Goal: Feedback & Contribution: Contribute content

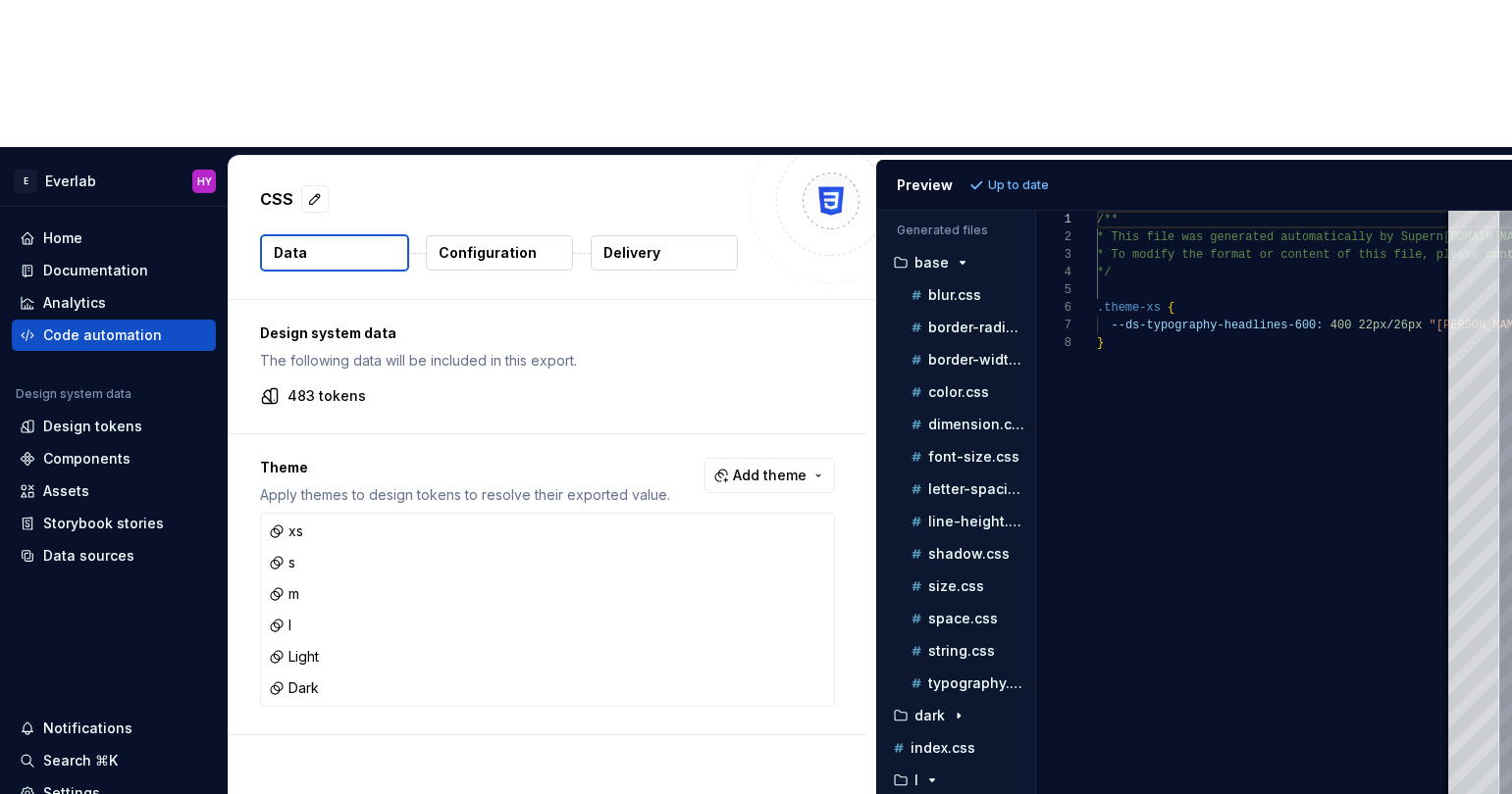
scroll to position [123, 0]
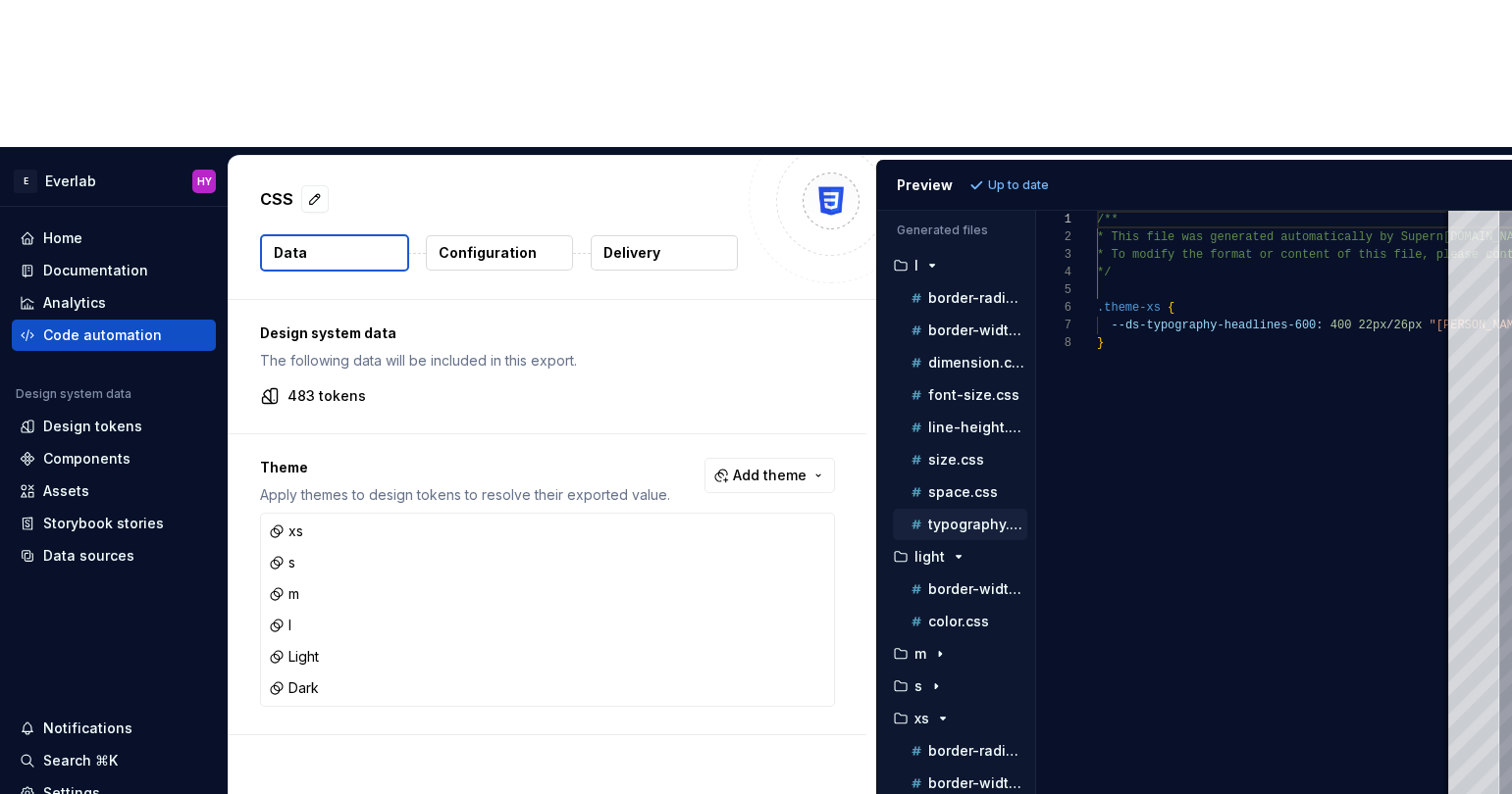
click at [955, 509] on div "typography.css" at bounding box center [959, 524] width 135 height 31
drag, startPoint x: 953, startPoint y: 374, endPoint x: 1229, endPoint y: 307, distance: 284.0
click at [953, 517] on p "typography.css" at bounding box center [977, 525] width 99 height 16
type textarea "**********"
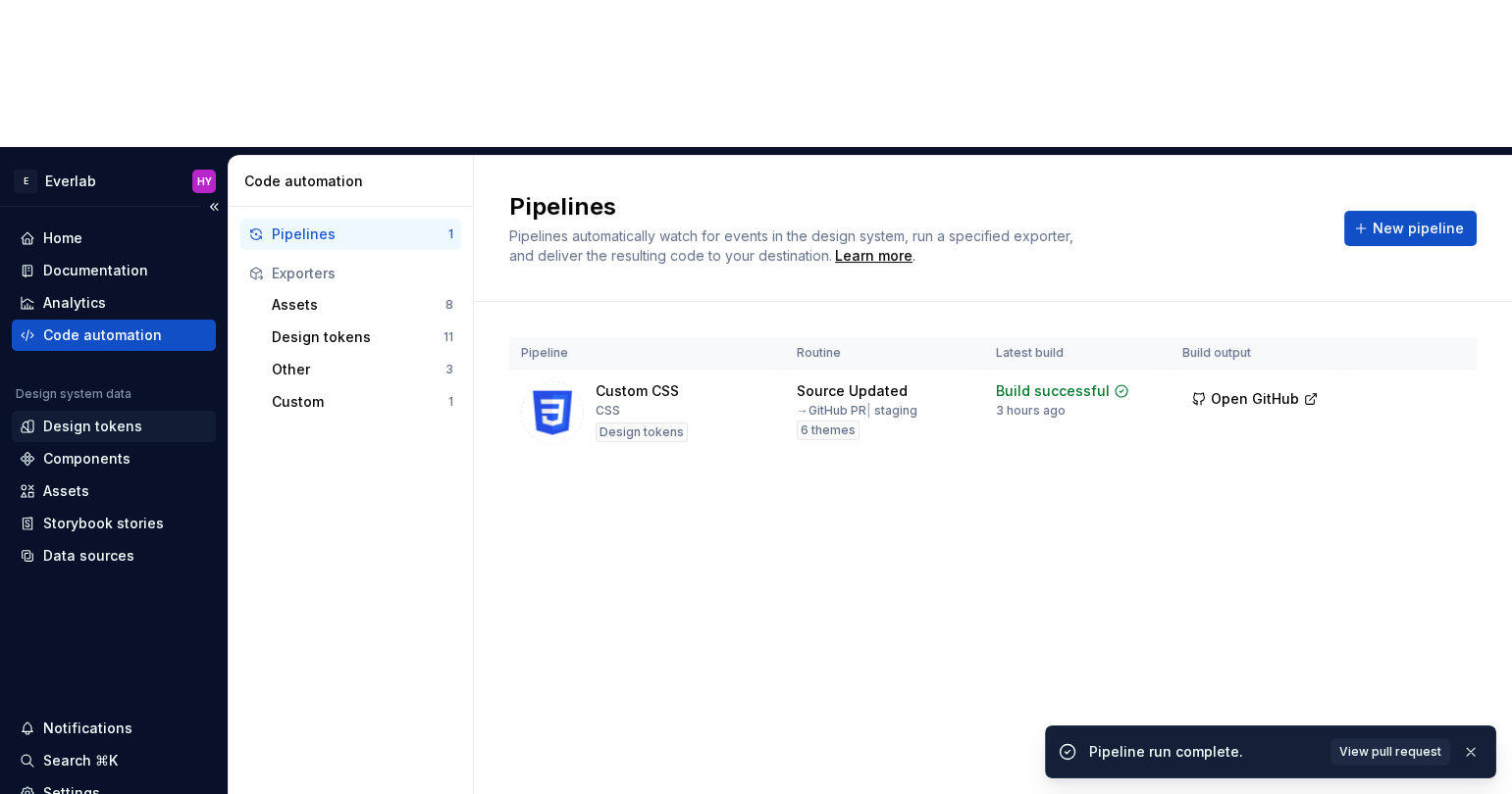
click at [120, 417] on div "Design tokens" at bounding box center [92, 427] width 99 height 20
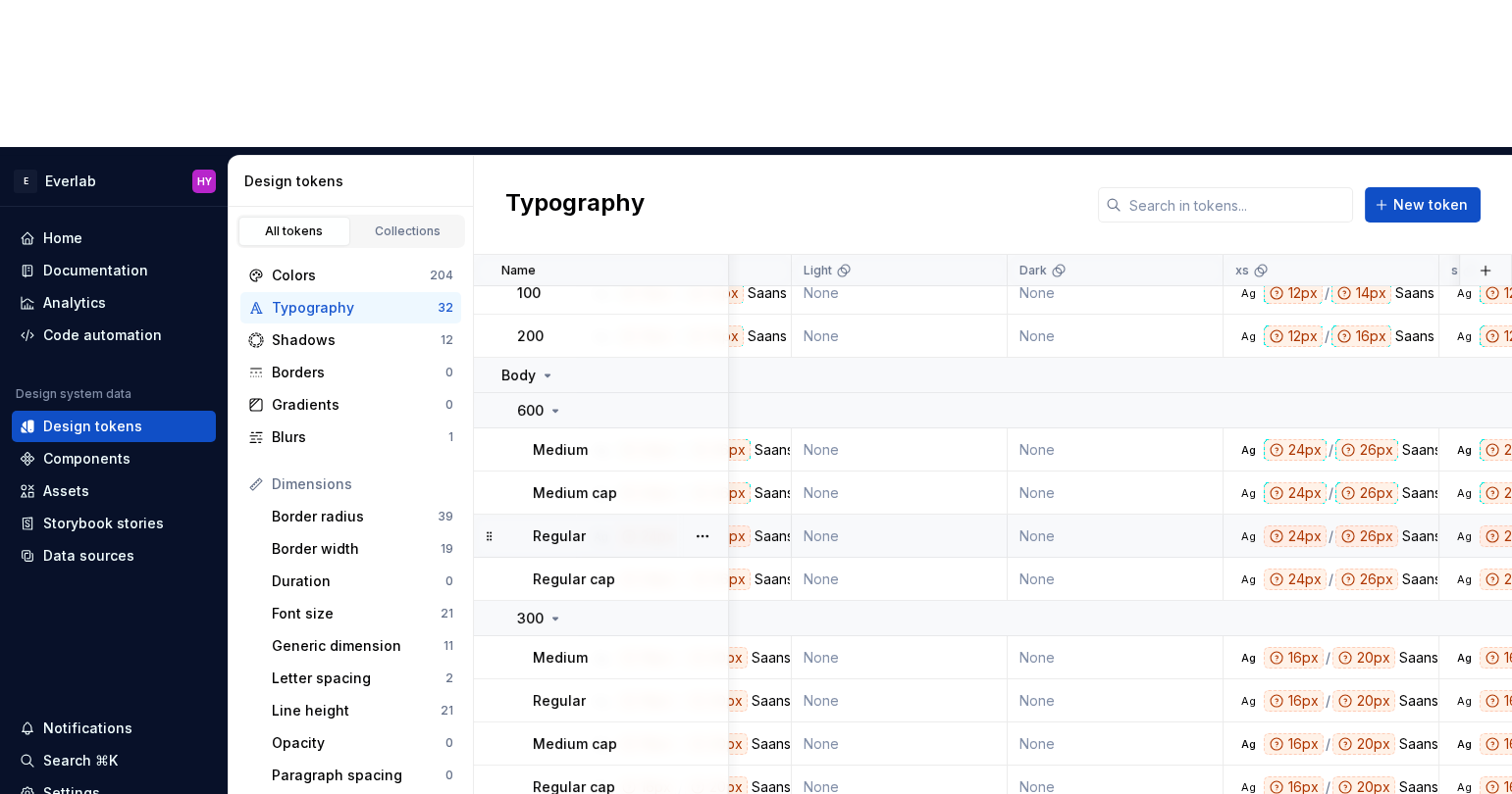
scroll to position [309, 152]
click at [794, 255] on div "Light" at bounding box center [900, 270] width 216 height 31
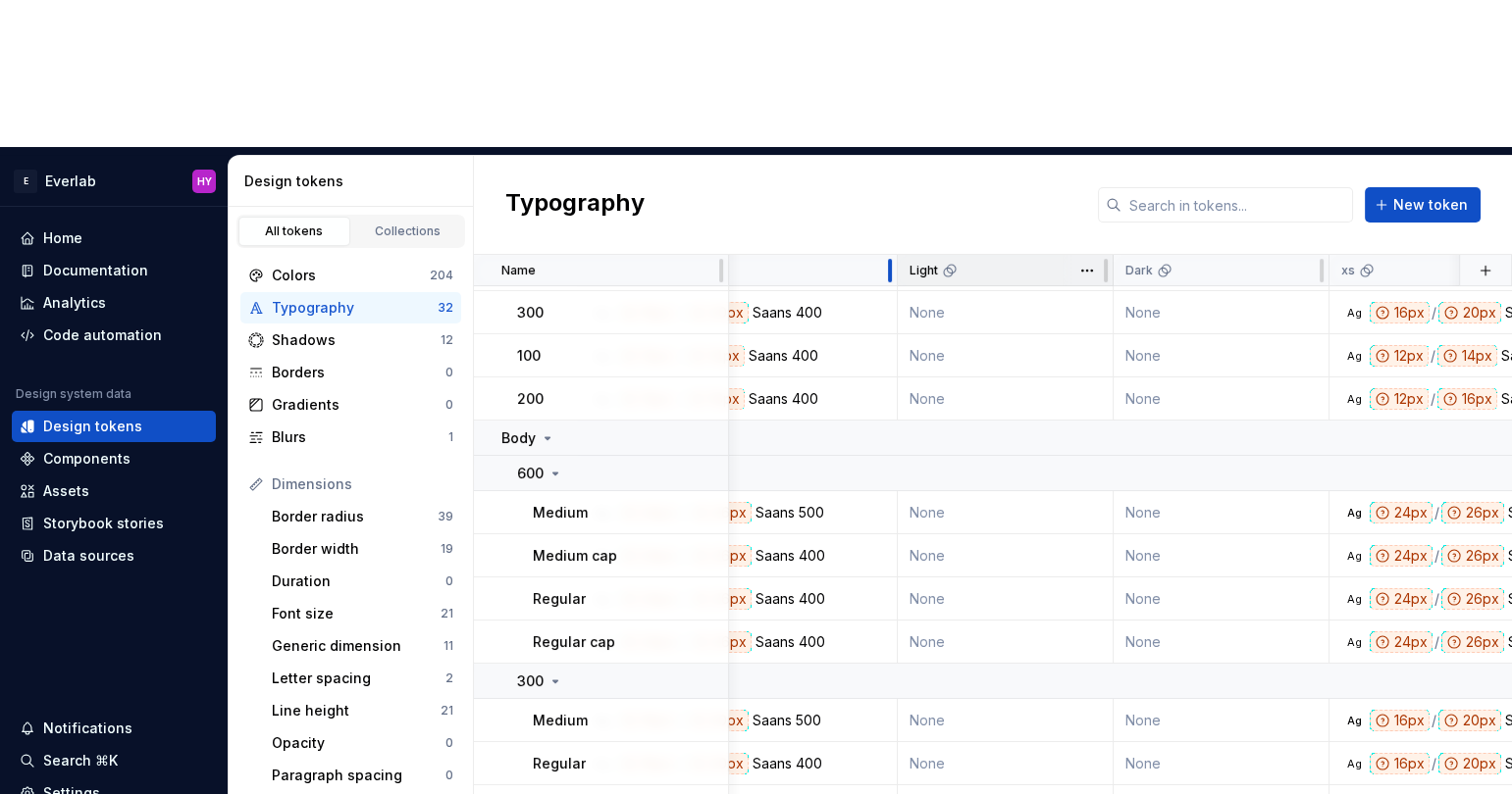
drag, startPoint x: 789, startPoint y: 117, endPoint x: 894, endPoint y: 114, distance: 105.0
click at [894, 255] on div at bounding box center [890, 270] width 16 height 31
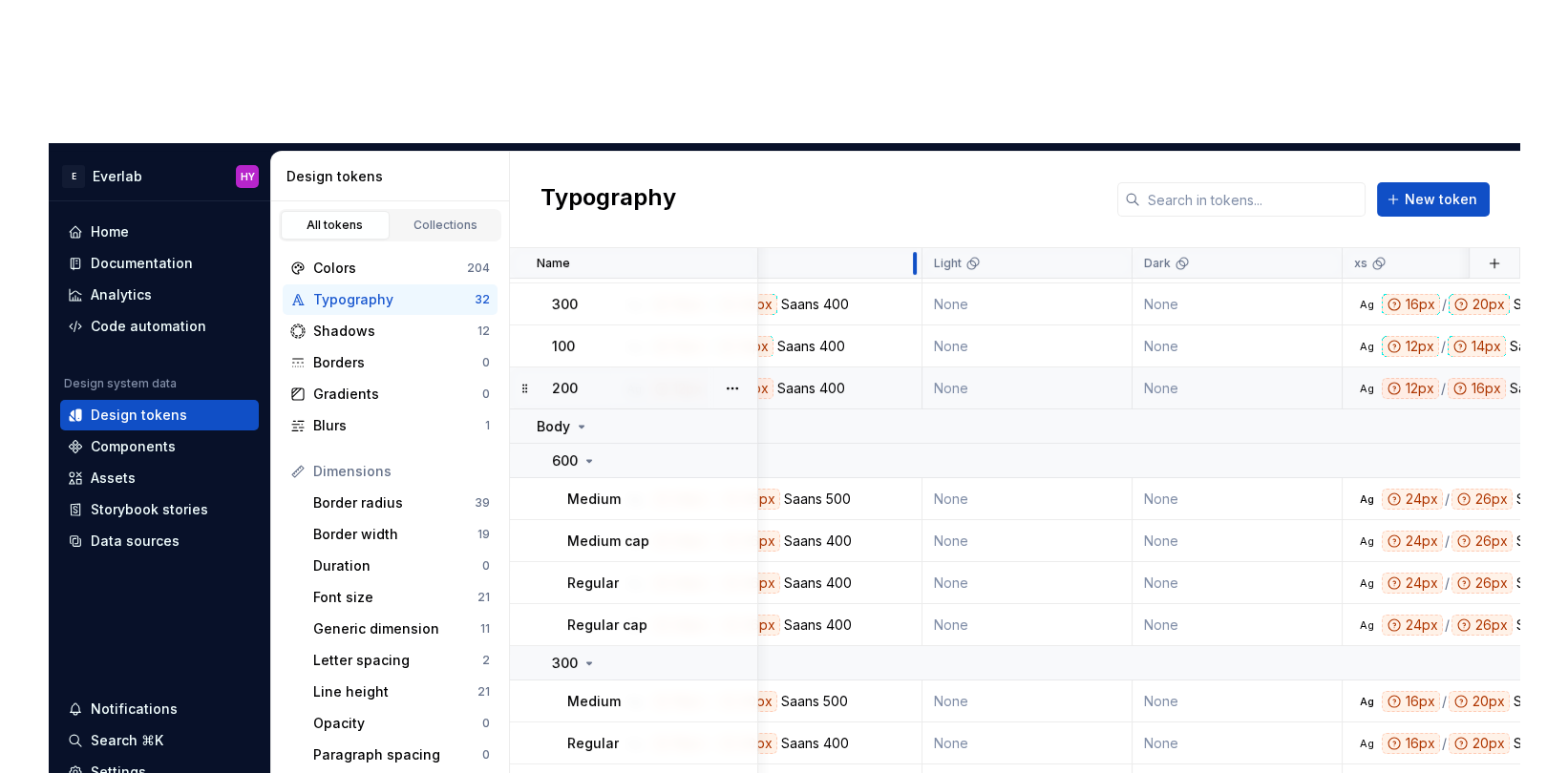
scroll to position [237, 148]
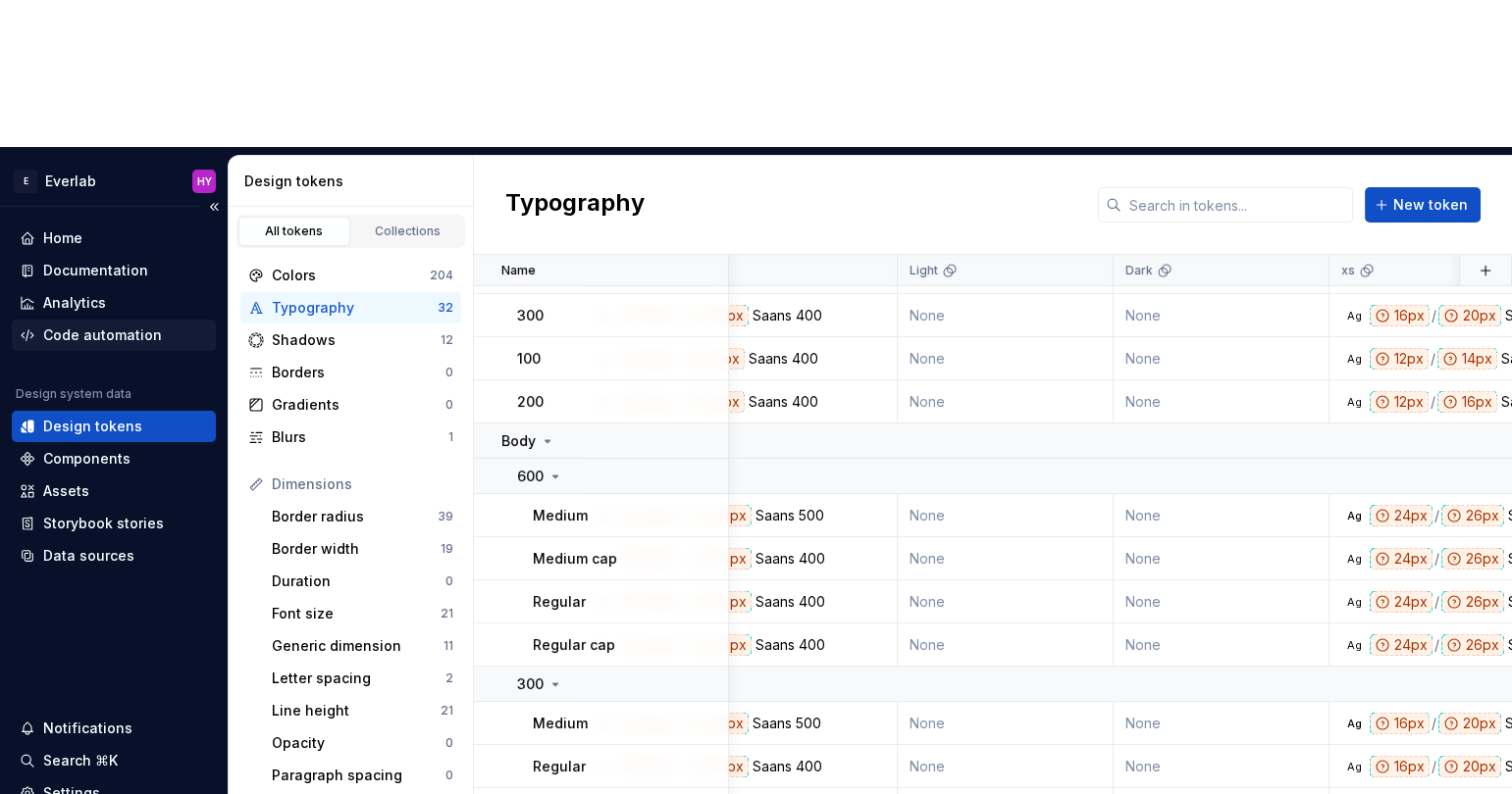
click at [132, 325] on div "Code automation" at bounding box center [102, 335] width 119 height 20
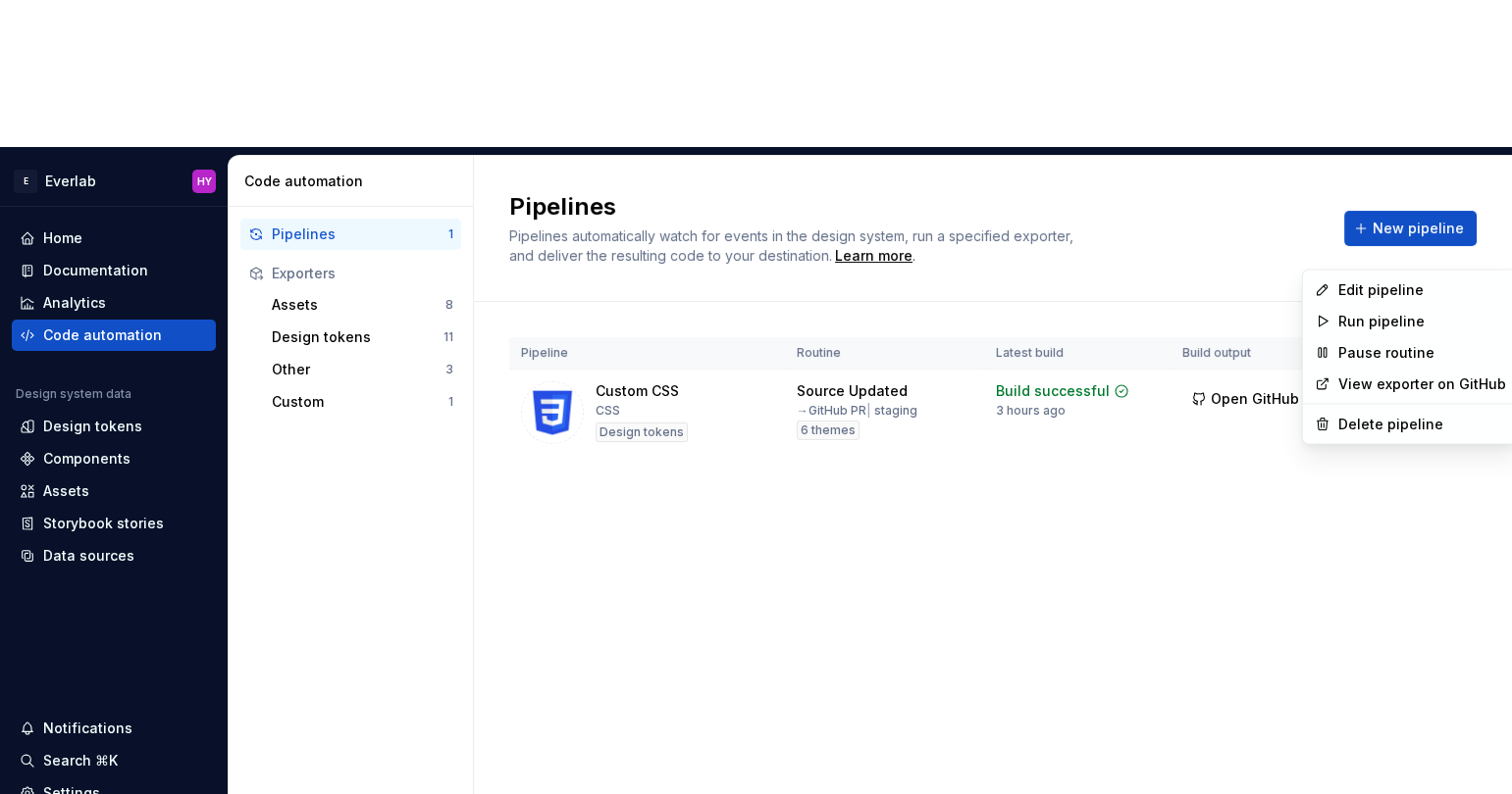
click at [1445, 246] on html "E Everlab HY Home Documentation Analytics Code automation Design system data De…" at bounding box center [756, 397] width 1512 height 794
drag, startPoint x: 1410, startPoint y: 296, endPoint x: 1400, endPoint y: 298, distance: 10.2
click at [1409, 296] on div "Edit pipeline" at bounding box center [1422, 290] width 168 height 20
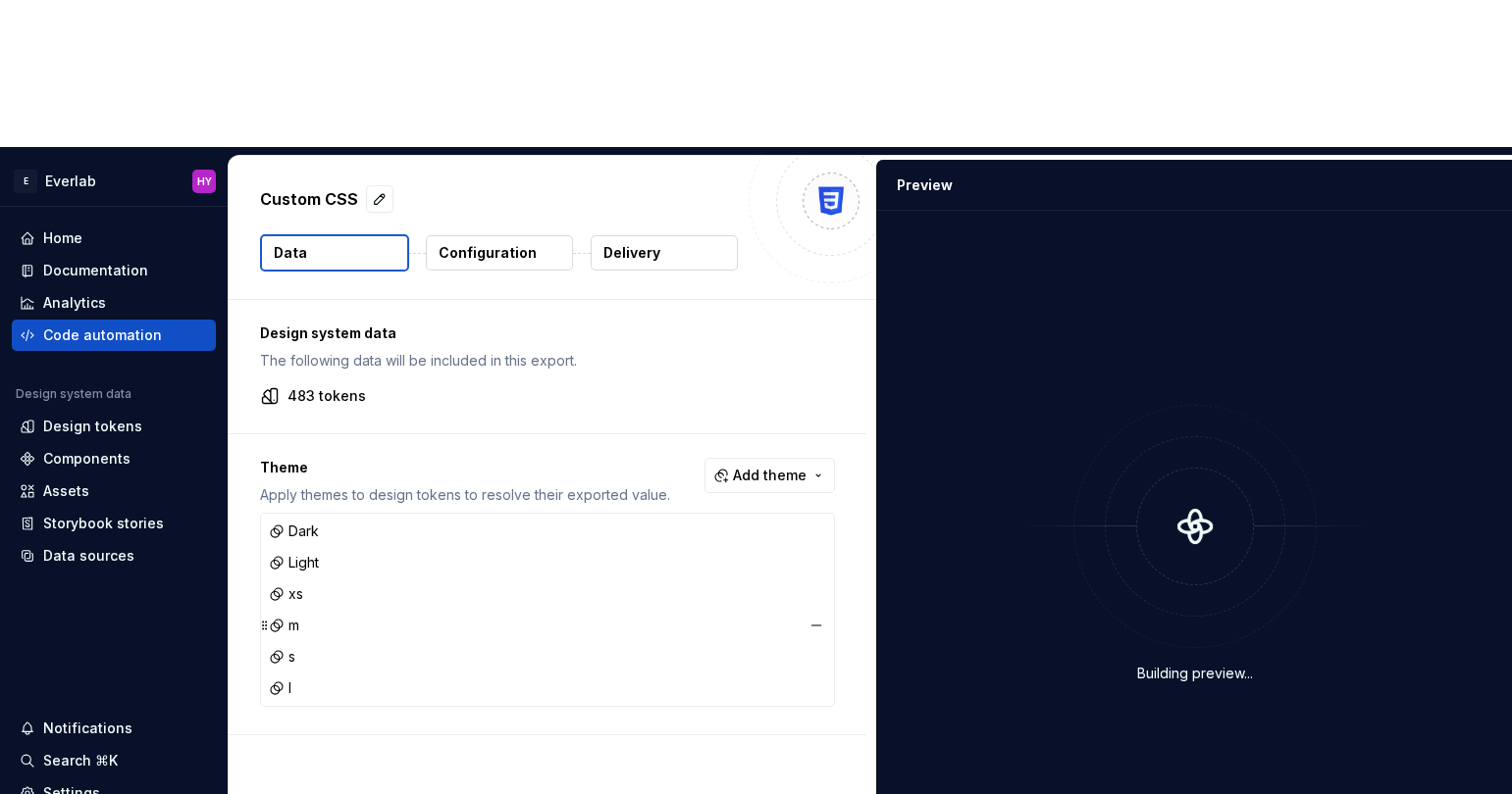
click at [321, 611] on div "m" at bounding box center [547, 625] width 565 height 28
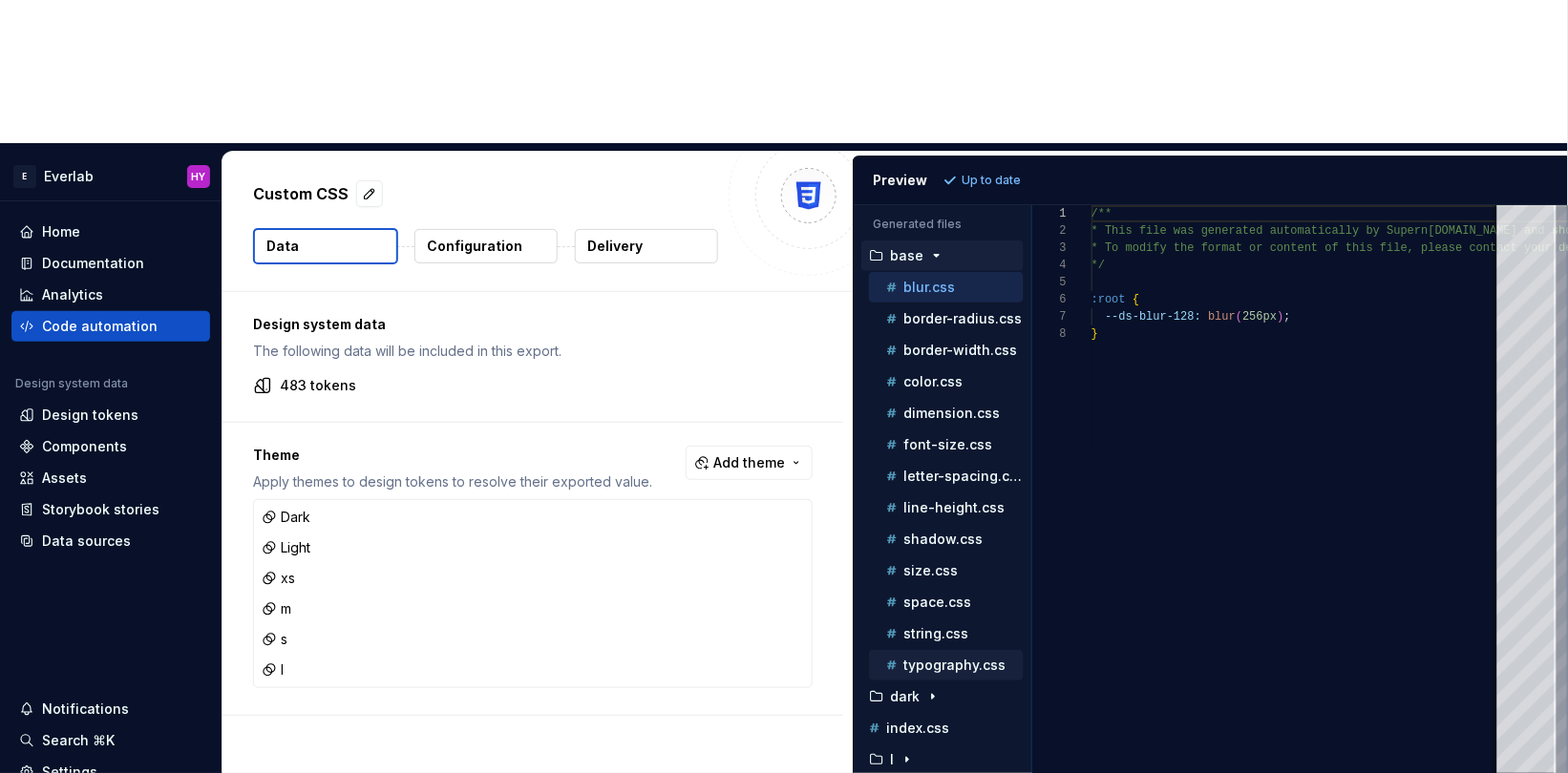
click at [967, 655] on div "typography.css" at bounding box center [952, 665] width 141 height 19
type textarea "**********"
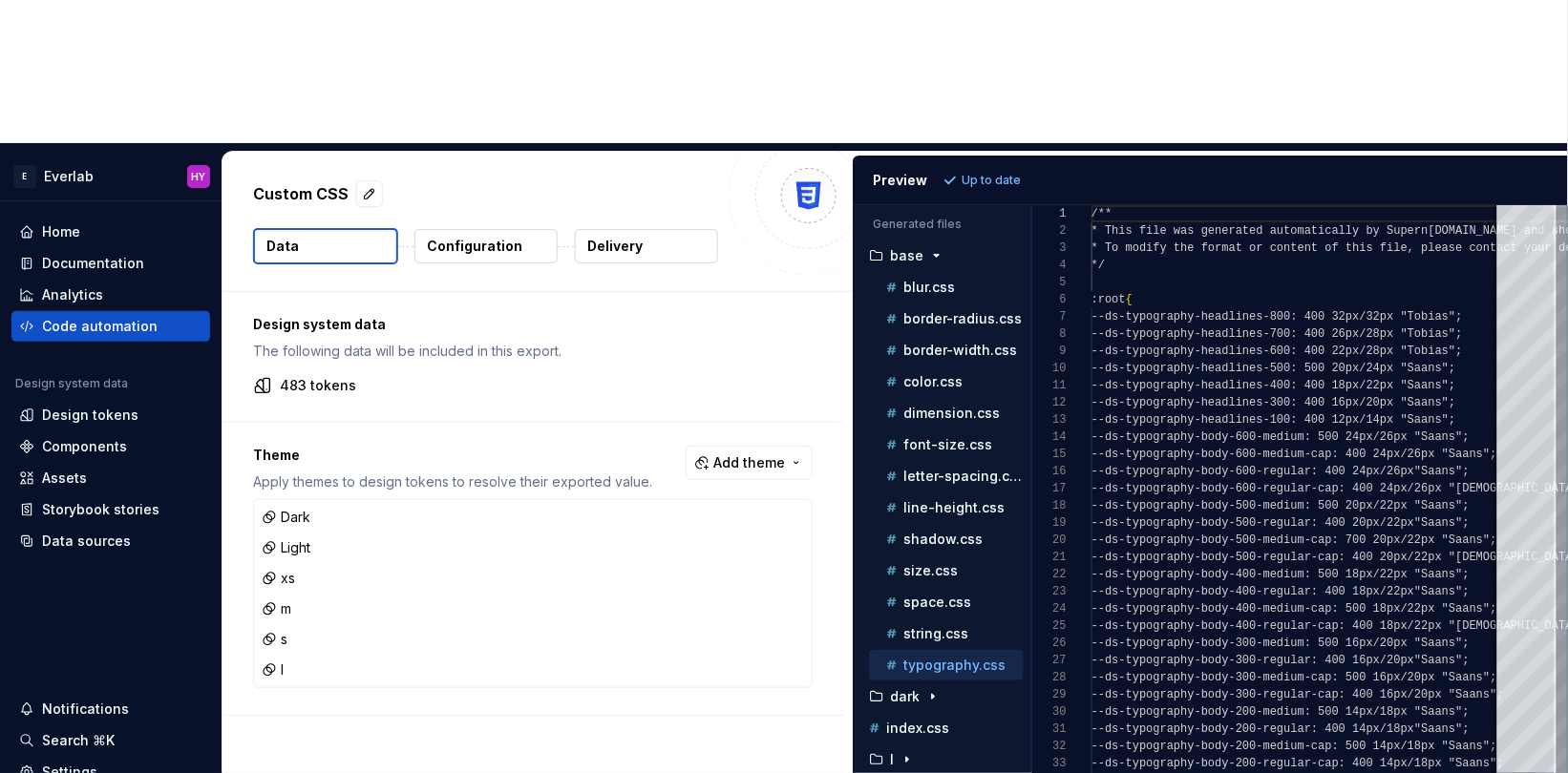
scroll to position [172, 0]
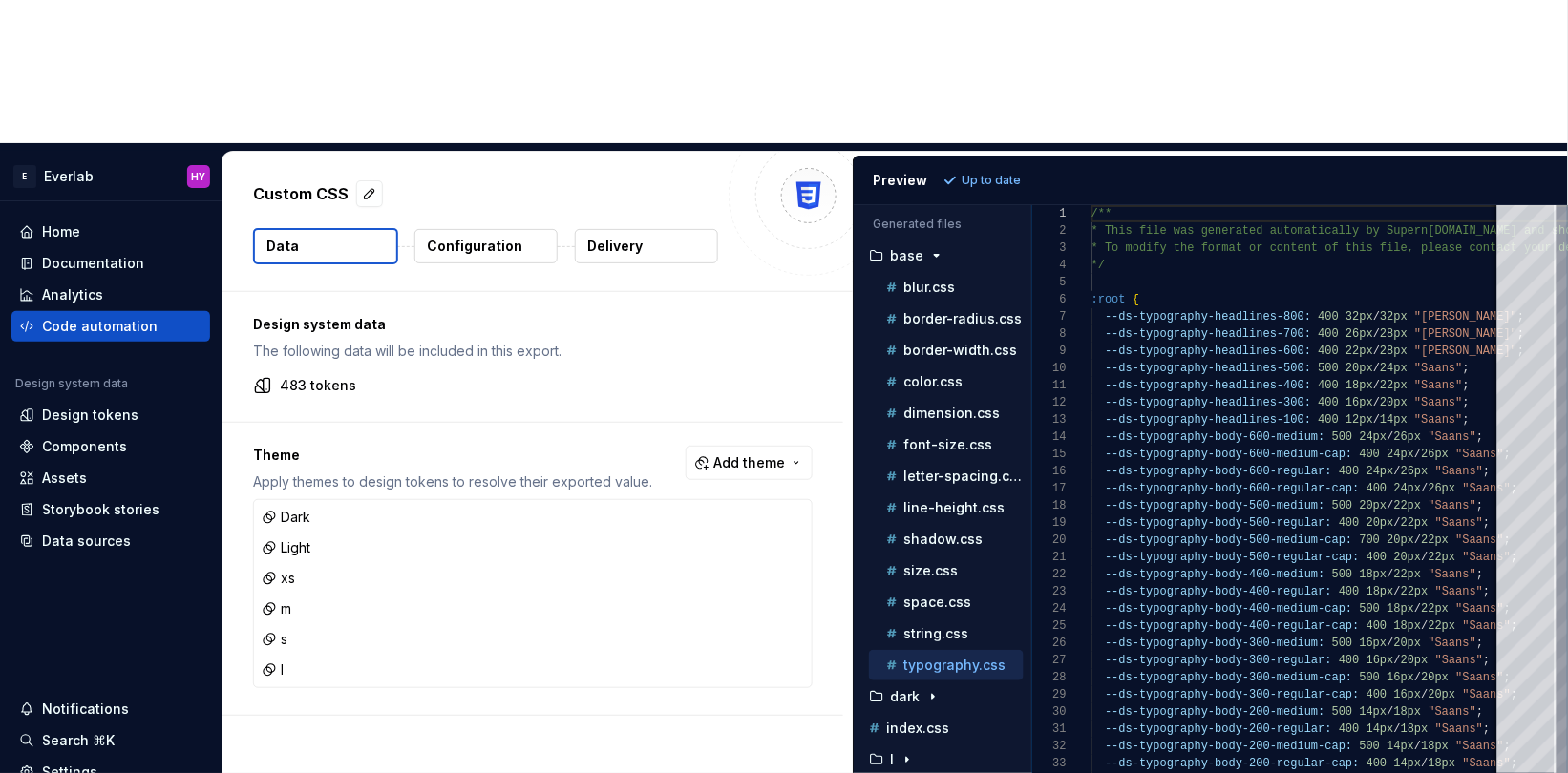
click at [1253, 205] on div "1 2 3 4 5 6 7 8 9 10 11 12 13 14 15 16 17 18 19 20 21 22 23 24 25 26 27 28 29 3…" at bounding box center [1300, 560] width 535 height 711
click at [117, 494] on div "Storybook stories" at bounding box center [111, 509] width 198 height 30
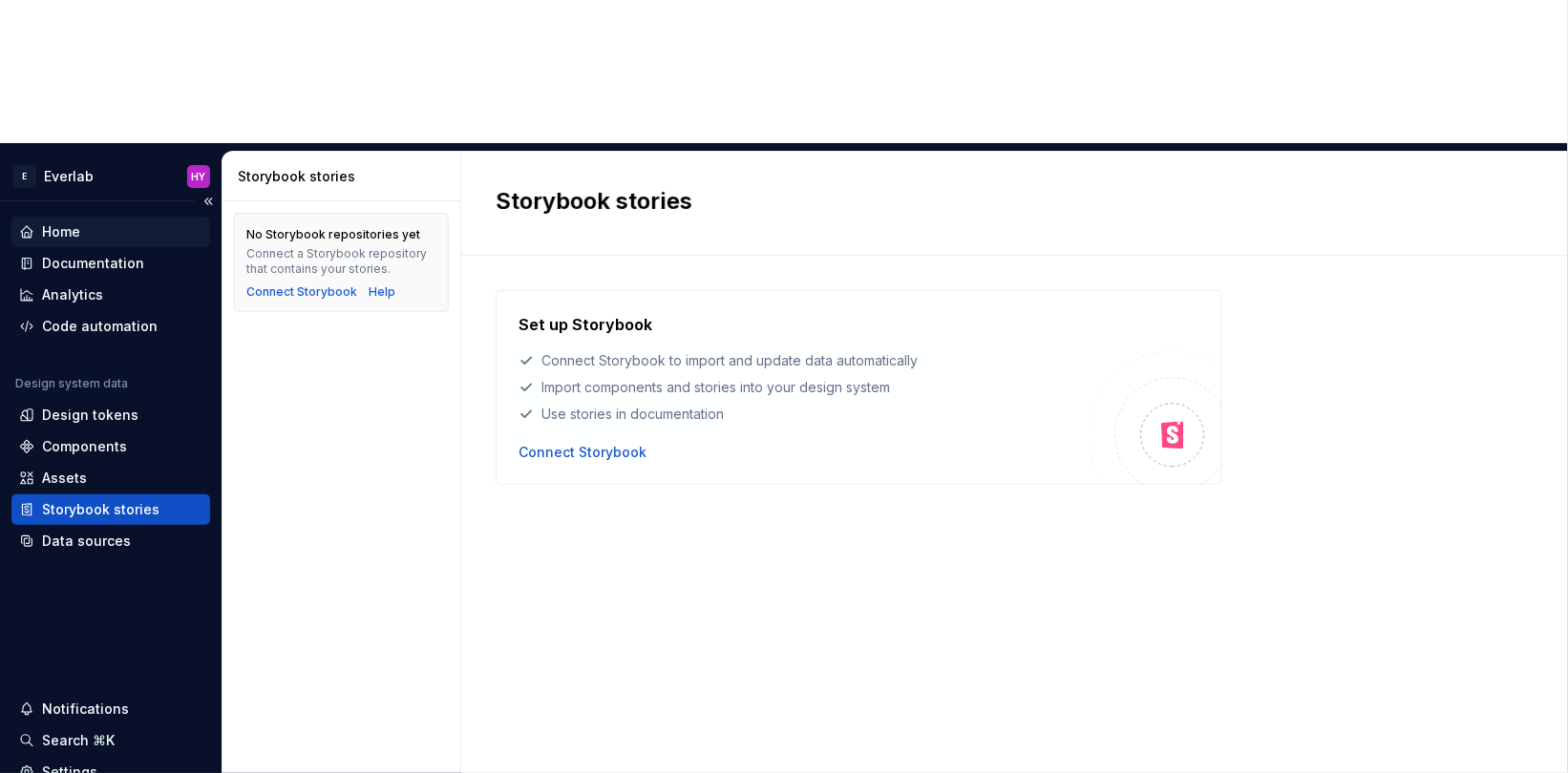
click at [117, 217] on div "Home" at bounding box center [111, 231] width 198 height 30
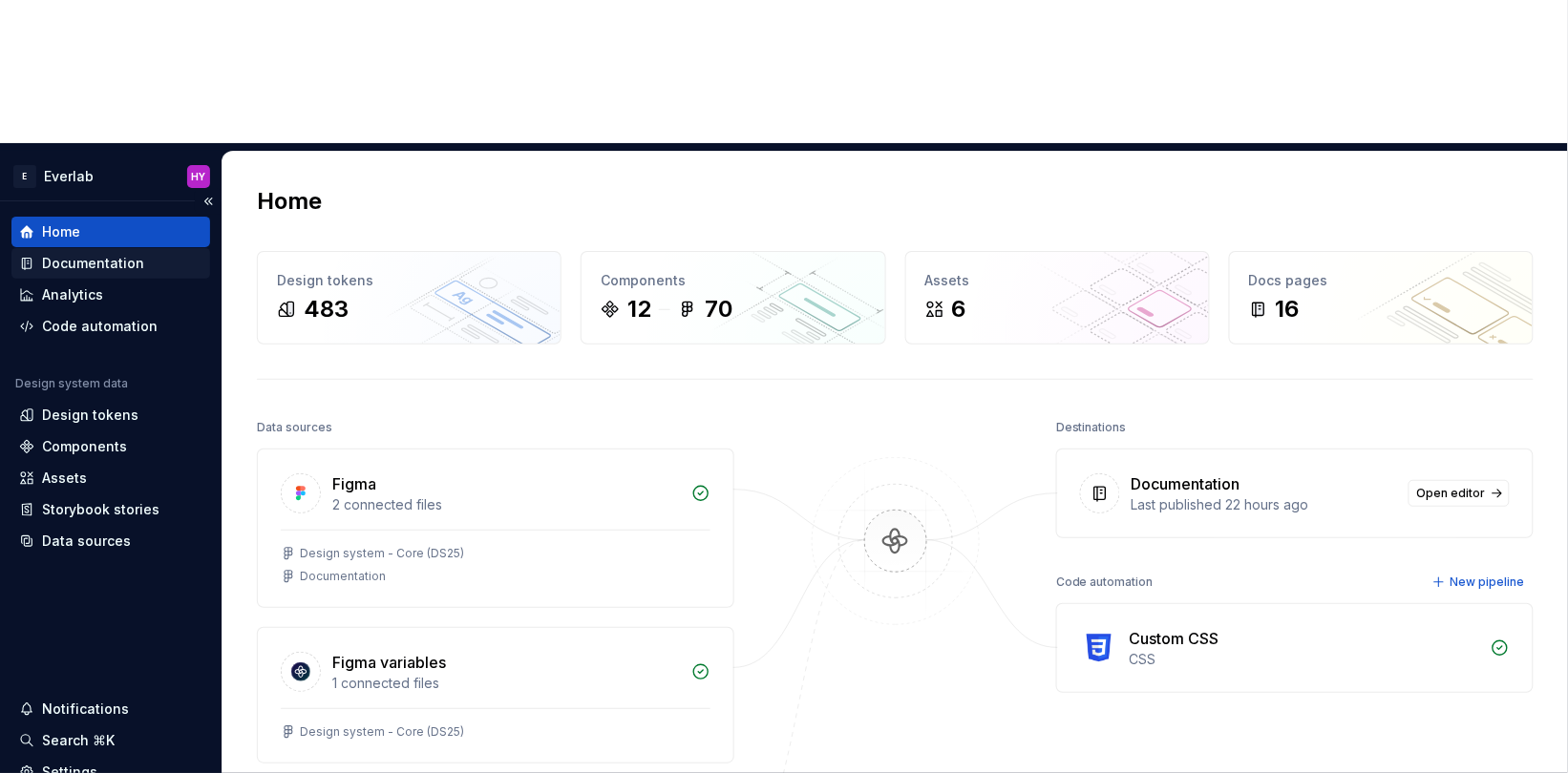
click at [127, 253] on div "Documentation" at bounding box center [92, 263] width 102 height 19
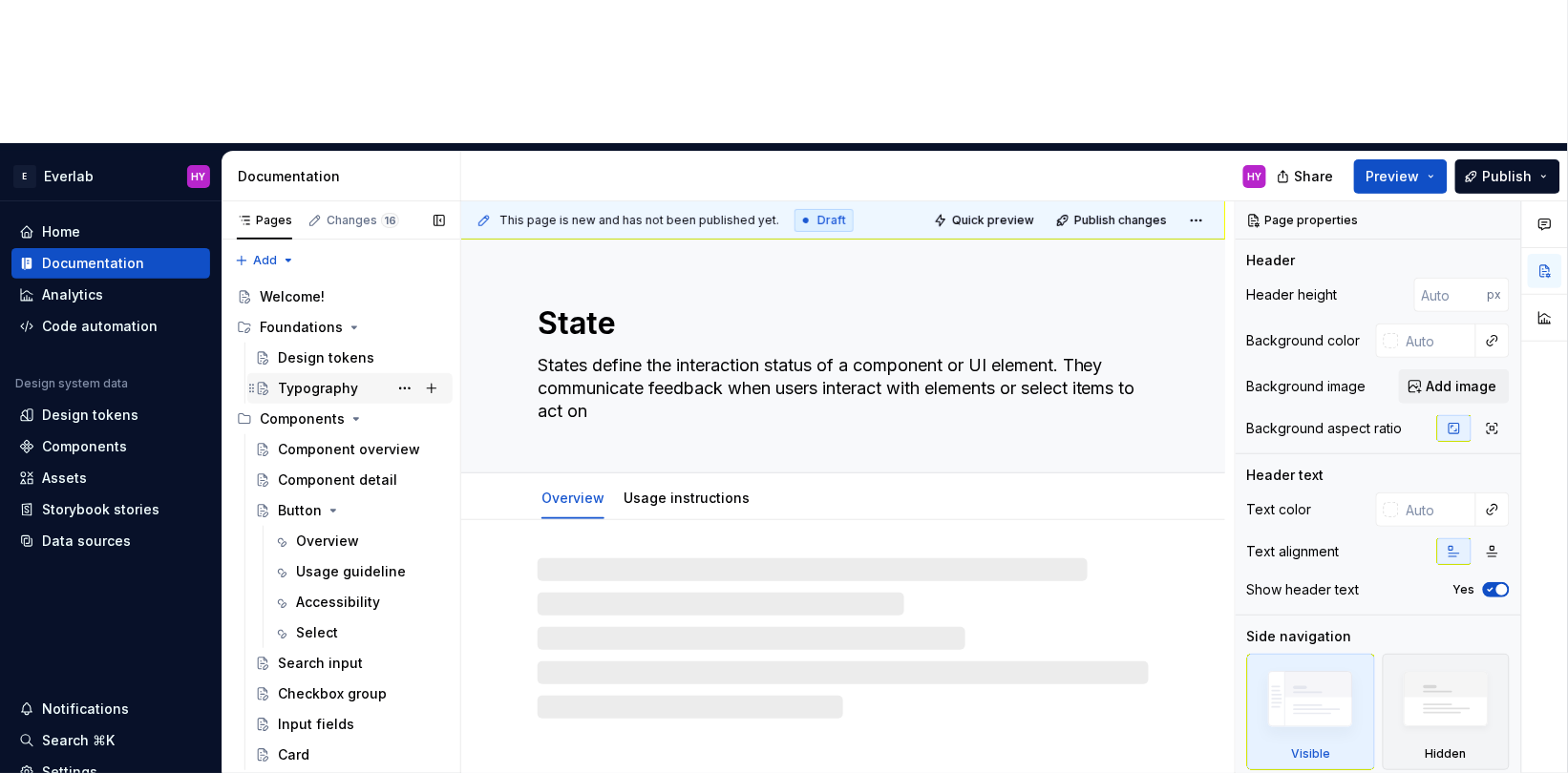
click at [326, 379] on div "Typography" at bounding box center [318, 388] width 81 height 19
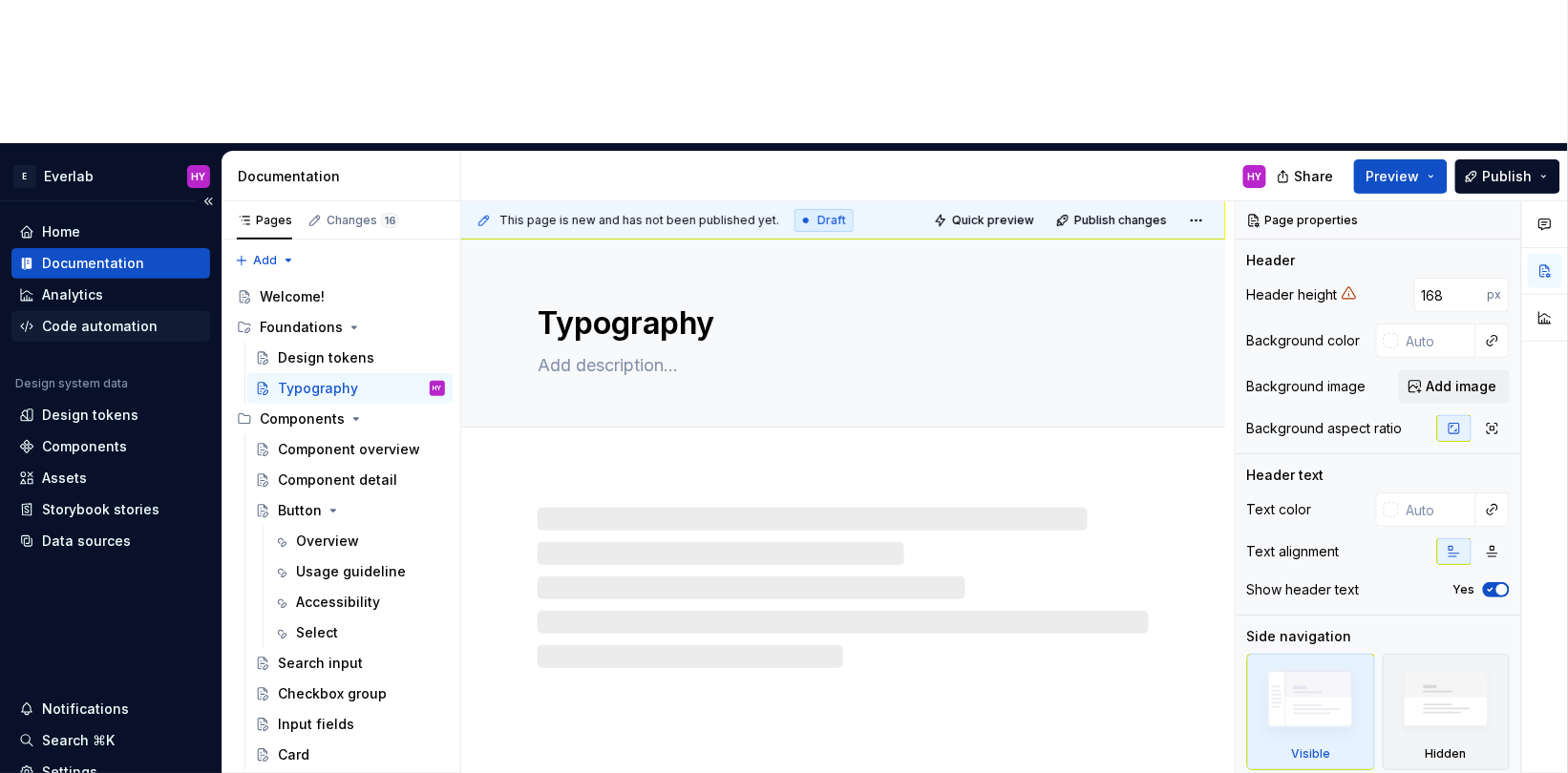
type textarea "*"
click at [128, 317] on div "Code automation" at bounding box center [99, 326] width 116 height 19
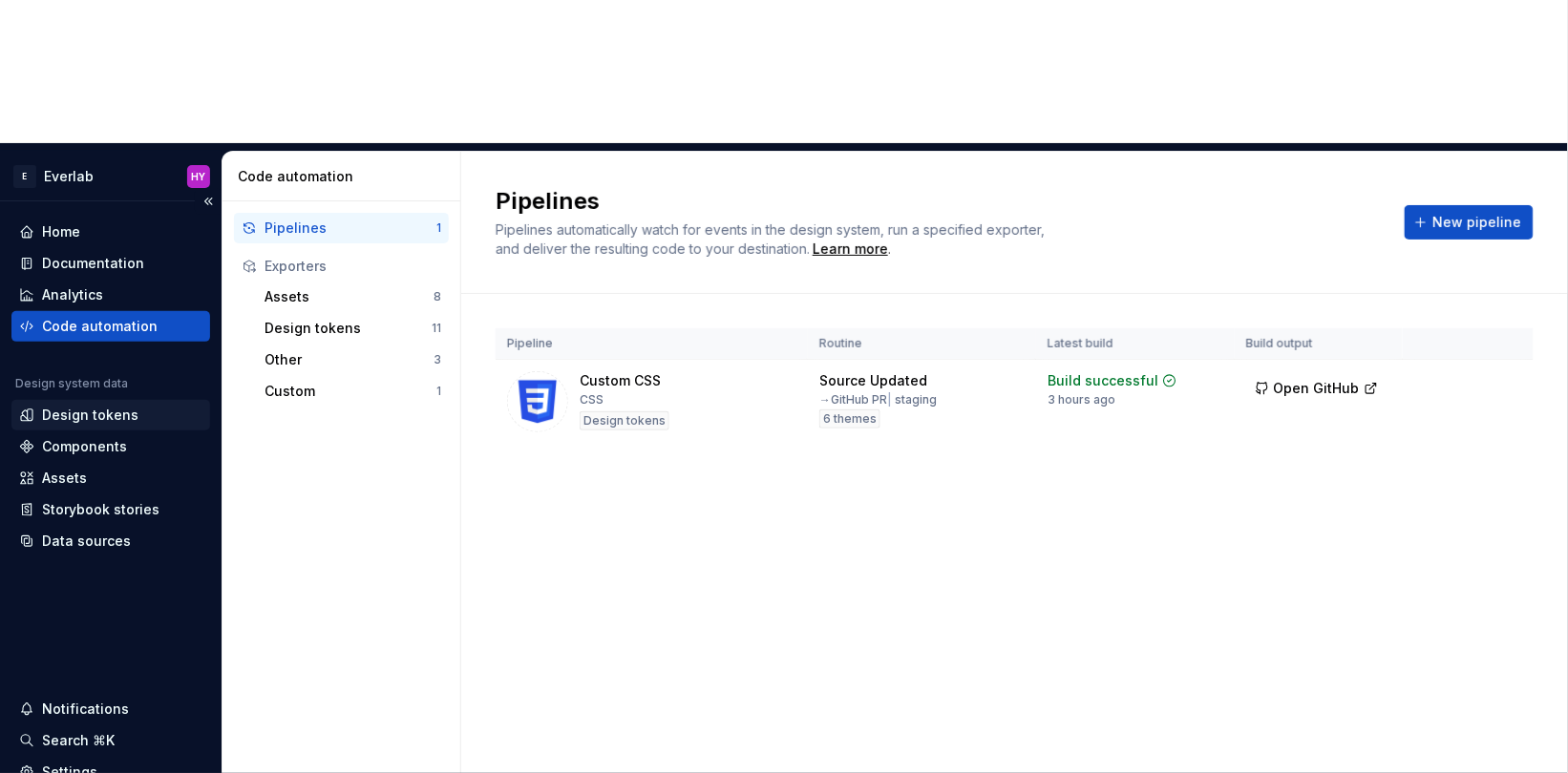
click at [139, 406] on div "Design tokens" at bounding box center [111, 416] width 184 height 19
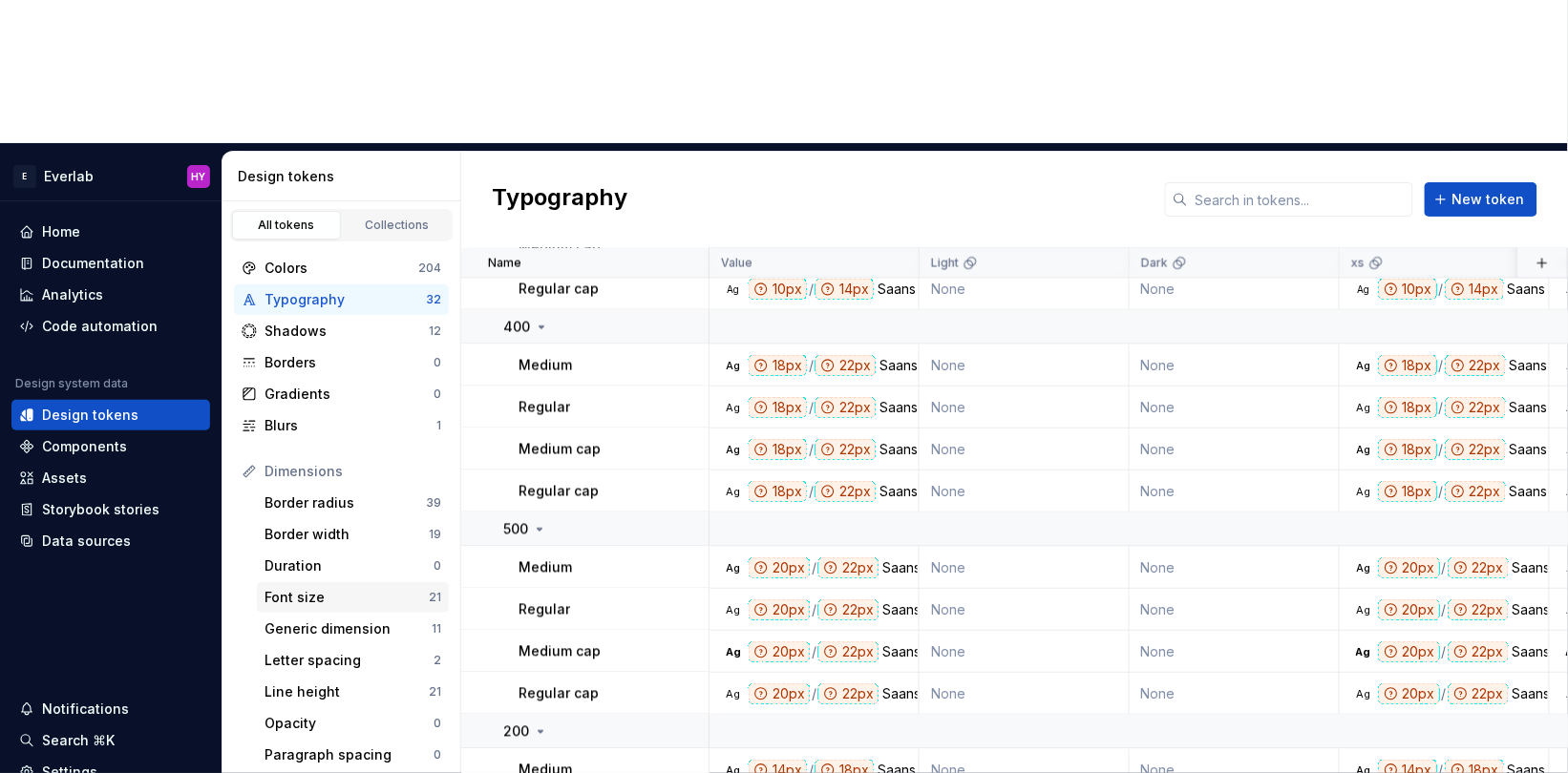
scroll to position [271, 0]
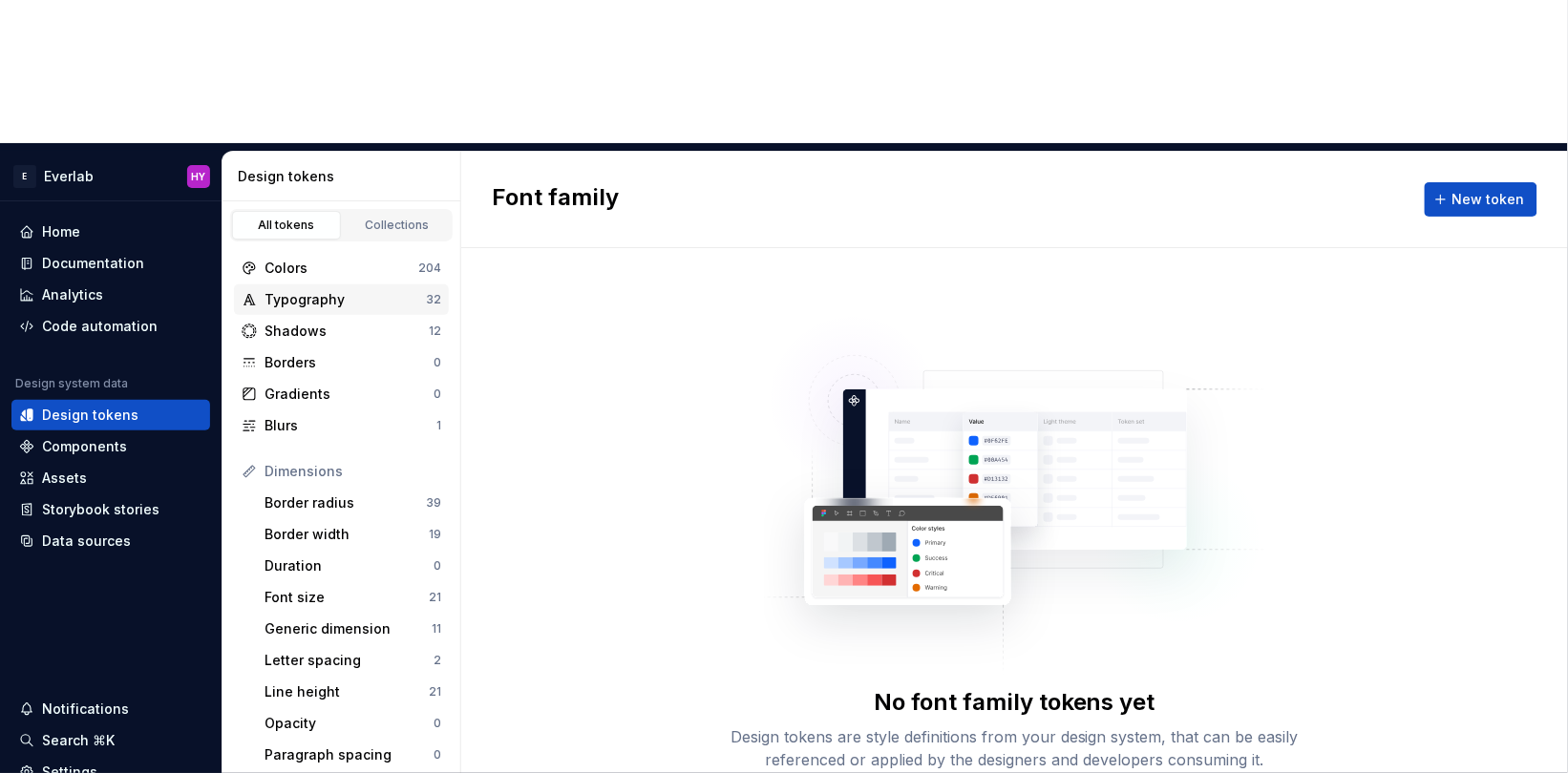
click at [347, 290] on div "Typography" at bounding box center [345, 300] width 161 height 19
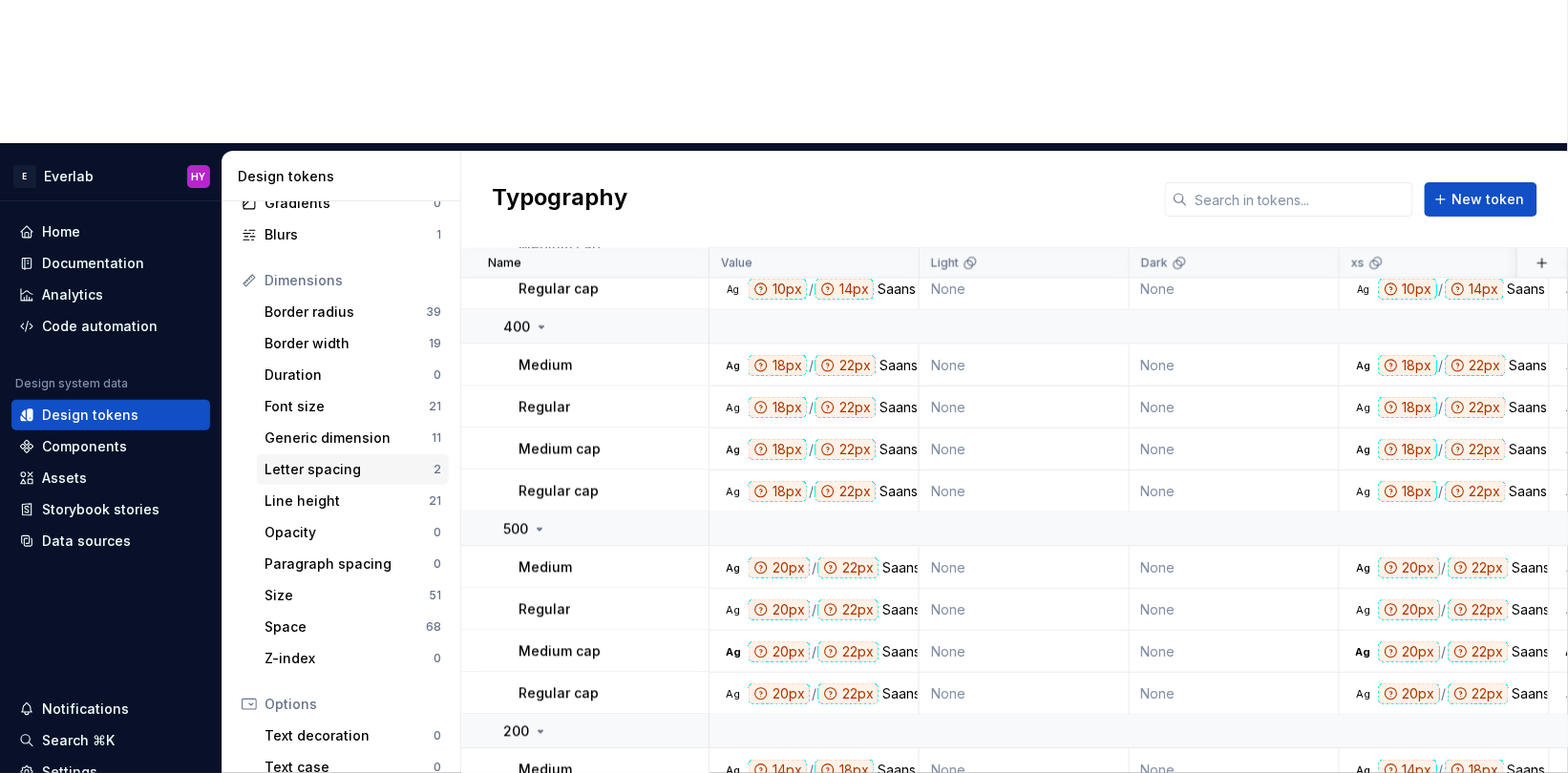
scroll to position [271, 0]
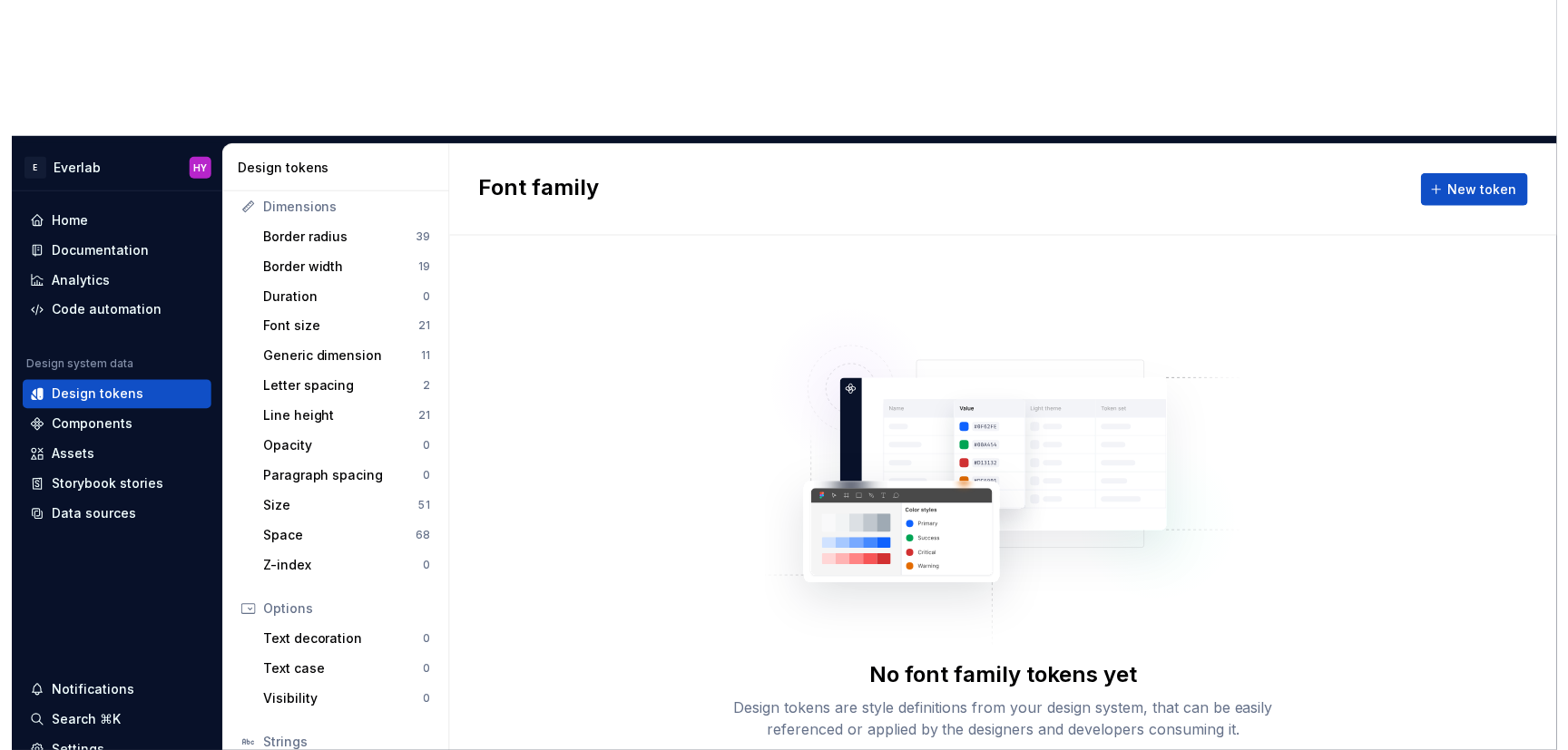
scroll to position [242, 0]
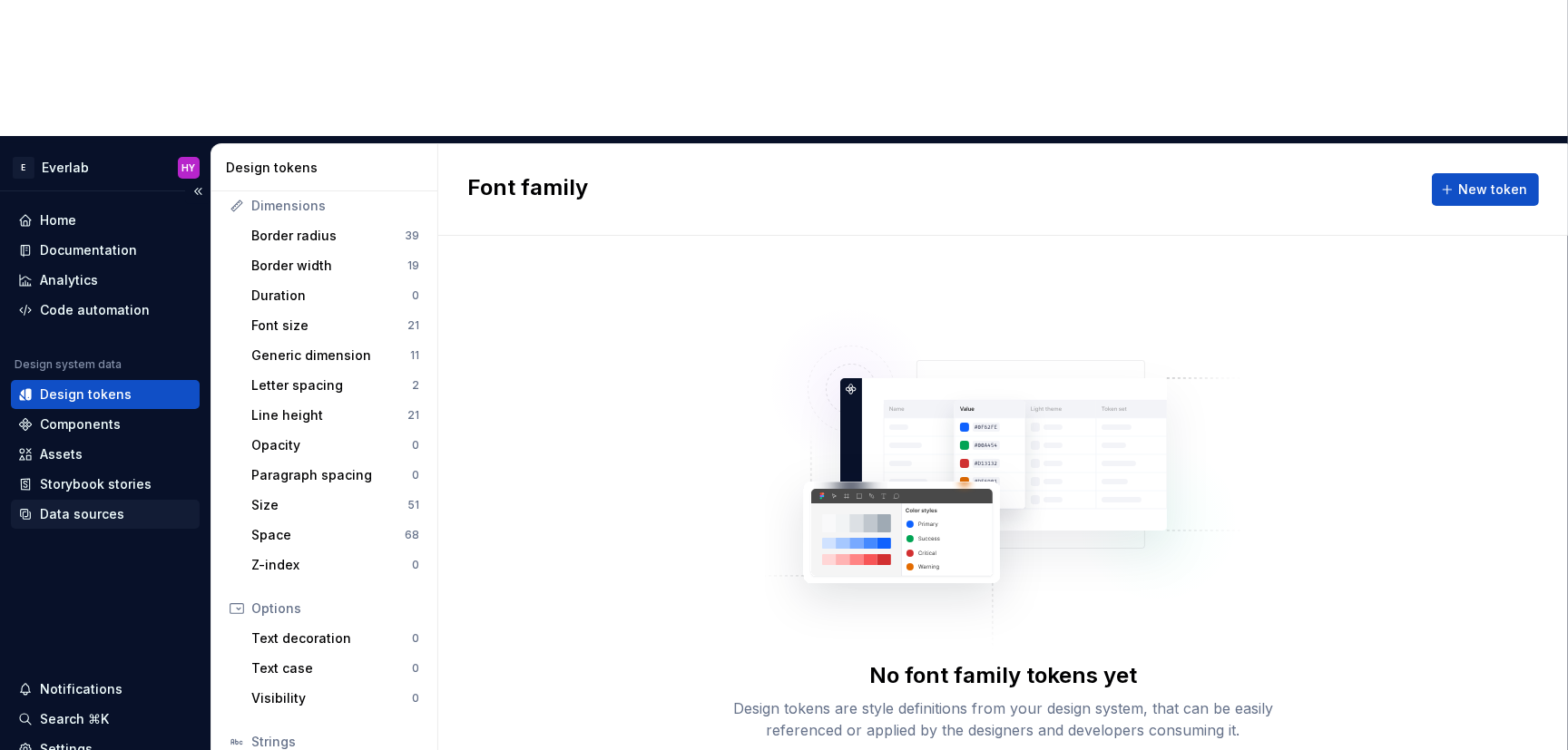
click at [101, 506] on div "Data sources" at bounding box center [81, 515] width 84 height 18
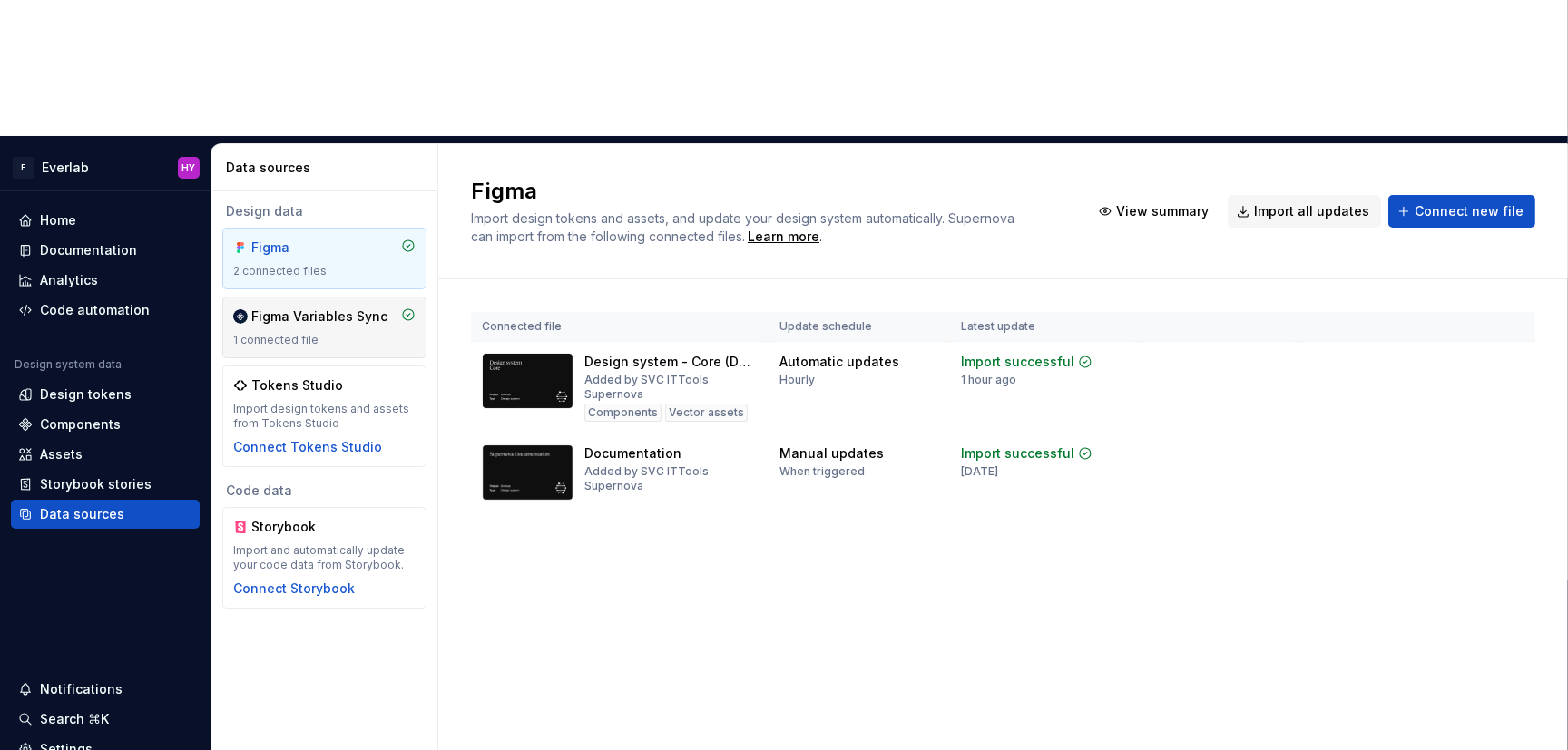
click at [323, 307] on div "Figma Variables Sync 1 connected file" at bounding box center [325, 327] width 183 height 40
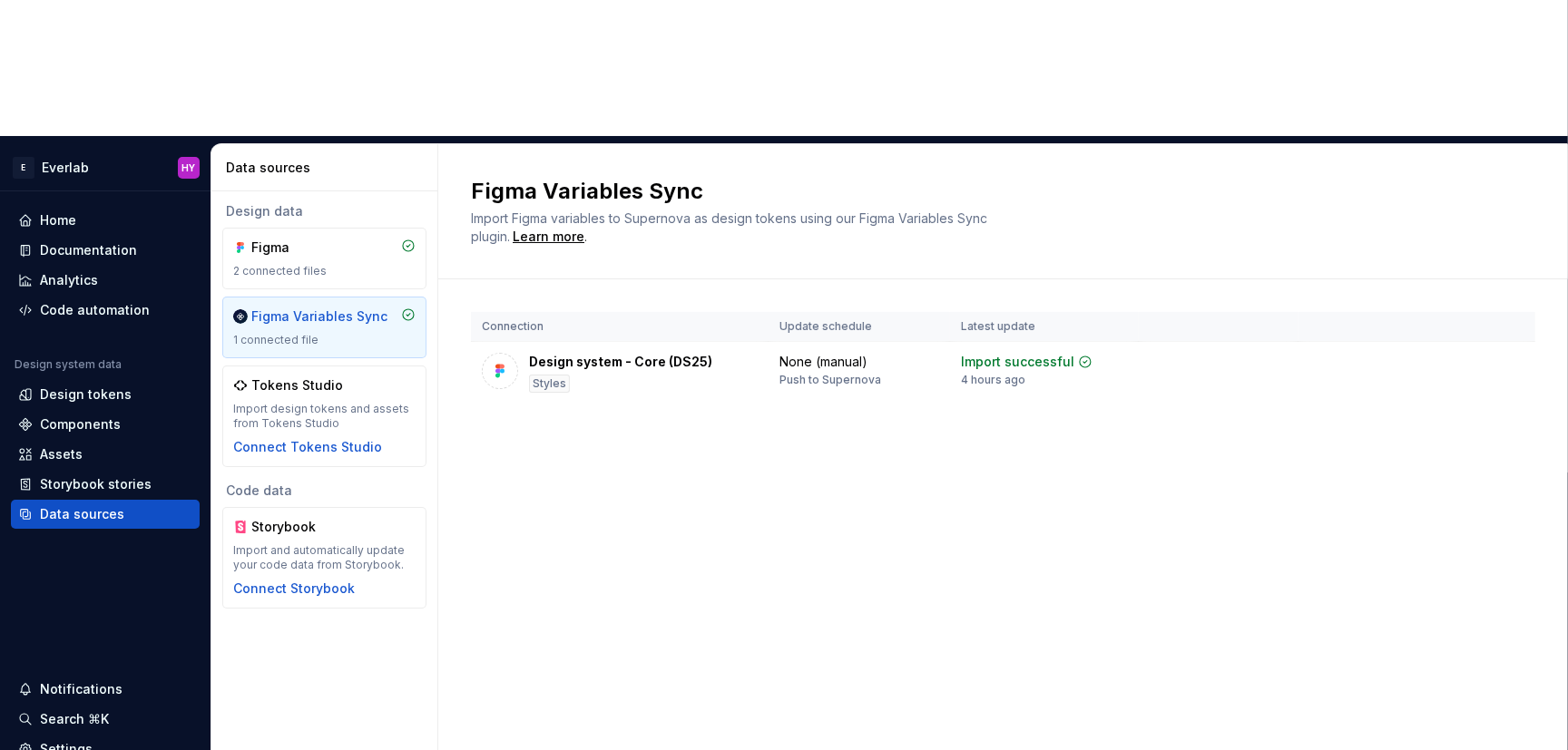
drag, startPoint x: 323, startPoint y: 189, endPoint x: 359, endPoint y: 206, distance: 39.8
click at [359, 307] on div "Figma Variables Sync 1 connected file" at bounding box center [325, 327] width 183 height 40
click at [329, 438] on div "Connect Tokens Studio" at bounding box center [307, 447] width 149 height 18
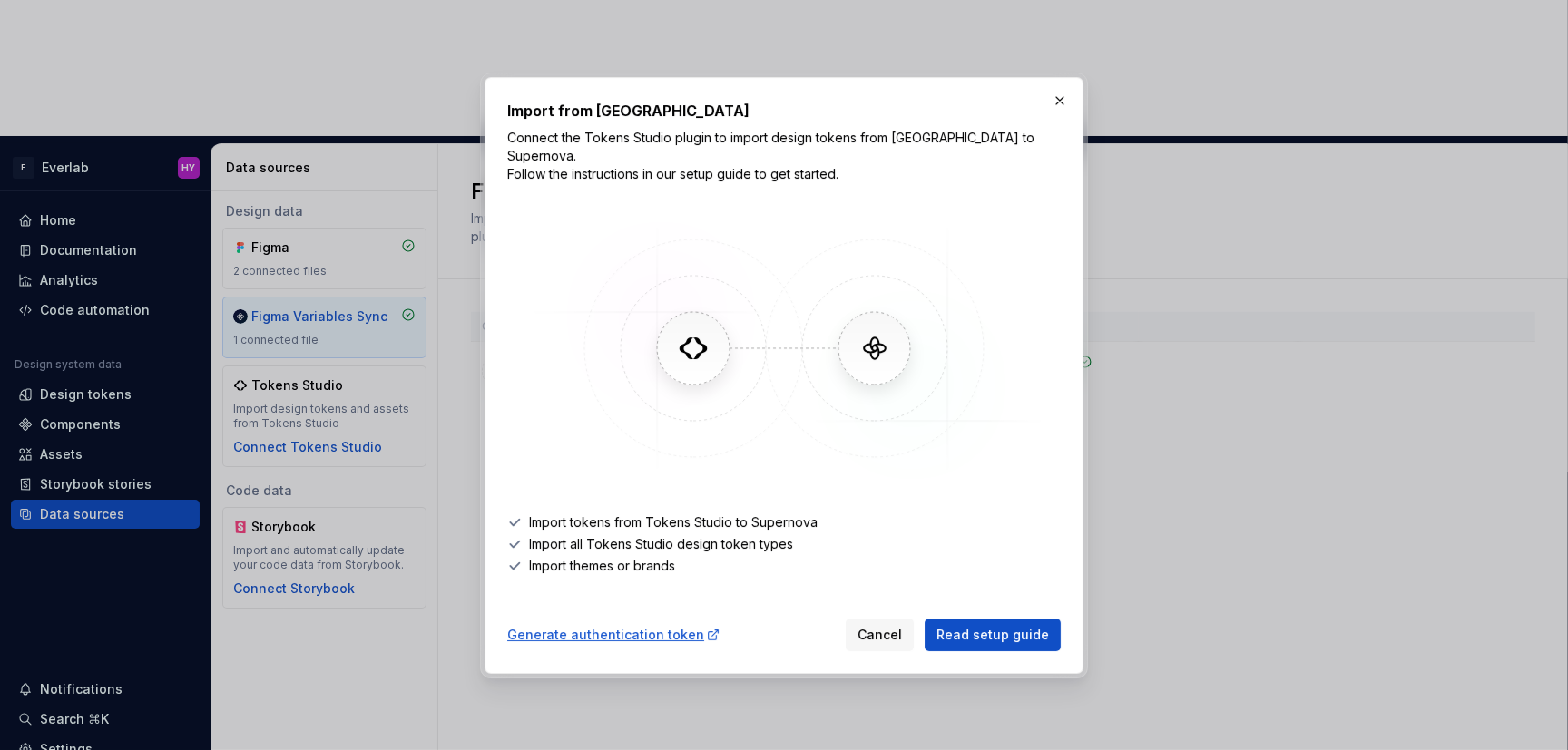
click at [1068, 101] on button "button" at bounding box center [1059, 101] width 26 height 26
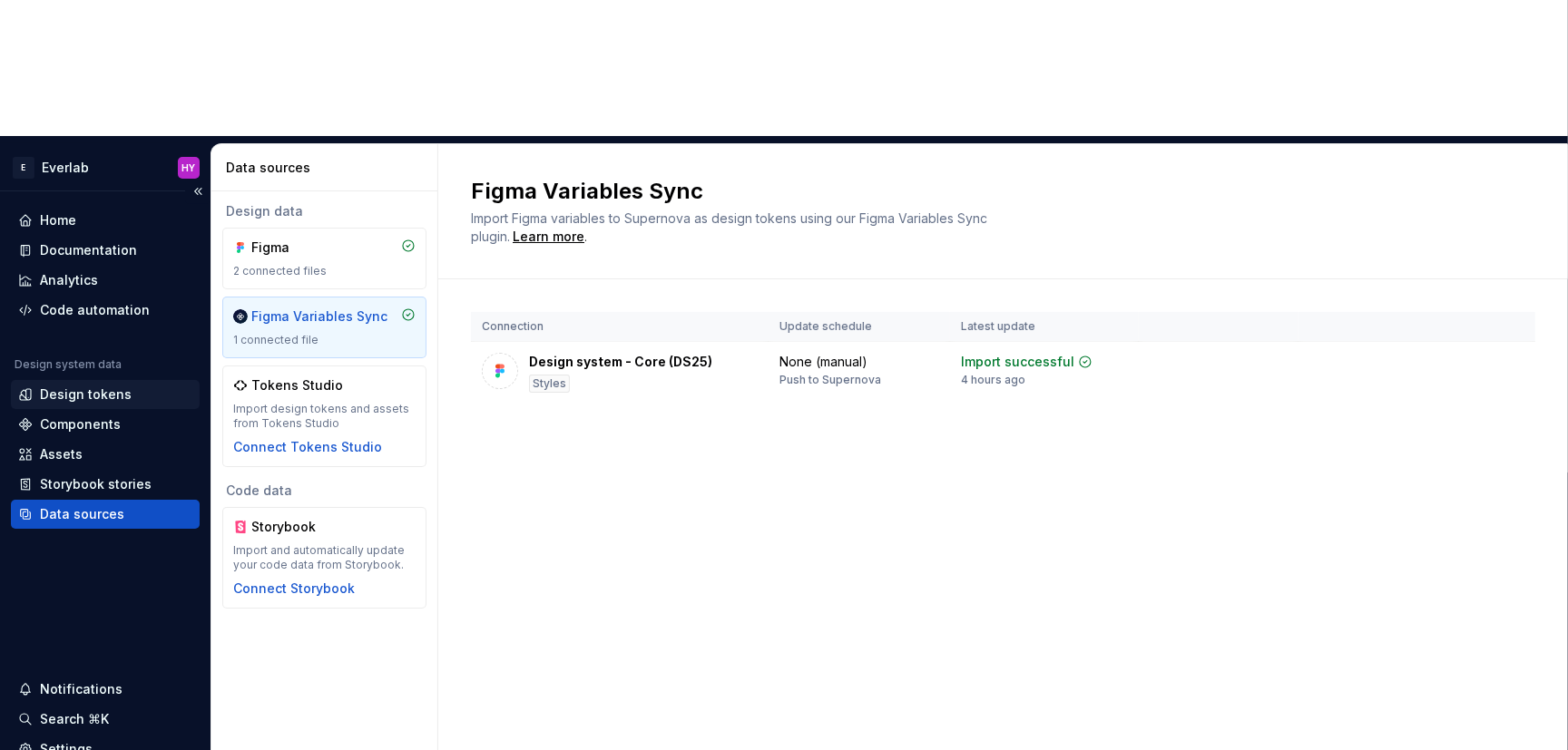
click at [106, 386] on div "Design tokens" at bounding box center [85, 395] width 91 height 18
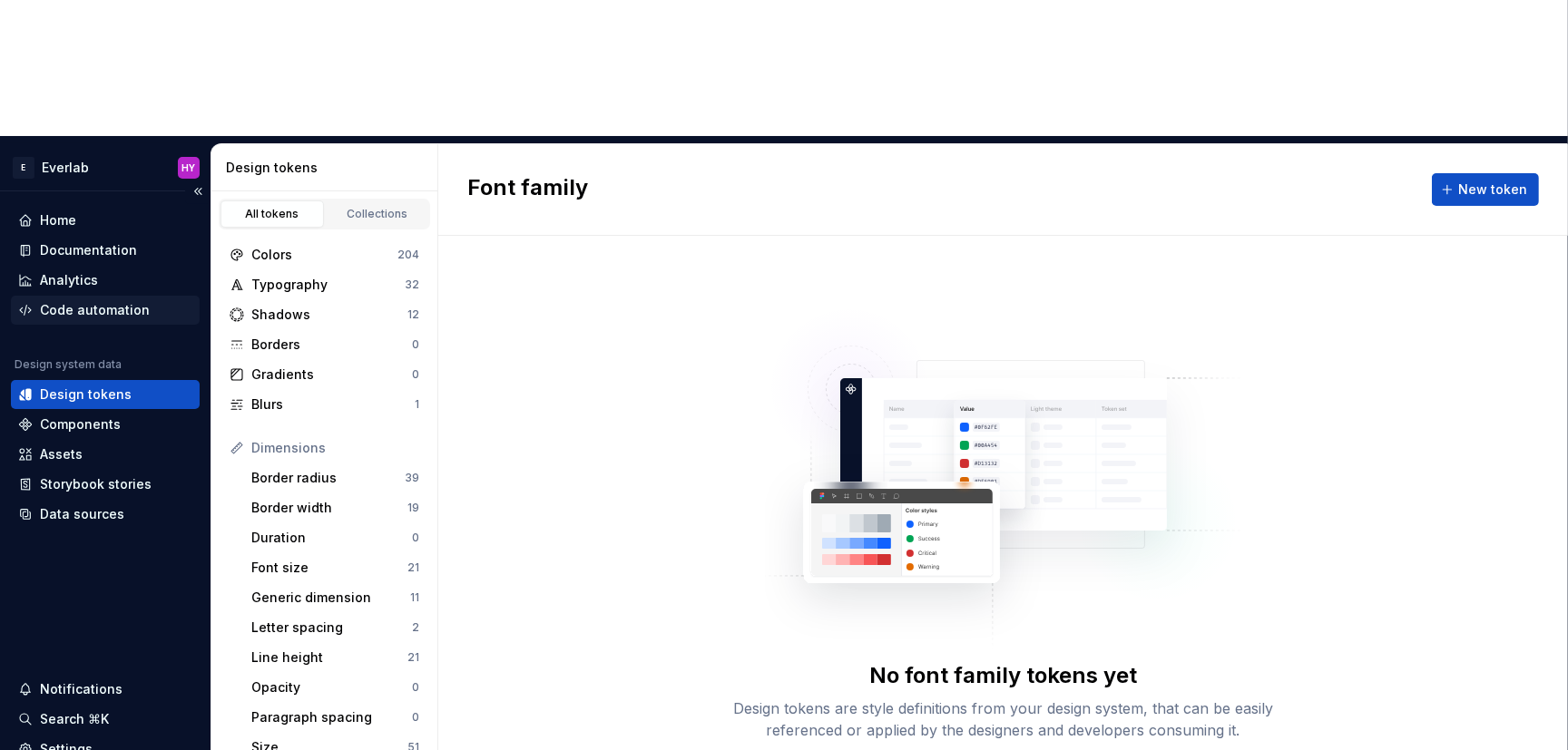
click at [133, 301] on div "Code automation" at bounding box center [94, 310] width 110 height 18
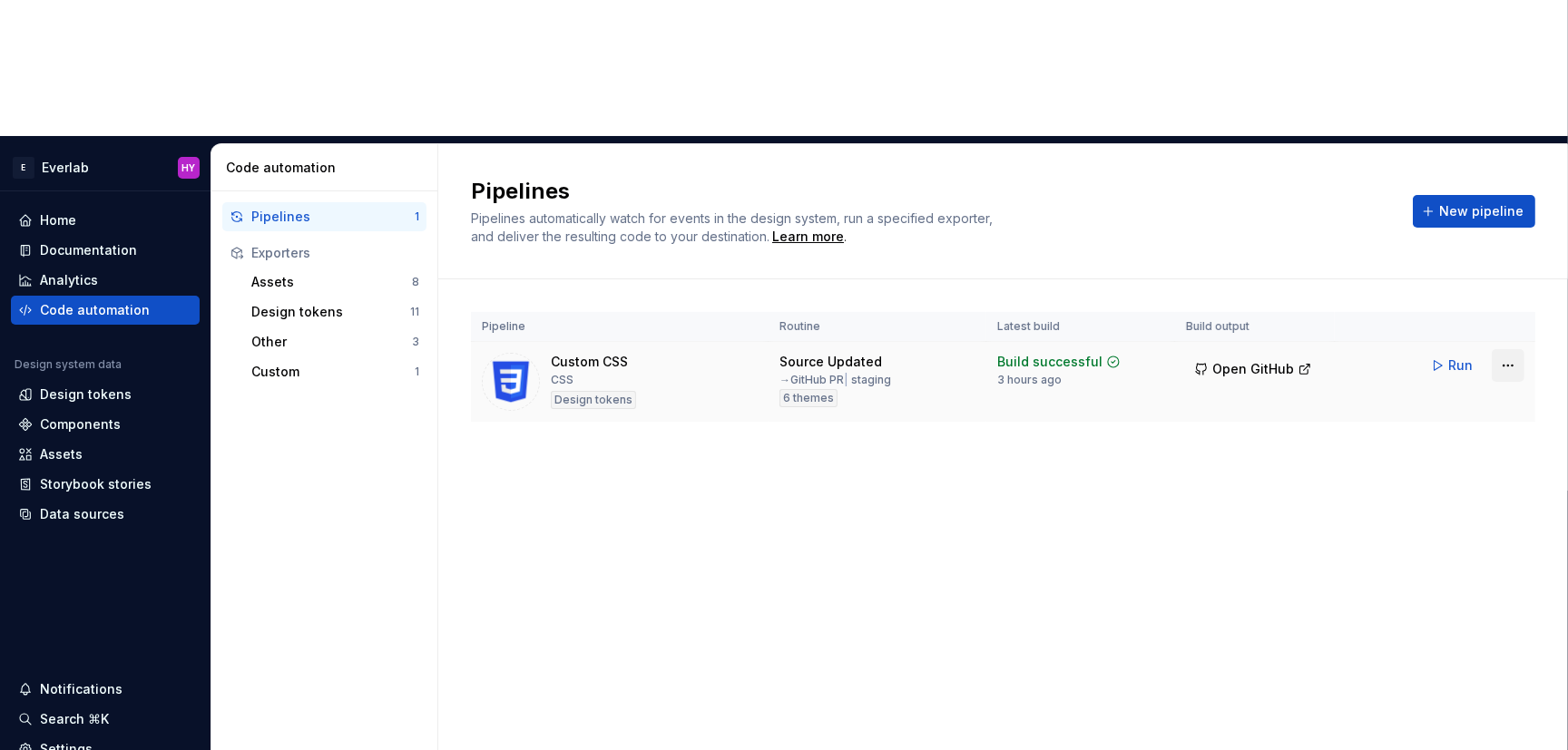
click at [1397, 226] on html "E Everlab HY Home Documentation Analytics Code automation Design system data De…" at bounding box center [784, 375] width 1568 height 750
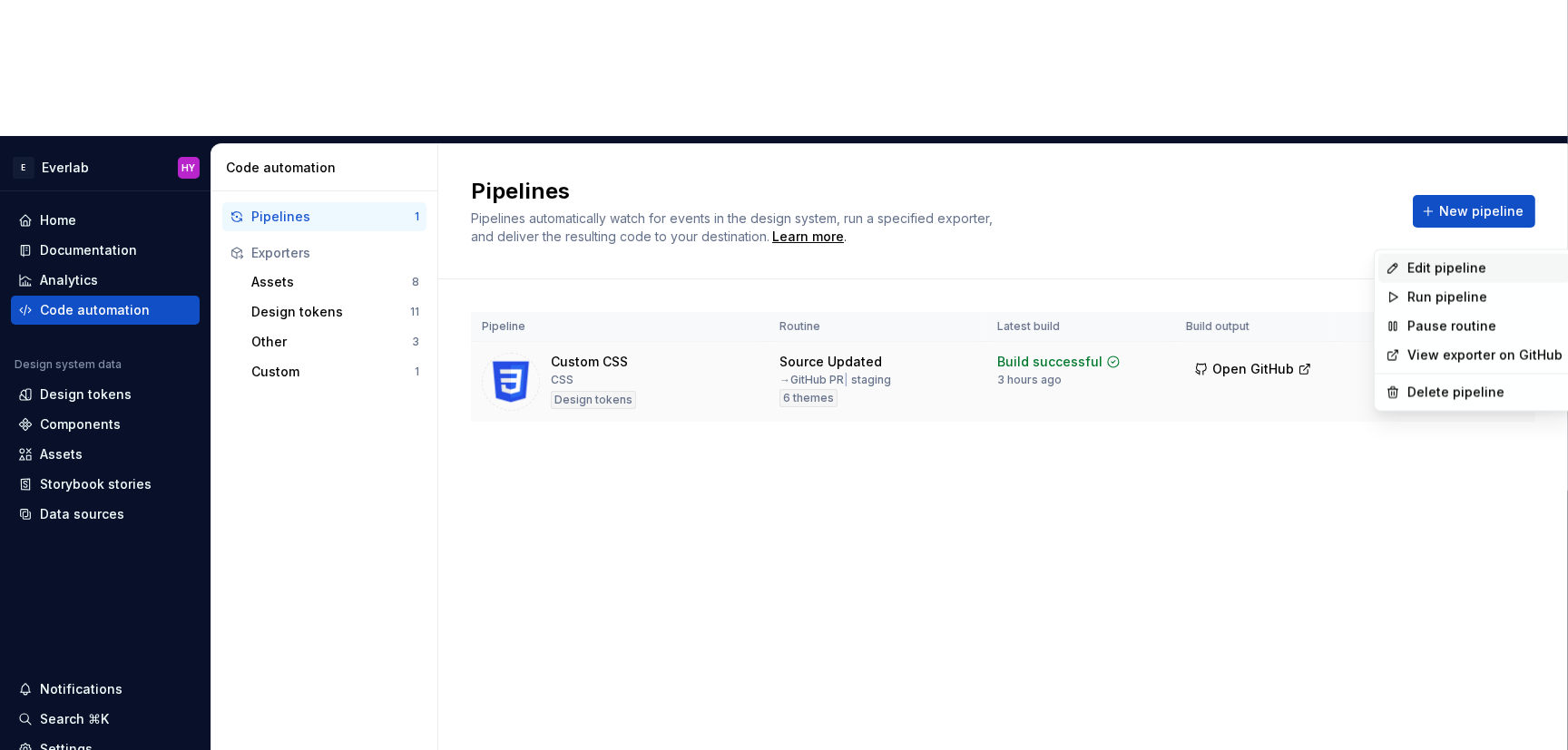
click at [1397, 267] on div "Edit pipeline" at bounding box center [1485, 268] width 155 height 18
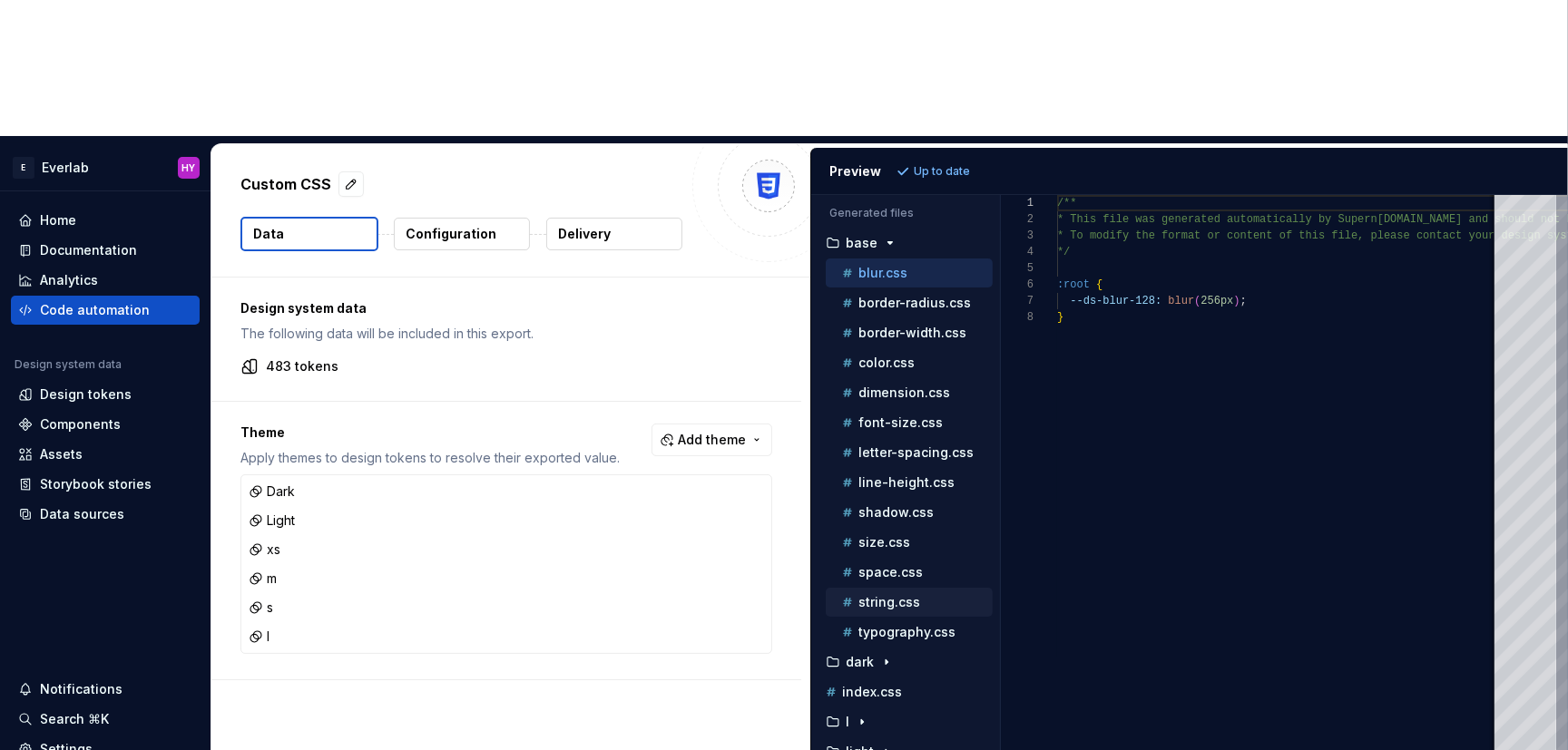
click at [915, 595] on p "string.css" at bounding box center [889, 602] width 62 height 15
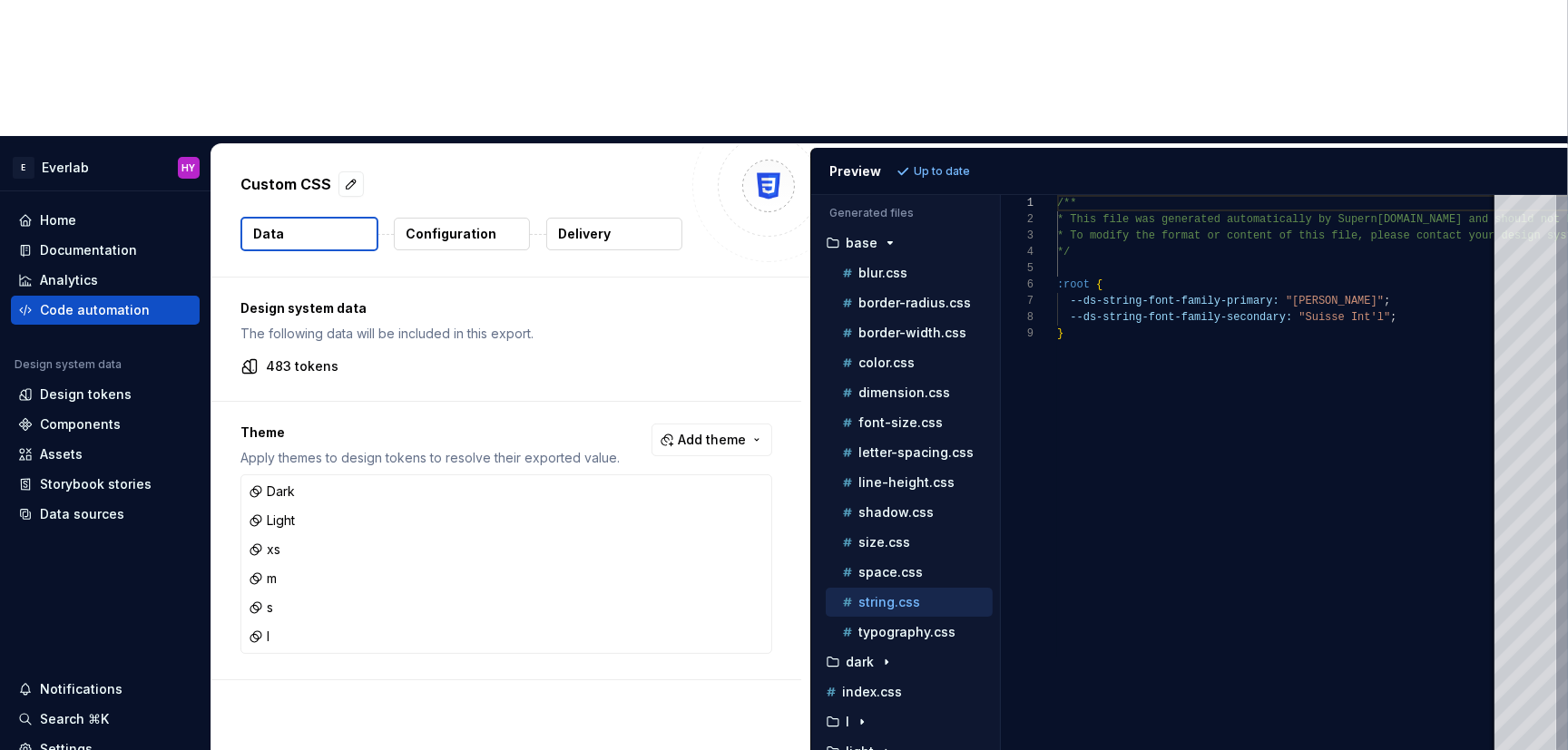
scroll to position [113, 255]
click at [1312, 195] on div "/** * This file was generated automatically by Supern ova.io and should not be …" at bounding box center [1376, 540] width 640 height 691
click at [1329, 195] on div "/** * This file was generated automatically by Supern ova.io and should not be …" at bounding box center [1376, 540] width 640 height 691
click at [922, 625] on p "typography.css" at bounding box center [906, 632] width 97 height 15
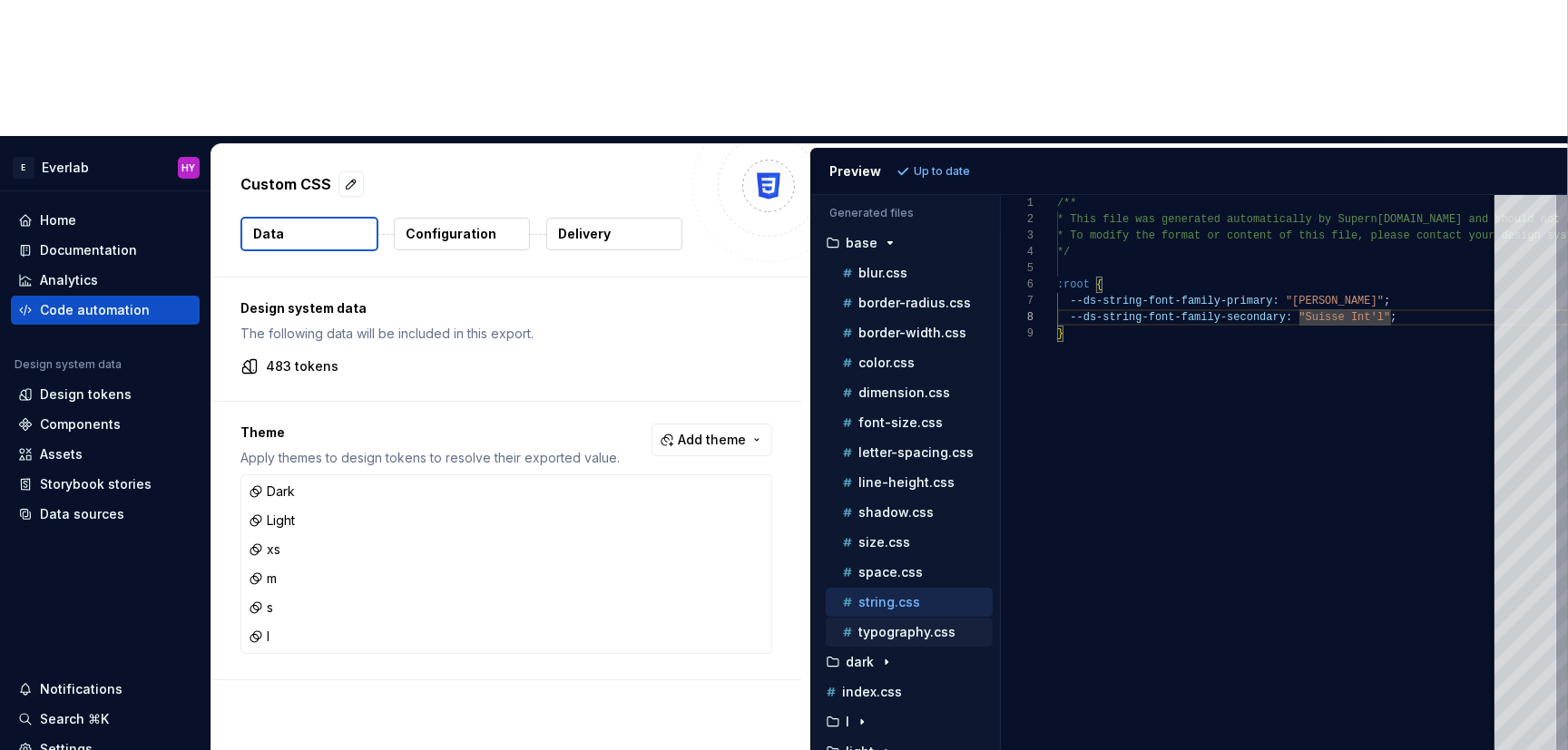
scroll to position [0, 0]
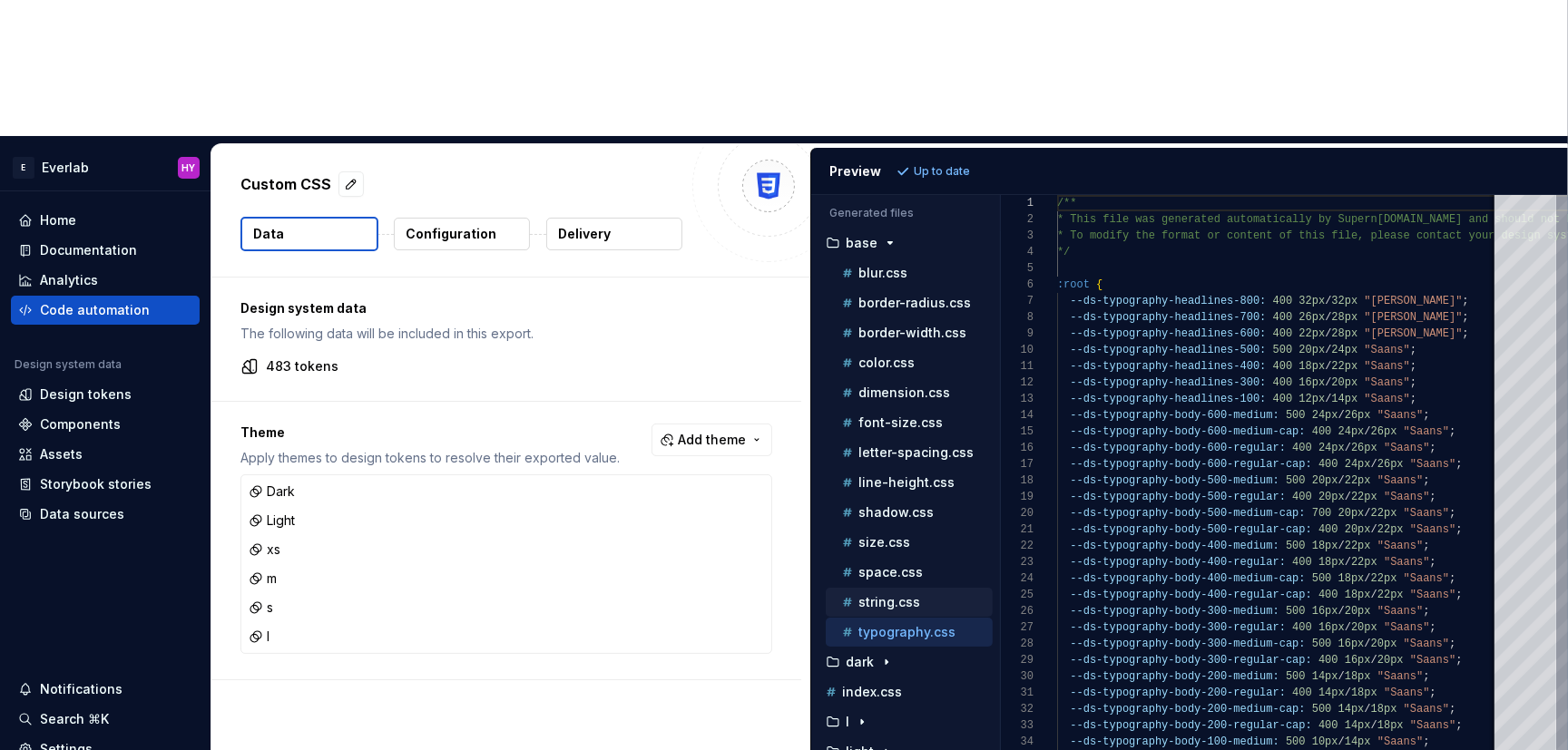
click at [917, 595] on p "string.css" at bounding box center [889, 602] width 62 height 15
type textarea "**********"
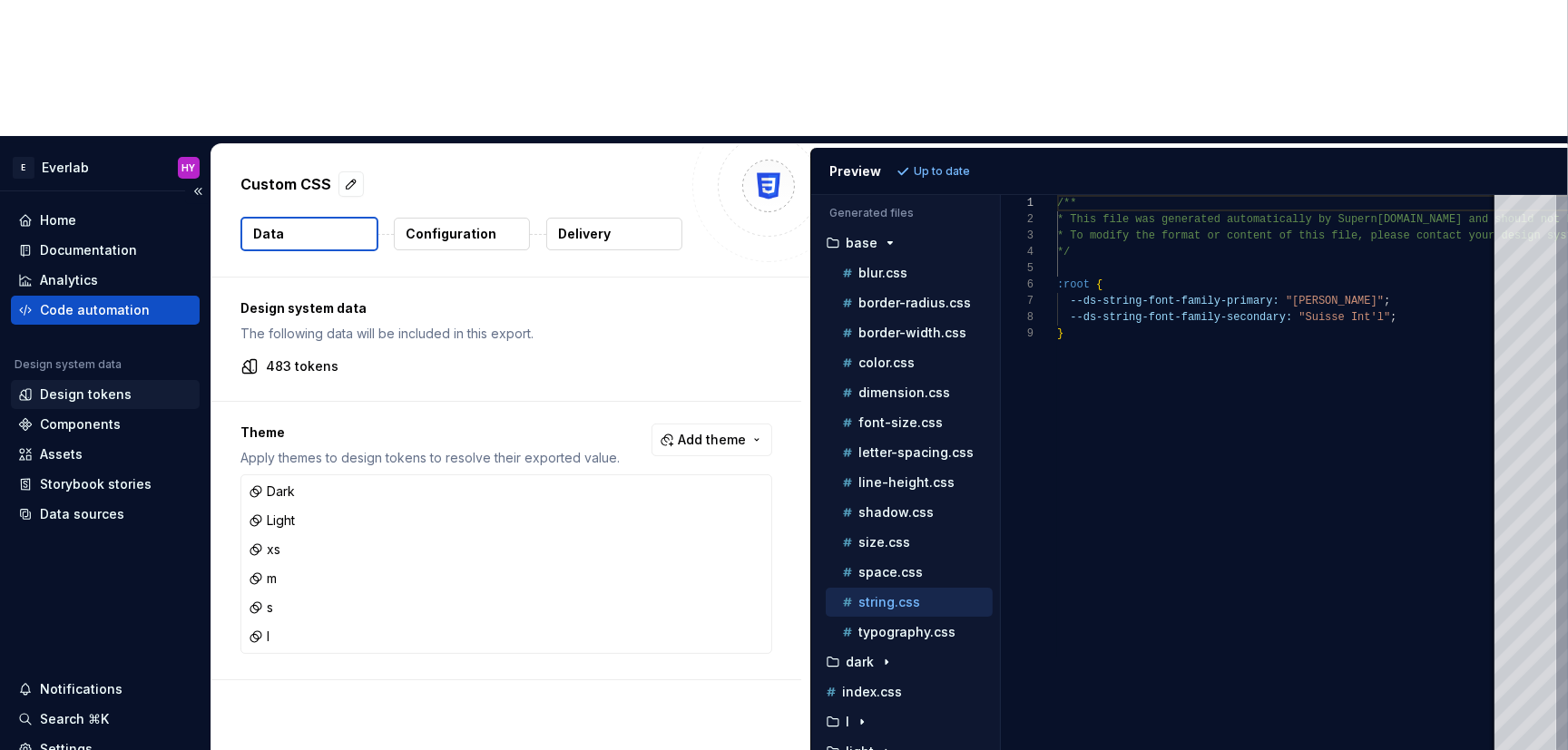
click at [113, 386] on div "Design tokens" at bounding box center [85, 395] width 91 height 18
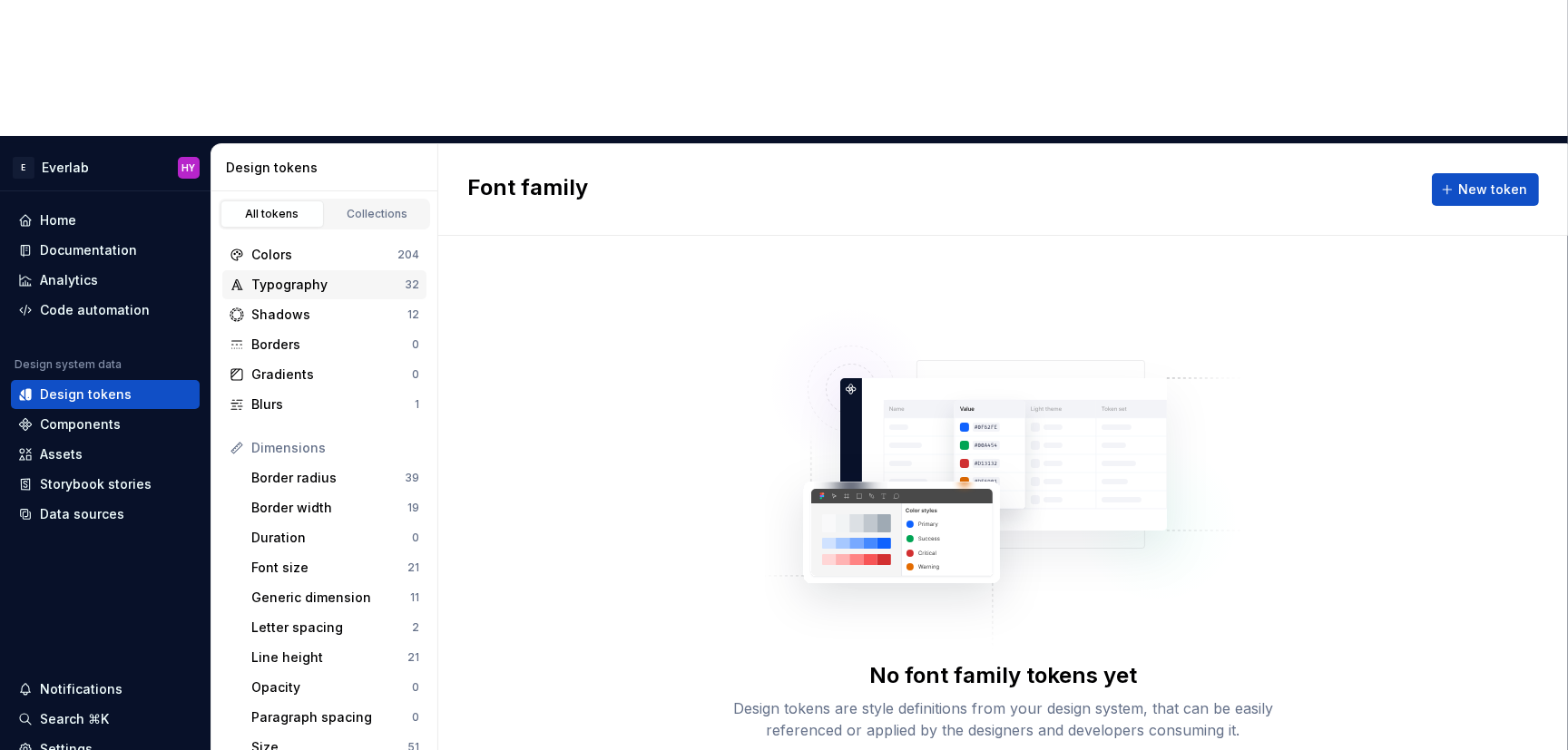
click at [329, 276] on div "Typography" at bounding box center [328, 285] width 153 height 18
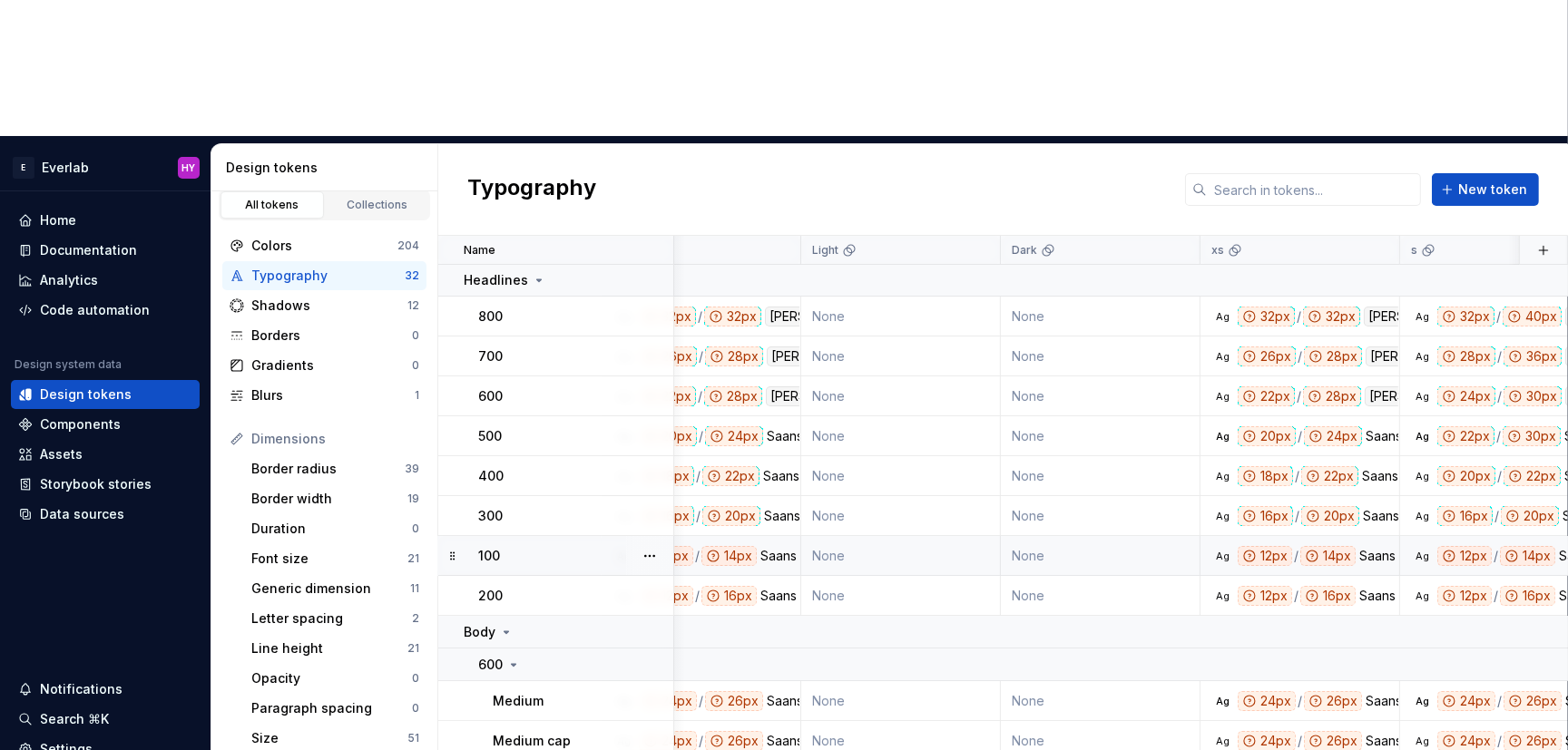
scroll to position [1, 0]
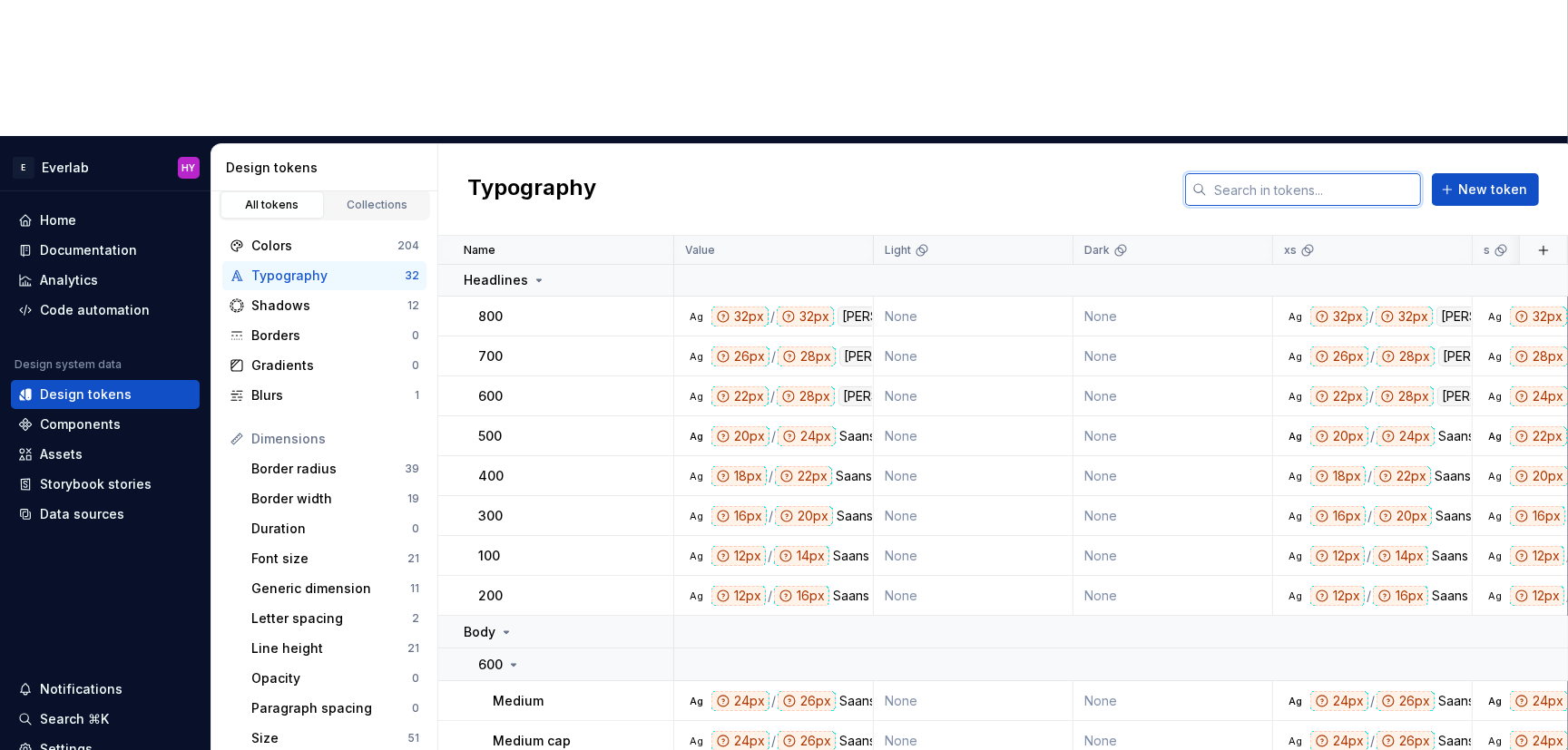
click at [1301, 173] on input "text" at bounding box center [1313, 189] width 214 height 32
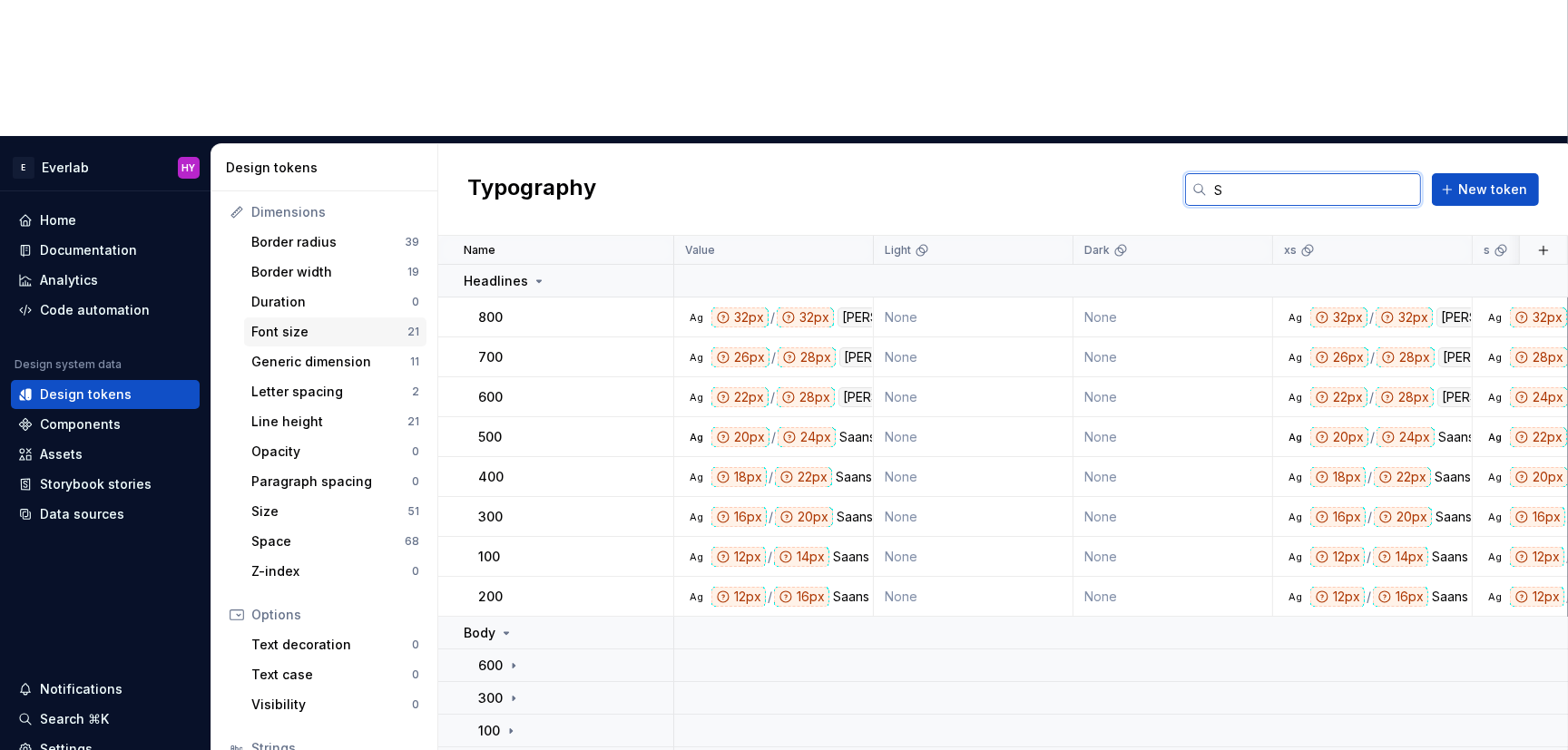
scroll to position [242, 0]
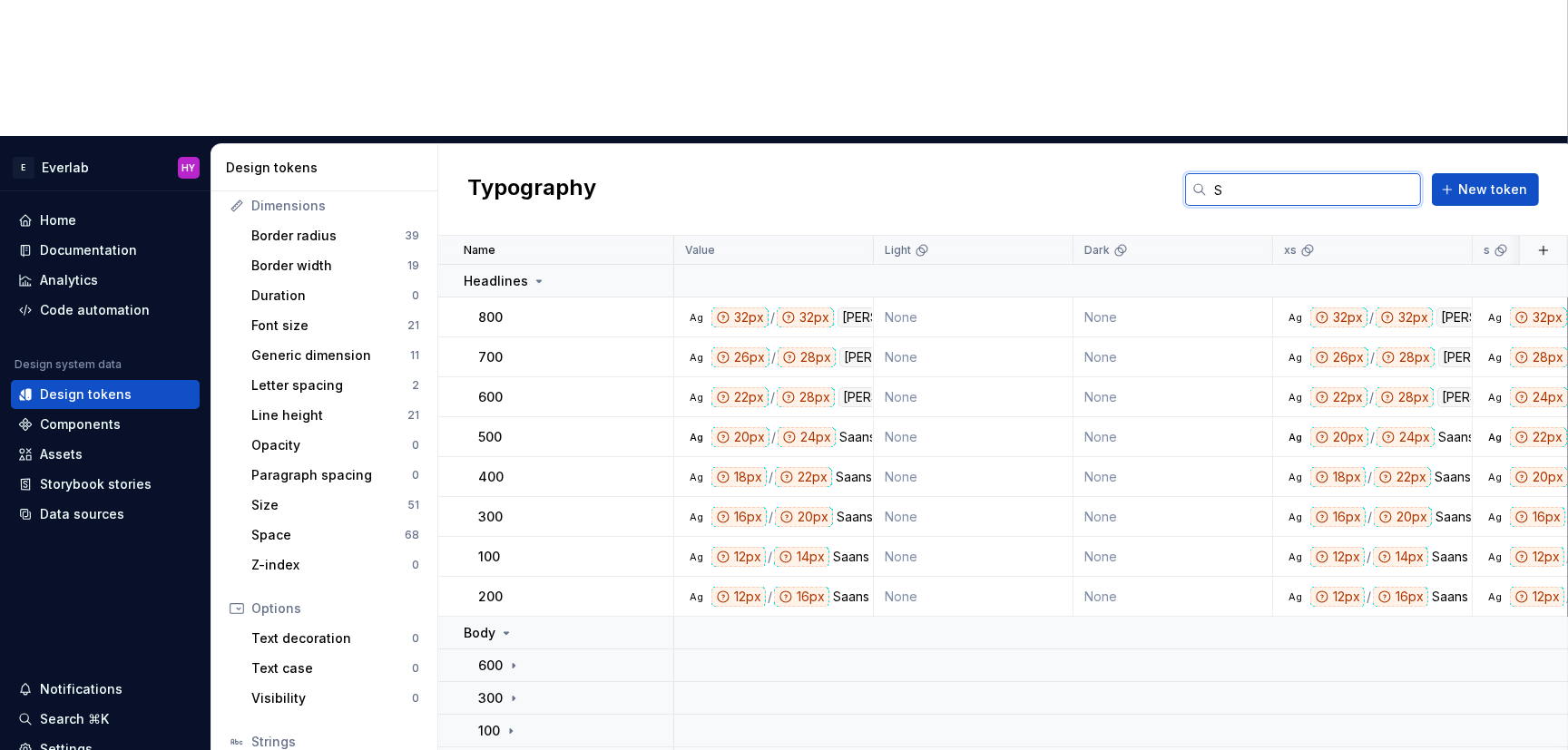
type input "S"
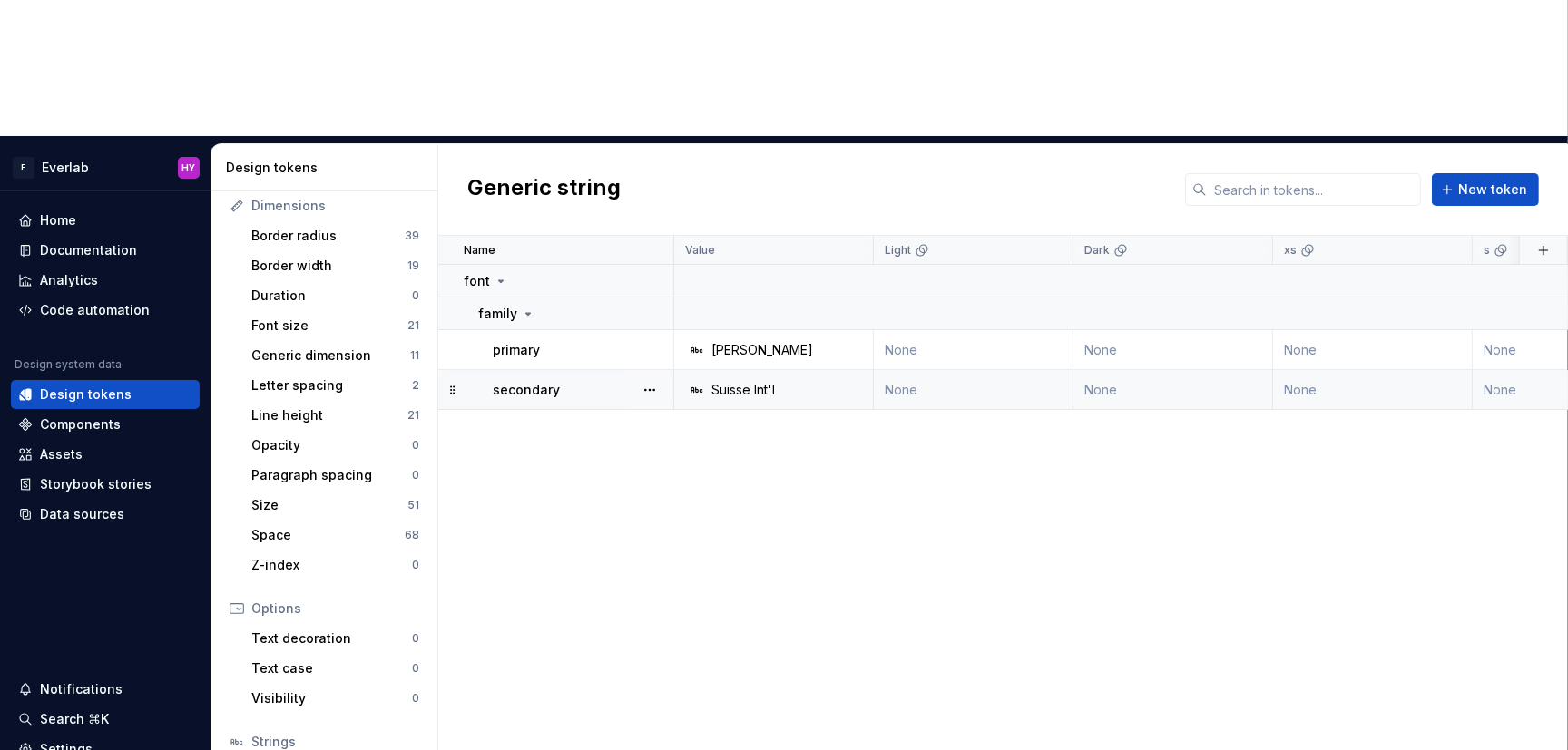
click at [775, 381] on div "Suisse Int'l" at bounding box center [779, 390] width 186 height 18
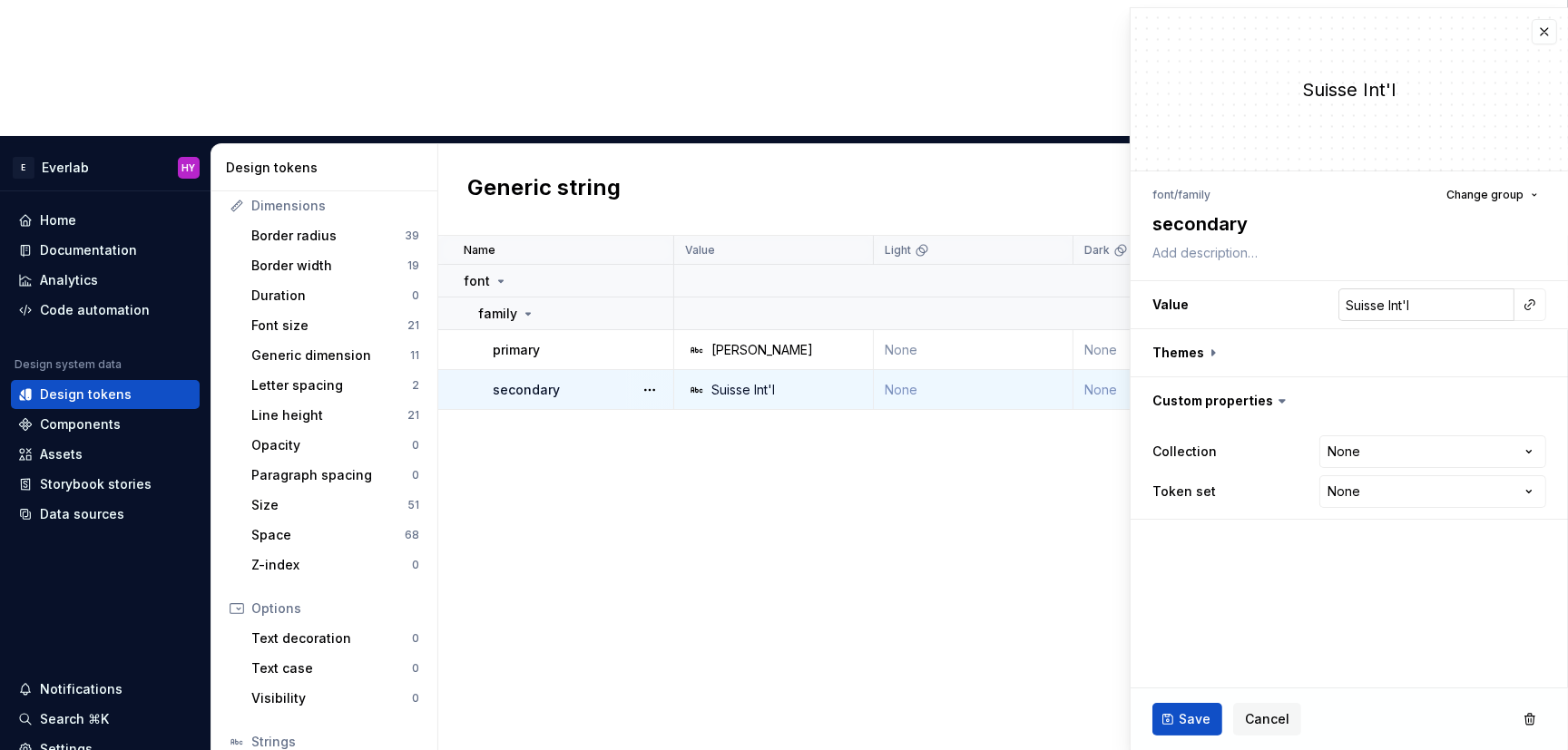
click at [1397, 306] on input "Suisse Int'l" at bounding box center [1426, 304] width 176 height 32
type textarea "*"
type input "S"
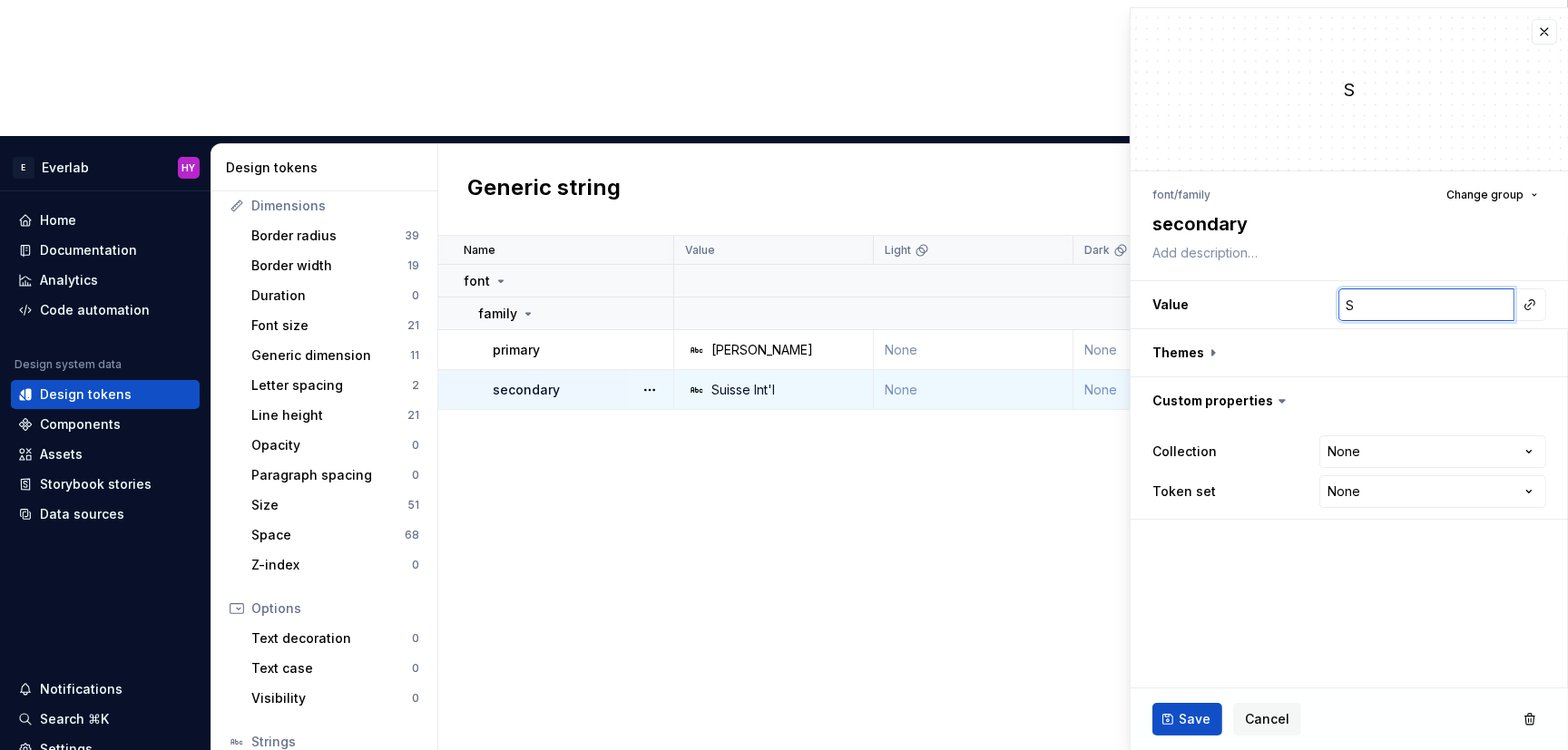
type textarea "*"
type input "Saa"
type textarea "*"
type input "Saan"
type textarea "*"
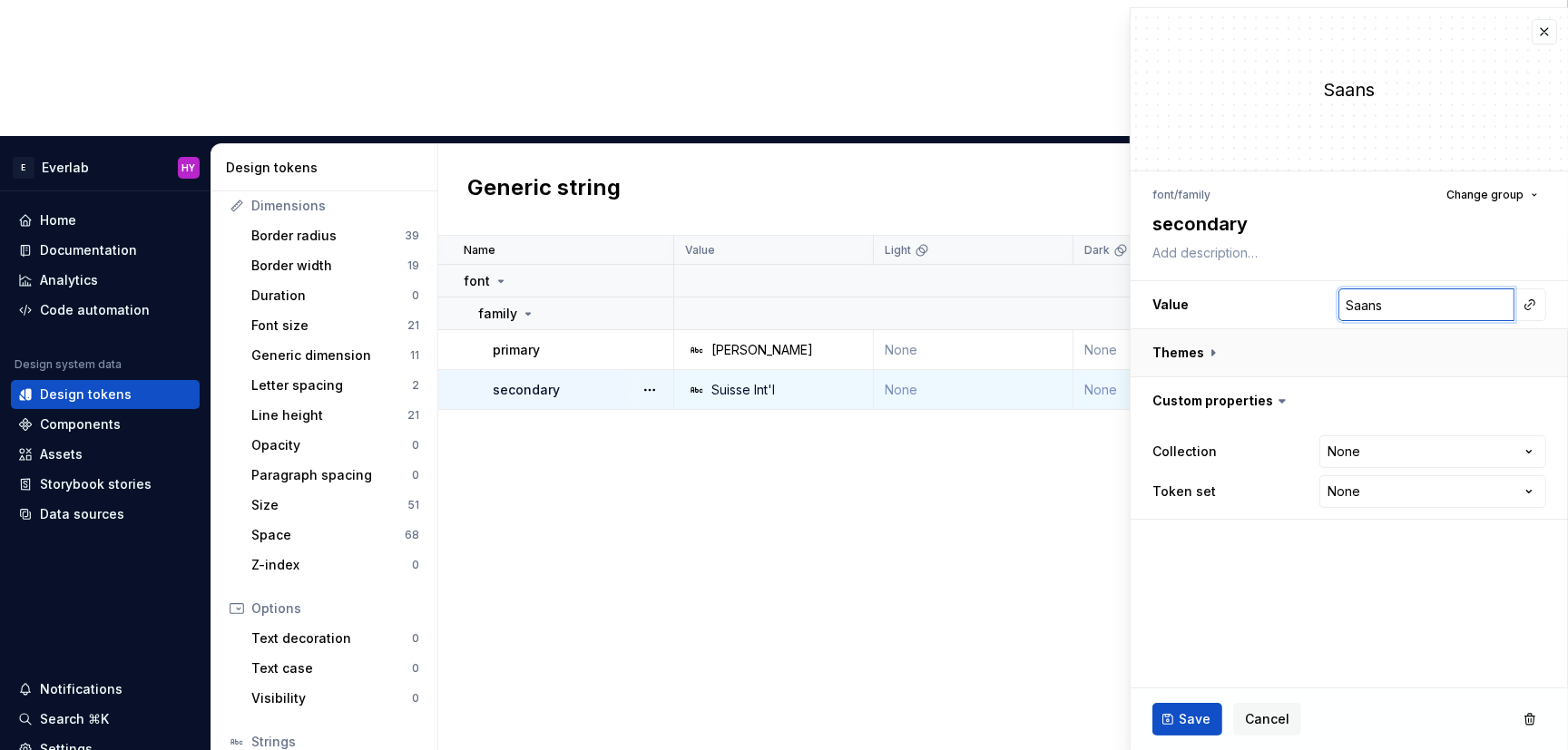
type input "Saans"
click at [1218, 357] on button "button" at bounding box center [1349, 352] width 437 height 47
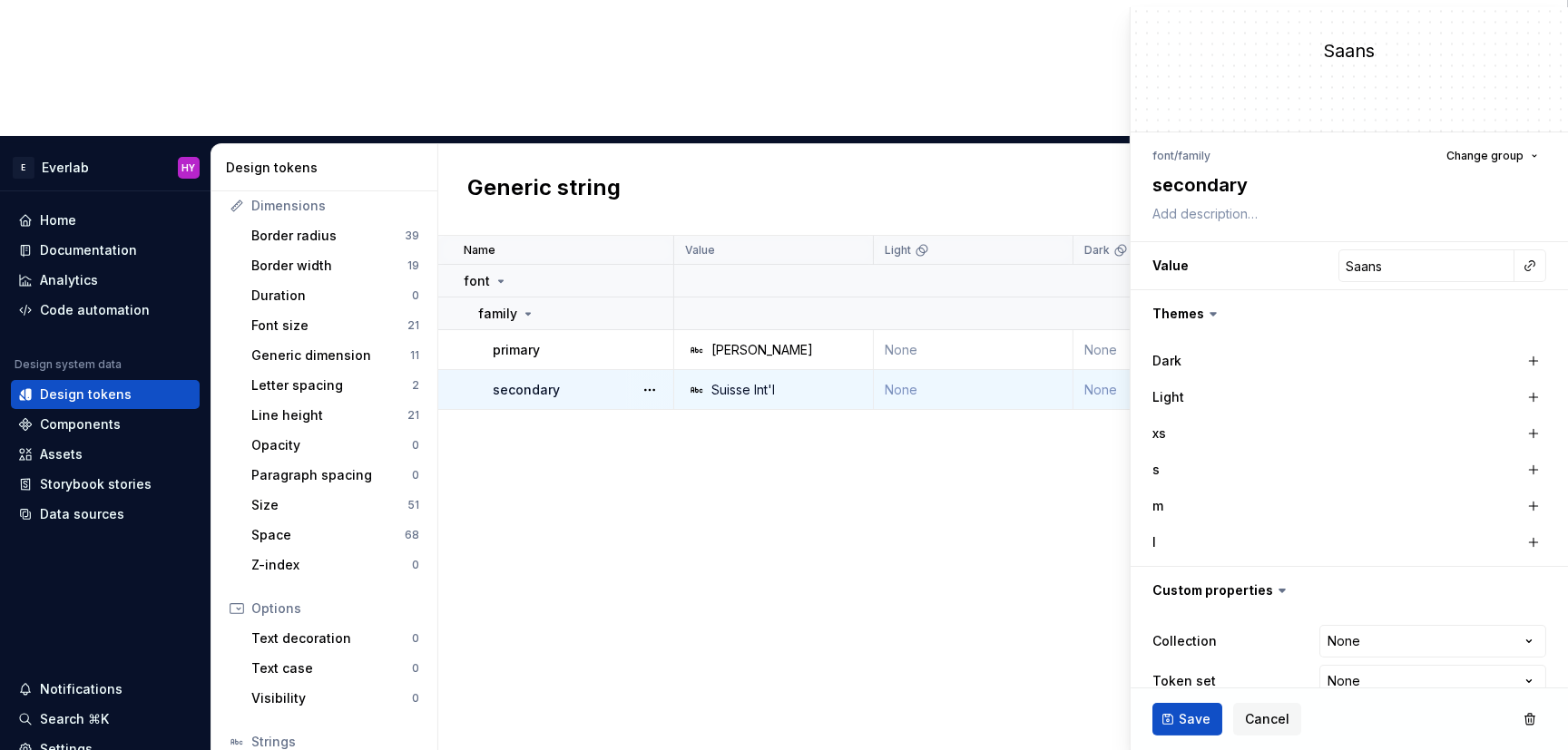
scroll to position [71, 0]
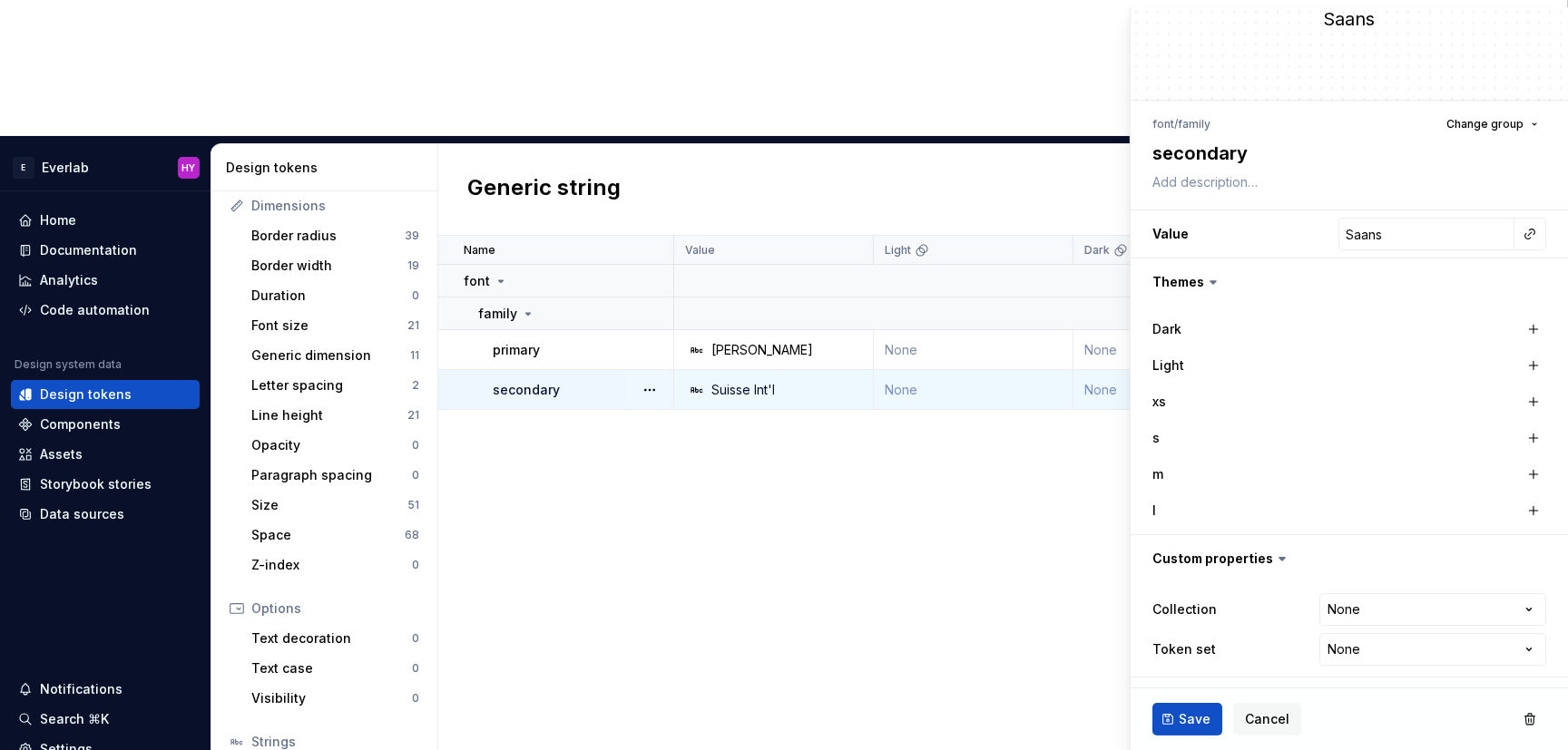
drag, startPoint x: 1193, startPoint y: 719, endPoint x: 1370, endPoint y: 335, distance: 422.8
click at [1352, 334] on fieldset "**********" at bounding box center [1349, 344] width 437 height 814
click at [1397, 399] on button "button" at bounding box center [1533, 402] width 26 height 26
drag, startPoint x: 1533, startPoint y: 399, endPoint x: 1568, endPoint y: 441, distance: 54.7
click at [1397, 441] on div "Dark Light xs Saans s m l" at bounding box center [1349, 420] width 437 height 229
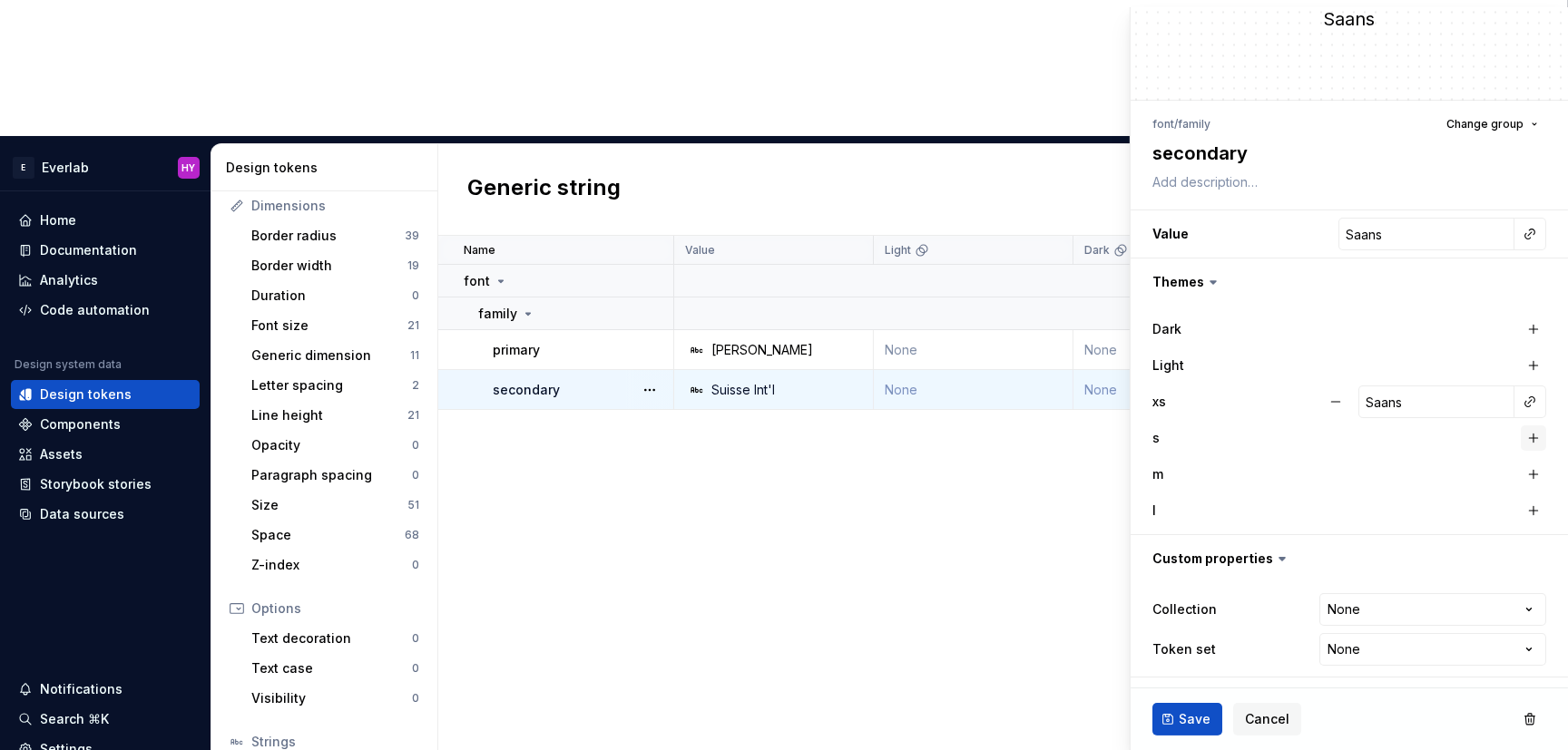
click at [1397, 432] on button "button" at bounding box center [1533, 438] width 26 height 26
click at [1397, 473] on button "button" at bounding box center [1533, 474] width 26 height 26
click at [1397, 509] on button "button" at bounding box center [1533, 511] width 26 height 26
click at [1161, 733] on button "Save" at bounding box center [1187, 719] width 70 height 32
type textarea "*"
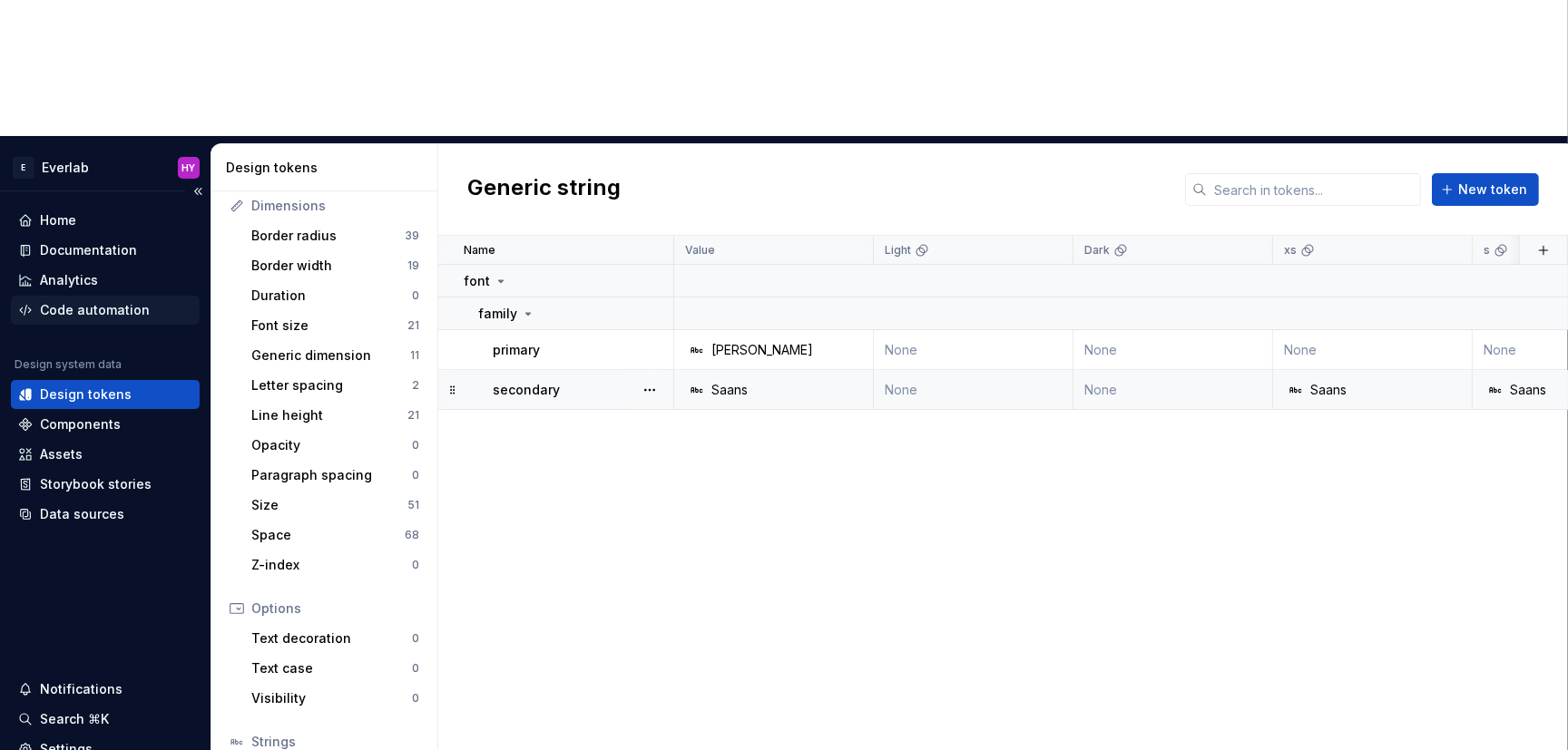
click at [112, 301] on div "Code automation" at bounding box center [94, 310] width 110 height 18
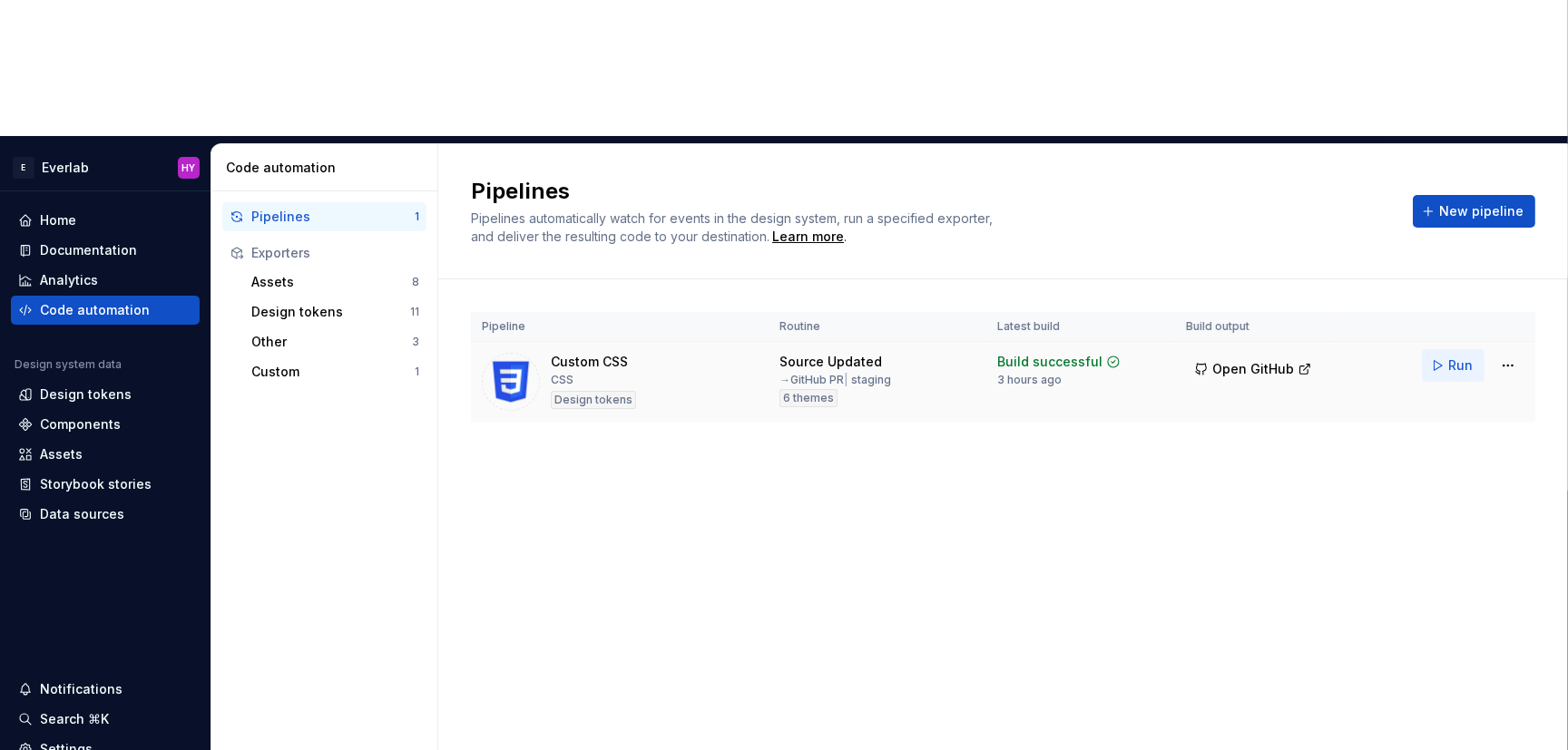
click at [1397, 356] on span "Run" at bounding box center [1460, 365] width 25 height 18
click at [113, 386] on div "Design tokens" at bounding box center [85, 395] width 91 height 18
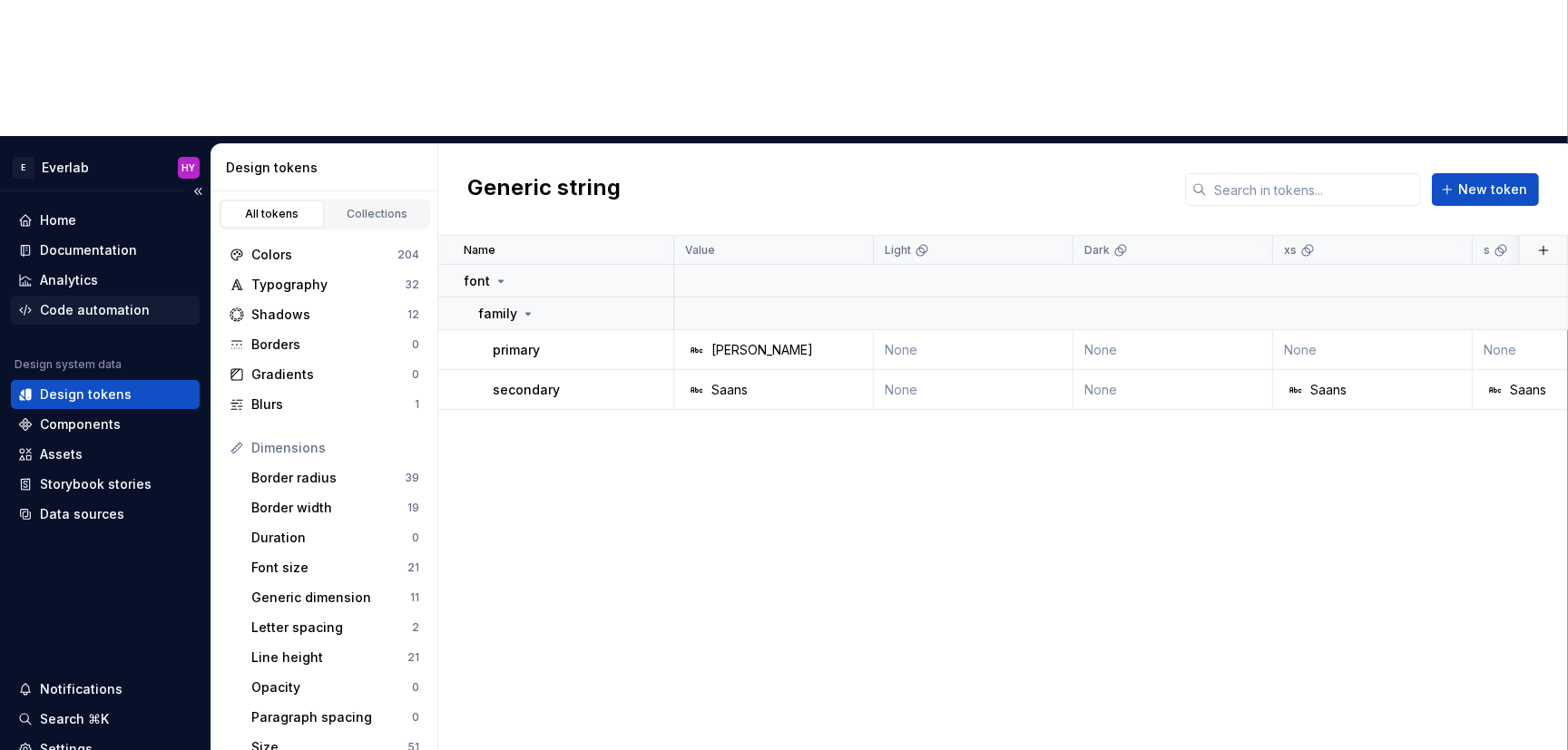
click at [114, 301] on div "Code automation" at bounding box center [94, 310] width 110 height 18
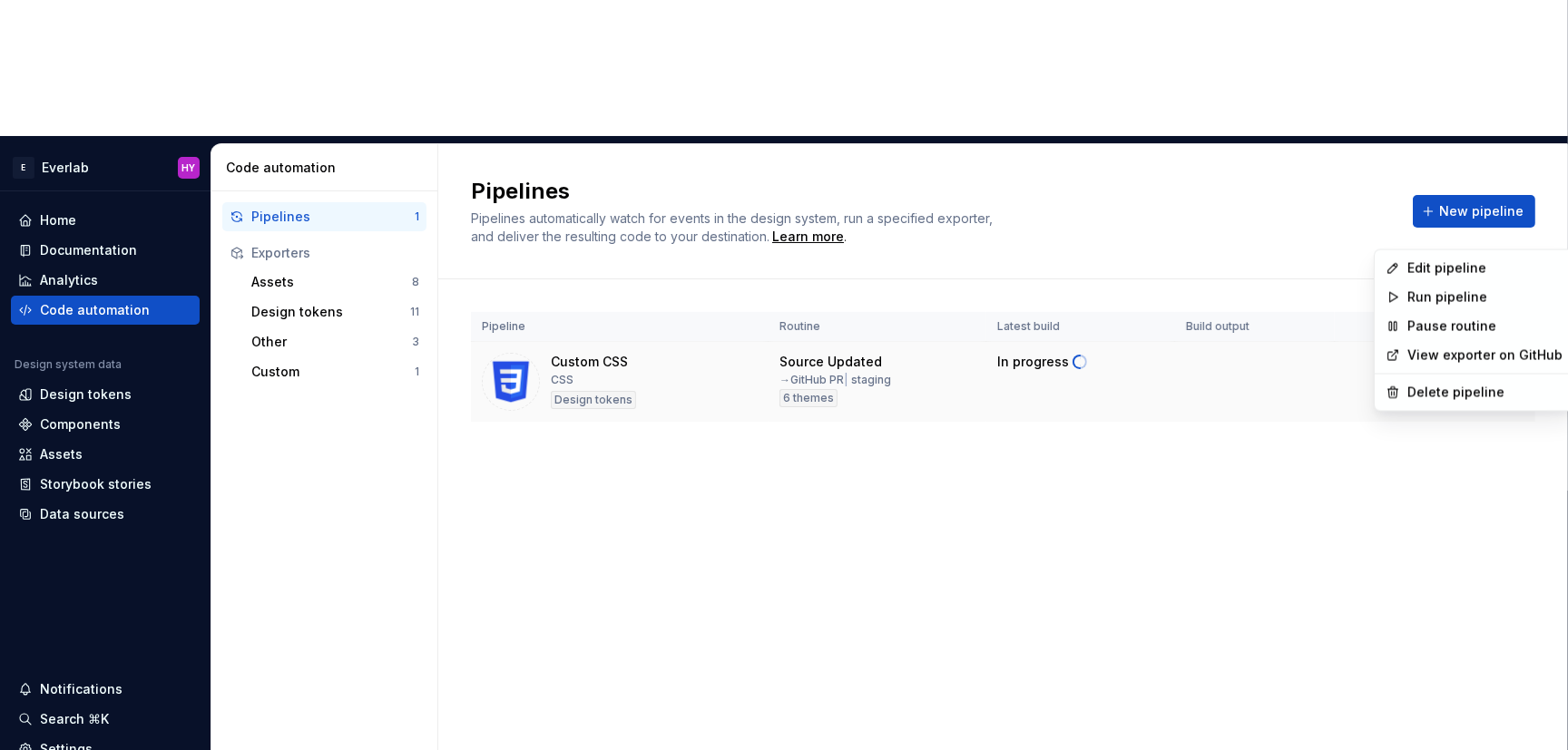
click at [1397, 231] on html "E Everlab HY Home Documentation Analytics Code automation Design system data De…" at bounding box center [784, 375] width 1568 height 750
click at [1397, 268] on div "Edit pipeline" at bounding box center [1485, 268] width 155 height 18
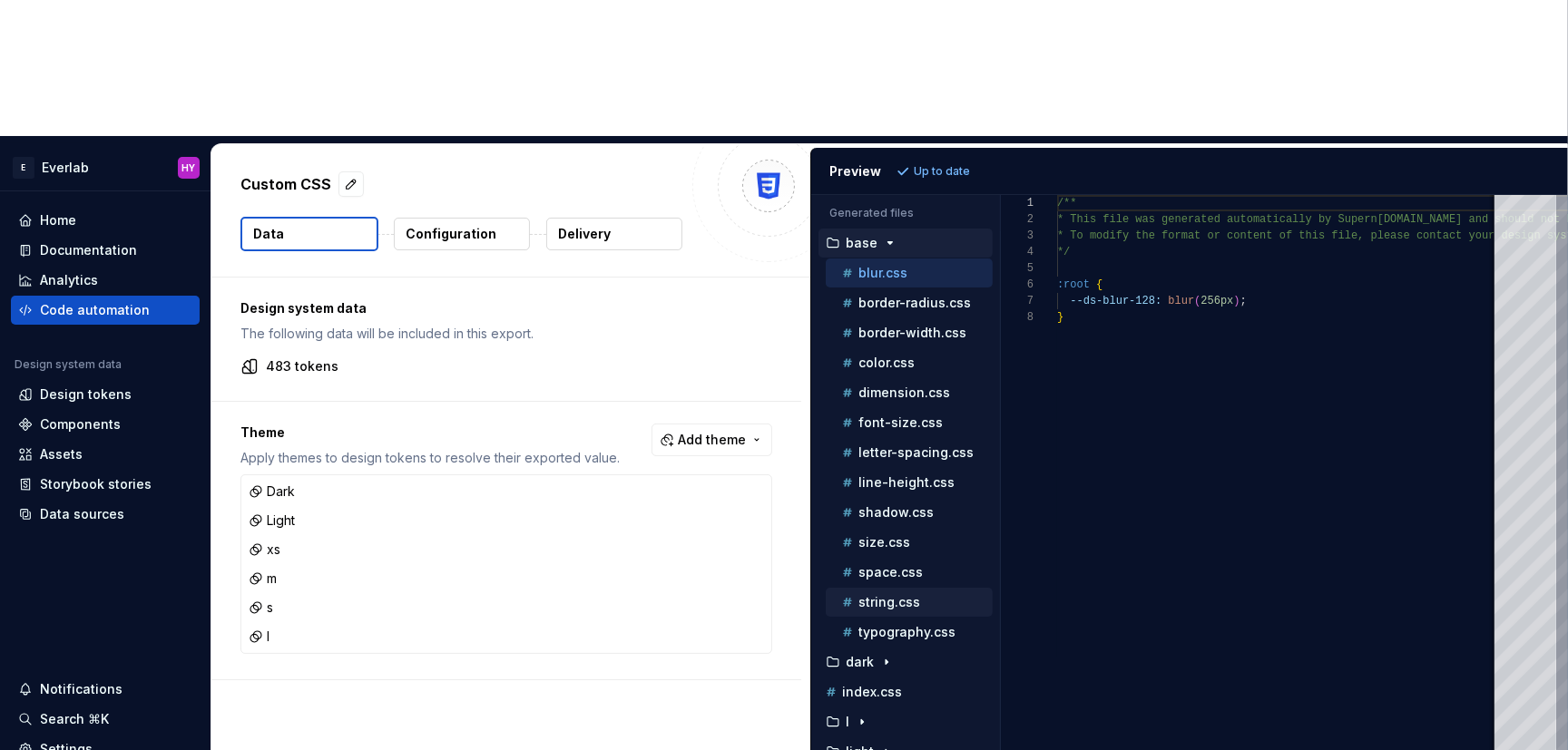
click at [902, 595] on p "string.css" at bounding box center [889, 602] width 62 height 15
type textarea "**********"
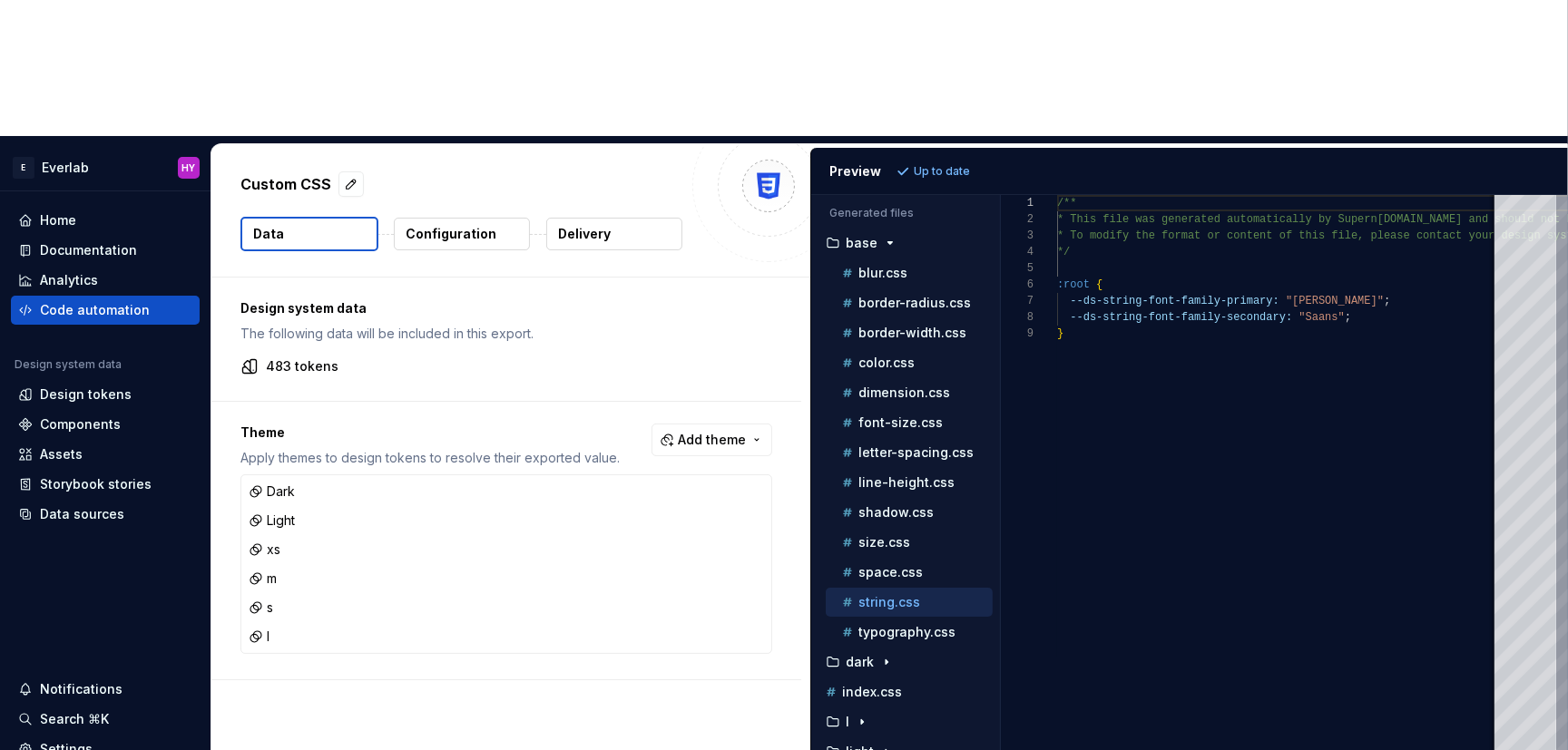
scroll to position [130, 0]
click at [132, 386] on div "Design tokens" at bounding box center [105, 395] width 174 height 18
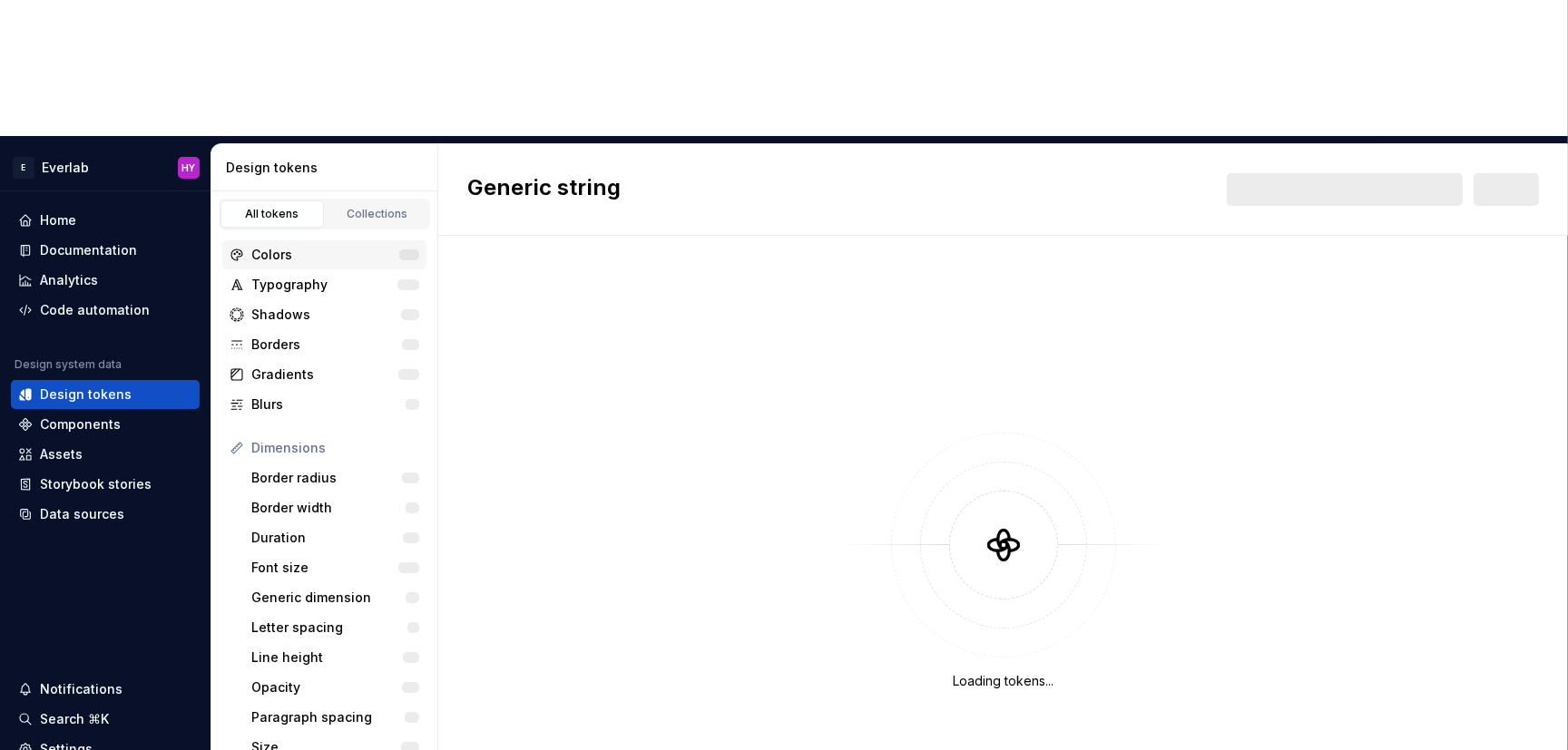
click at [312, 245] on div "Colors" at bounding box center [325, 255] width 148 height 18
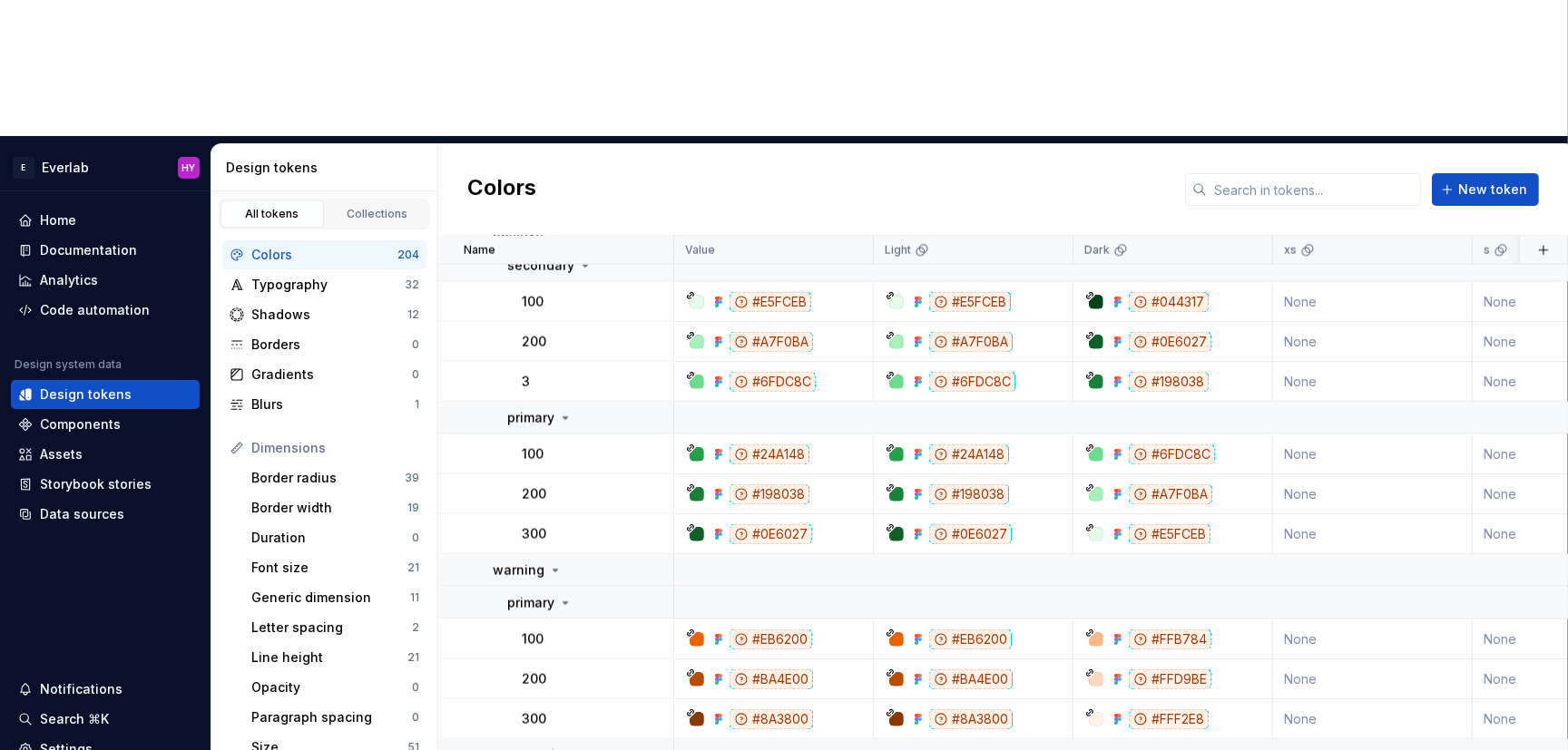
scroll to position [3103, 0]
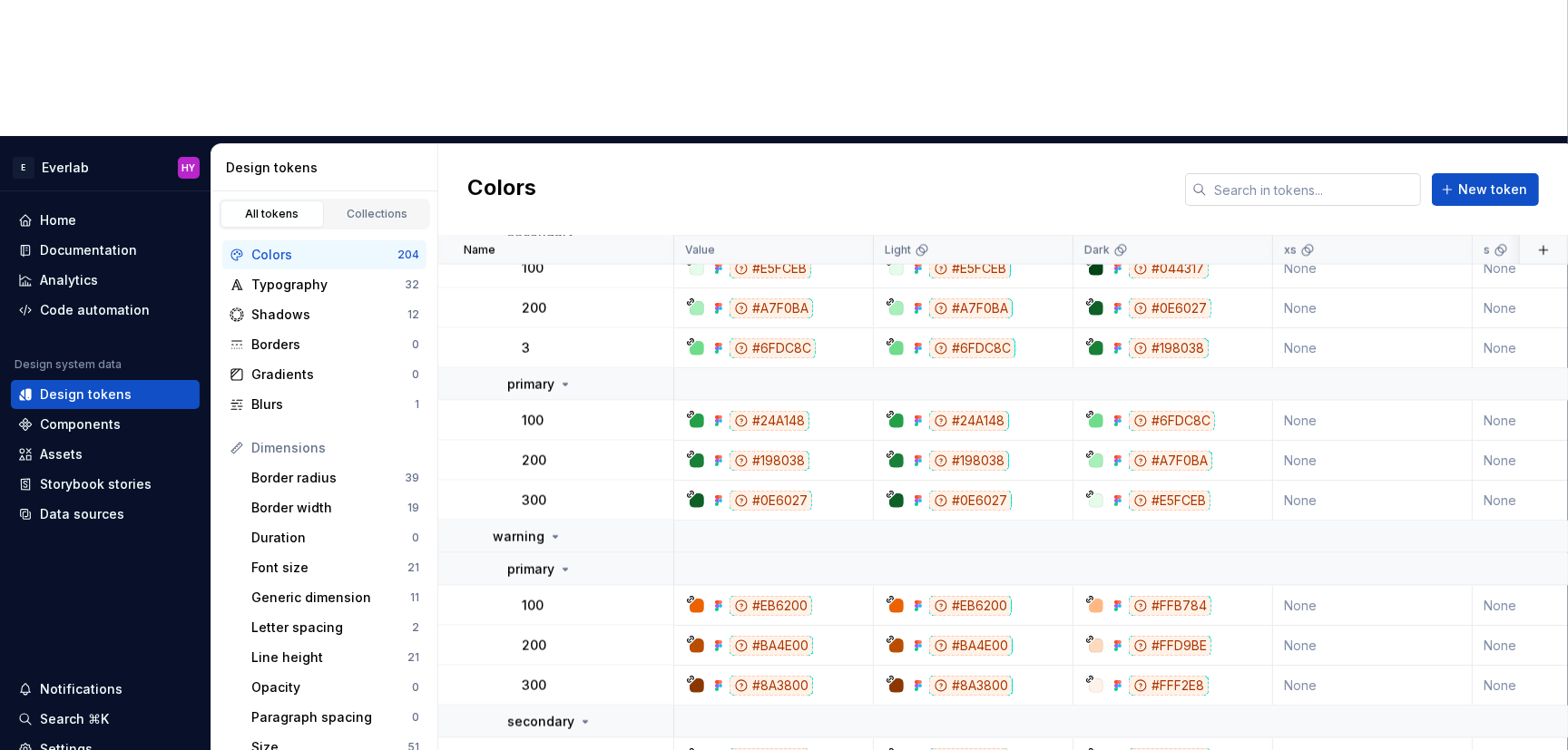
click at [1320, 173] on input "text" at bounding box center [1313, 189] width 214 height 32
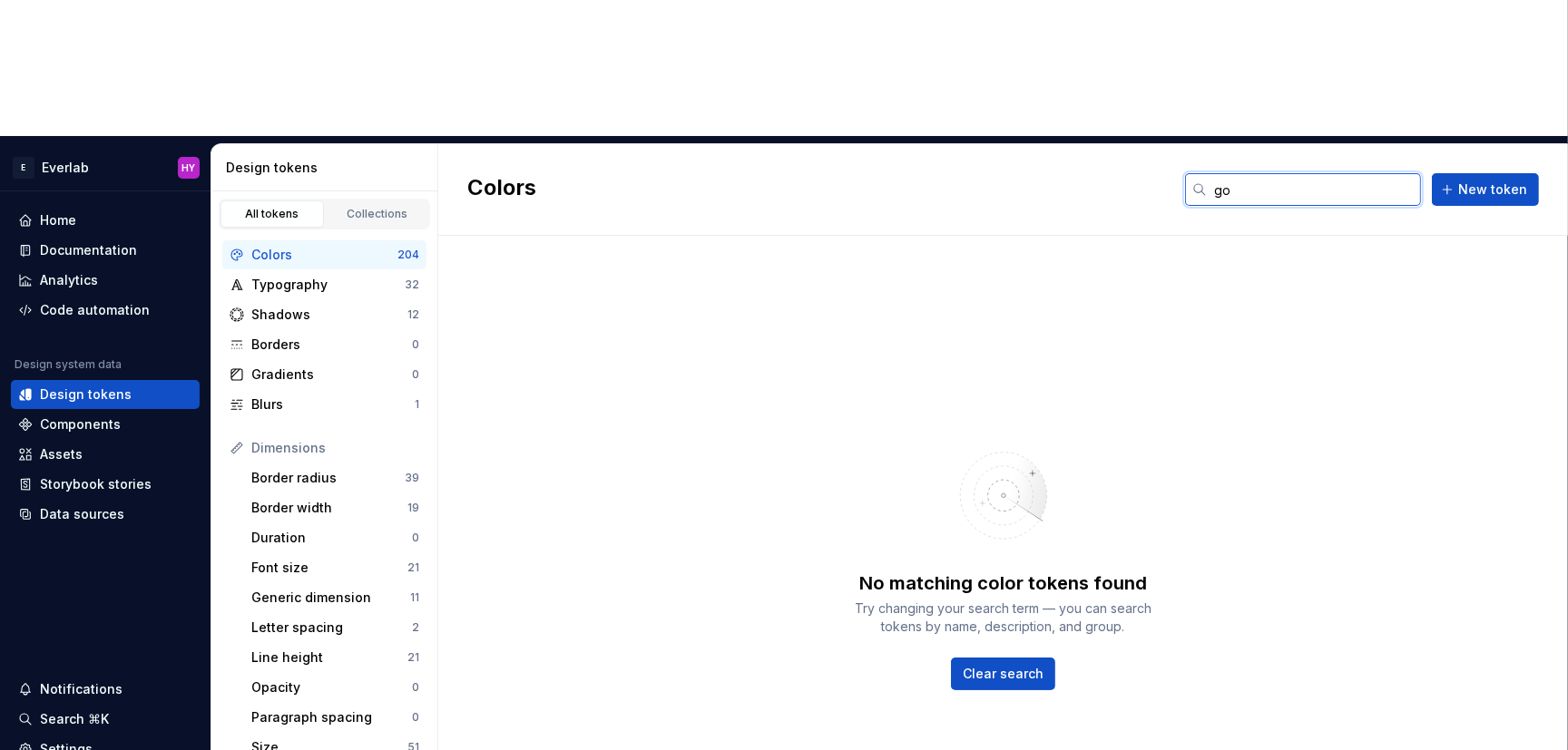
type input "g"
type input "G"
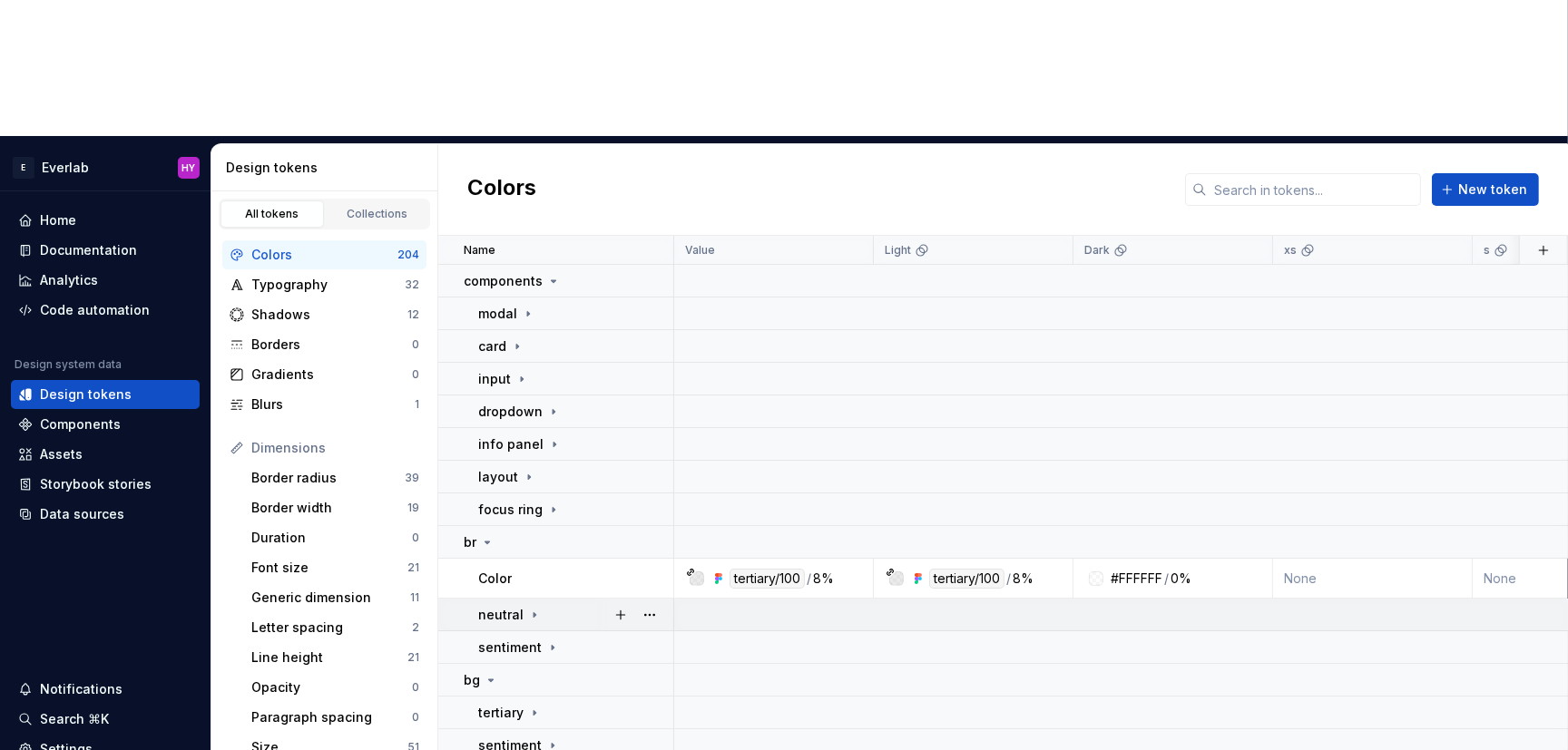
click at [537, 608] on icon at bounding box center [534, 615] width 15 height 15
click at [542, 640] on icon at bounding box center [549, 648] width 15 height 15
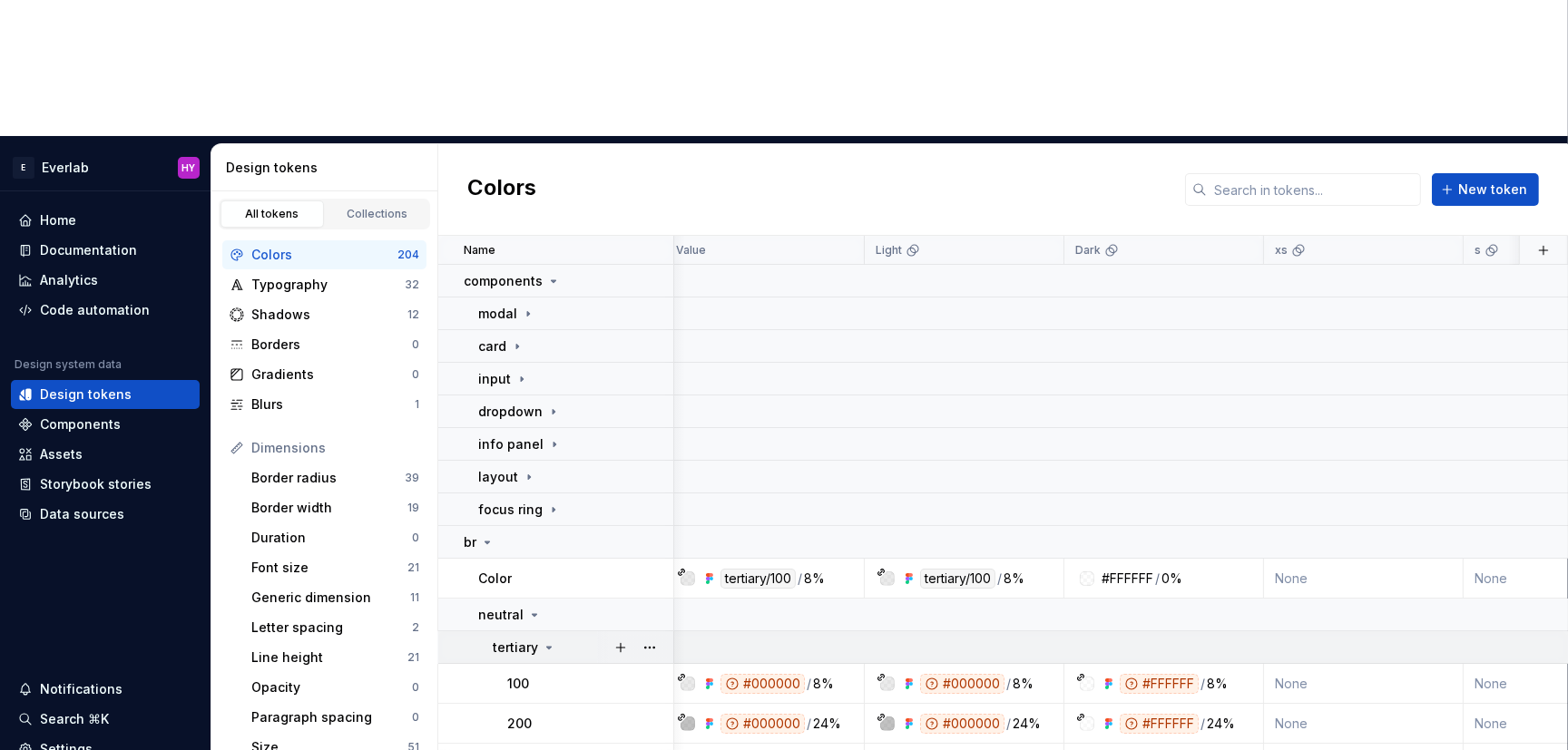
scroll to position [0, 22]
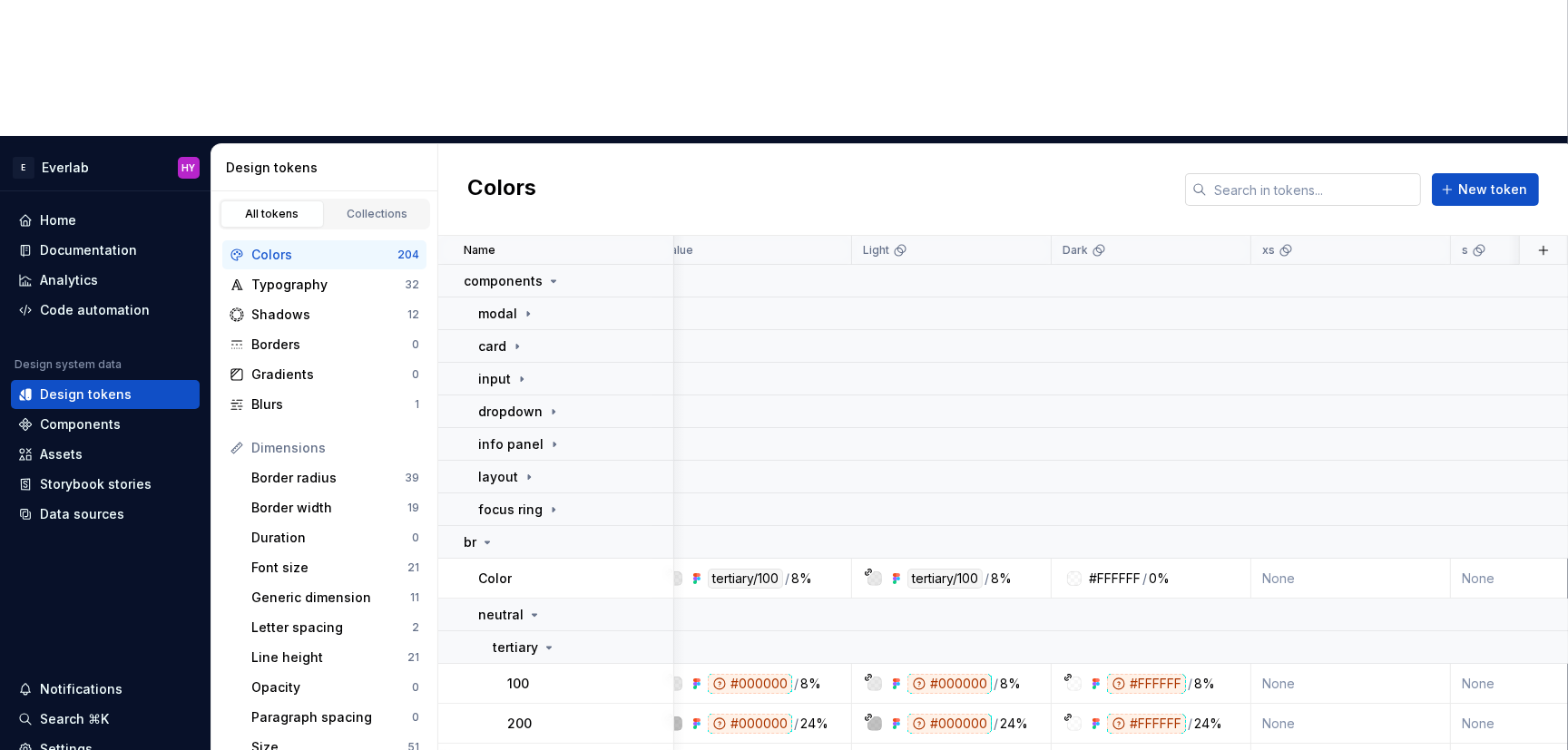
click at [1297, 173] on input "text" at bounding box center [1313, 189] width 214 height 32
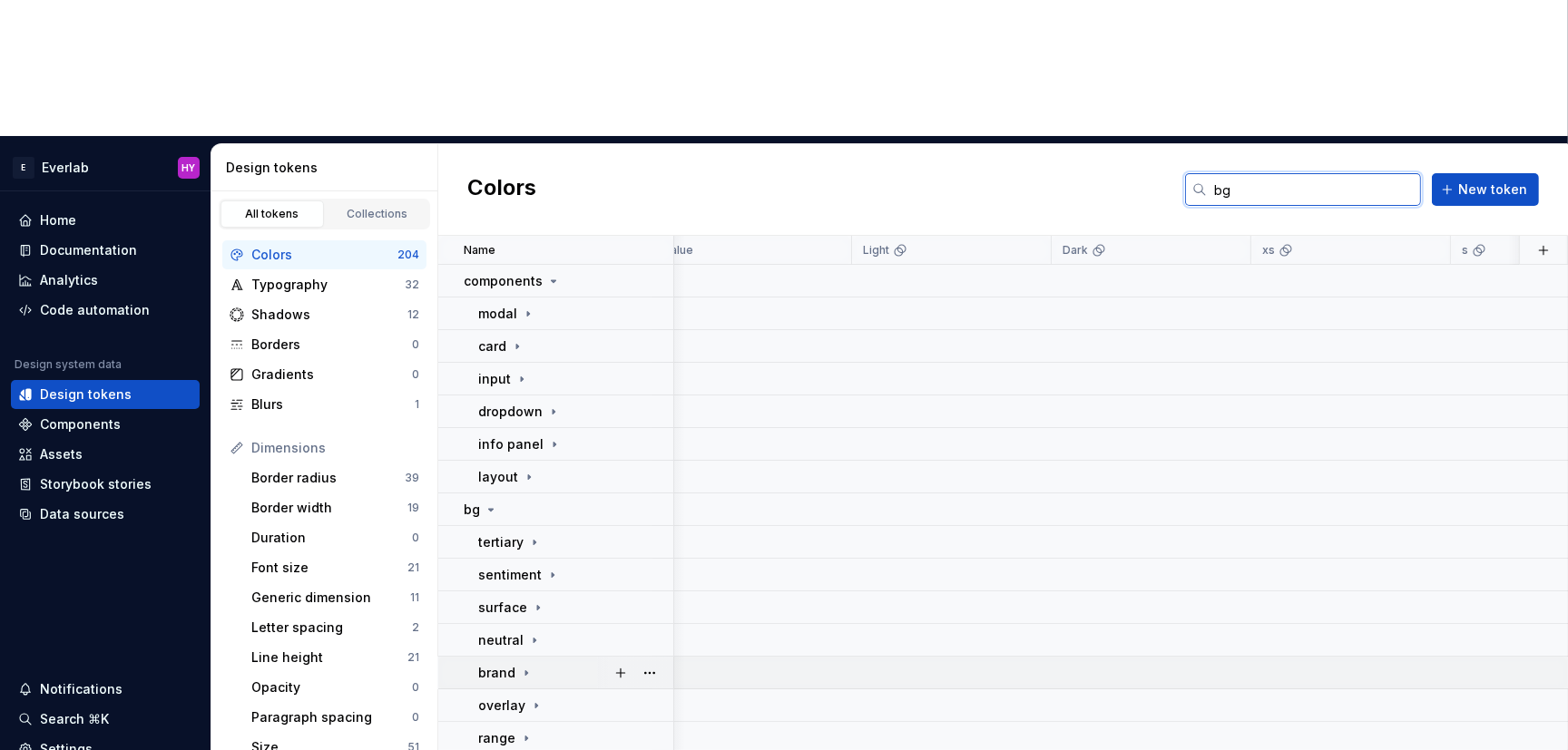
type input "bg"
click at [531, 665] on icon at bounding box center [526, 673] width 15 height 15
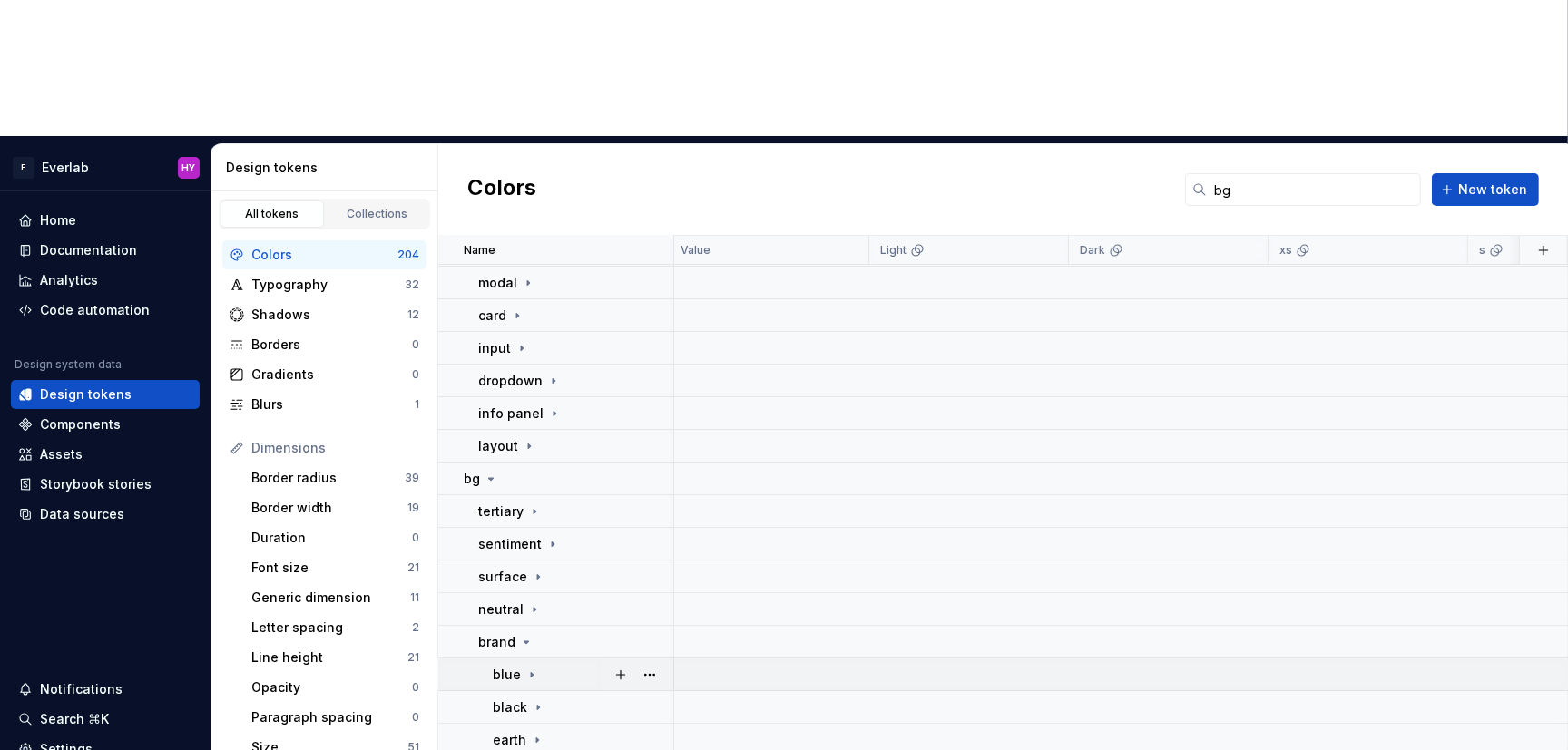
scroll to position [30, 0]
click at [533, 667] on icon at bounding box center [532, 674] width 15 height 15
click at [569, 700] on icon at bounding box center [566, 708] width 15 height 15
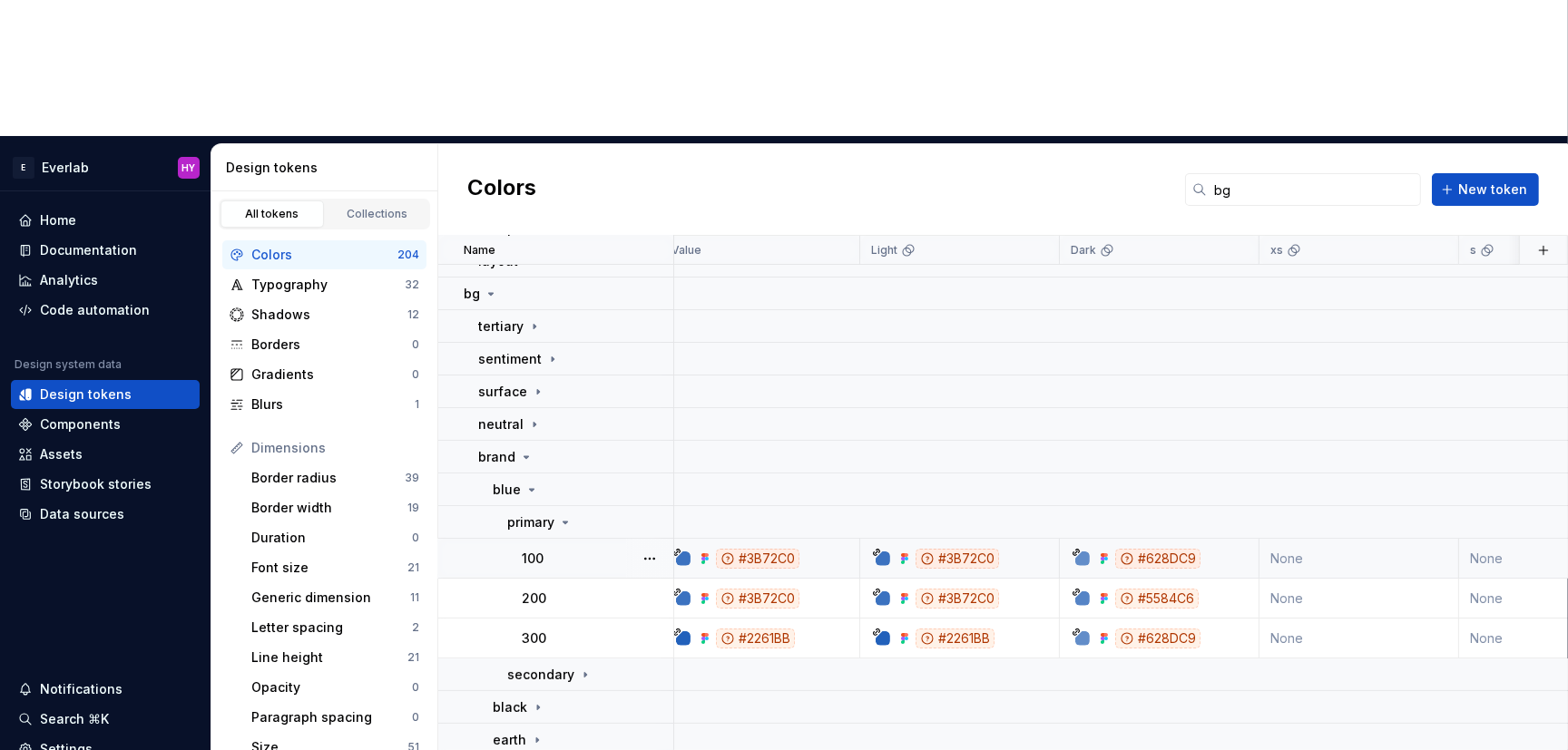
scroll to position [216, 0]
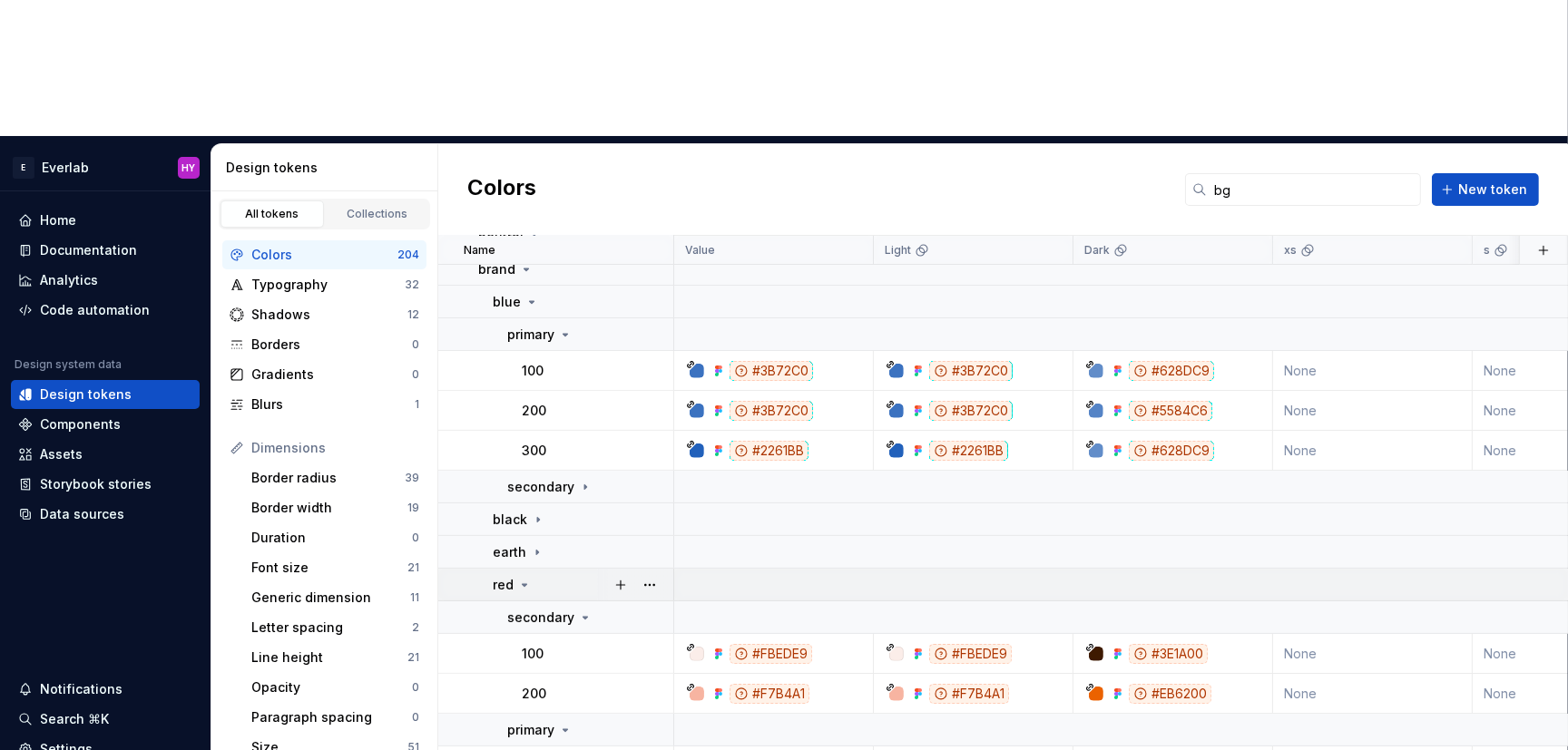
scroll to position [378, 0]
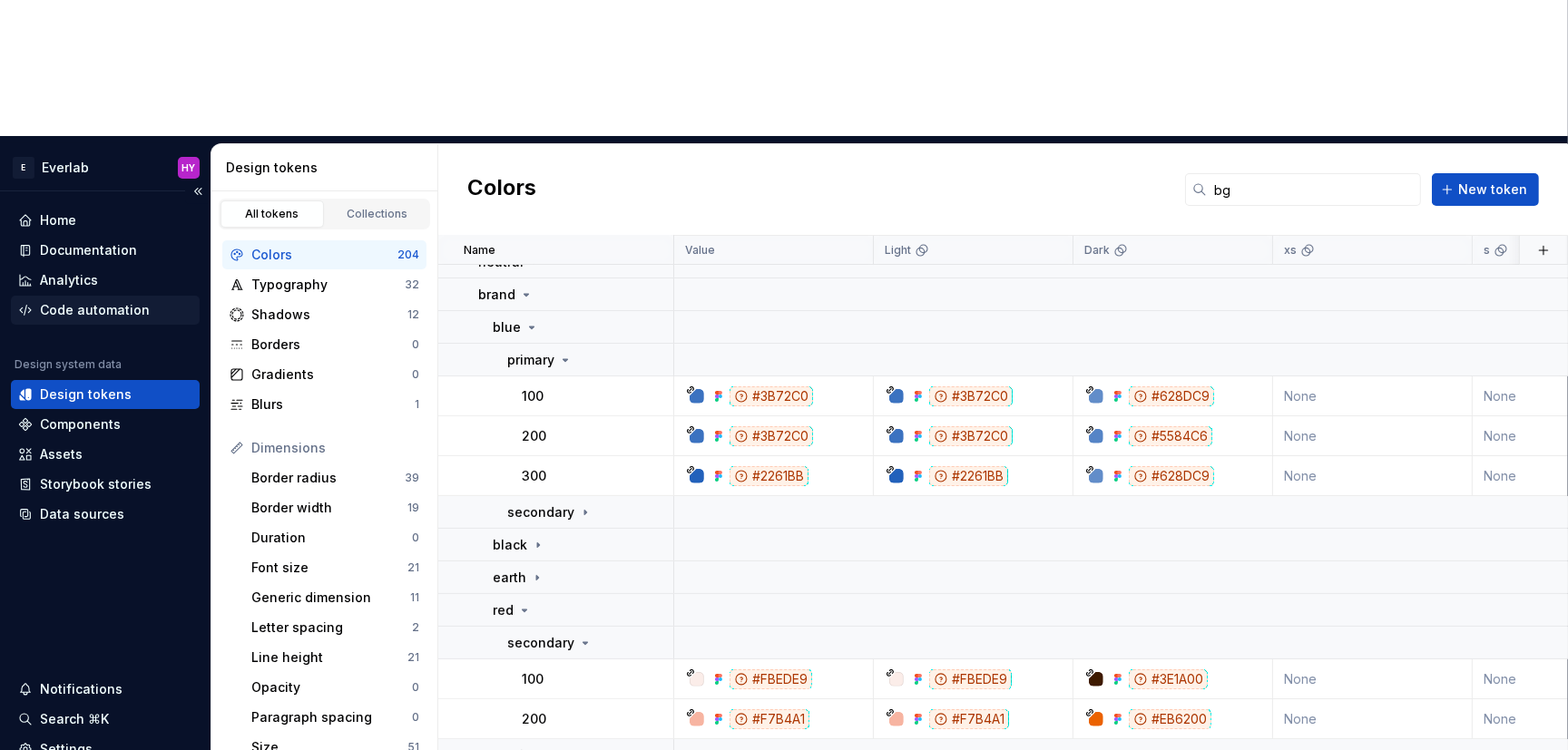
click at [123, 301] on div "Code automation" at bounding box center [94, 310] width 110 height 18
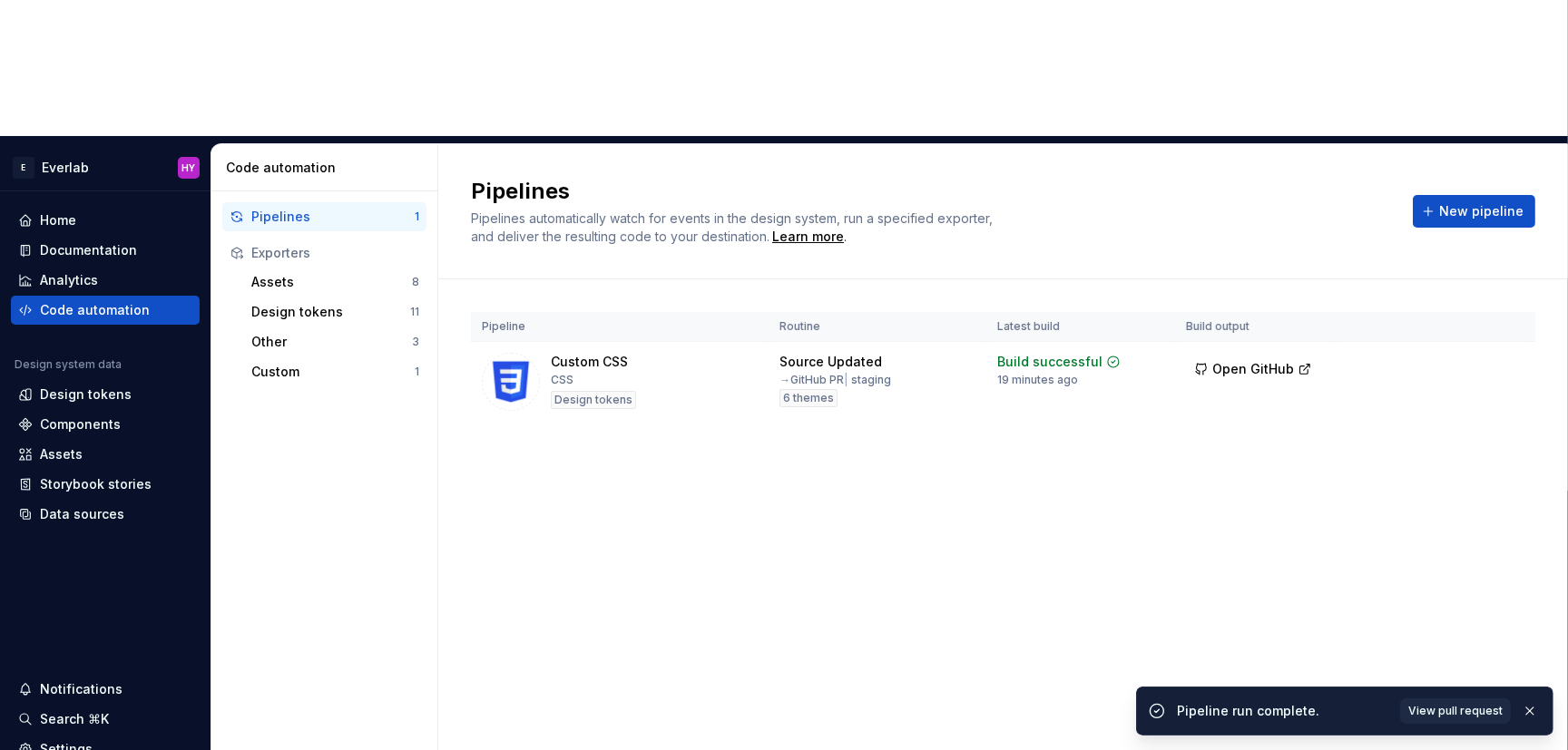
click at [1397, 231] on html "E Everlab HY Home Documentation Analytics Code automation Design system data De…" at bounding box center [784, 375] width 1568 height 750
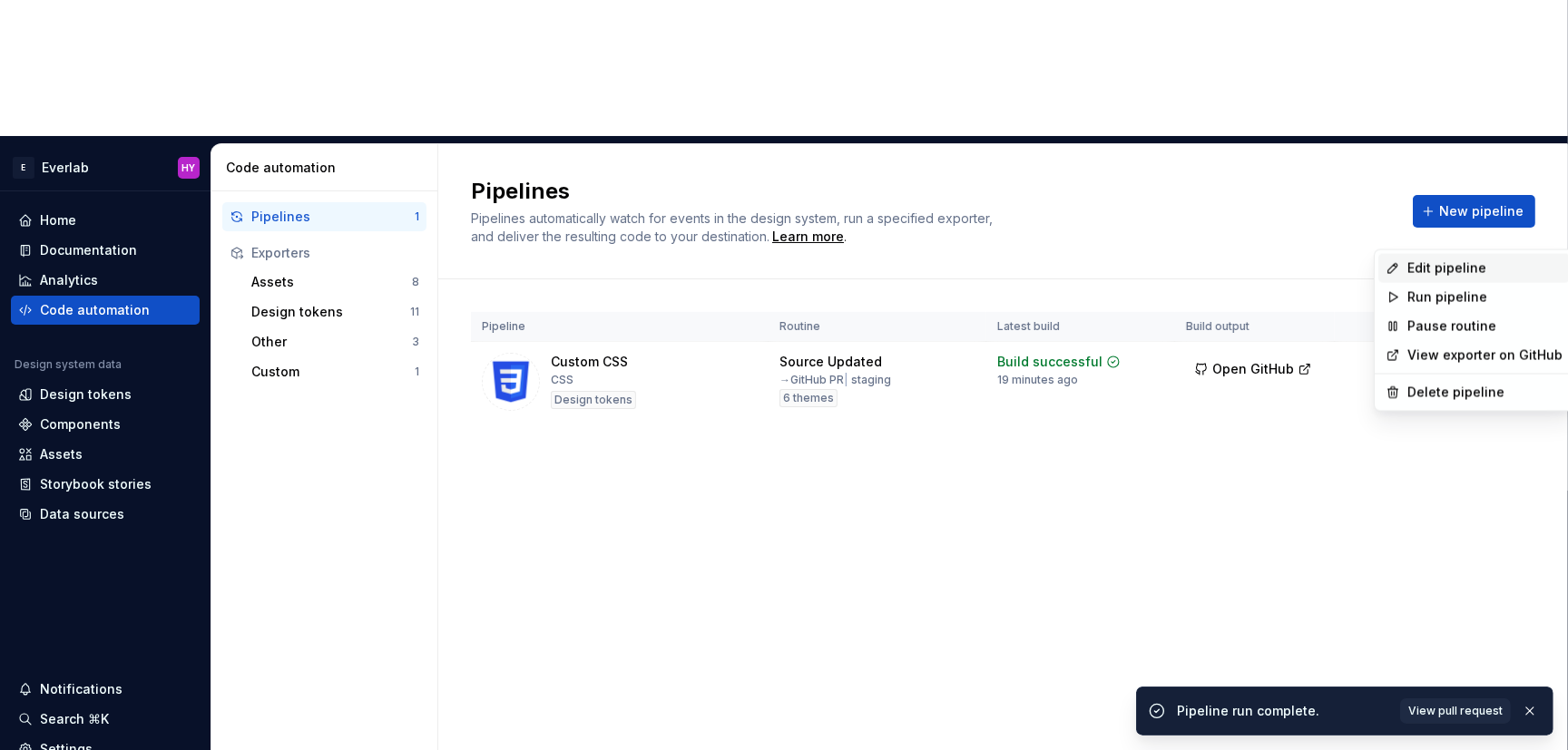
click at [1397, 264] on div "Edit pipeline" at bounding box center [1485, 268] width 155 height 18
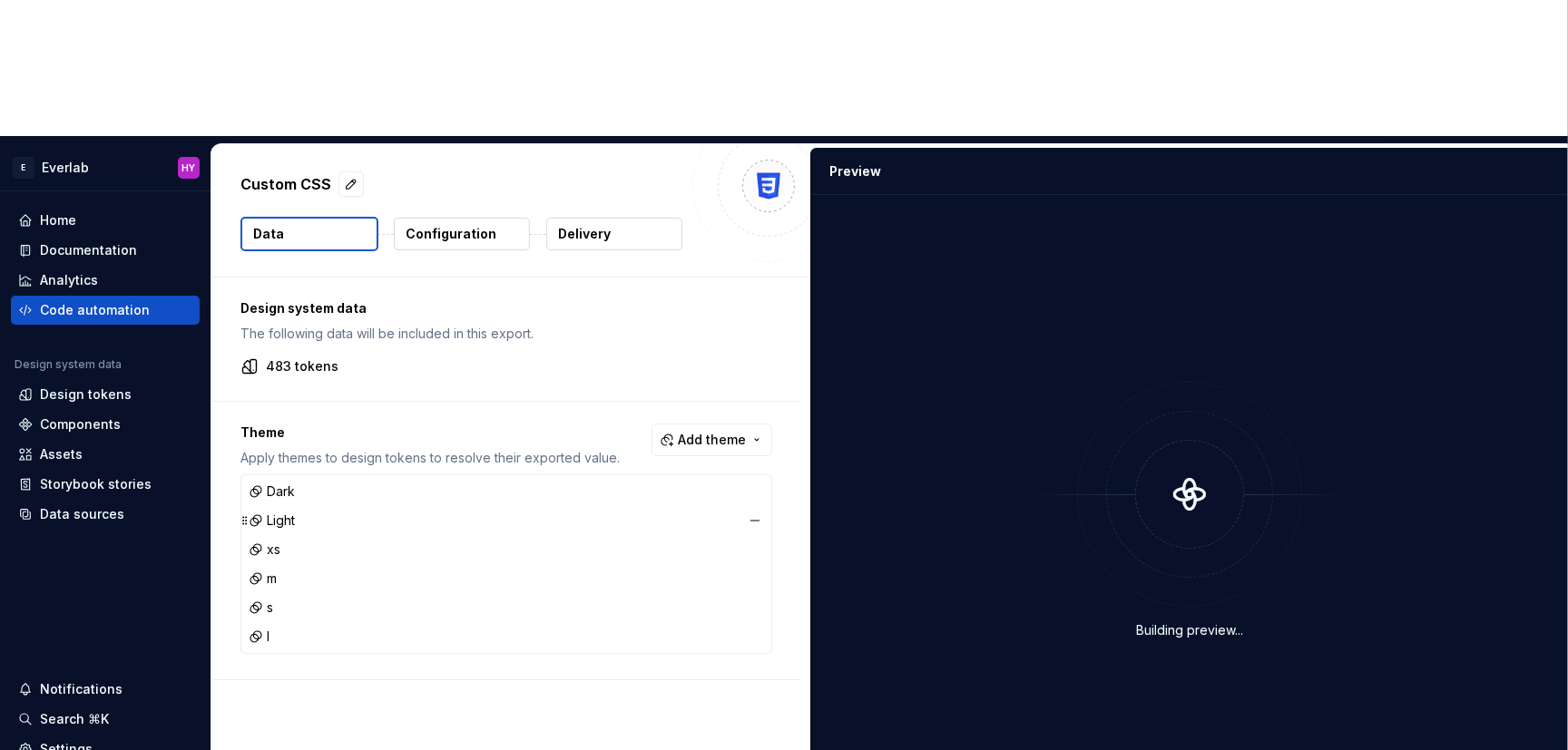
click at [302, 507] on div "Light" at bounding box center [506, 520] width 522 height 26
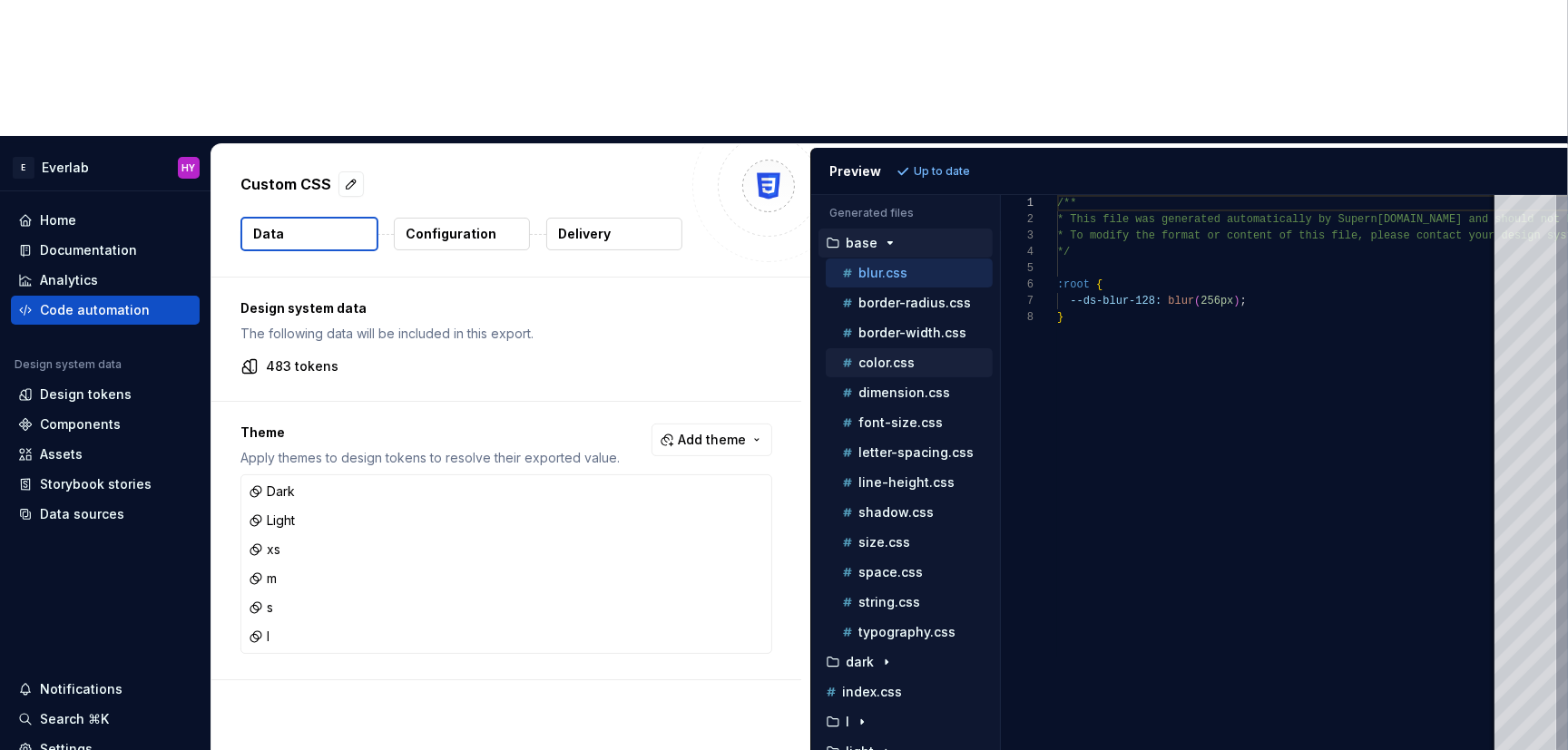
click at [874, 355] on p "color.css" at bounding box center [886, 363] width 56 height 15
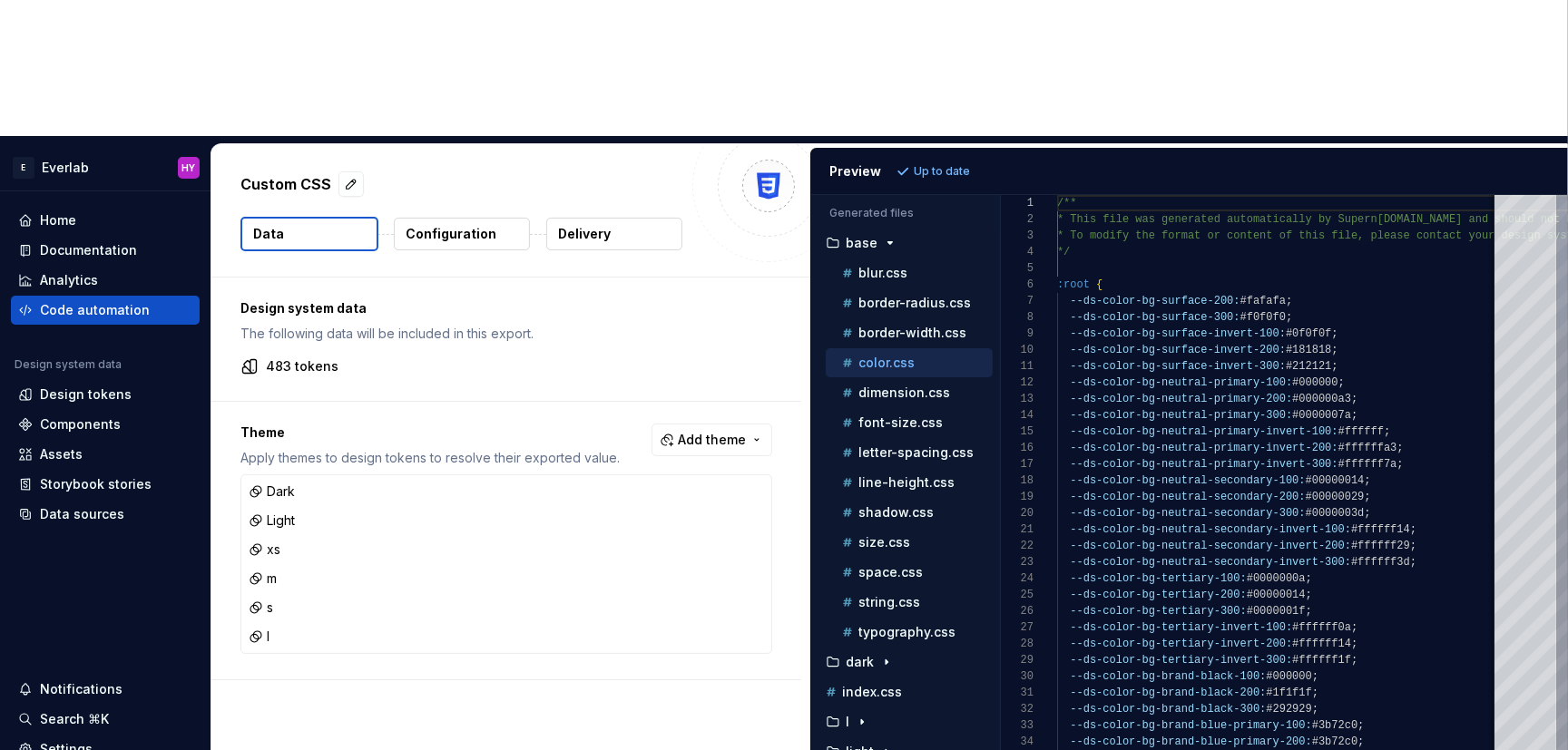
scroll to position [163, 0]
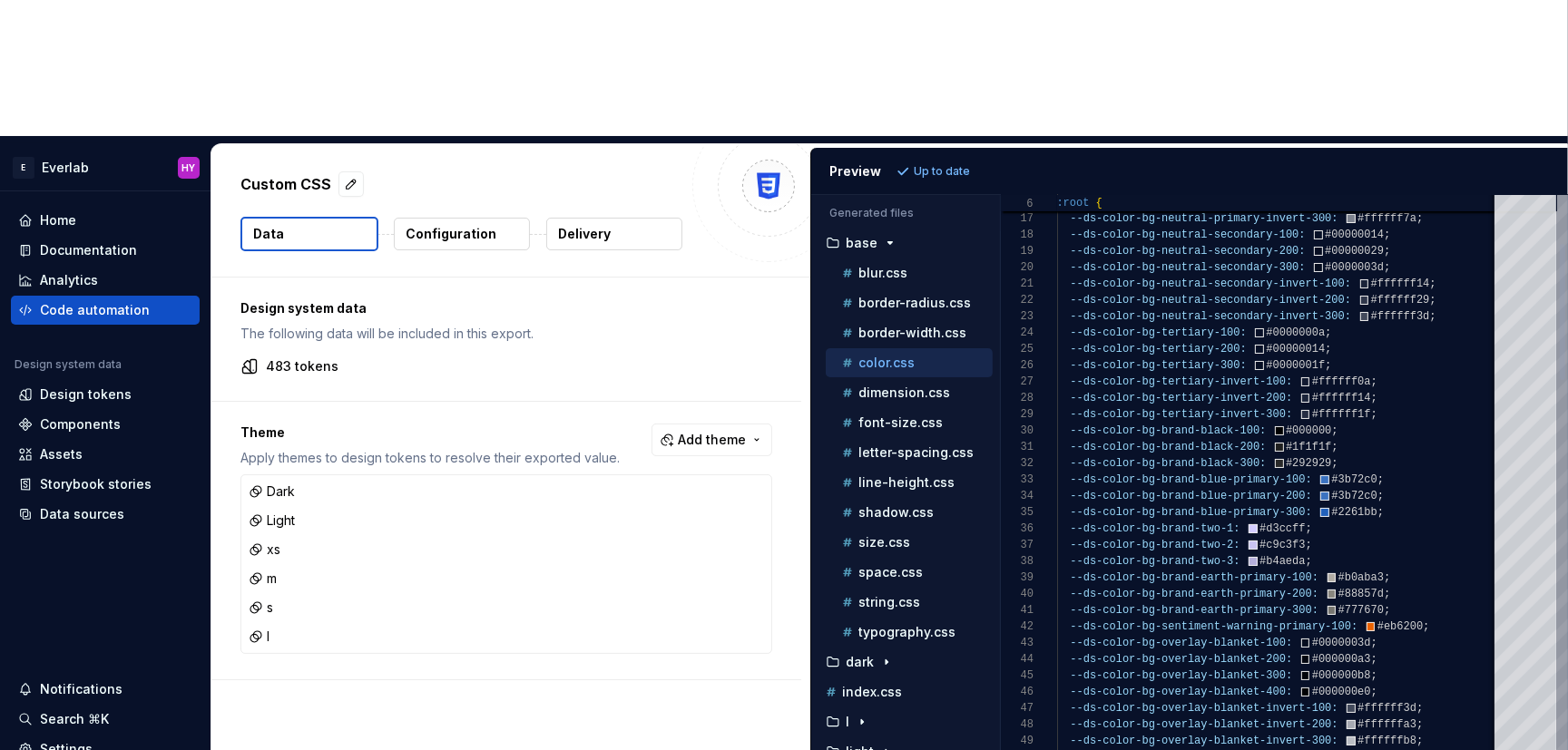
type textarea "**********"
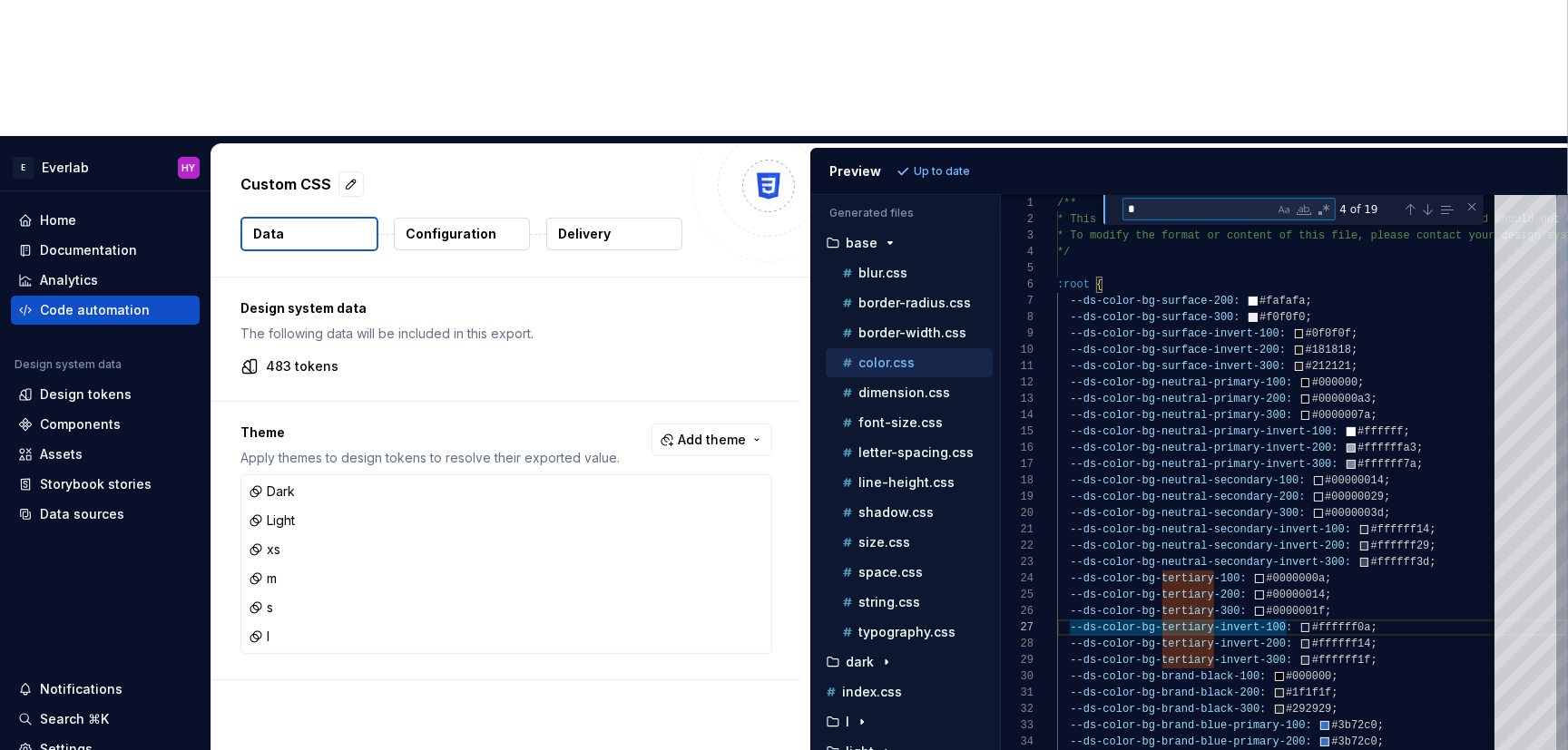
type textarea "**"
type textarea "**********"
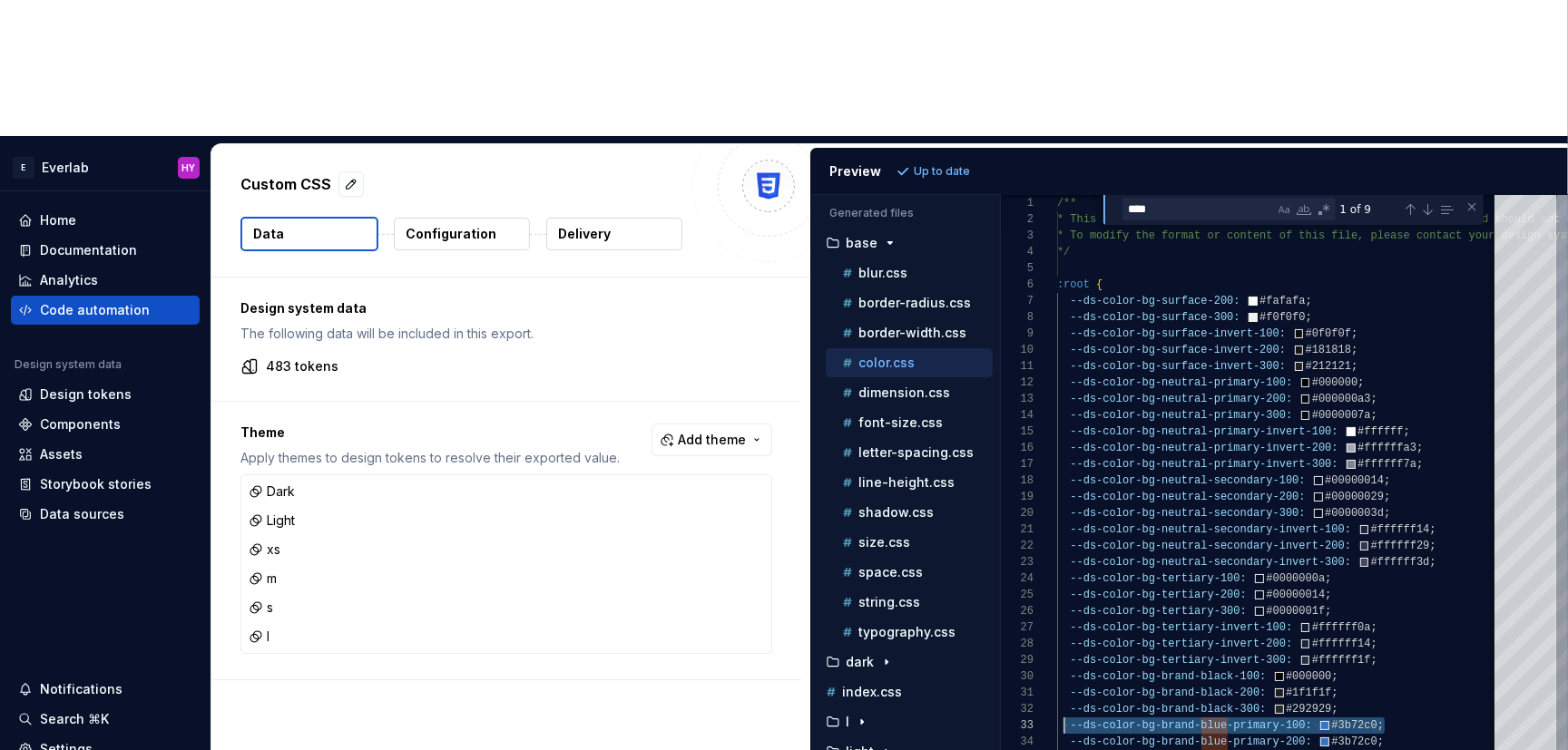
scroll to position [31, 6]
drag, startPoint x: 1398, startPoint y: 591, endPoint x: 1059, endPoint y: 584, distance: 339.1
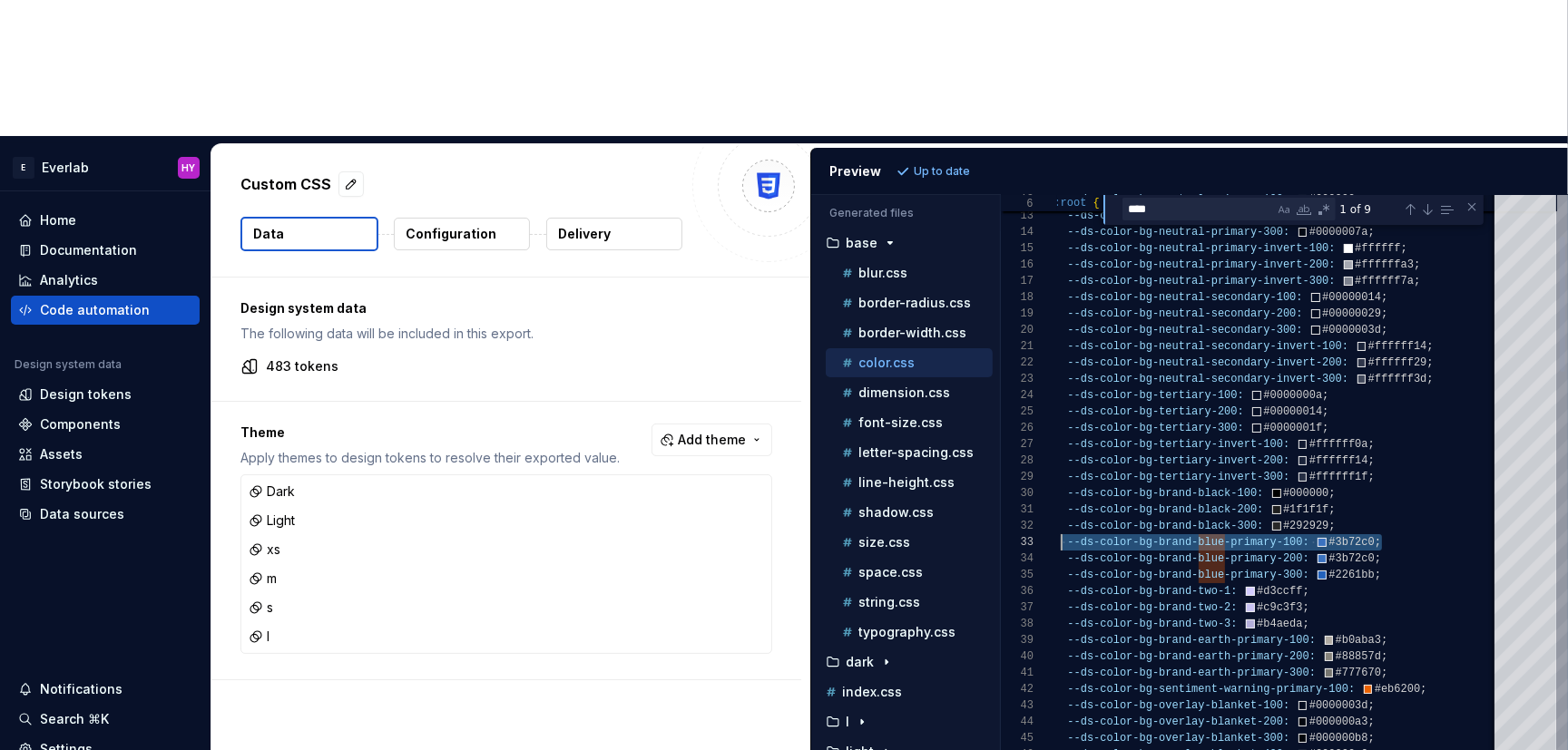
click at [1179, 198] on textarea "****" at bounding box center [1199, 208] width 151 height 21
type textarea "**"
type textarea "**********"
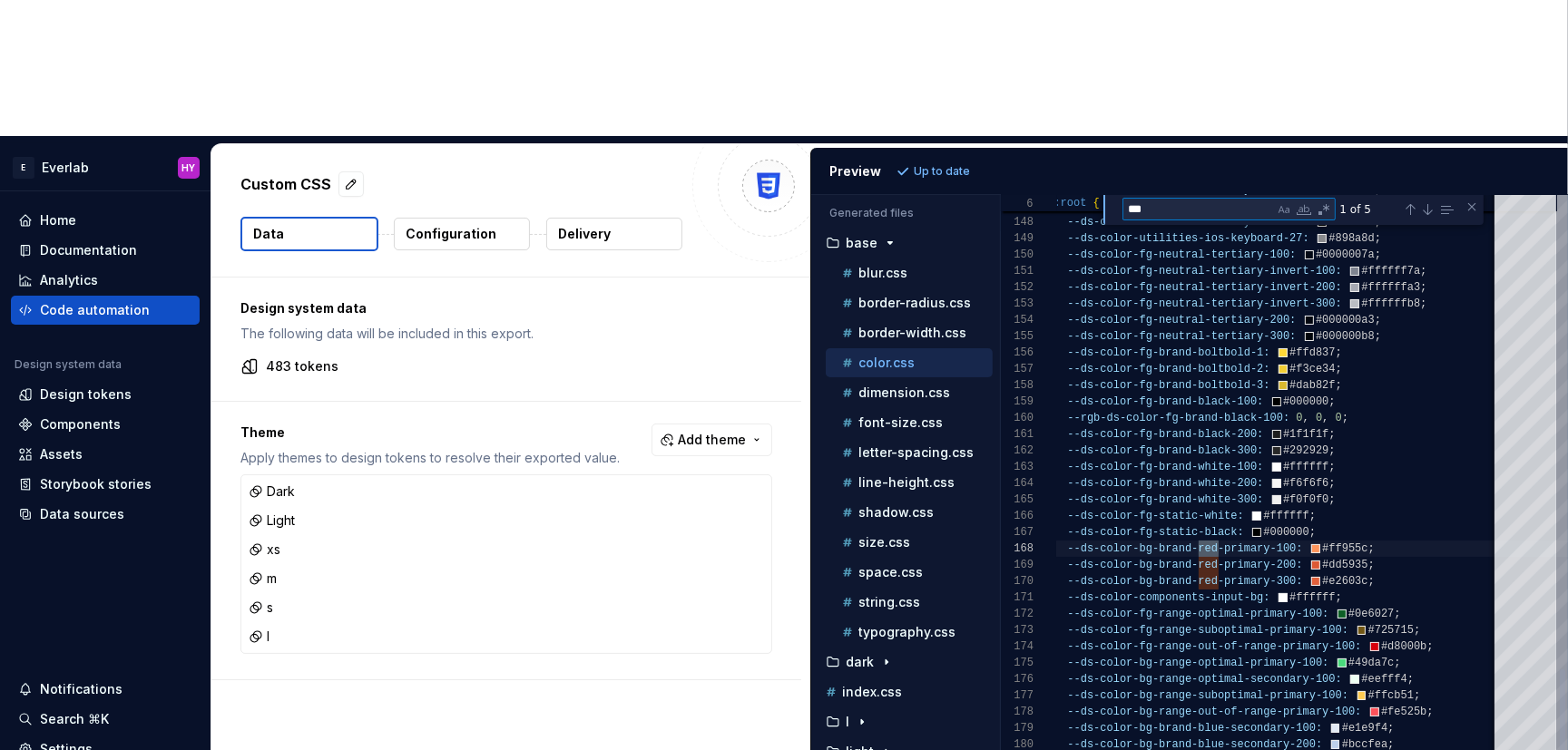
scroll to position [163, 163]
type textarea "***"
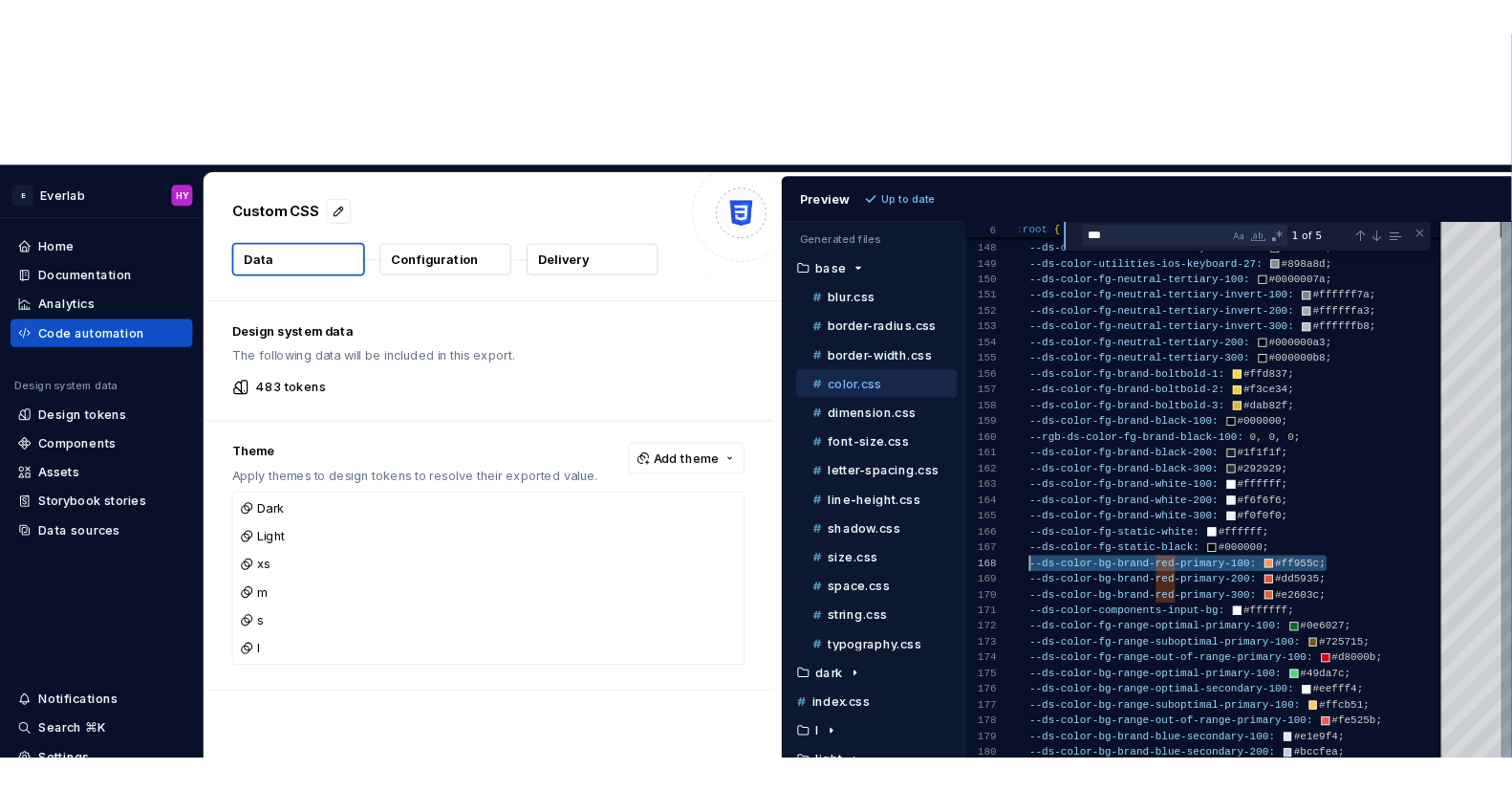
scroll to position [120, 14]
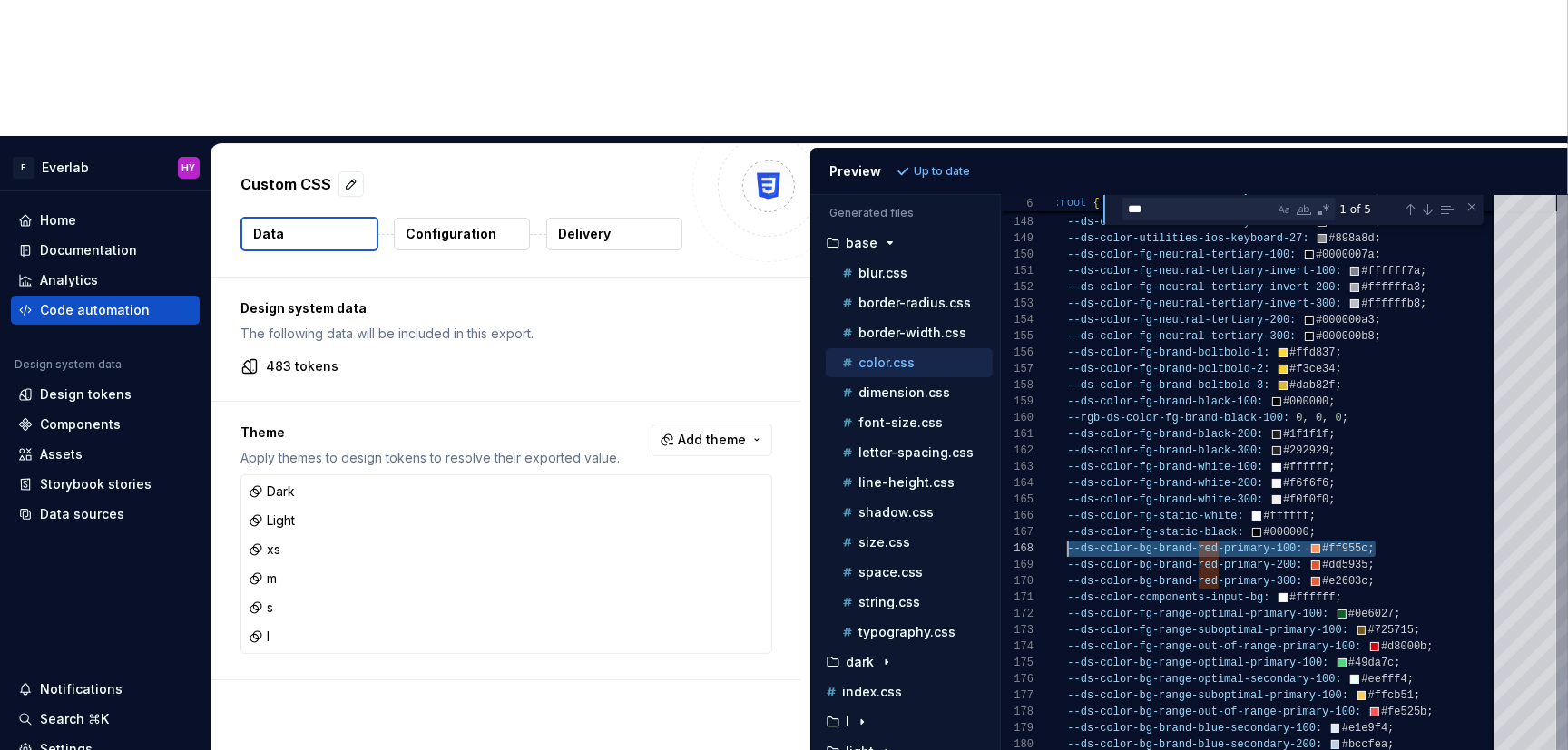
drag, startPoint x: 1398, startPoint y: 411, endPoint x: 1064, endPoint y: 406, distance: 334.0
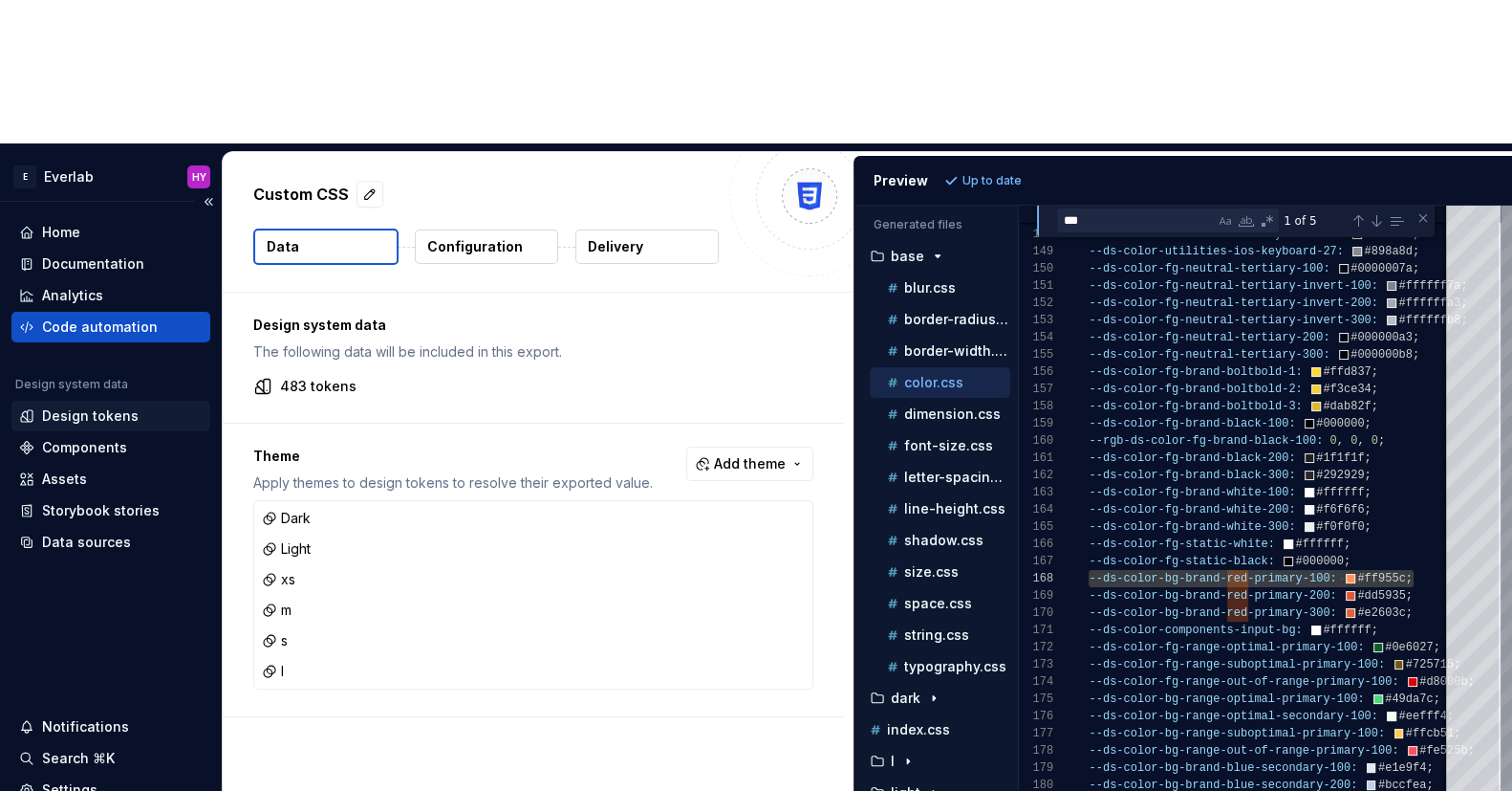
click at [146, 407] on div "Design tokens" at bounding box center [111, 416] width 184 height 19
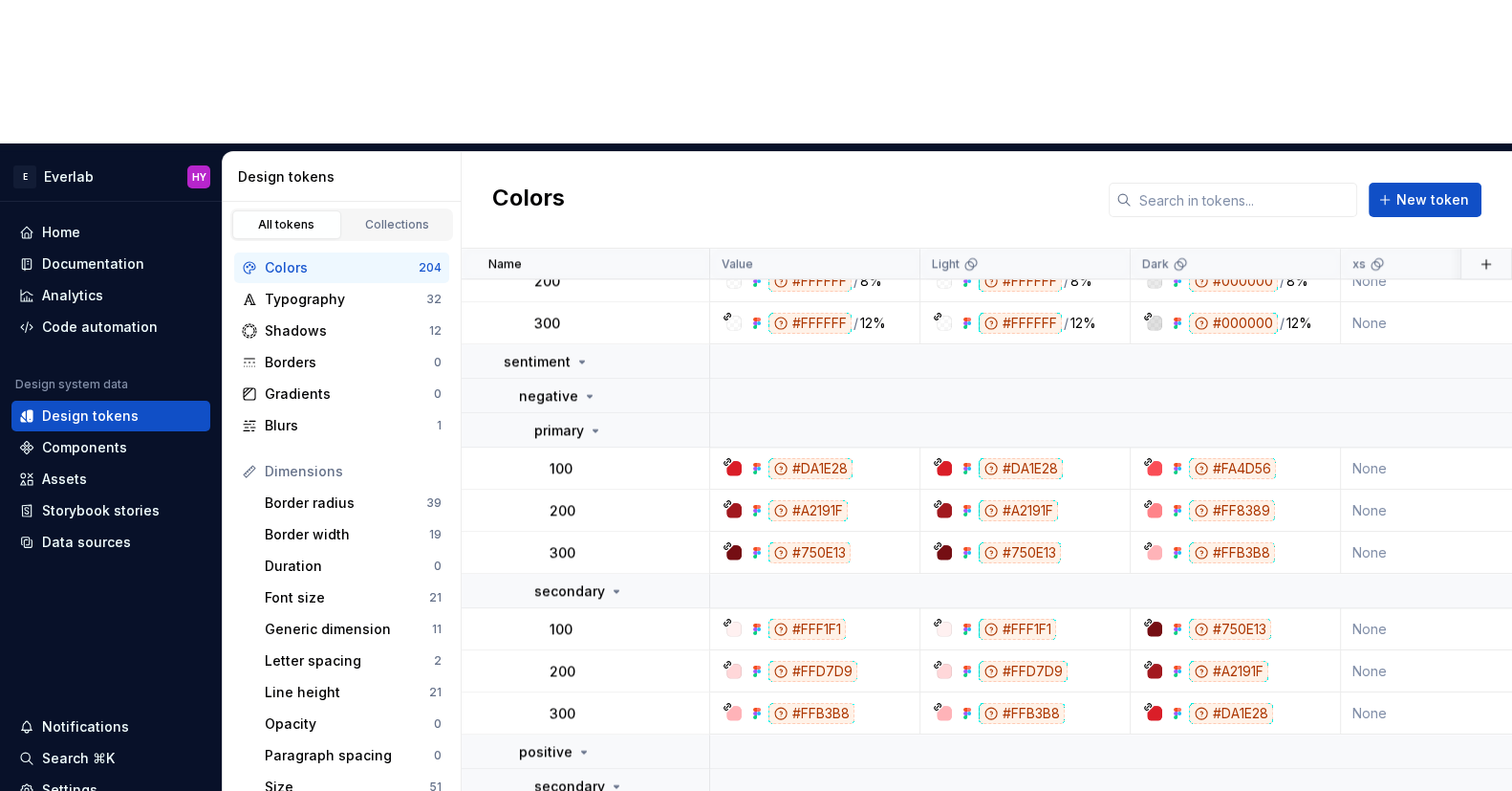
scroll to position [2755, 0]
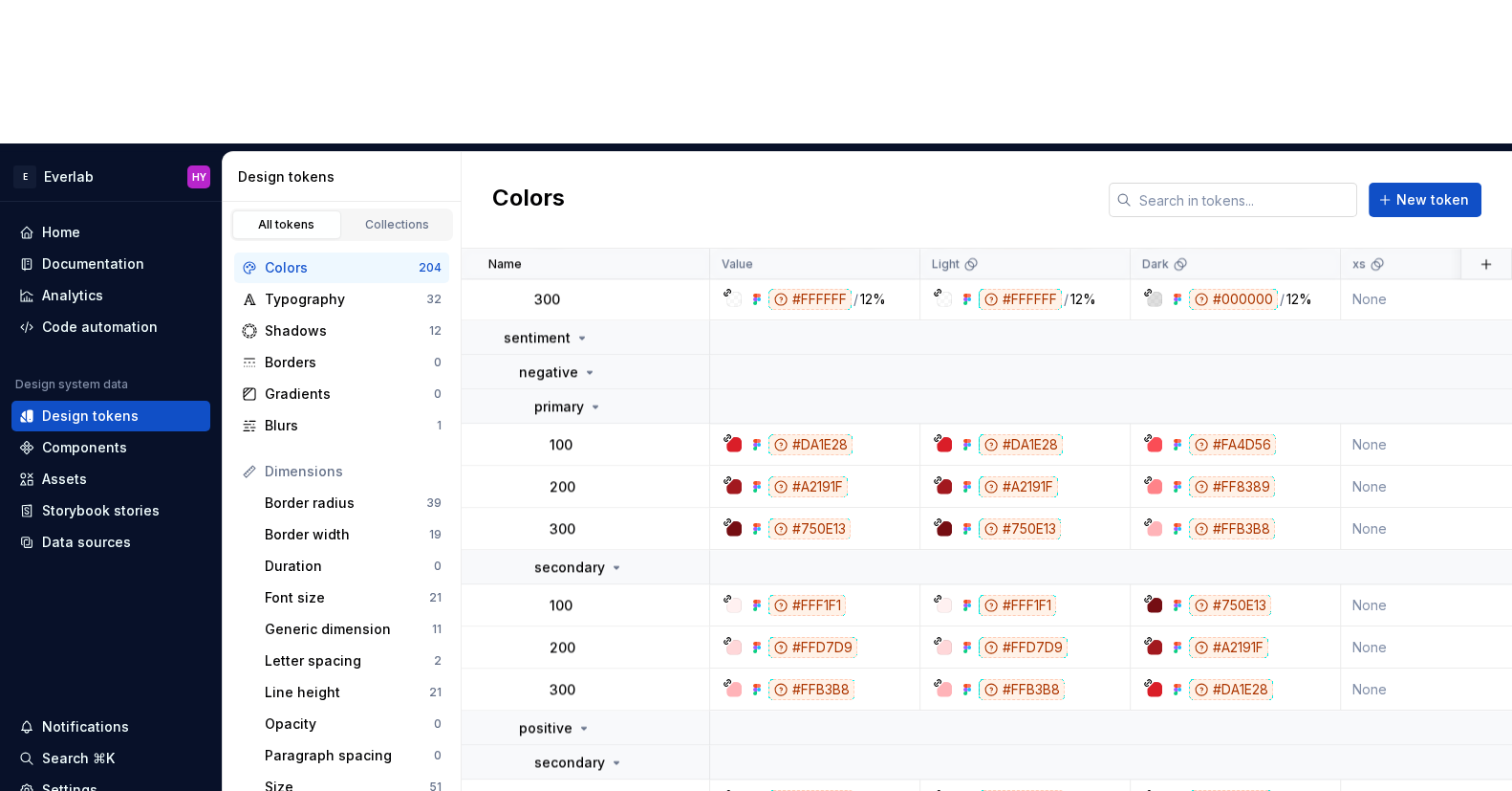
click at [1170, 183] on input "text" at bounding box center [1245, 199] width 226 height 34
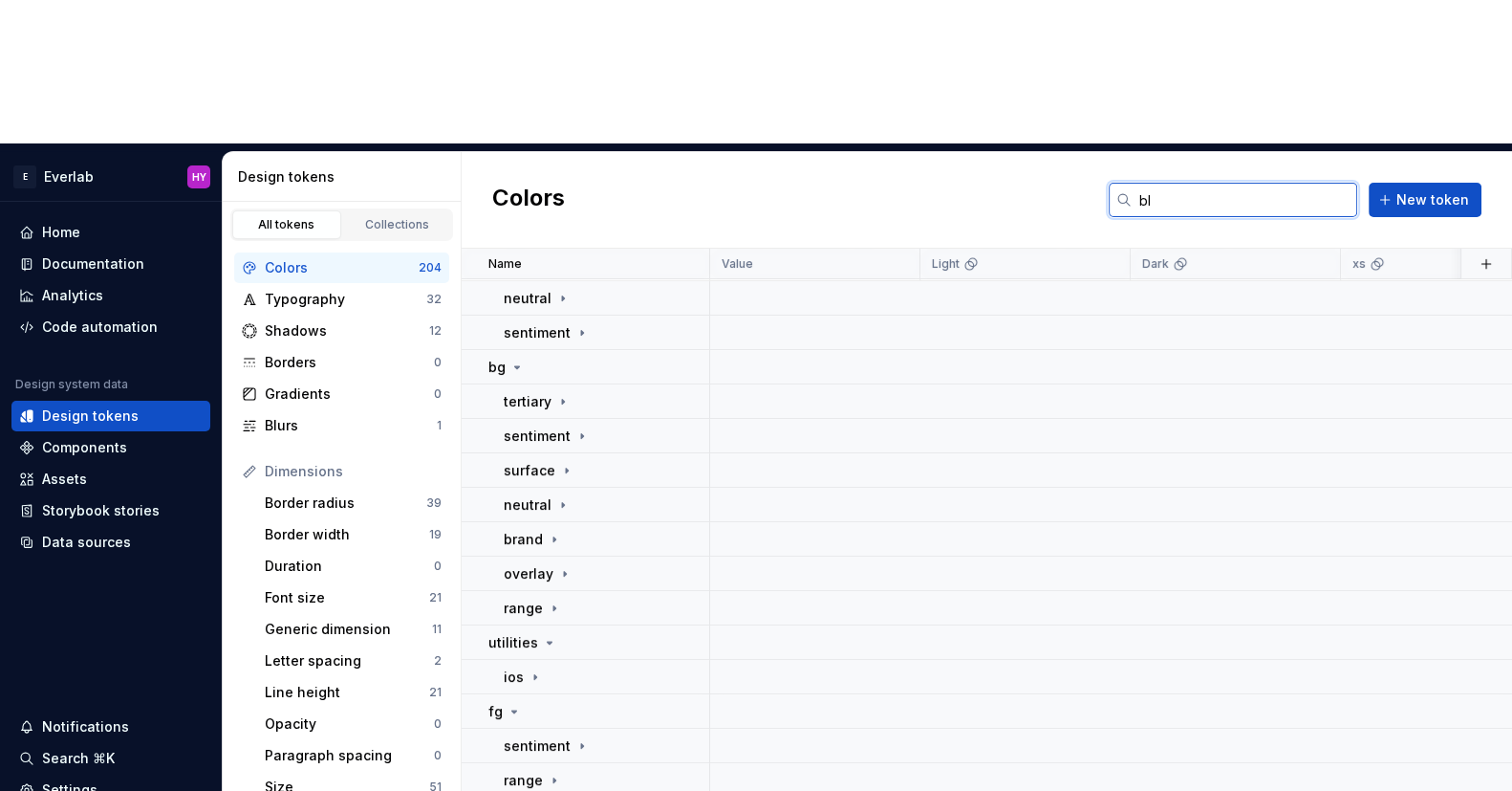
scroll to position [0, 0]
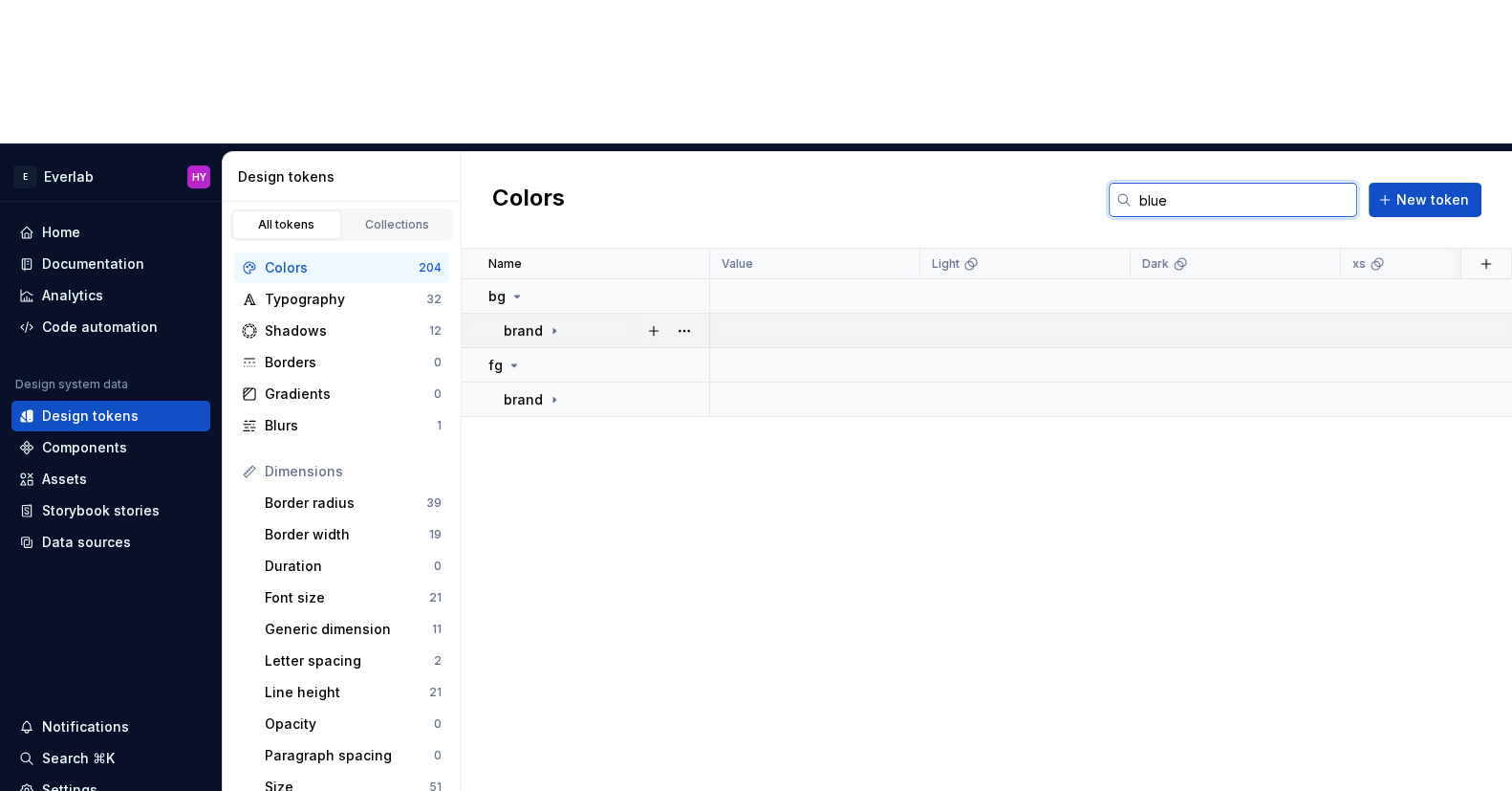
type input "blue"
click at [557, 323] on icon at bounding box center [554, 331] width 16 height 16
click at [552, 358] on icon at bounding box center [560, 366] width 16 height 16
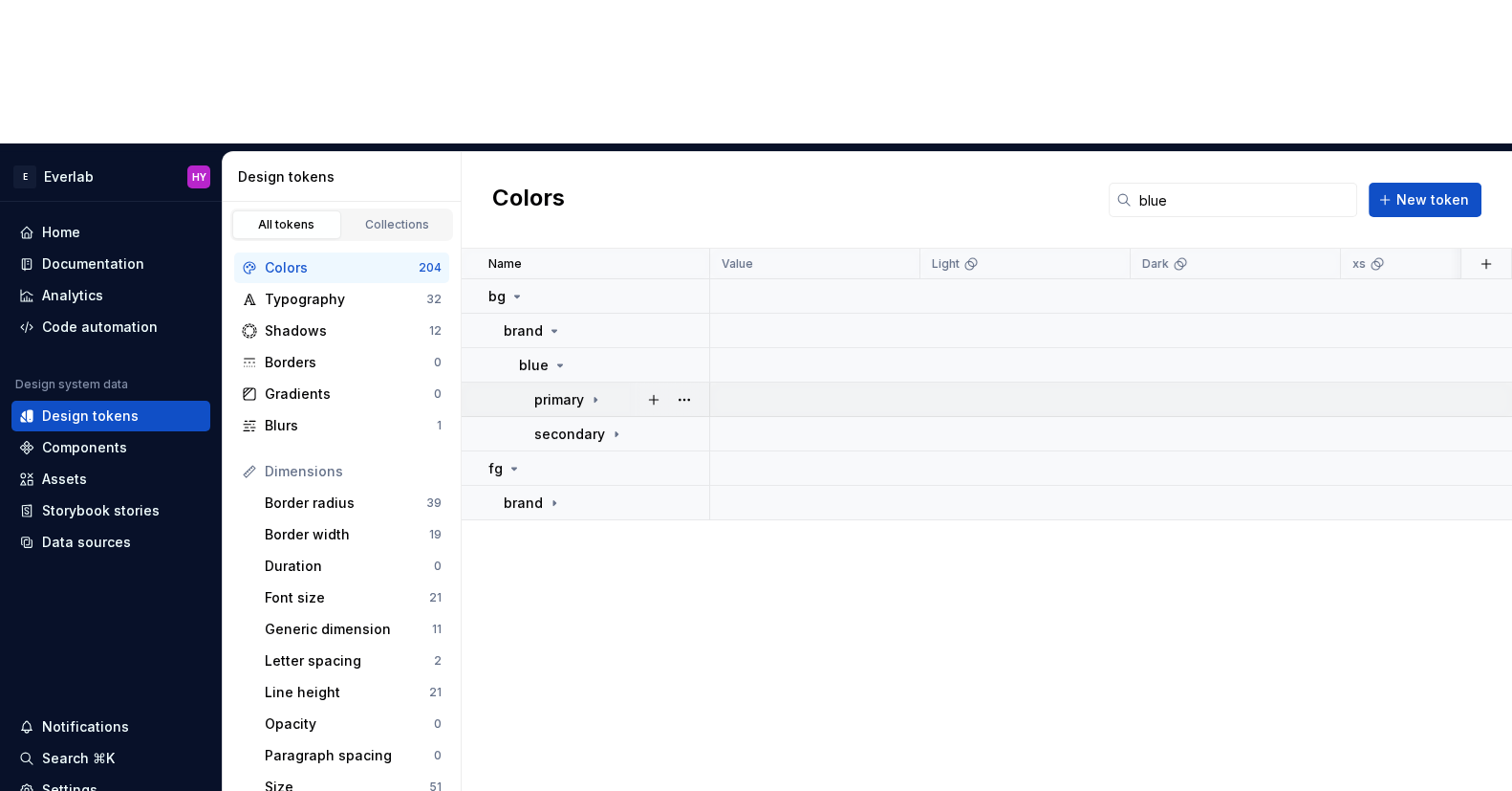
click at [599, 392] on icon at bounding box center [596, 400] width 16 height 16
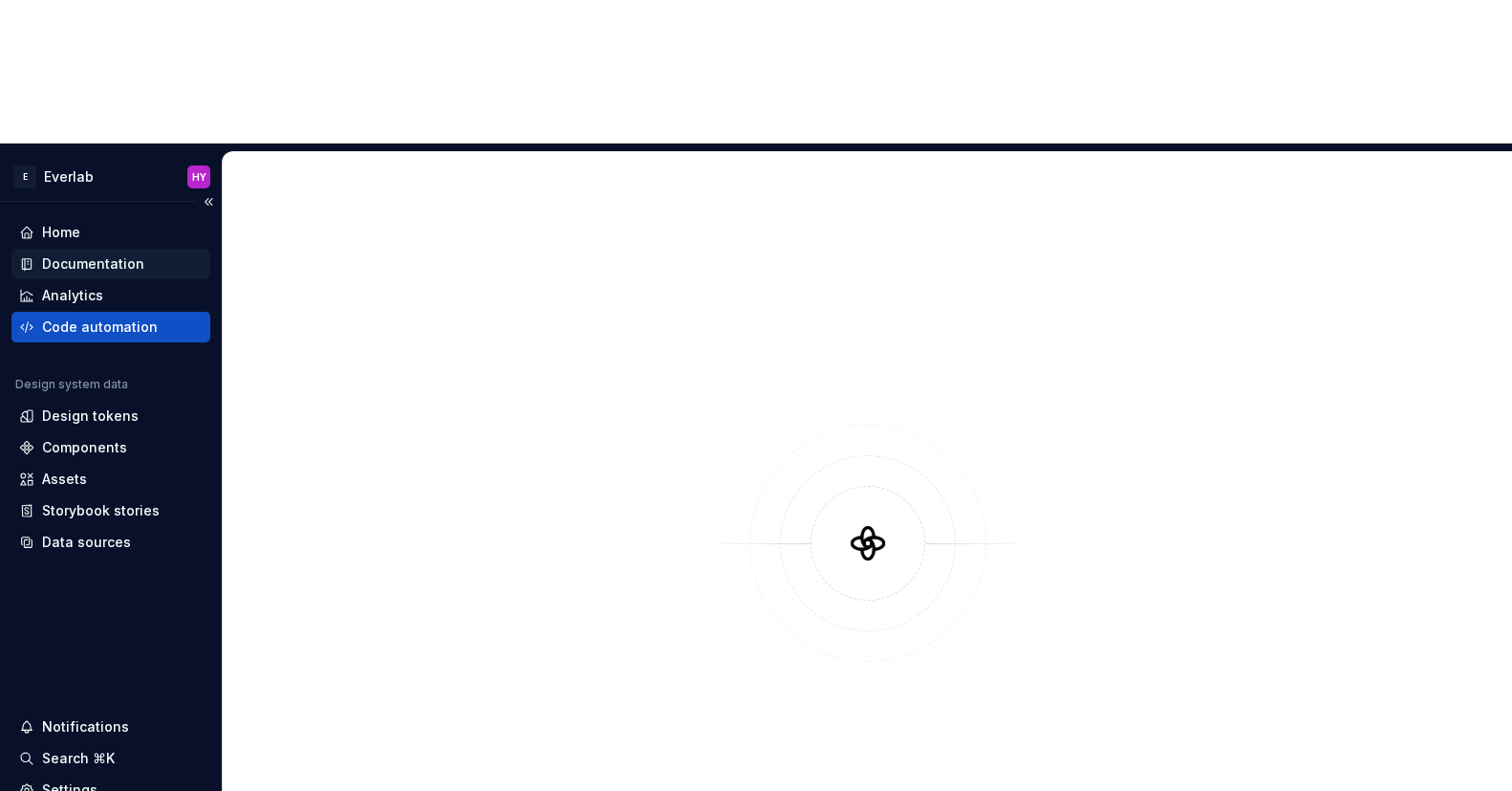
click at [92, 254] on div "Documentation" at bounding box center [92, 264] width 102 height 19
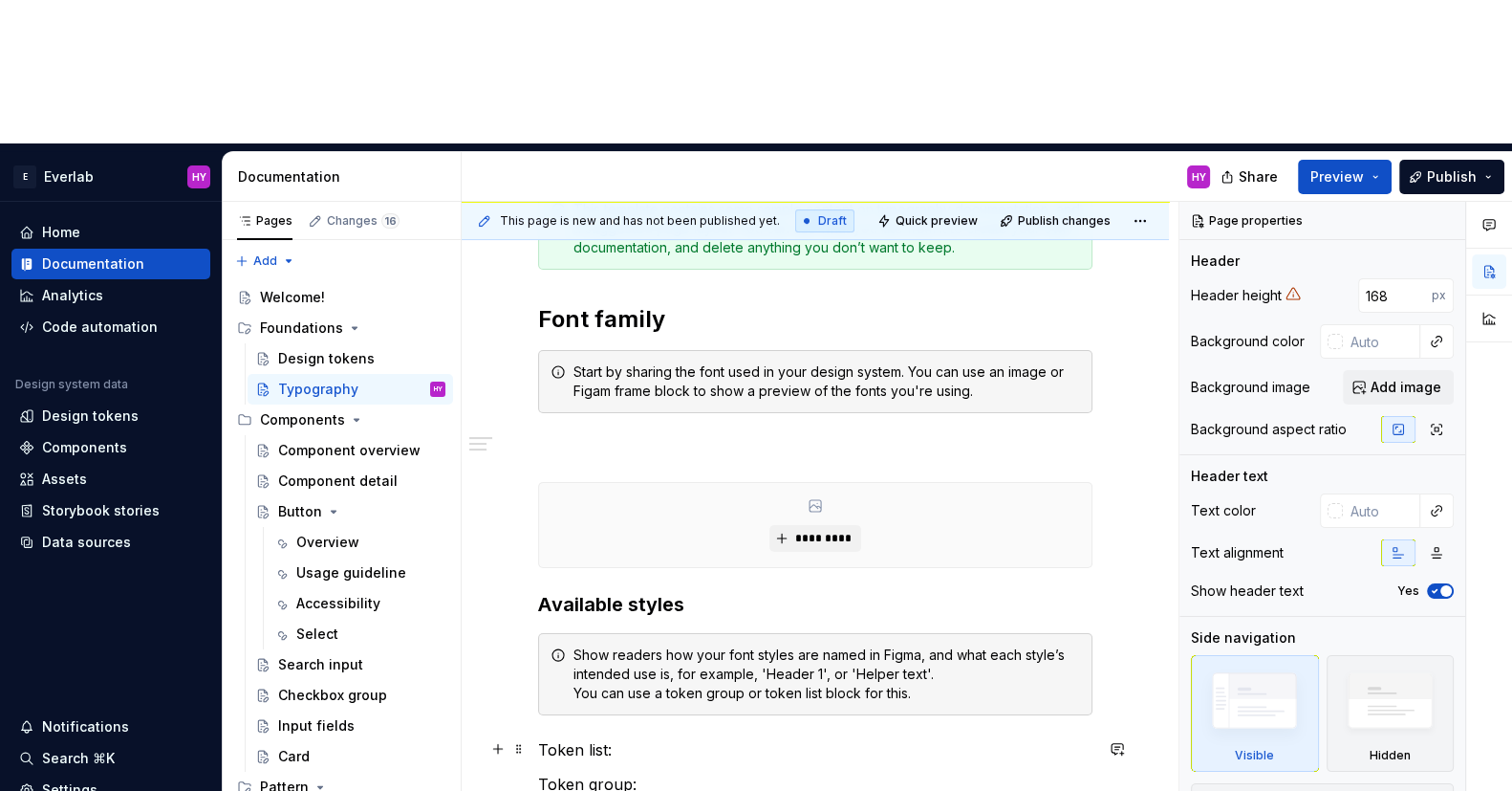
scroll to position [348, 0]
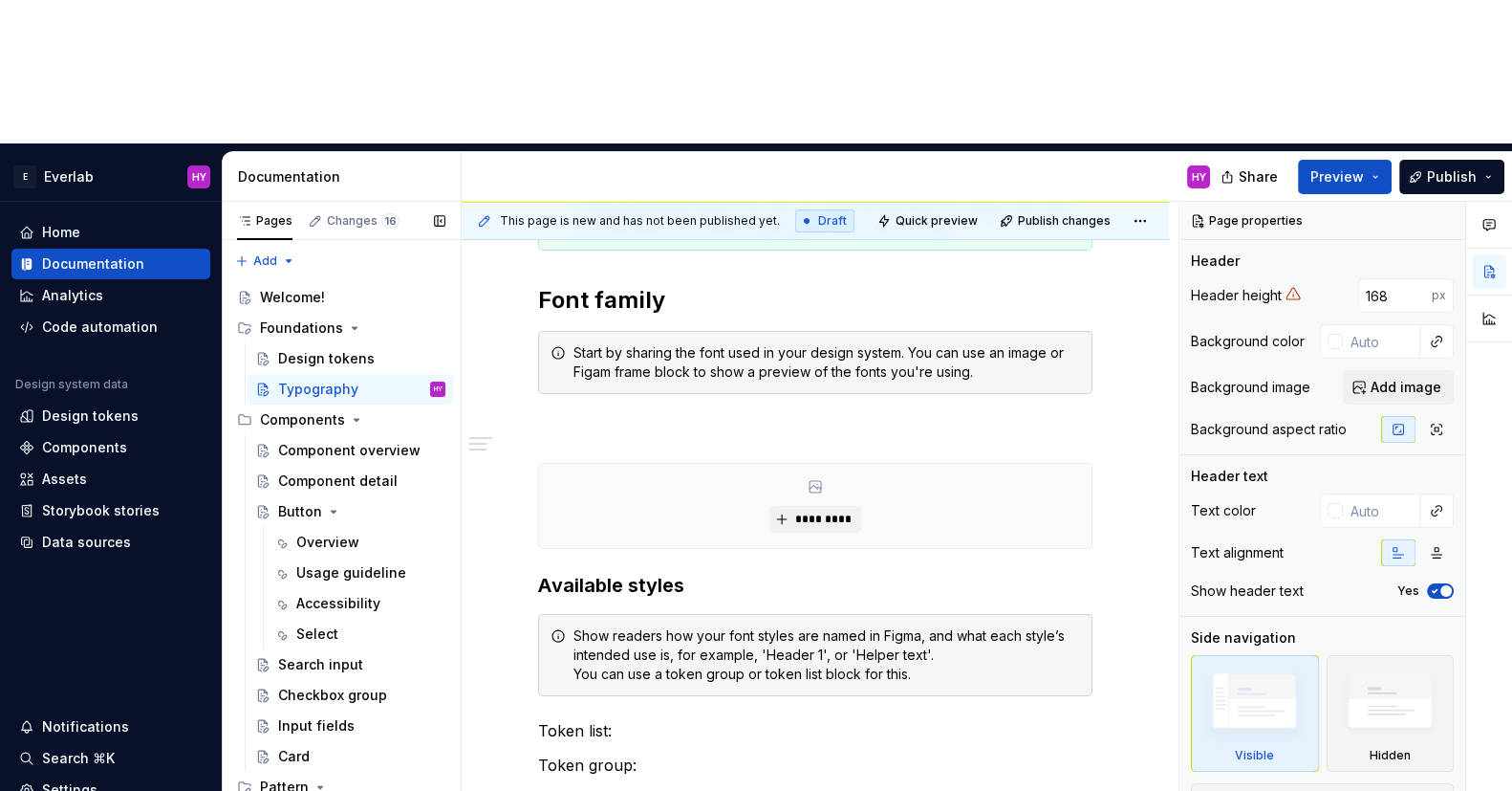
drag, startPoint x: 323, startPoint y: 732, endPoint x: 336, endPoint y: 728, distance: 13.6
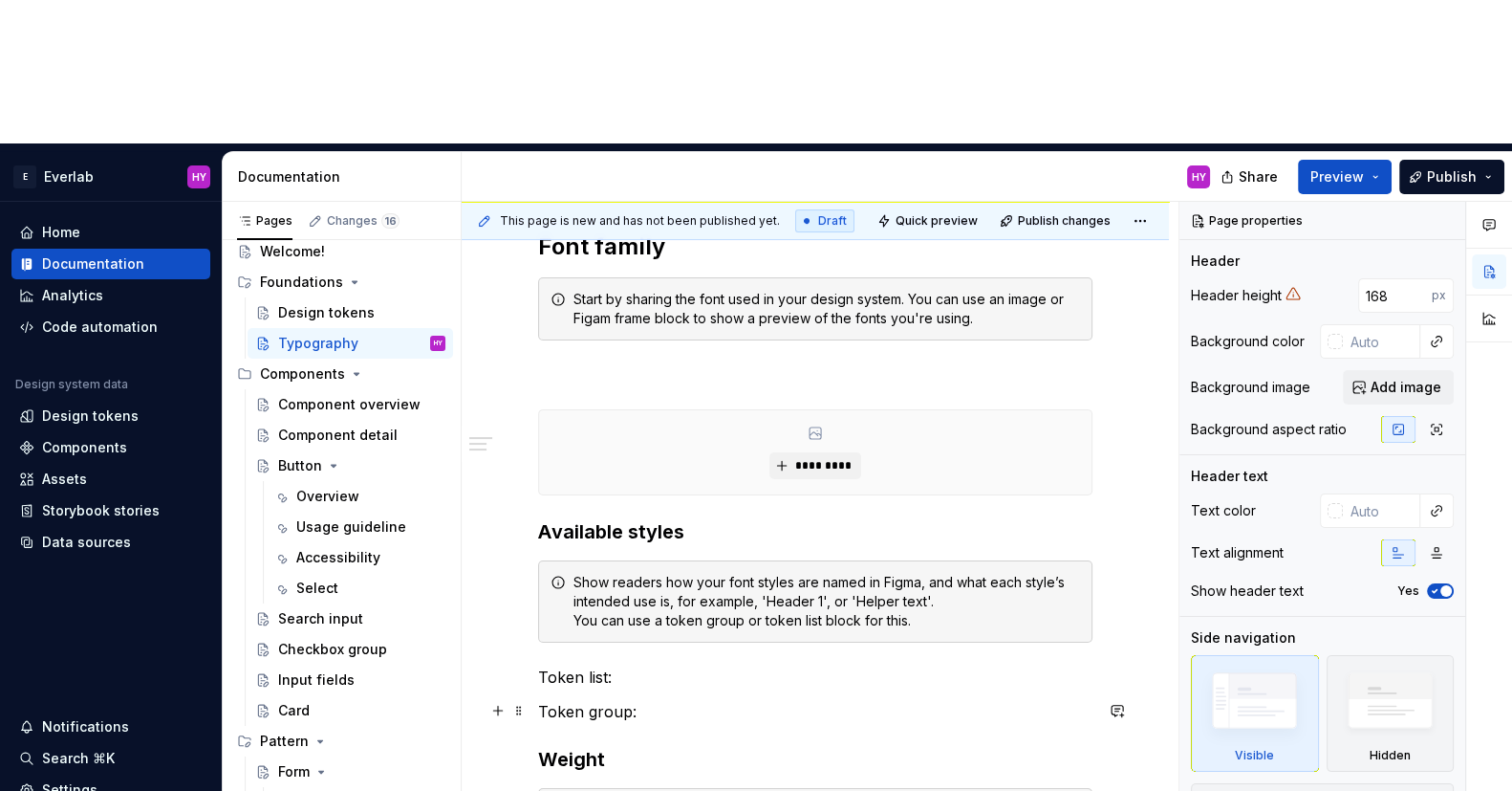
scroll to position [417, 0]
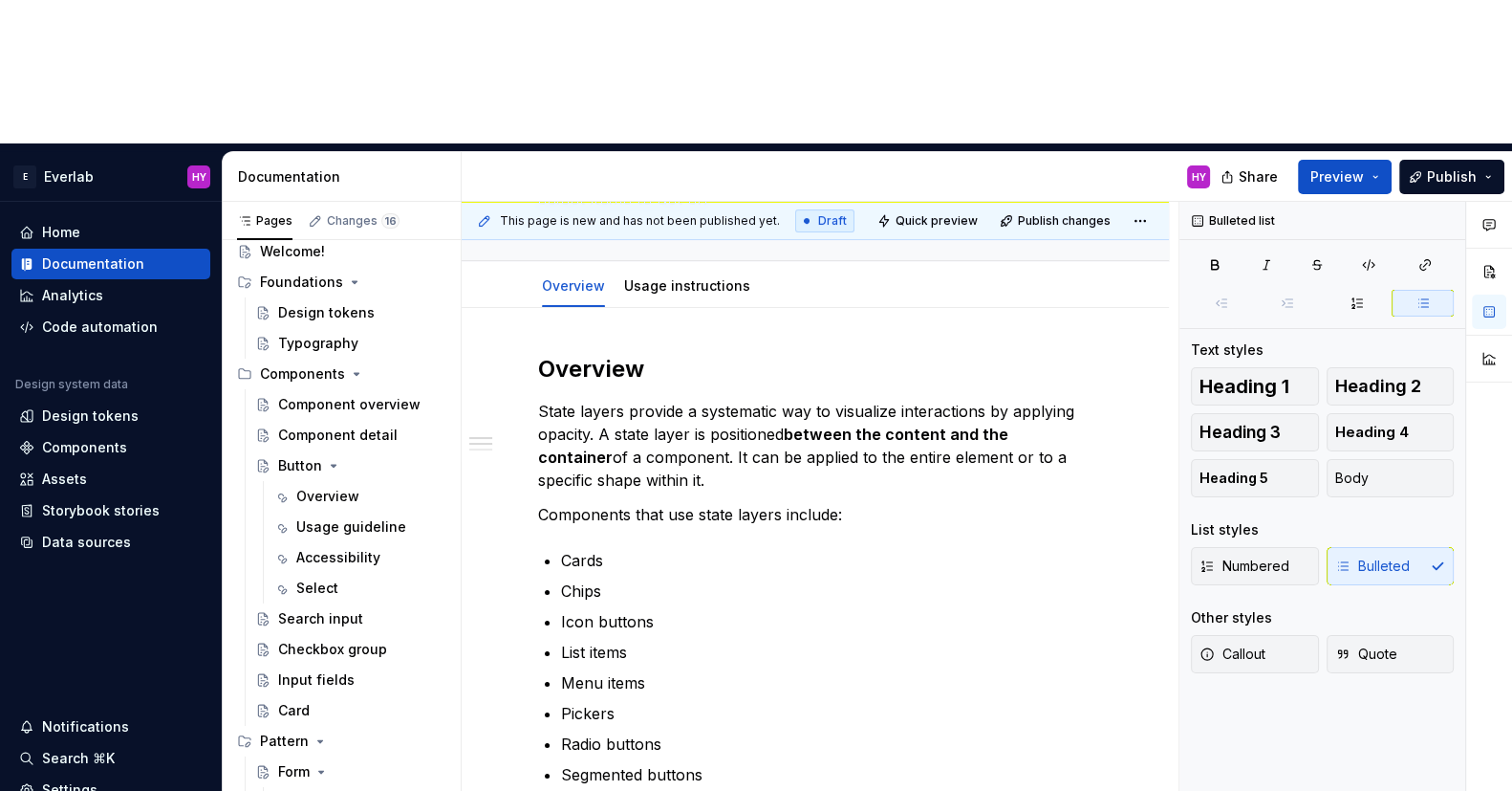
scroll to position [206, 0]
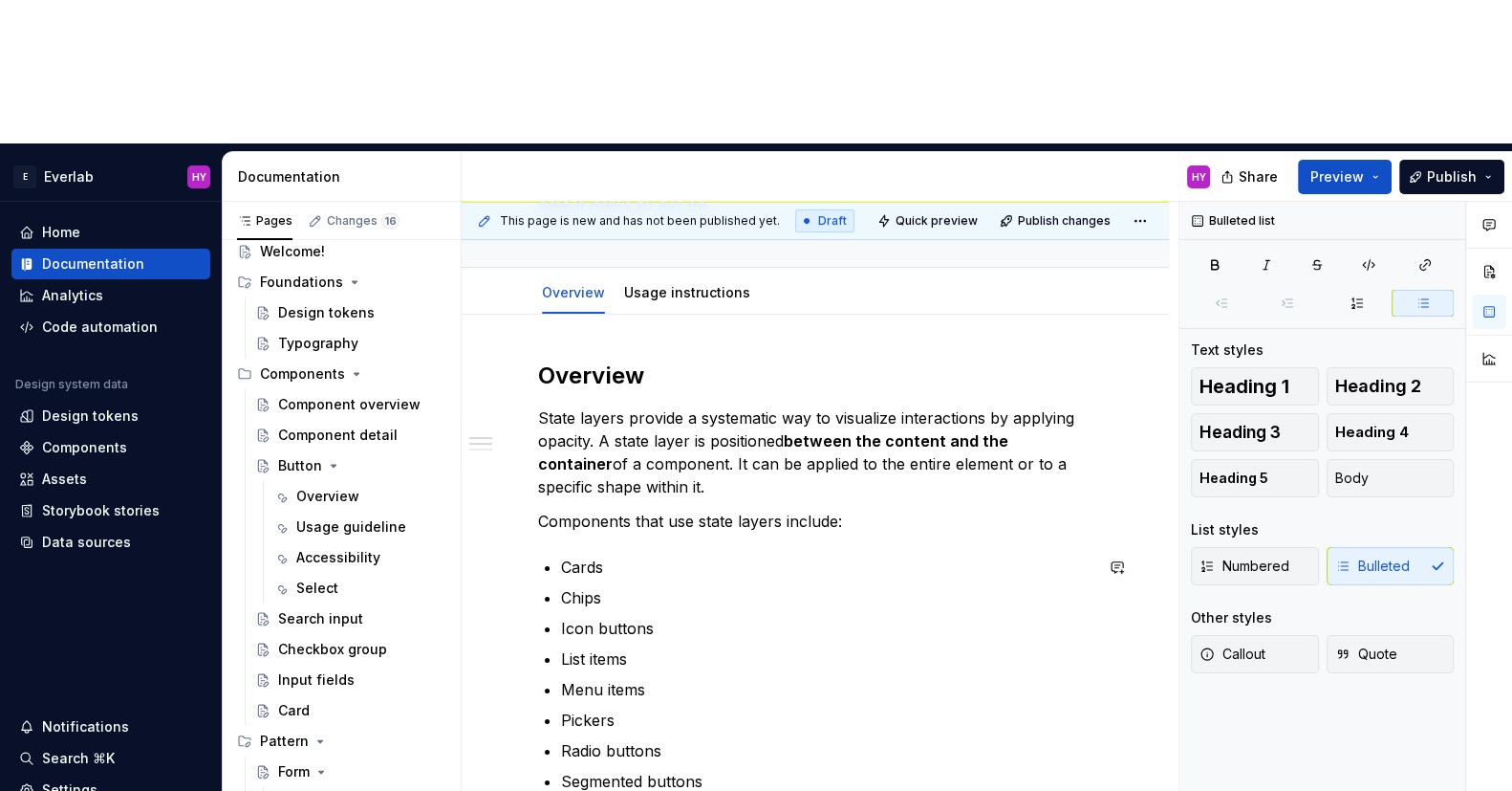
click at [591, 680] on ul "Cards Chips Icon buttons List items Menu items Pickers Radio buttons Segmented …" at bounding box center [826, 704] width 532 height 299
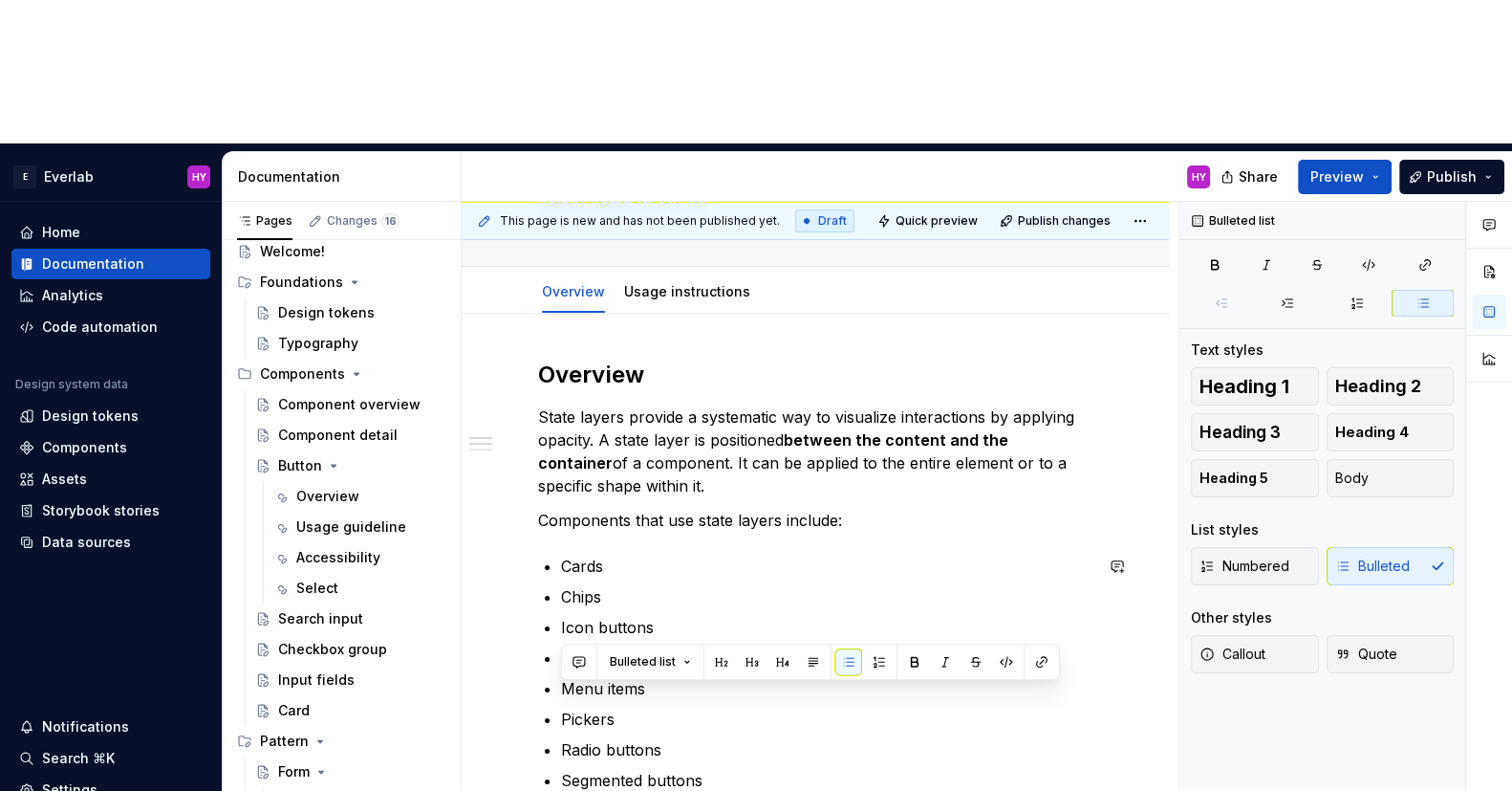
drag, startPoint x: 645, startPoint y: 700, endPoint x: 546, endPoint y: 692, distance: 99.3
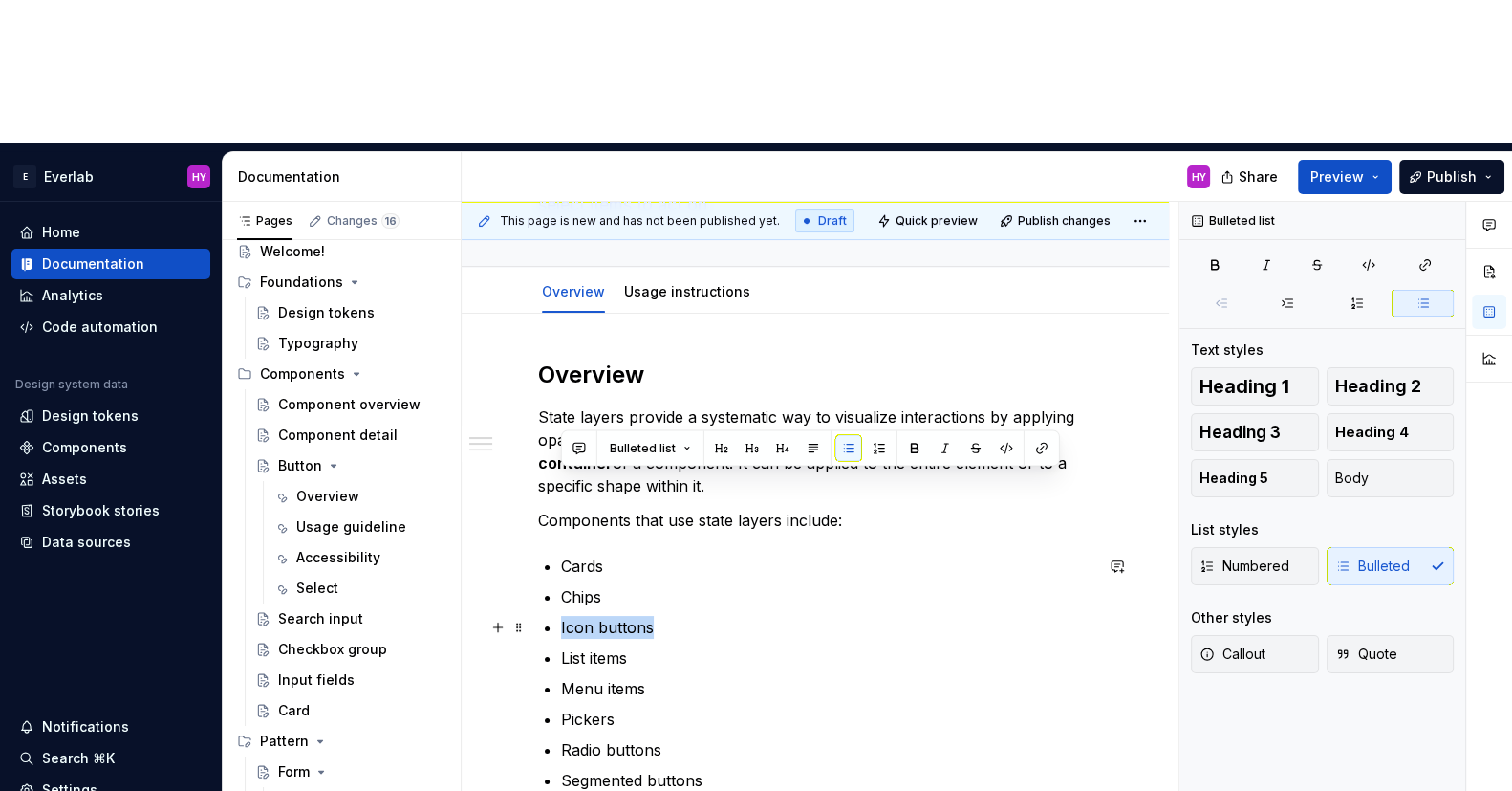
drag, startPoint x: 674, startPoint y: 486, endPoint x: 527, endPoint y: 467, distance: 148.2
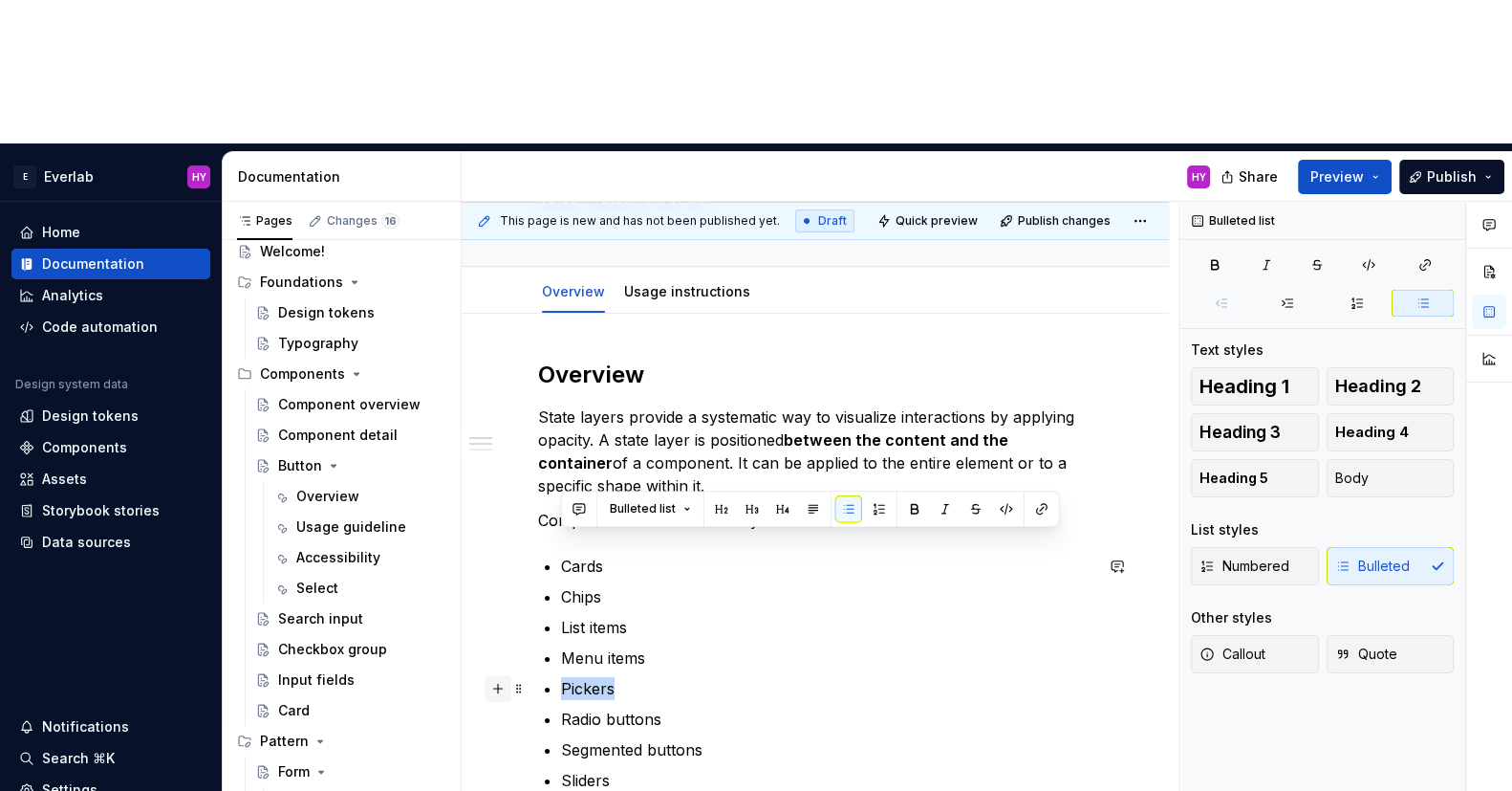
drag, startPoint x: 652, startPoint y: 542, endPoint x: 505, endPoint y: 531, distance: 147.4
drag, startPoint x: 728, startPoint y: 536, endPoint x: 509, endPoint y: 536, distance: 219.0
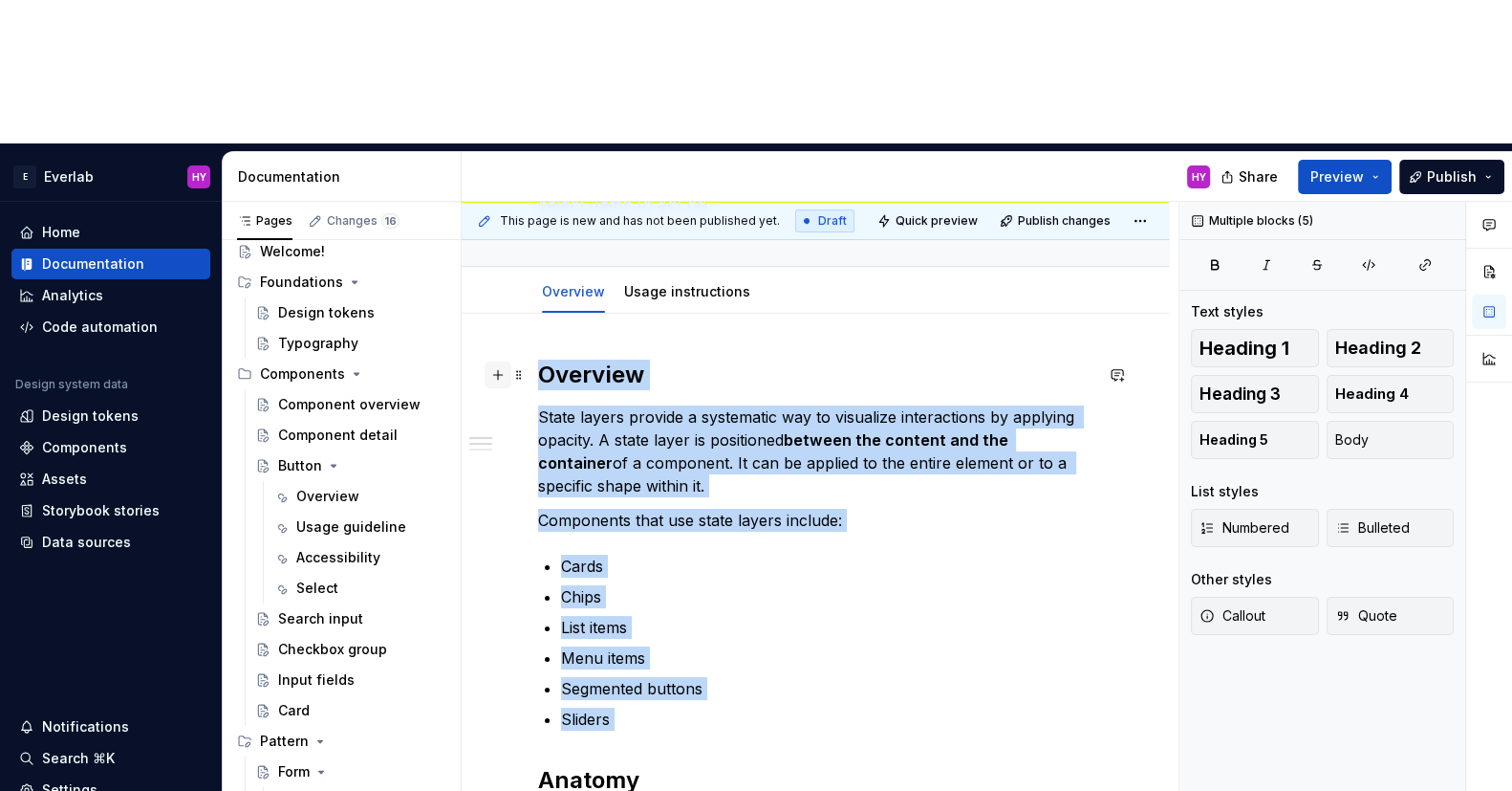
drag, startPoint x: 630, startPoint y: 593, endPoint x: 491, endPoint y: 218, distance: 399.9
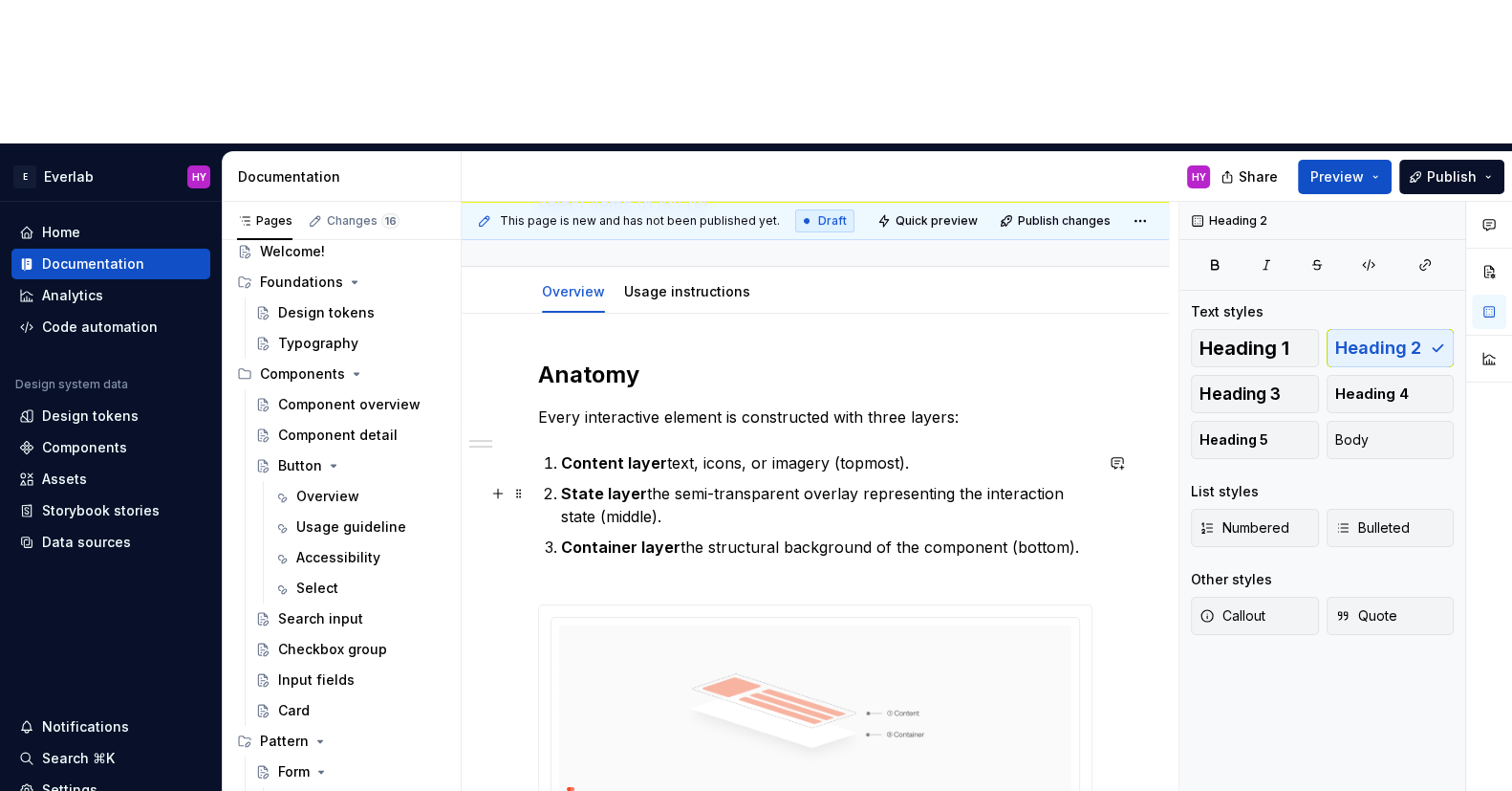
scroll to position [244, 0]
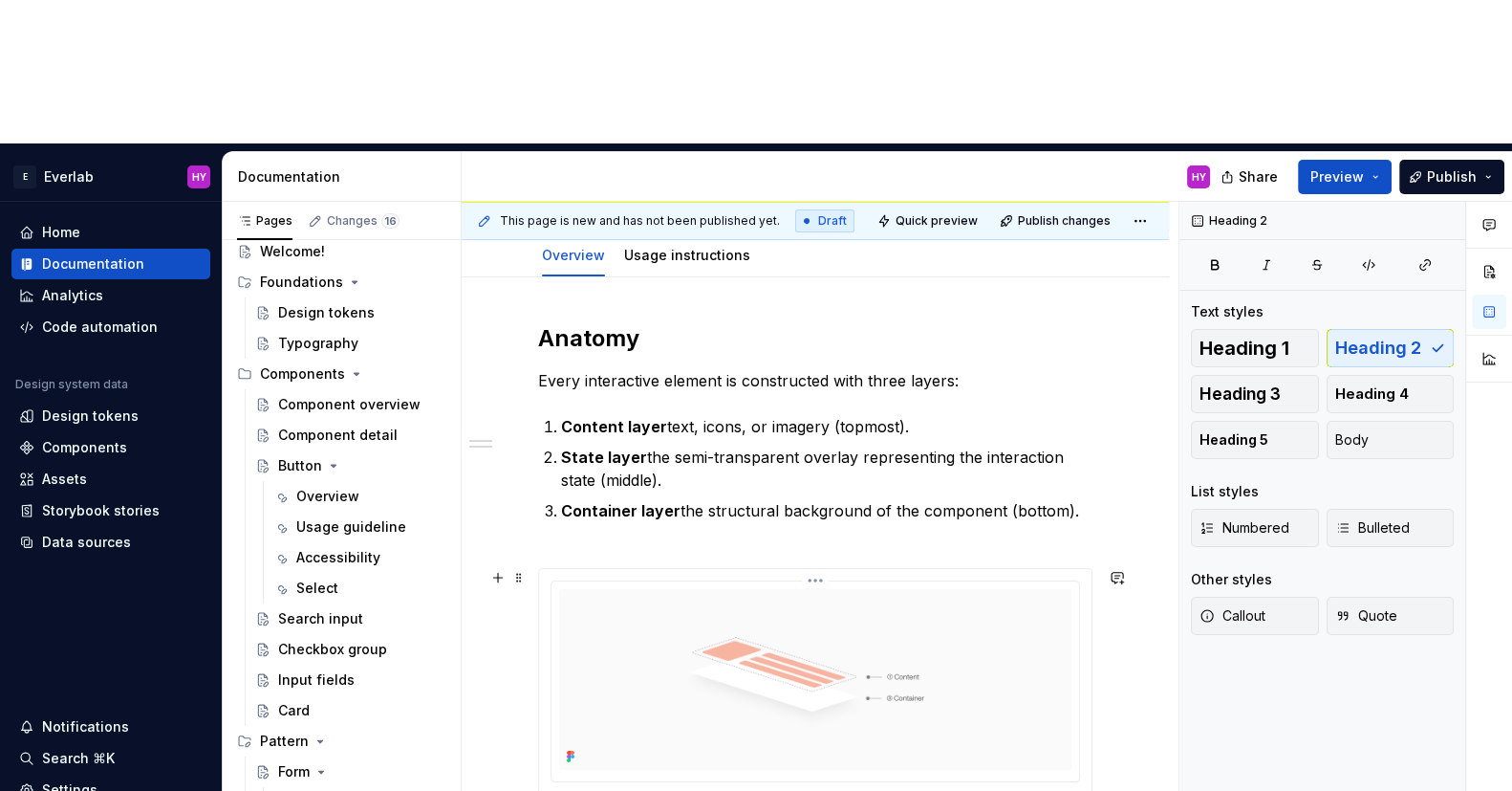
click at [817, 436] on html "E Everlab HY Home Documentation Analytics Code automation Design system data De…" at bounding box center [756, 395] width 1512 height 791
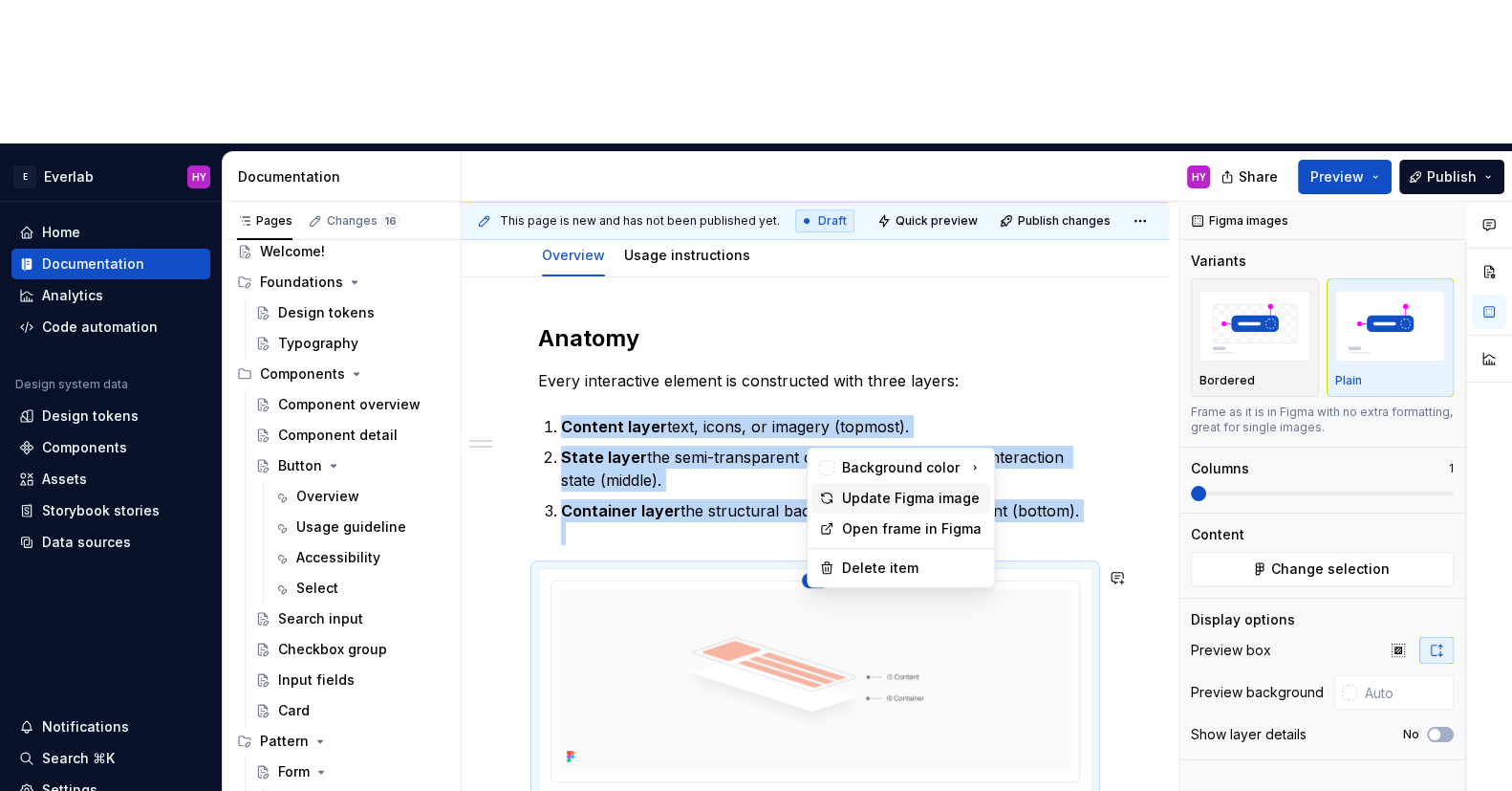
click at [926, 494] on div "Update Figma image" at bounding box center [912, 498] width 140 height 19
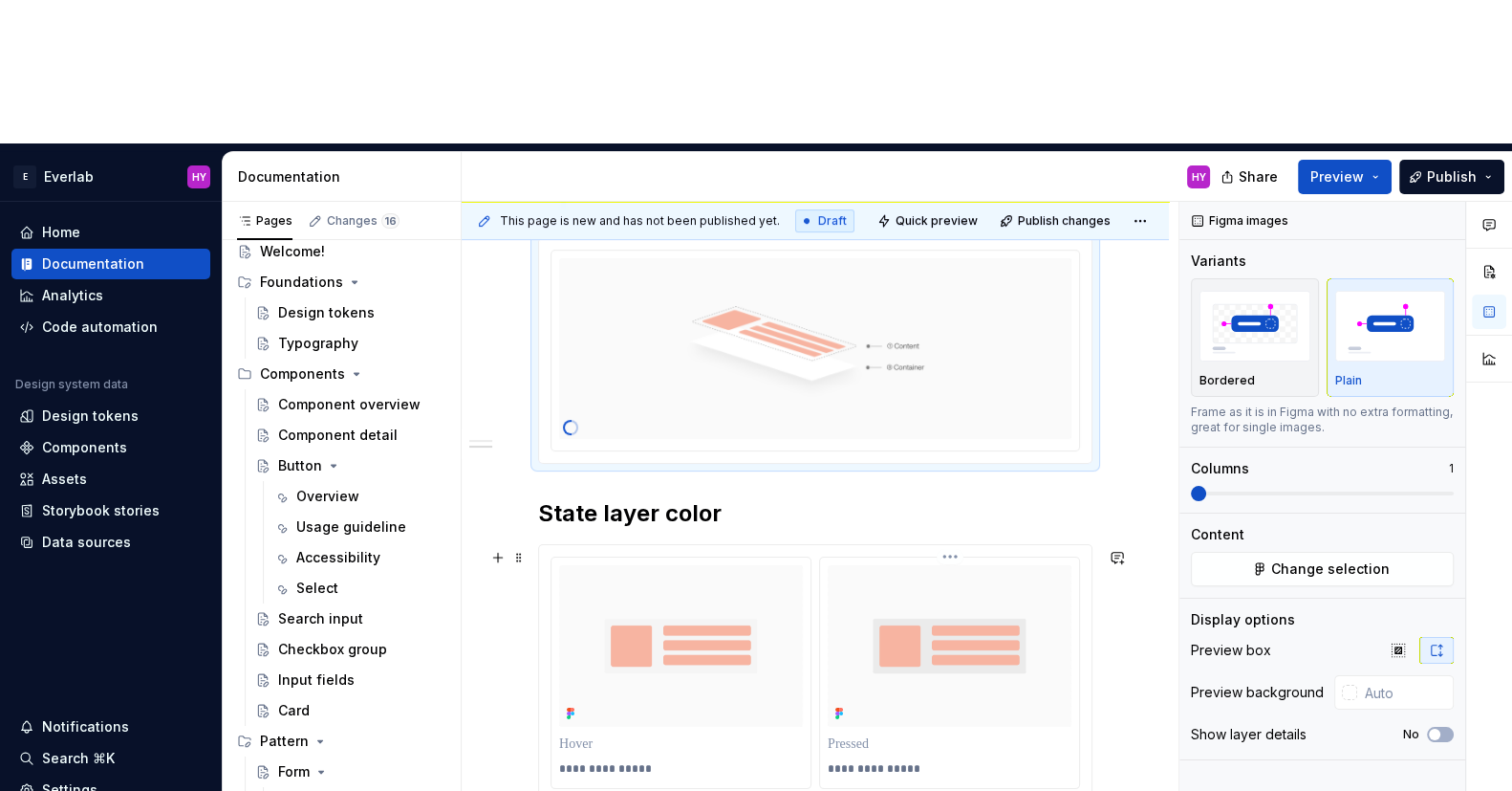
scroll to position [582, 0]
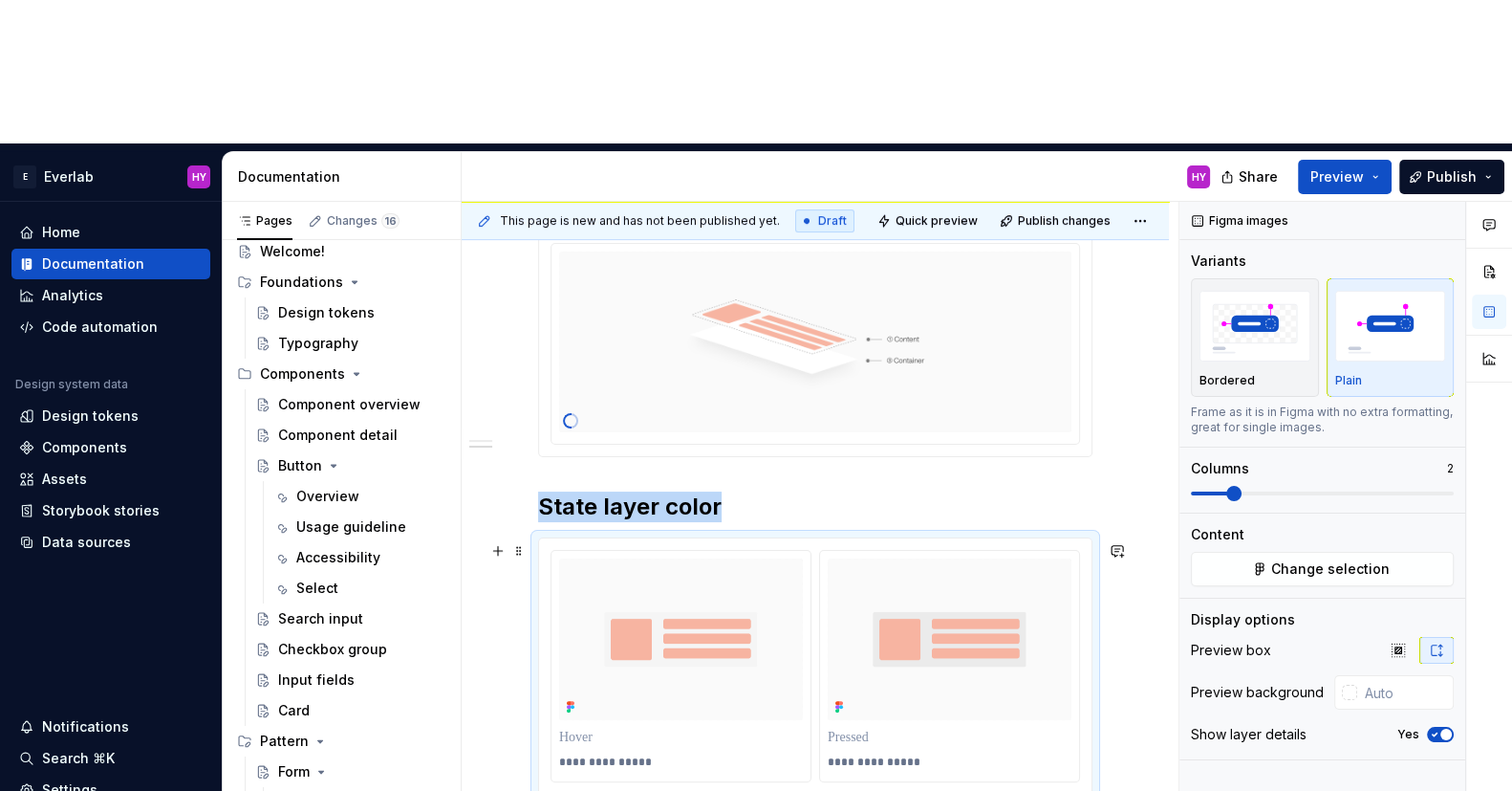
click at [680, 538] on div "**********" at bounding box center [815, 665] width 552 height 254
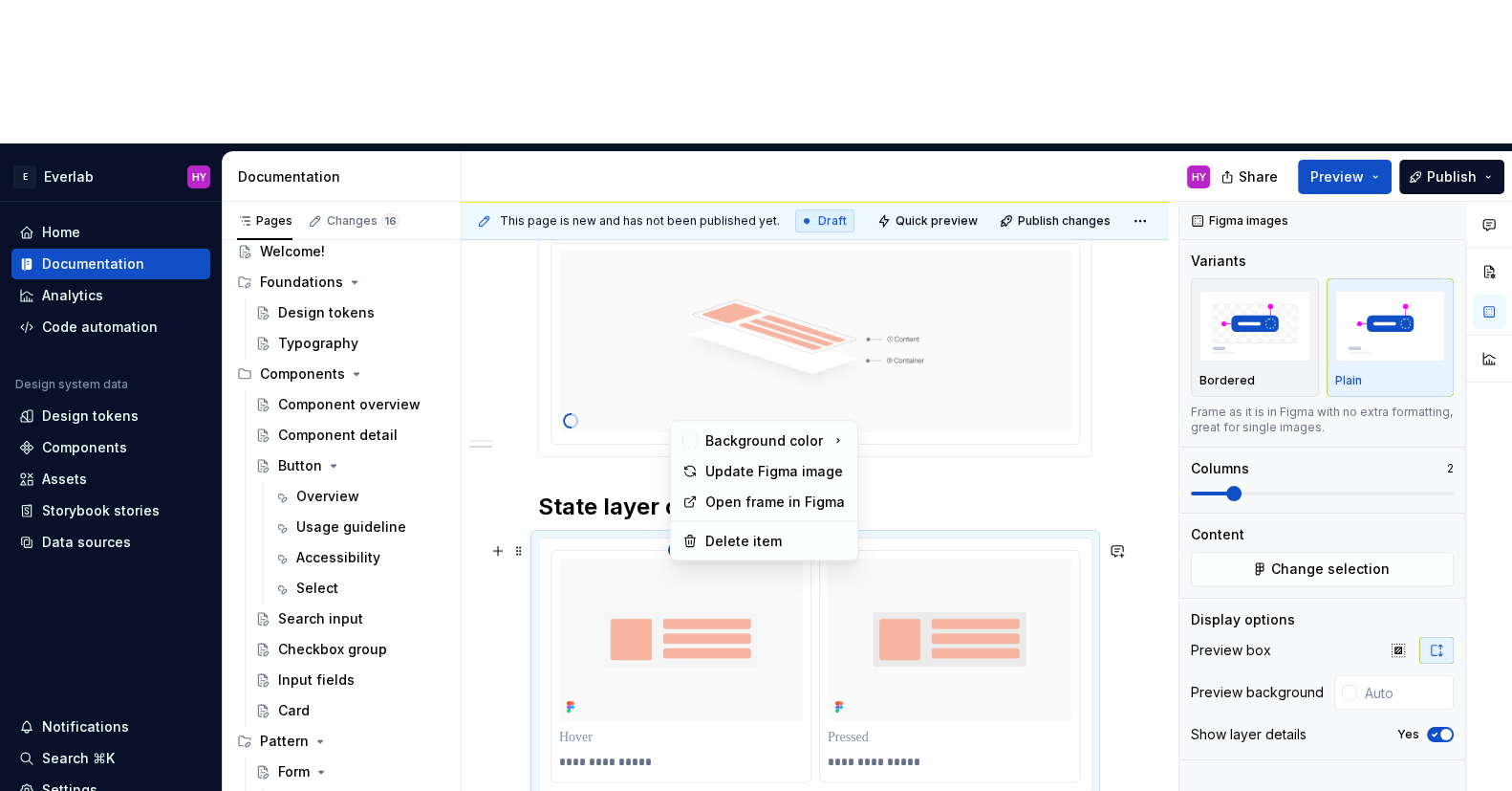
click at [682, 411] on html "E Everlab HY Home Documentation Analytics Code automation Design system data De…" at bounding box center [756, 395] width 1512 height 791
click at [719, 471] on div "Update Figma image" at bounding box center [775, 472] width 140 height 19
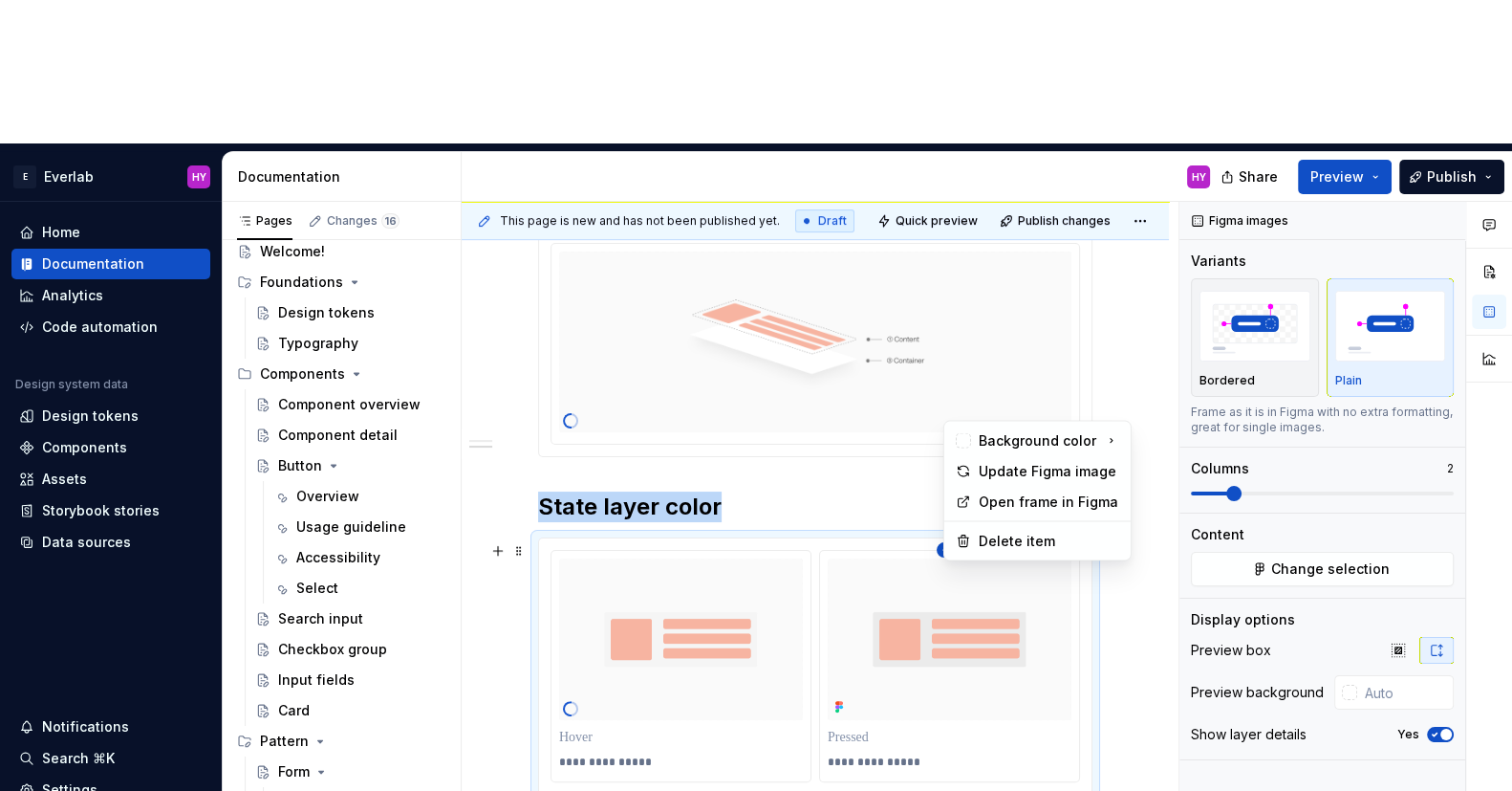
click at [955, 408] on html "E Everlab HY Home Documentation Analytics Code automation Design system data De…" at bounding box center [756, 395] width 1512 height 791
click at [981, 469] on div "Update Figma image" at bounding box center [1049, 472] width 140 height 19
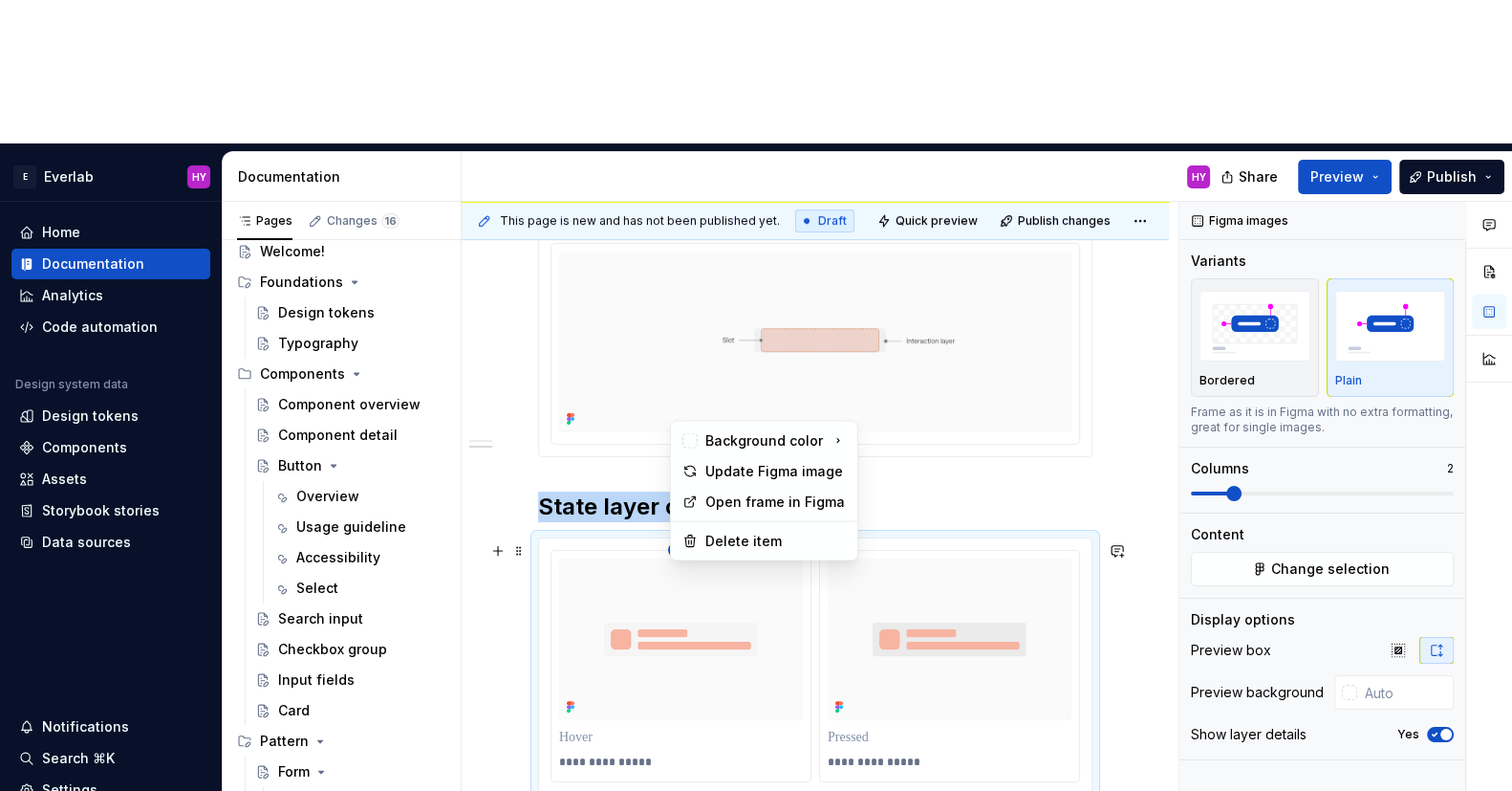
click at [686, 413] on html "E Everlab HY Home Documentation Analytics Code automation Design system data De…" at bounding box center [756, 395] width 1512 height 791
click at [981, 450] on html "E Everlab HY Home Documentation Analytics Code automation Design system data De…" at bounding box center [756, 395] width 1512 height 791
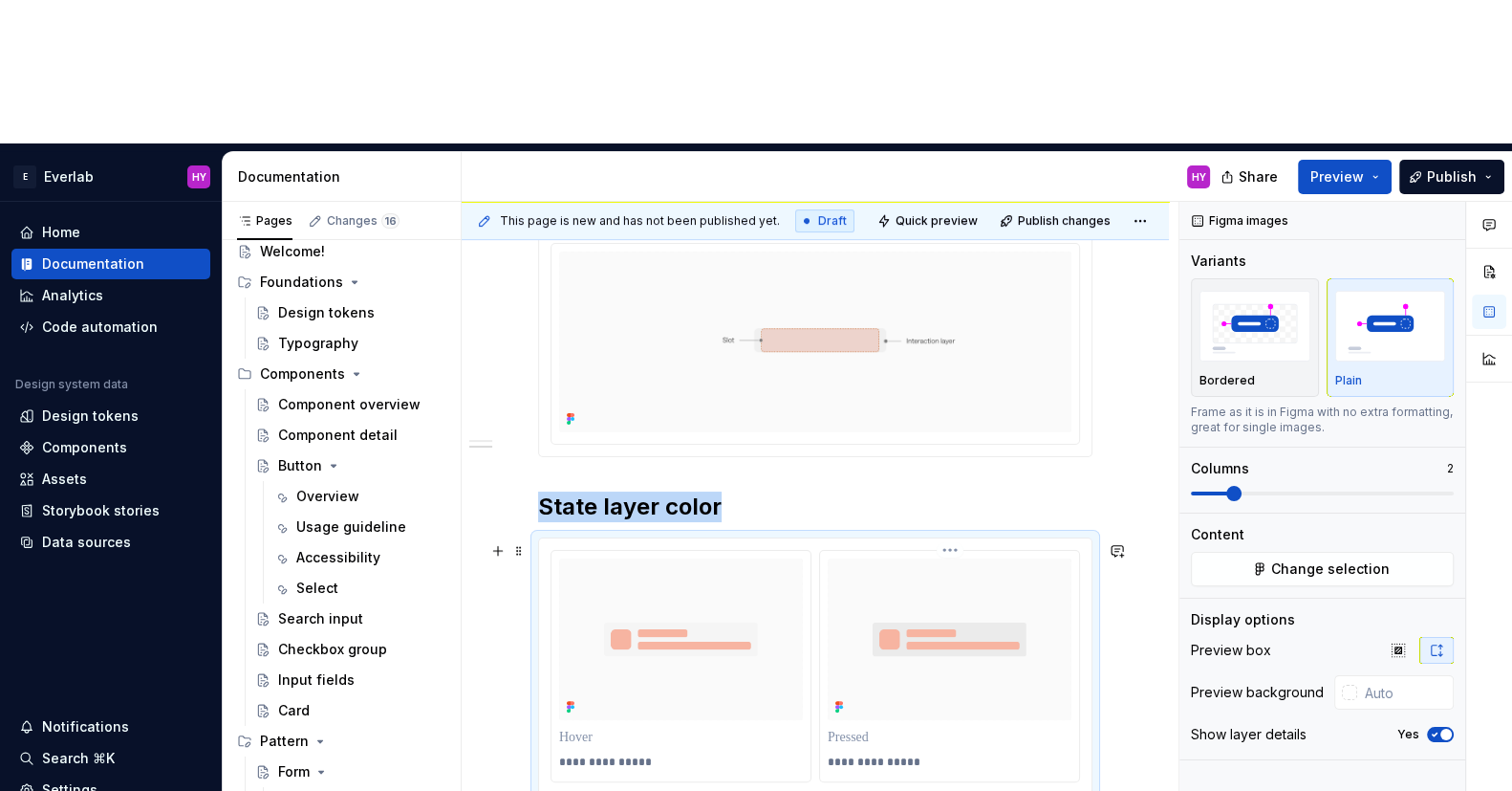
click at [969, 558] on img at bounding box center [949, 638] width 244 height 161
click at [962, 410] on html "E Everlab HY Home Documentation Analytics Code automation Design system data De…" at bounding box center [756, 395] width 1512 height 791
click at [891, 466] on html "E Everlab HY Home Documentation Analytics Code automation Design system data De…" at bounding box center [756, 395] width 1512 height 791
click at [891, 558] on img at bounding box center [949, 638] width 244 height 161
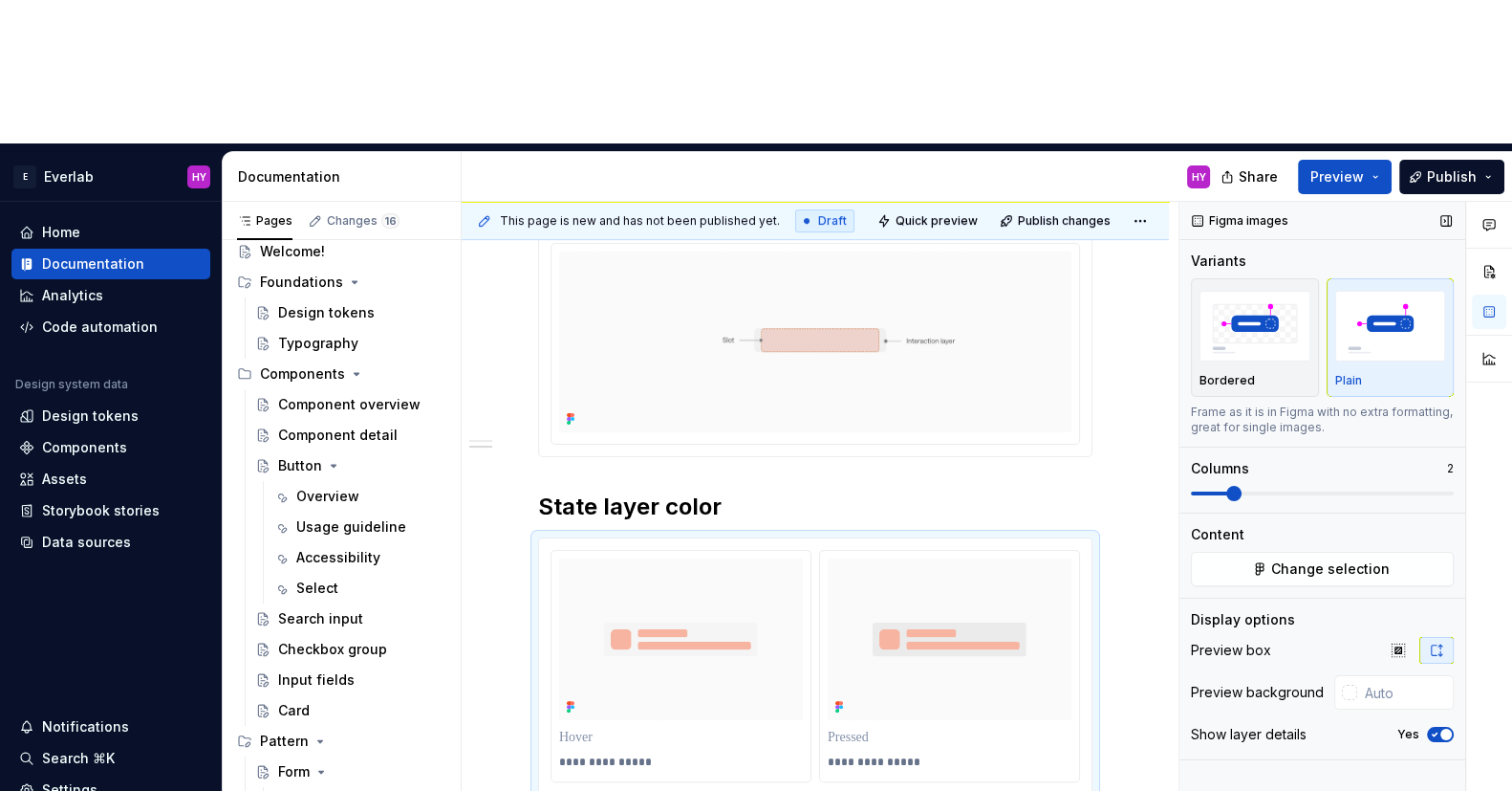
click at [1389, 380] on div "Figma images Variants Bordered Plain Frame as it is in Figma with no extra form…" at bounding box center [1322, 568] width 286 height 734
click at [1359, 559] on span "Change selection" at bounding box center [1330, 569] width 119 height 19
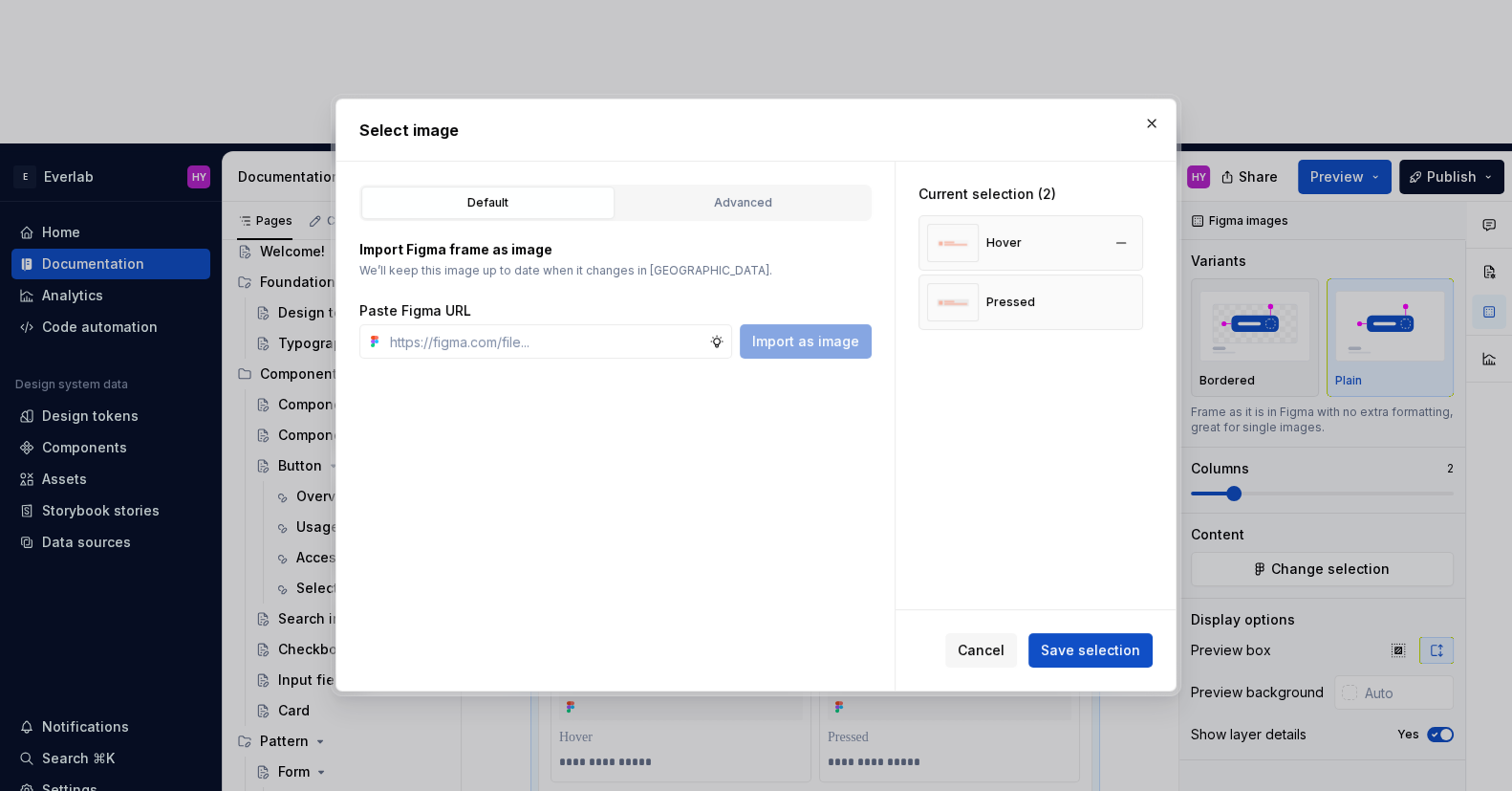
type textarea "*"
click at [1131, 237] on button "button" at bounding box center [1121, 243] width 27 height 27
click at [1132, 241] on button "button" at bounding box center [1121, 243] width 27 height 27
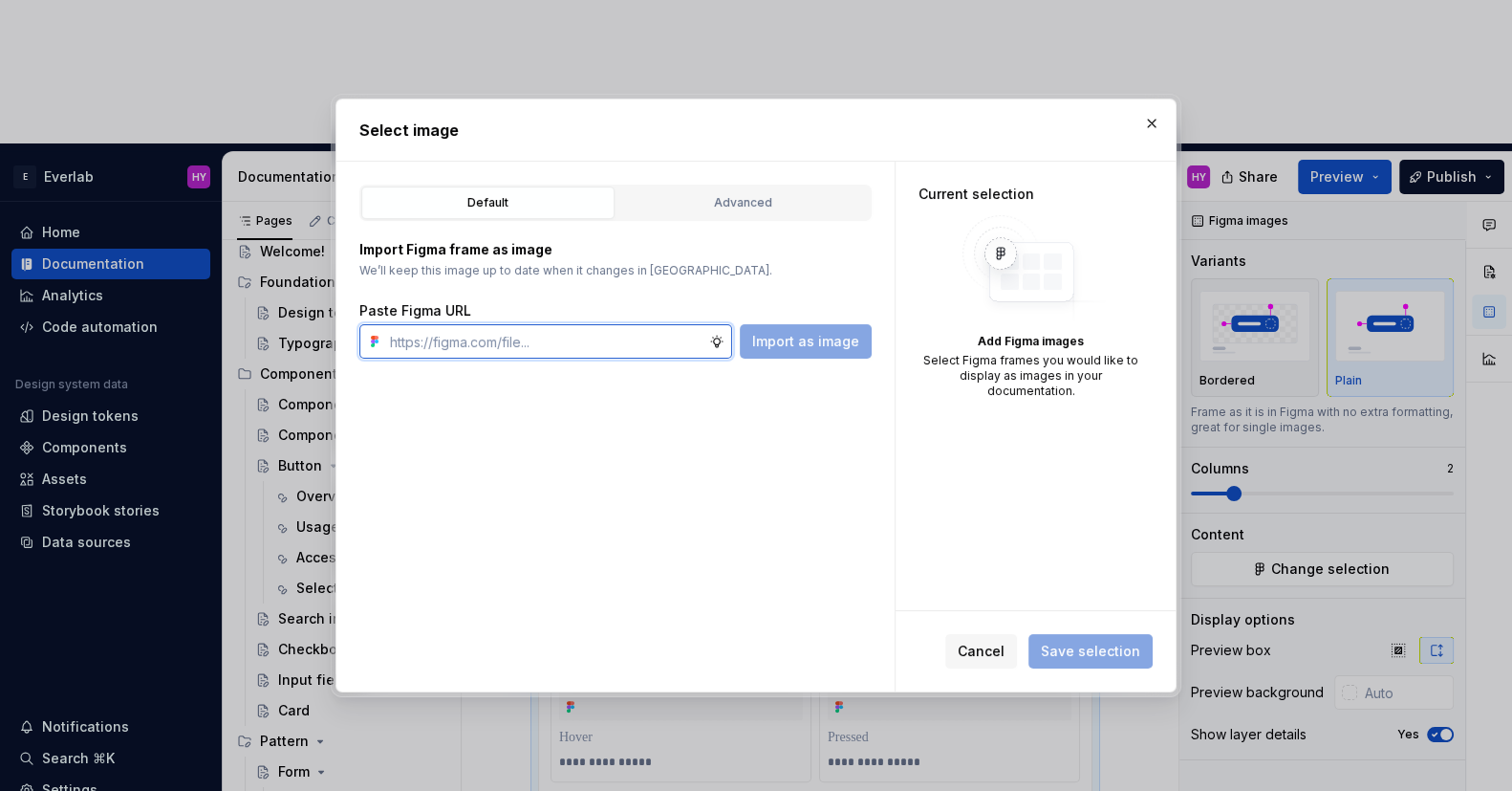
click at [571, 344] on input "text" at bounding box center [545, 341] width 327 height 34
paste input "https://www.figma.com/design/cisM9LjUI982Z2kwd1uPPm/Documentation?node-id=445-8…"
type input "https://www.figma.com/design/cisM9LjUI982Z2kwd1uPPm/Documentation?node-id=445-8…"
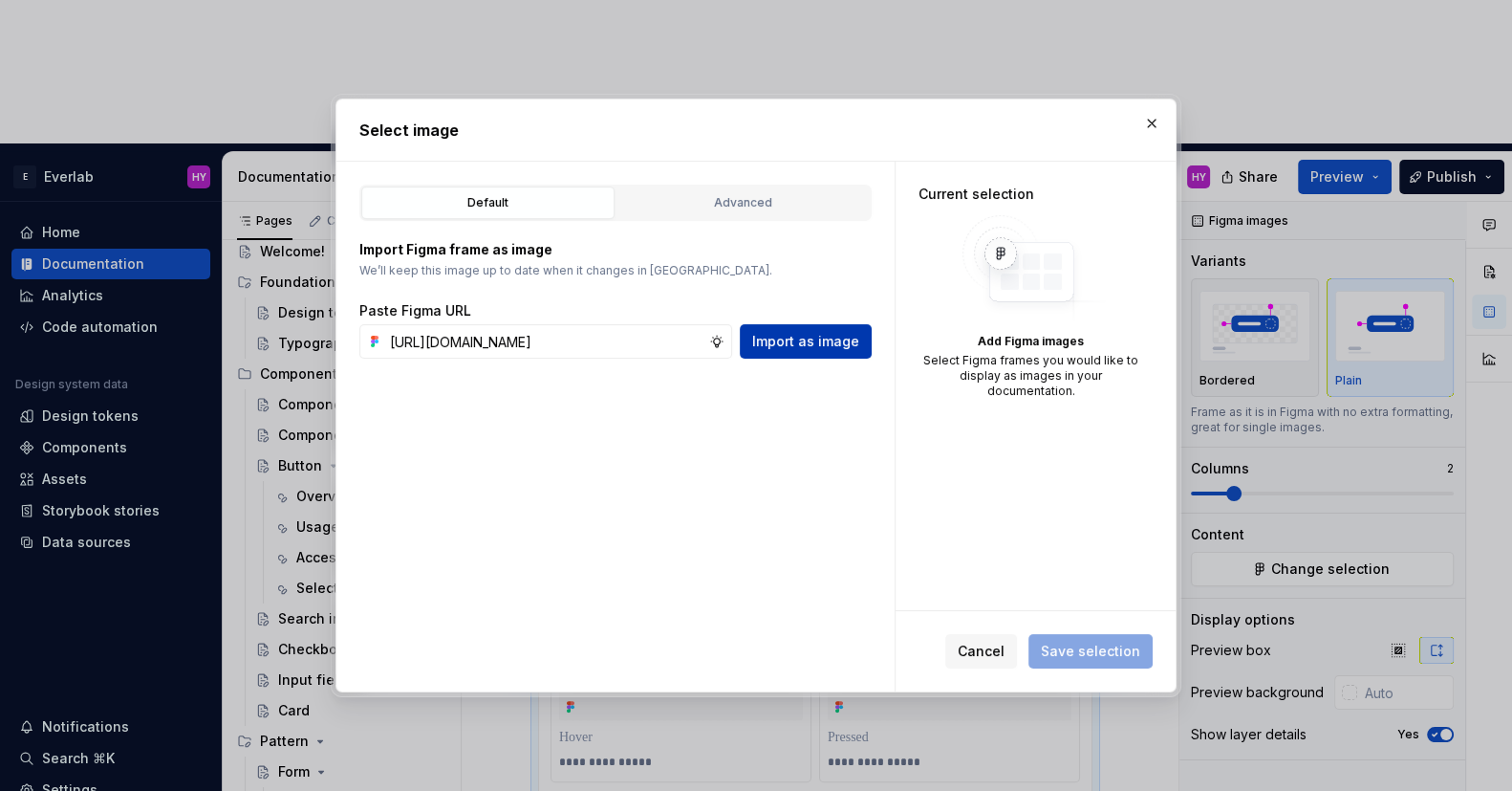
scroll to position [0, 0]
click at [835, 342] on span "Import as image" at bounding box center [806, 342] width 107 height 19
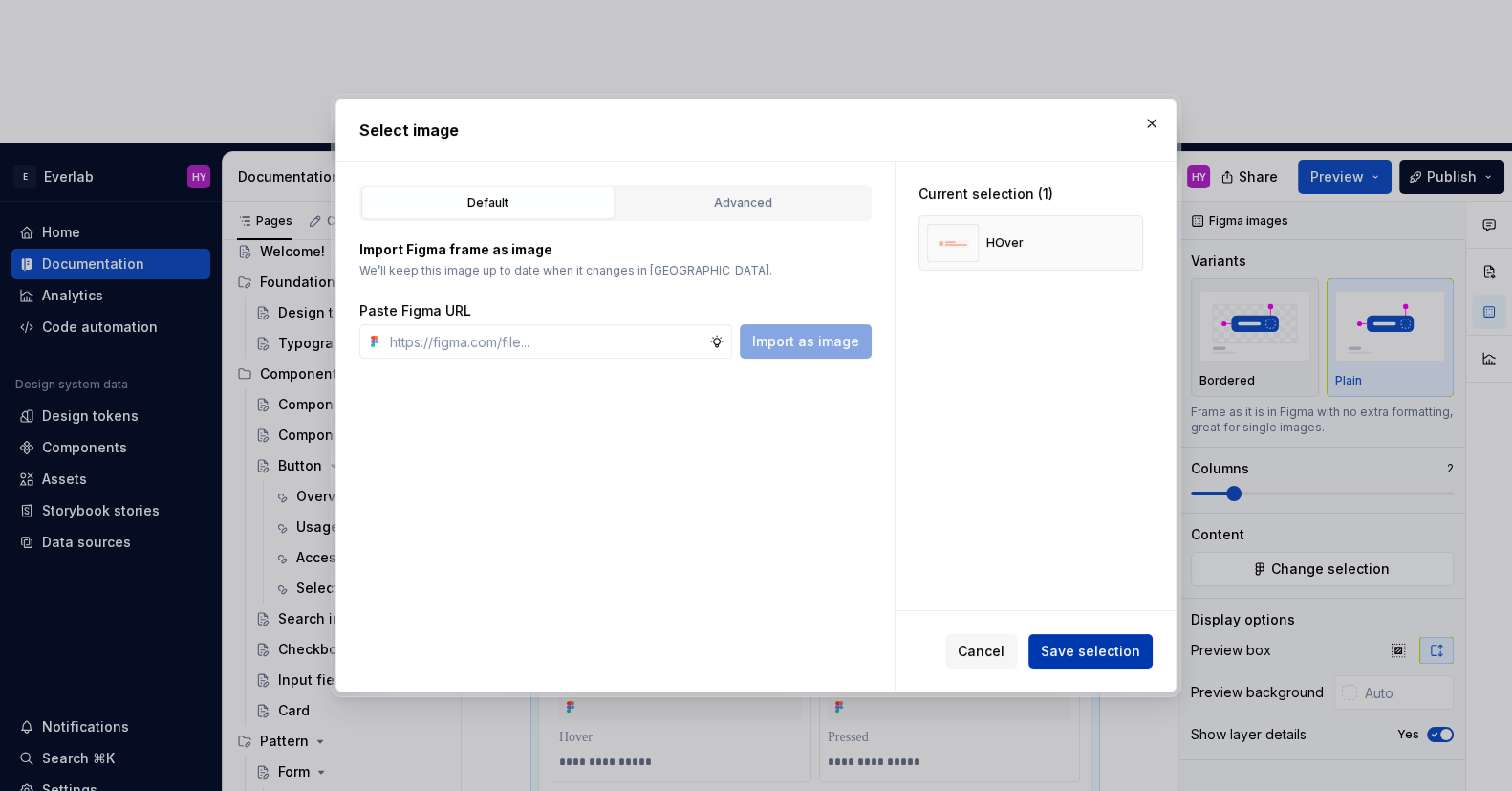
drag, startPoint x: 1098, startPoint y: 629, endPoint x: 1098, endPoint y: 647, distance: 18.0
click at [1098, 634] on div "Cancel Save selection" at bounding box center [1036, 651] width 280 height 81
click at [1098, 646] on span "Save selection" at bounding box center [1090, 652] width 99 height 19
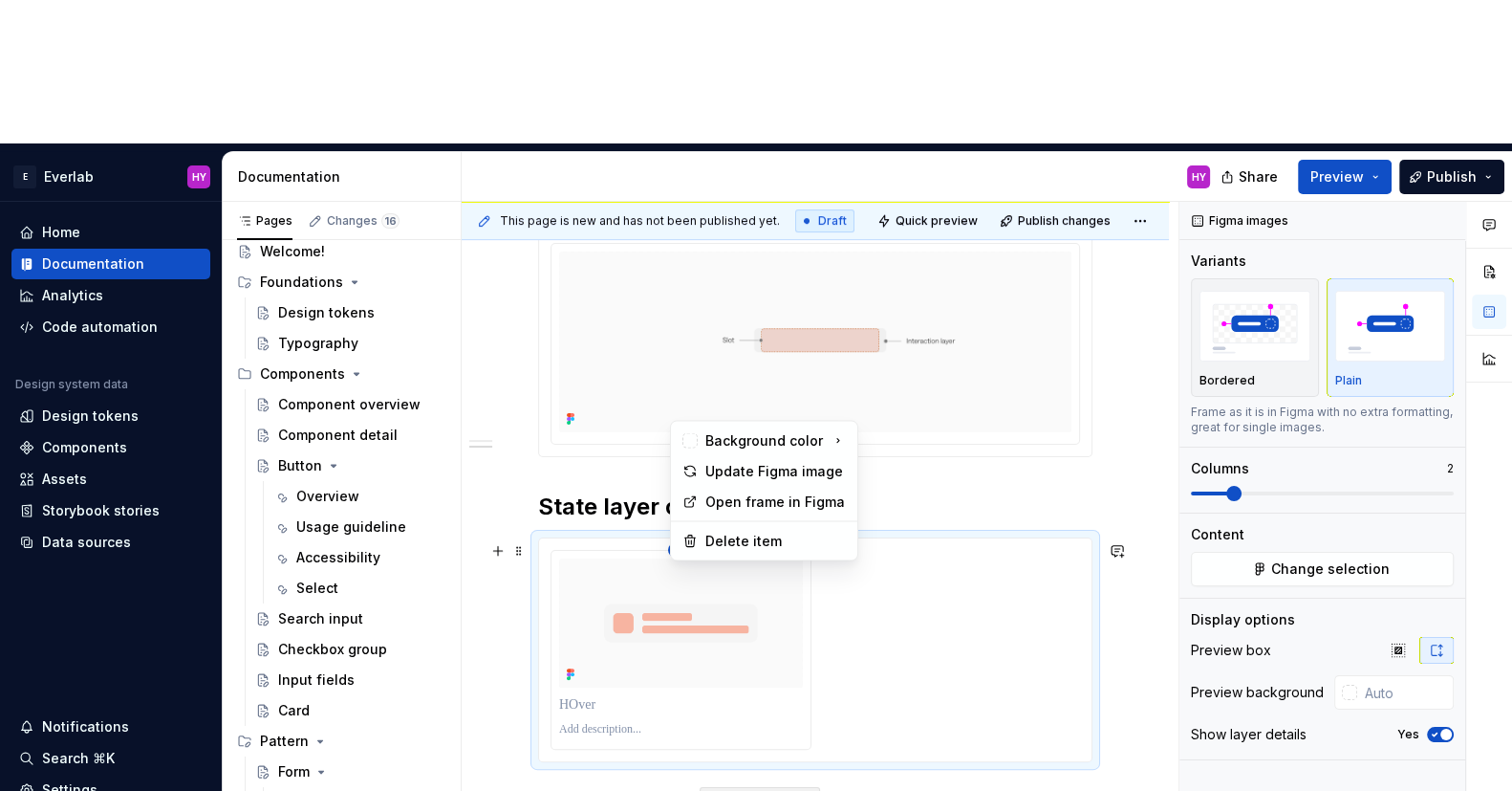
click at [682, 408] on html "E Everlab HY Home Documentation Analytics Code automation Design system data De…" at bounding box center [756, 395] width 1512 height 791
click at [706, 471] on div "Update Figma image" at bounding box center [775, 472] width 140 height 19
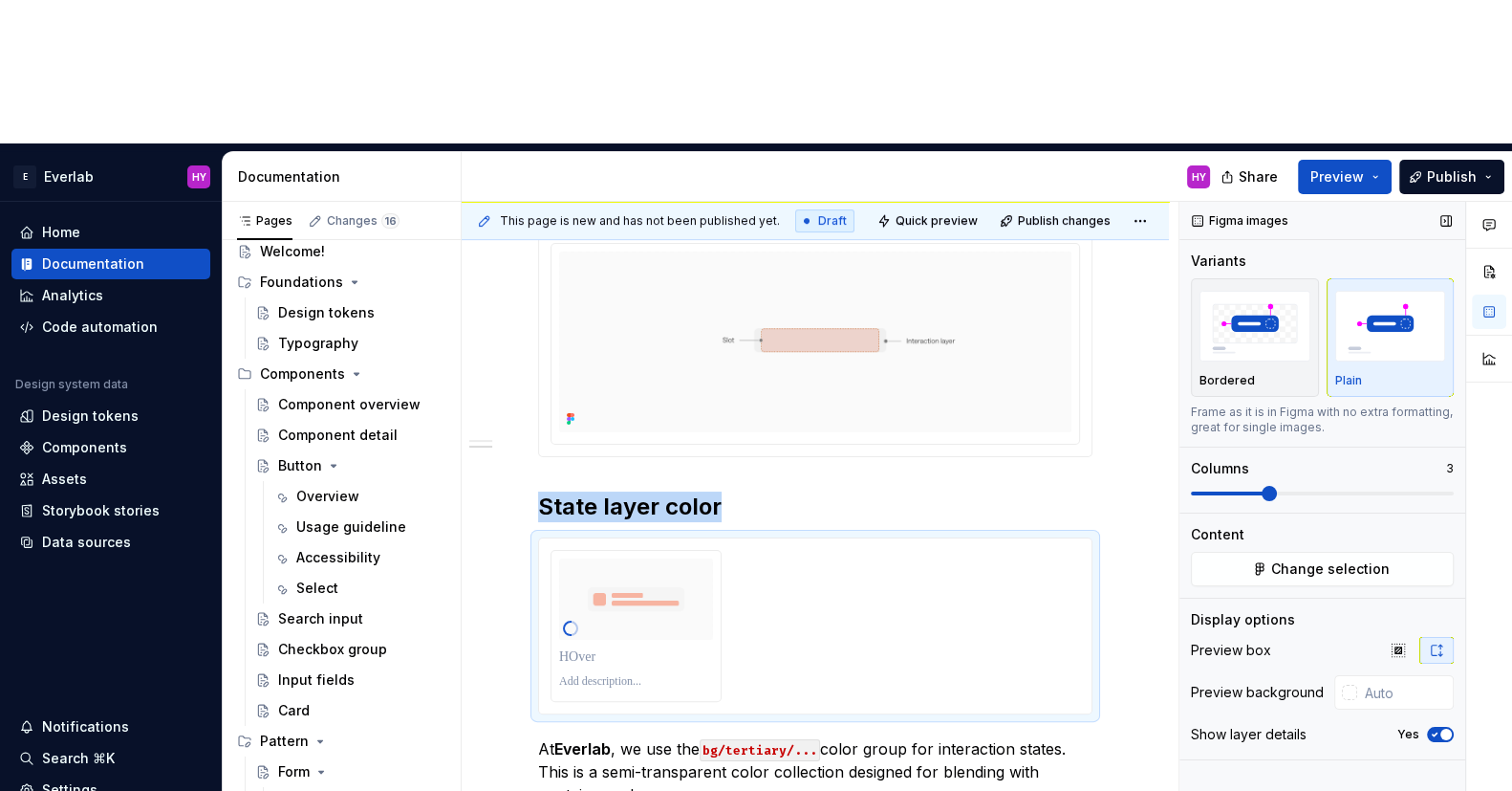
click at [1262, 485] on span at bounding box center [1270, 493] width 16 height 16
click at [1319, 559] on span "Change selection" at bounding box center [1330, 569] width 119 height 19
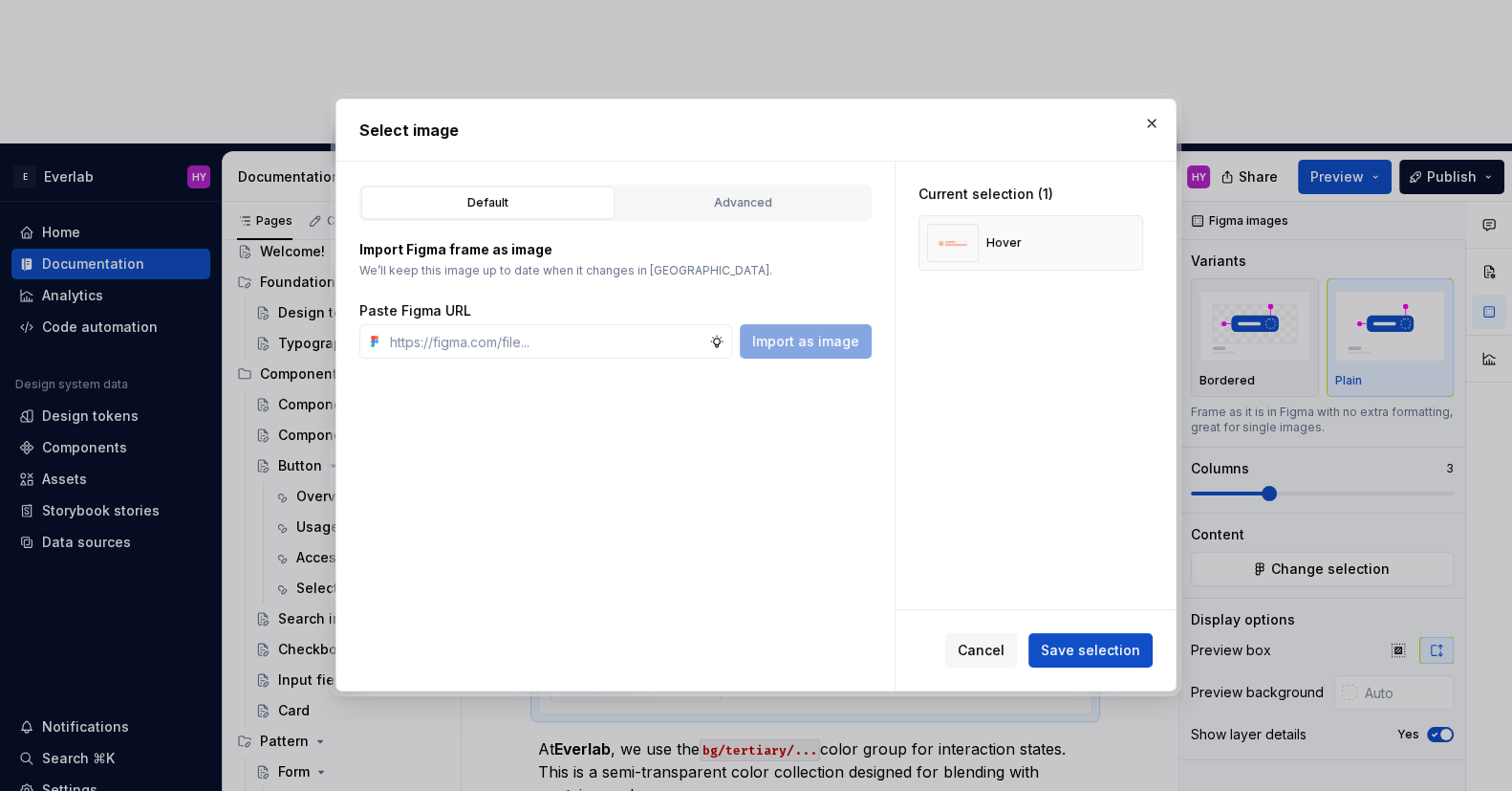
type textarea "*"
paste input "https://www.figma.com/design/cisM9LjUI982Z2kwd1uPPm/Documentation?node-id=445-8…"
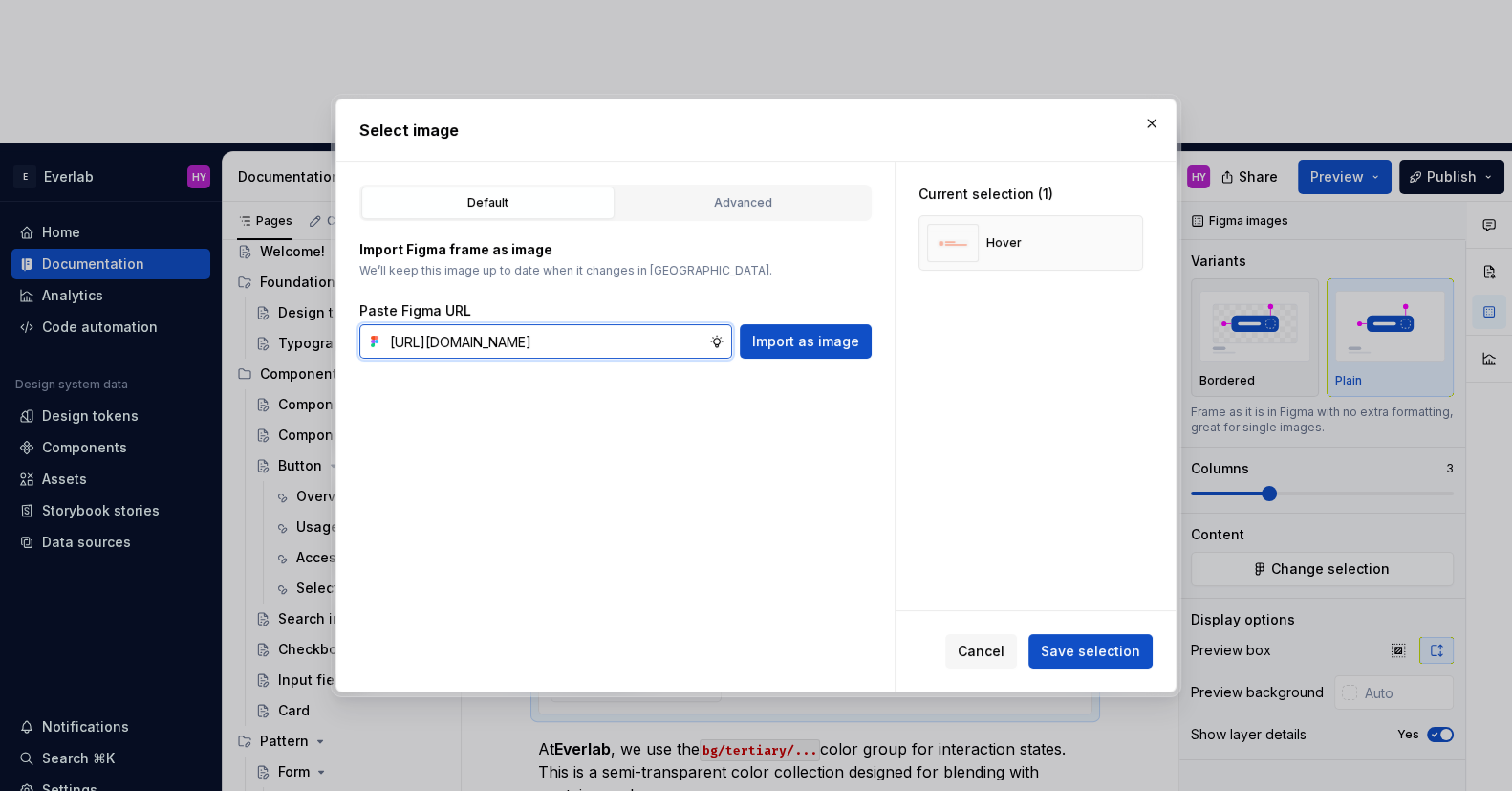
scroll to position [0, 433]
type input "https://www.figma.com/design/cisM9LjUI982Z2kwd1uPPm/Documentation?node-id=445-8…"
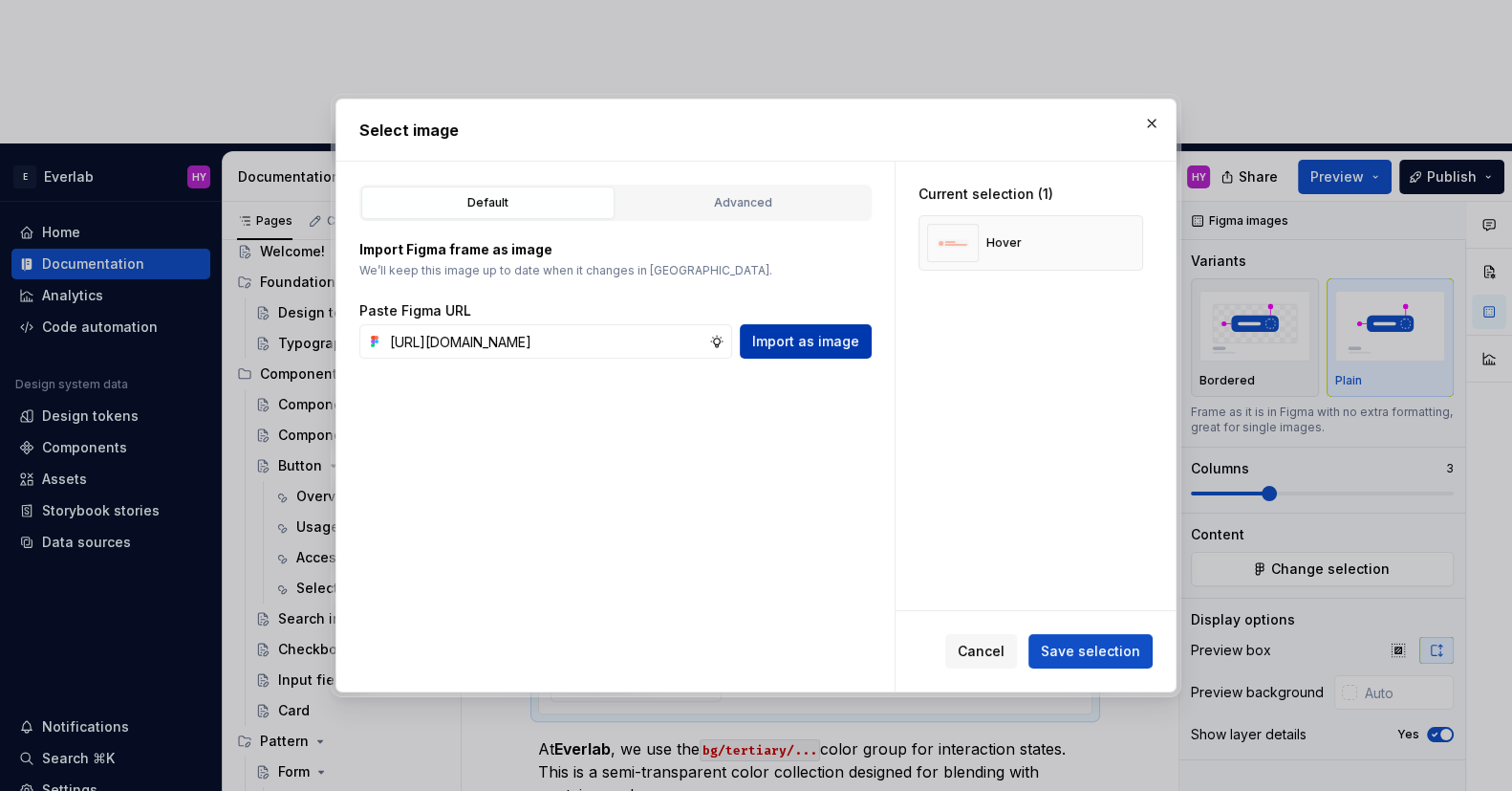
scroll to position [0, 0]
click at [823, 339] on span "Import as image" at bounding box center [806, 342] width 107 height 19
type textarea "*"
drag, startPoint x: 1039, startPoint y: 441, endPoint x: 1063, endPoint y: 601, distance: 161.8
click at [1039, 442] on div "Current selection (2) Hover pressed" at bounding box center [1036, 385] width 280 height 448
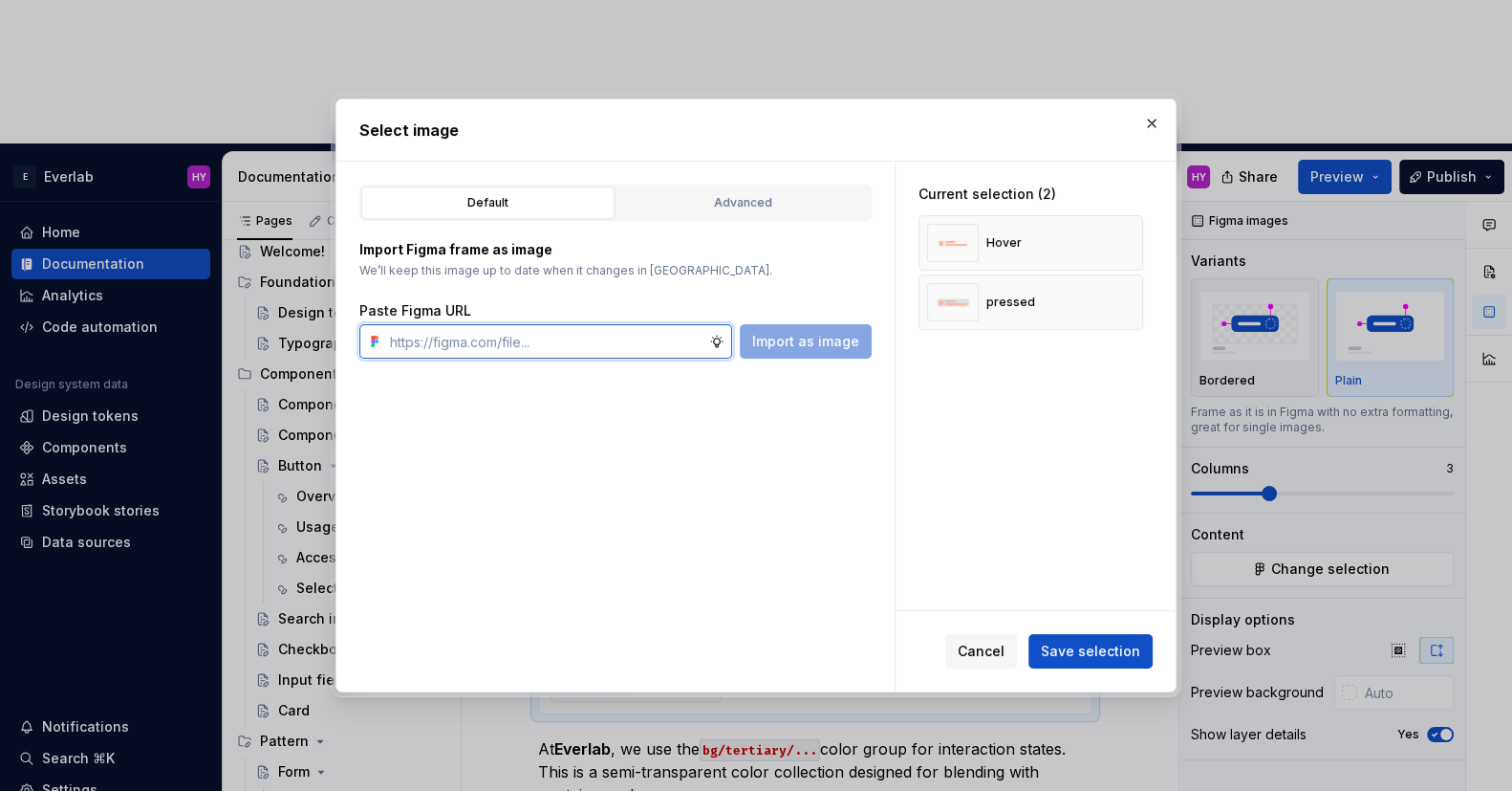
click at [630, 344] on input "text" at bounding box center [545, 341] width 327 height 34
paste input "https://www.figma.com/design/cisM9LjUI982Z2kwd1uPPm/Documentation?node-id=445-8…"
type input "https://www.figma.com/design/cisM9LjUI982Z2kwd1uPPm/Documentation?node-id=445-8…"
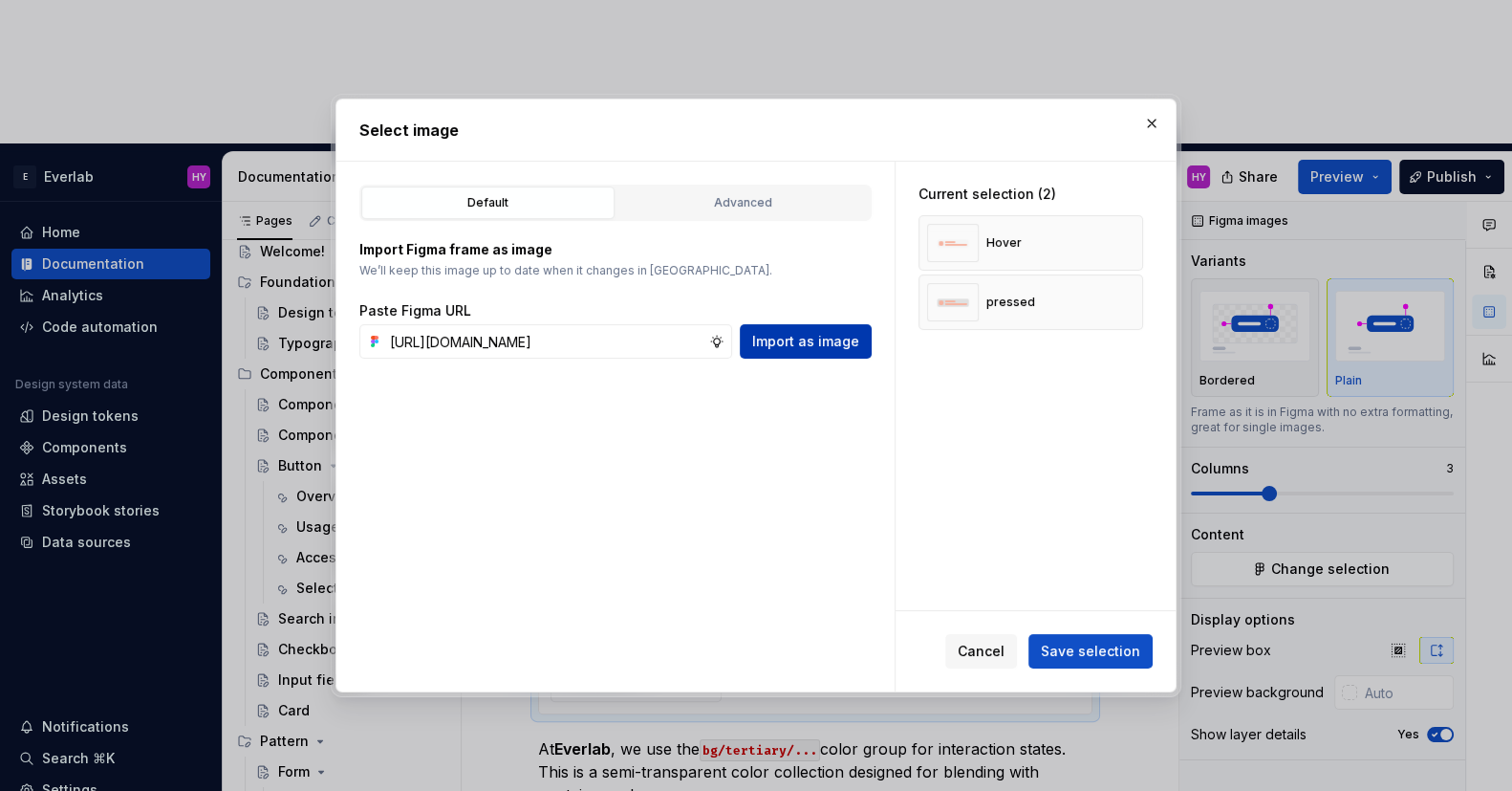
scroll to position [0, 0]
click at [835, 352] on button "Import as image" at bounding box center [806, 341] width 132 height 34
click at [1081, 661] on button "Save selection" at bounding box center [1091, 651] width 124 height 34
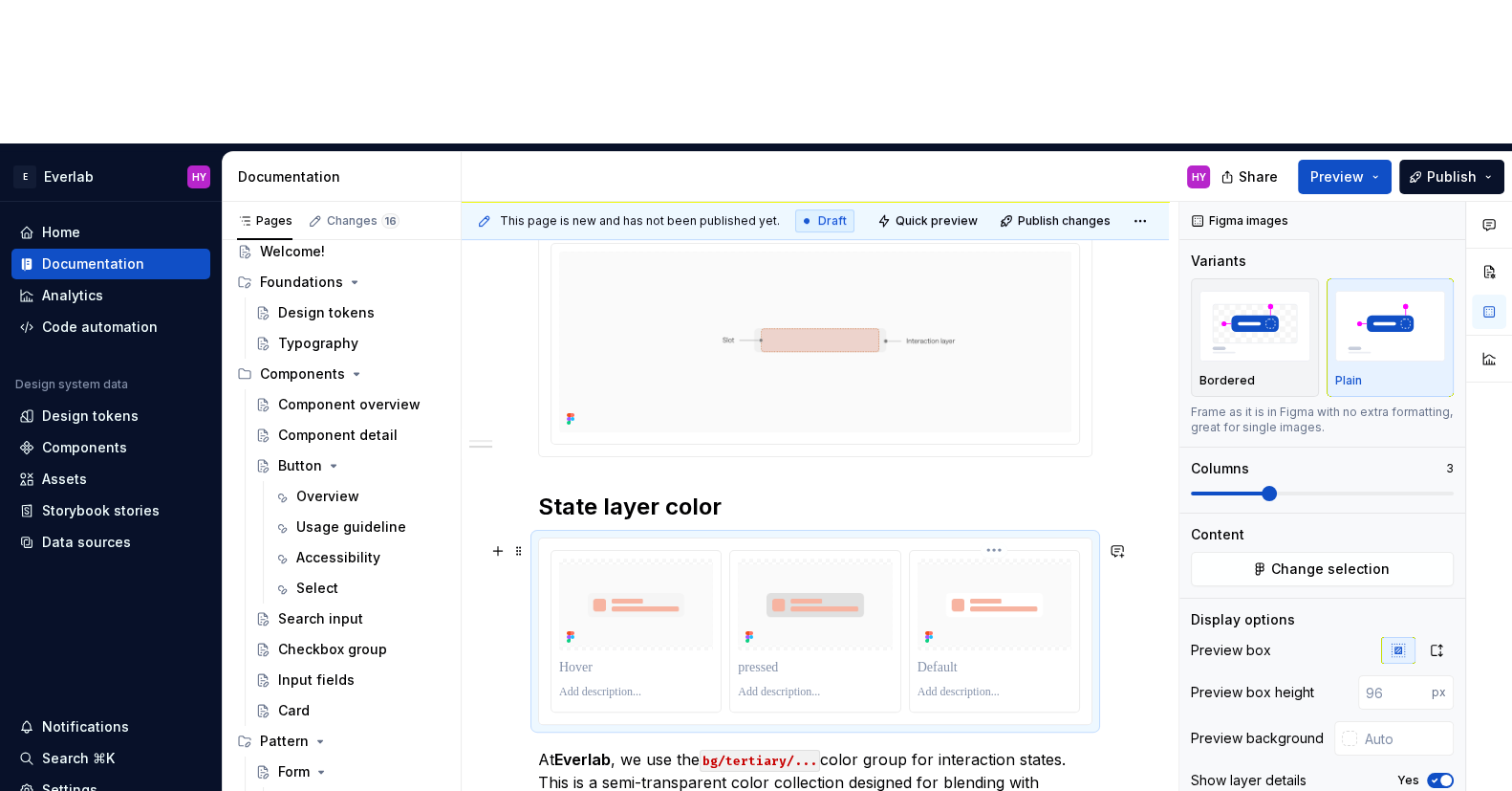
scroll to position [589, 0]
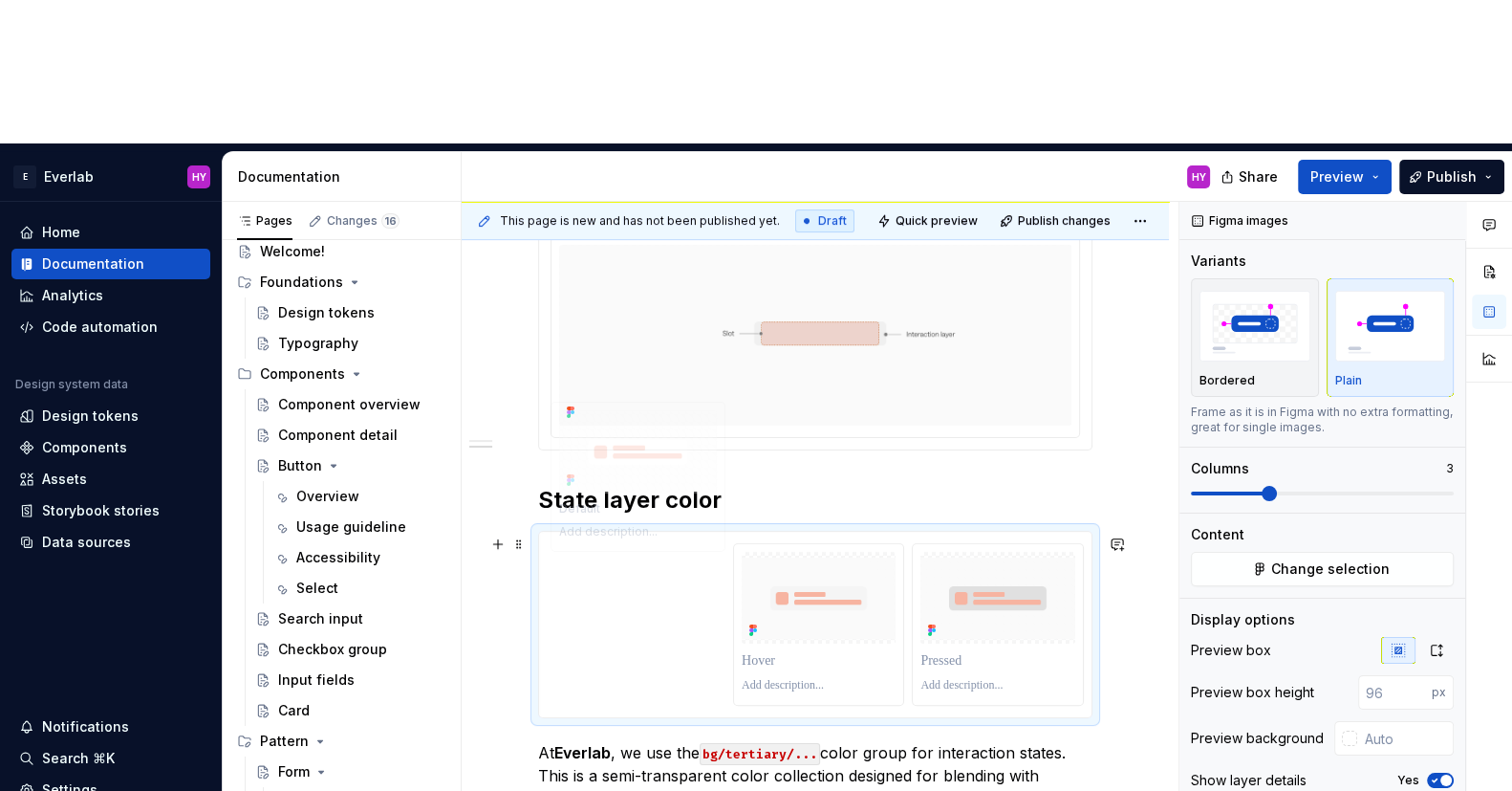
drag, startPoint x: 966, startPoint y: 411, endPoint x: 575, endPoint y: 403, distance: 391.1
click at [575, 403] on body "E Everlab HY Home Documentation Analytics Code automation Design system data De…" at bounding box center [756, 395] width 1512 height 791
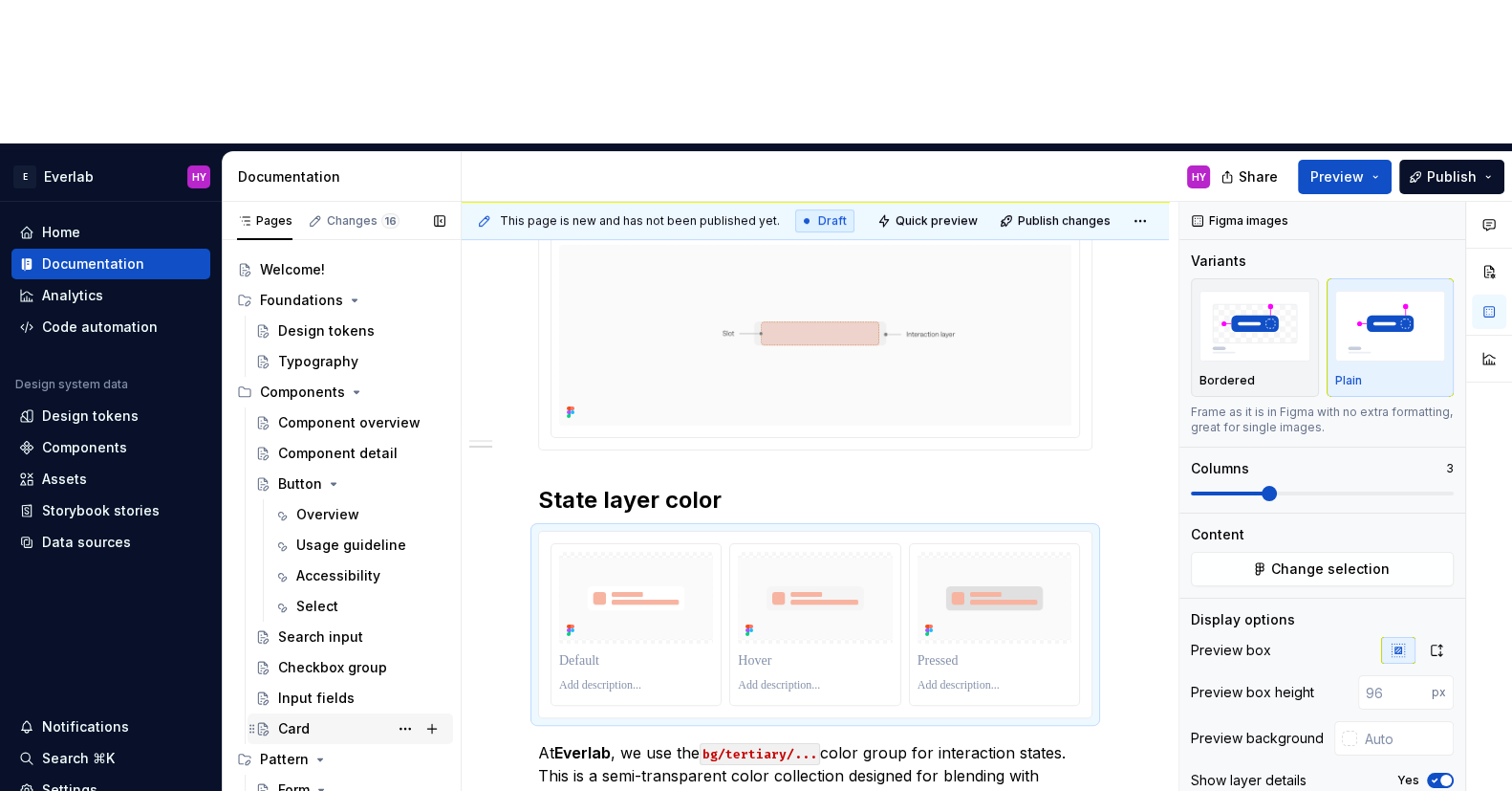
scroll to position [46, 0]
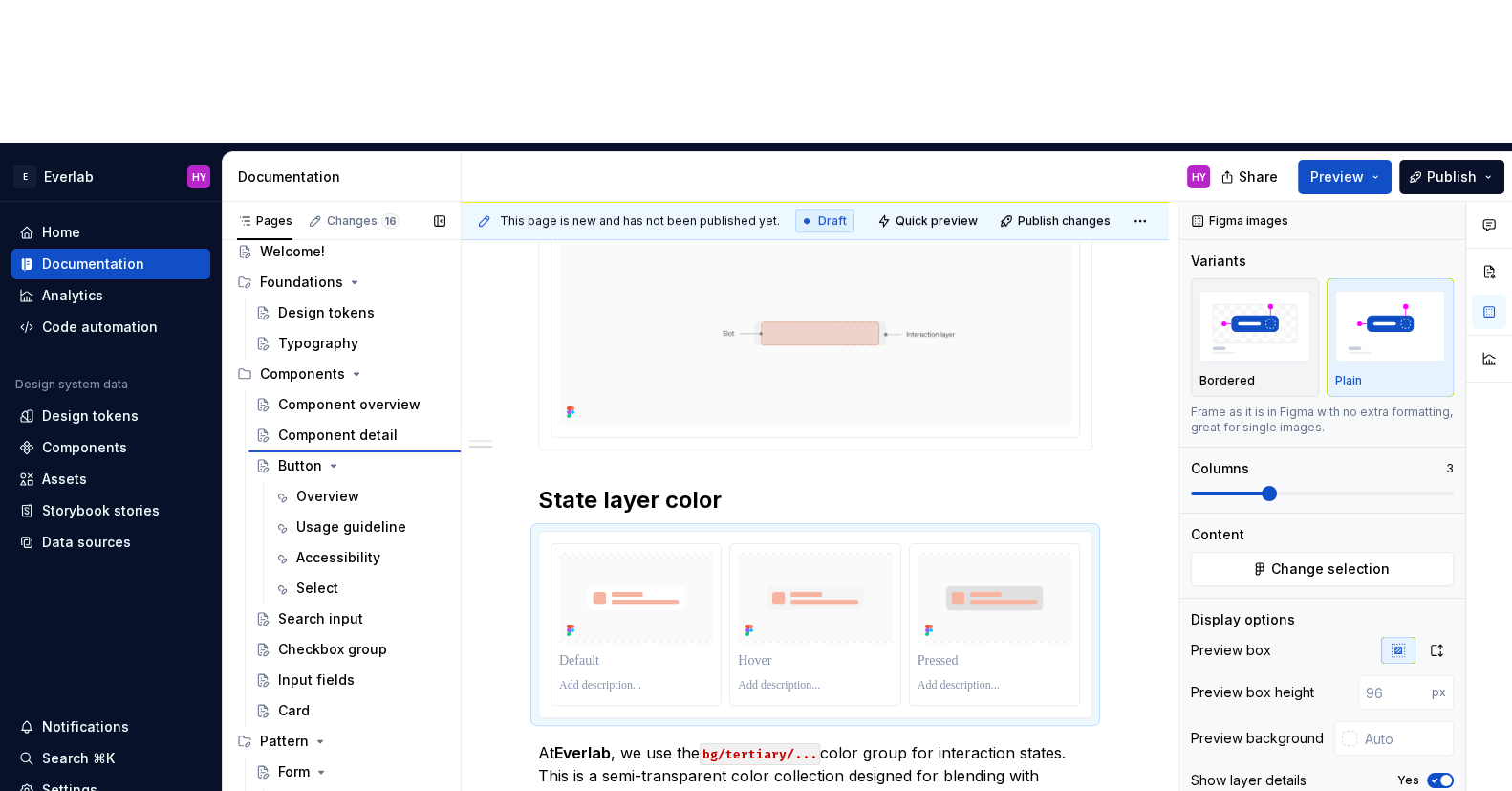
type textarea "*"
type textarea "Overview"
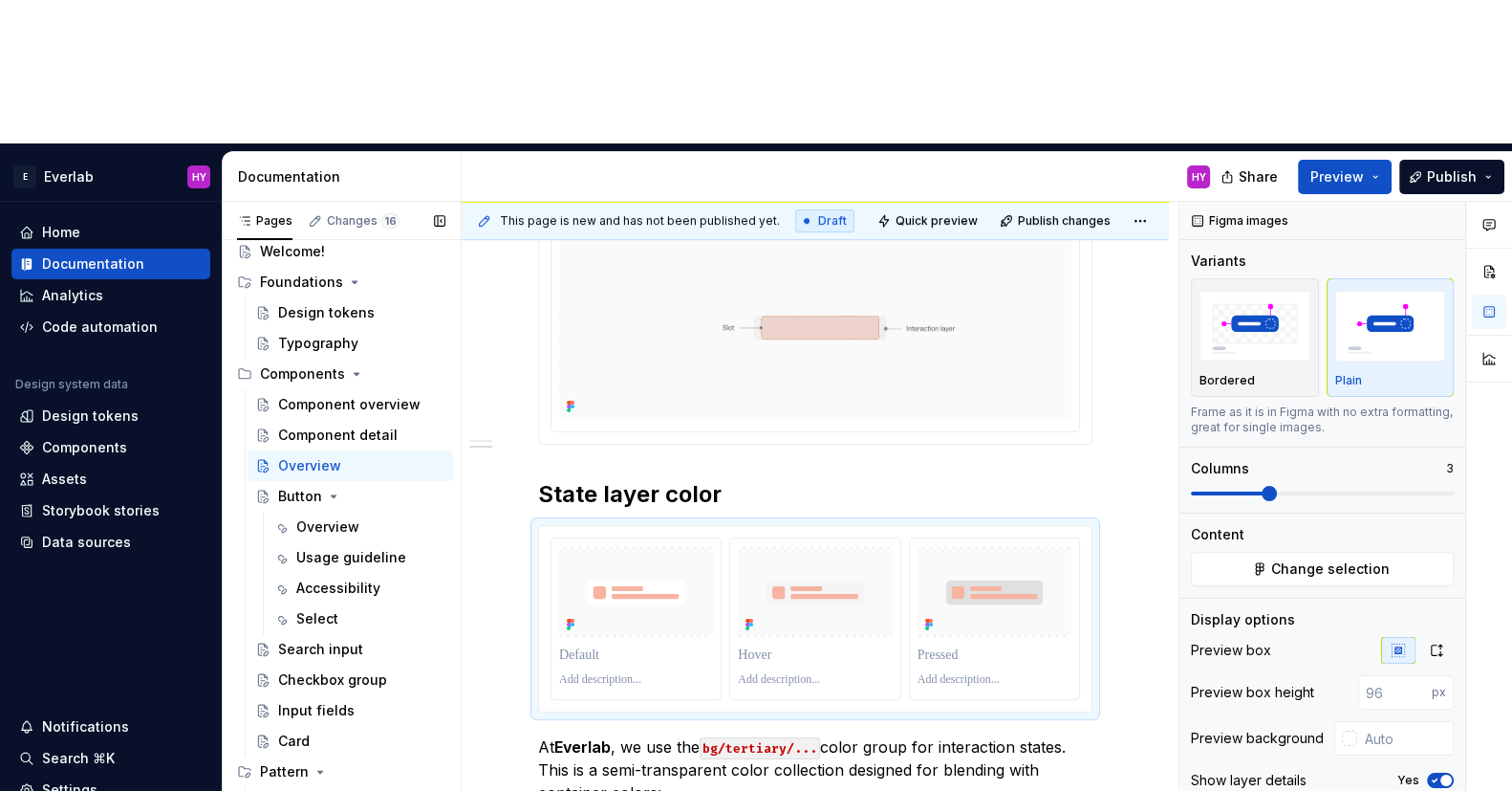
scroll to position [538, 0]
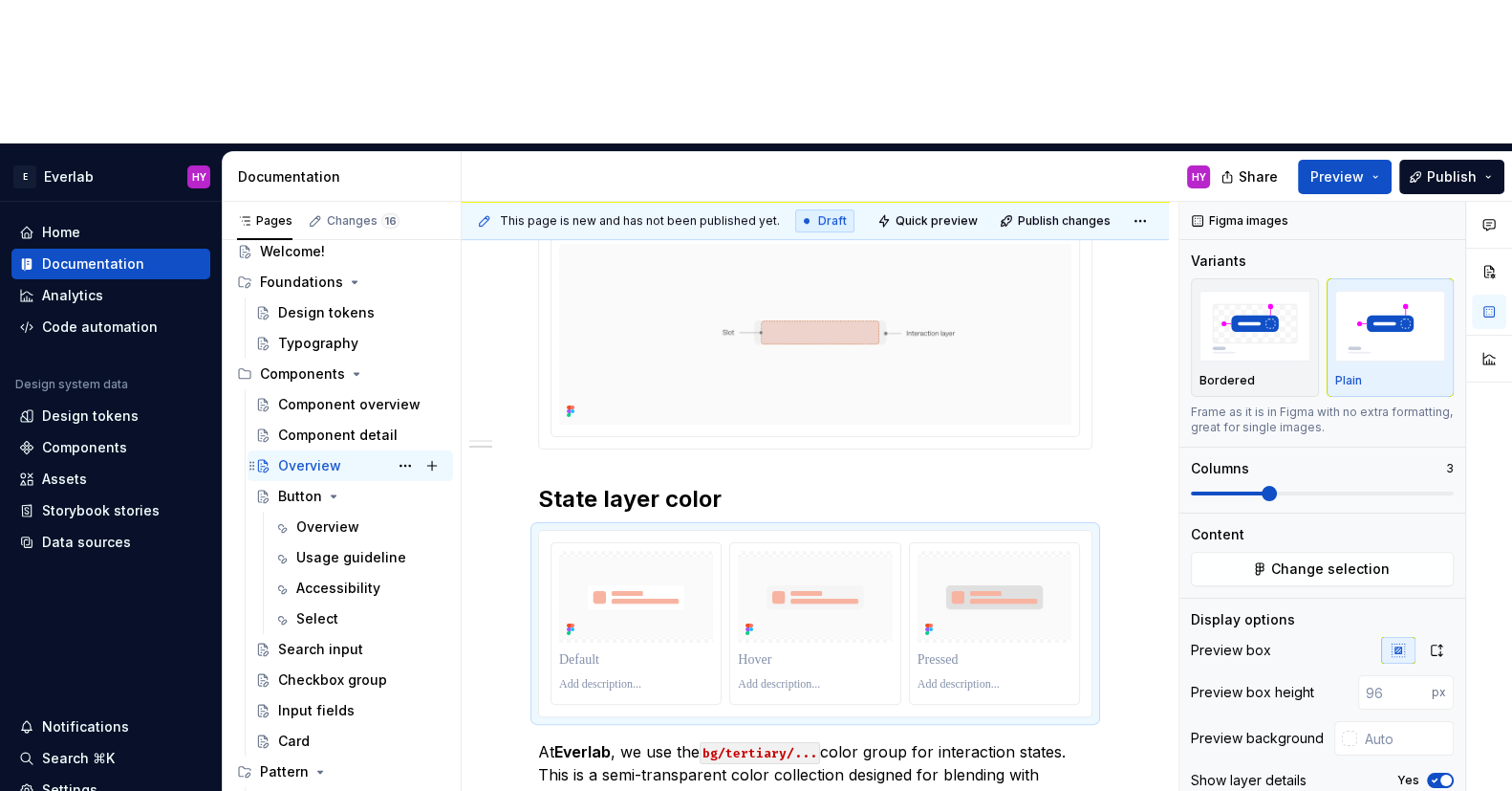
click at [306, 456] on div "Overview" at bounding box center [309, 466] width 63 height 19
click at [404, 452] on button "Page tree" at bounding box center [405, 466] width 27 height 27
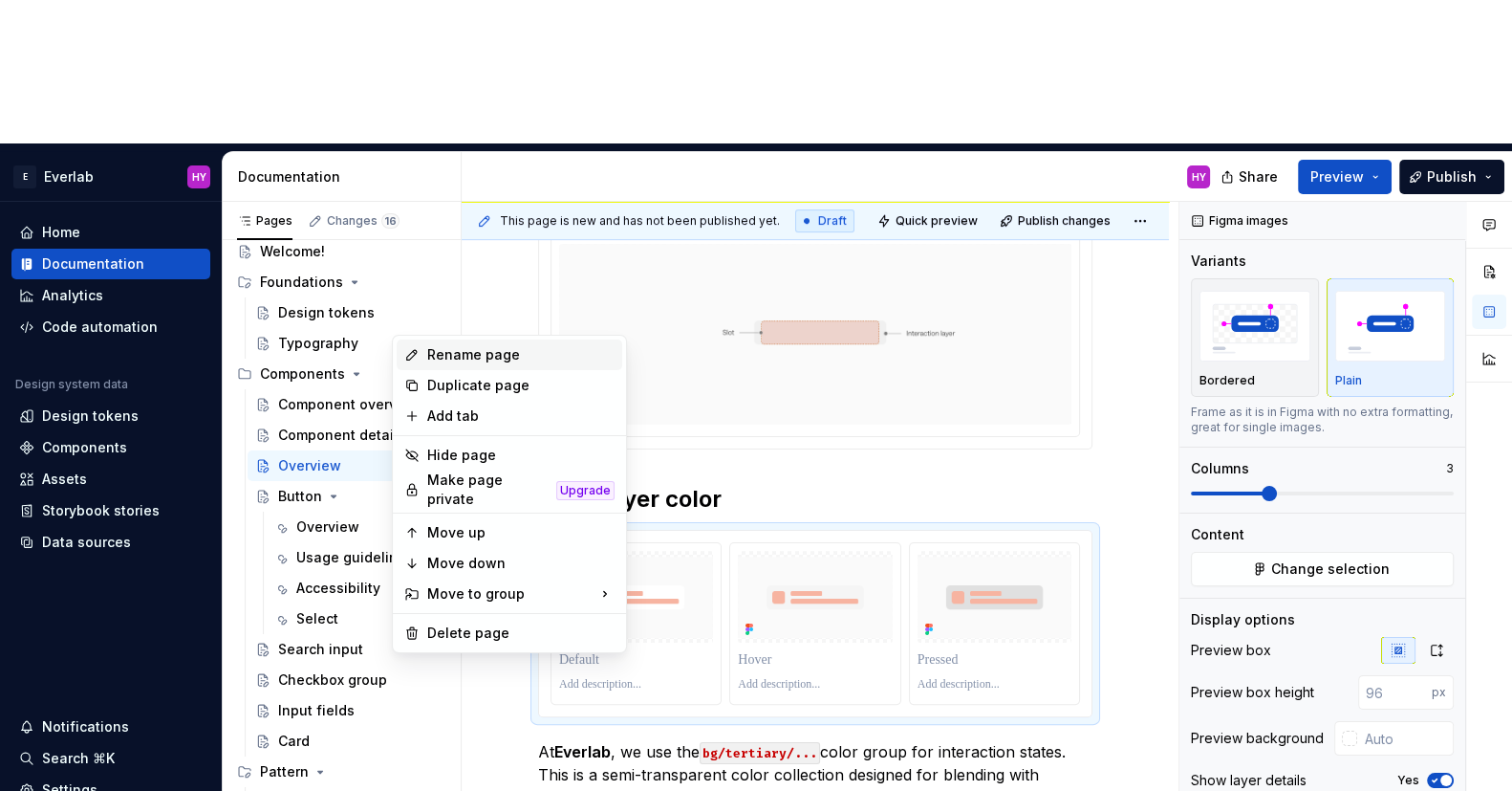
click at [489, 353] on div "Rename page" at bounding box center [520, 355] width 188 height 19
type textarea "*"
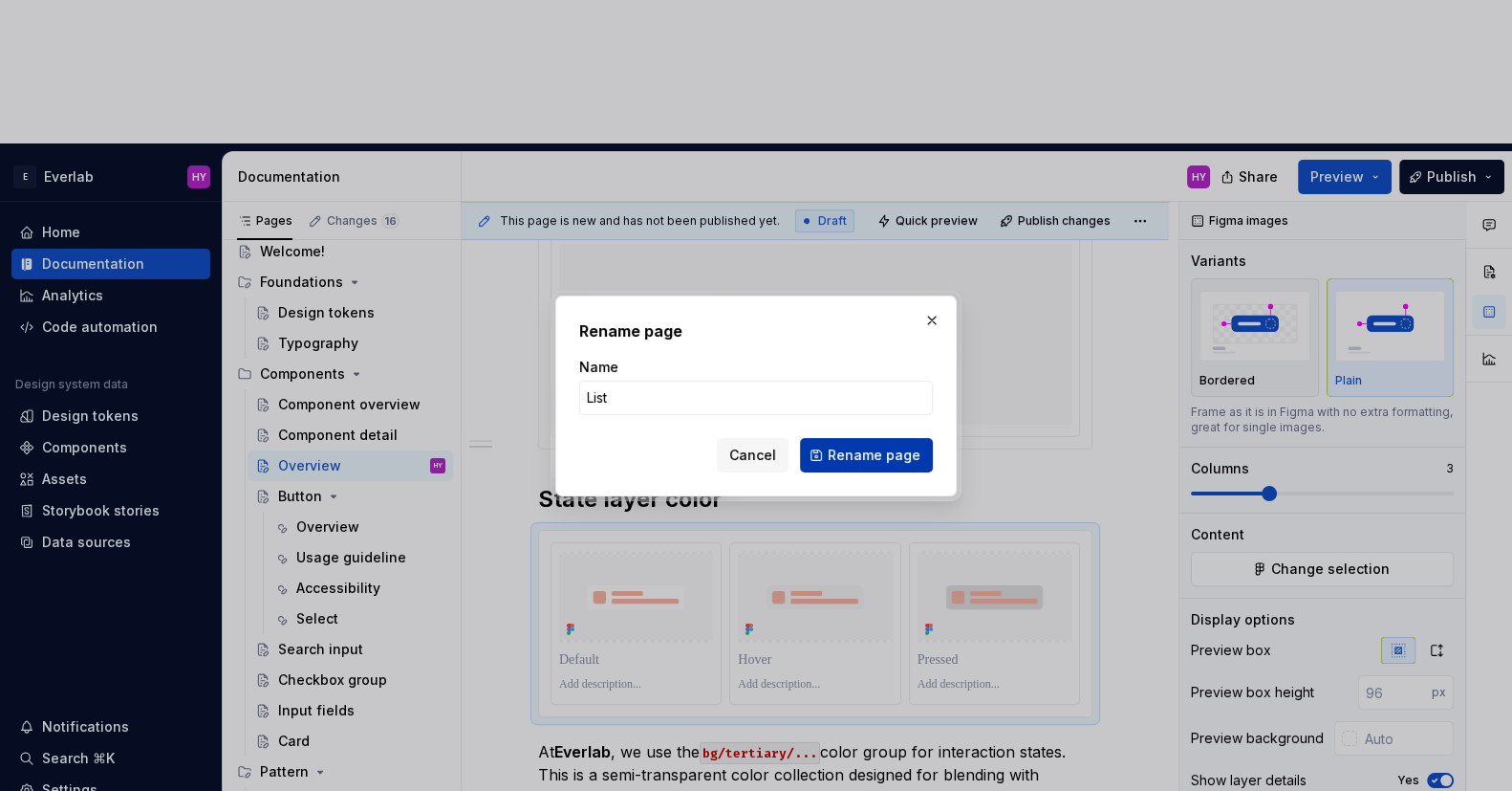
type input "List"
click at [852, 465] on button "Rename page" at bounding box center [866, 454] width 133 height 34
type textarea "*"
type textarea "List"
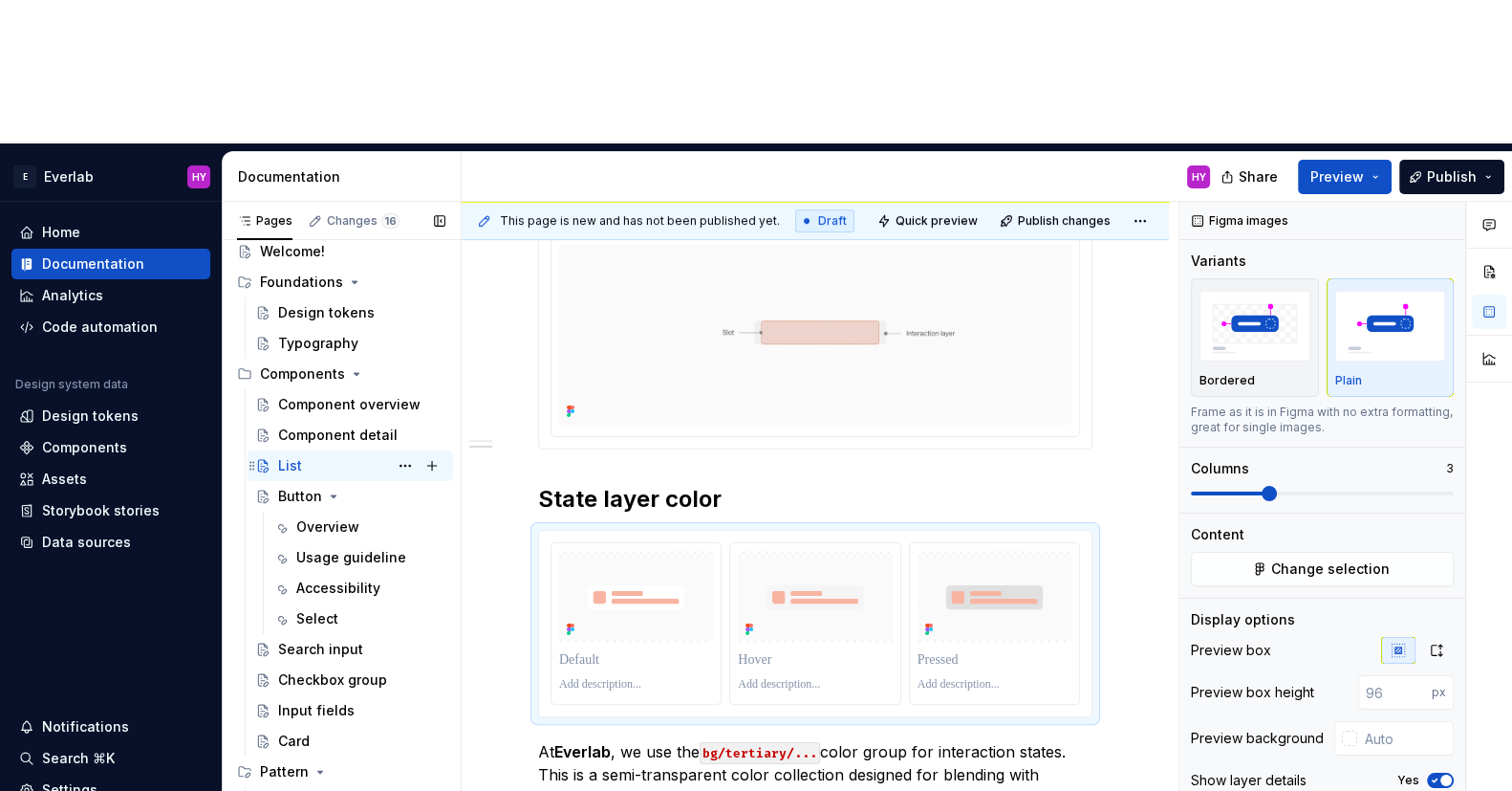
type textarea "*"
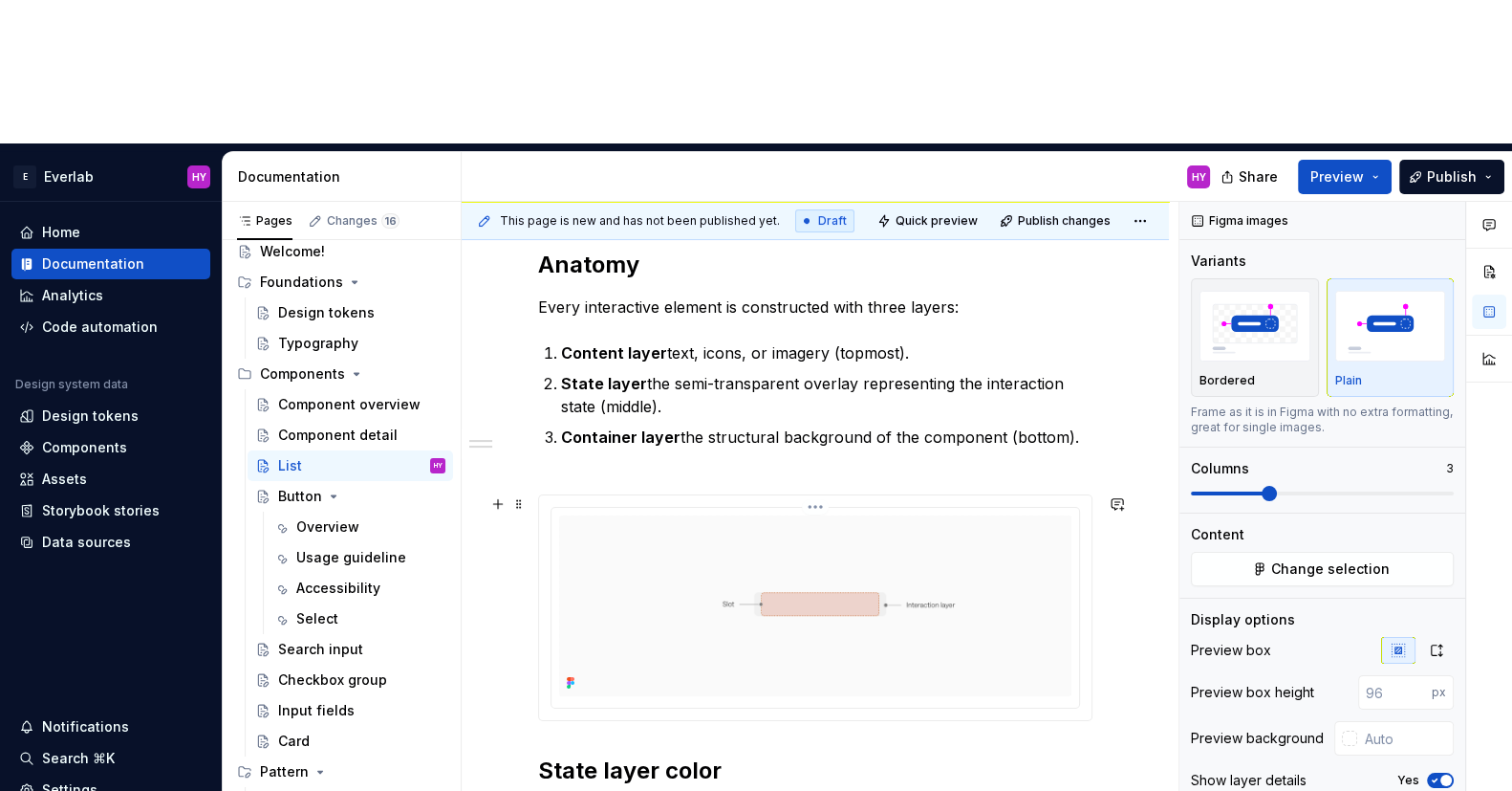
scroll to position [261, 0]
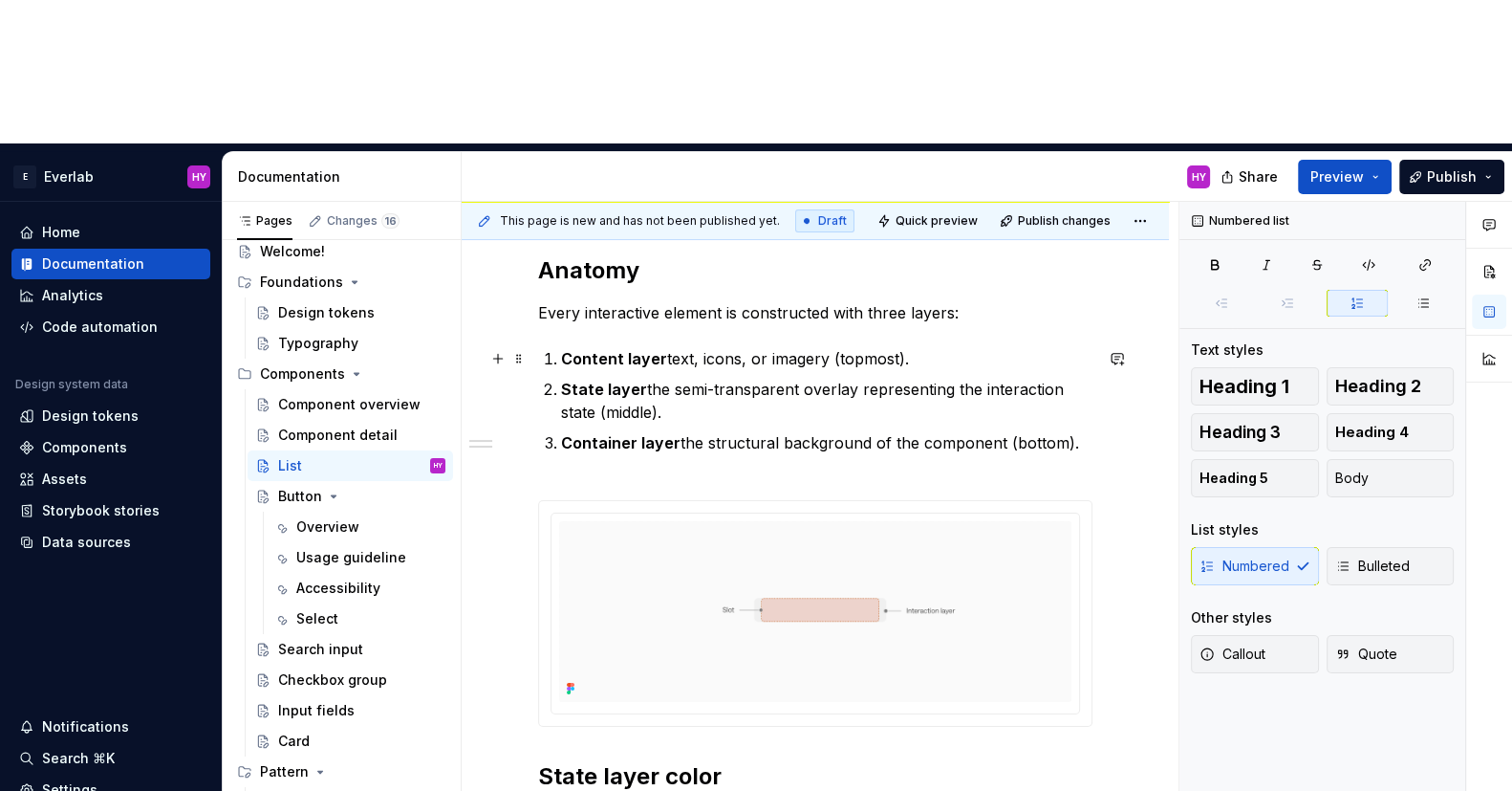
click at [881, 347] on p "Content layer text, icons, or imagery (topmost)." at bounding box center [826, 359] width 532 height 23
drag, startPoint x: 910, startPoint y: 212, endPoint x: 831, endPoint y: 212, distance: 79.0
click at [831, 347] on p "Content layer text, icons, or imagery (topmost)." at bounding box center [826, 359] width 532 height 23
click at [687, 378] on p "State layer the semi-transparent overlay representing the interaction state (mi…" at bounding box center [826, 401] width 532 height 46
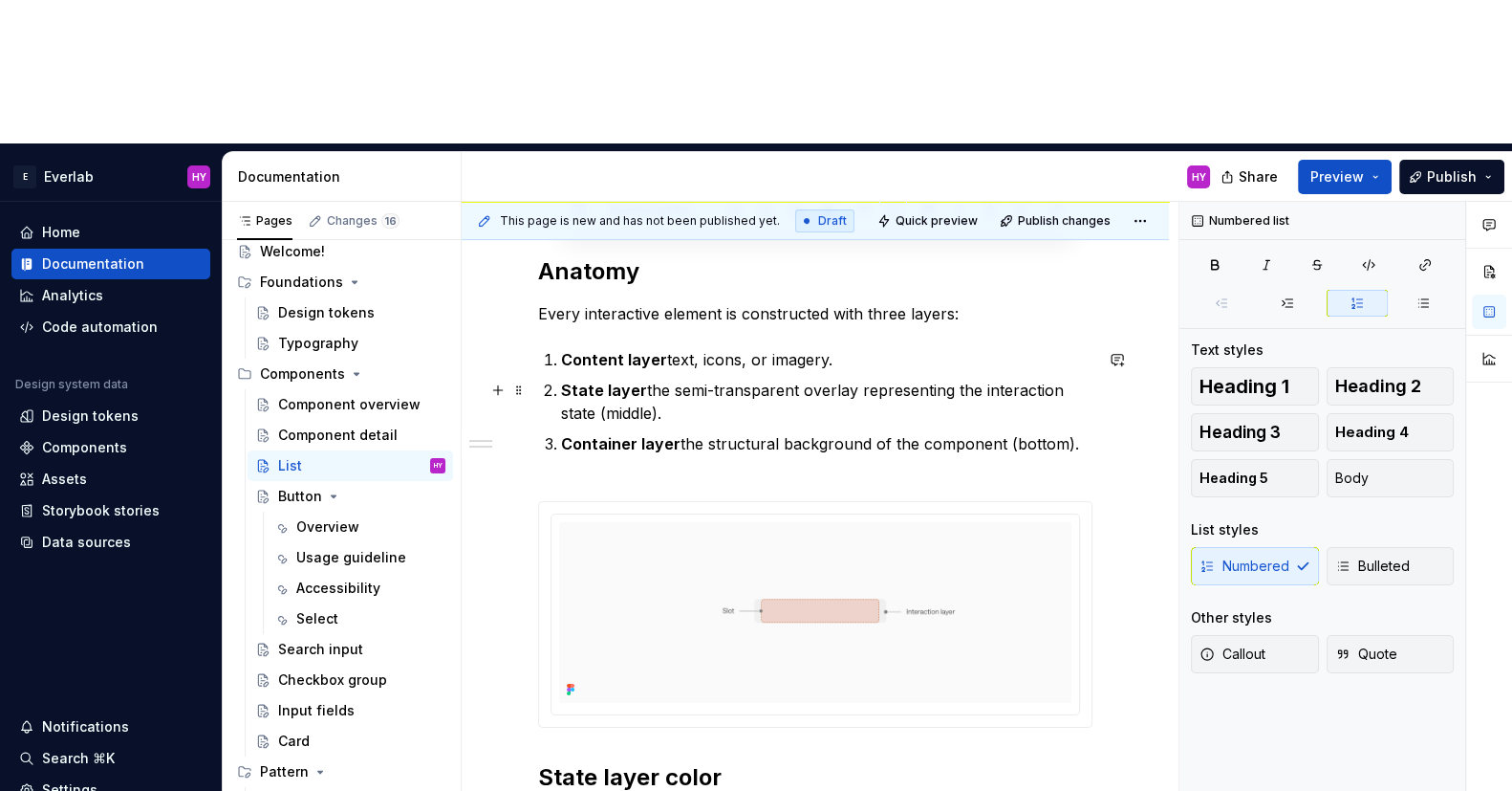
drag, startPoint x: 564, startPoint y: 240, endPoint x: 854, endPoint y: 259, distance: 290.6
click at [854, 378] on p "State layer the semi-transparent overlay representing the interaction state (mi…" at bounding box center [826, 401] width 532 height 46
click at [662, 378] on p "State layer the semi-transparent overlay representing the interaction state (mi…" at bounding box center [826, 401] width 532 height 46
drag, startPoint x: 656, startPoint y: 272, endPoint x: 518, endPoint y: 229, distance: 144.5
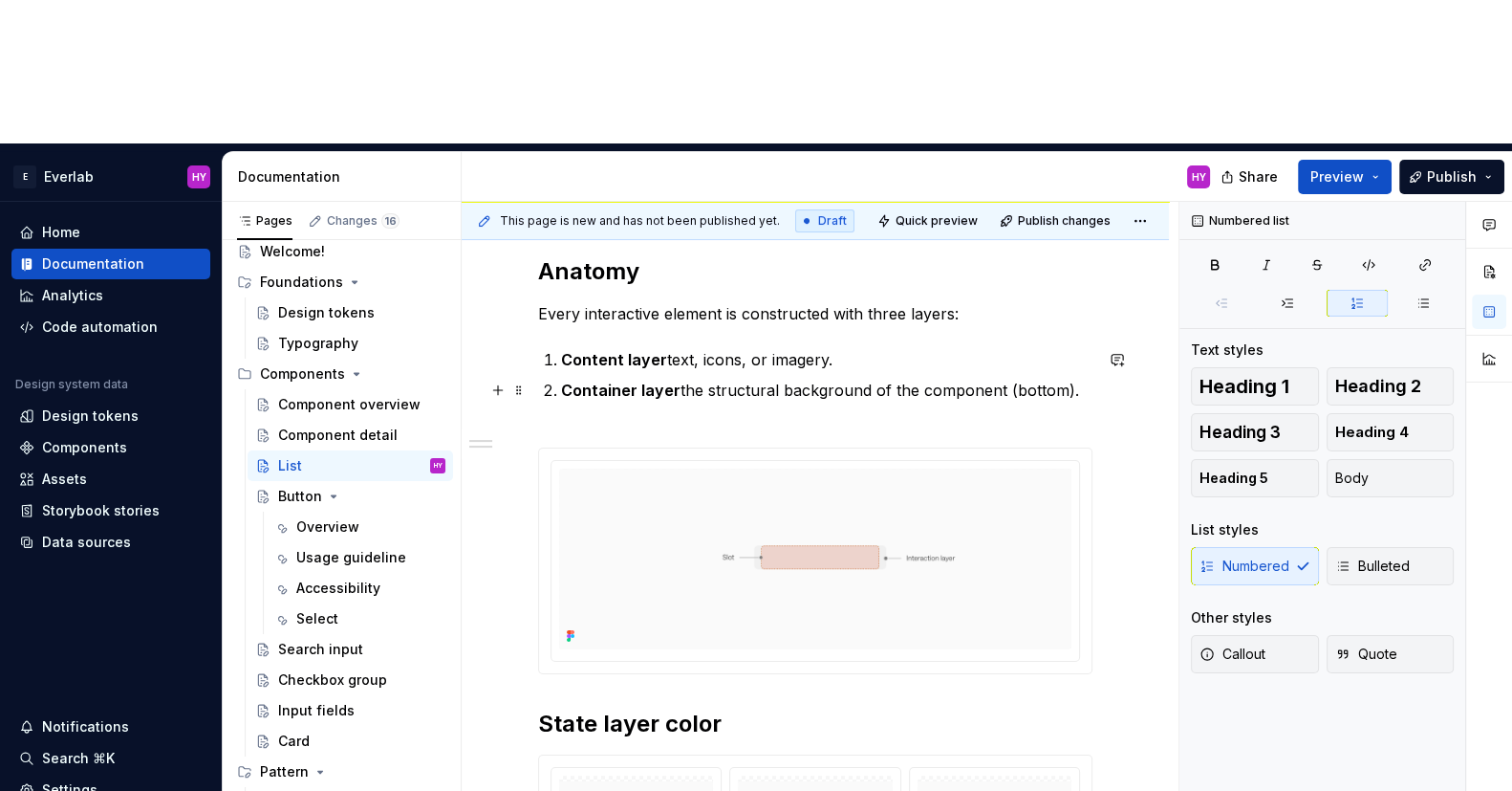
click at [730, 378] on p "Container layer the structural background of the component (bottom)." at bounding box center [826, 401] width 532 height 46
drag, startPoint x: 1063, startPoint y: 244, endPoint x: 1003, endPoint y: 243, distance: 60.0
click at [1003, 378] on p "Container layer the structural background of the component (bottom)." at bounding box center [826, 401] width 532 height 46
click at [651, 380] on strong "Container layer" at bounding box center [620, 390] width 120 height 19
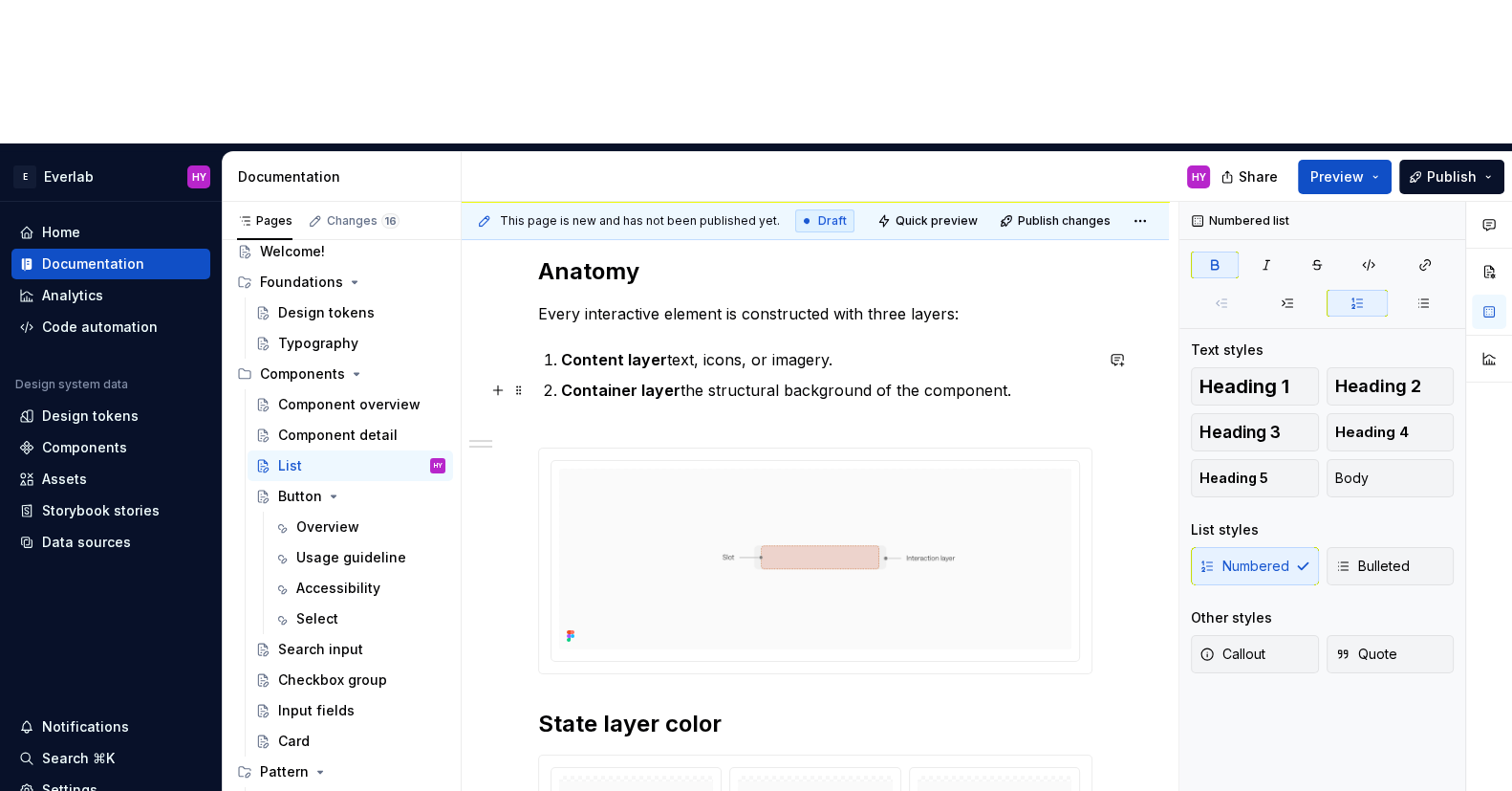
drag, startPoint x: 624, startPoint y: 245, endPoint x: 566, endPoint y: 249, distance: 58.1
click at [623, 380] on strong "Container layer" at bounding box center [620, 390] width 120 height 19
drag, startPoint x: 563, startPoint y: 245, endPoint x: 675, endPoint y: 243, distance: 112.0
click at [675, 378] on p "Container layer the structural background of the component." at bounding box center [826, 401] width 532 height 46
click at [609, 350] on strong "Content layer" at bounding box center [614, 360] width 106 height 19
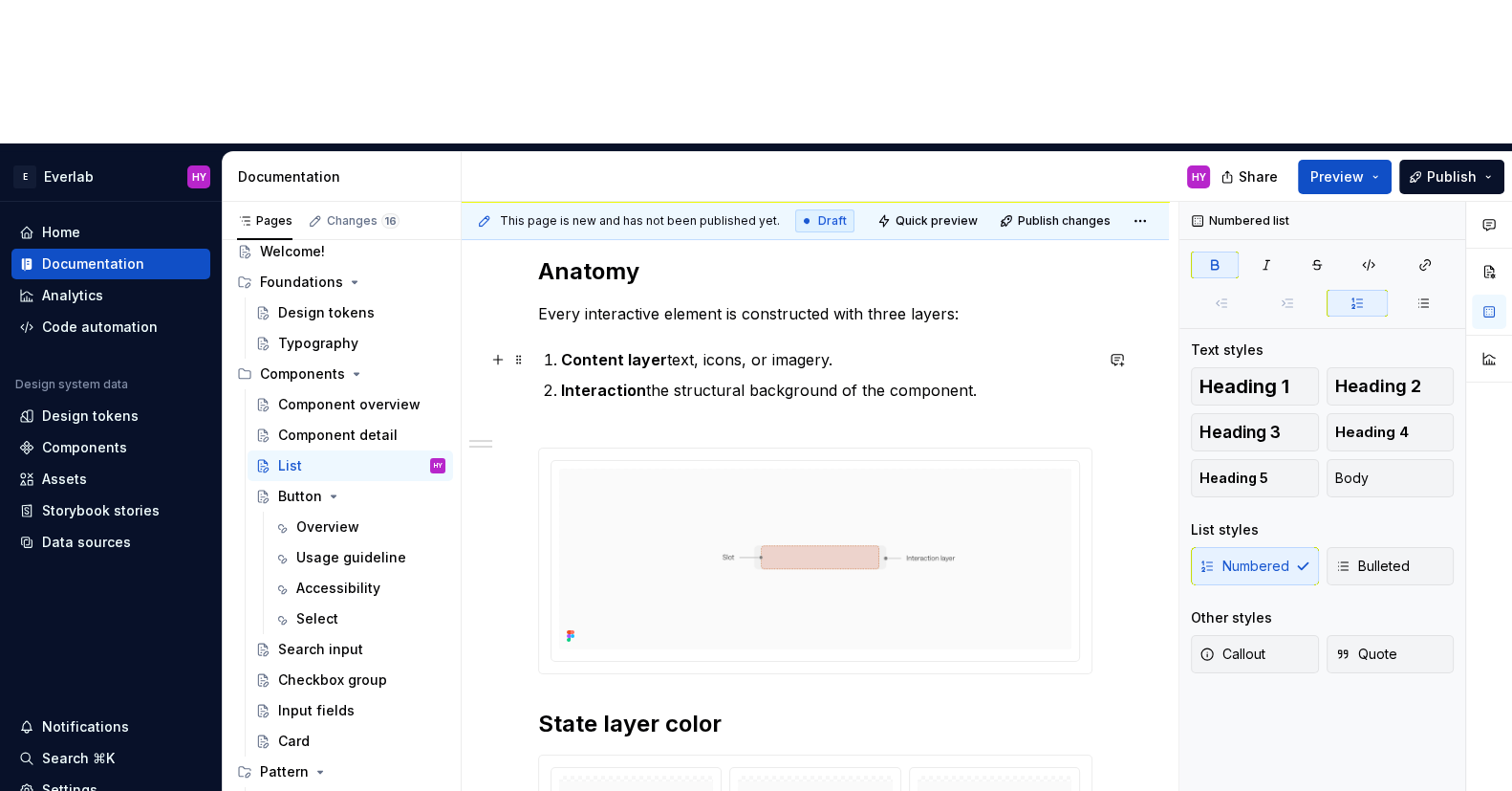
click at [561, 350] on strong "Content layer" at bounding box center [614, 360] width 106 height 19
drag, startPoint x: 561, startPoint y: 213, endPoint x: 663, endPoint y: 208, distance: 102.1
click at [663, 348] on p "Content layer text, icons, or imagery." at bounding box center [826, 360] width 532 height 23
drag, startPoint x: 635, startPoint y: 211, endPoint x: 625, endPoint y: 213, distance: 10.2
click at [625, 348] on p "Container text, icons, or imagery." at bounding box center [826, 360] width 532 height 23
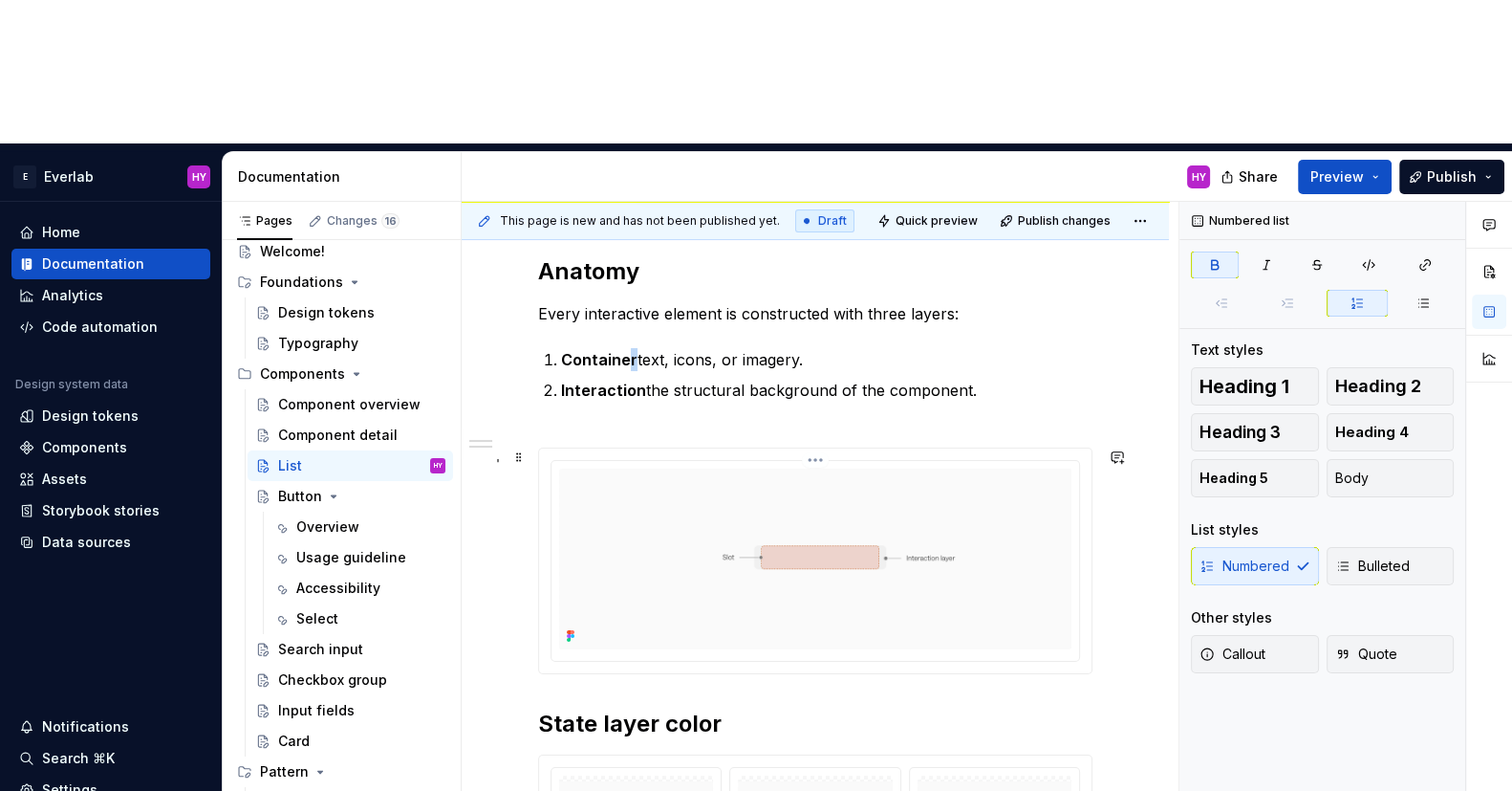
click at [820, 315] on html "E Everlab HY Home Documentation Analytics Code automation Design system data De…" at bounding box center [756, 395] width 1512 height 791
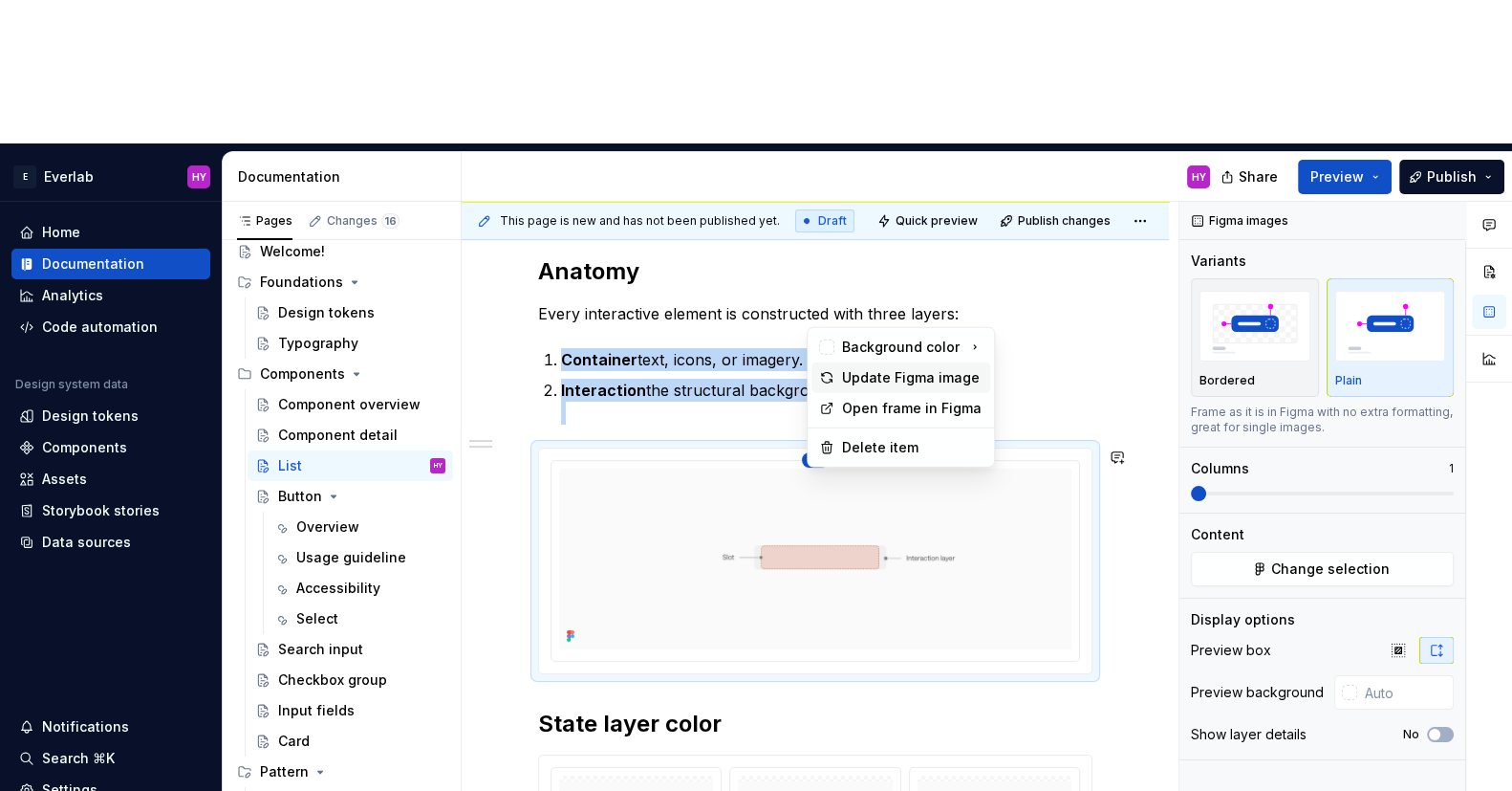
click at [843, 364] on div "Update Figma image" at bounding box center [901, 378] width 179 height 30
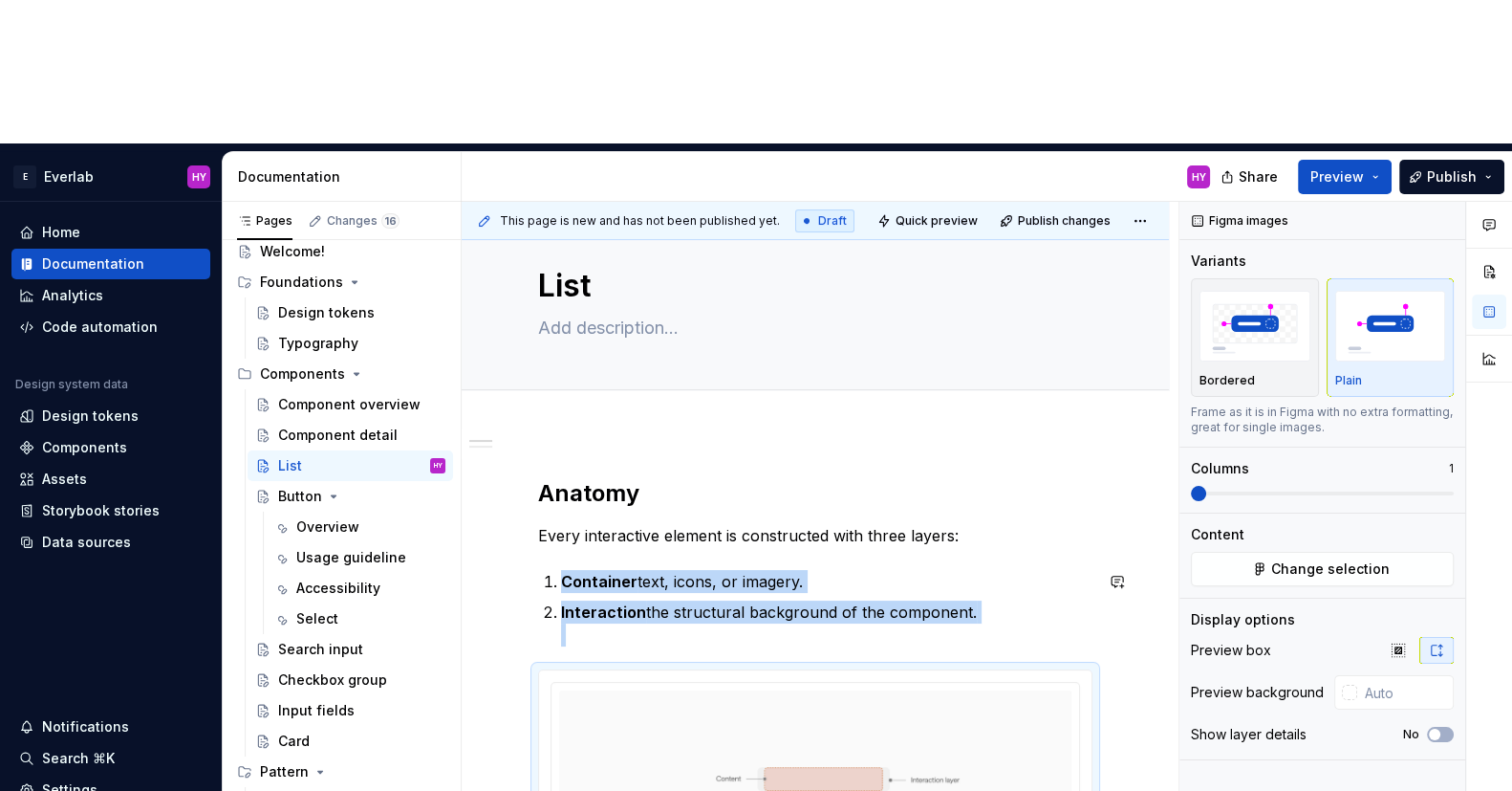
scroll to position [0, 0]
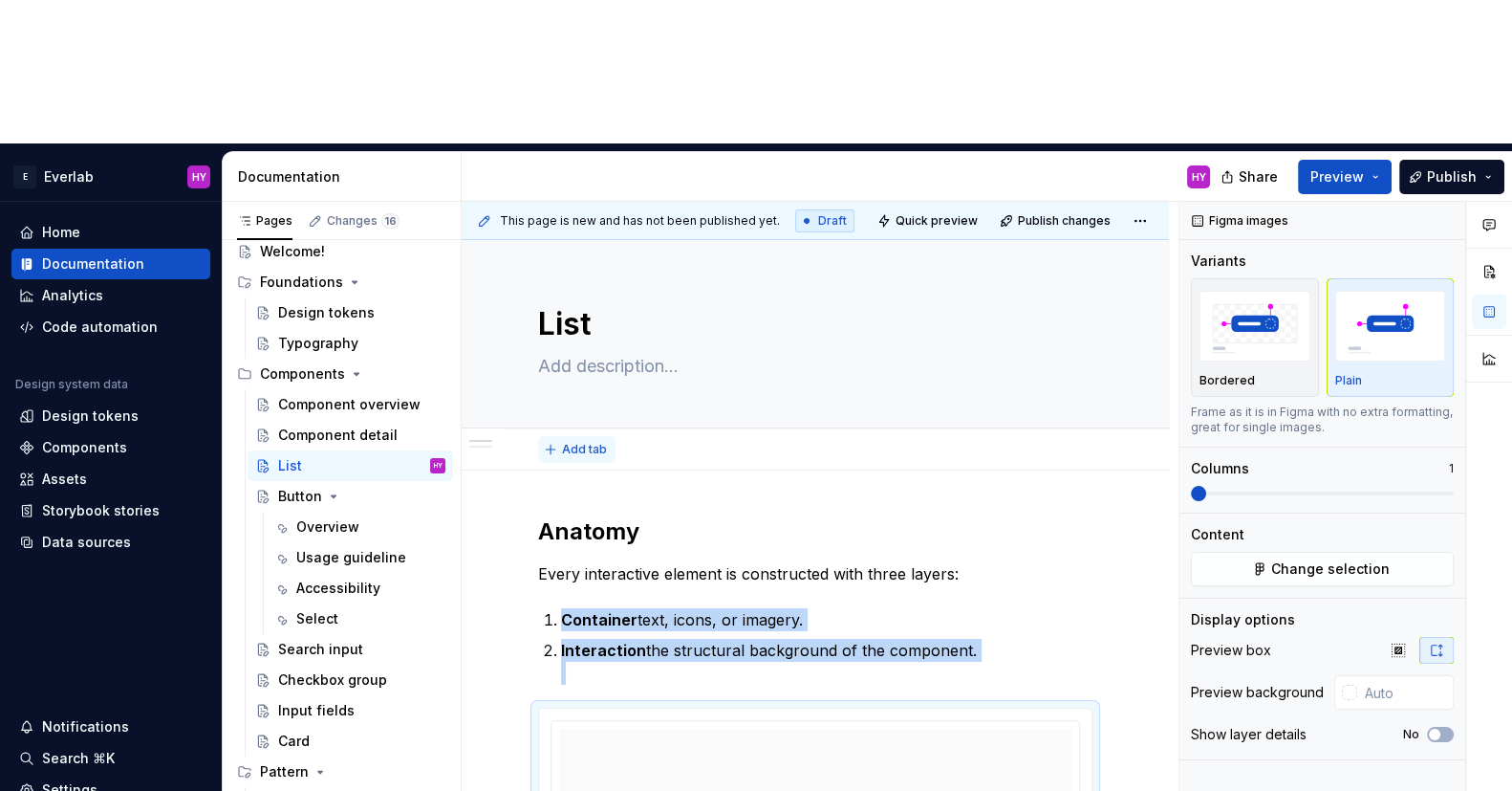
click at [568, 442] on span "Add tab" at bounding box center [584, 449] width 45 height 16
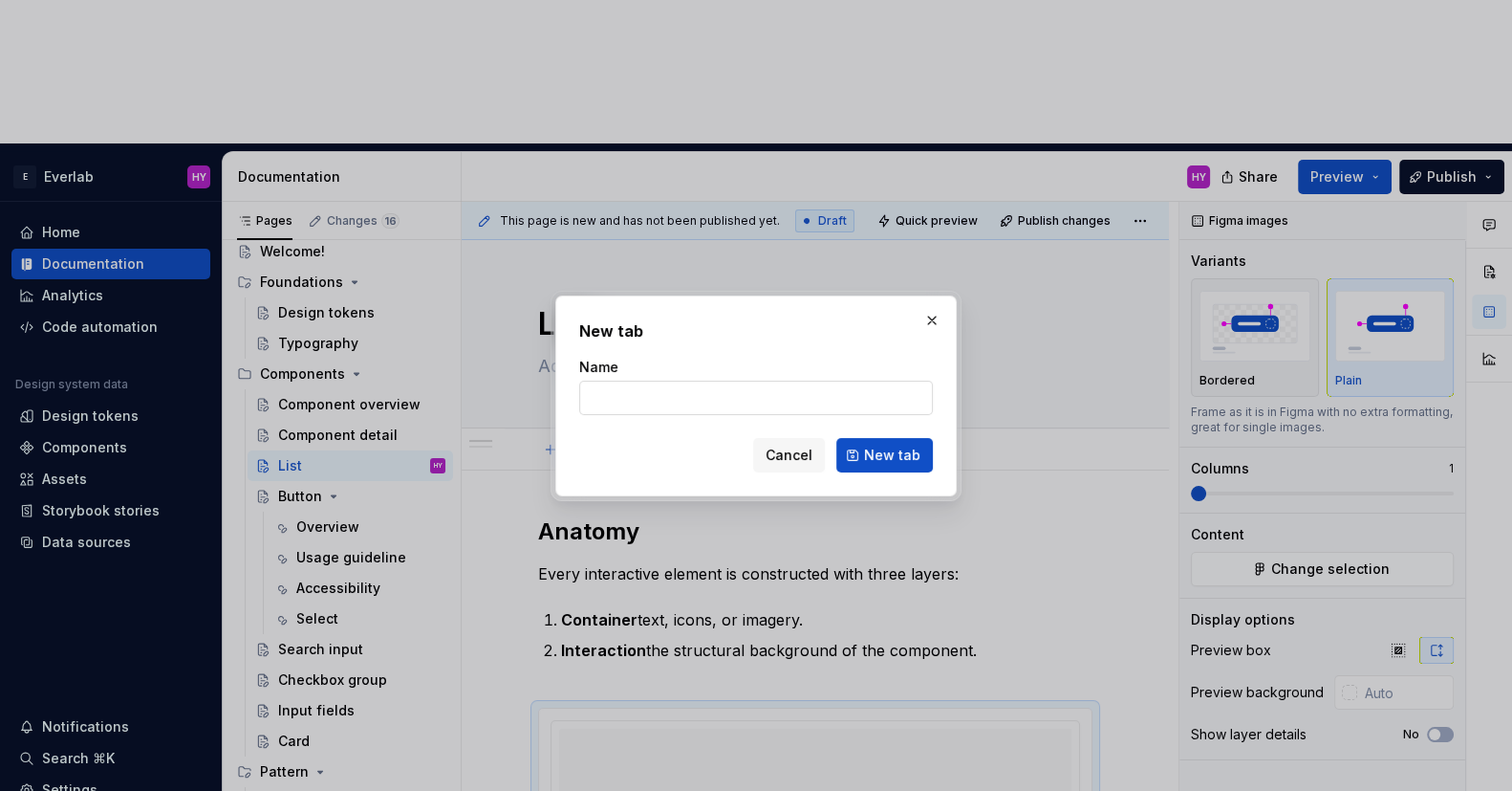
type textarea "*"
type input "C"
type input "Spec"
click button "New tab" at bounding box center [884, 454] width 96 height 34
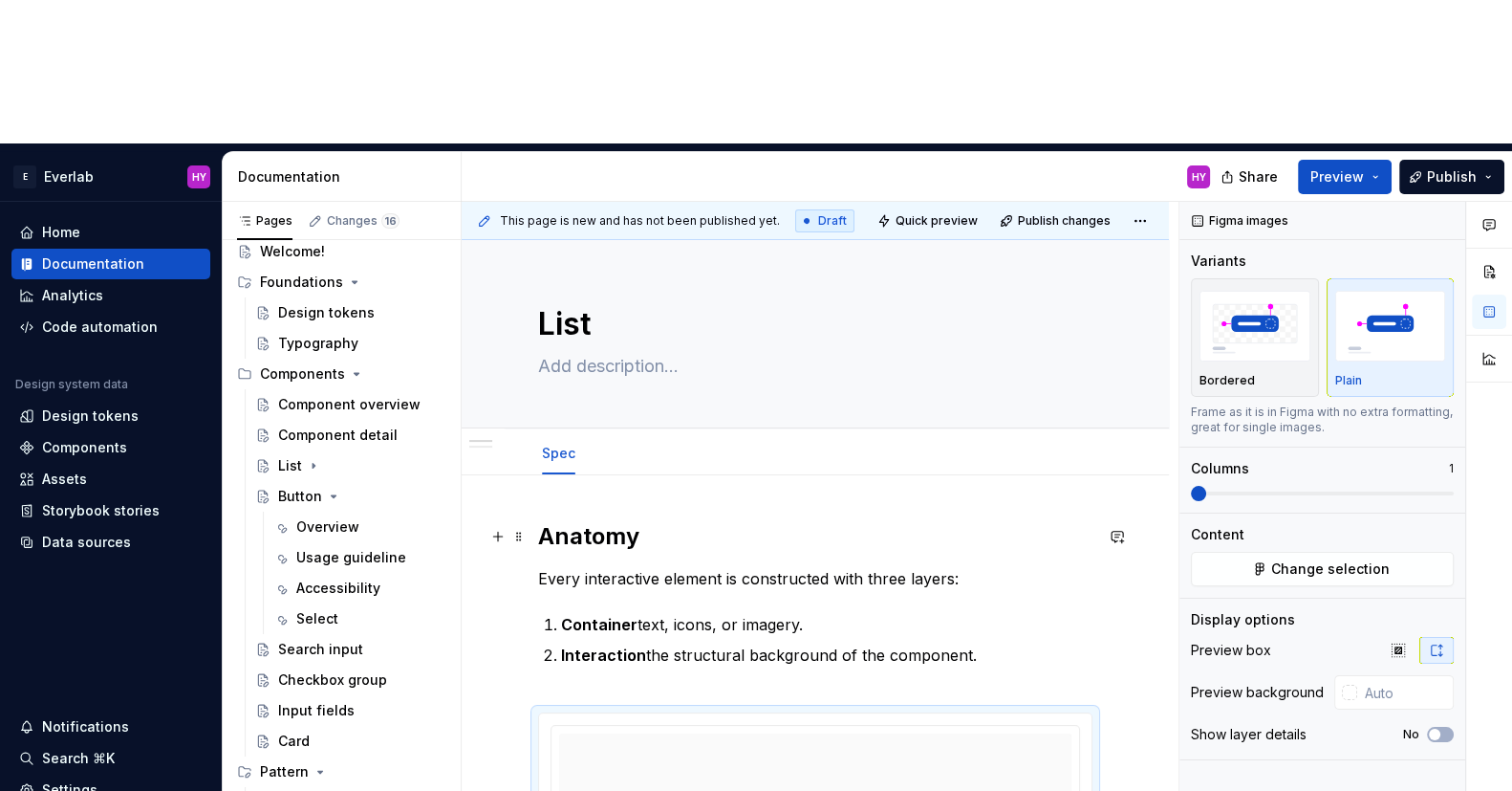
click at [608, 521] on h2 "Anatomy" at bounding box center [815, 536] width 554 height 30
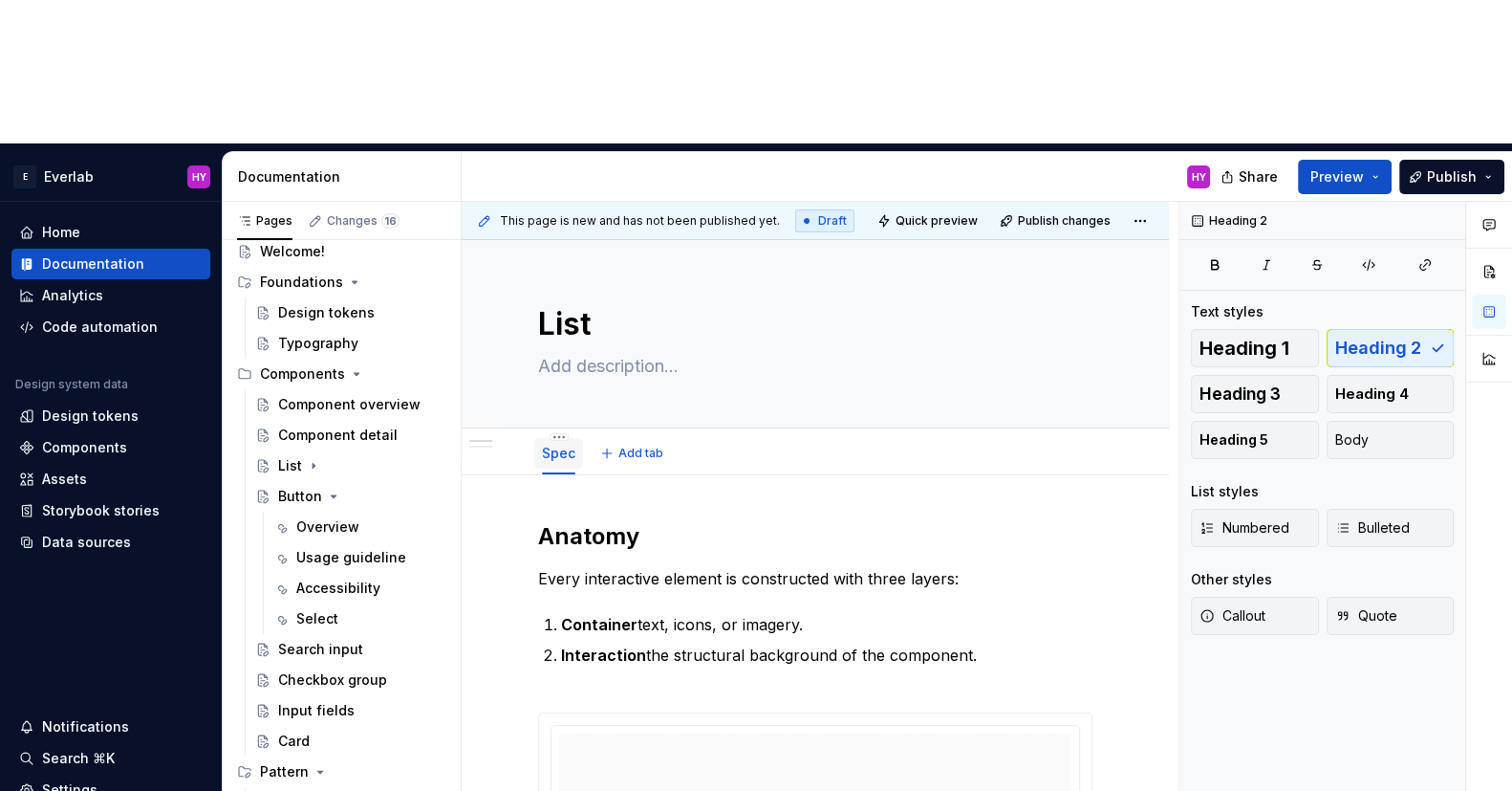
click at [571, 445] on link "Spec" at bounding box center [558, 452] width 33 height 17
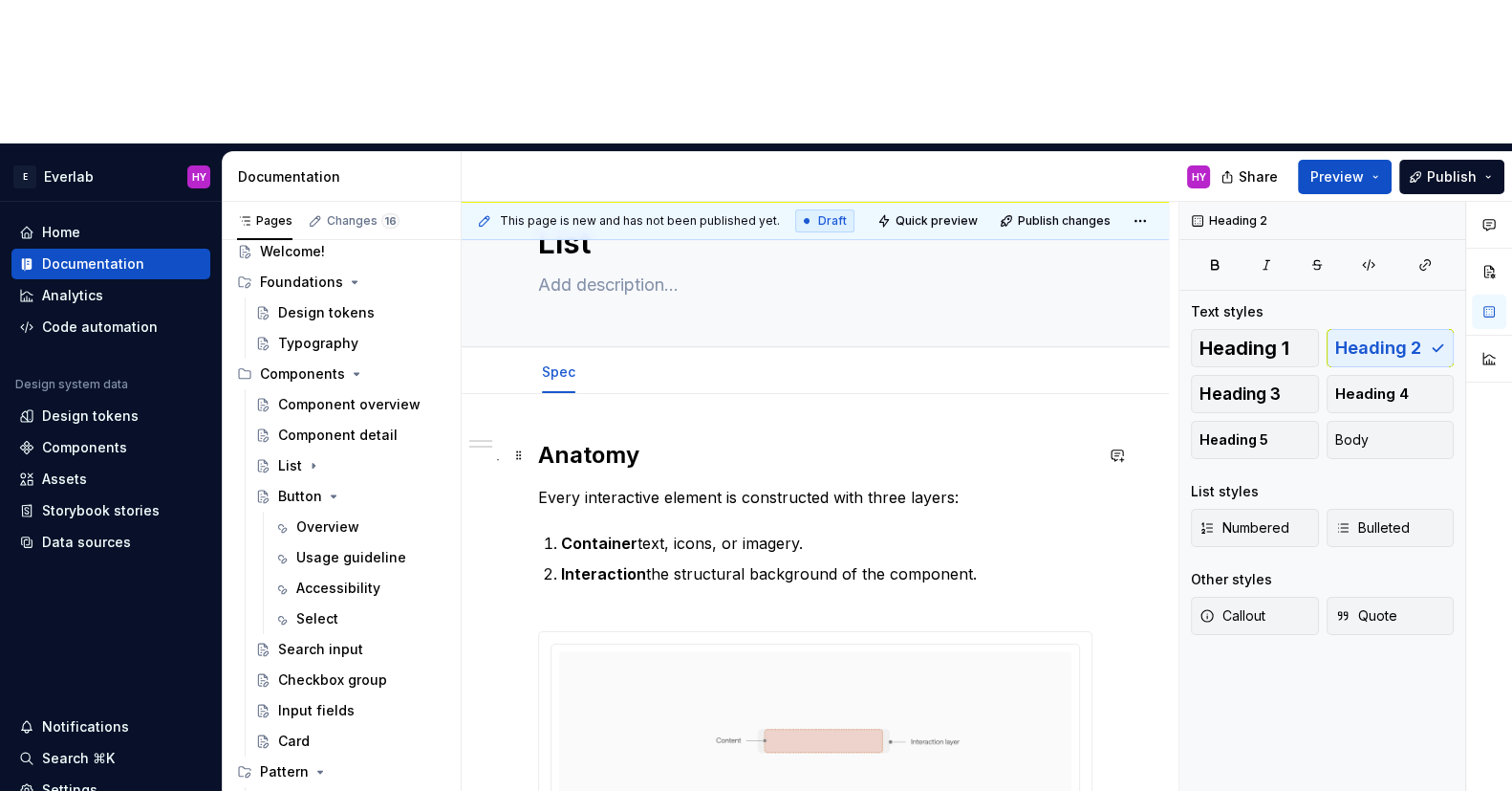
scroll to position [72, 0]
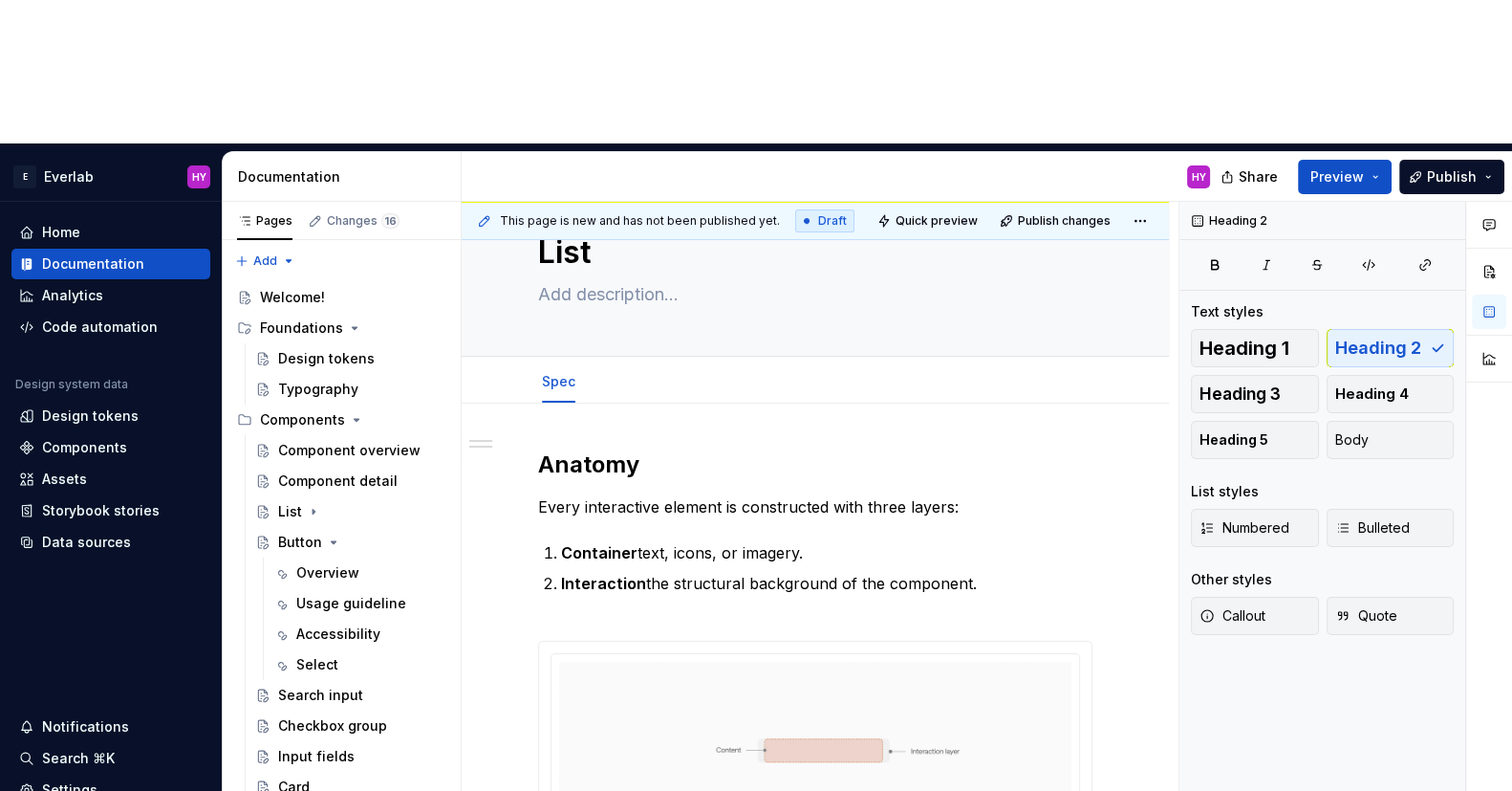
scroll to position [0, 0]
click at [820, 513] on html "E Everlab HY Home Documentation Analytics Code automation Design system data De…" at bounding box center [756, 395] width 1512 height 791
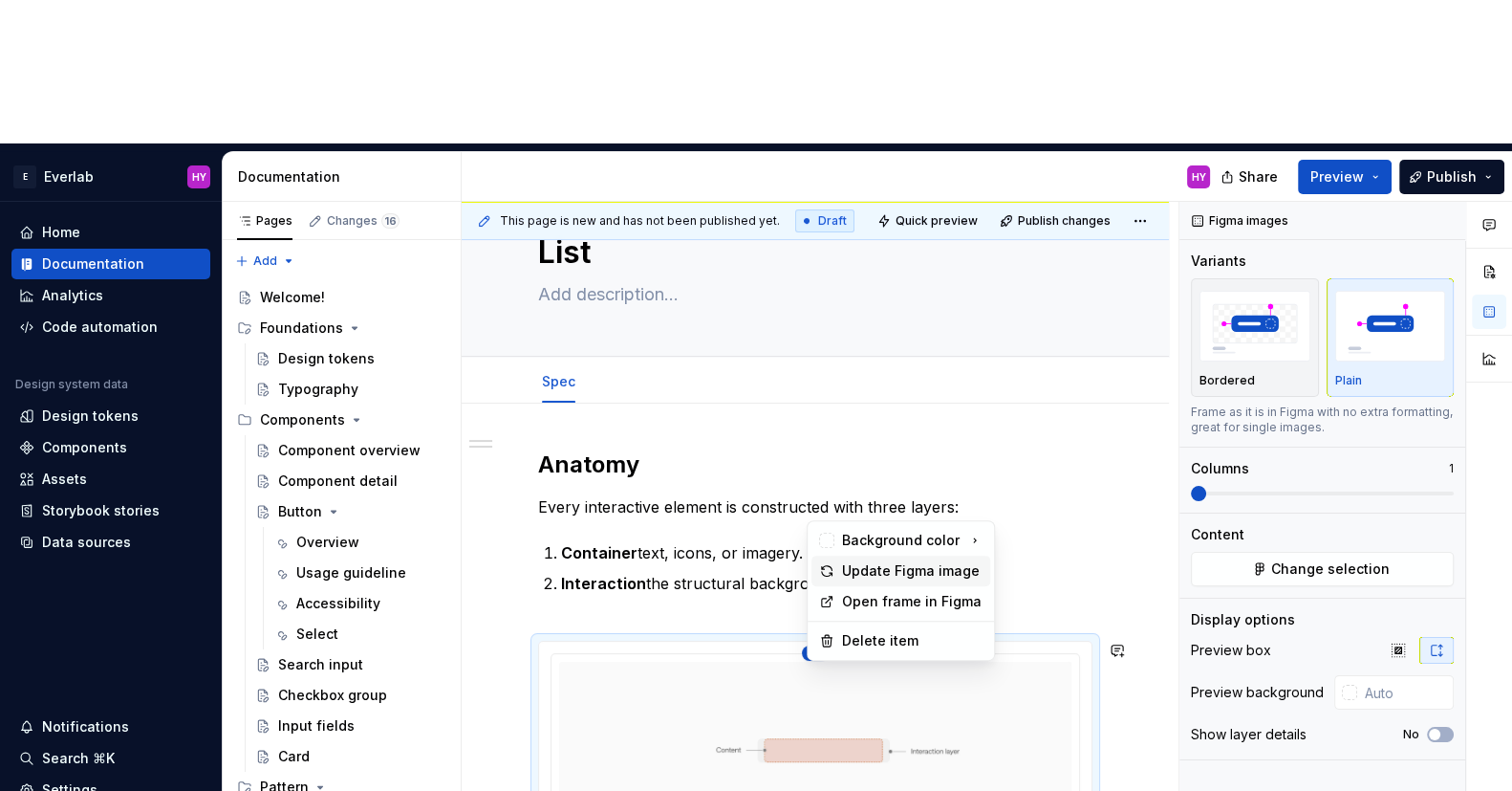
click at [851, 571] on div "Update Figma image" at bounding box center [912, 571] width 140 height 19
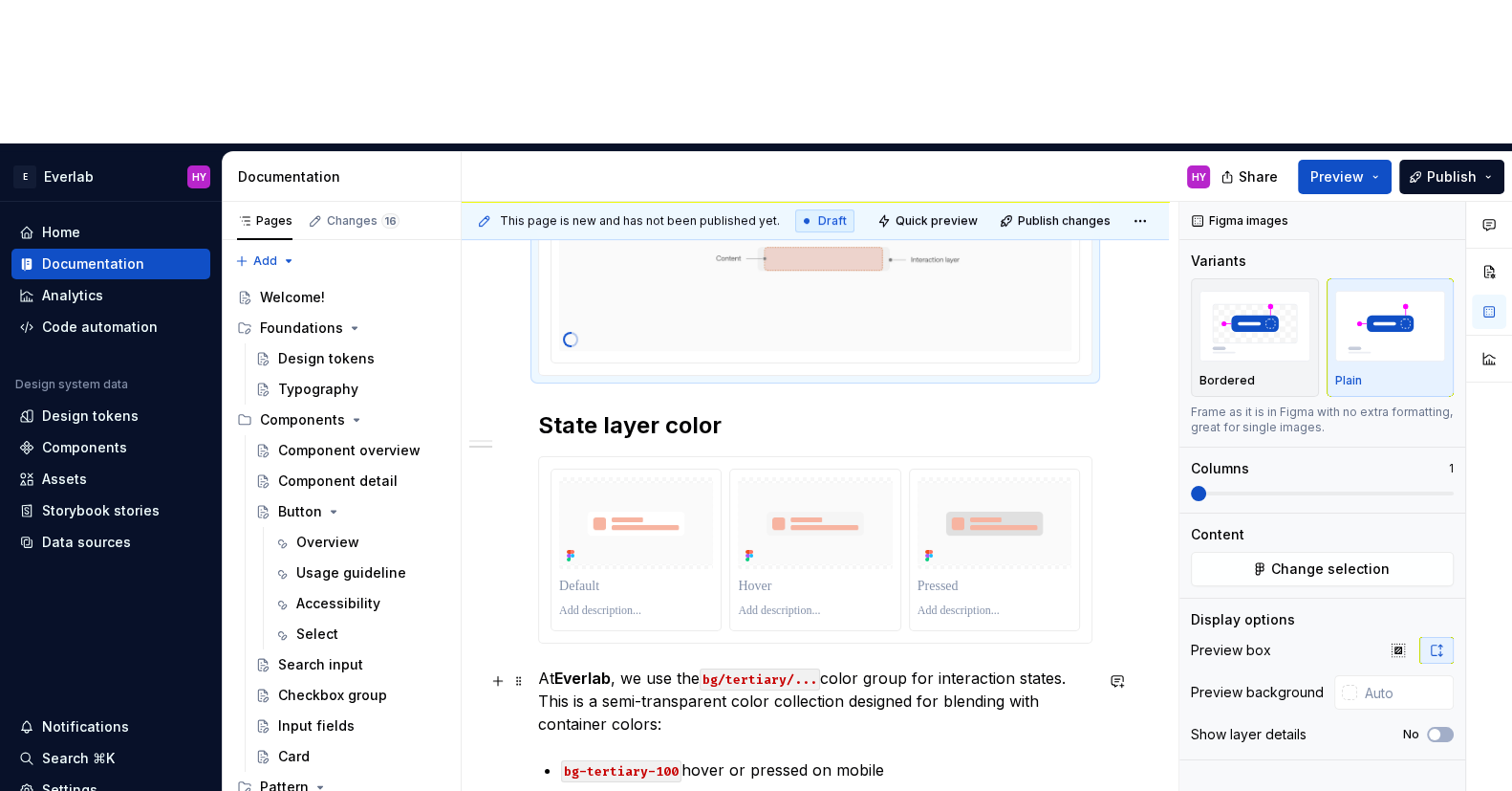
scroll to position [566, 0]
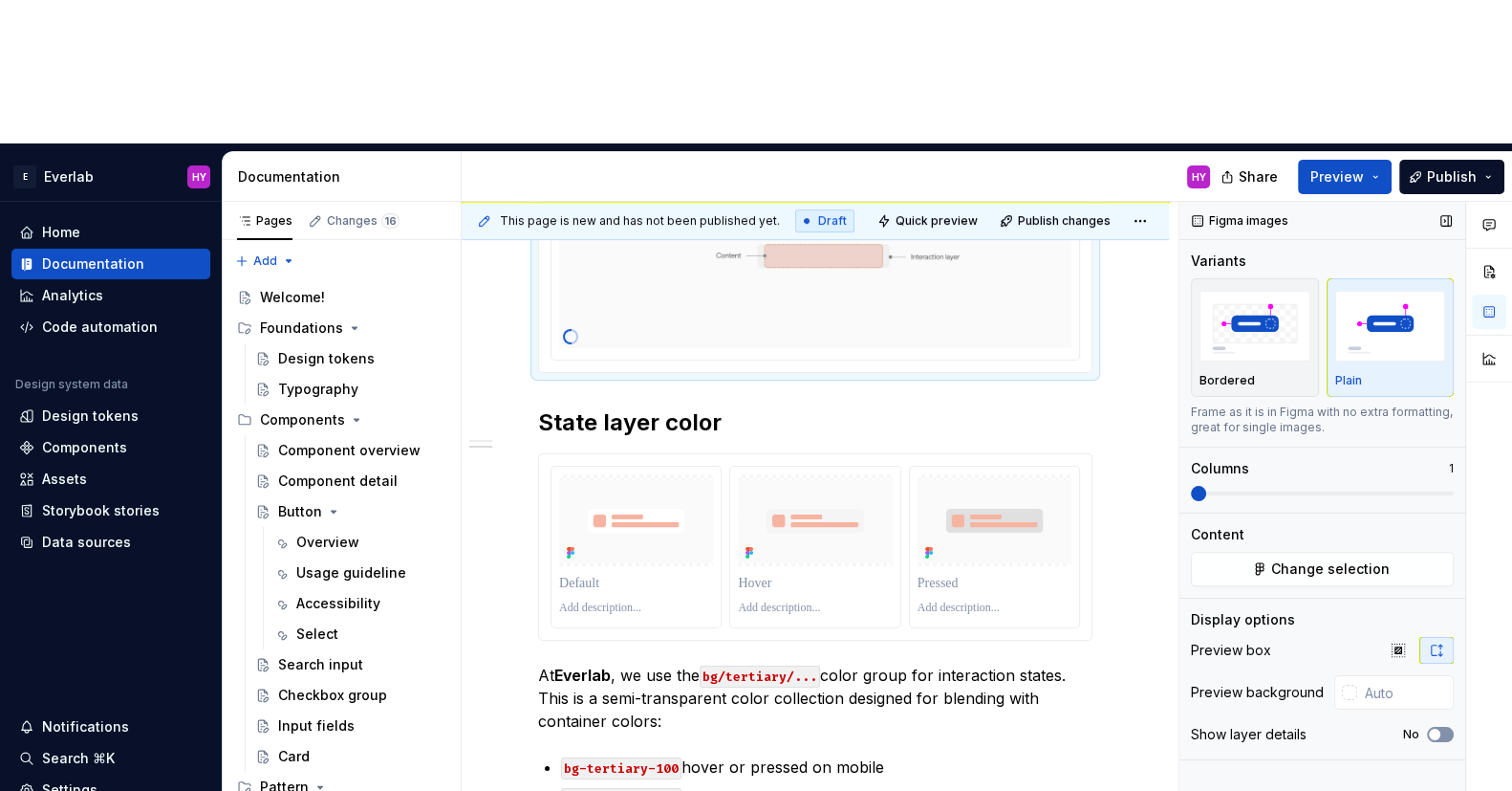
click at [1432, 729] on span "button" at bounding box center [1435, 735] width 12 height 12
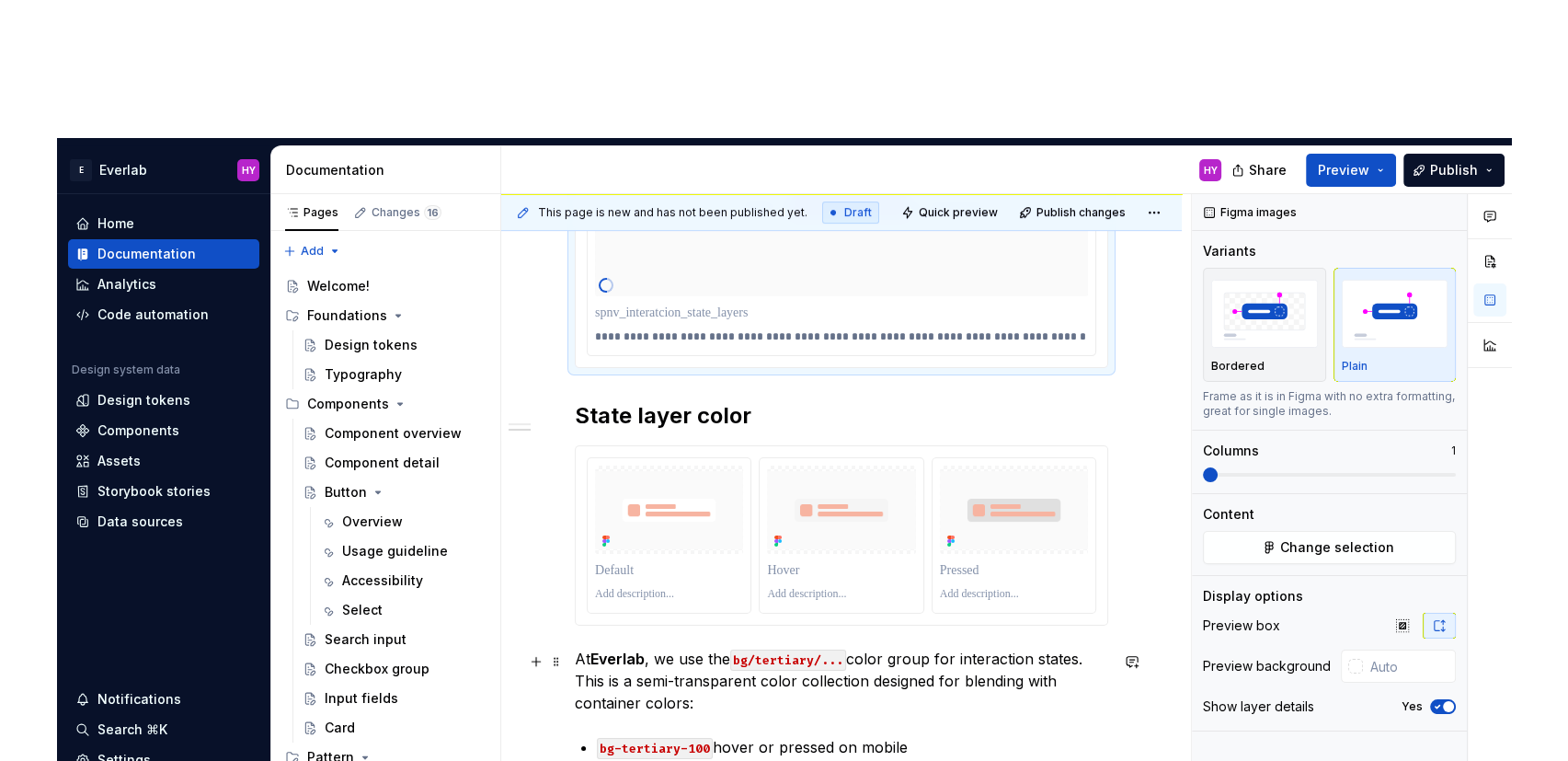
scroll to position [594, 0]
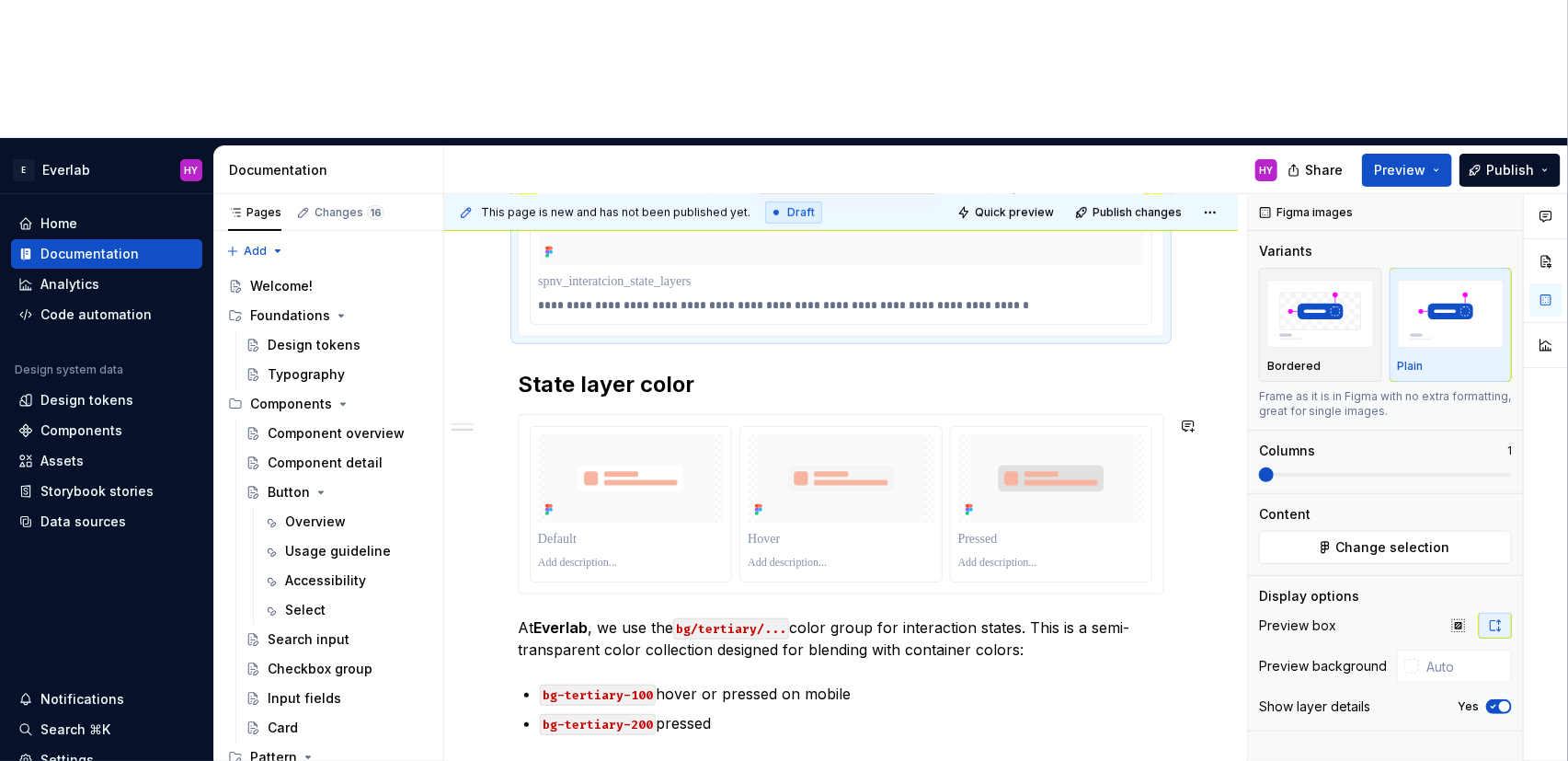
click at [777, 467] on div "**********" at bounding box center [840, 589] width 646 height 1363
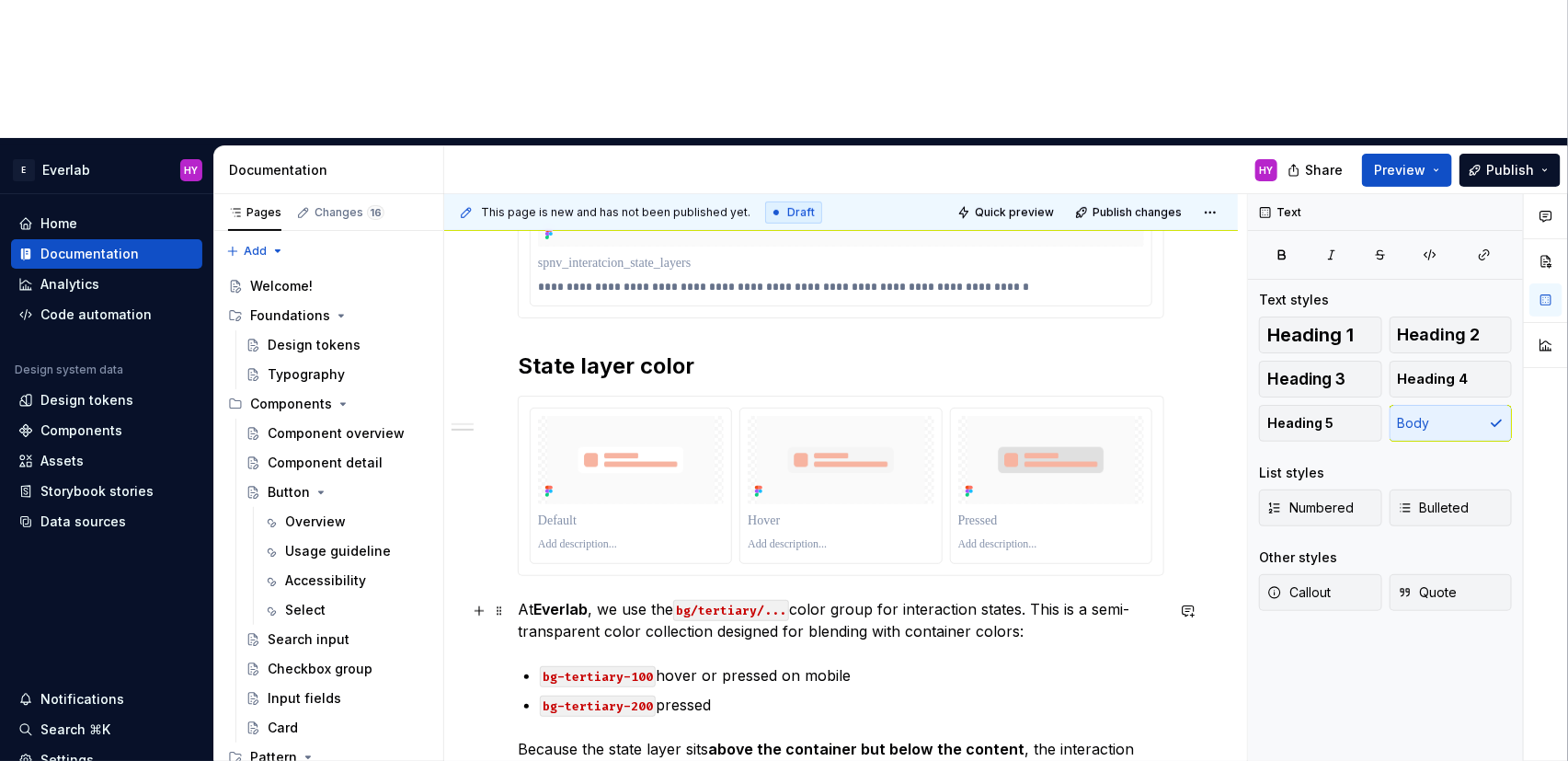
scroll to position [607, 0]
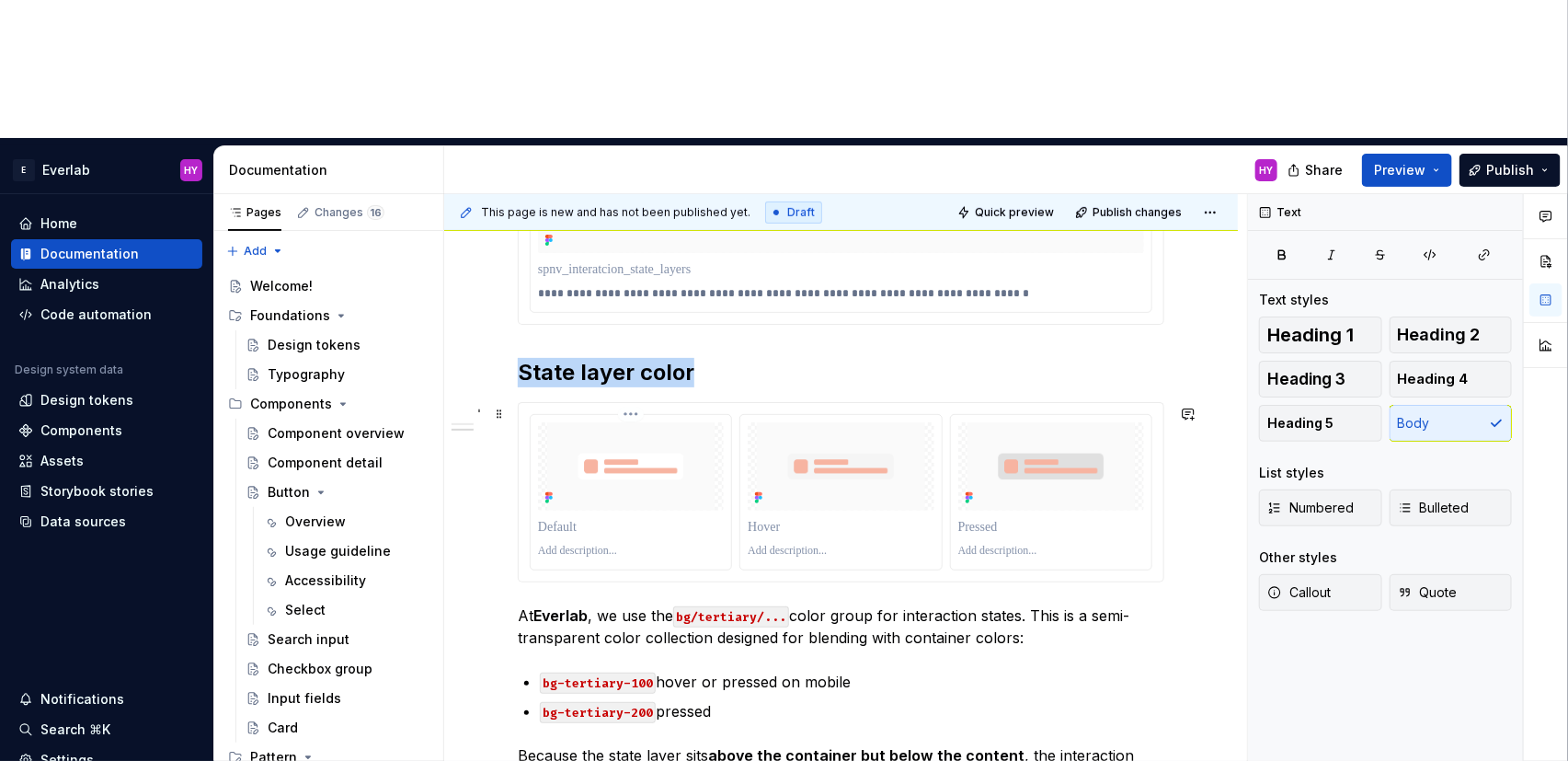
click at [650, 422] on img at bounding box center [631, 466] width 186 height 88
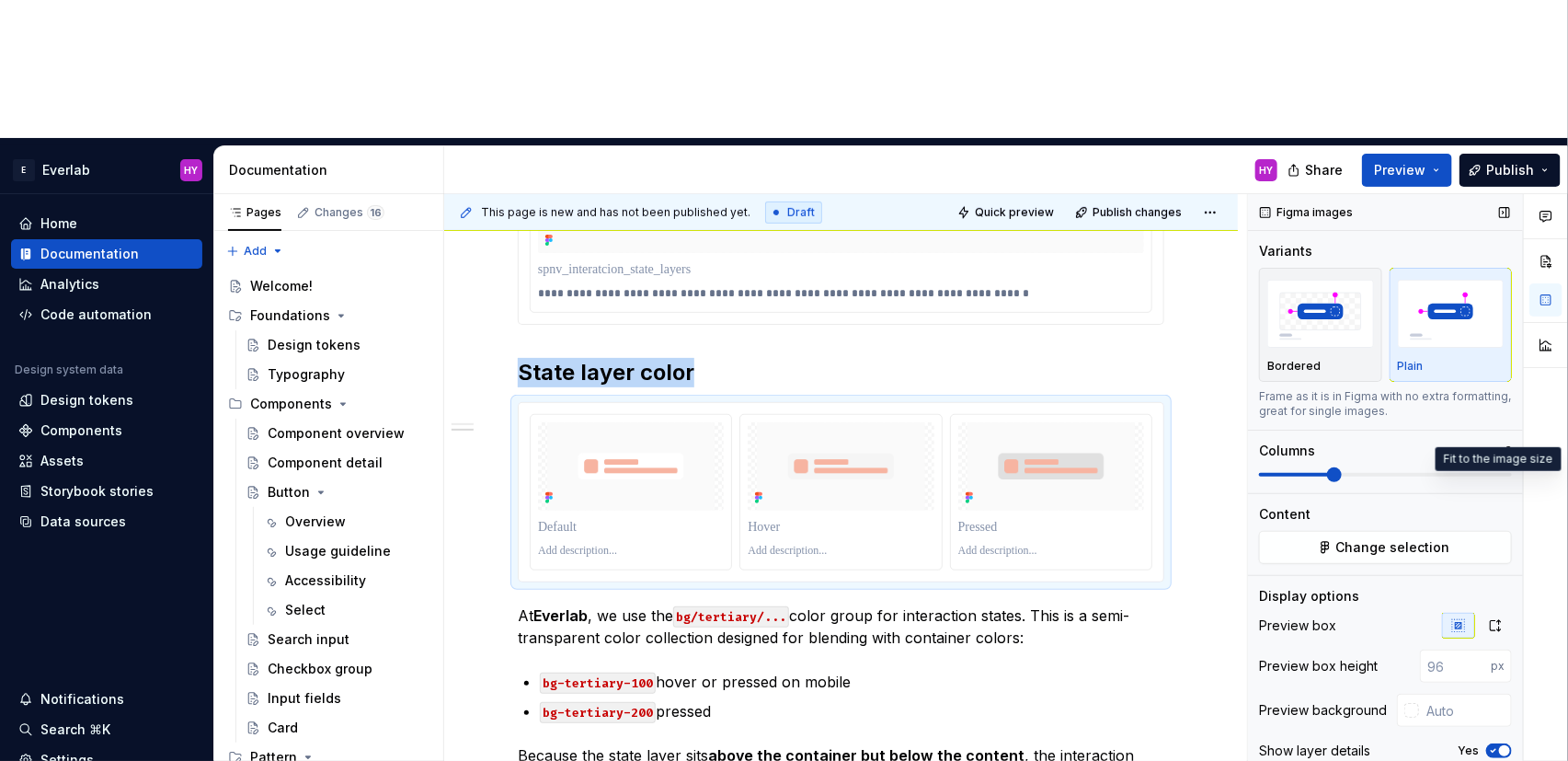
drag, startPoint x: 1503, startPoint y: 489, endPoint x: 1382, endPoint y: 466, distance: 123.2
click at [1416, 613] on button "button" at bounding box center [1495, 626] width 33 height 26
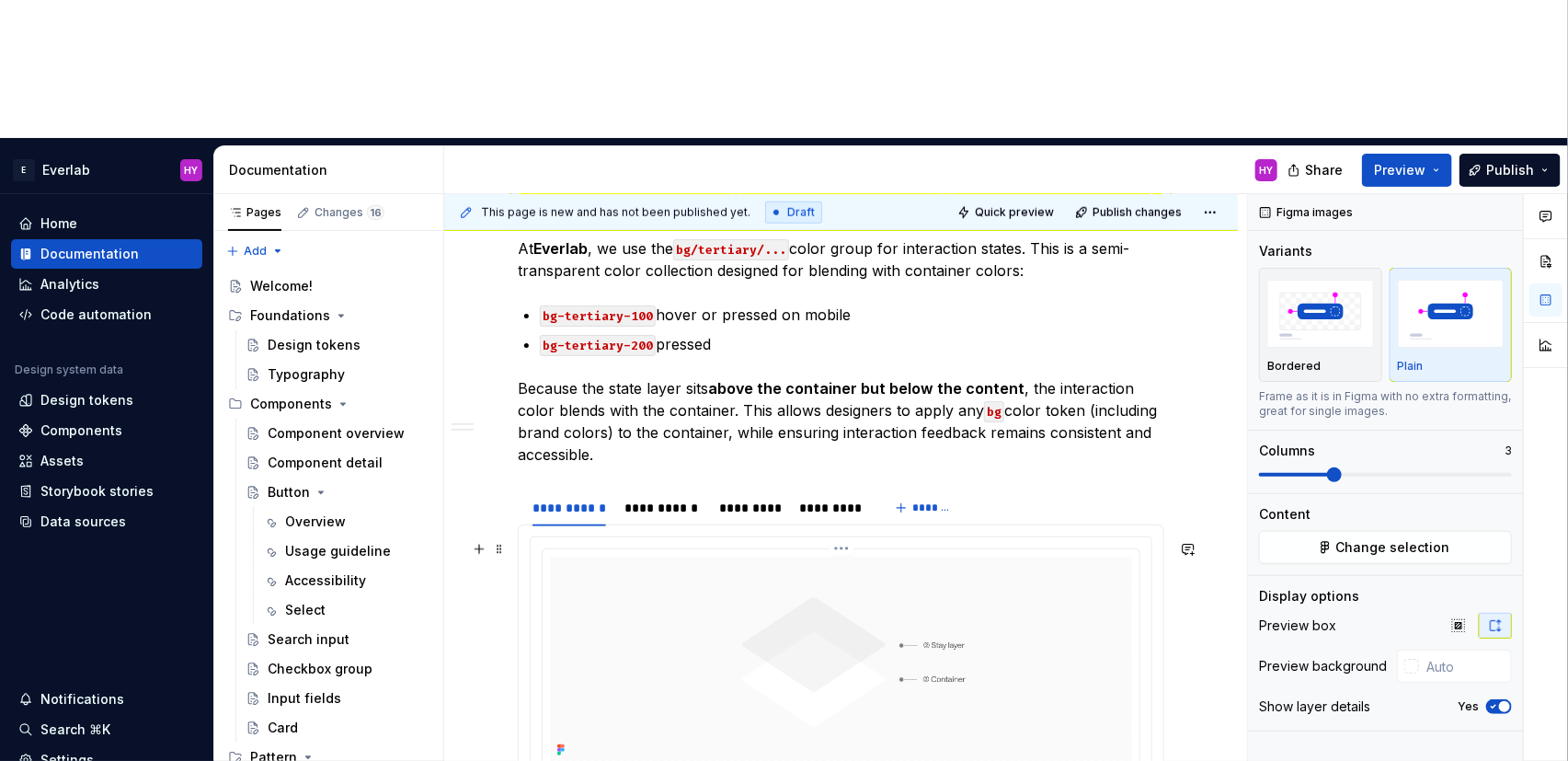
scroll to position [985, 0]
click at [635, 498] on div "**********" at bounding box center [662, 507] width 77 height 19
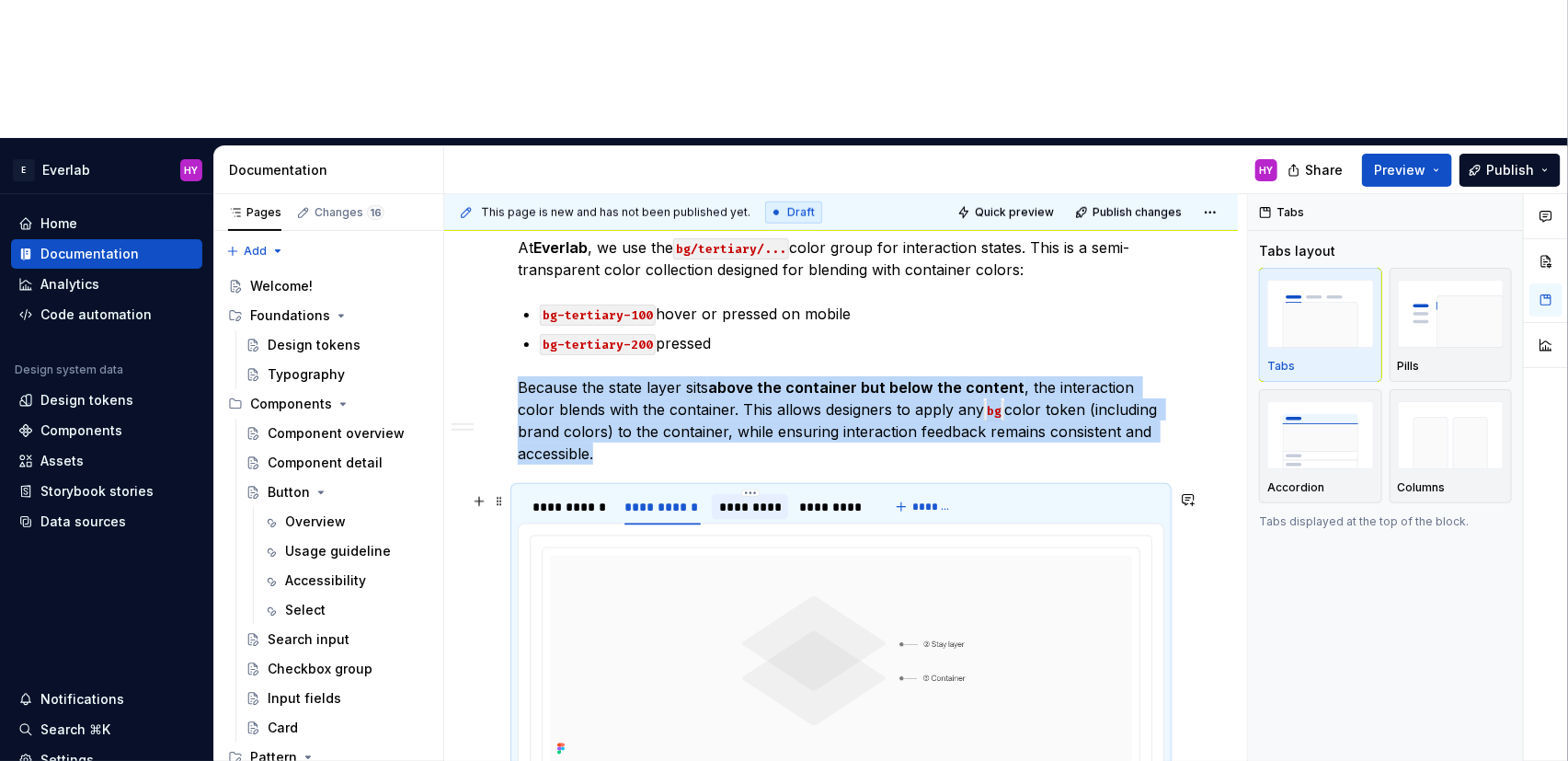
click at [762, 498] on div "*********" at bounding box center [750, 507] width 62 height 19
click at [837, 498] on div "*********" at bounding box center [831, 507] width 65 height 19
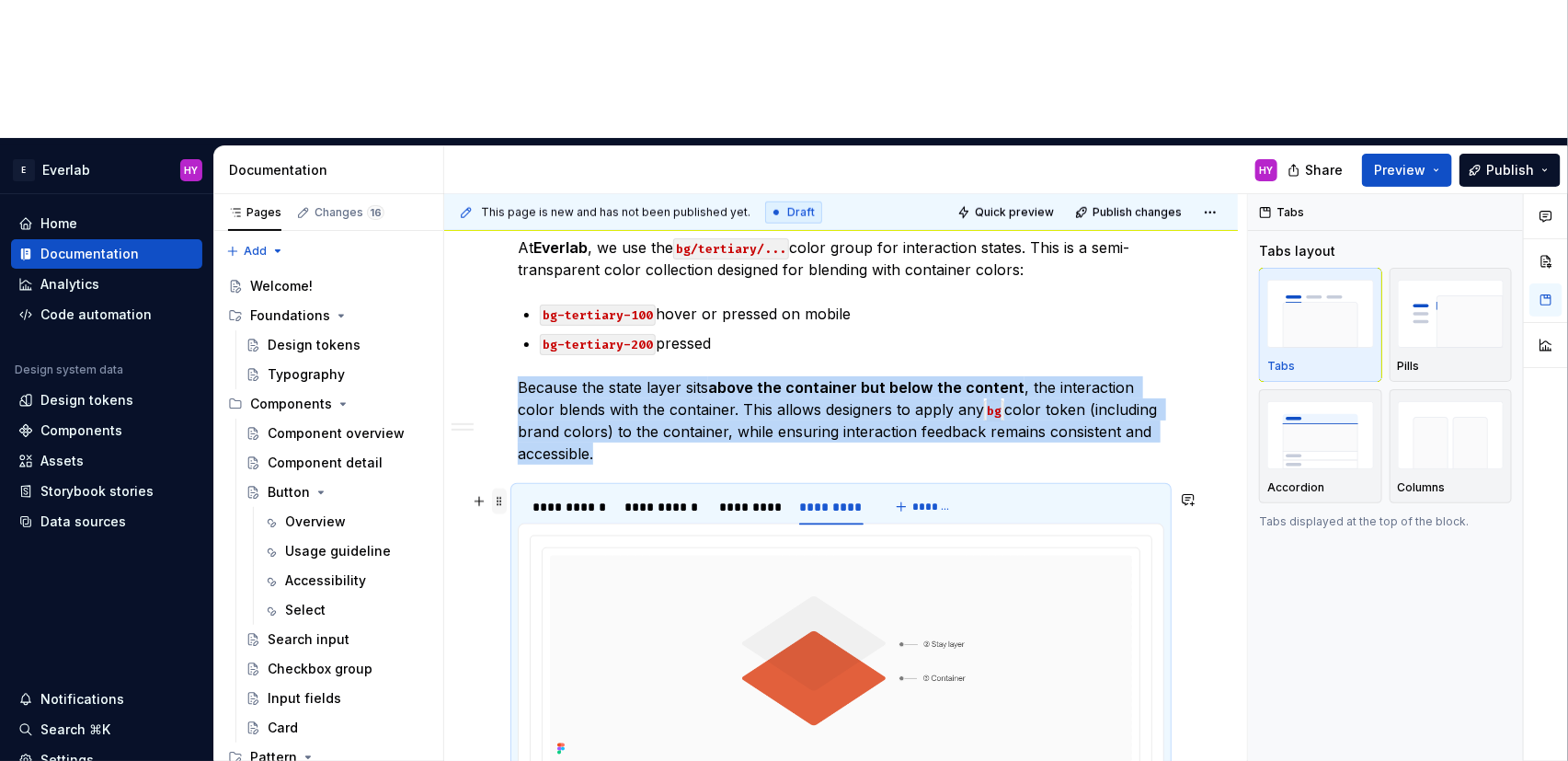
click at [501, 489] on span at bounding box center [500, 502] width 15 height 26
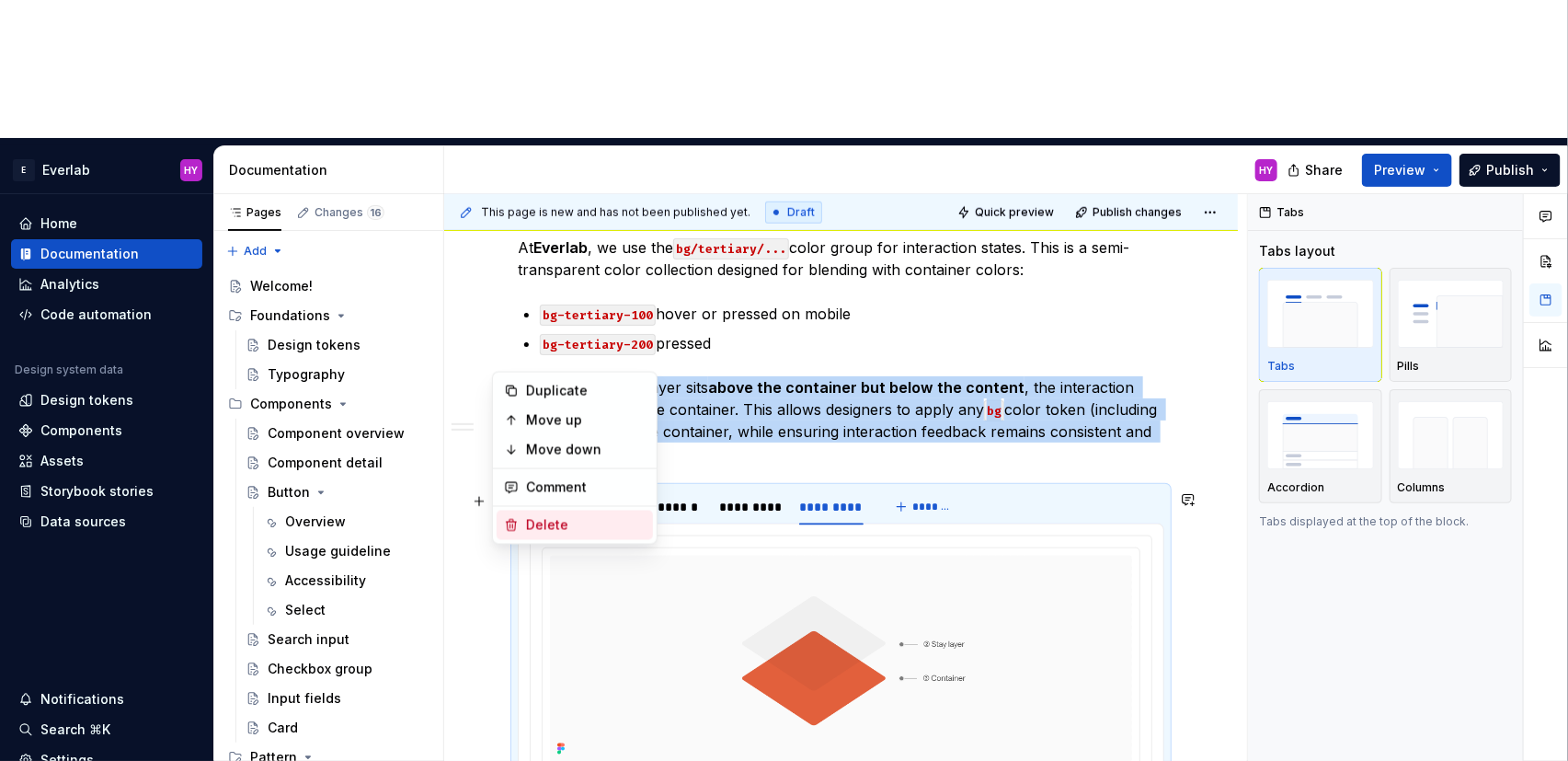
click at [567, 522] on div "Delete" at bounding box center [586, 525] width 120 height 19
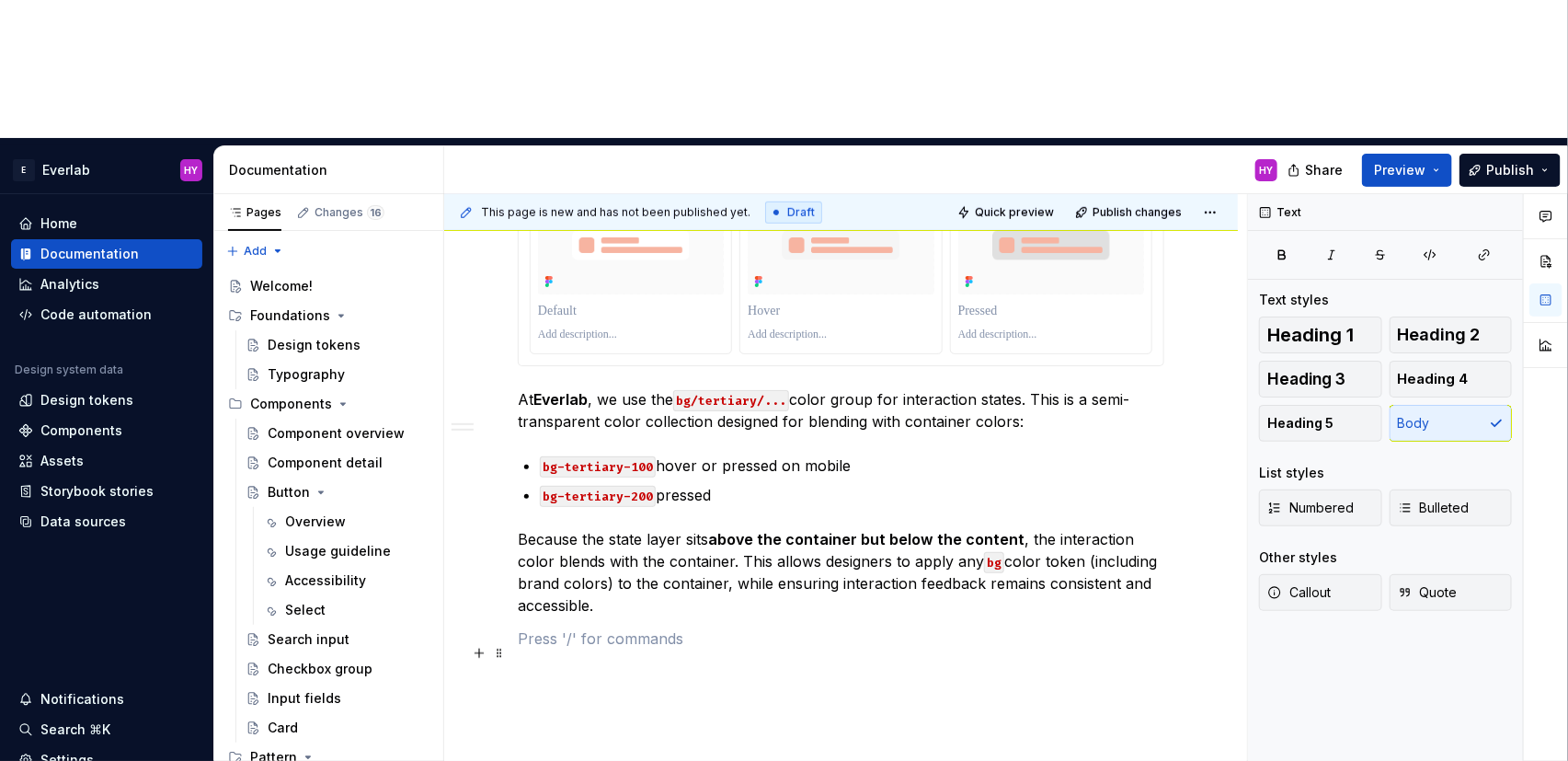
scroll to position [836, 0]
click at [791, 535] on div "**********" at bounding box center [846, 547] width 803 height 706
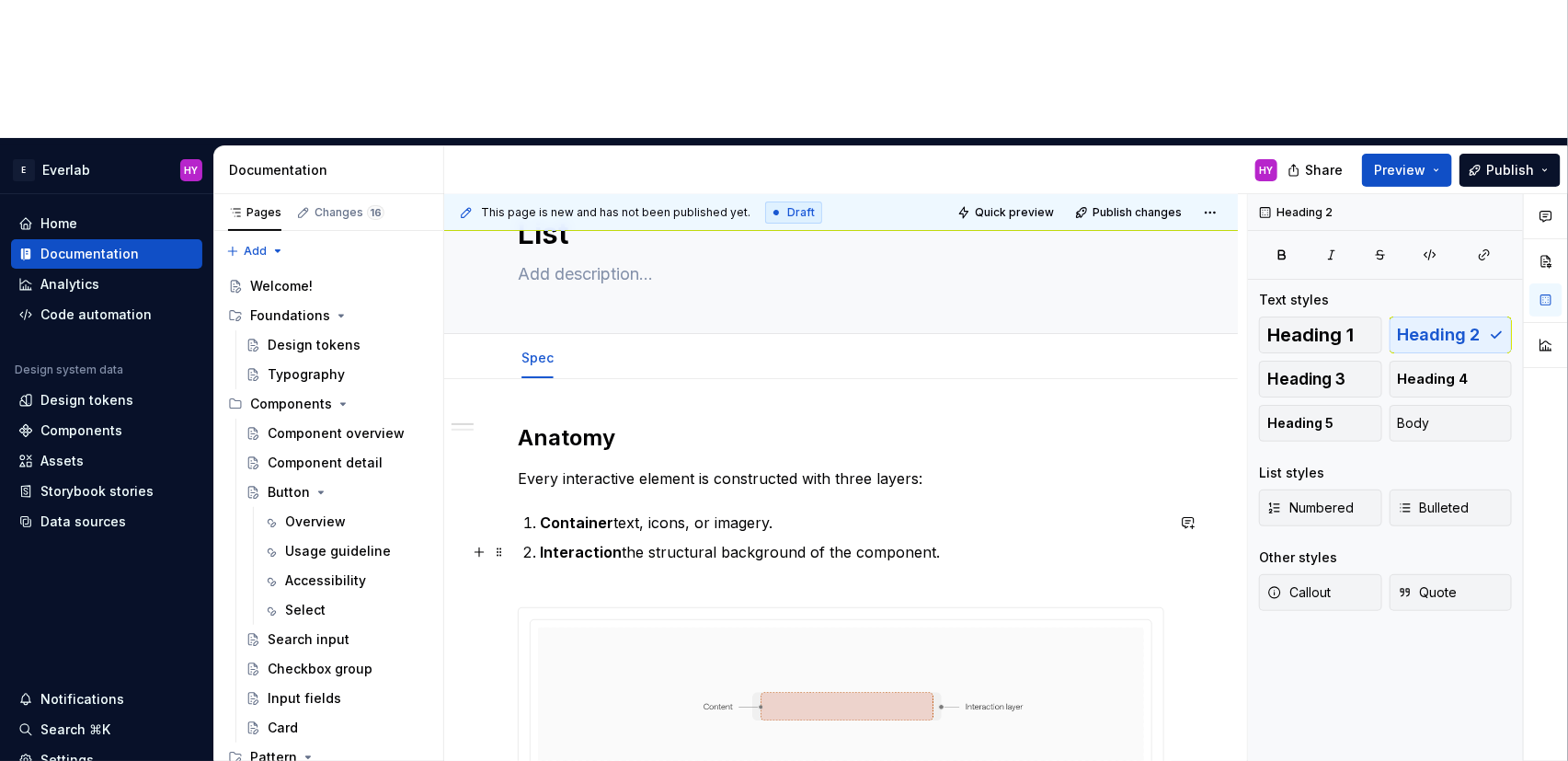
scroll to position [0, 0]
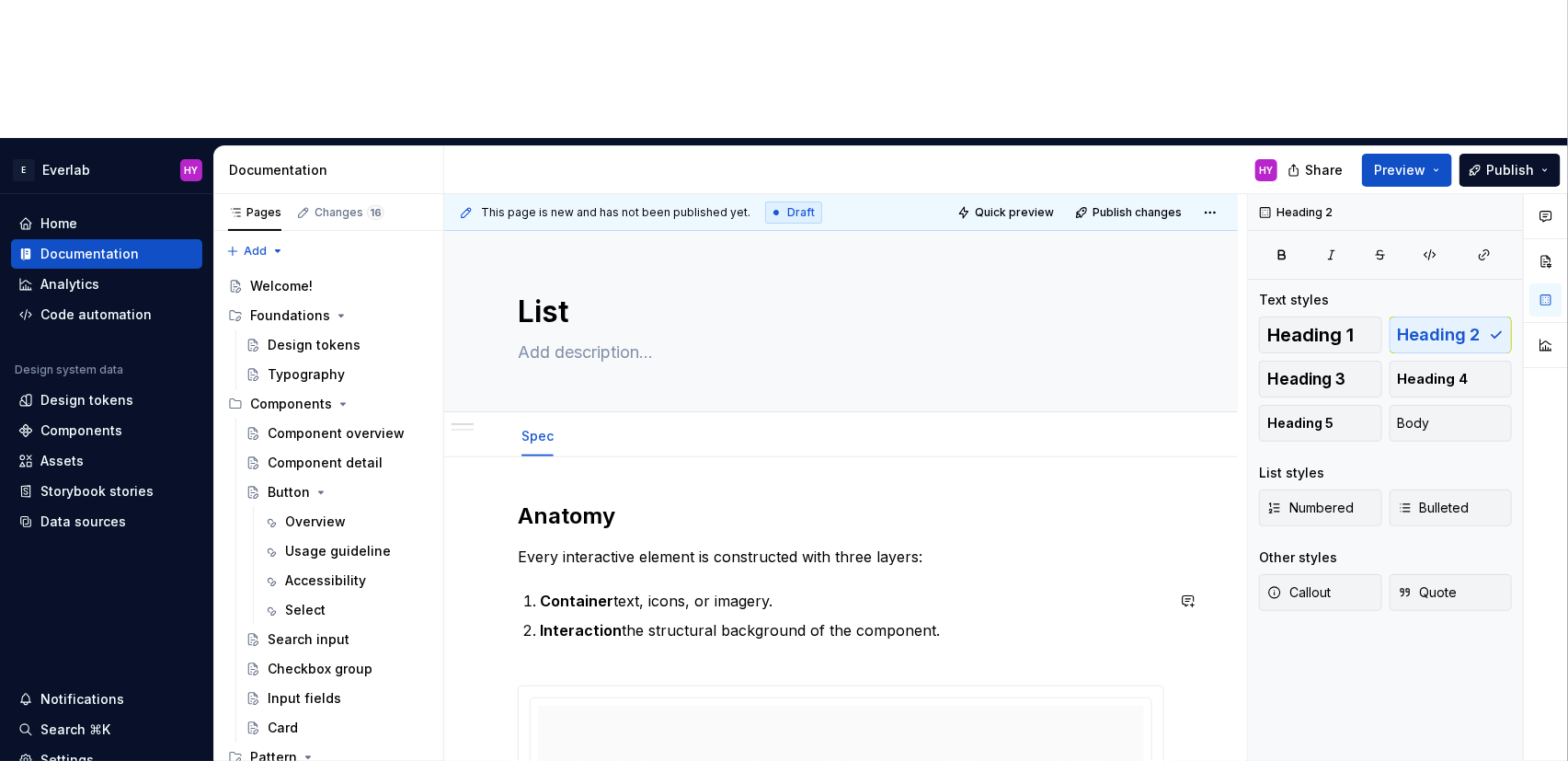
type textarea "*"
click at [603, 429] on span "Add tab" at bounding box center [617, 436] width 43 height 15
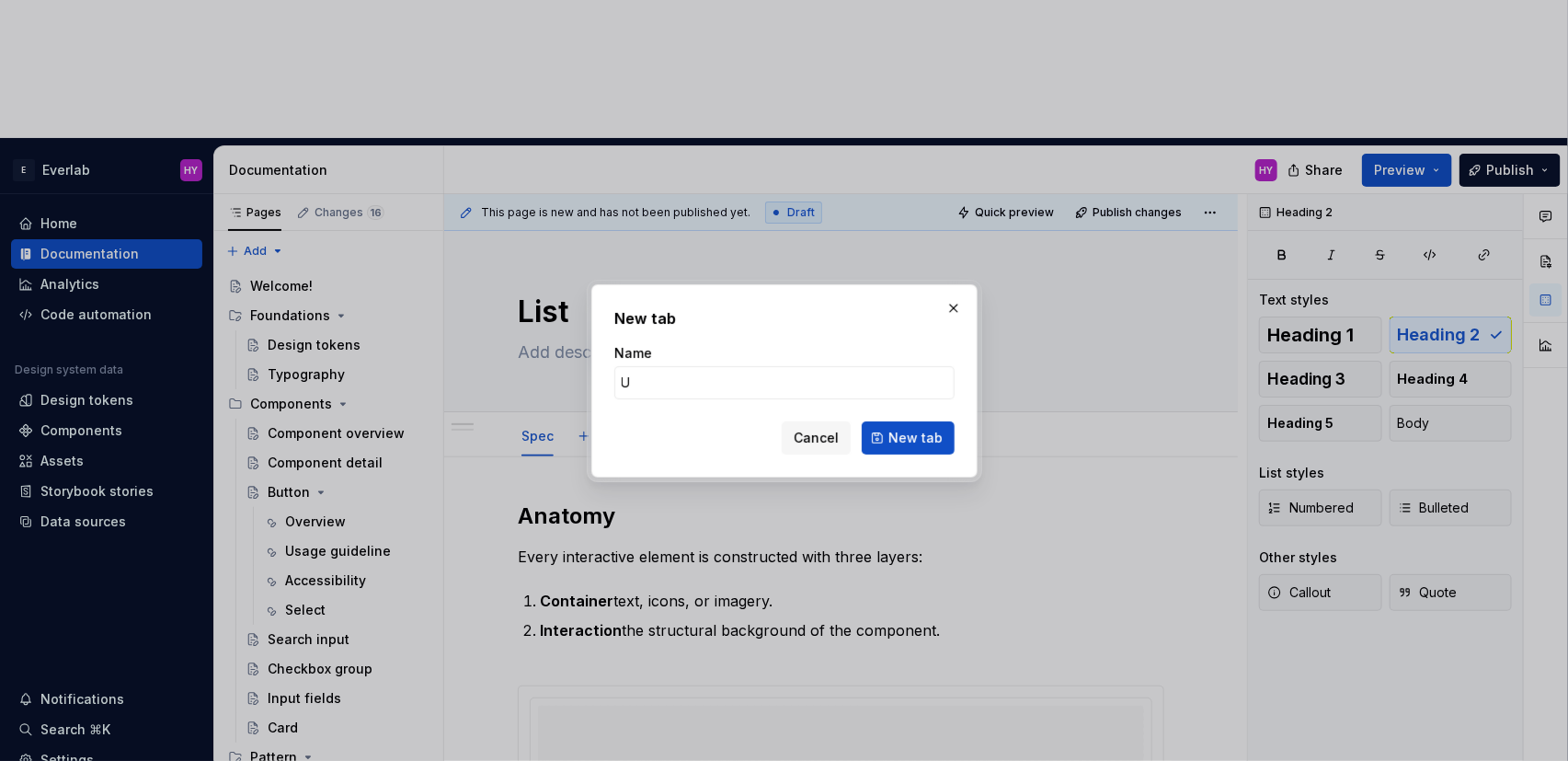
type input "Us"
type textarea "*"
type input "Usage"
type textarea "*"
type input "Usage guideline"
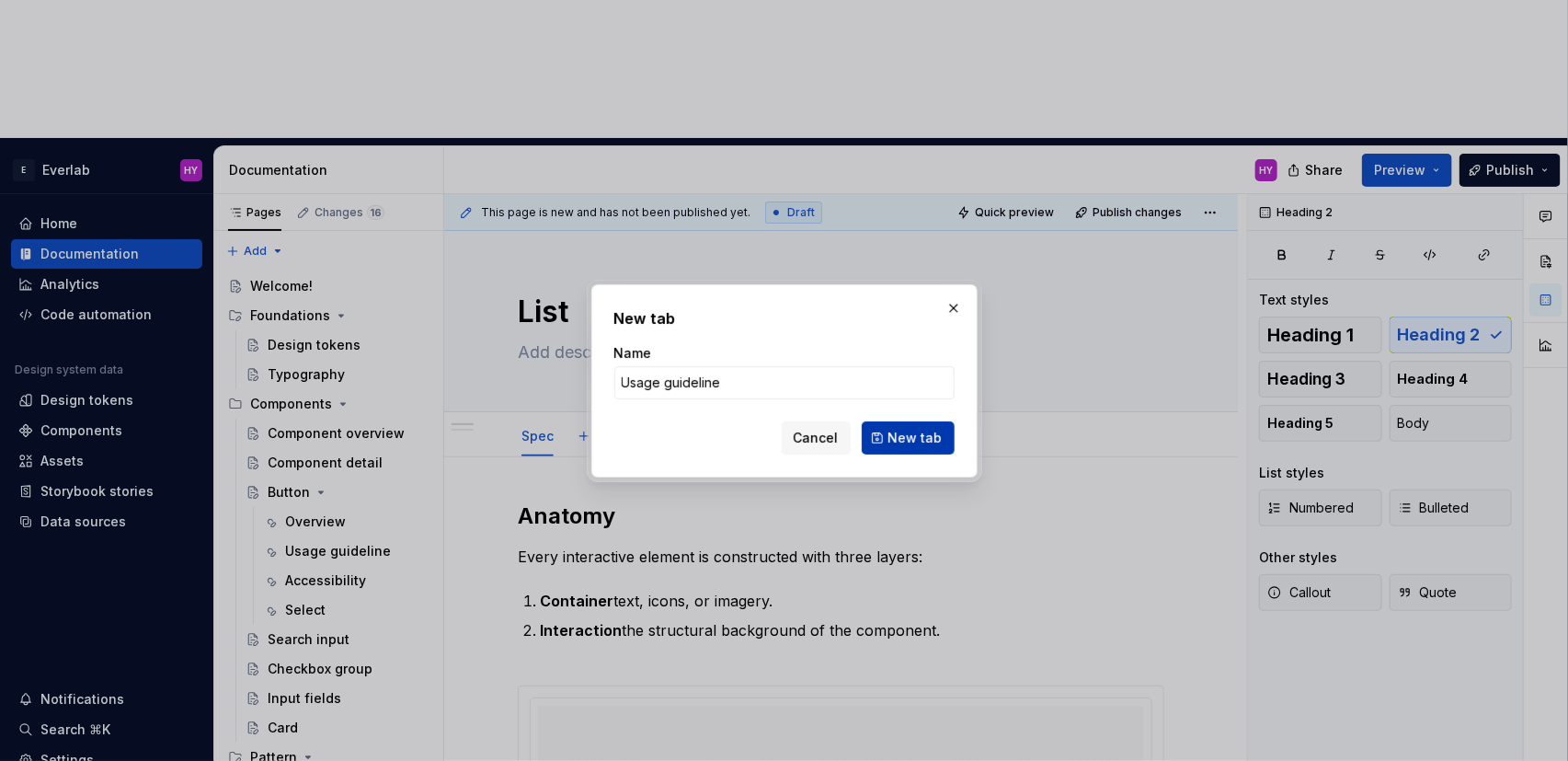
click at [916, 445] on span "New tab" at bounding box center [916, 438] width 54 height 19
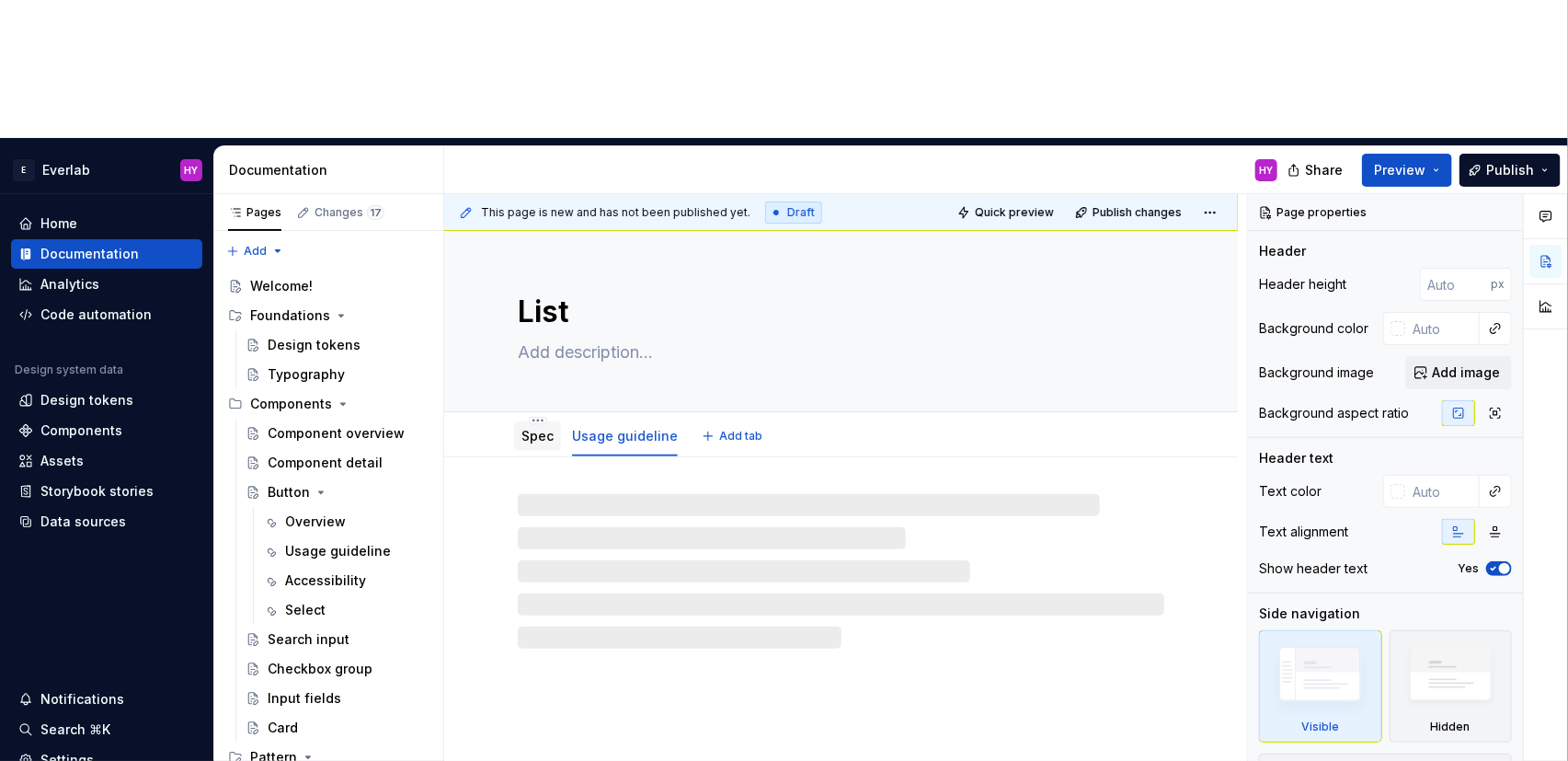
click at [525, 428] on link "Spec" at bounding box center [537, 435] width 32 height 16
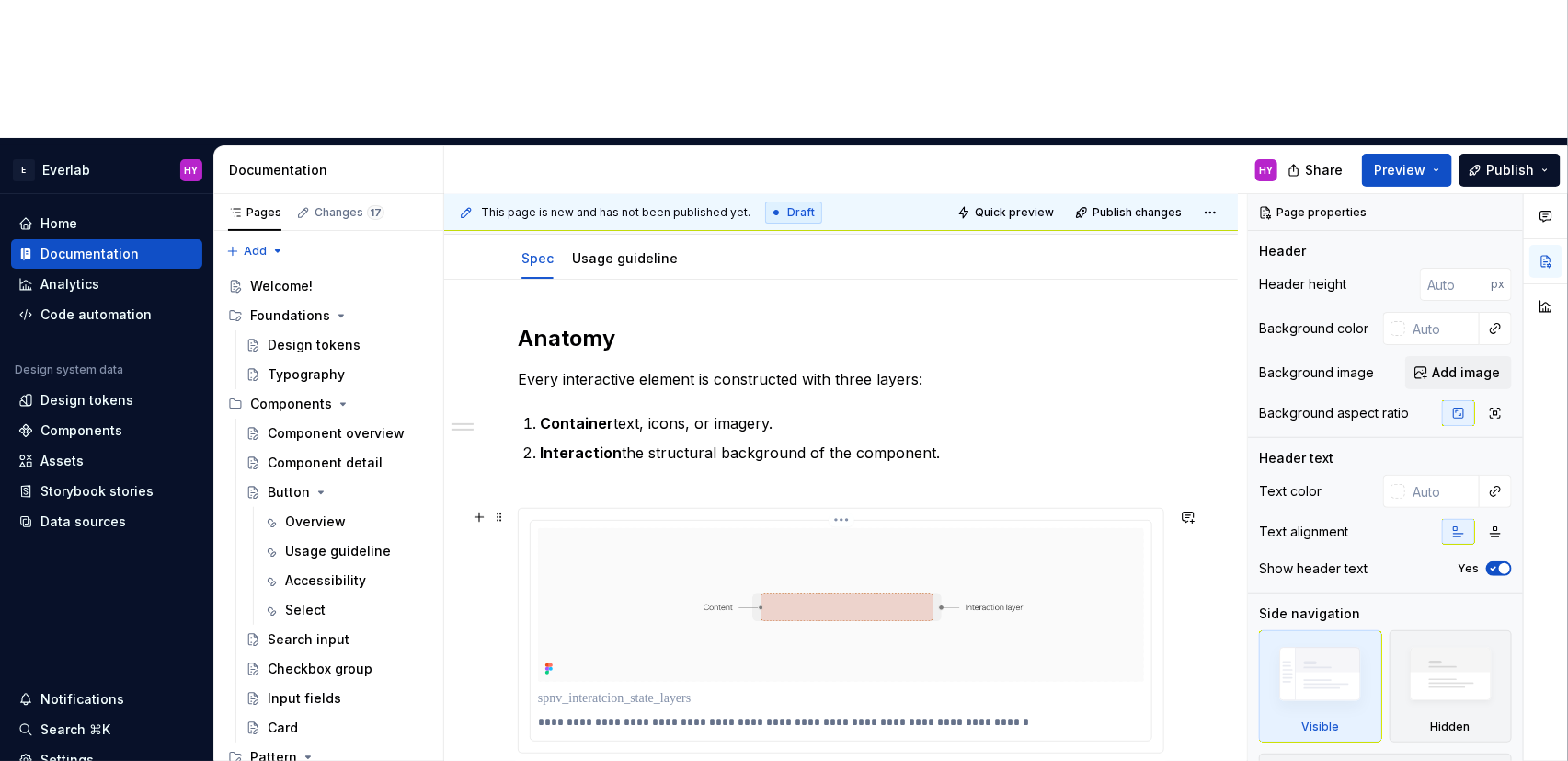
scroll to position [181, 0]
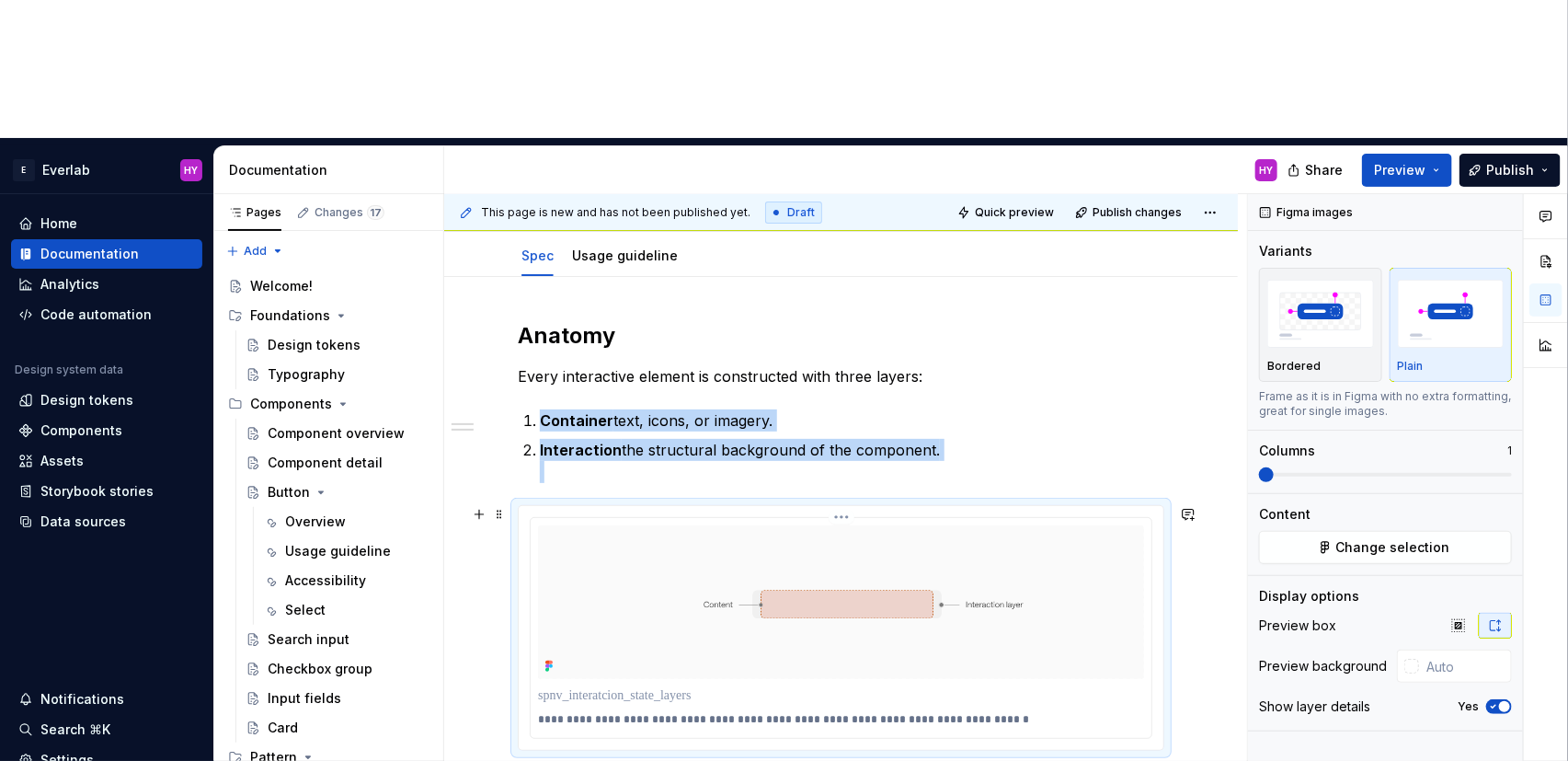
click at [1075, 525] on img at bounding box center [841, 602] width 606 height 154
click at [1416, 701] on span "button" at bounding box center [1504, 707] width 11 height 11
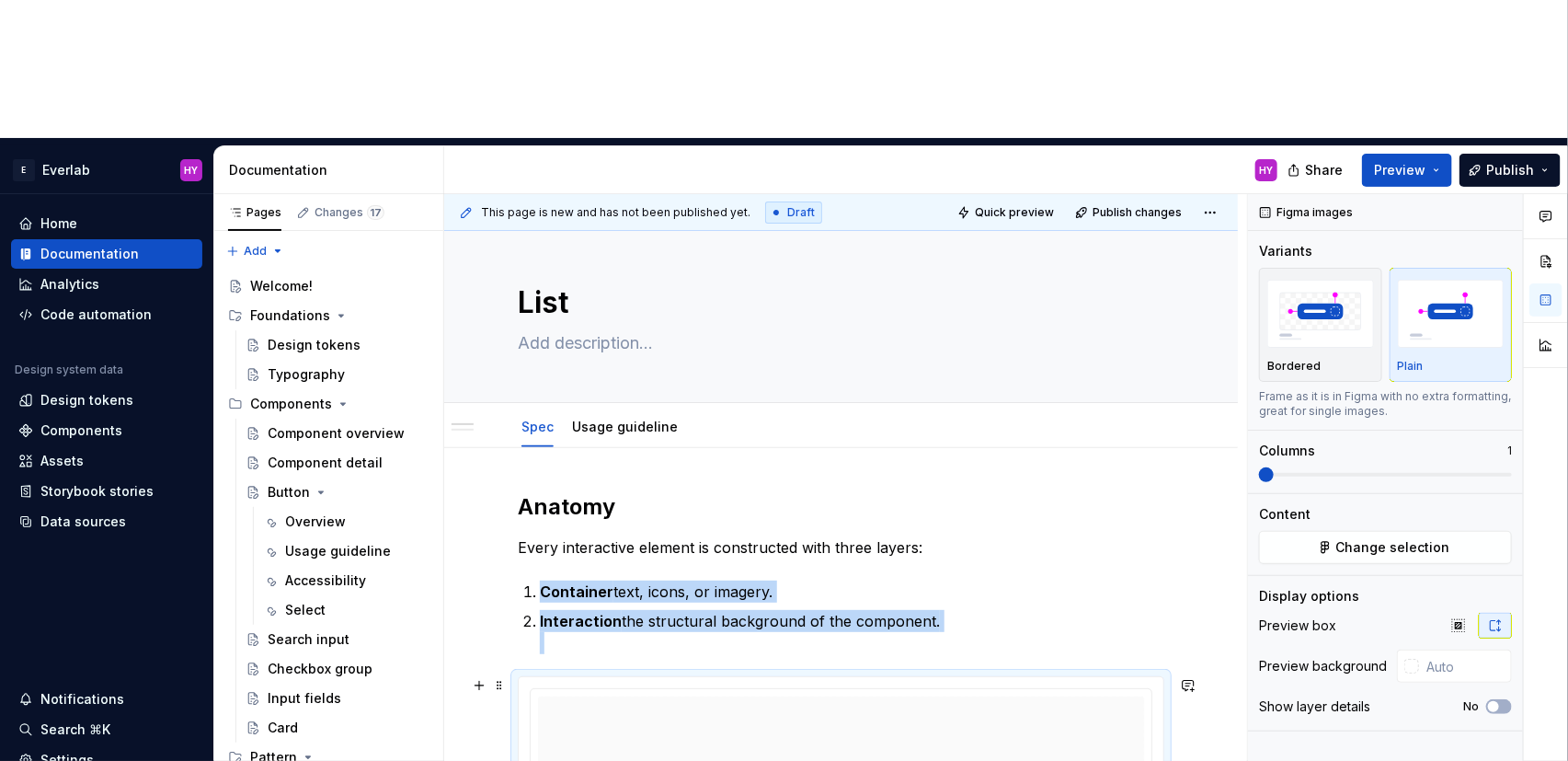
scroll to position [0, 0]
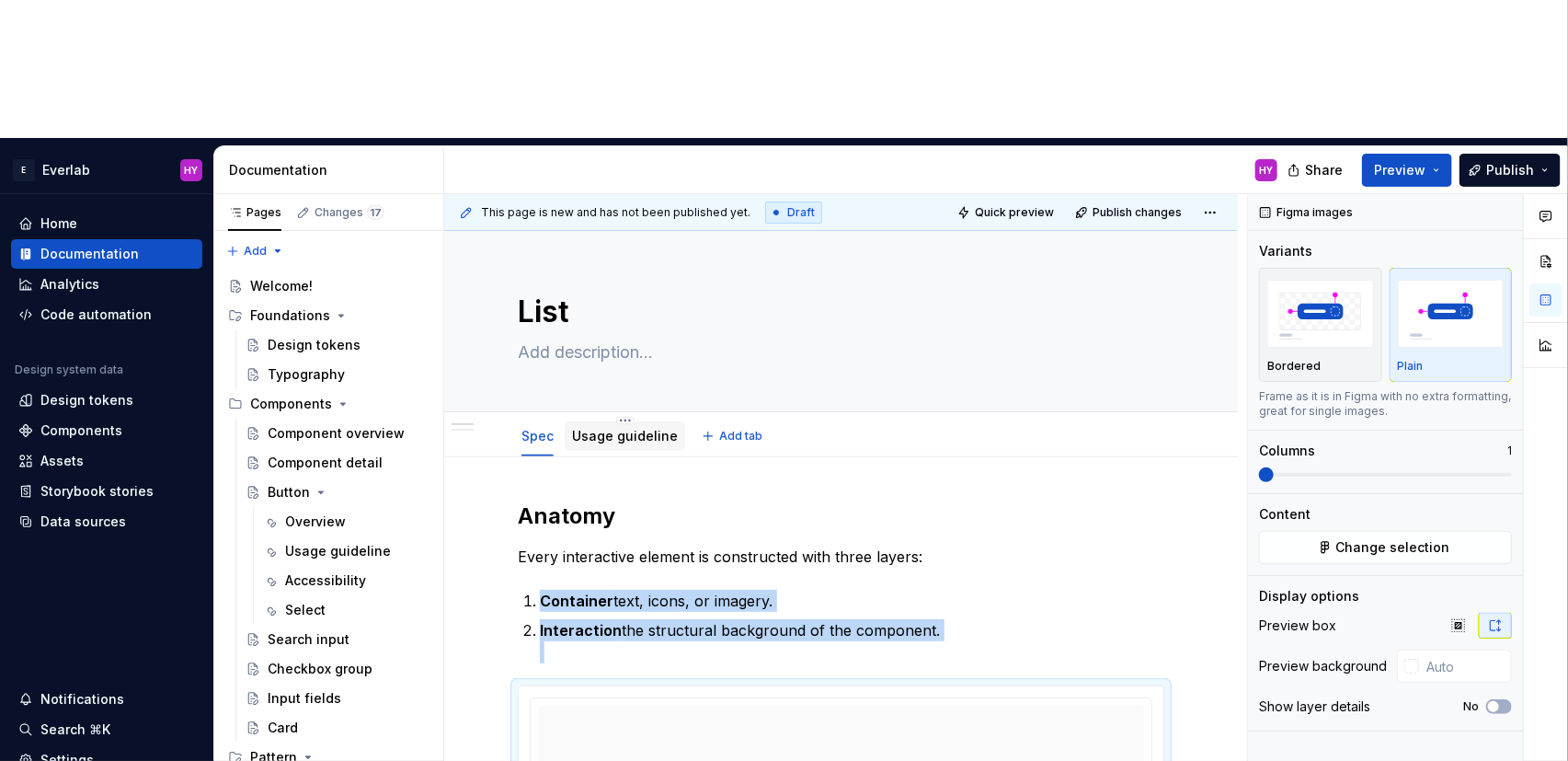
click at [602, 428] on link "Usage guideline" at bounding box center [624, 435] width 106 height 16
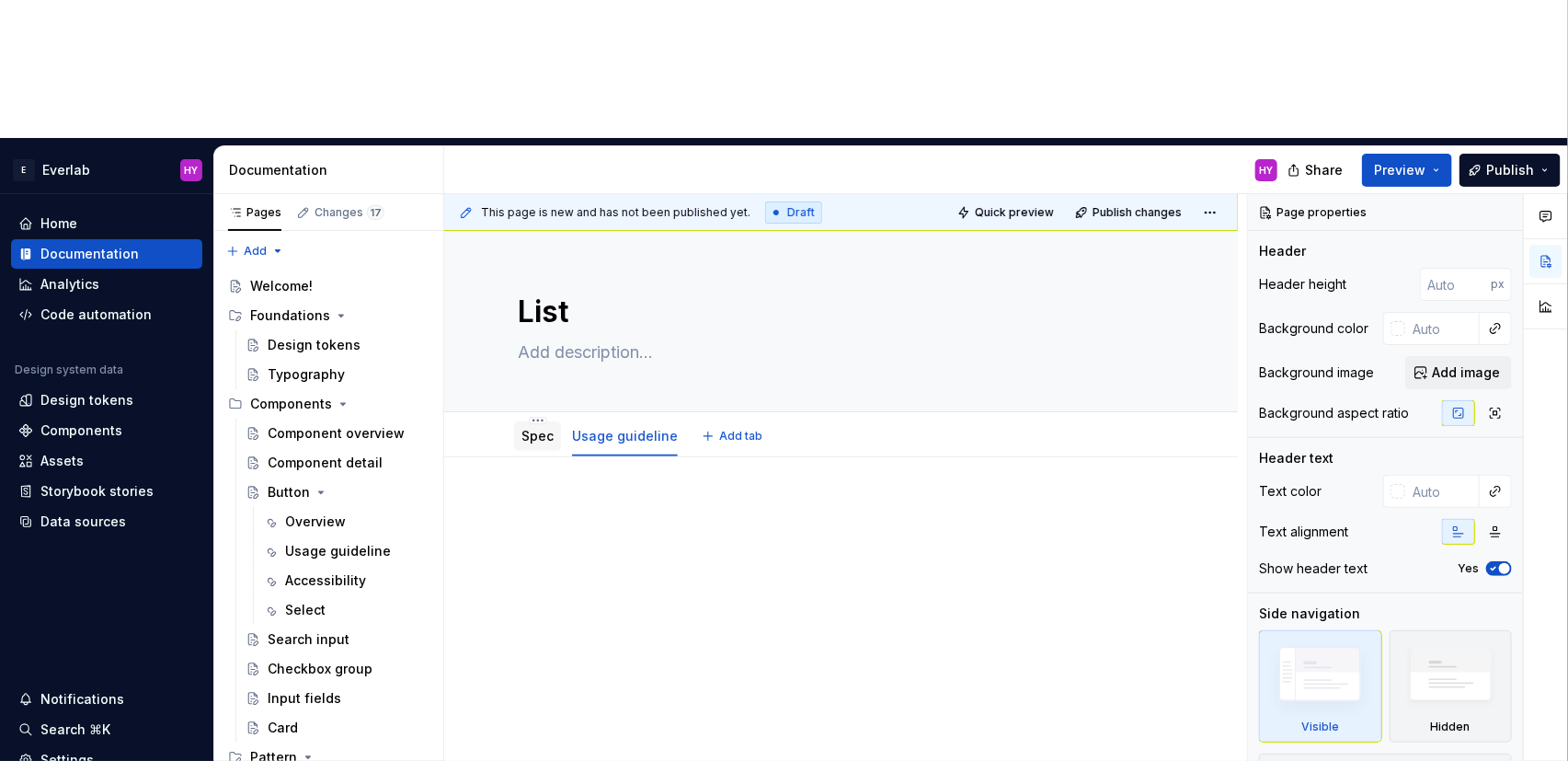
click at [546, 428] on link "Spec" at bounding box center [537, 435] width 32 height 16
click at [601, 428] on link "Usage guideline" at bounding box center [624, 435] width 106 height 16
click at [535, 428] on link "Spec" at bounding box center [537, 435] width 32 height 16
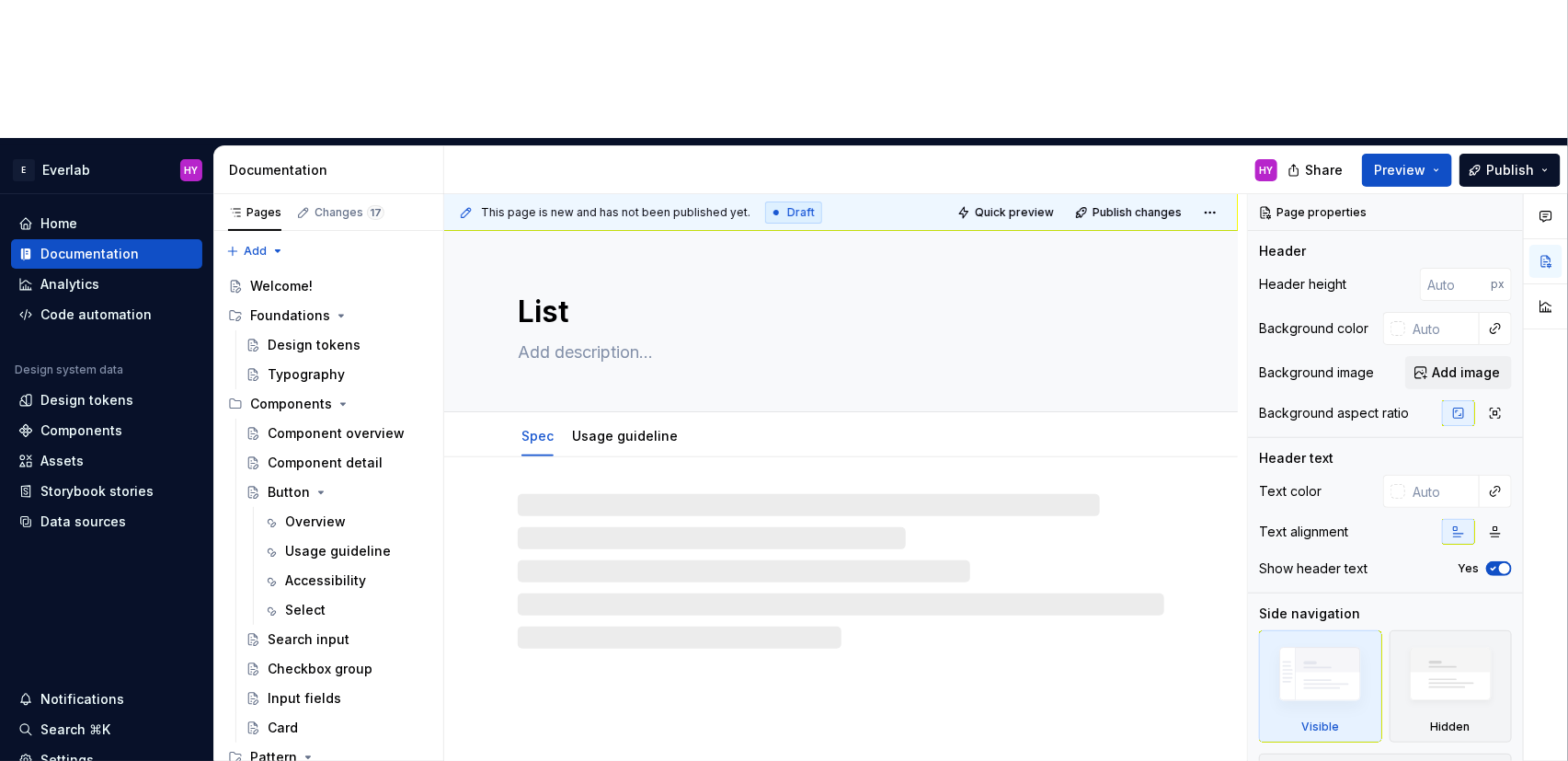
click at [830, 494] on div at bounding box center [840, 571] width 646 height 154
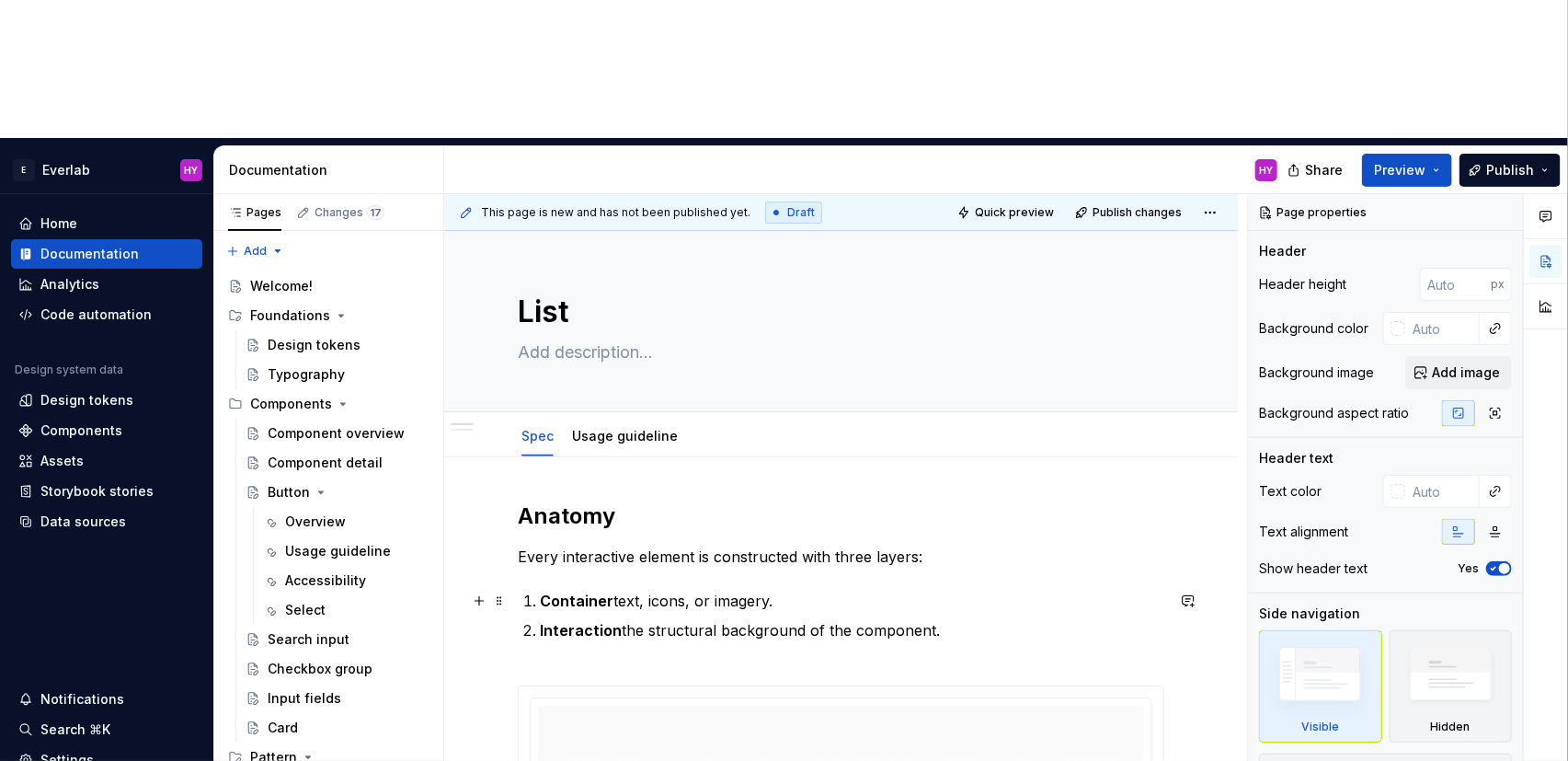
scroll to position [18, 0]
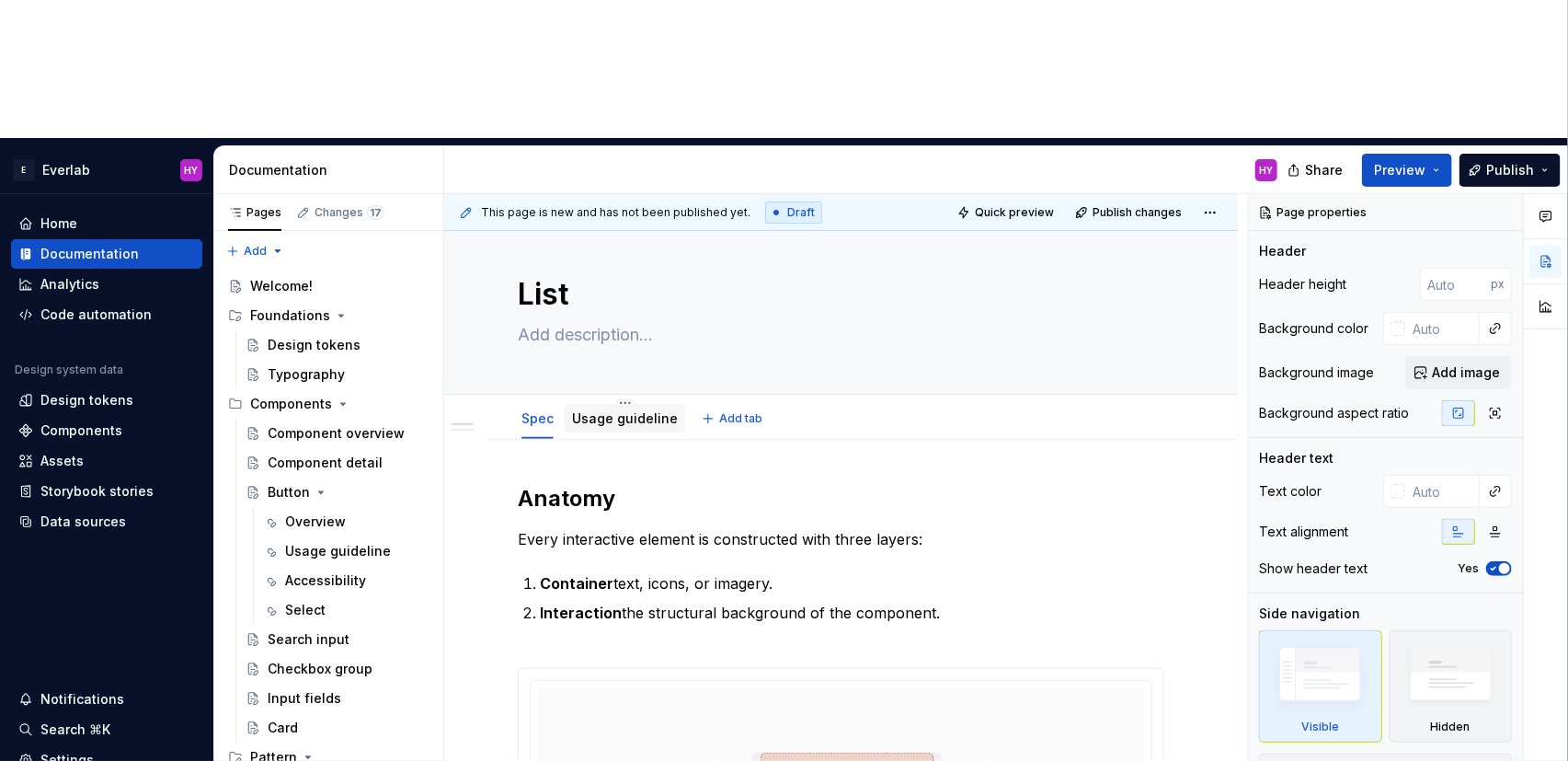
click at [606, 410] on link "Usage guideline" at bounding box center [624, 417] width 106 height 16
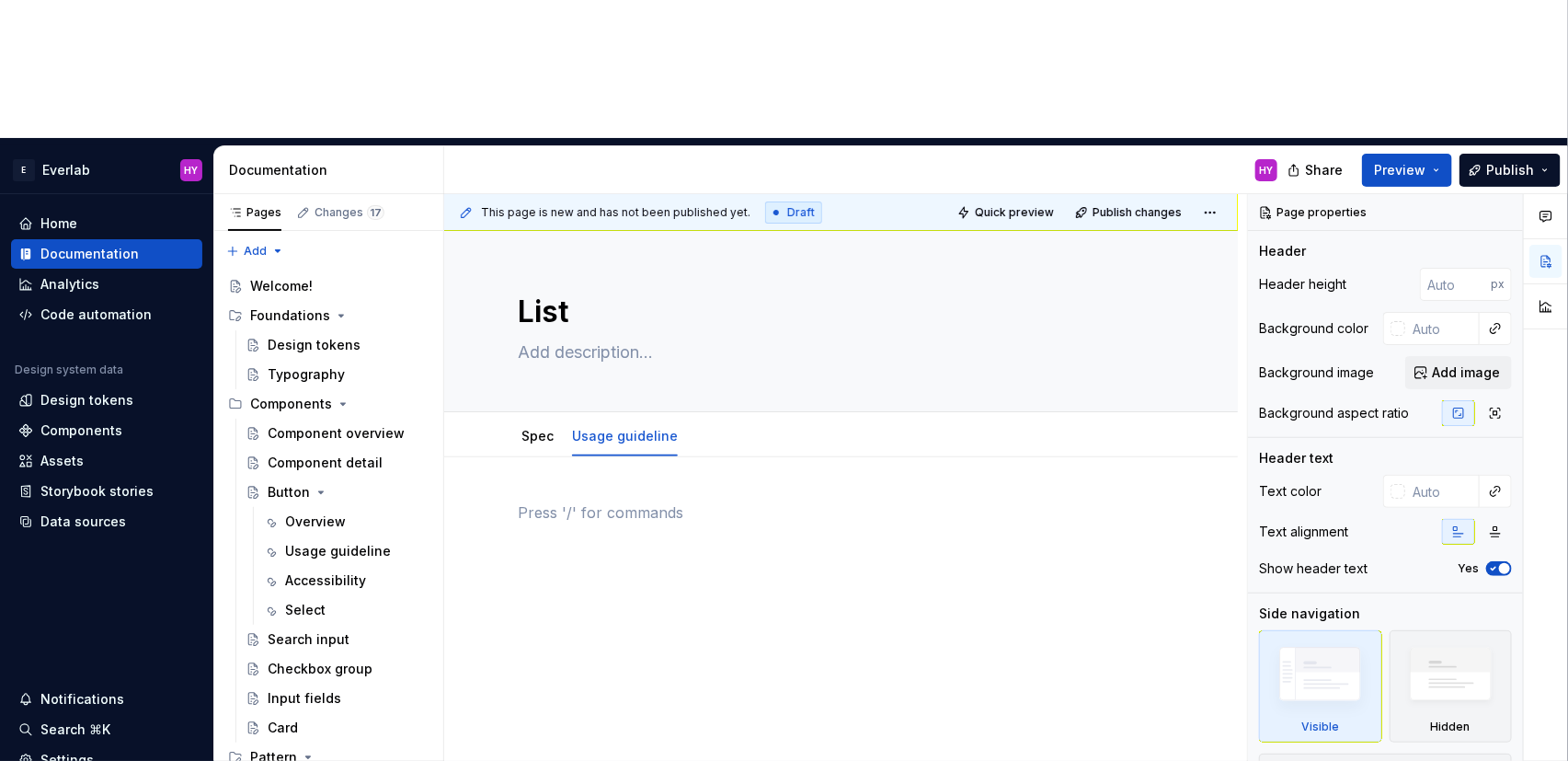
click at [683, 502] on div at bounding box center [840, 536] width 646 height 70
click at [543, 421] on div "Spec" at bounding box center [537, 435] width 47 height 29
click at [619, 425] on div "Usage guideline" at bounding box center [624, 436] width 106 height 22
click at [535, 428] on link "Spec" at bounding box center [537, 435] width 32 height 16
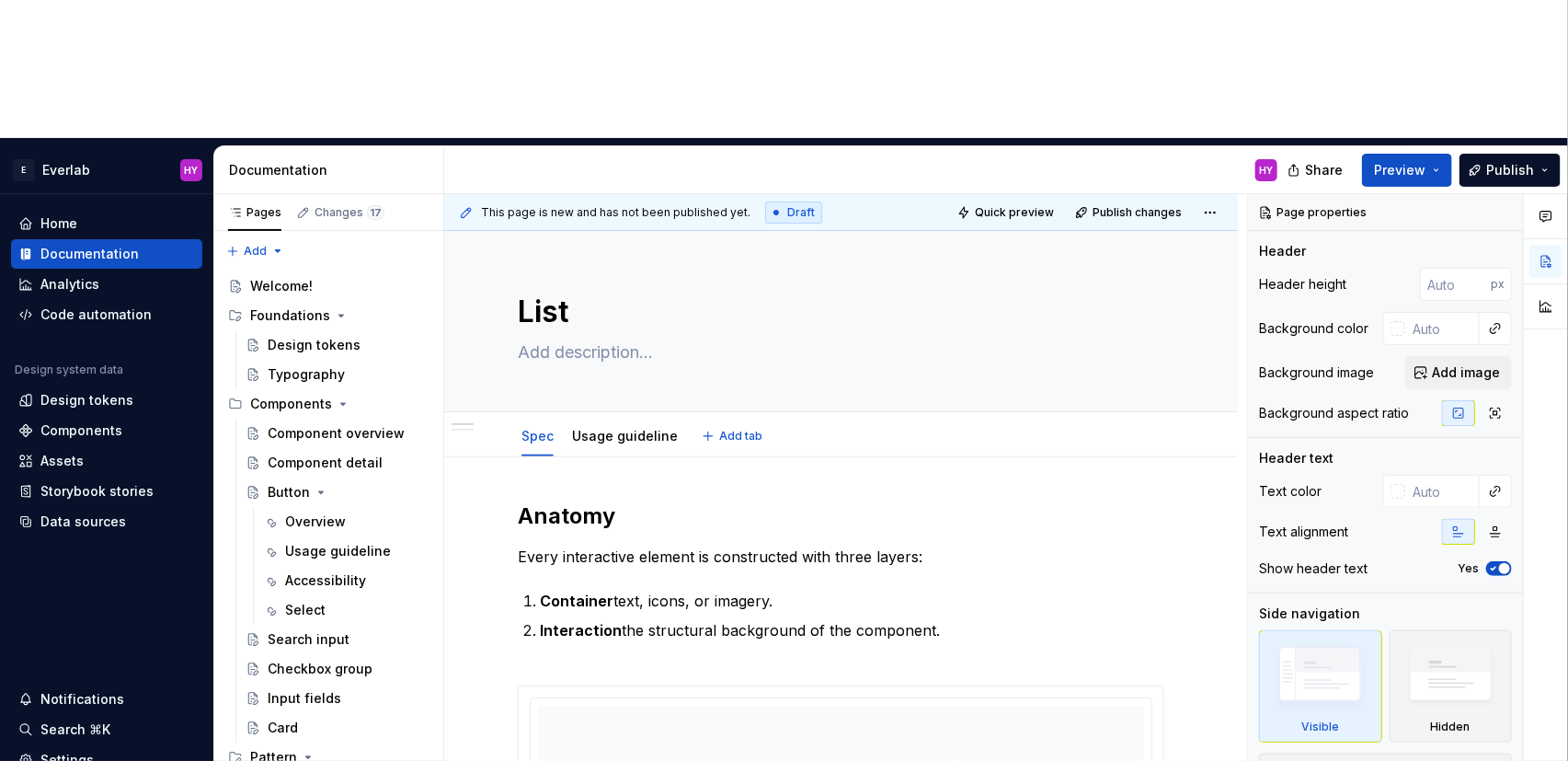
type textarea "*"
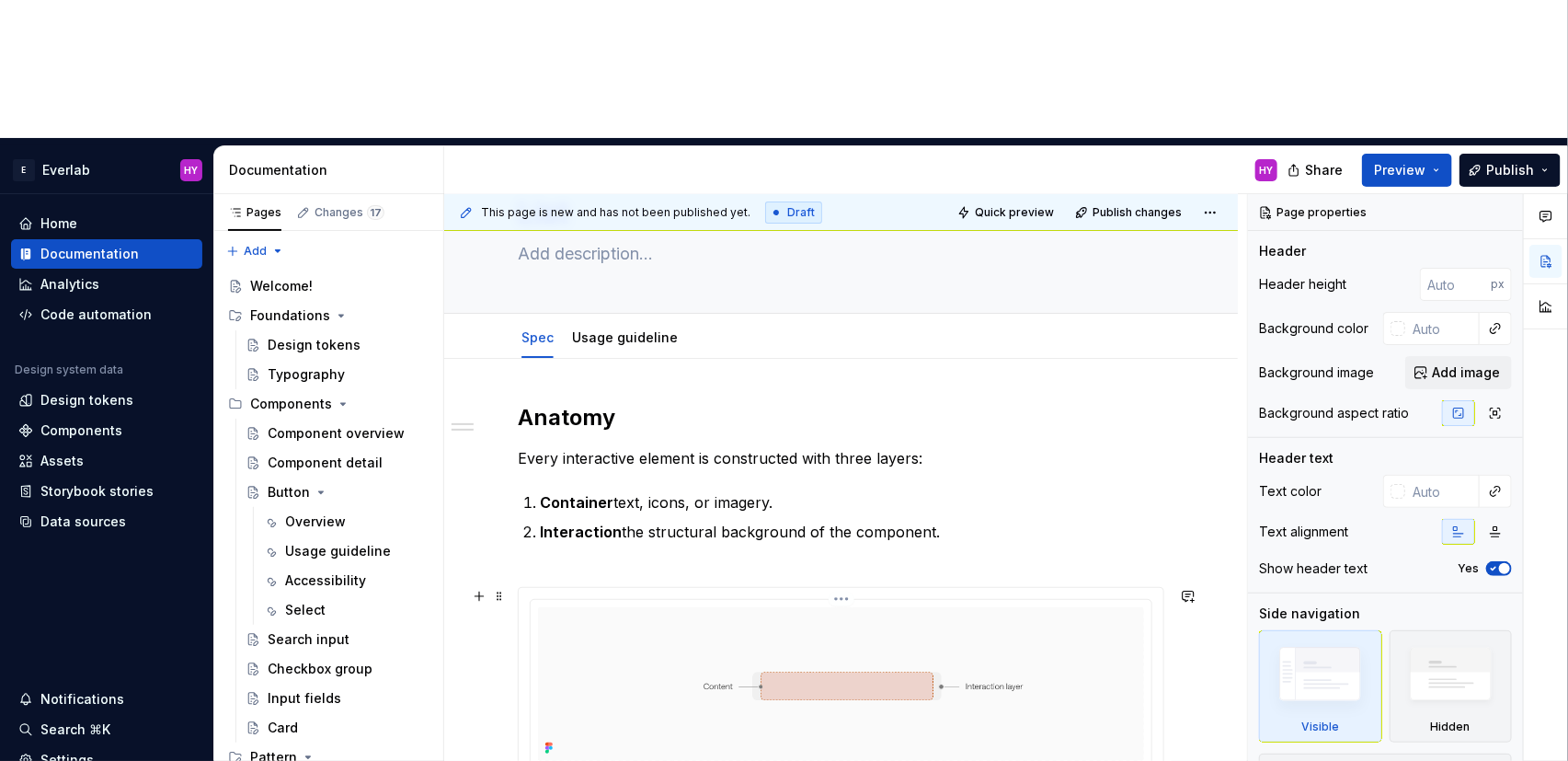
scroll to position [99, 0]
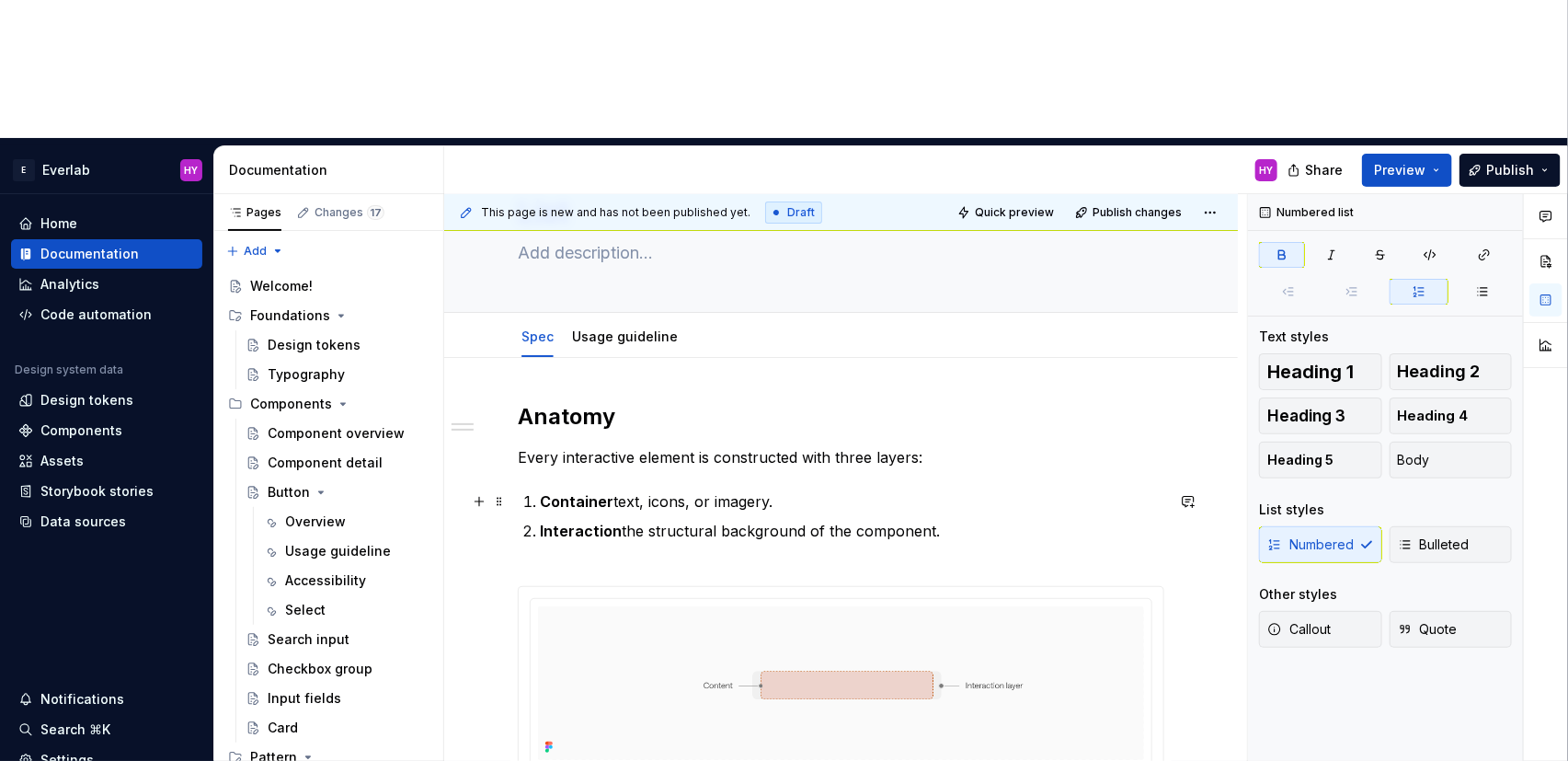
click at [560, 492] on strong "Container" at bounding box center [576, 502] width 74 height 19
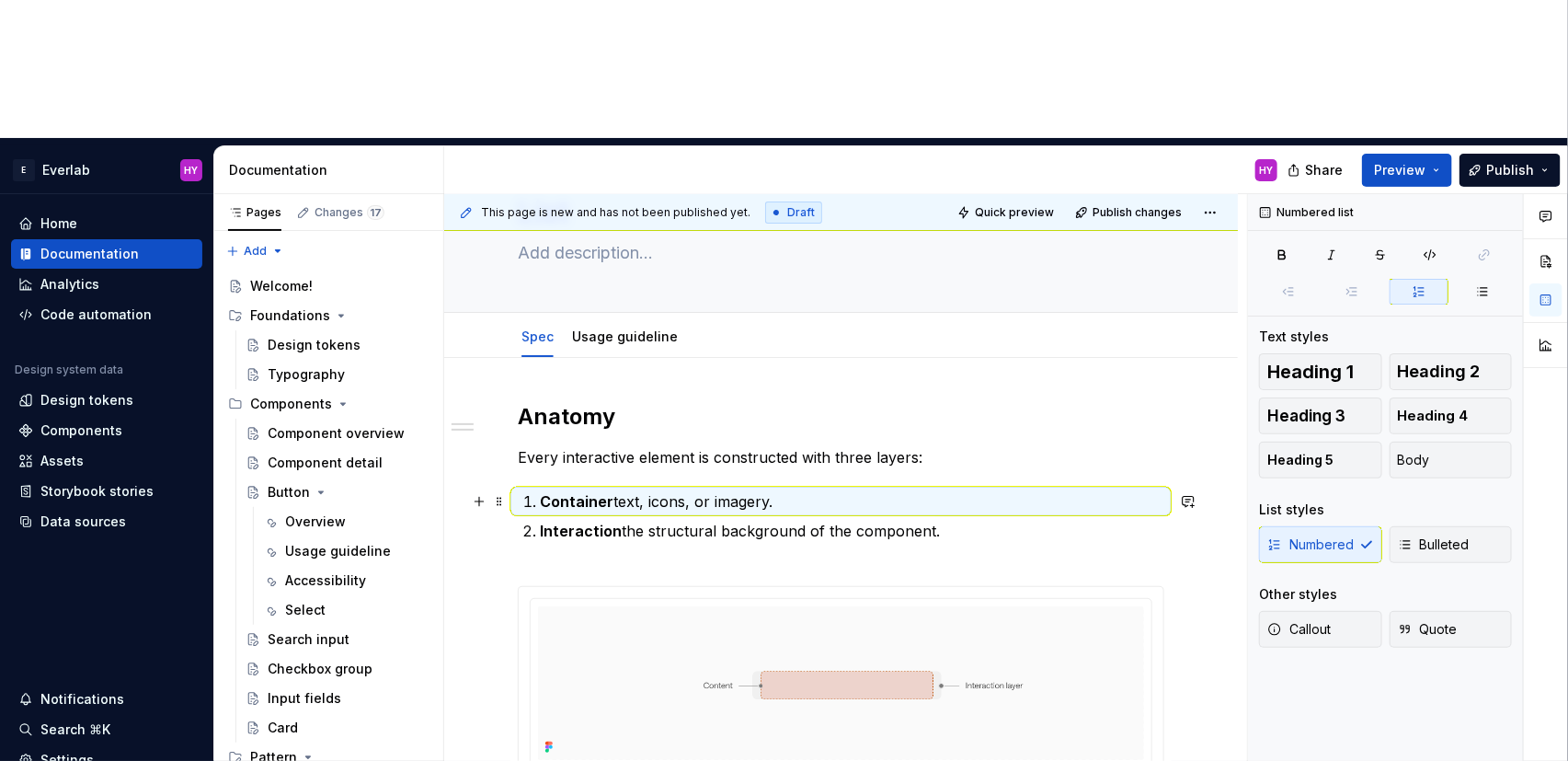
drag, startPoint x: 617, startPoint y: 365, endPoint x: 607, endPoint y: 365, distance: 10.0
click at [617, 490] on p "Container text, icons, or imagery." at bounding box center [851, 502] width 624 height 22
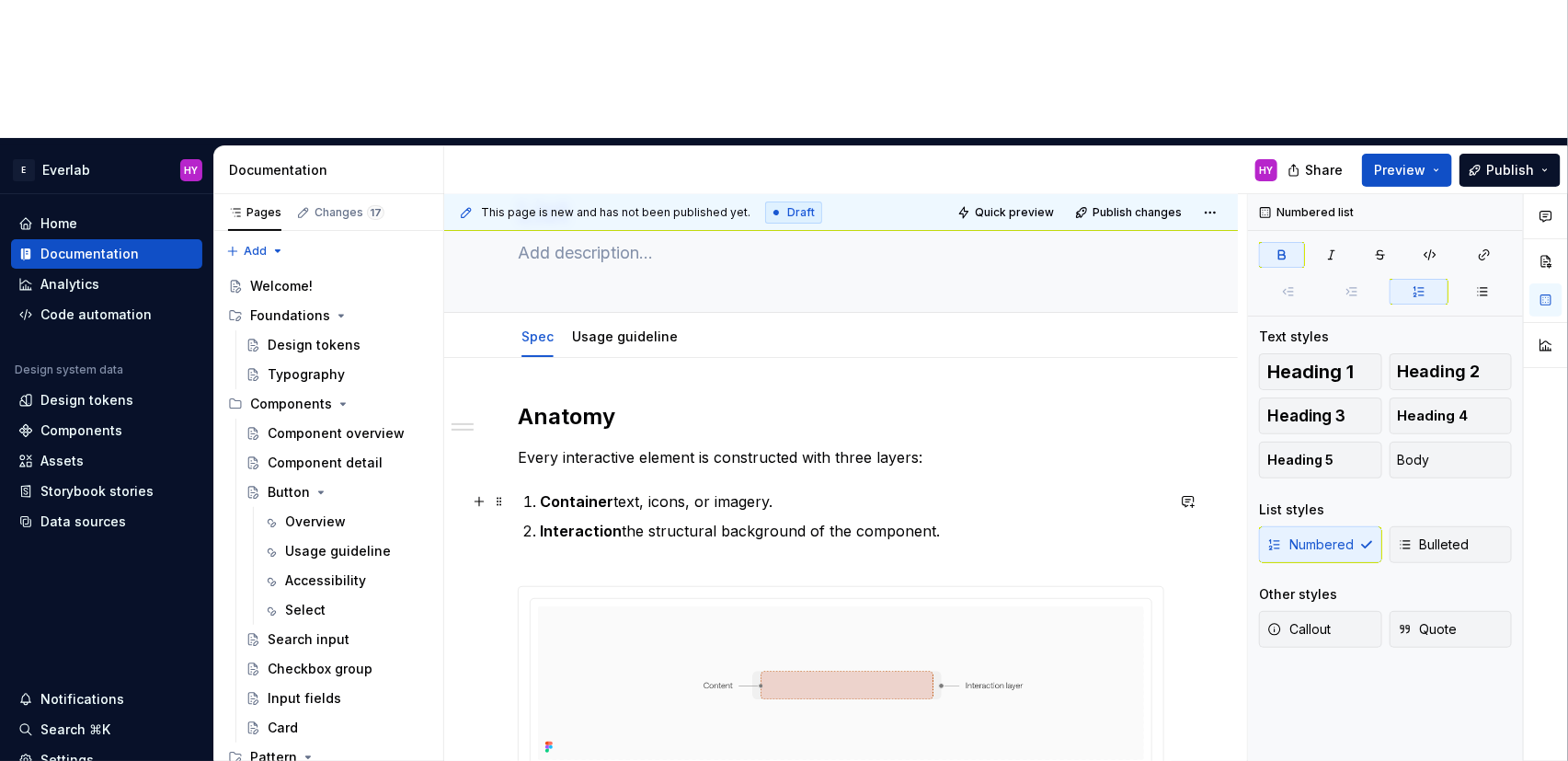
click at [609, 490] on p "Container text, icons, or imagery." at bounding box center [851, 502] width 624 height 22
drag, startPoint x: 608, startPoint y: 361, endPoint x: 536, endPoint y: 364, distance: 72.1
click at [540, 490] on li "Container text, icons, or imagery." at bounding box center [851, 502] width 624 height 22
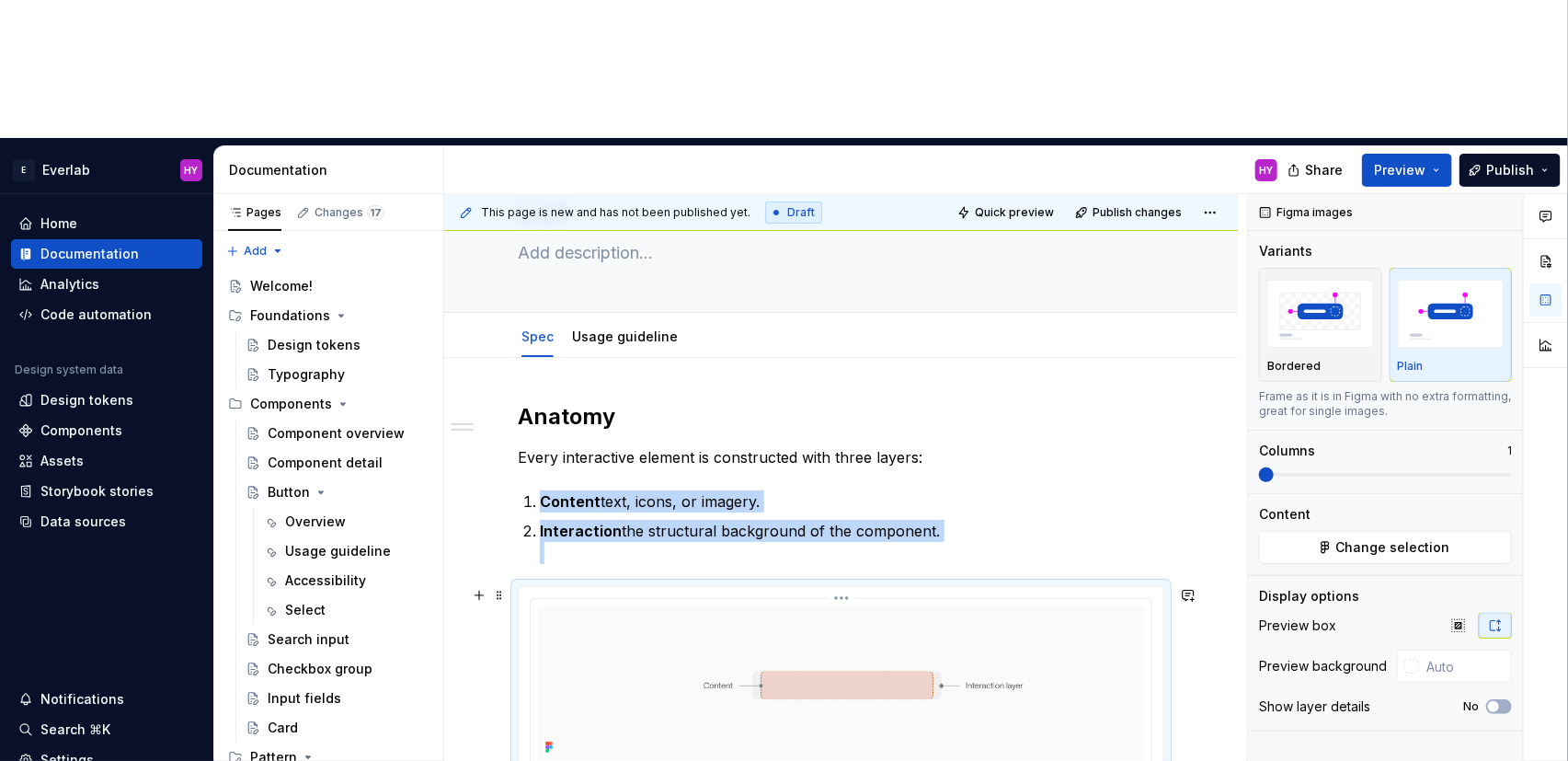
click at [565, 607] on img at bounding box center [841, 683] width 606 height 154
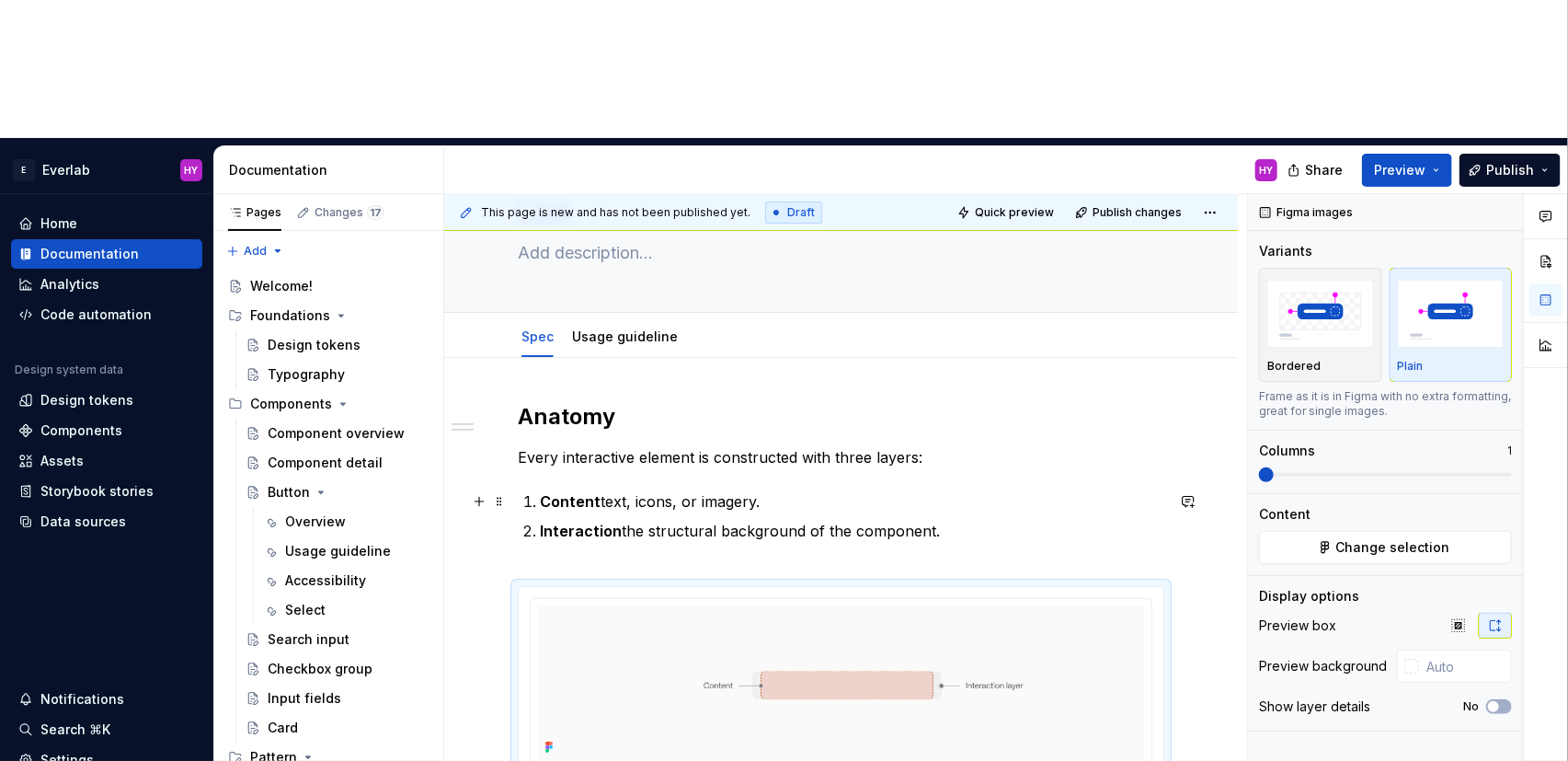
click at [576, 492] on strong "Content" at bounding box center [570, 502] width 61 height 19
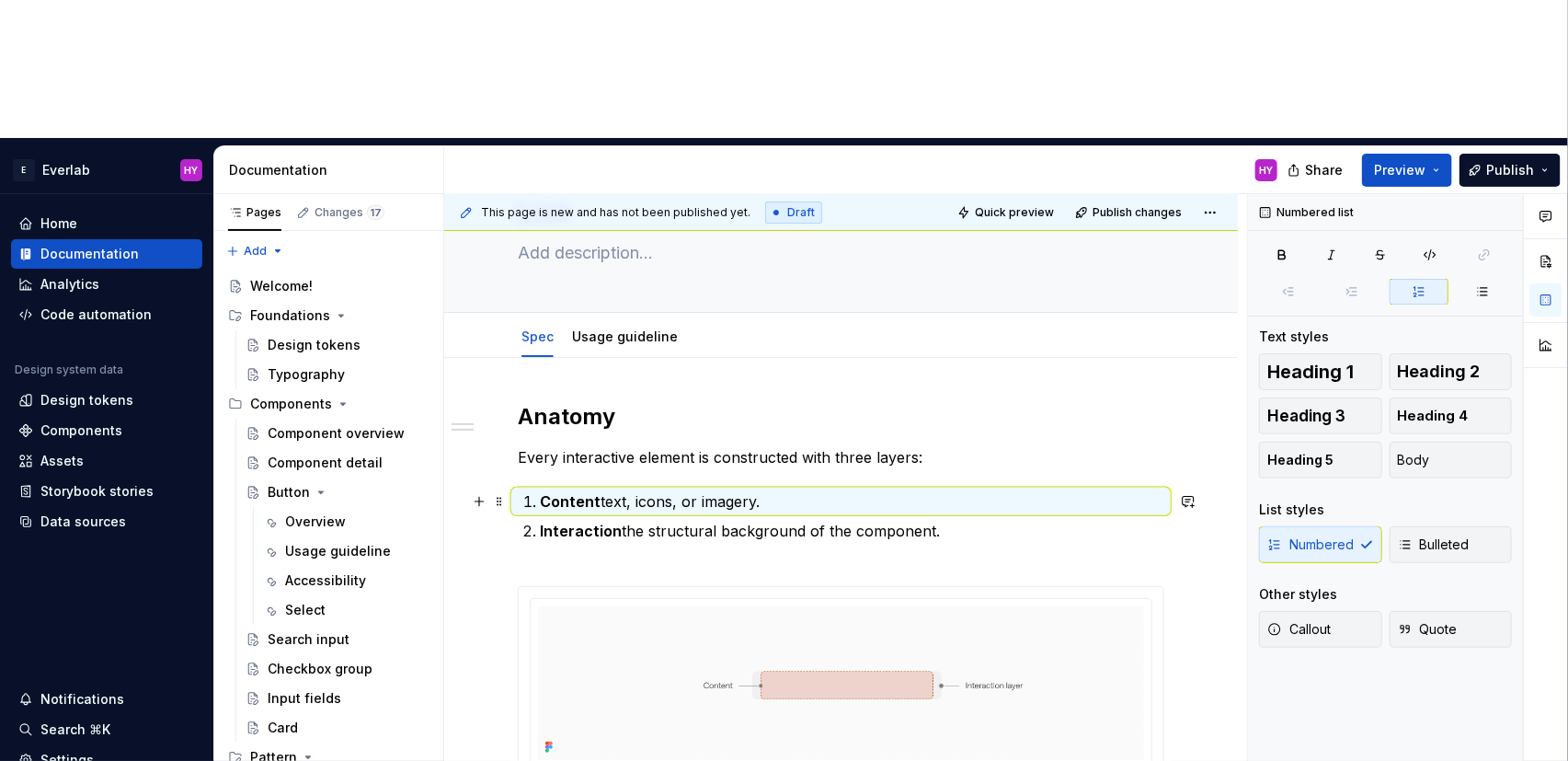
click at [606, 490] on p "Content text, icons, or imagery." at bounding box center [851, 502] width 624 height 22
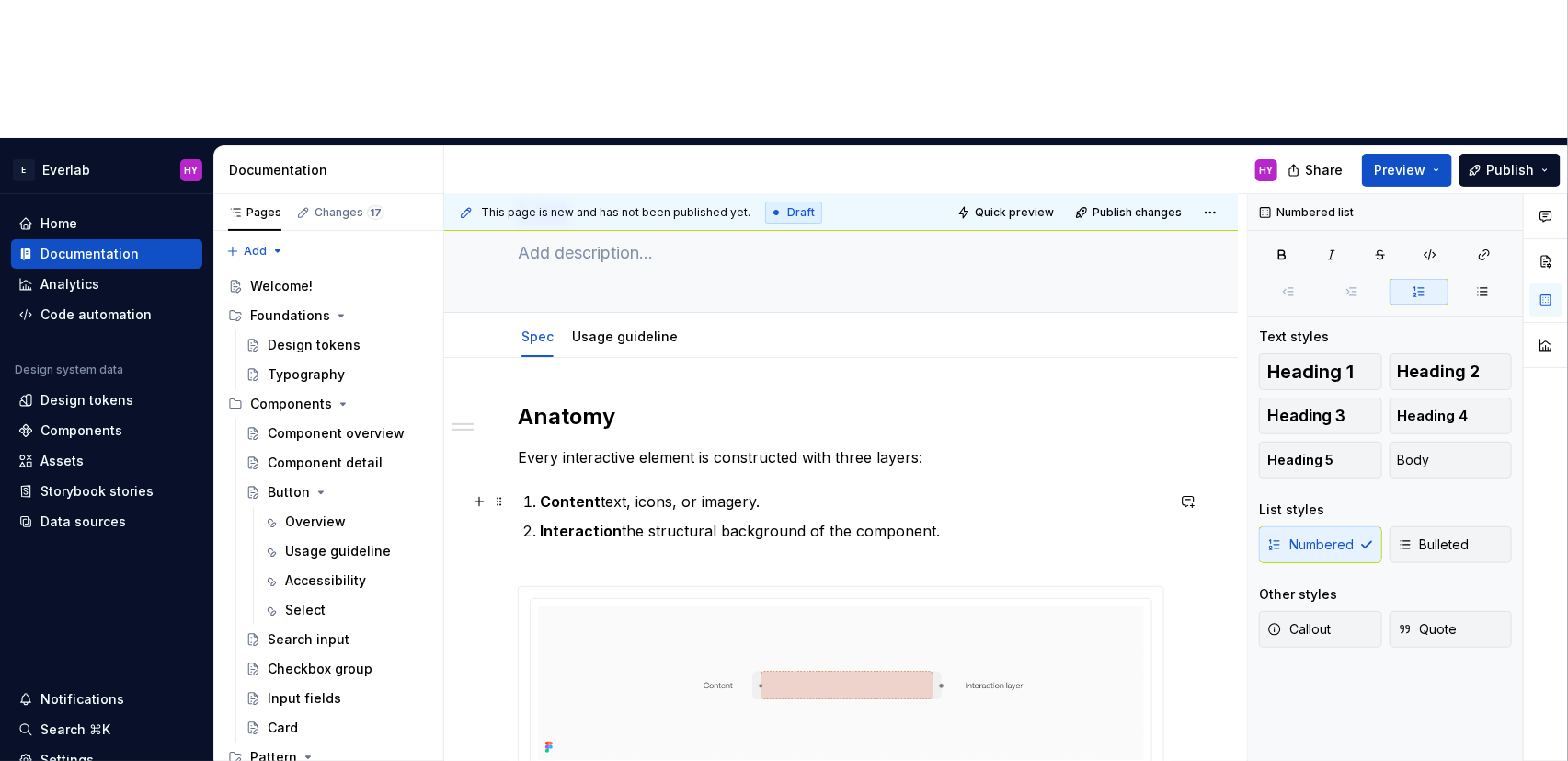
click at [597, 490] on p "Content text, icons, or imagery." at bounding box center [851, 502] width 624 height 22
click at [983, 490] on p "Content text, icons, or imagery." at bounding box center [851, 502] width 624 height 22
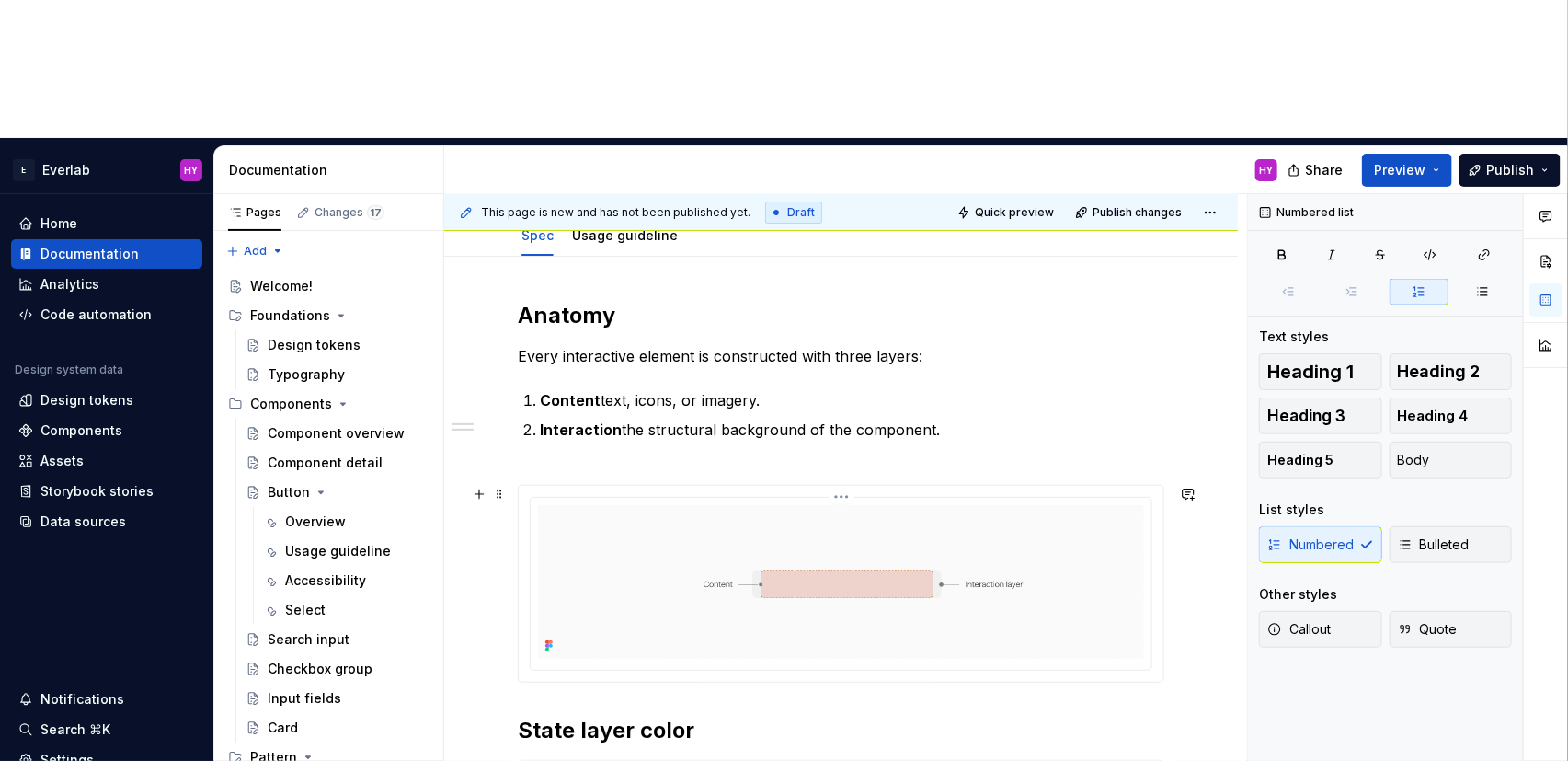
scroll to position [201, 0]
click at [897, 388] on ol "Content text, icons, or imagery. Interaction the structural background of the c…" at bounding box center [851, 425] width 624 height 74
click at [821, 388] on p "Content text, icons, or imagery." at bounding box center [851, 400] width 624 height 22
click at [973, 417] on p "Interaction the structural background of the component." at bounding box center [851, 439] width 624 height 44
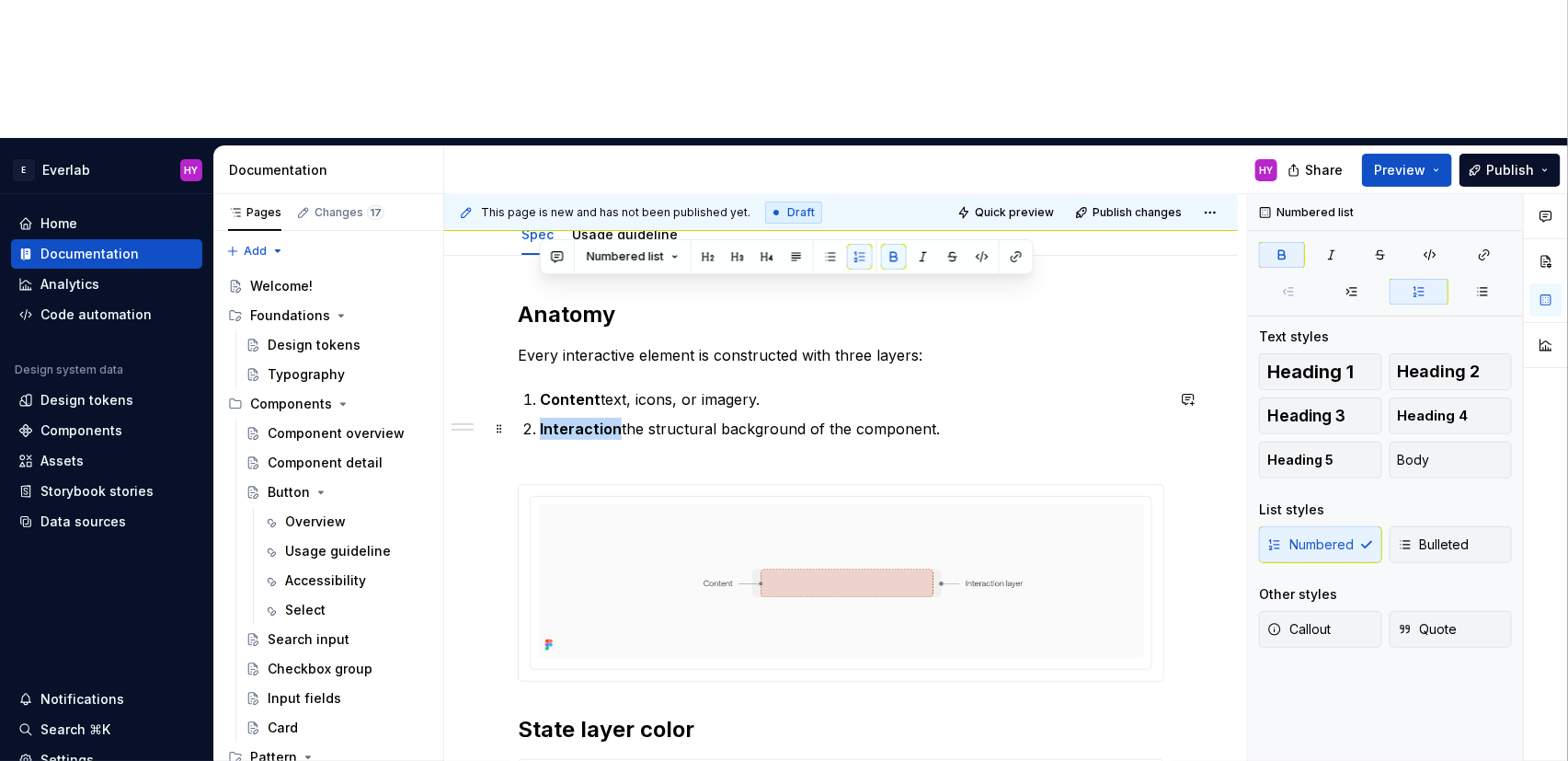
drag, startPoint x: 618, startPoint y: 289, endPoint x: 540, endPoint y: 294, distance: 78.2
click at [540, 417] on p "Interaction the structural background of the component." at bounding box center [851, 439] width 624 height 44
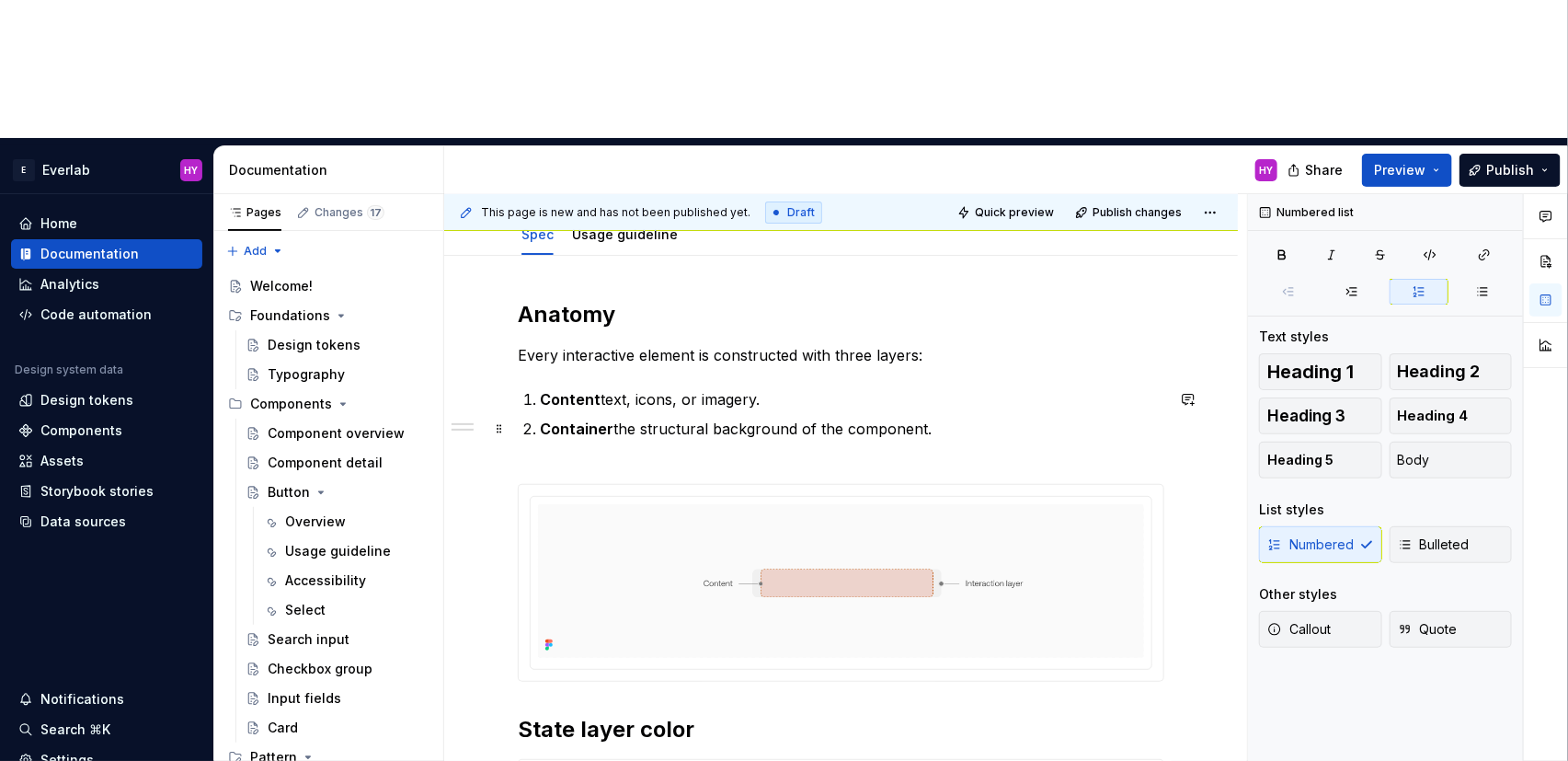
click at [614, 417] on p "Container the structural background of the component." at bounding box center [851, 439] width 624 height 44
click at [1076, 417] on p "Container the structural background of the component." at bounding box center [851, 439] width 624 height 44
click at [844, 355] on html "E Everlab HY Home Documentation Analytics Code automation Design system data De…" at bounding box center [784, 380] width 1568 height 761
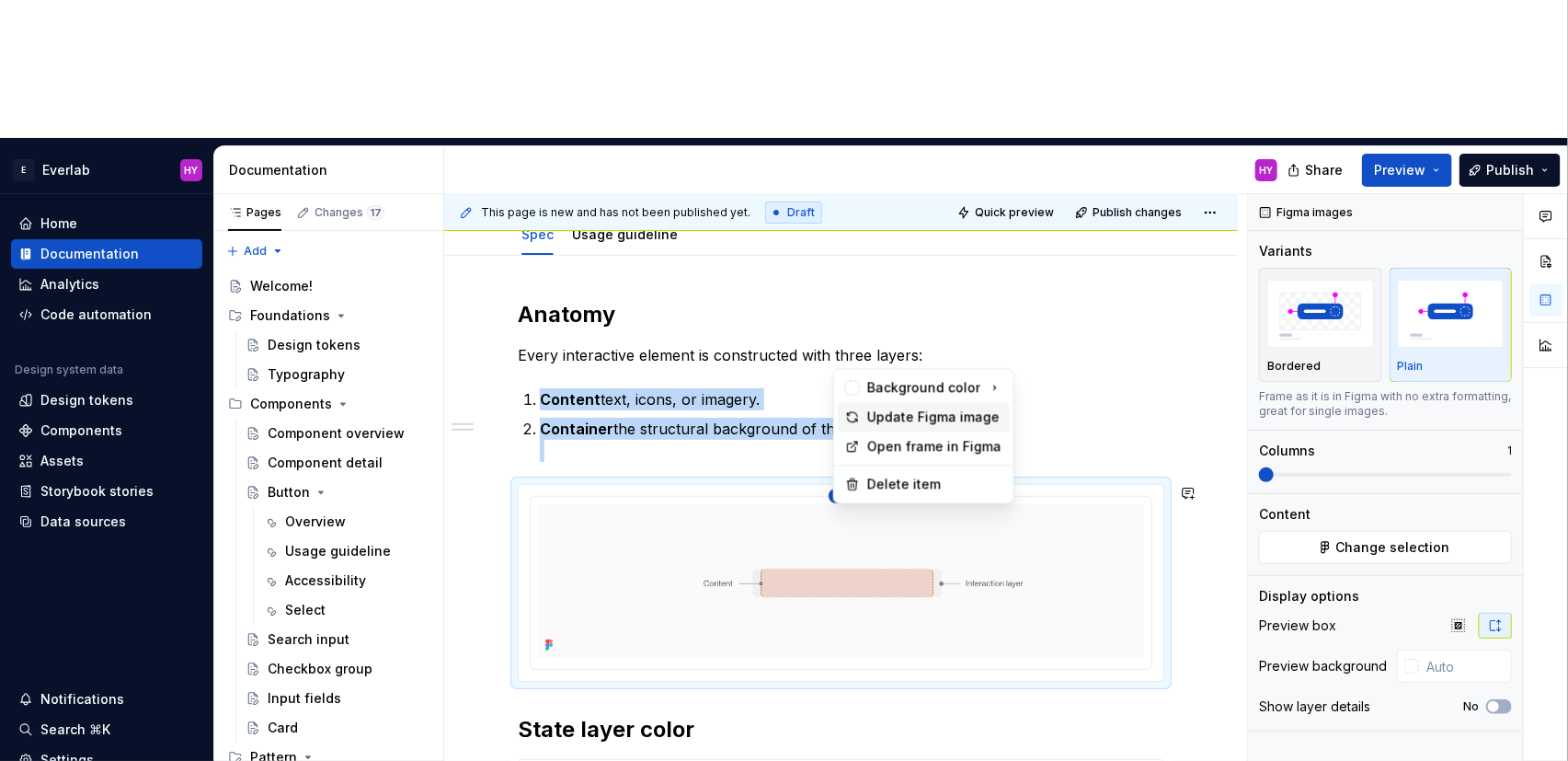
click at [894, 421] on div "Update Figma image" at bounding box center [935, 417] width 135 height 19
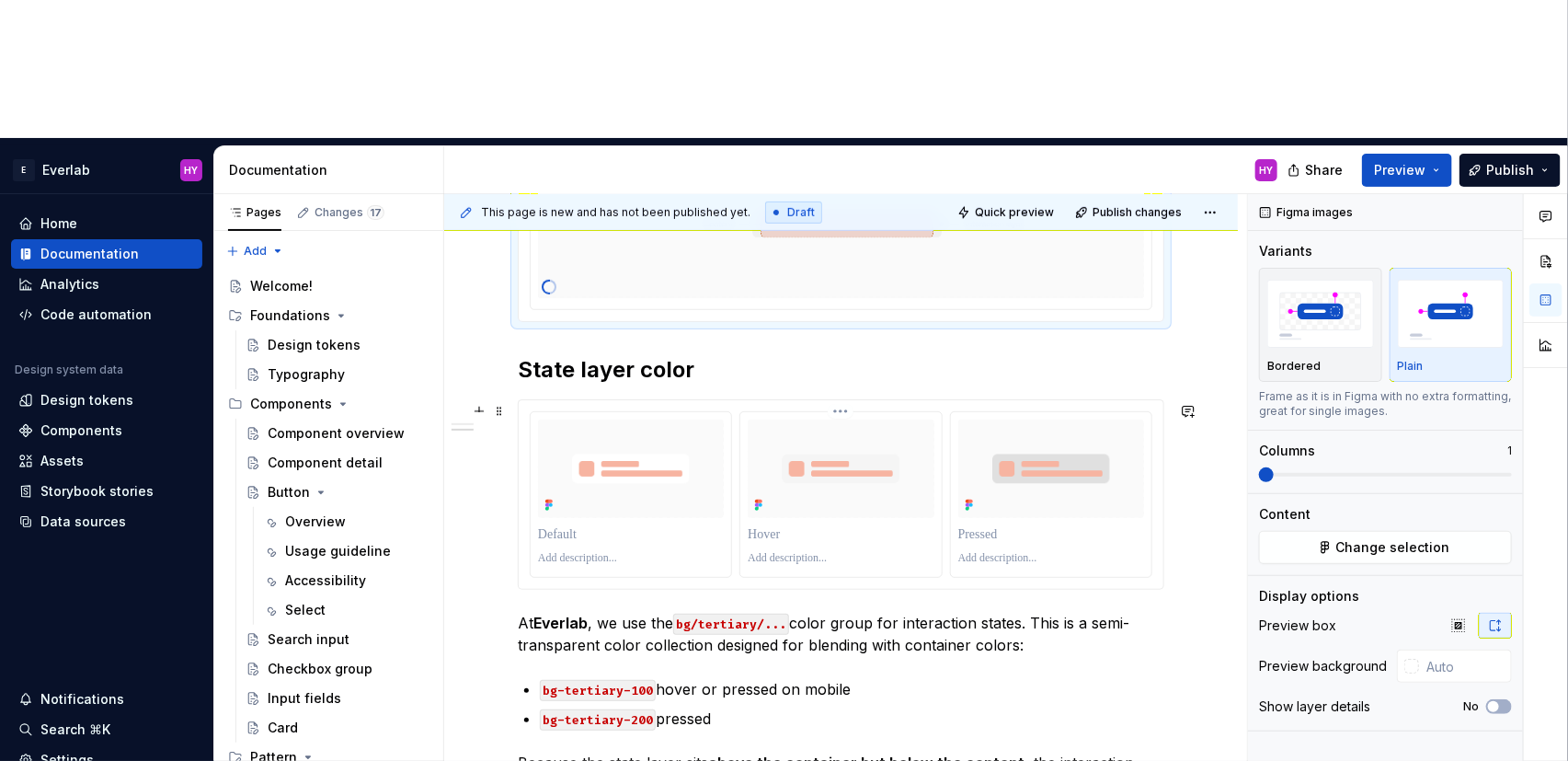
scroll to position [563, 0]
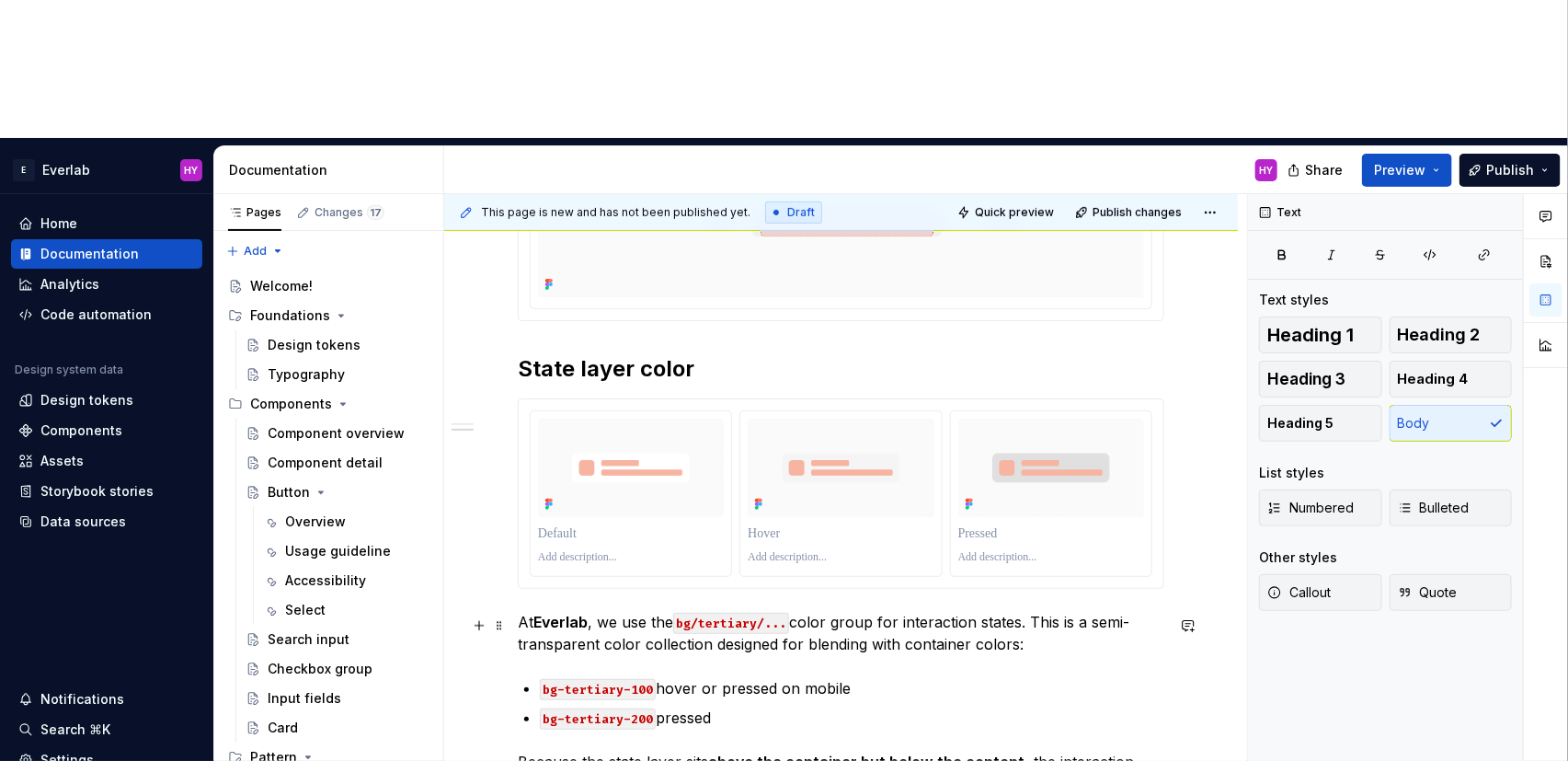
click at [949, 611] on p "At Everlab , we use the bg/tertiary/... color group for interaction states. Thi…" at bounding box center [840, 633] width 646 height 44
drag, startPoint x: 903, startPoint y: 510, endPoint x: 1060, endPoint y: 515, distance: 157.1
click at [1060, 611] on p "At Everlab , we use the bg/tertiary/... color group for interaction states. Thi…" at bounding box center [840, 633] width 646 height 44
click at [1053, 611] on p "At Everlab , we use the bg/tertiary/... color group for interaction states. Thi…" at bounding box center [840, 633] width 646 height 44
drag, startPoint x: 1043, startPoint y: 505, endPoint x: 996, endPoint y: 505, distance: 47.0
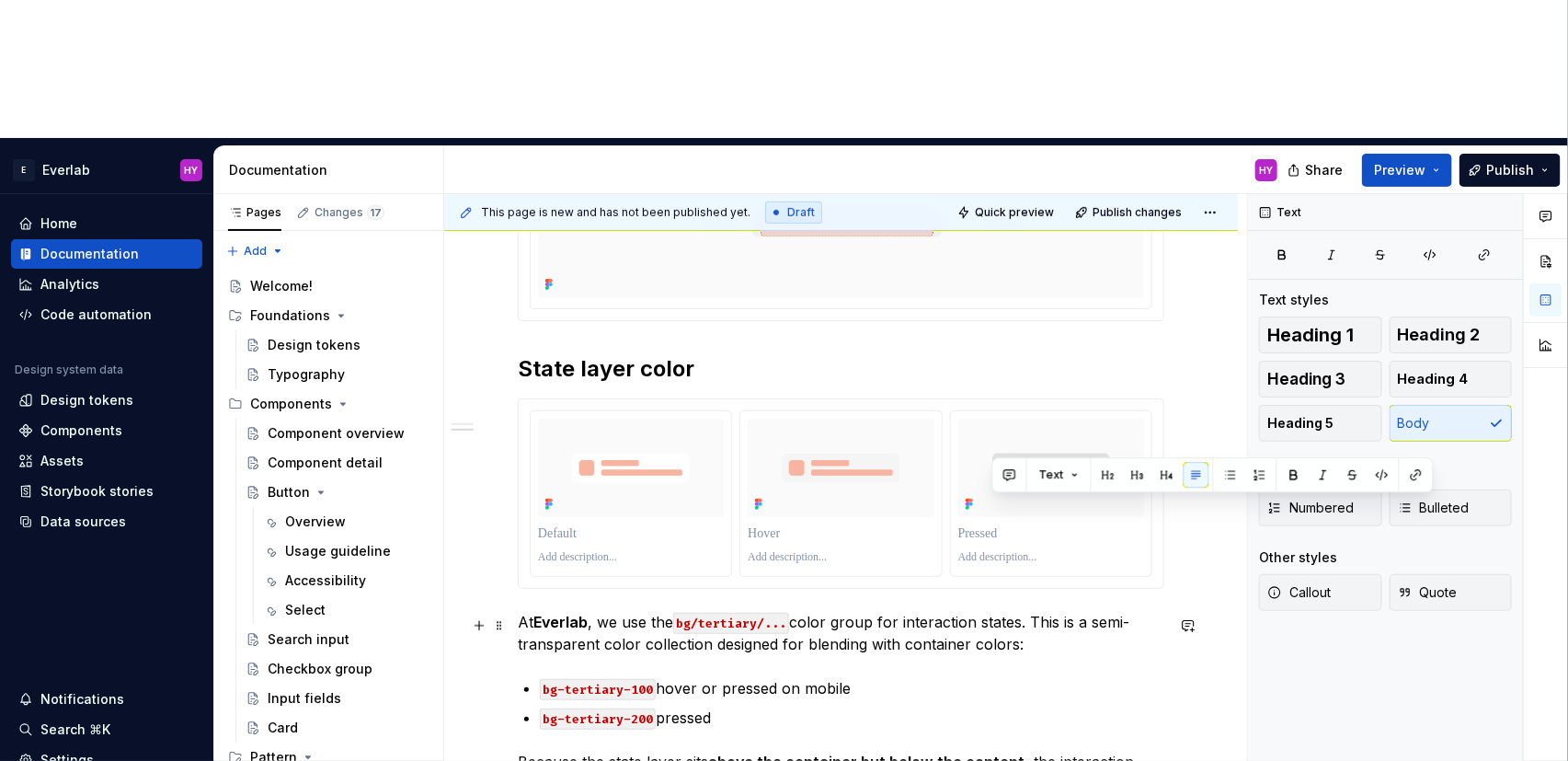
click at [996, 611] on p "At Everlab , we use the bg/tertiary/... color group for interaction states. Thi…" at bounding box center [840, 633] width 646 height 44
click at [1019, 520] on div "Anatomy Every interactive element is constructed with three layers: Content tex…" at bounding box center [840, 405] width 646 height 933
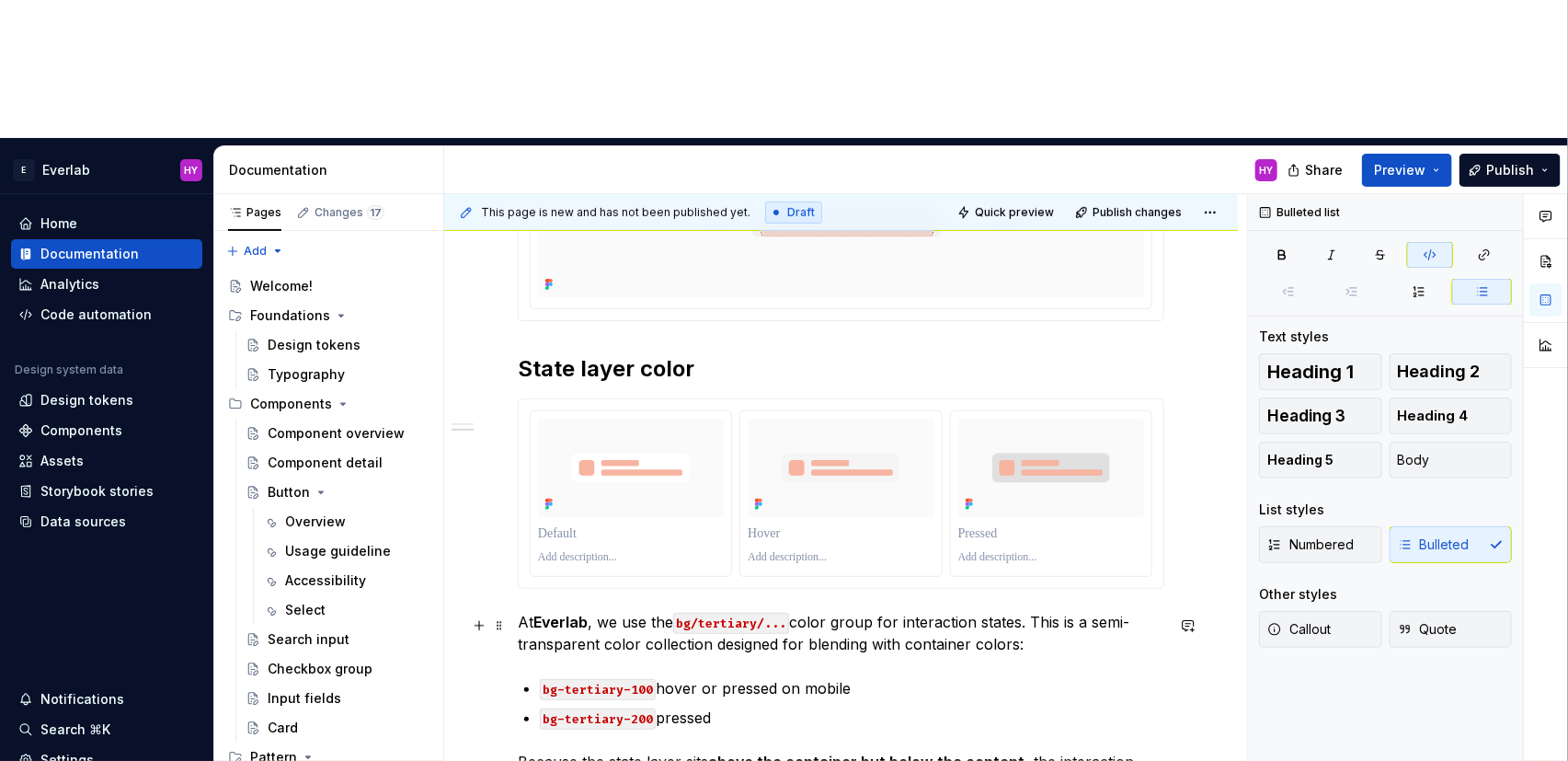
click at [951, 611] on p "At Everlab , we use the bg/tertiary/... color group for interaction states. Thi…" at bounding box center [840, 633] width 646 height 44
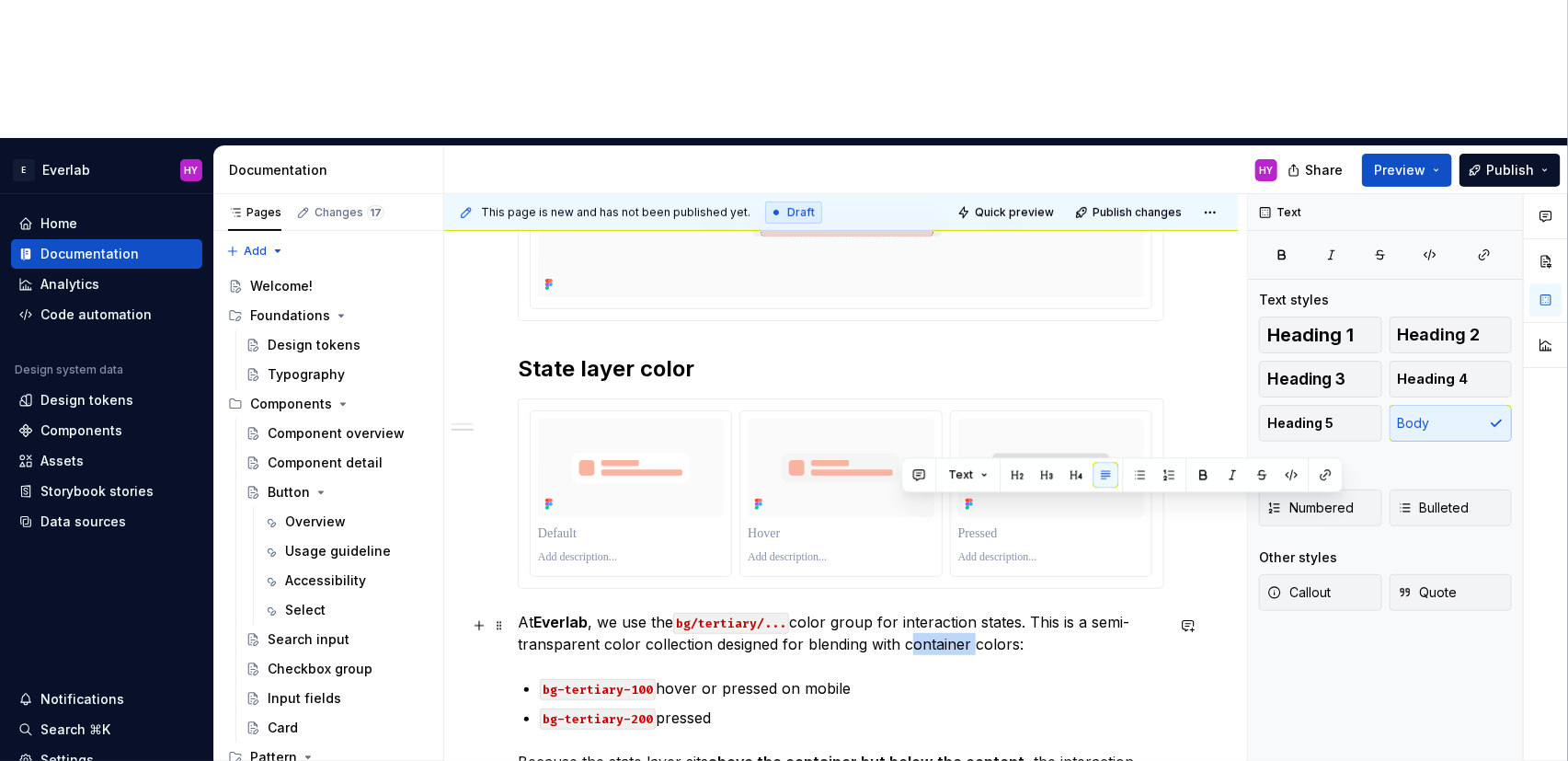
click at [951, 611] on p "At Everlab , we use the bg/tertiary/... color group for interaction states. Thi…" at bounding box center [840, 633] width 646 height 44
click at [930, 611] on p "At Everlab , we use the bg/tertiary/... color group for interaction states. Thi…" at bounding box center [840, 633] width 646 height 44
drag, startPoint x: 902, startPoint y: 510, endPoint x: 1038, endPoint y: 513, distance: 136.0
click at [1038, 611] on p "At Everlab , we use the bg/tertiary/... color group for interaction states. Thi…" at bounding box center [840, 633] width 646 height 44
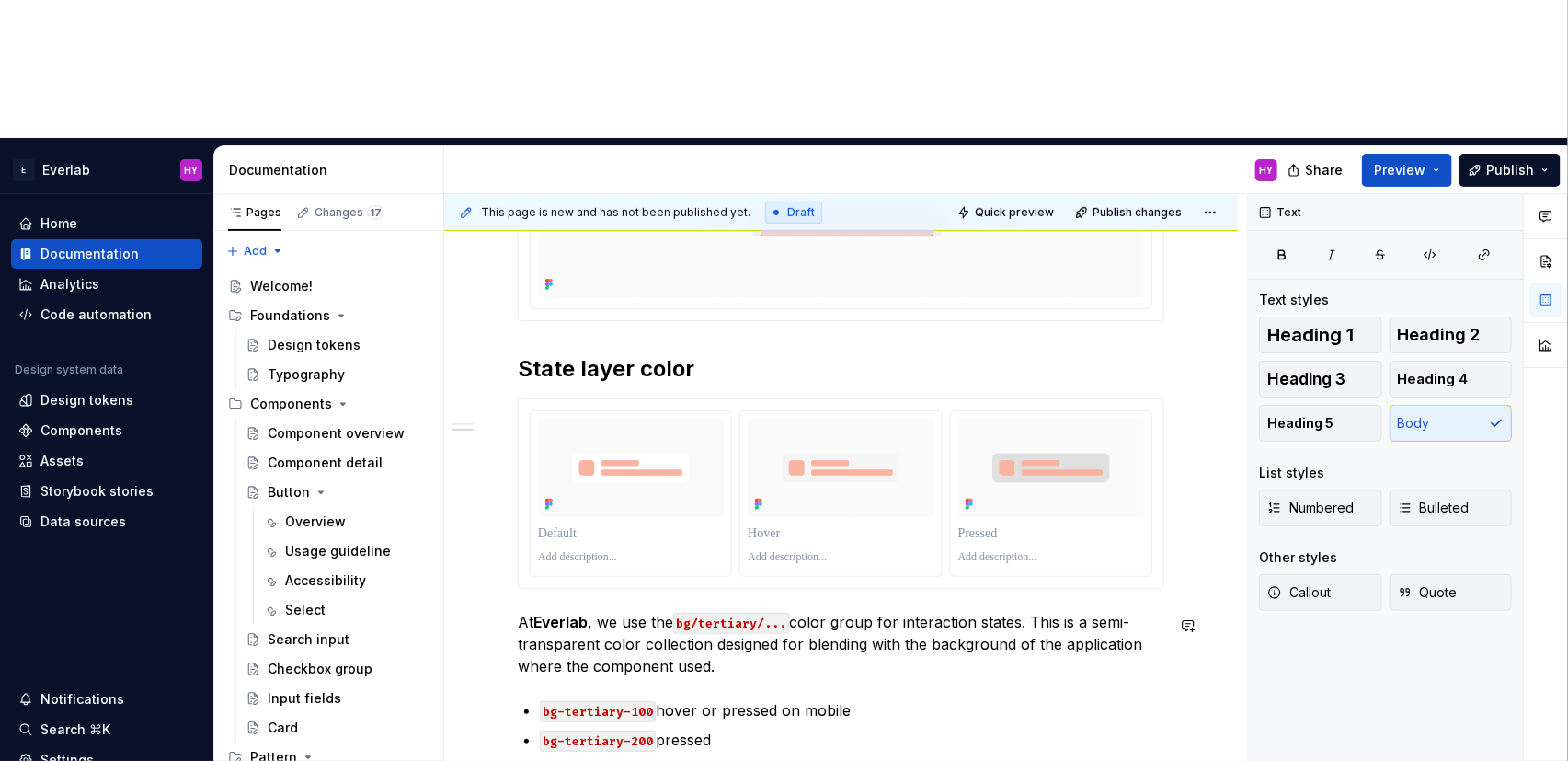
click at [1024, 557] on div "Anatomy Every interactive element is constructed with three layers: Content tex…" at bounding box center [840, 417] width 646 height 955
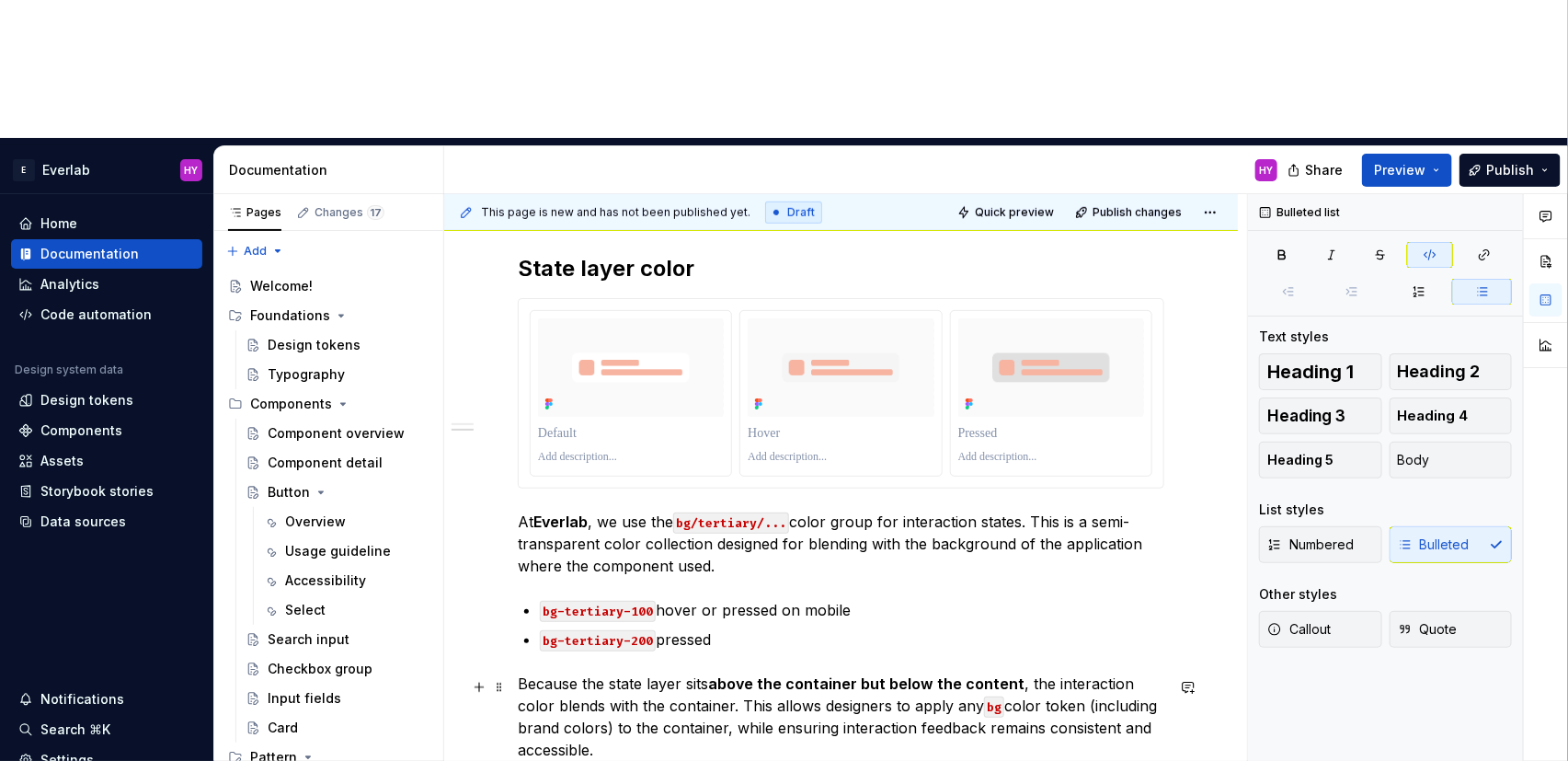
scroll to position [695, 0]
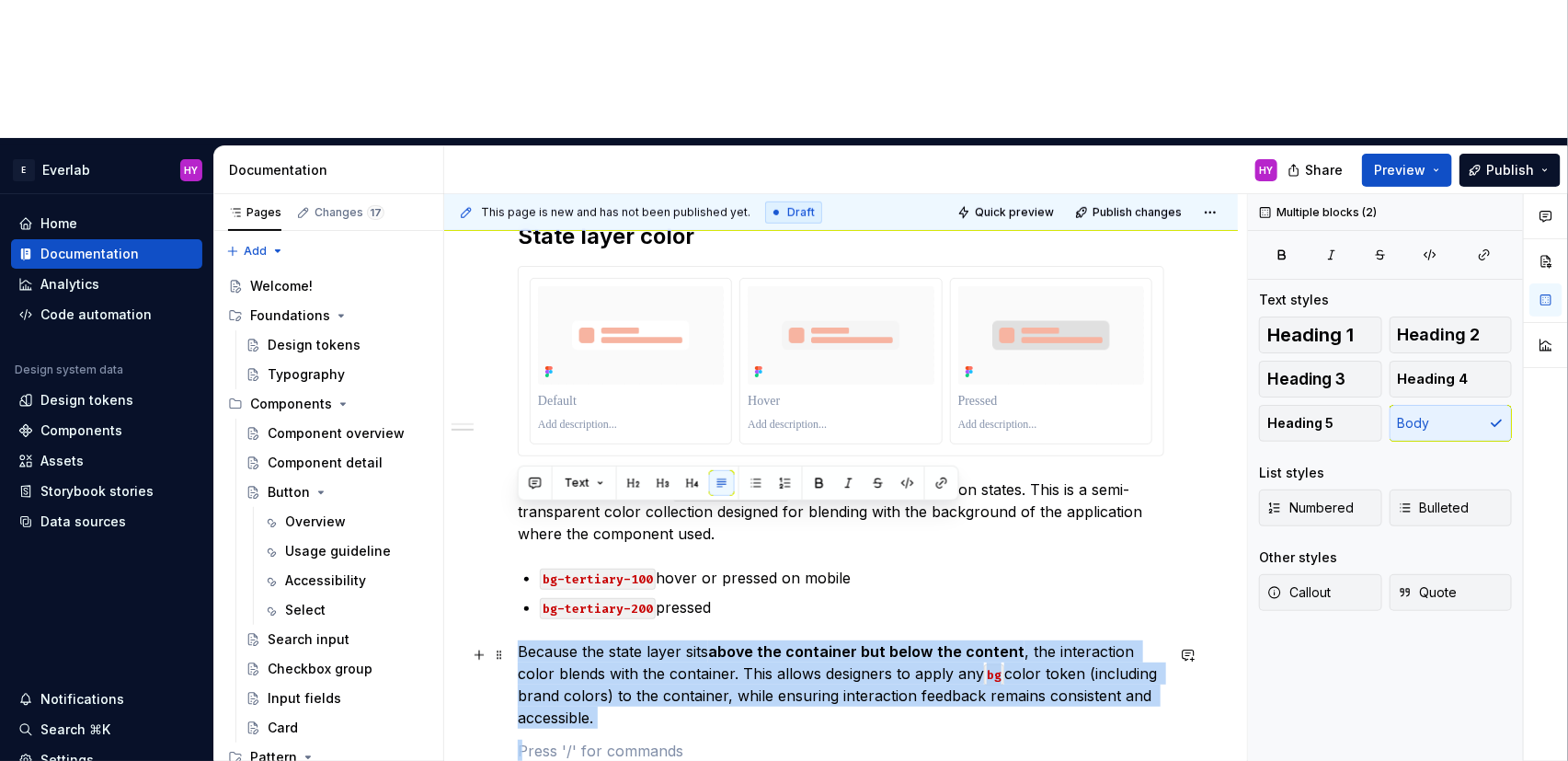
drag, startPoint x: 675, startPoint y: 598, endPoint x: 458, endPoint y: 510, distance: 234.2
click at [458, 510] on div "Anatomy Every interactive element is constructed with three layers: Content tex…" at bounding box center [841, 387] width 793 height 1250
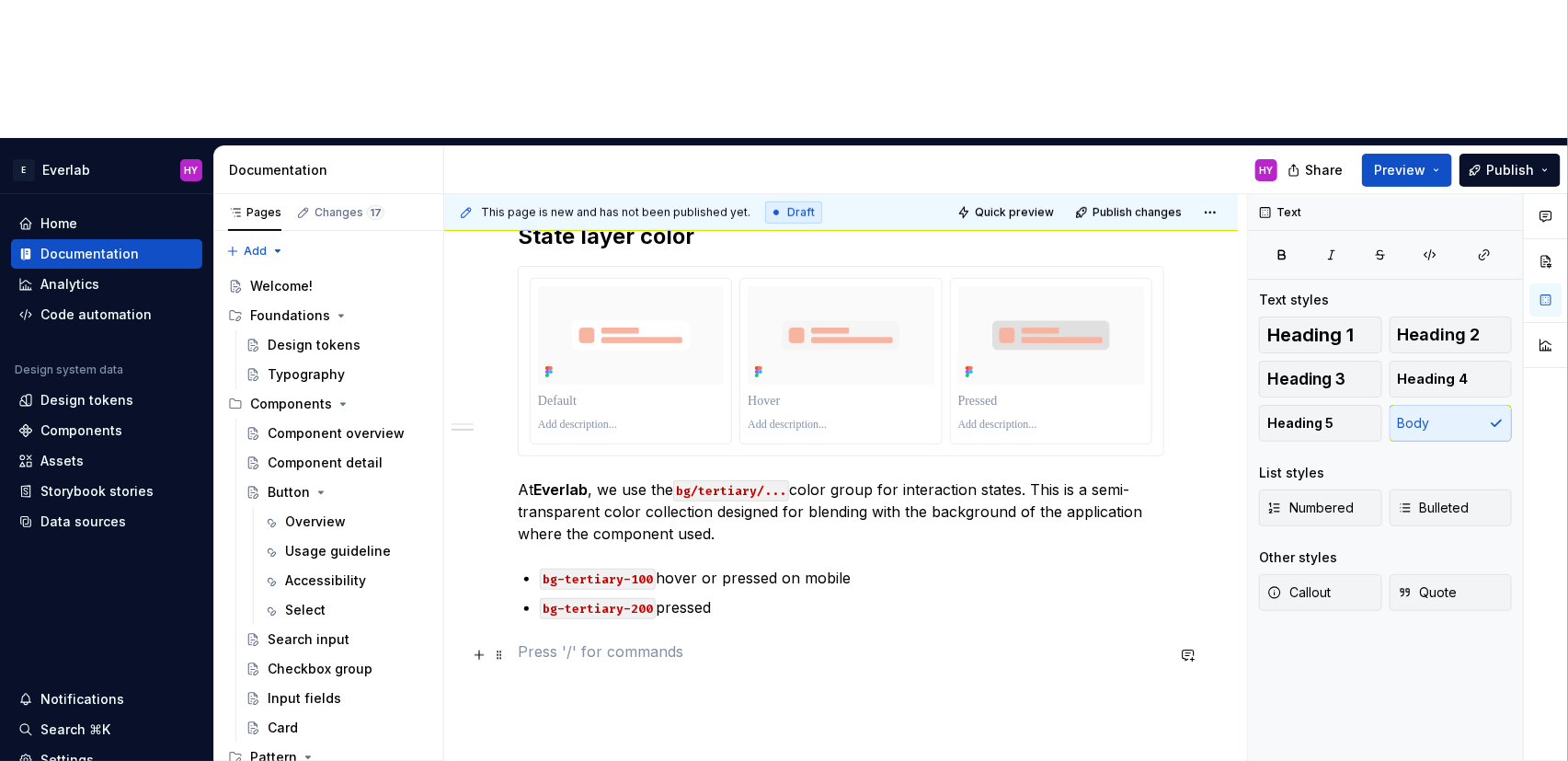
click at [711, 640] on p at bounding box center [840, 651] width 646 height 22
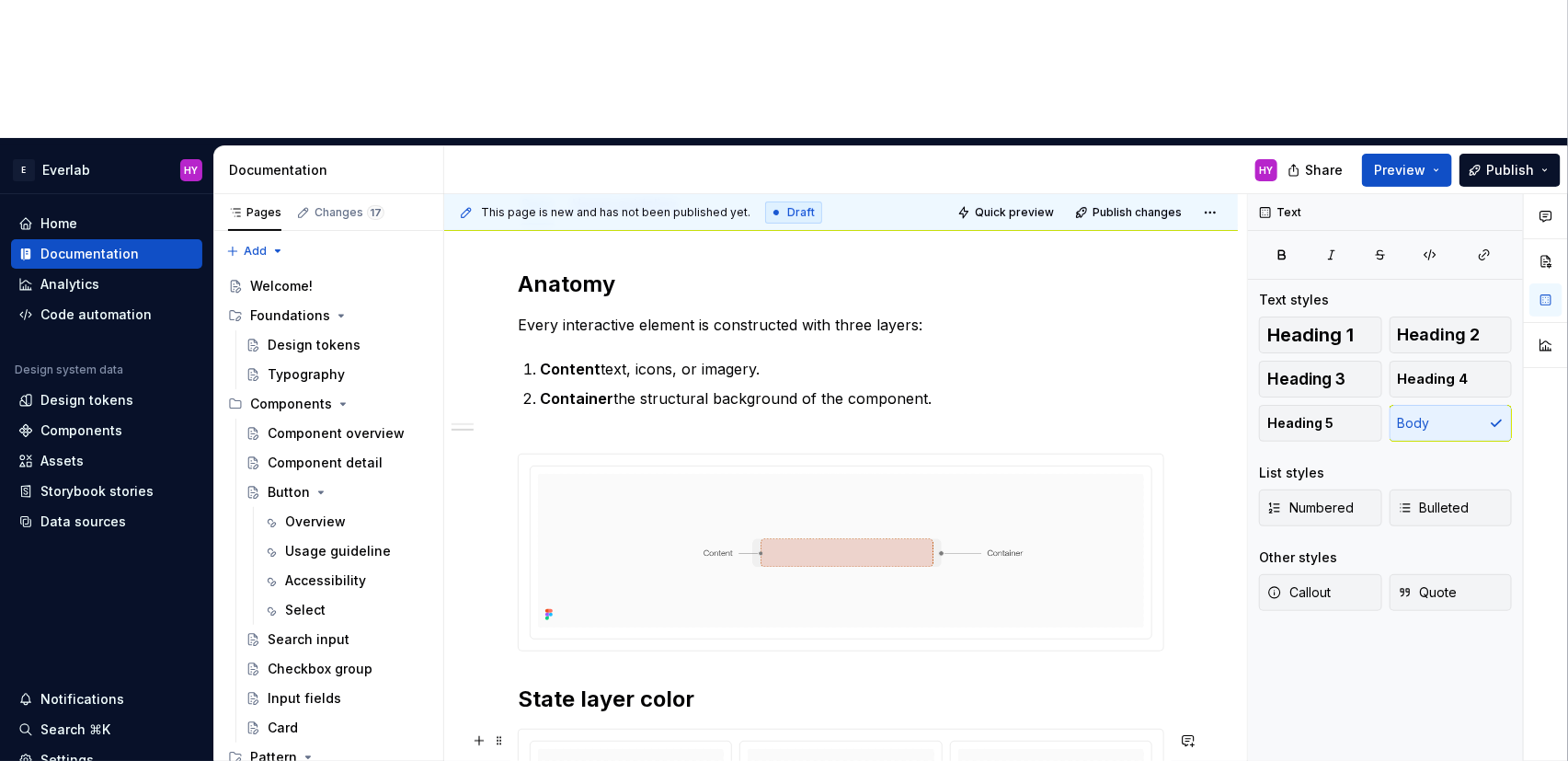
scroll to position [672, 0]
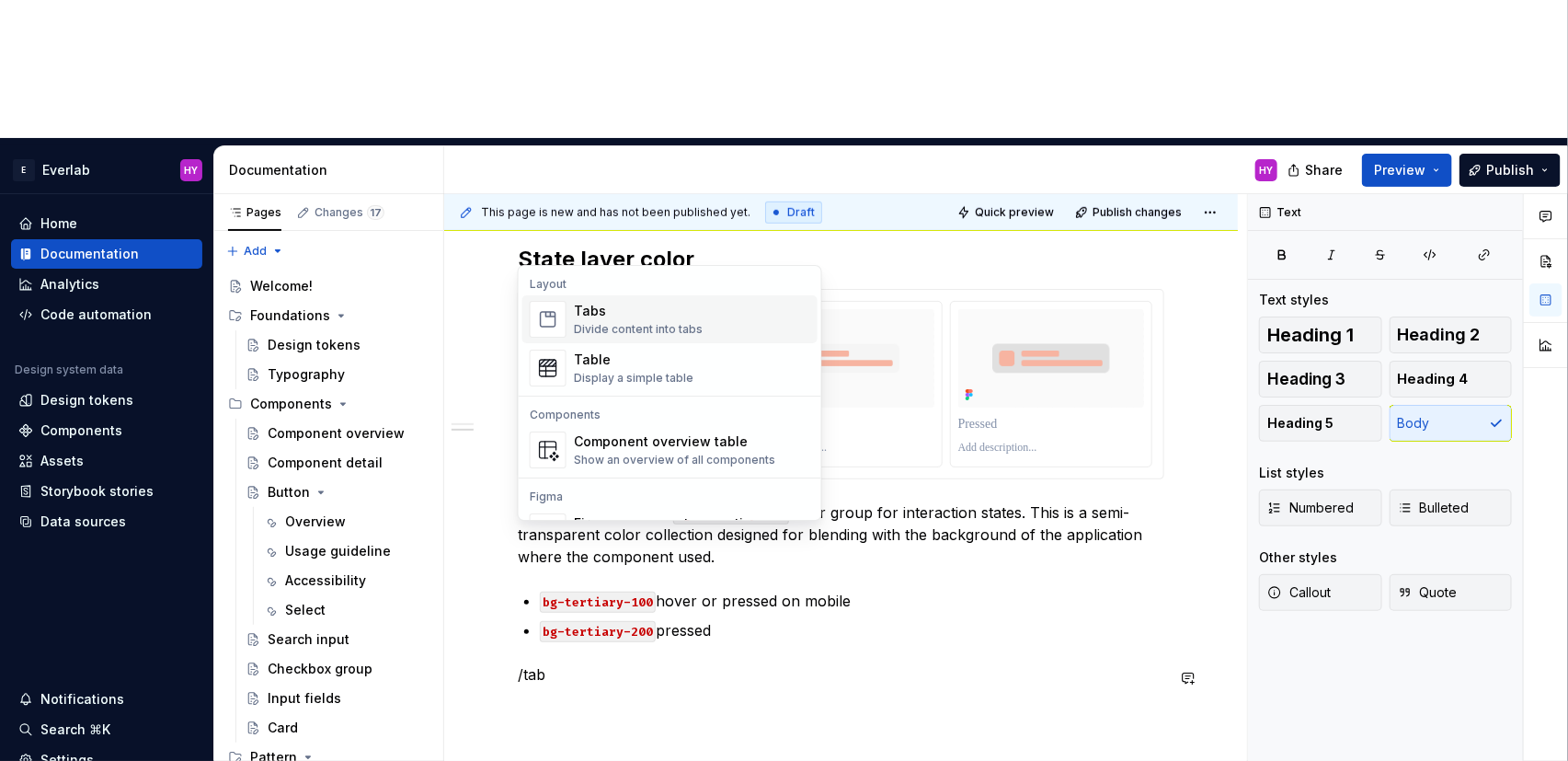
click at [710, 333] on div "Tabs Divide content into tabs" at bounding box center [691, 318] width 237 height 37
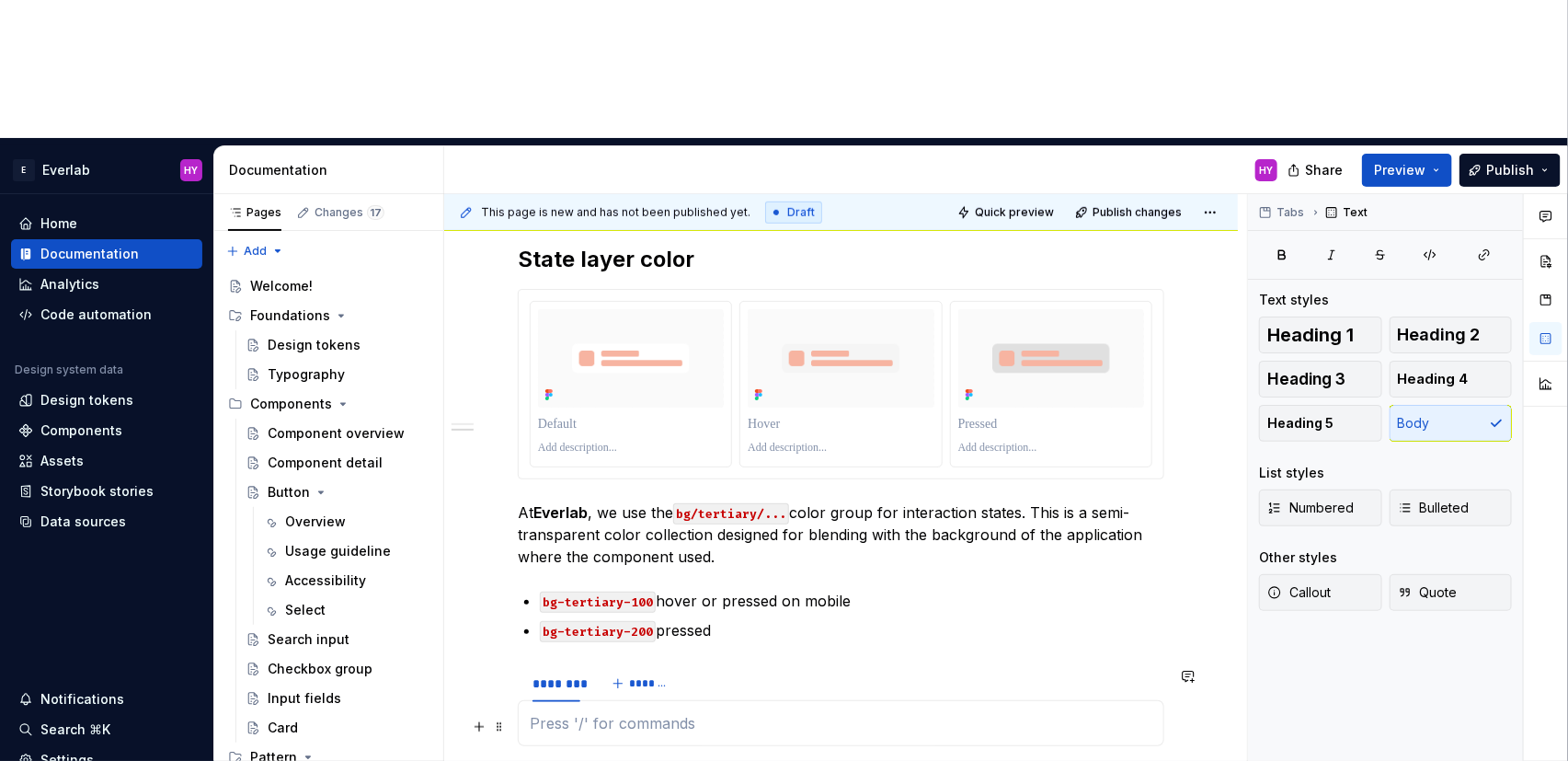
type textarea "*"
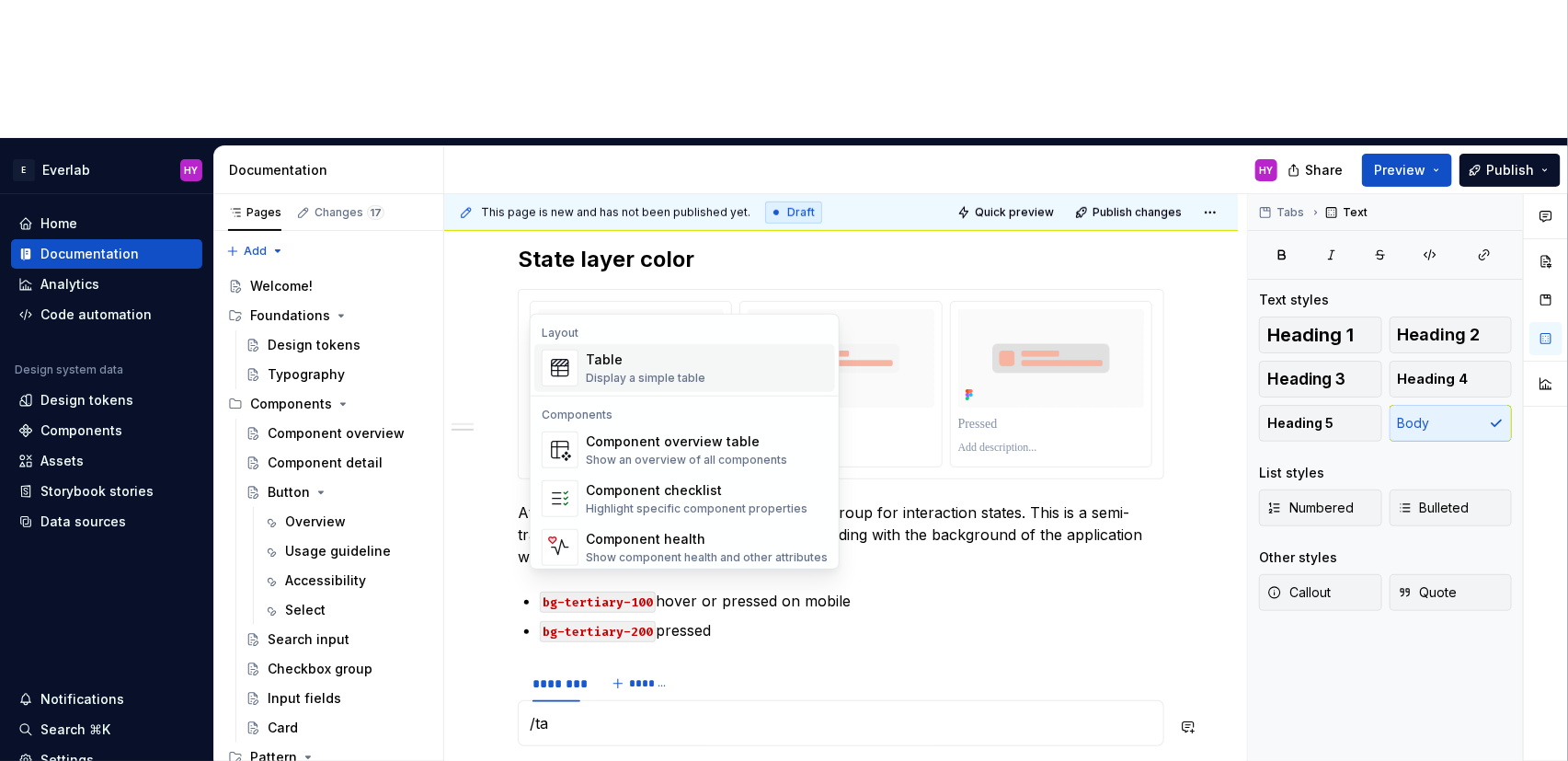
click at [681, 369] on div "Table Display a simple table" at bounding box center [646, 368] width 120 height 35
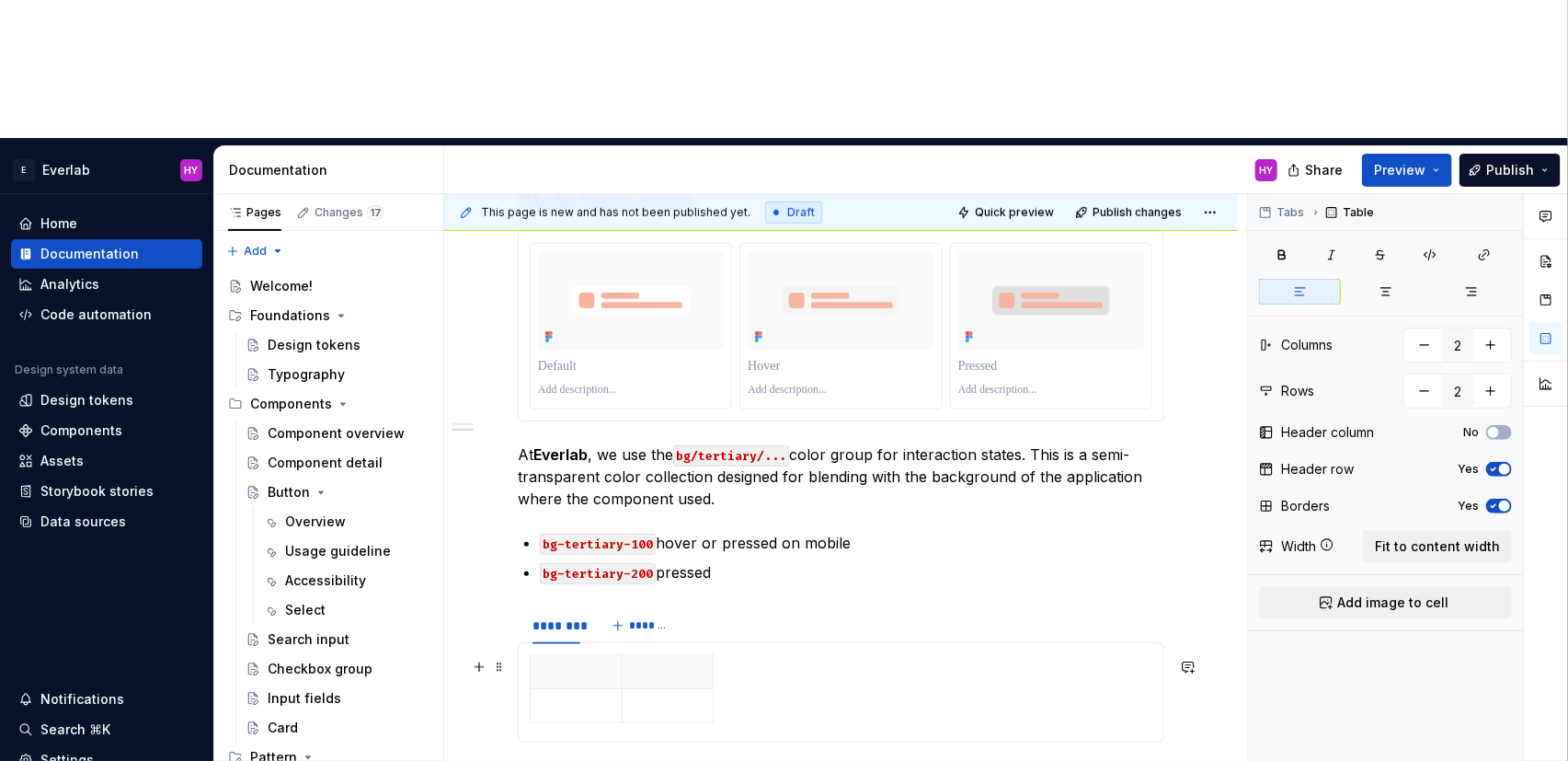
scroll to position [731, 0]
click at [492, 606] on span at bounding box center [500, 619] width 15 height 26
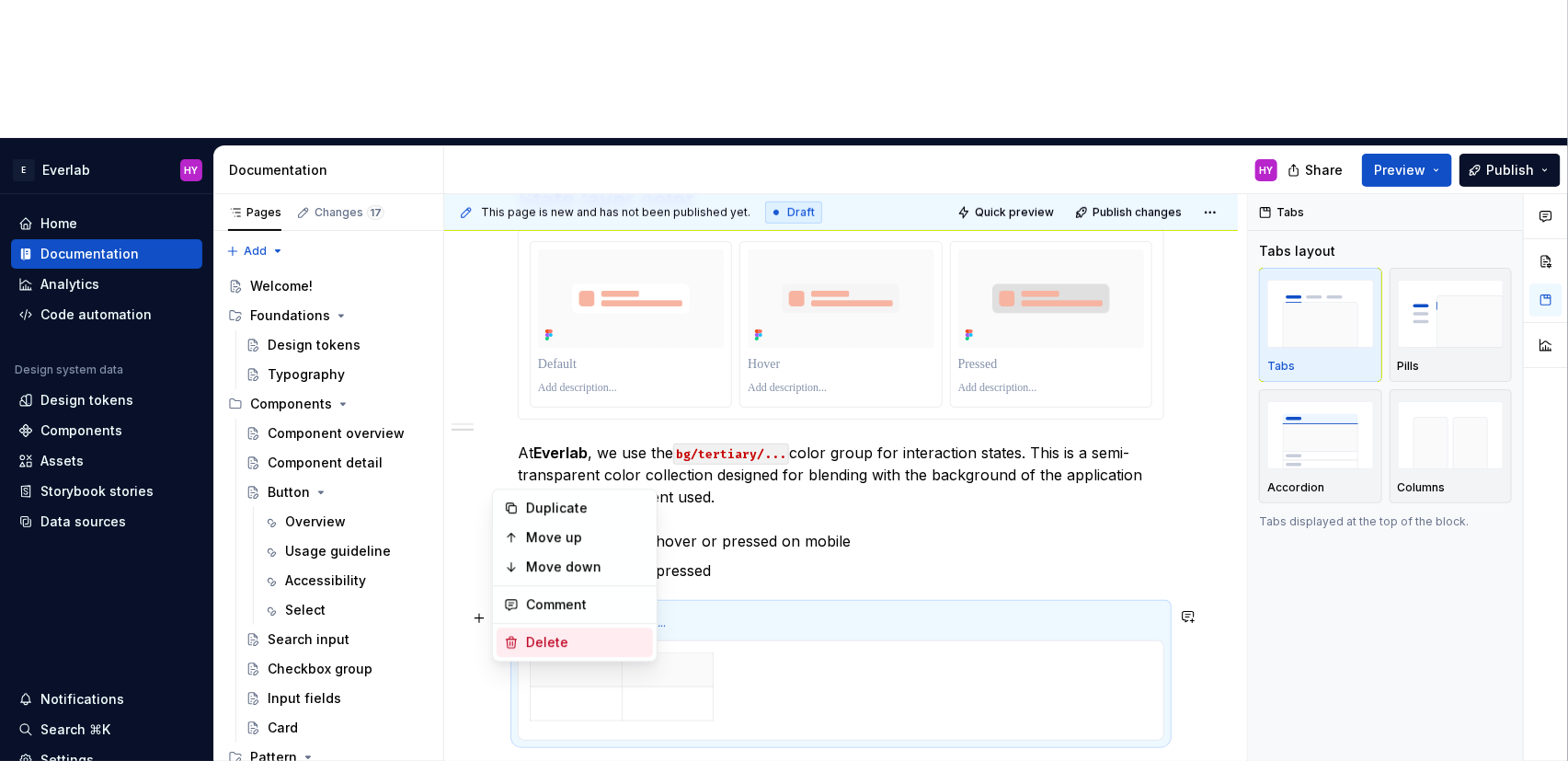
click at [550, 637] on div "Delete" at bounding box center [586, 642] width 120 height 19
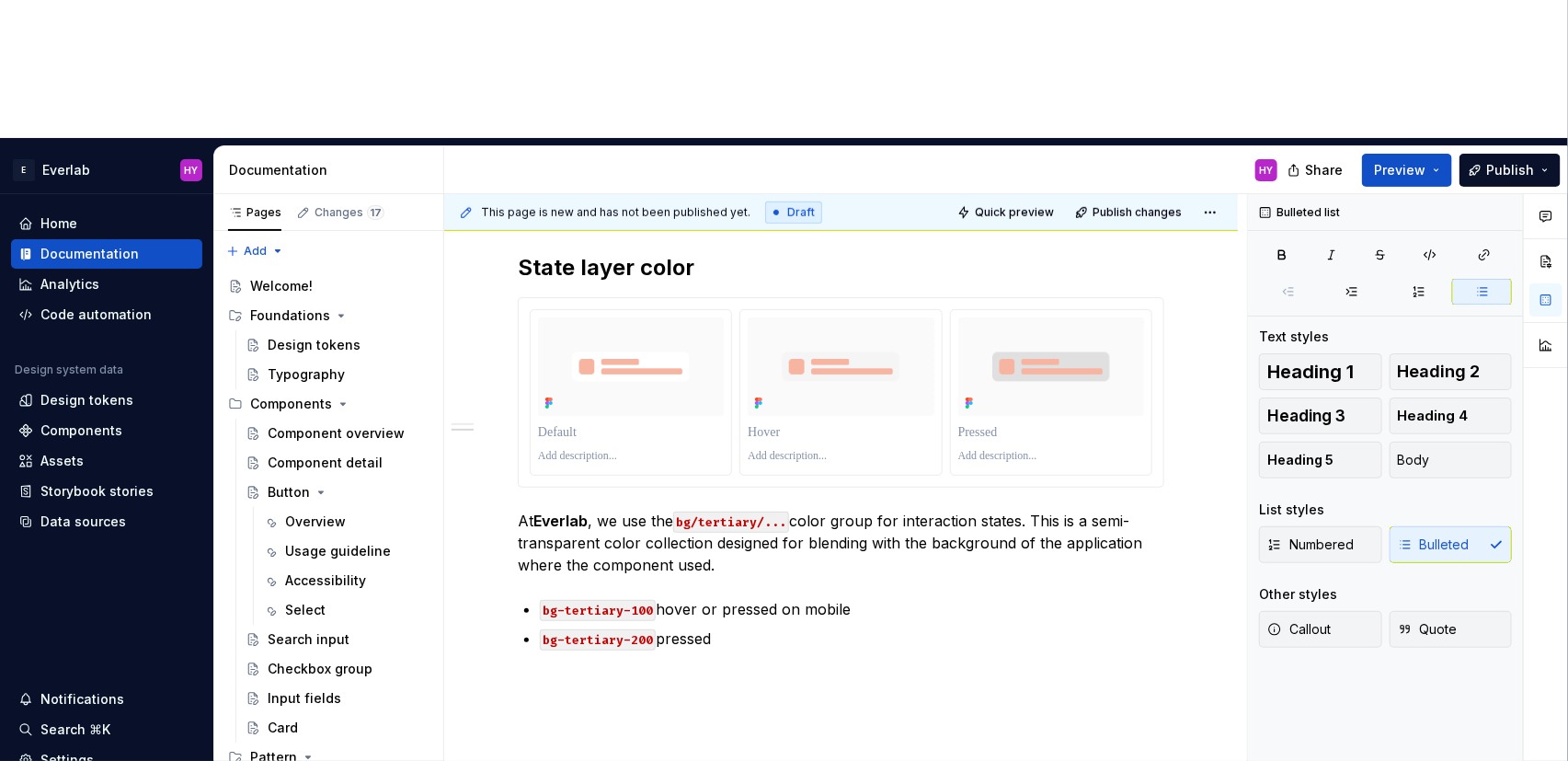
scroll to position [666, 0]
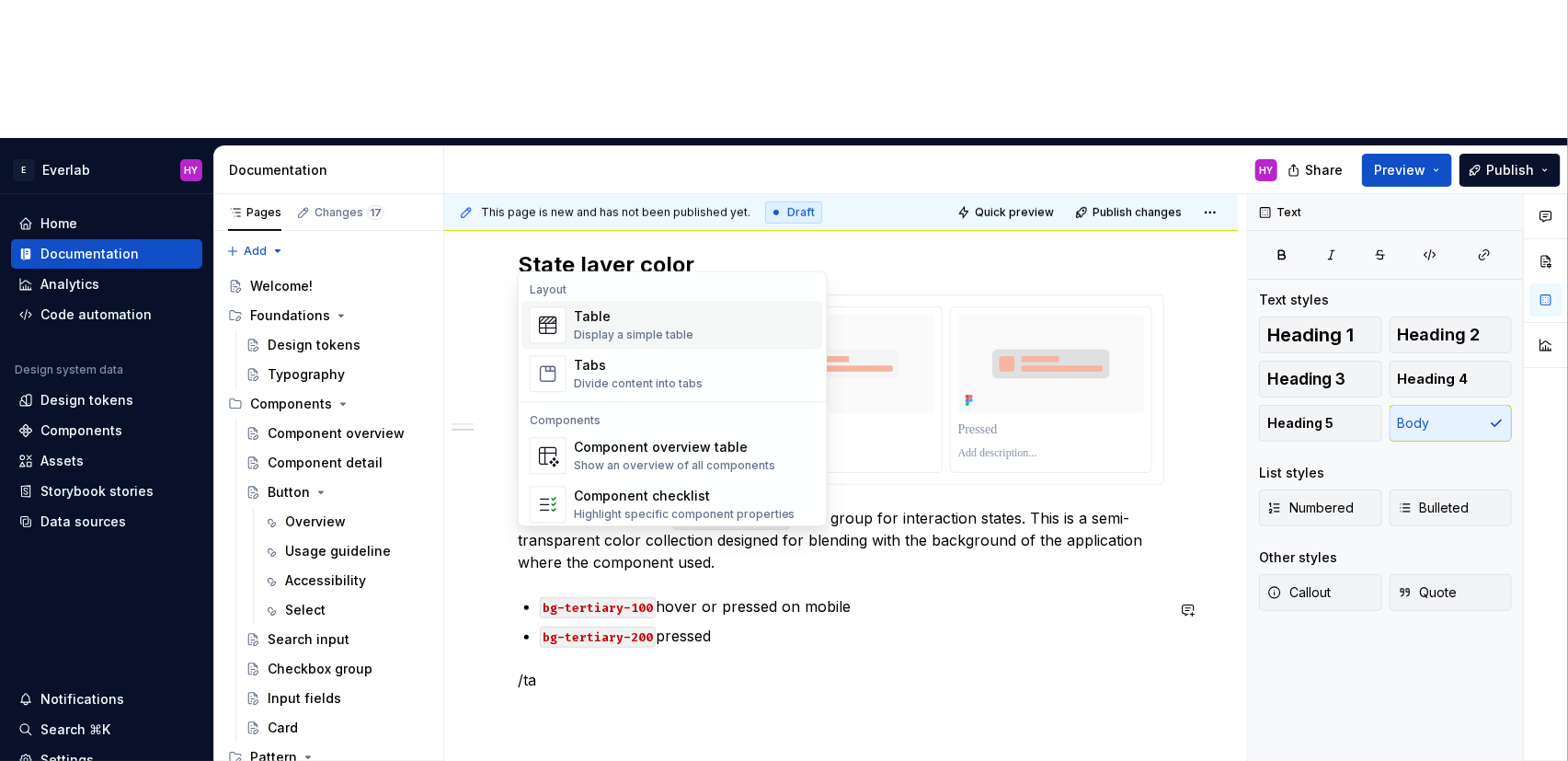
click at [719, 328] on div "Table Display a simple table" at bounding box center [694, 324] width 242 height 37
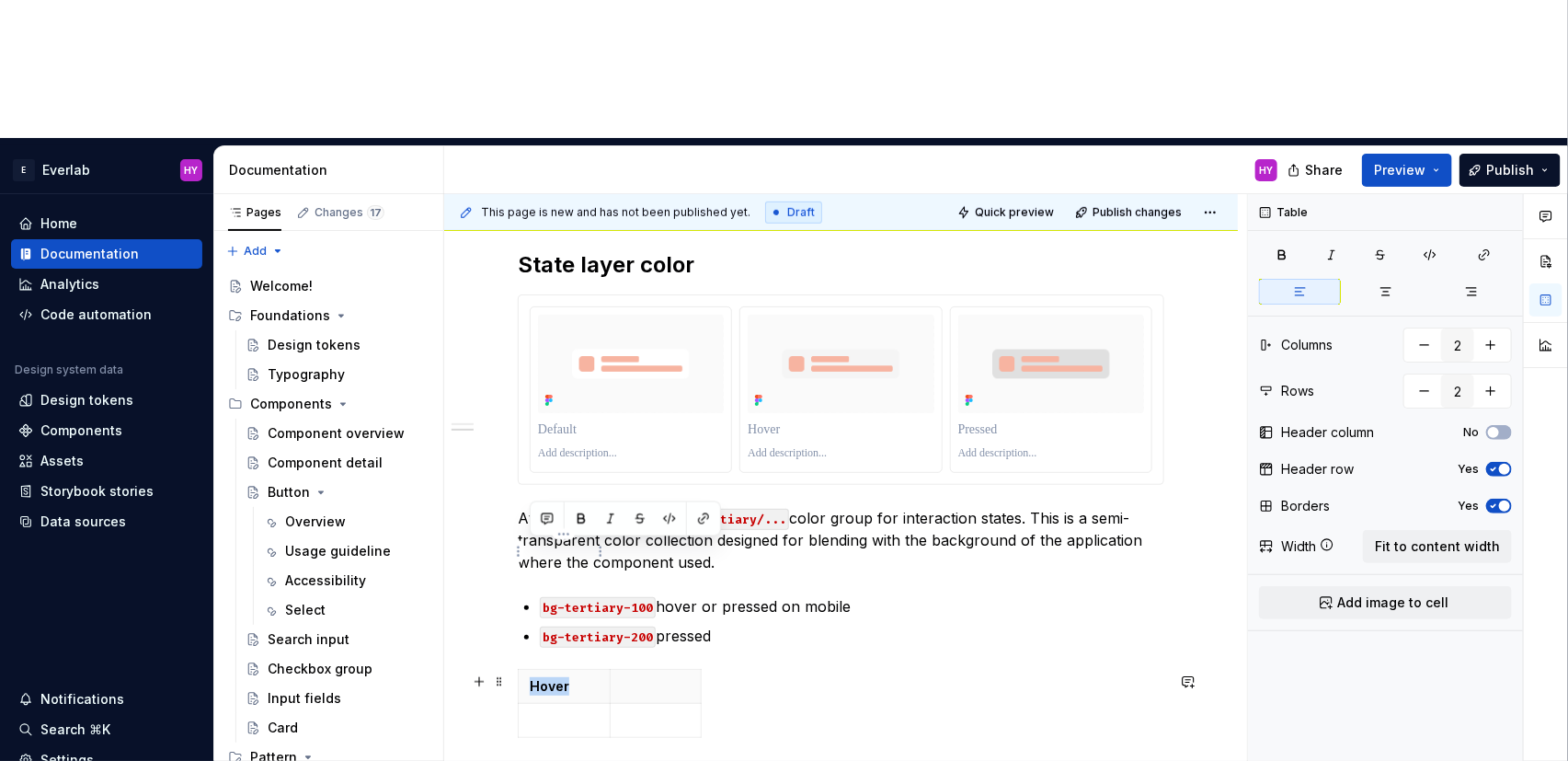
drag, startPoint x: 574, startPoint y: 553, endPoint x: 526, endPoint y: 549, distance: 48.2
click at [526, 670] on th "Hover" at bounding box center [564, 687] width 92 height 34
click at [561, 711] on p at bounding box center [564, 721] width 69 height 19
click at [537, 711] on p "hover" at bounding box center [564, 721] width 69 height 19
click at [641, 670] on th at bounding box center [656, 687] width 92 height 34
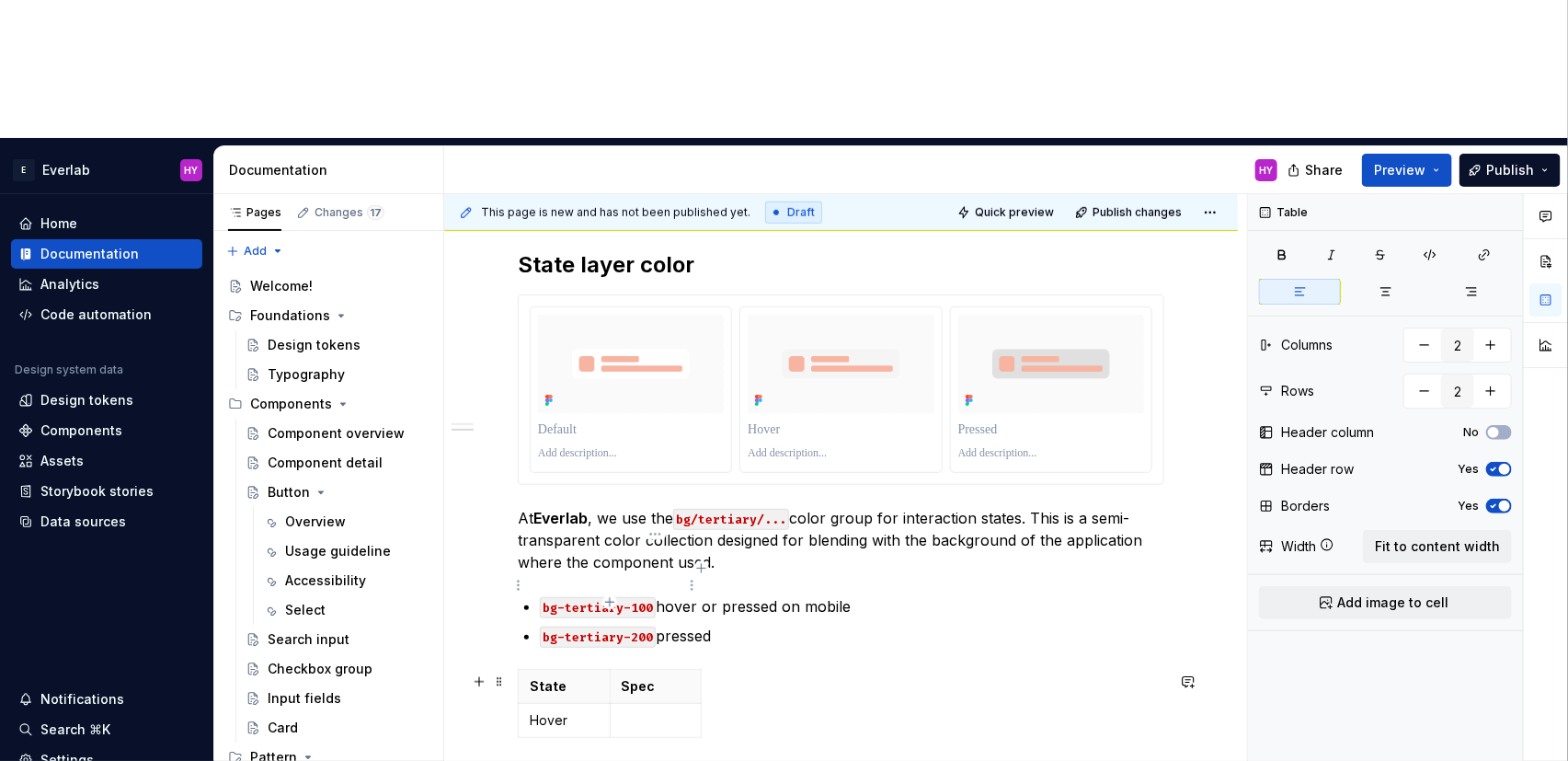
click at [654, 711] on p at bounding box center [656, 721] width 69 height 19
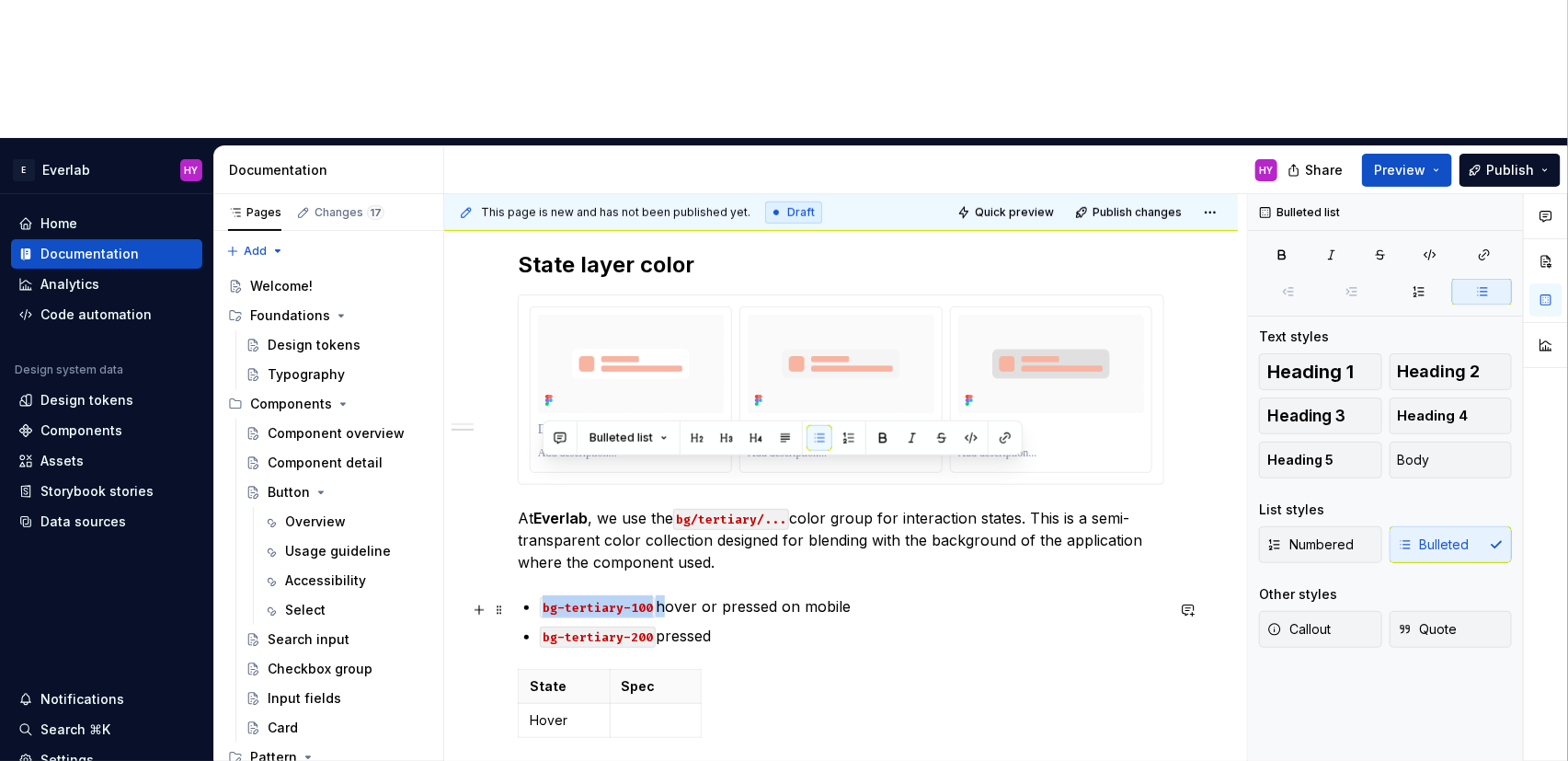
drag, startPoint x: 657, startPoint y: 466, endPoint x: 539, endPoint y: 463, distance: 118.0
click at [540, 595] on p "bg-tertiary-100 hover or pressed on mobile" at bounding box center [851, 607] width 624 height 22
copy p "bg-tertiary-100"
click at [649, 711] on p at bounding box center [656, 721] width 69 height 19
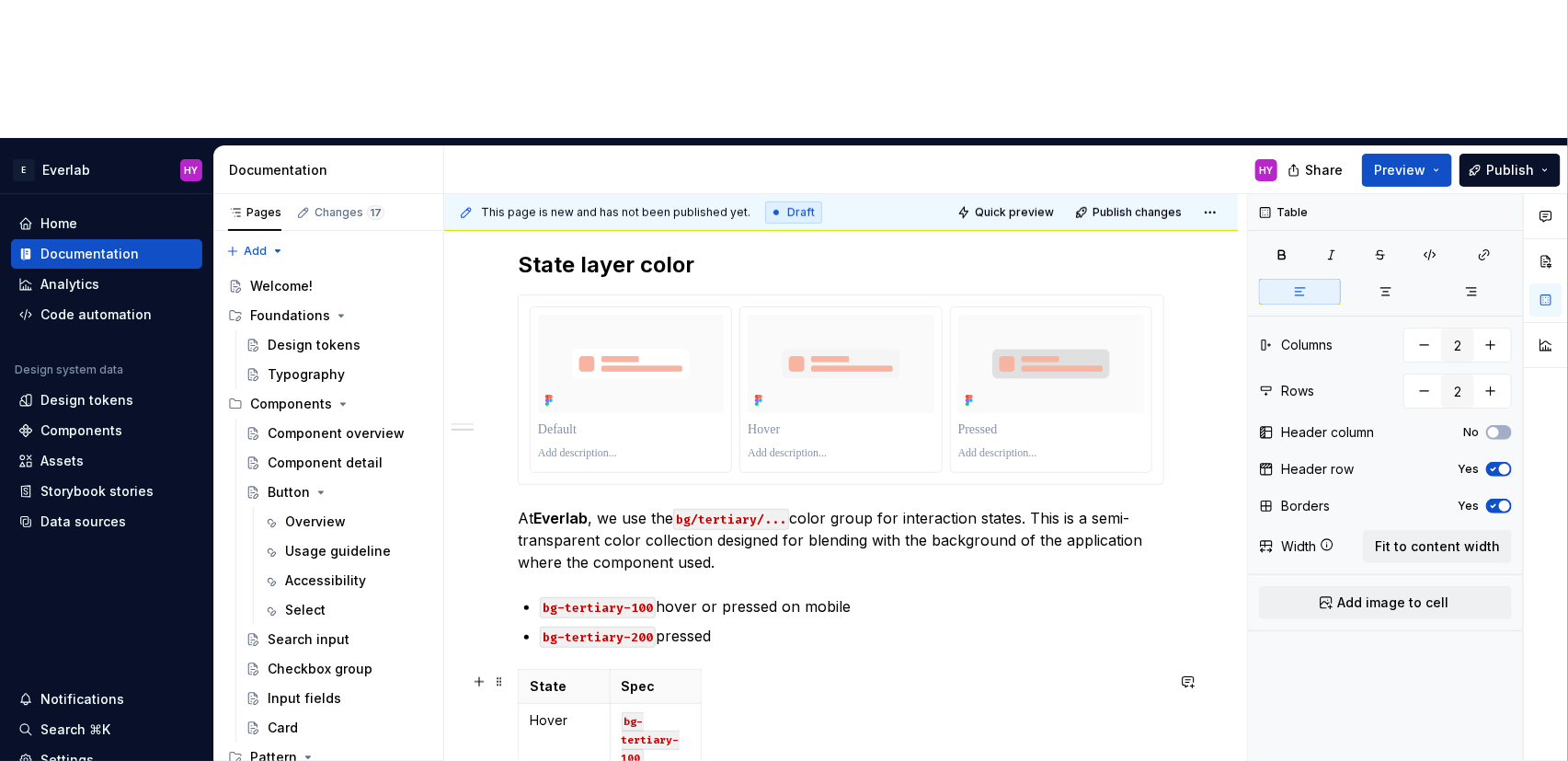
click at [804, 669] on div "State Spec Hover bg-tertiary-100" at bounding box center [840, 725] width 646 height 113
drag, startPoint x: 701, startPoint y: 552, endPoint x: 917, endPoint y: 563, distance: 216.3
click at [717, 597] on icon "button" at bounding box center [718, 602] width 15 height 15
type input "3"
click at [553, 744] on p at bounding box center [564, 754] width 69 height 19
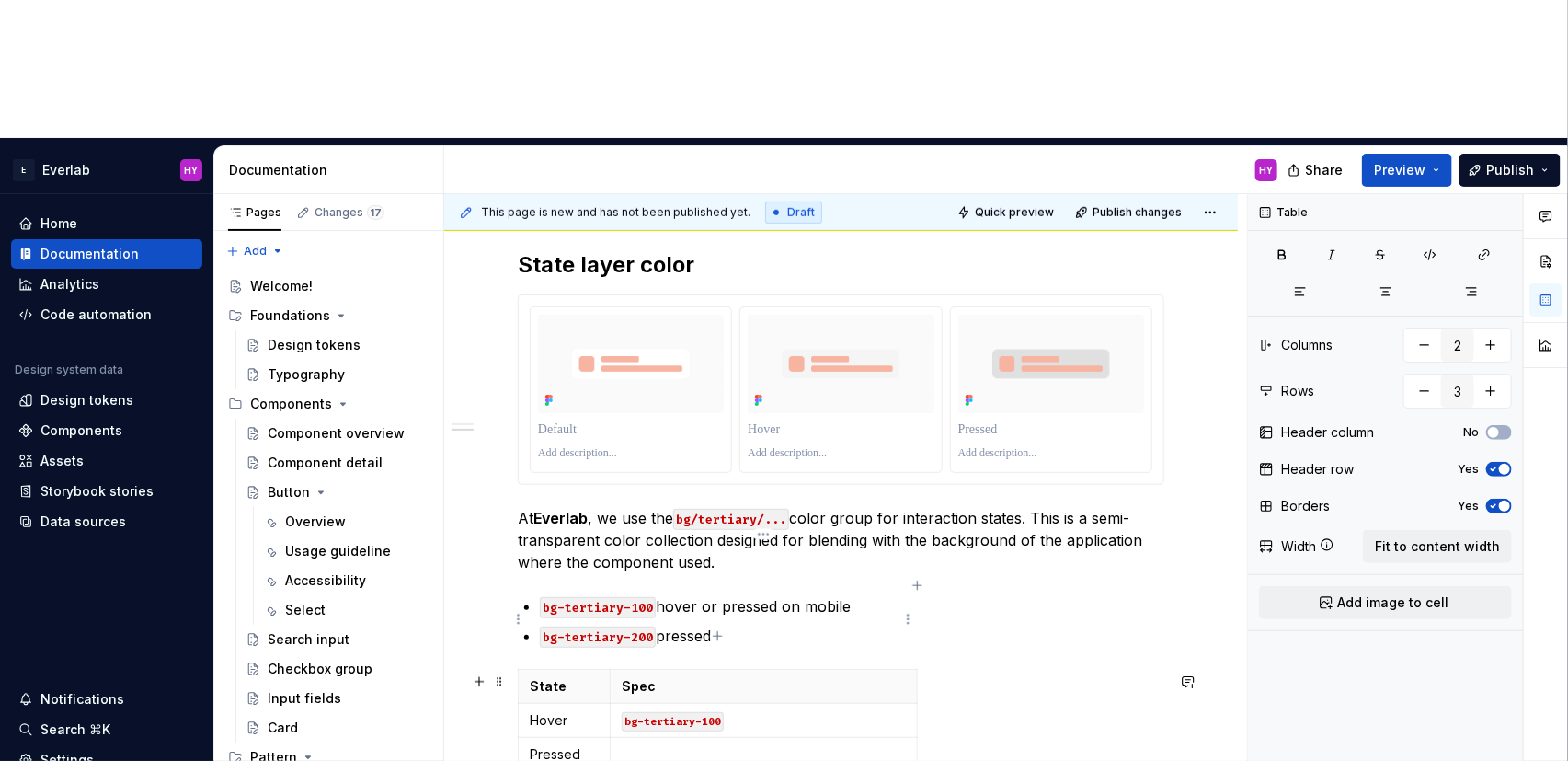
click at [674, 744] on p at bounding box center [763, 754] width 284 height 19
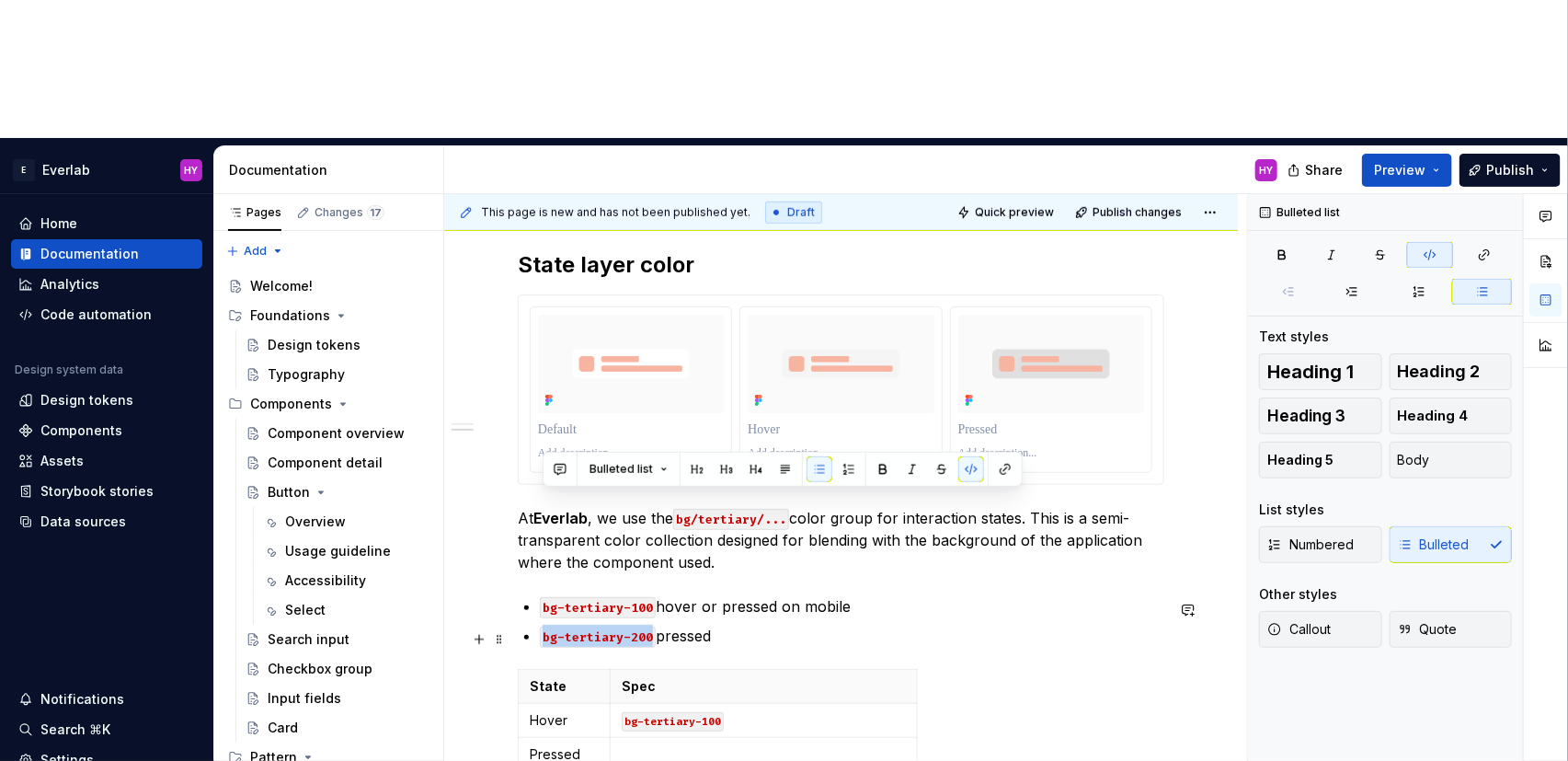
drag, startPoint x: 654, startPoint y: 502, endPoint x: 532, endPoint y: 497, distance: 122.1
click at [540, 624] on li "bg-tertiary-200 pressed" at bounding box center [851, 636] width 624 height 22
copy code "bg-tertiary-200"
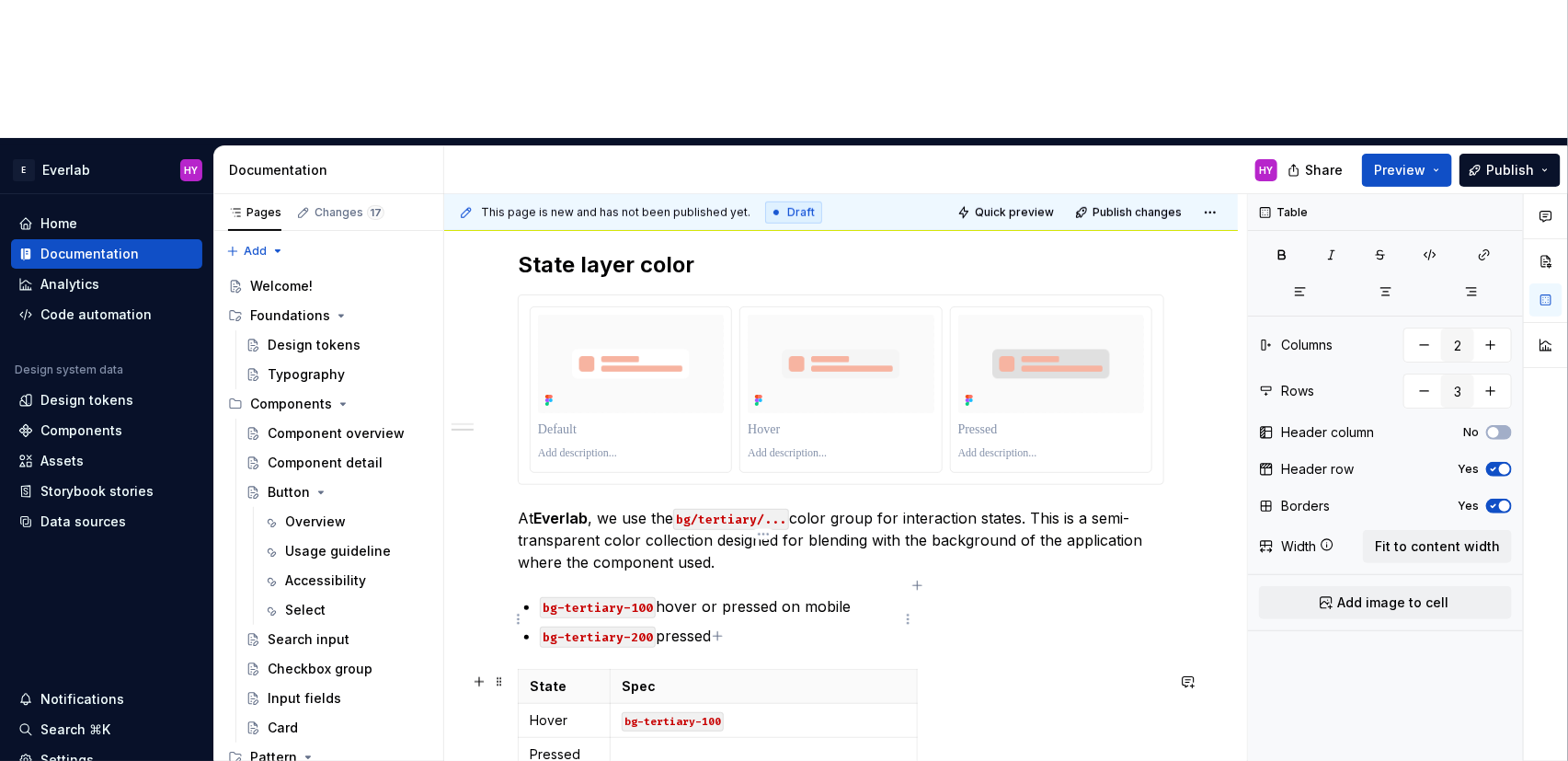
click at [672, 738] on td at bounding box center [763, 754] width 307 height 34
click at [1066, 669] on div "State Spec Hover bg-tertiary-100 Pressed bg-tertiary-200" at bounding box center [840, 724] width 646 height 110
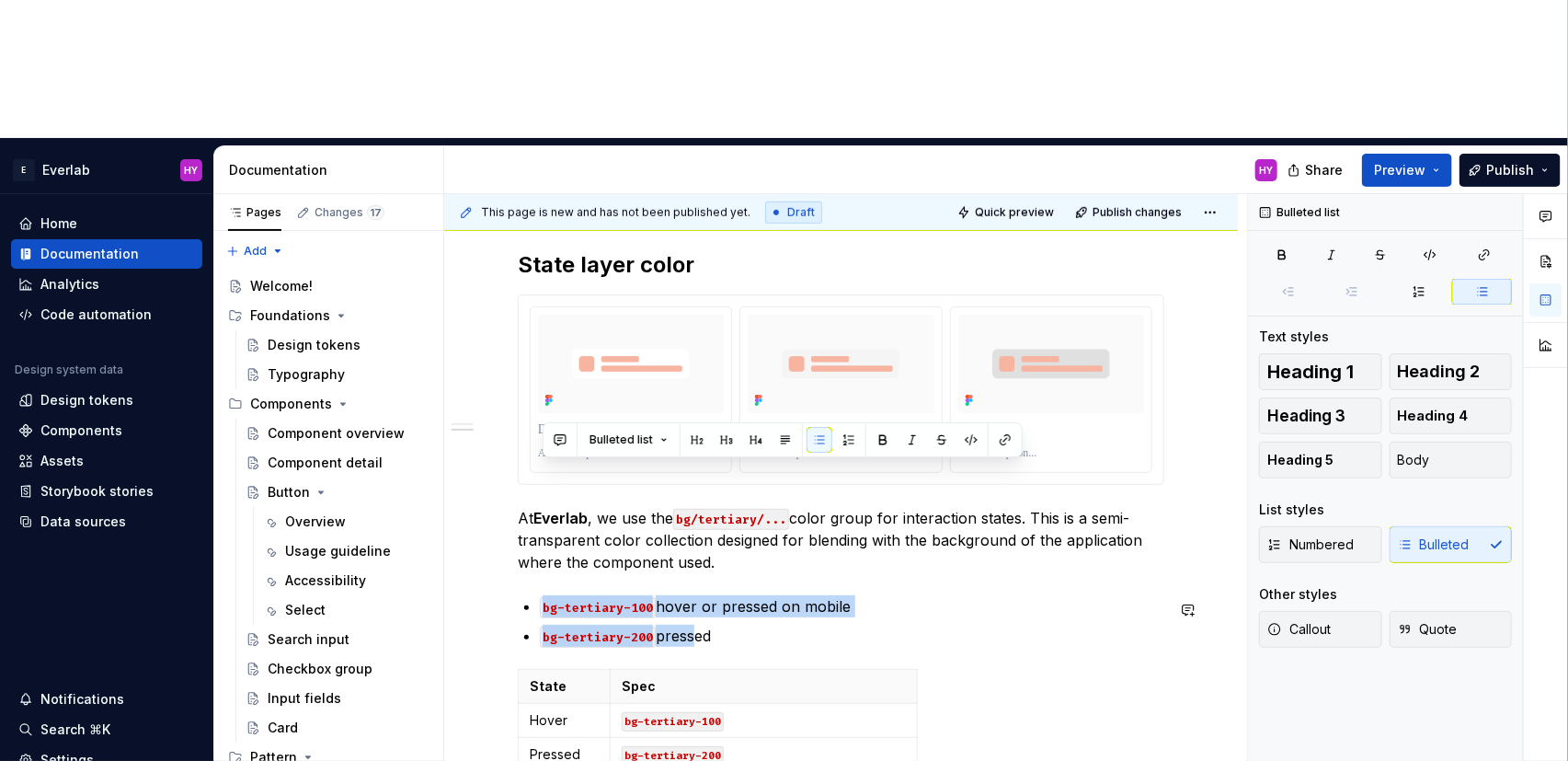
drag, startPoint x: 644, startPoint y: 477, endPoint x: 507, endPoint y: 451, distance: 139.4
click at [507, 451] on div "Anatomy Every interactive element is constructed with three layers: Content tex…" at bounding box center [841, 410] width 793 height 1238
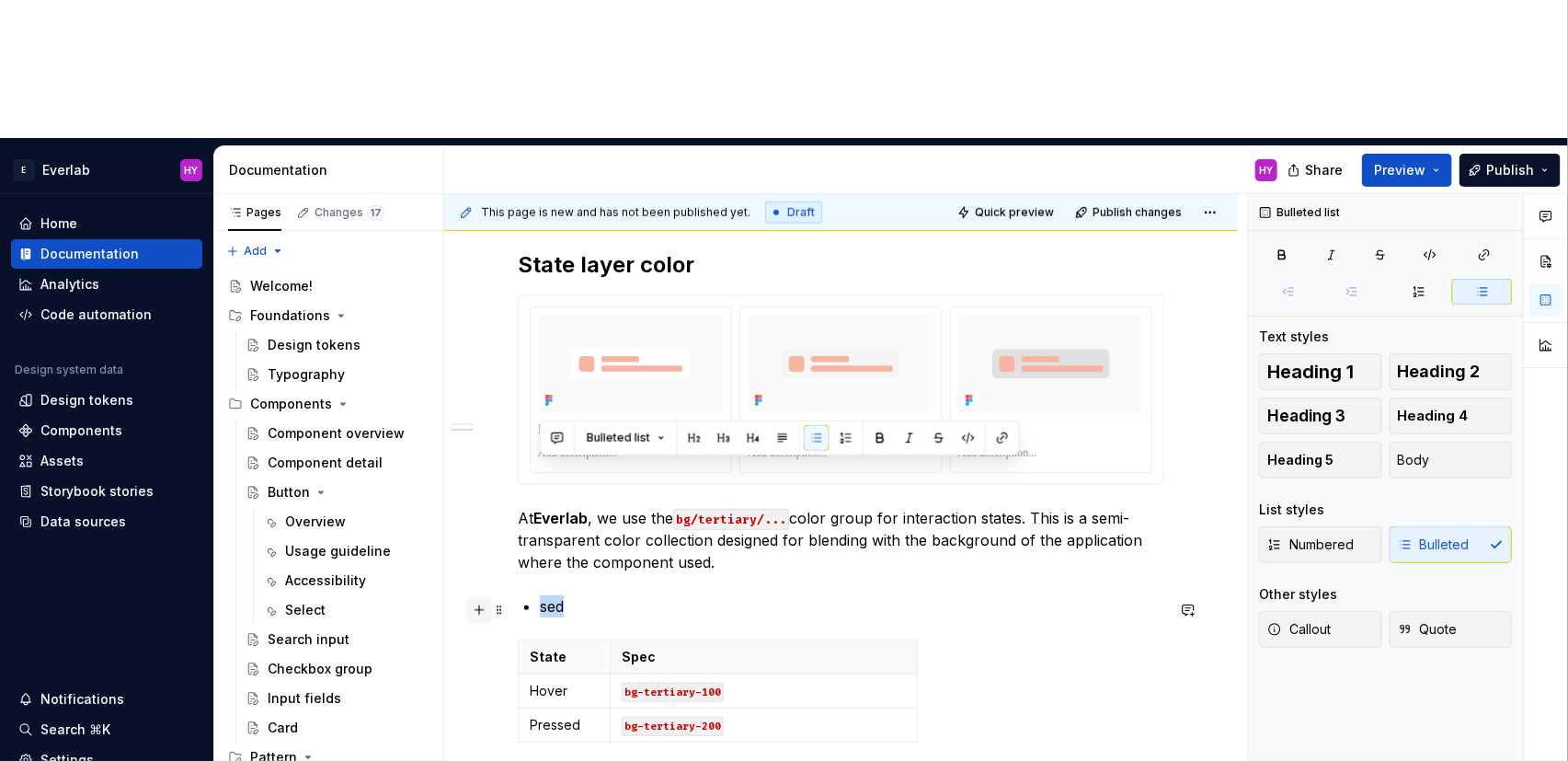
drag, startPoint x: 615, startPoint y: 471, endPoint x: 490, endPoint y: 464, distance: 125.2
click at [517, 464] on div "Anatomy Every interactive element is constructed with three layers: Content tex…" at bounding box center [840, 303] width 646 height 937
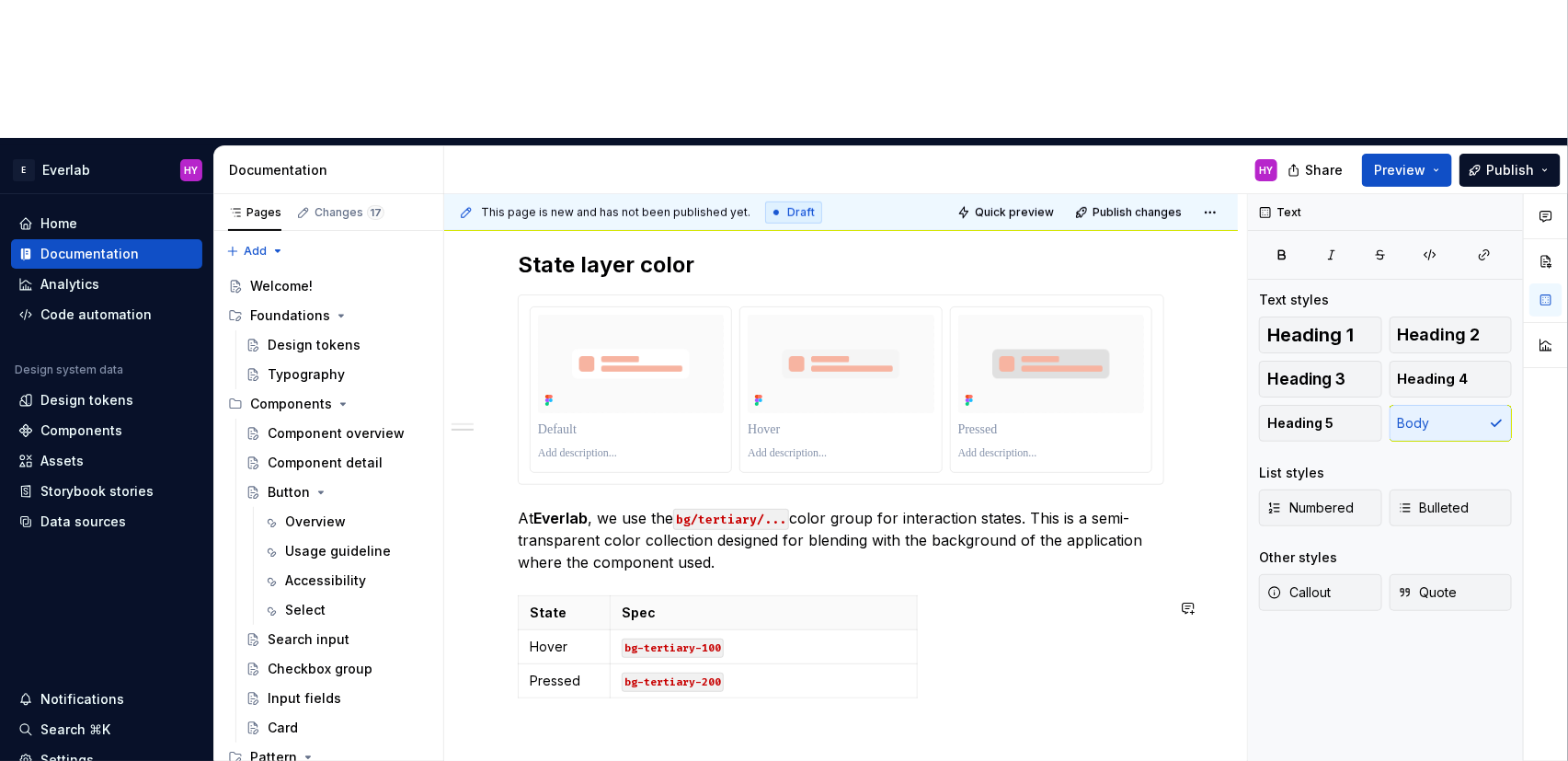
click at [1035, 638] on div "Anatomy Every interactive element is constructed with three layers: Content tex…" at bounding box center [841, 373] width 793 height 1164
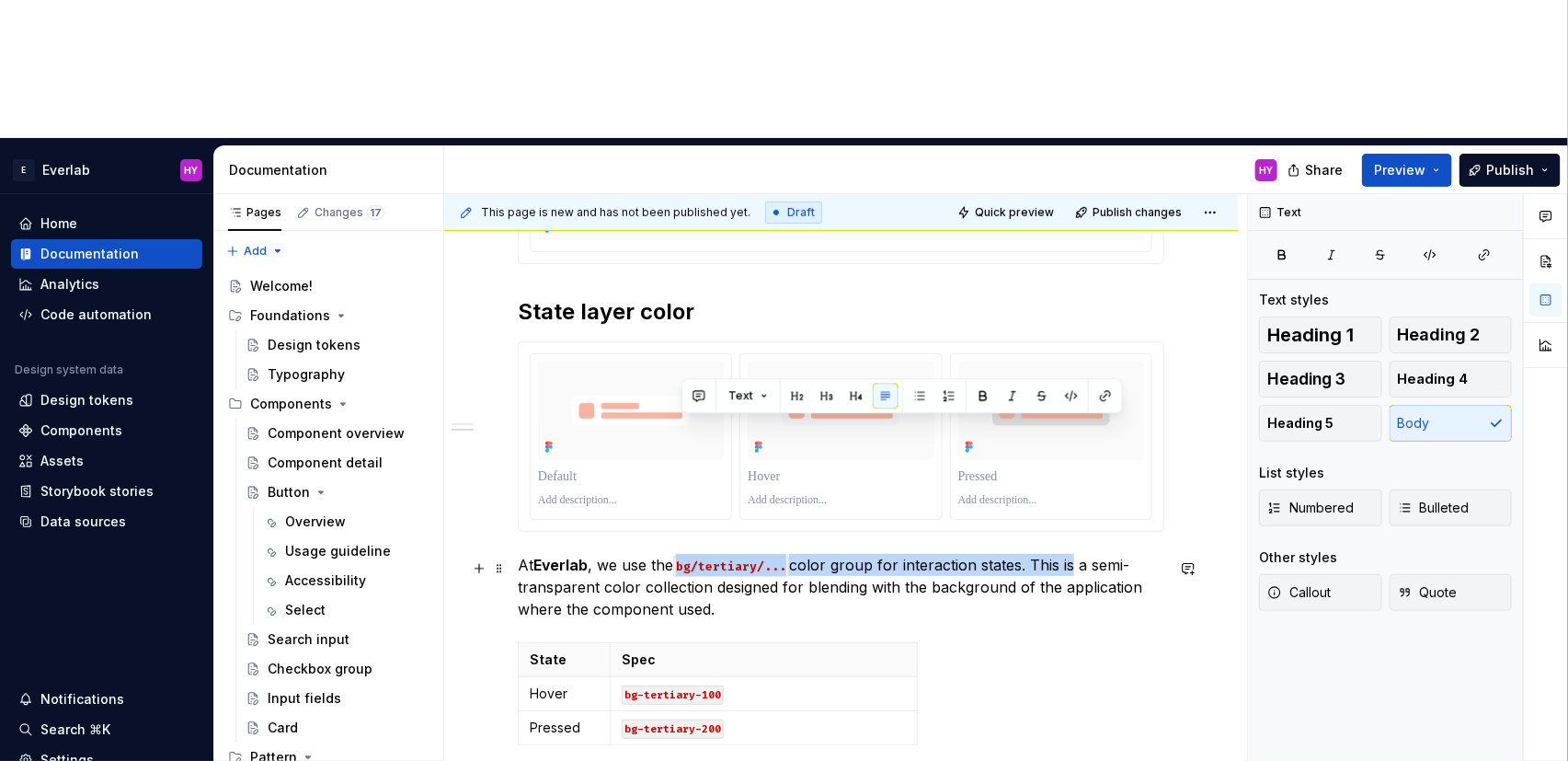
drag, startPoint x: 678, startPoint y: 424, endPoint x: 1072, endPoint y: 430, distance: 394.0
click at [1072, 554] on p "At Everlab , we use the bg/tertiary/... color group for interaction states. Thi…" at bounding box center [840, 587] width 646 height 66
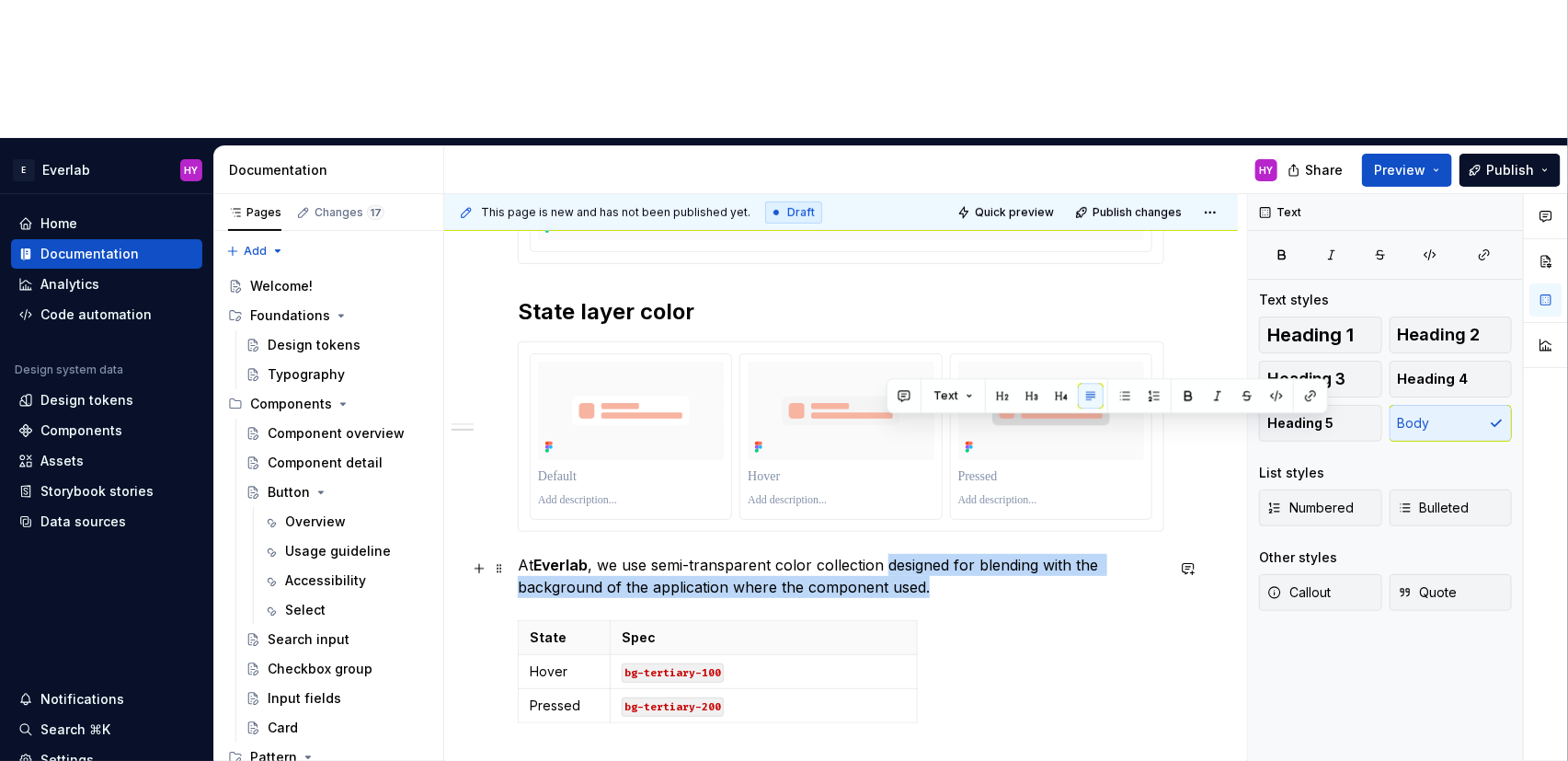
drag, startPoint x: 922, startPoint y: 432, endPoint x: 992, endPoint y: 454, distance: 73.4
click at [992, 554] on p "At Everlab , we use semi-transparent color collection designed for blending wit…" at bounding box center [840, 576] width 646 height 44
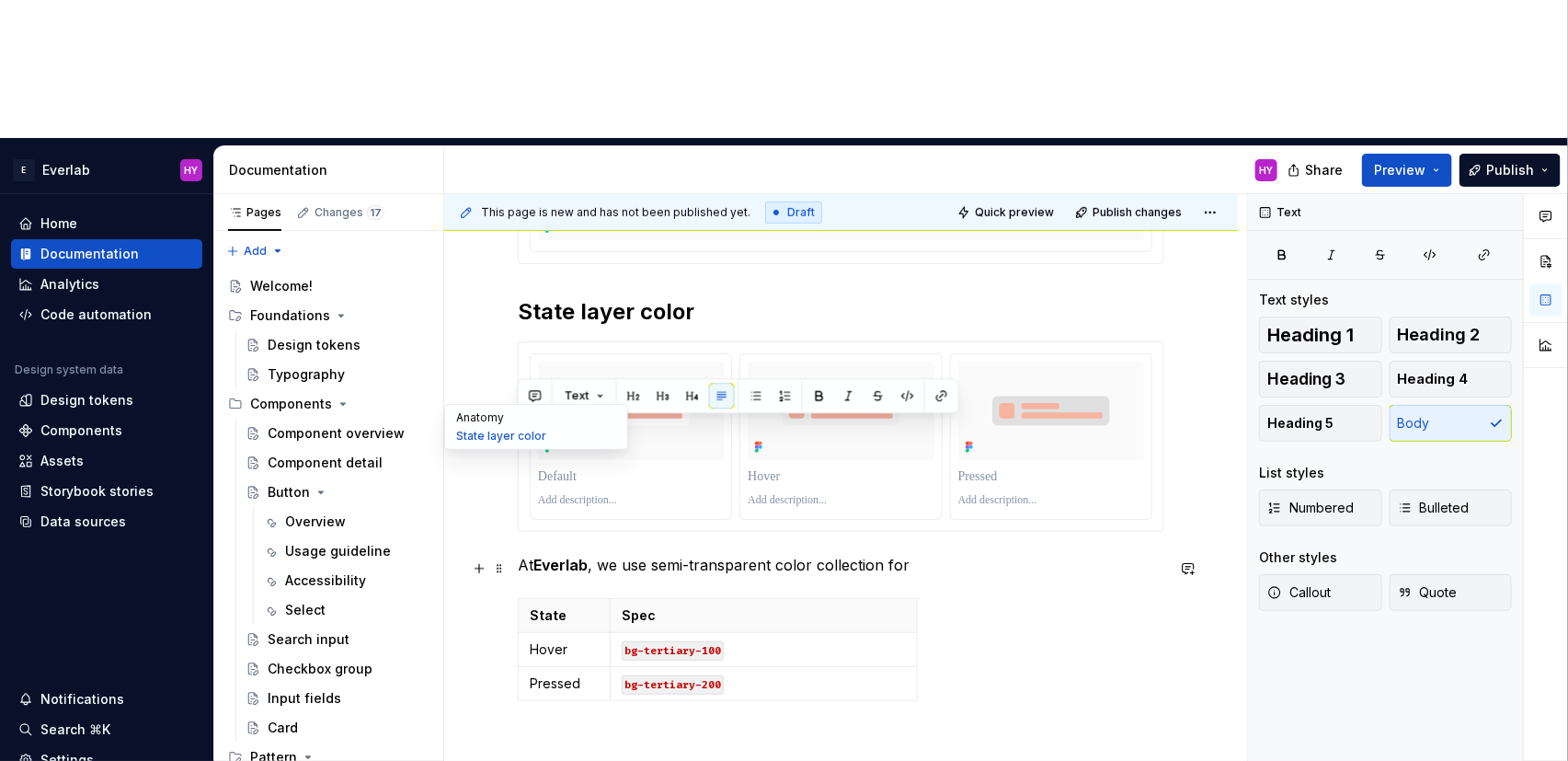
drag, startPoint x: 922, startPoint y: 430, endPoint x: 491, endPoint y: 417, distance: 431.2
click at [475, 419] on div "List Edit header Spec Usage guideline Anatomy State layer color Anatomy Every i…" at bounding box center [841, 307] width 793 height 1391
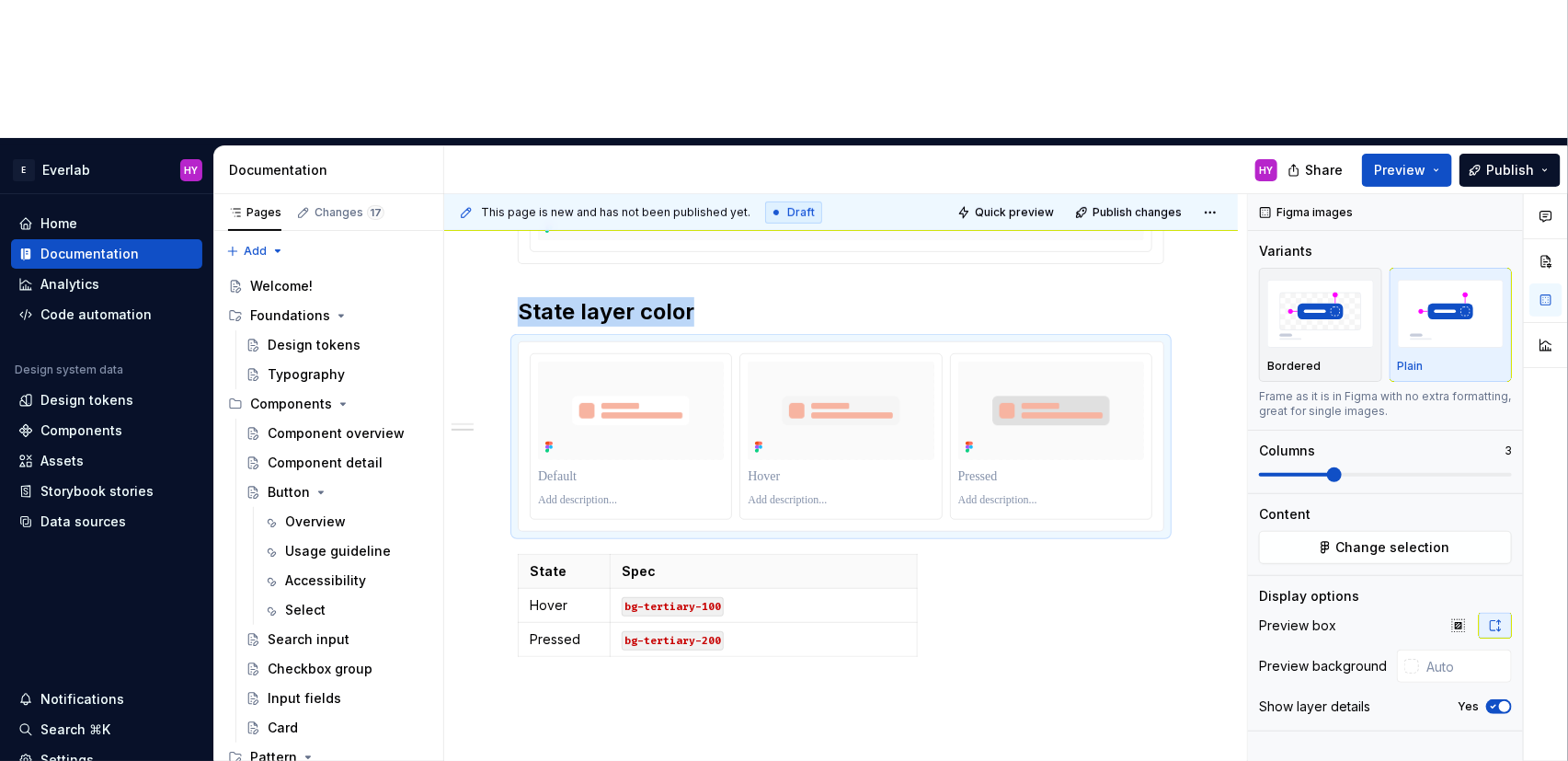
click at [940, 662] on div "Anatomy Every interactive element is constructed with three layers: Content tex…" at bounding box center [841, 398] width 793 height 1120
click at [556, 555] on th "State" at bounding box center [564, 572] width 92 height 34
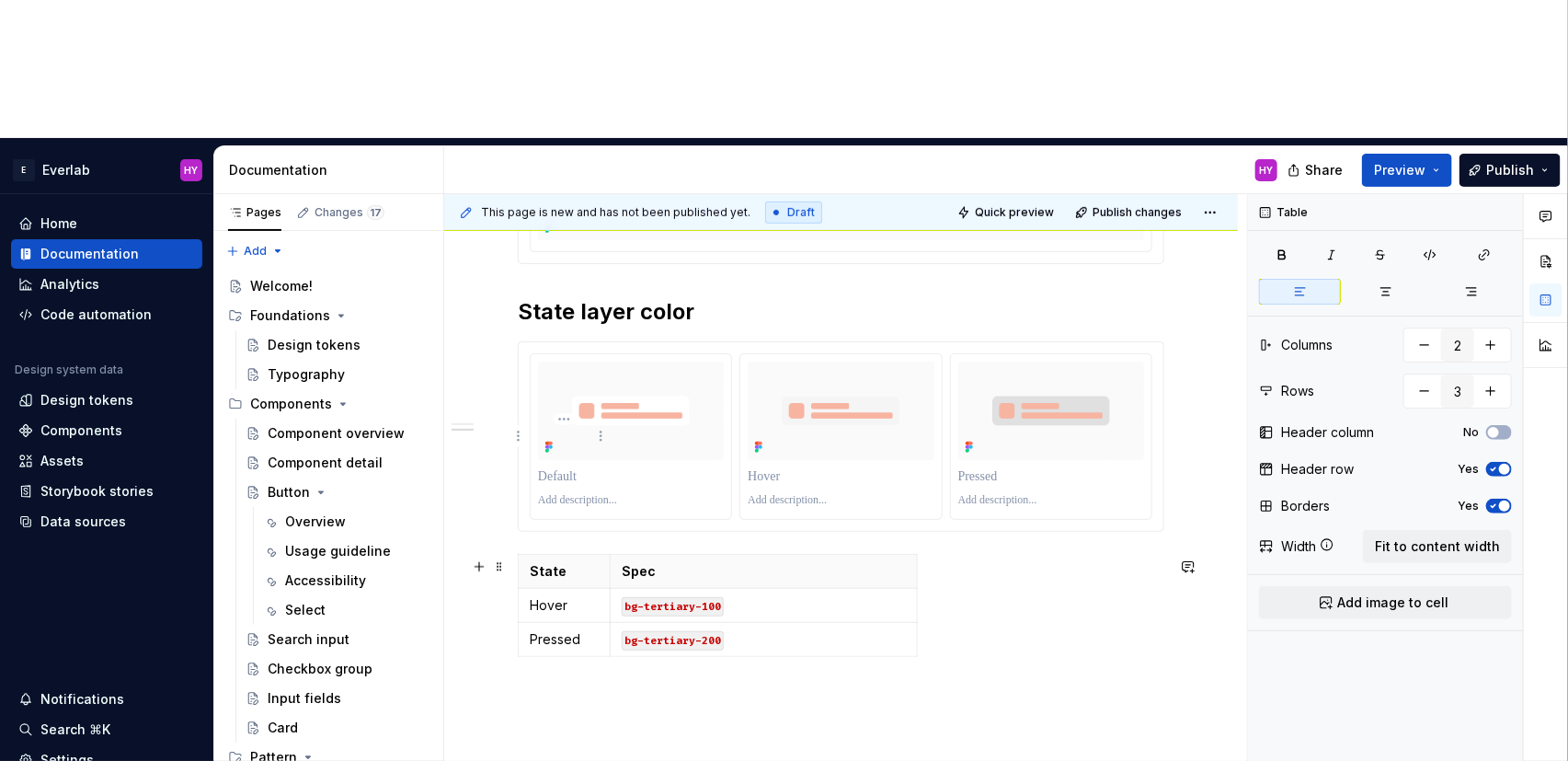
click at [556, 555] on th "State" at bounding box center [564, 572] width 92 height 34
click at [670, 563] on p "Spec" at bounding box center [763, 572] width 284 height 19
click at [653, 563] on p "Spec" at bounding box center [763, 572] width 284 height 19
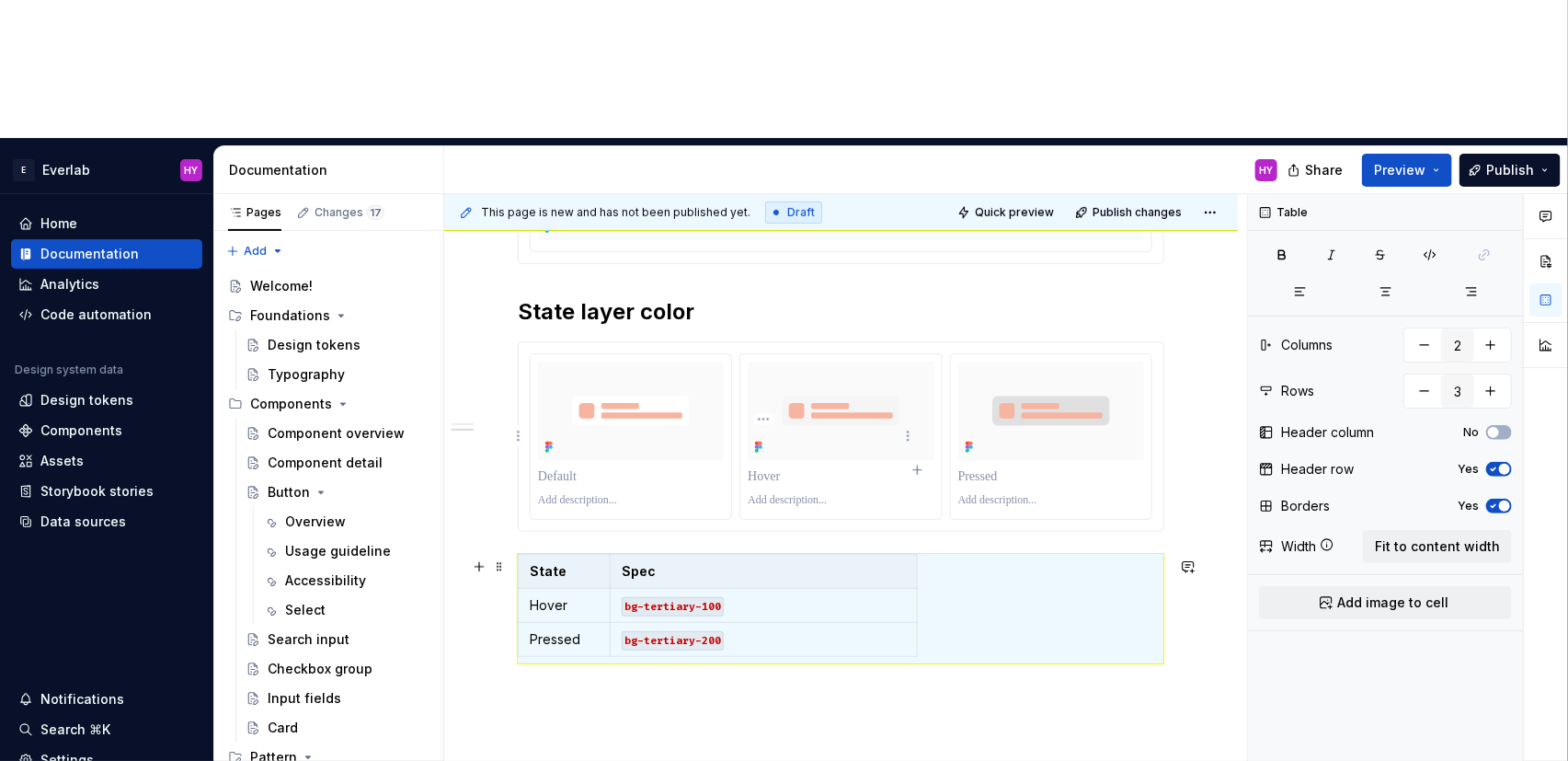
click at [653, 563] on p "Spec" at bounding box center [763, 572] width 284 height 19
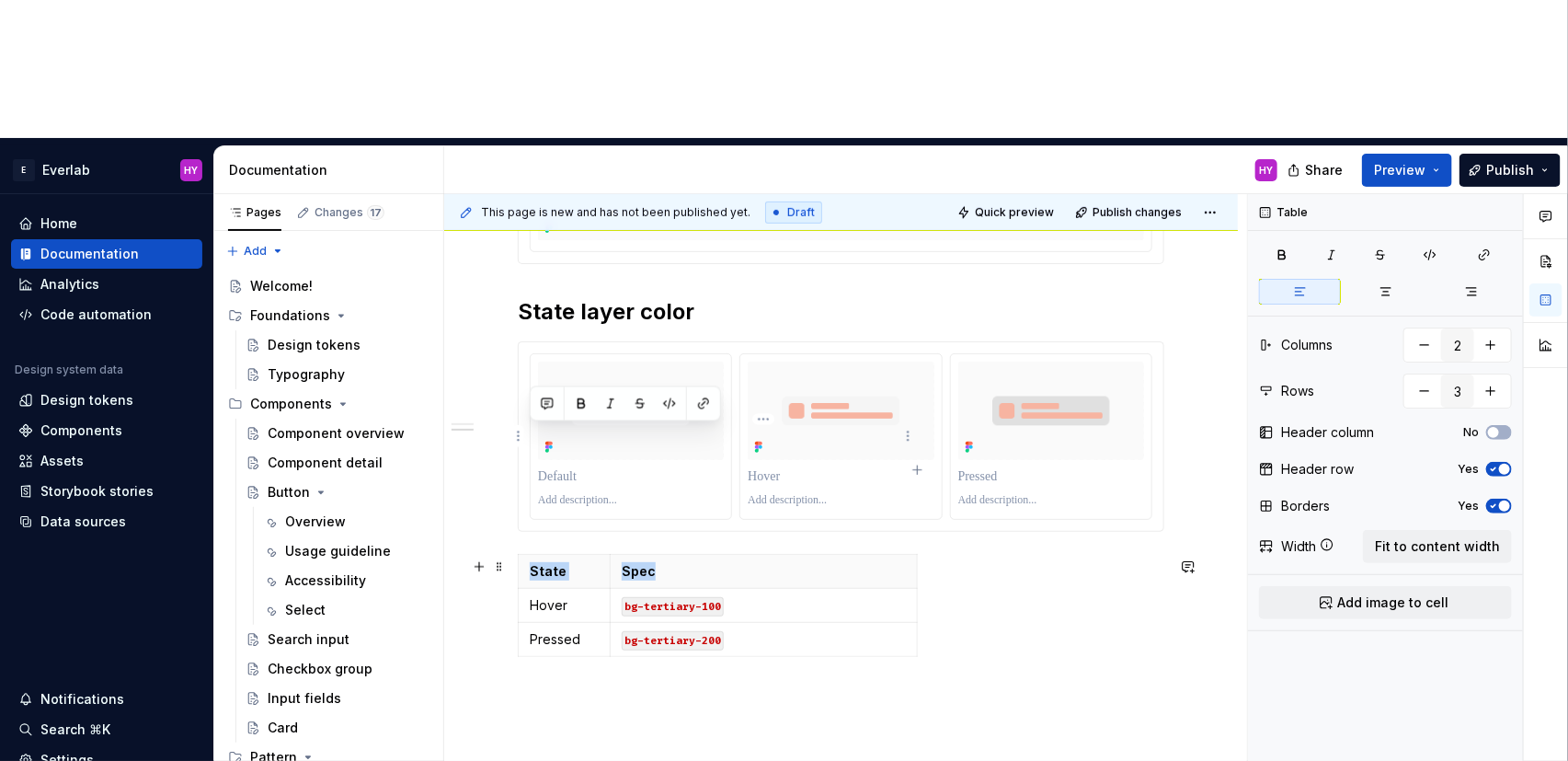
click at [668, 563] on p "Spec" at bounding box center [763, 572] width 284 height 19
drag, startPoint x: 661, startPoint y: 441, endPoint x: 615, endPoint y: 439, distance: 46.0
click at [615, 555] on th "Spec" at bounding box center [763, 572] width 307 height 34
click at [559, 563] on p "State" at bounding box center [564, 572] width 69 height 19
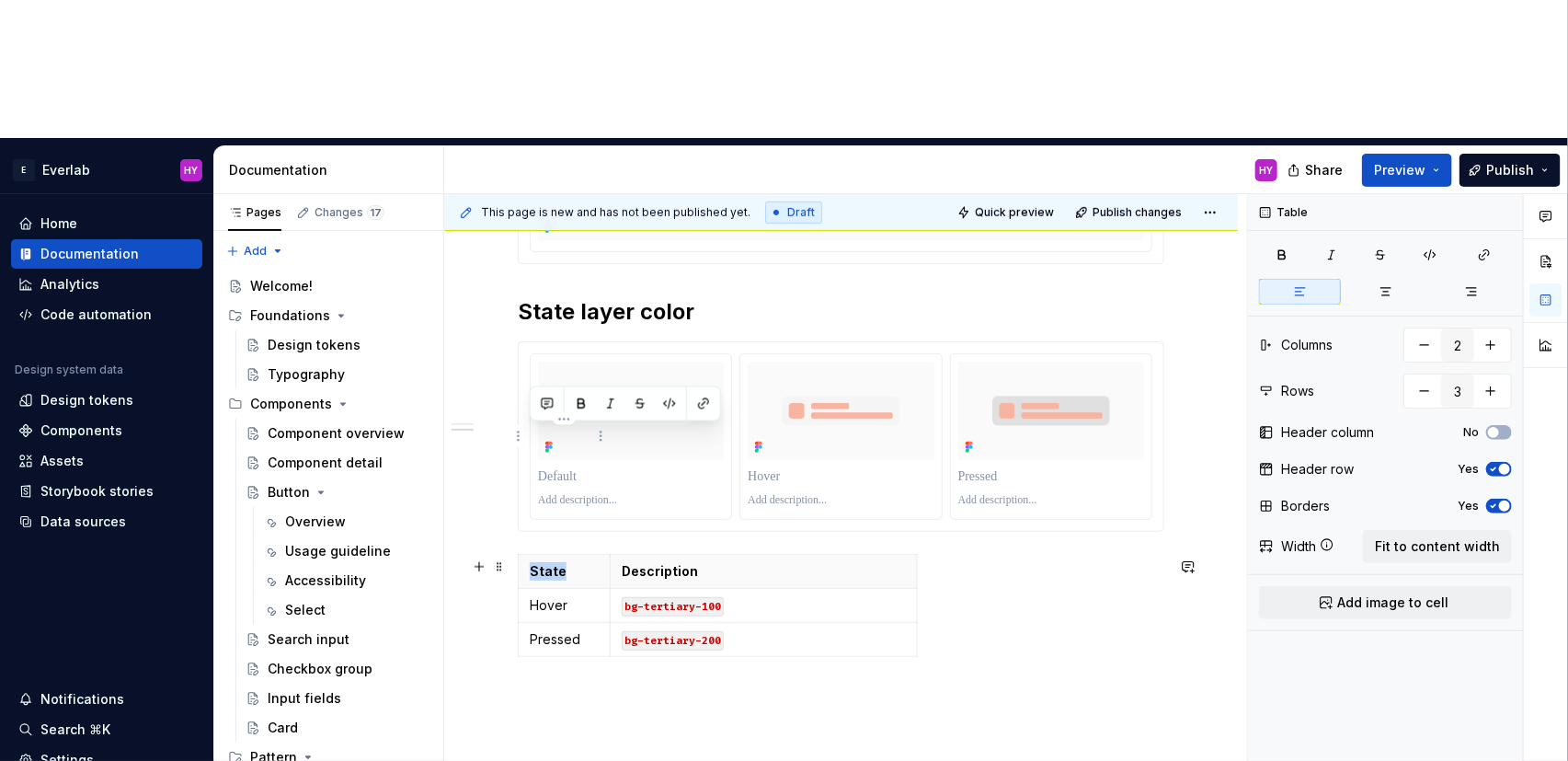
drag, startPoint x: 560, startPoint y: 437, endPoint x: 529, endPoint y: 435, distance: 31.1
click at [530, 563] on p "State" at bounding box center [564, 572] width 69 height 19
click at [613, 539] on div "Anatomy Every interactive element is constructed with three layers: Content tex…" at bounding box center [840, 295] width 646 height 827
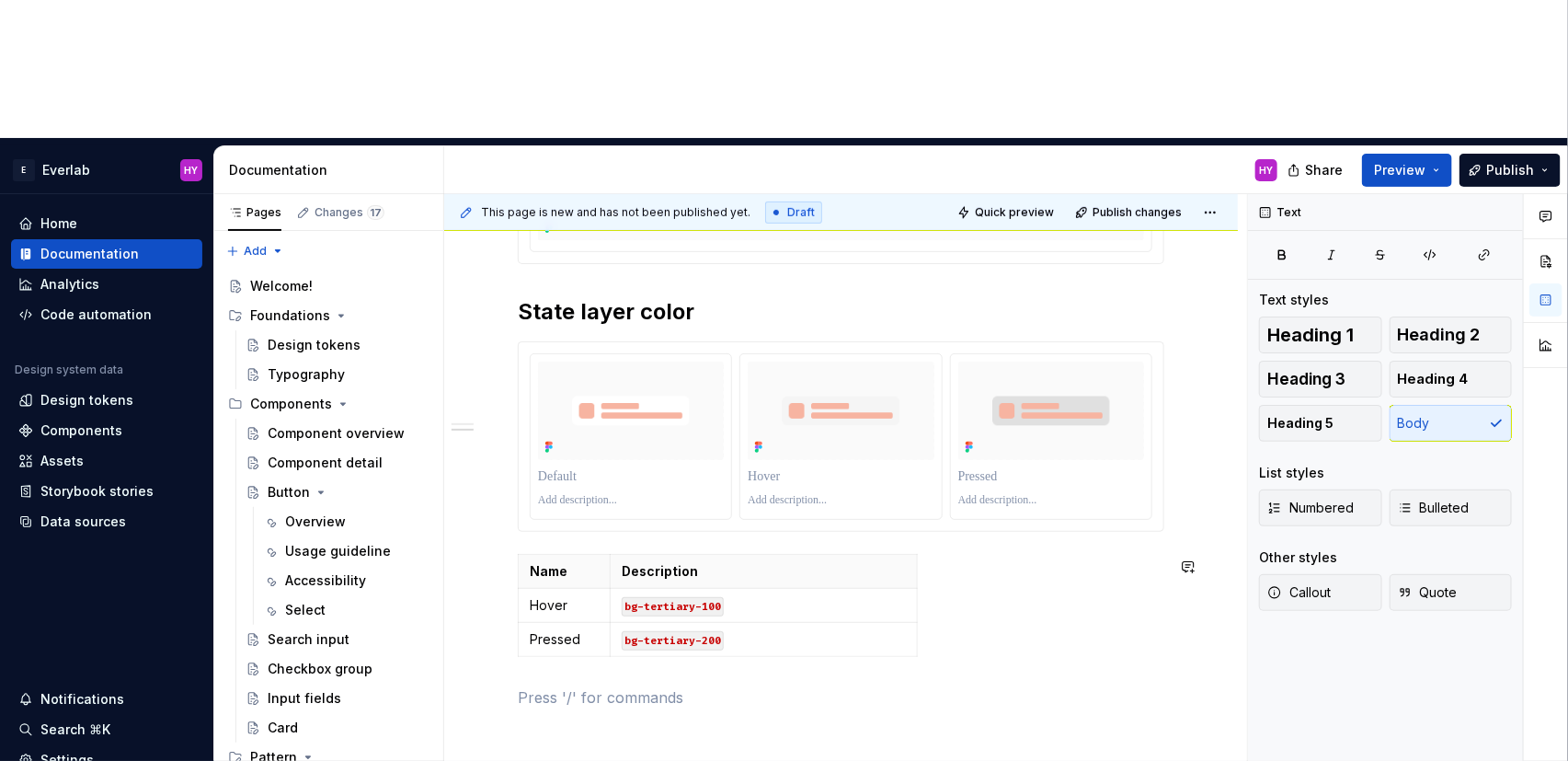
click at [613, 539] on div "Anatomy Every interactive element is constructed with three layers: Content tex…" at bounding box center [840, 295] width 646 height 827
click at [588, 622] on td "Pressed" at bounding box center [564, 639] width 92 height 34
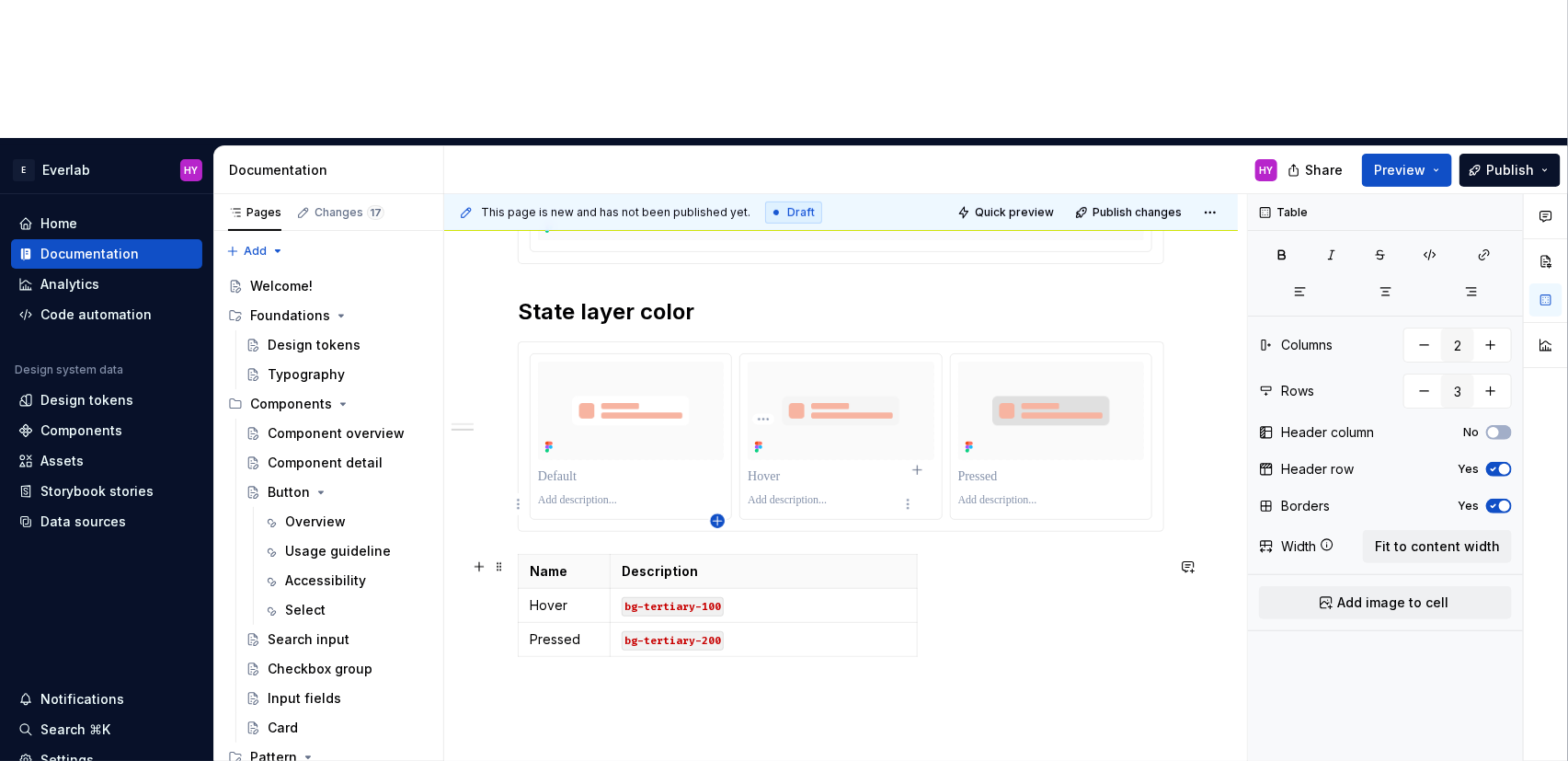
click at [718, 515] on icon "button" at bounding box center [718, 520] width 15 height 15
type input "4"
click at [559, 665] on p at bounding box center [564, 674] width 69 height 19
click at [676, 665] on p at bounding box center [763, 674] width 284 height 19
click at [575, 665] on p "Container" at bounding box center [564, 674] width 69 height 19
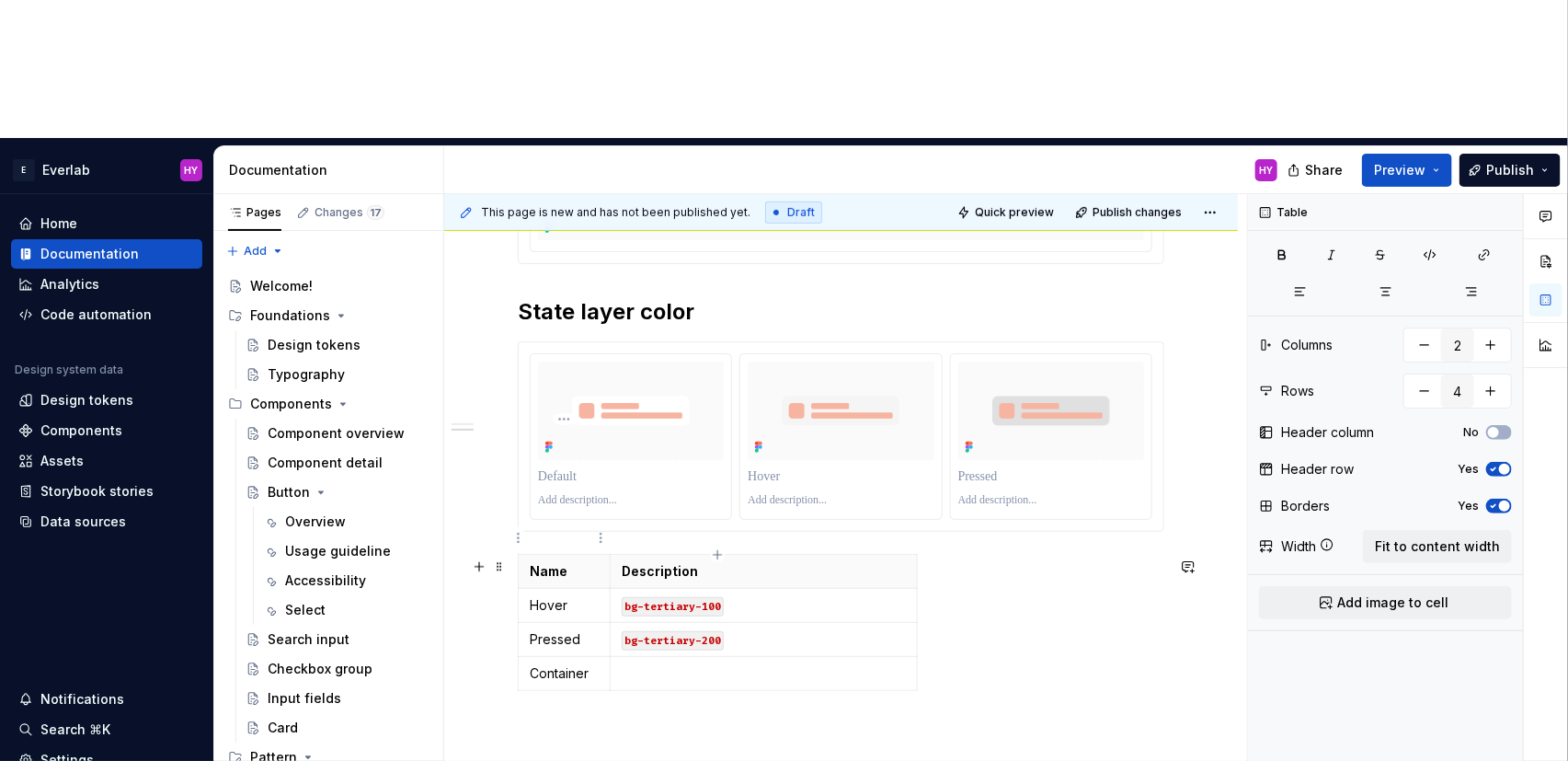
click at [588, 665] on p "Container" at bounding box center [564, 674] width 69 height 19
click at [689, 739] on p at bounding box center [840, 750] width 646 height 22
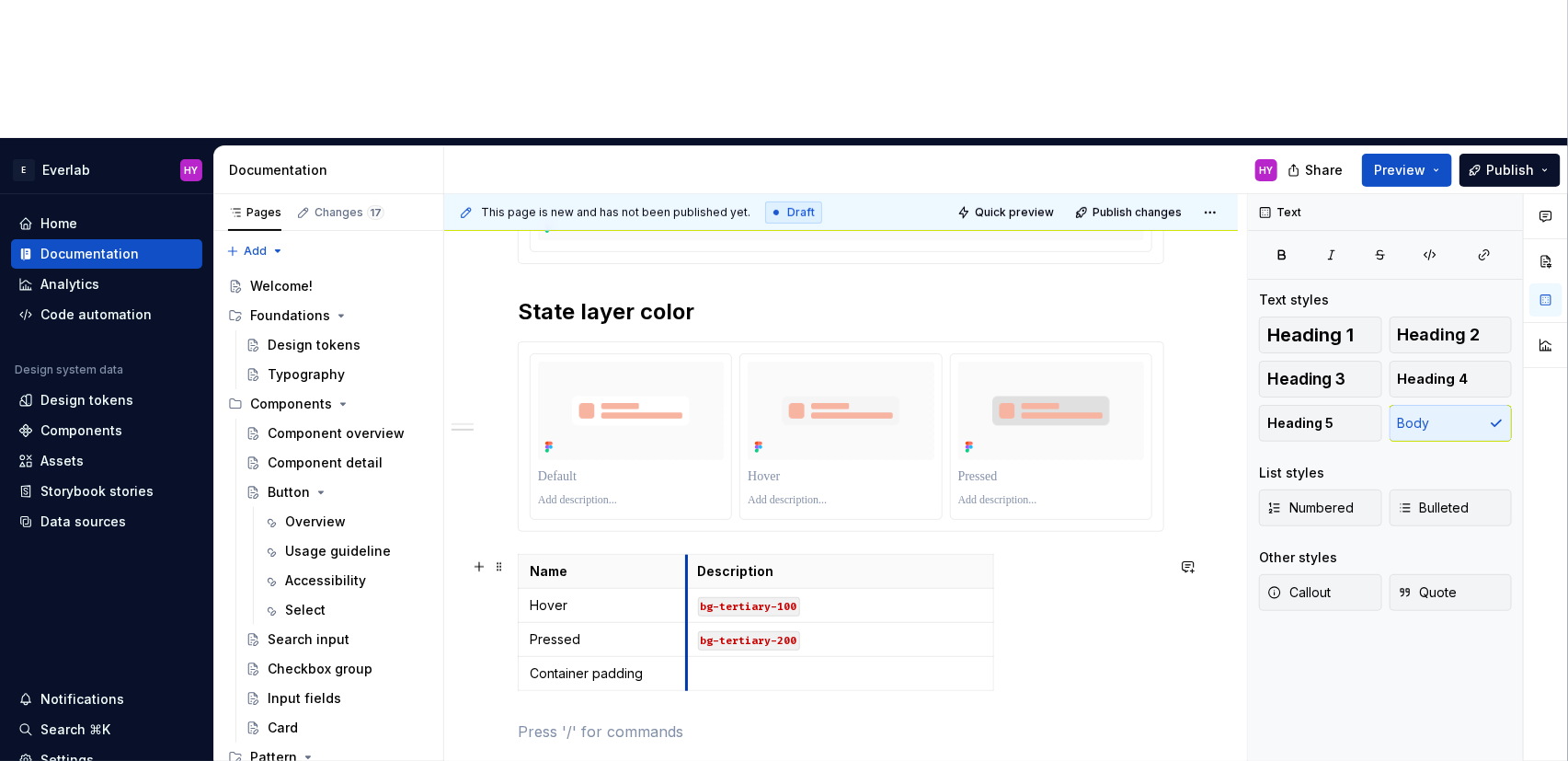
drag, startPoint x: 611, startPoint y: 430, endPoint x: 687, endPoint y: 435, distance: 76.2
click at [687, 555] on th "Description" at bounding box center [839, 572] width 307 height 34
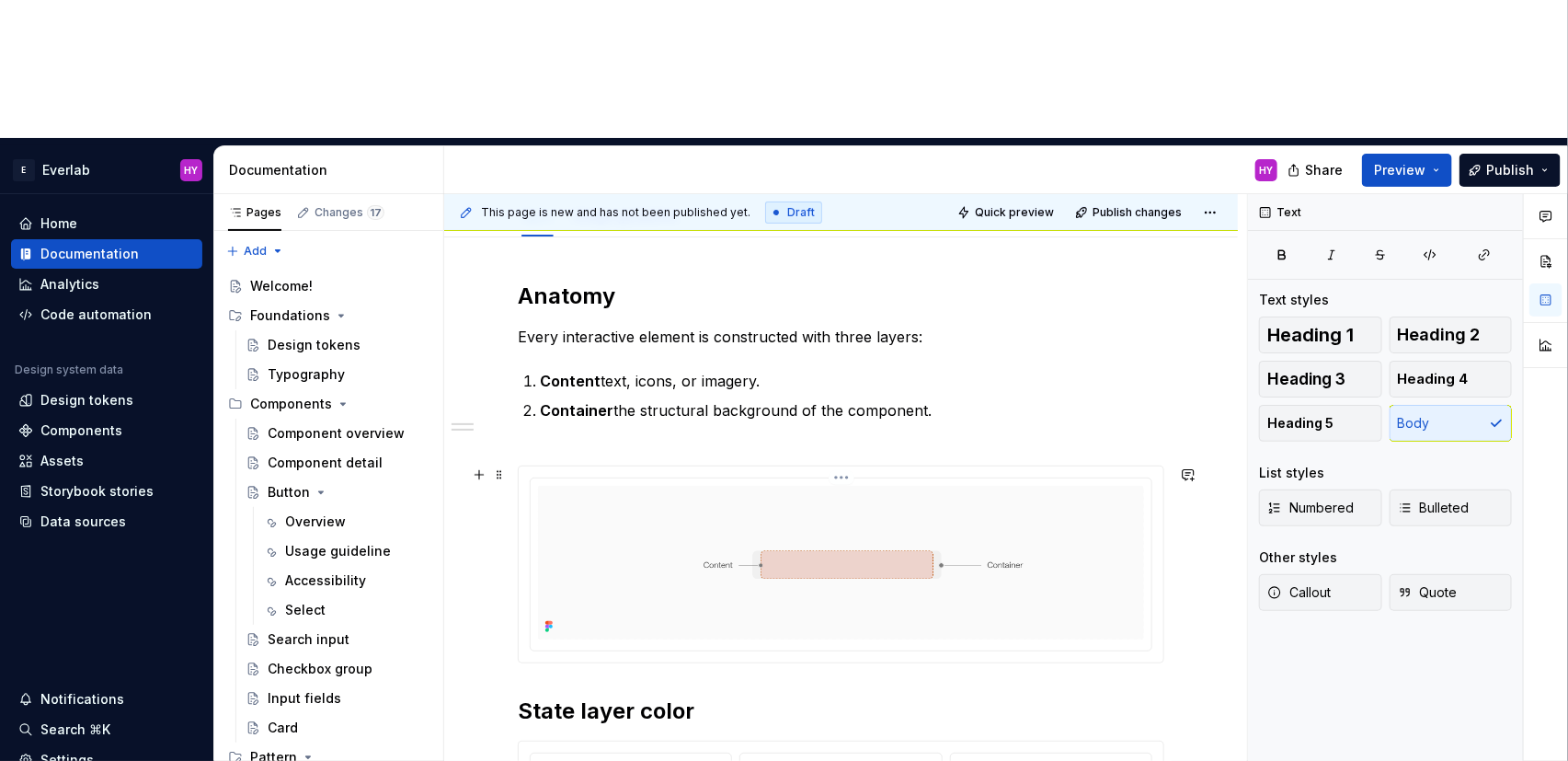
scroll to position [110, 0]
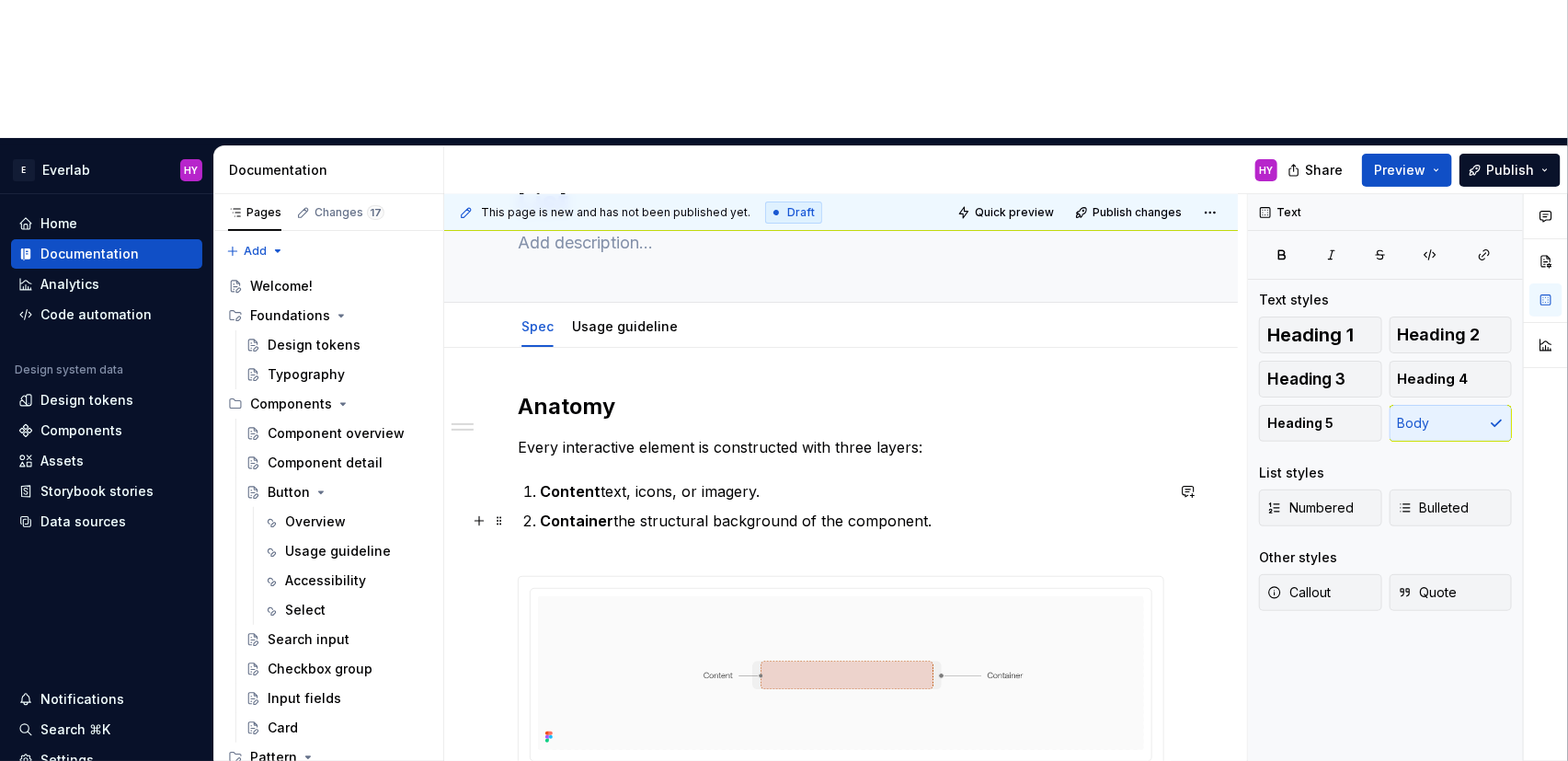
click at [880, 510] on p "Container the structural background of the component." at bounding box center [851, 532] width 624 height 44
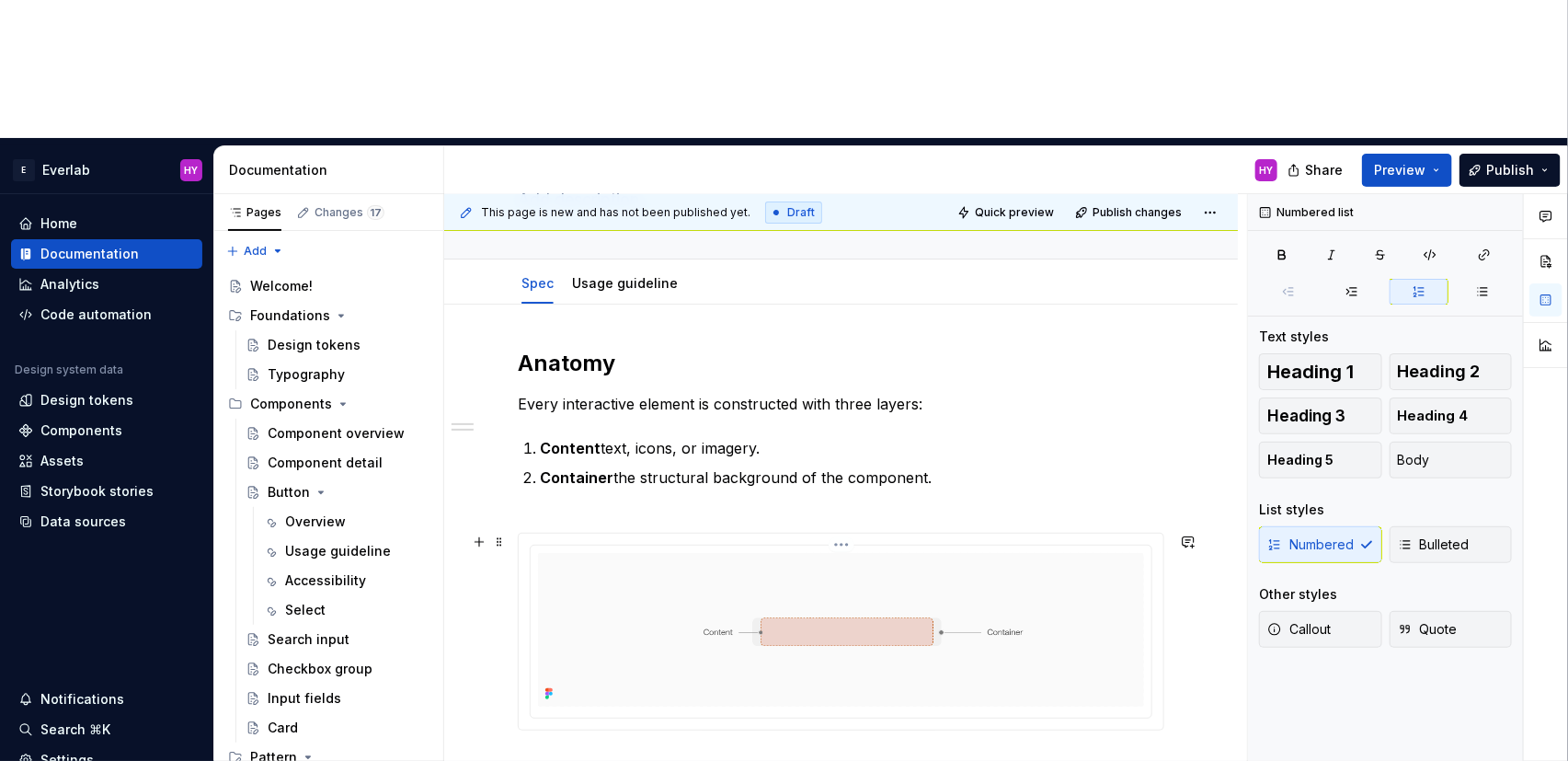
scroll to position [212, 0]
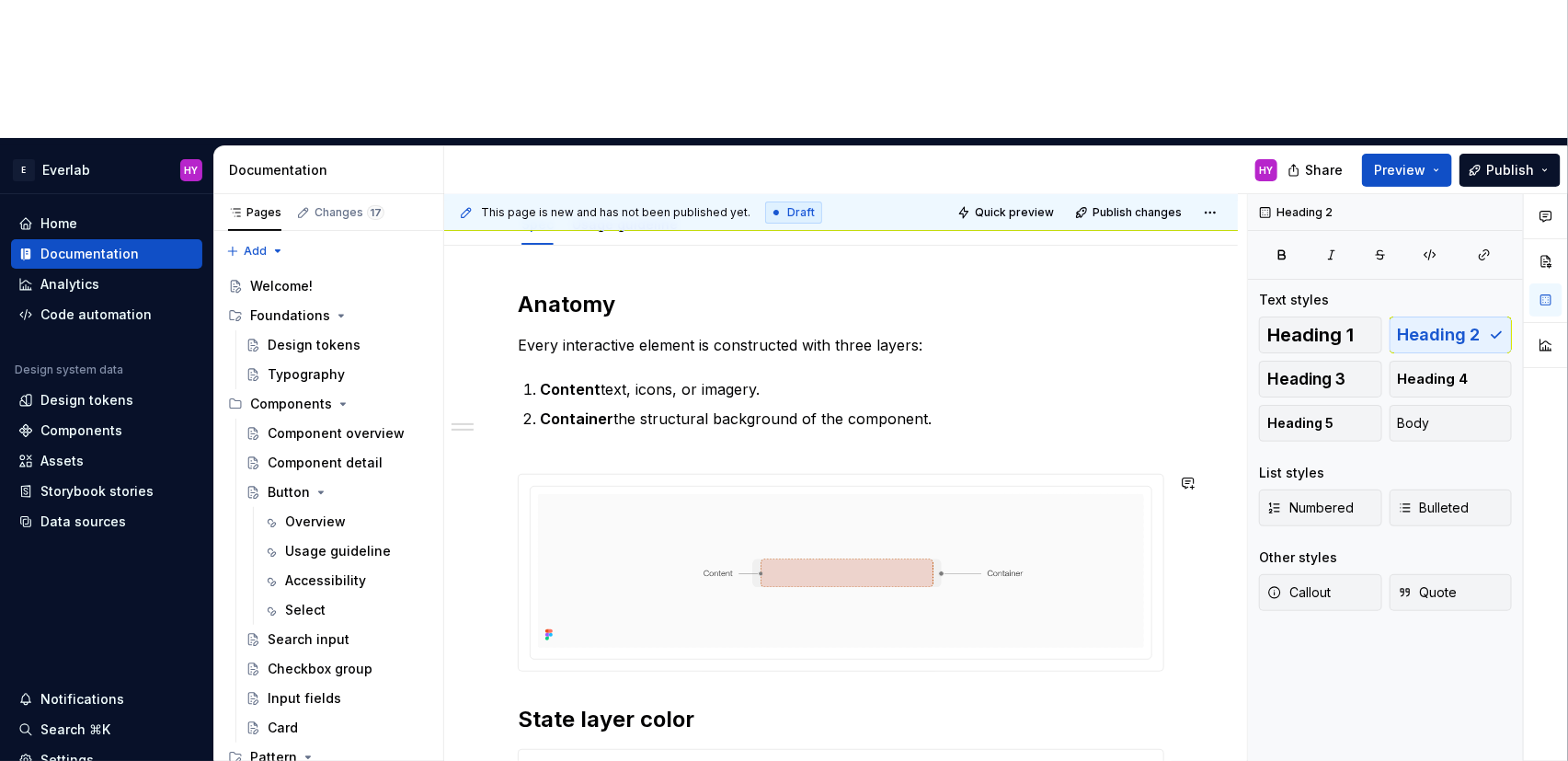
click at [789, 553] on div "Anatomy Every interactive element is constructed with three layers: Content tex…" at bounding box center [840, 720] width 646 height 860
click at [785, 541] on div at bounding box center [840, 572] width 646 height 198
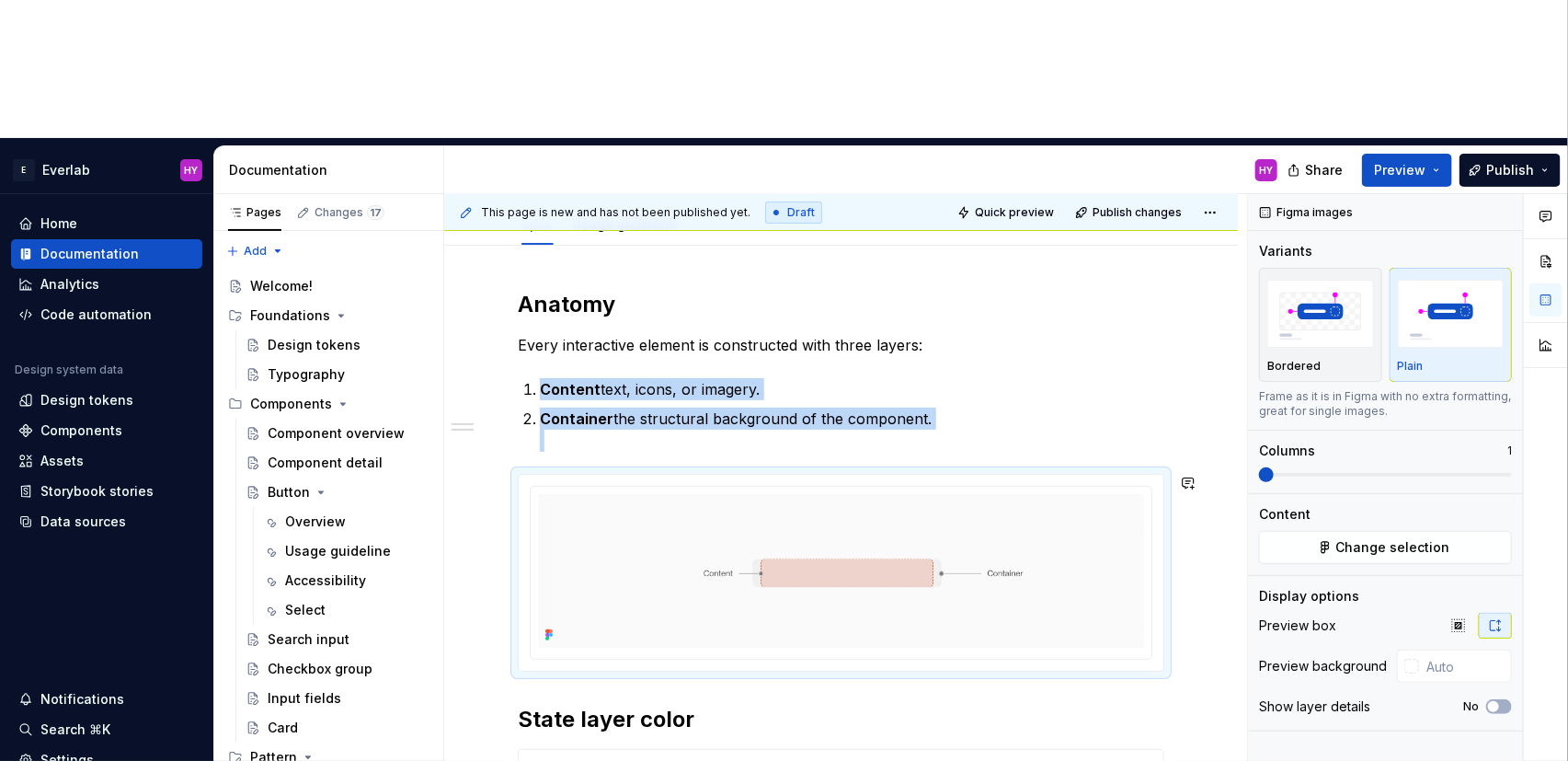
click at [636, 554] on div "Anatomy Every interactive element is constructed with three layers: Content tex…" at bounding box center [840, 720] width 646 height 860
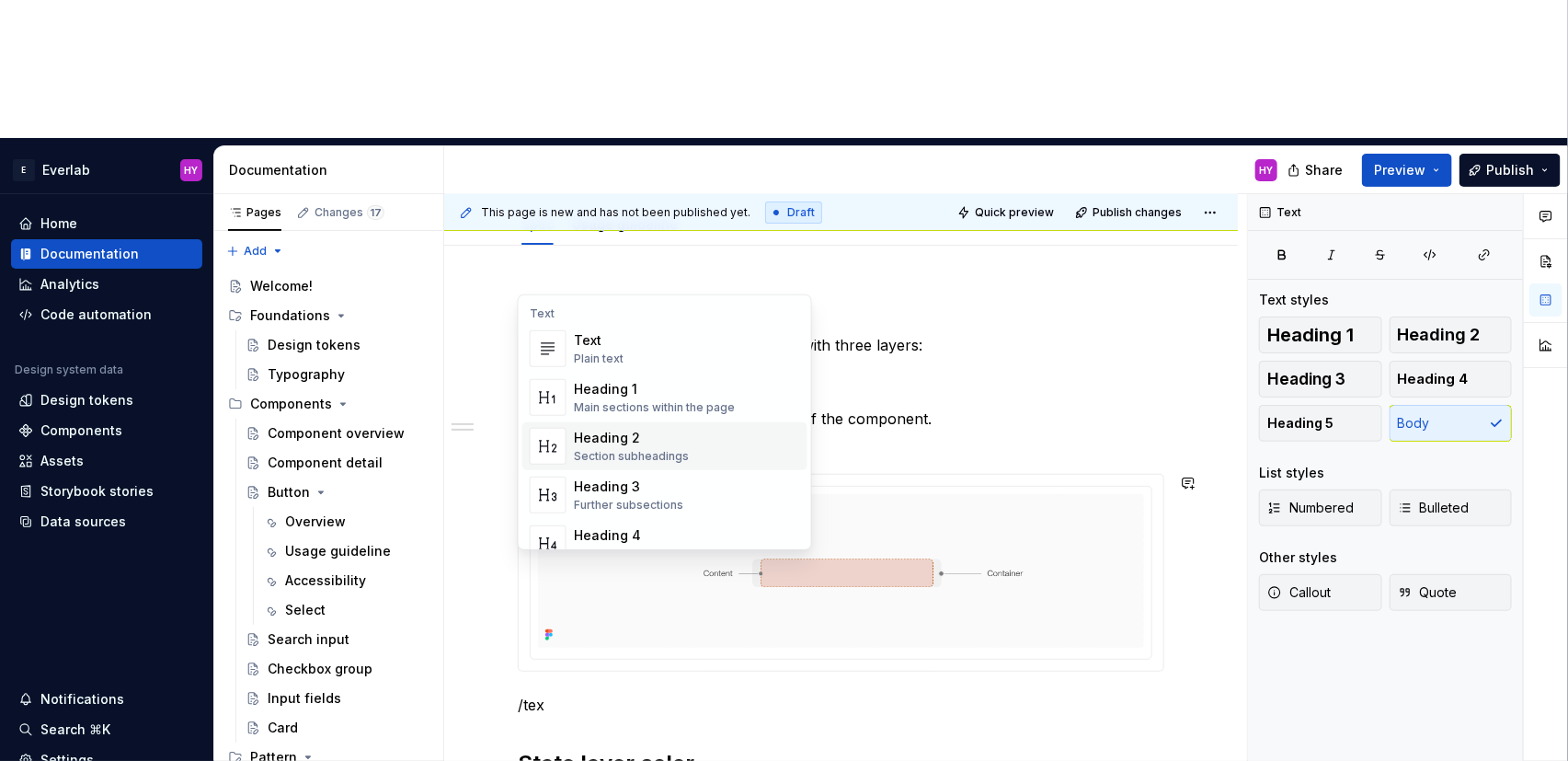
click at [679, 445] on div "Heading 2" at bounding box center [631, 438] width 115 height 19
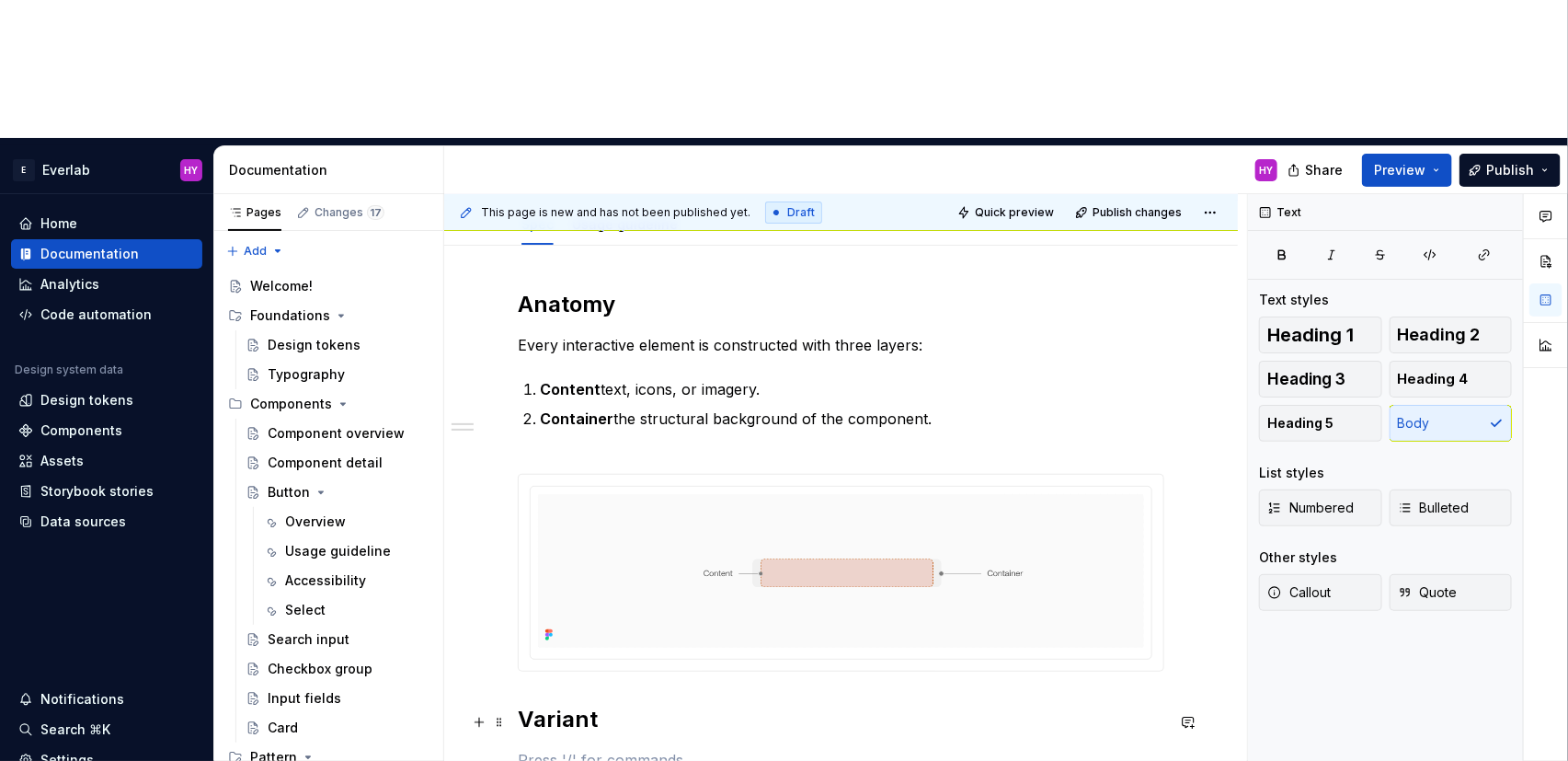
click at [572, 705] on h2 "Variant" at bounding box center [840, 719] width 646 height 29
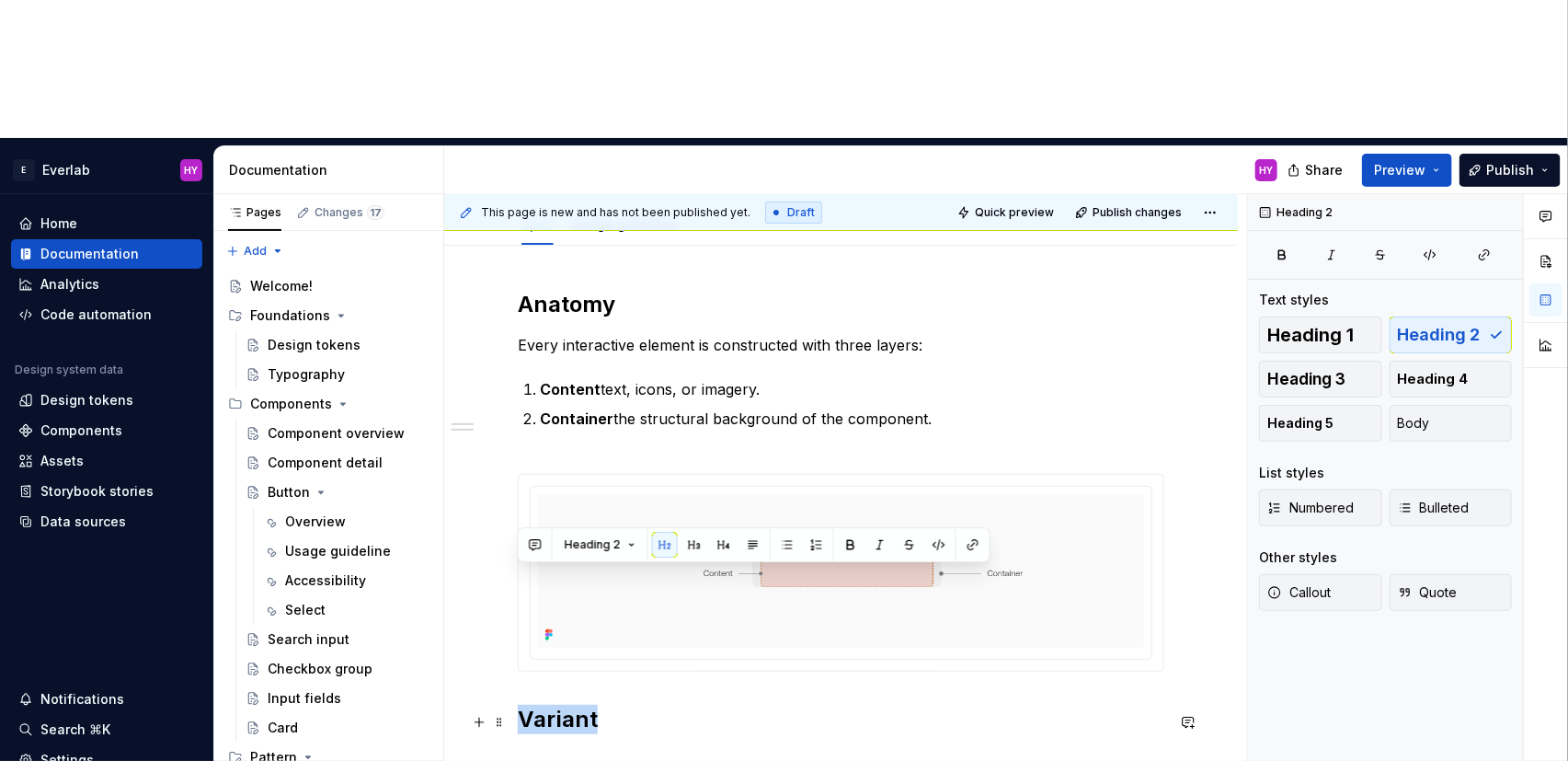
click at [572, 705] on h2 "Variant" at bounding box center [840, 719] width 646 height 29
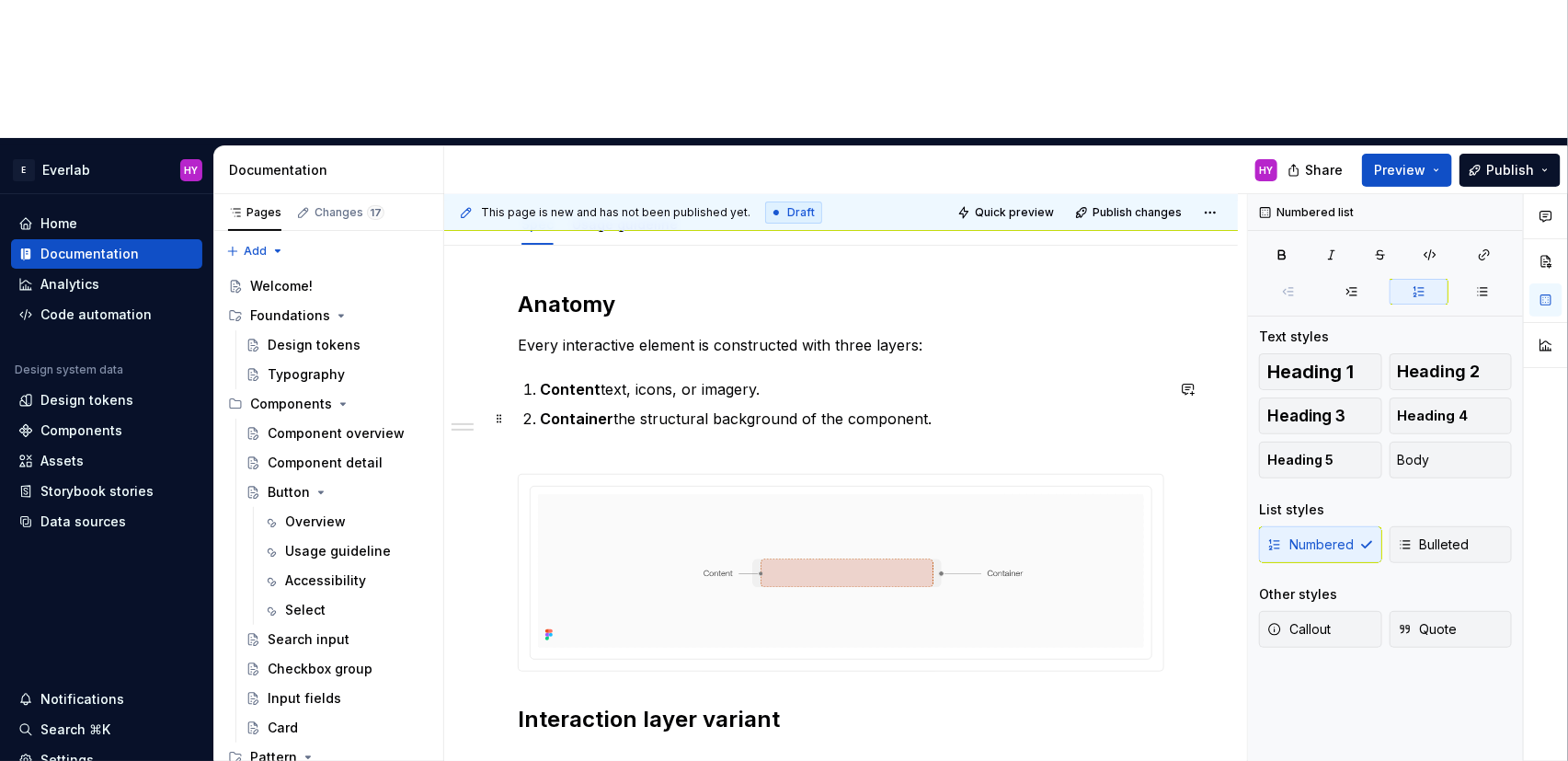
click at [808, 407] on p "Container the structural background of the component." at bounding box center [851, 429] width 624 height 44
click at [794, 407] on p "Container the structural background of the component." at bounding box center [851, 429] width 624 height 44
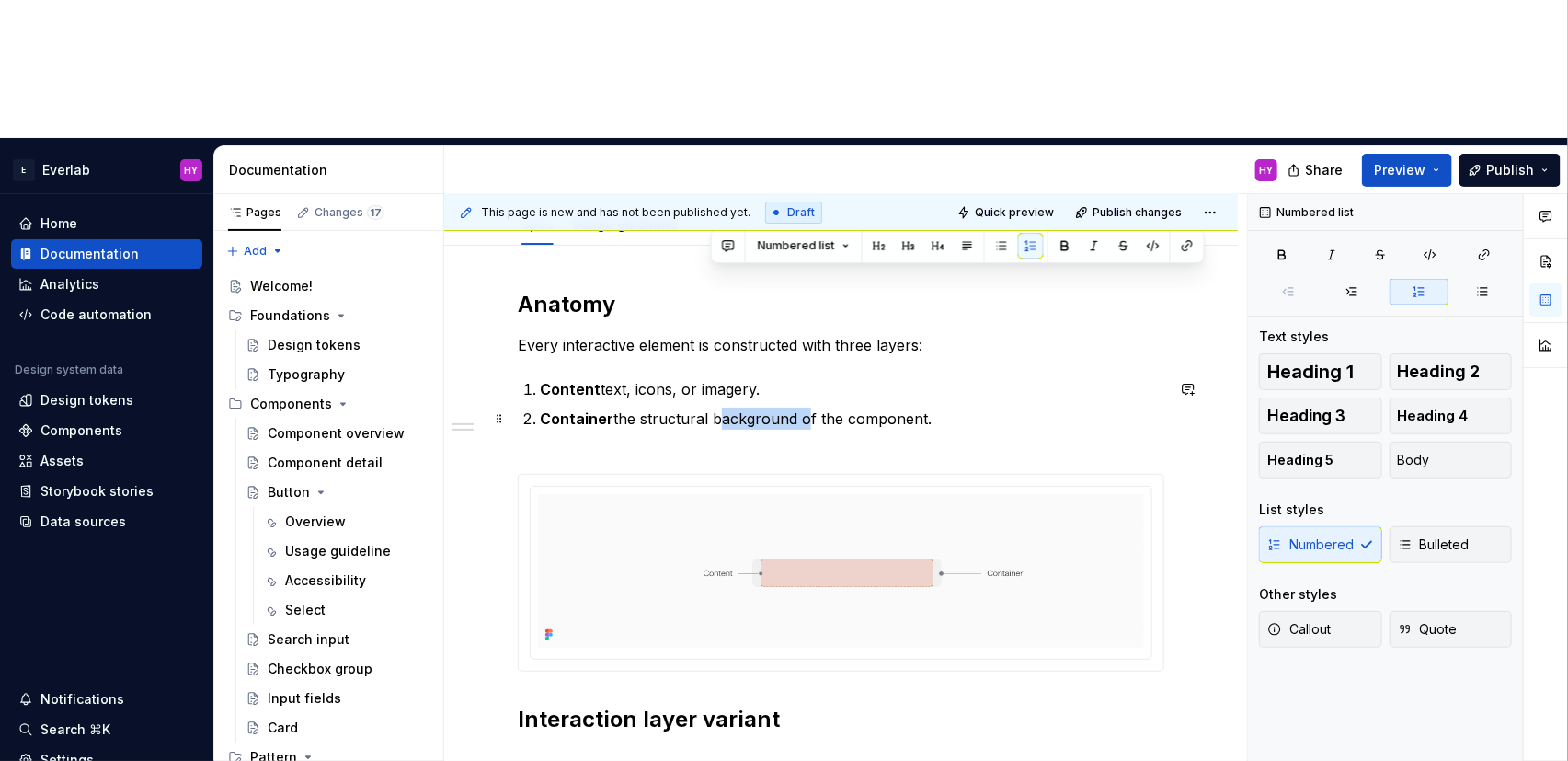
drag, startPoint x: 796, startPoint y: 279, endPoint x: 715, endPoint y: 279, distance: 81.0
click at [715, 407] on p "Container the structural background of the component." at bounding box center [851, 429] width 624 height 44
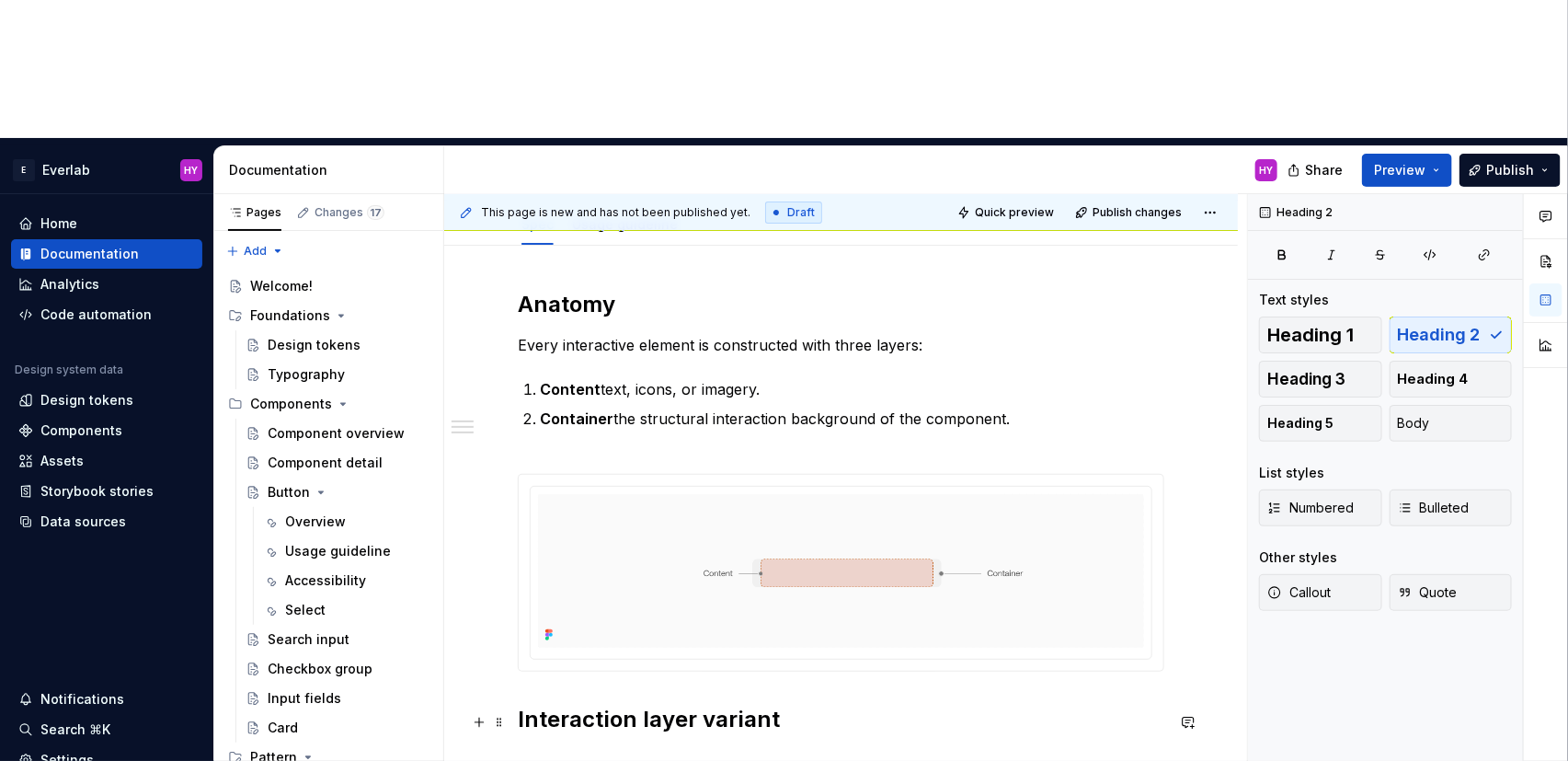
click at [790, 705] on h2 "Interaction layer variant" at bounding box center [840, 719] width 646 height 29
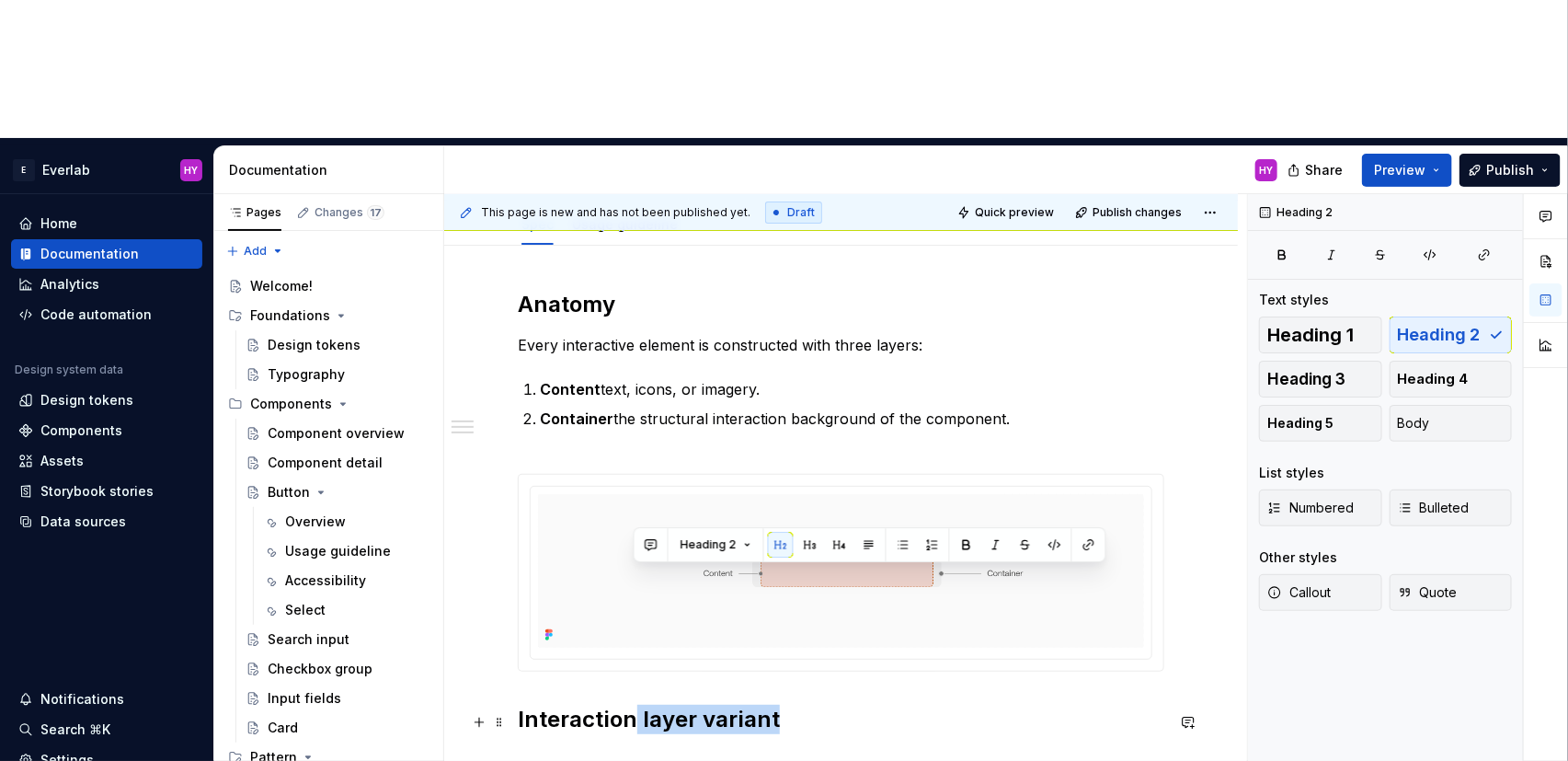
drag, startPoint x: 790, startPoint y: 583, endPoint x: 742, endPoint y: 581, distance: 48.0
click at [635, 705] on h2 "Interaction layer variant" at bounding box center [840, 719] width 646 height 29
click at [792, 705] on h2 "Interaction layer variant" at bounding box center [840, 719] width 646 height 29
drag, startPoint x: 791, startPoint y: 583, endPoint x: 639, endPoint y: 578, distance: 152.1
click at [639, 705] on h2 "Interaction layer variant" at bounding box center [840, 719] width 646 height 29
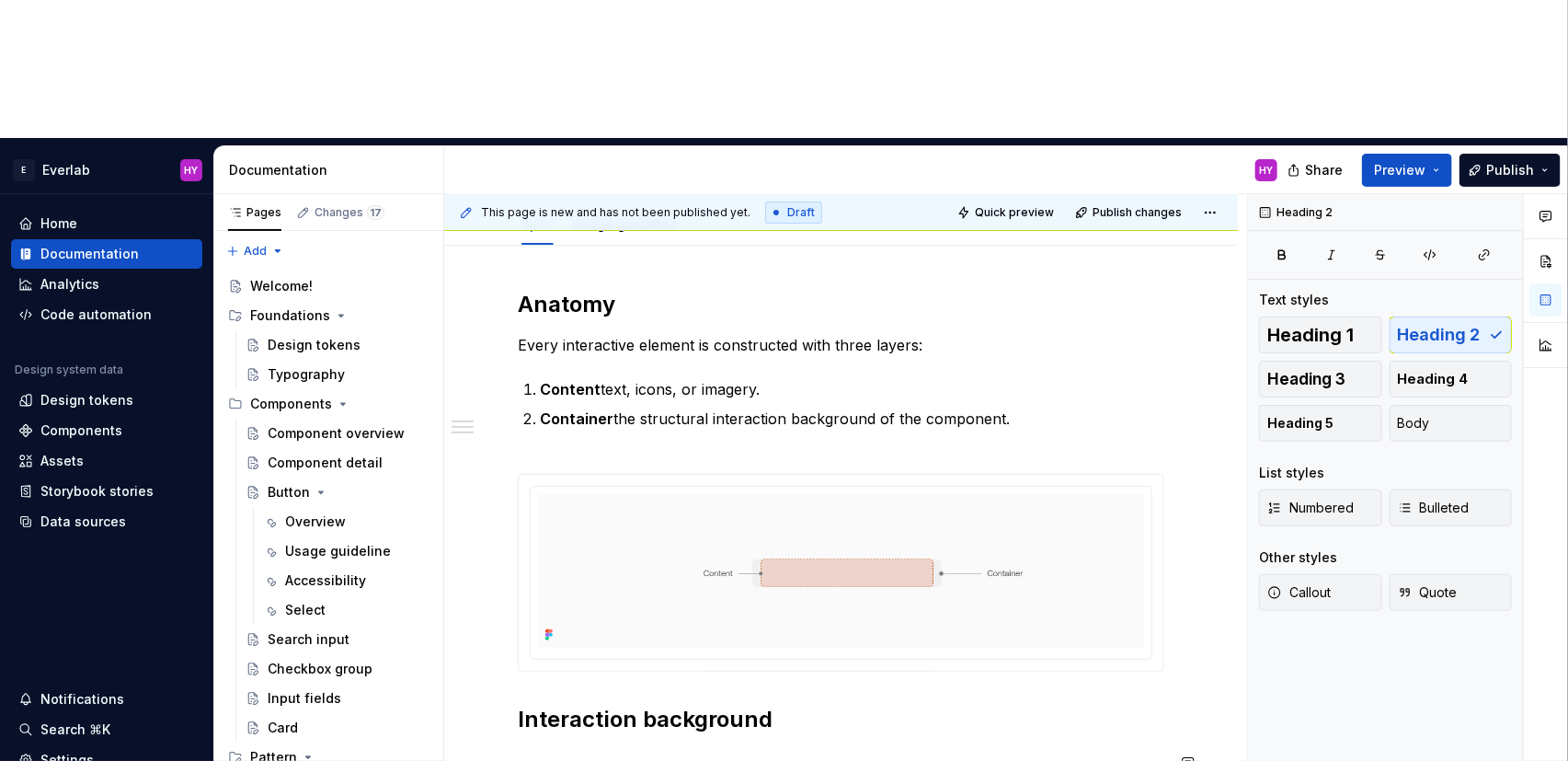
click at [677, 658] on div "Anatomy Every interactive element is constructed with three layers: Content tex…" at bounding box center [840, 769] width 646 height 959
click at [661, 744] on p at bounding box center [840, 760] width 646 height 22
click at [521, 705] on h2 "Interaction background" at bounding box center [840, 719] width 646 height 29
click at [1028, 744] on p at bounding box center [840, 760] width 646 height 22
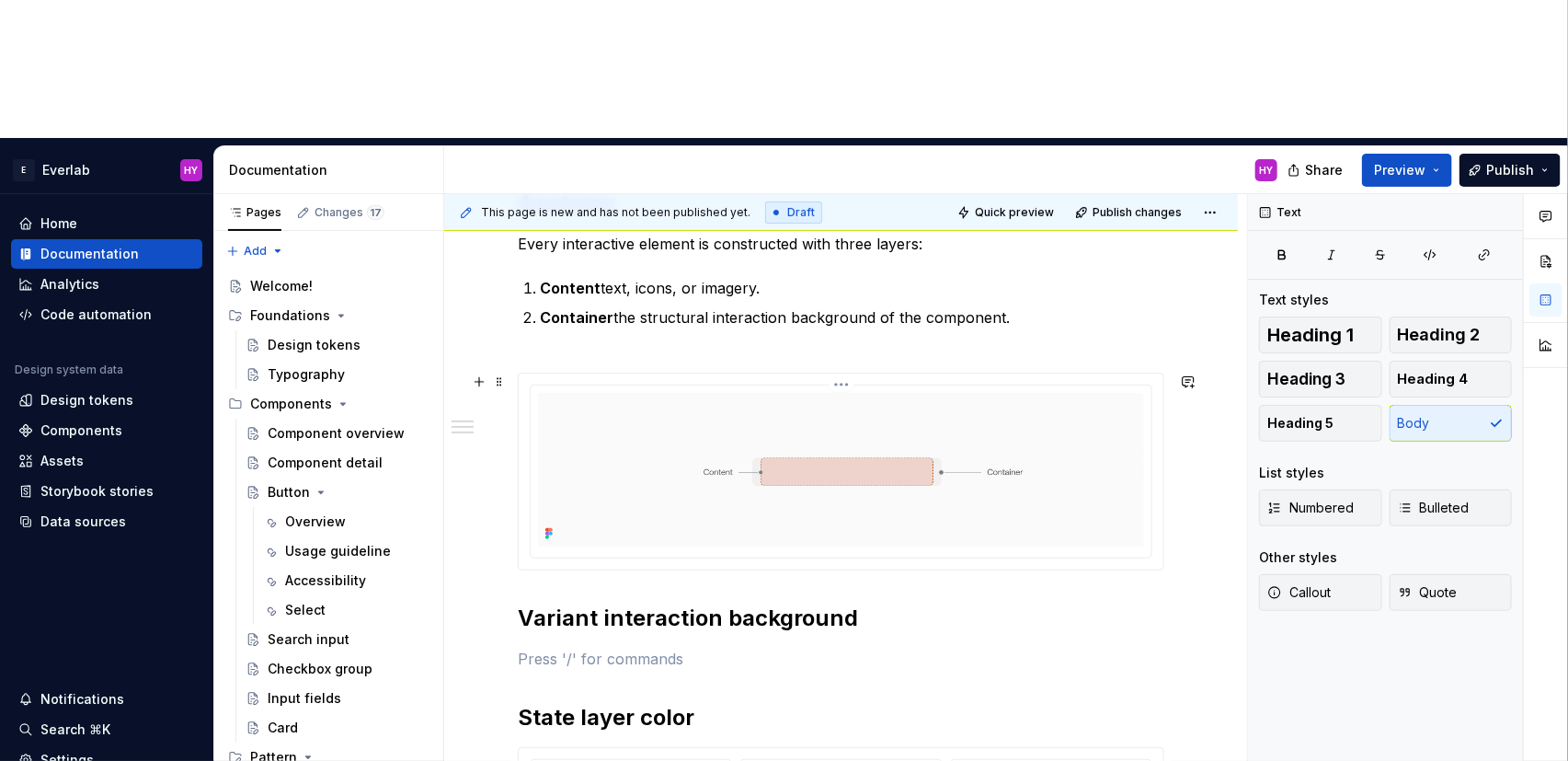
scroll to position [0, 0]
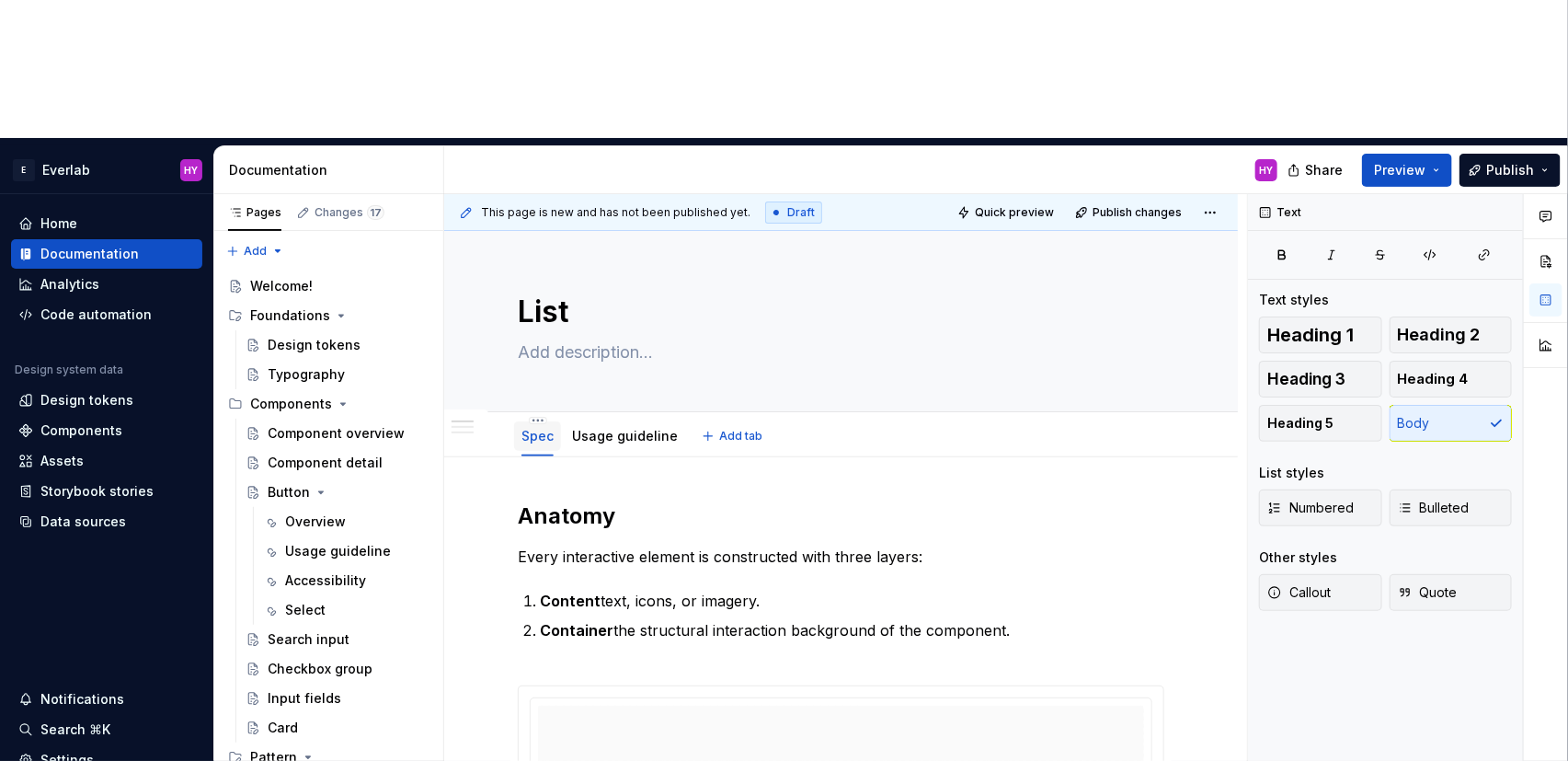
click at [531, 428] on link "Spec" at bounding box center [537, 435] width 32 height 16
drag, startPoint x: 531, startPoint y: 300, endPoint x: 545, endPoint y: 300, distance: 14.0
click at [531, 428] on link "Spec" at bounding box center [537, 435] width 32 height 16
click at [541, 290] on textarea "List" at bounding box center [836, 312] width 646 height 44
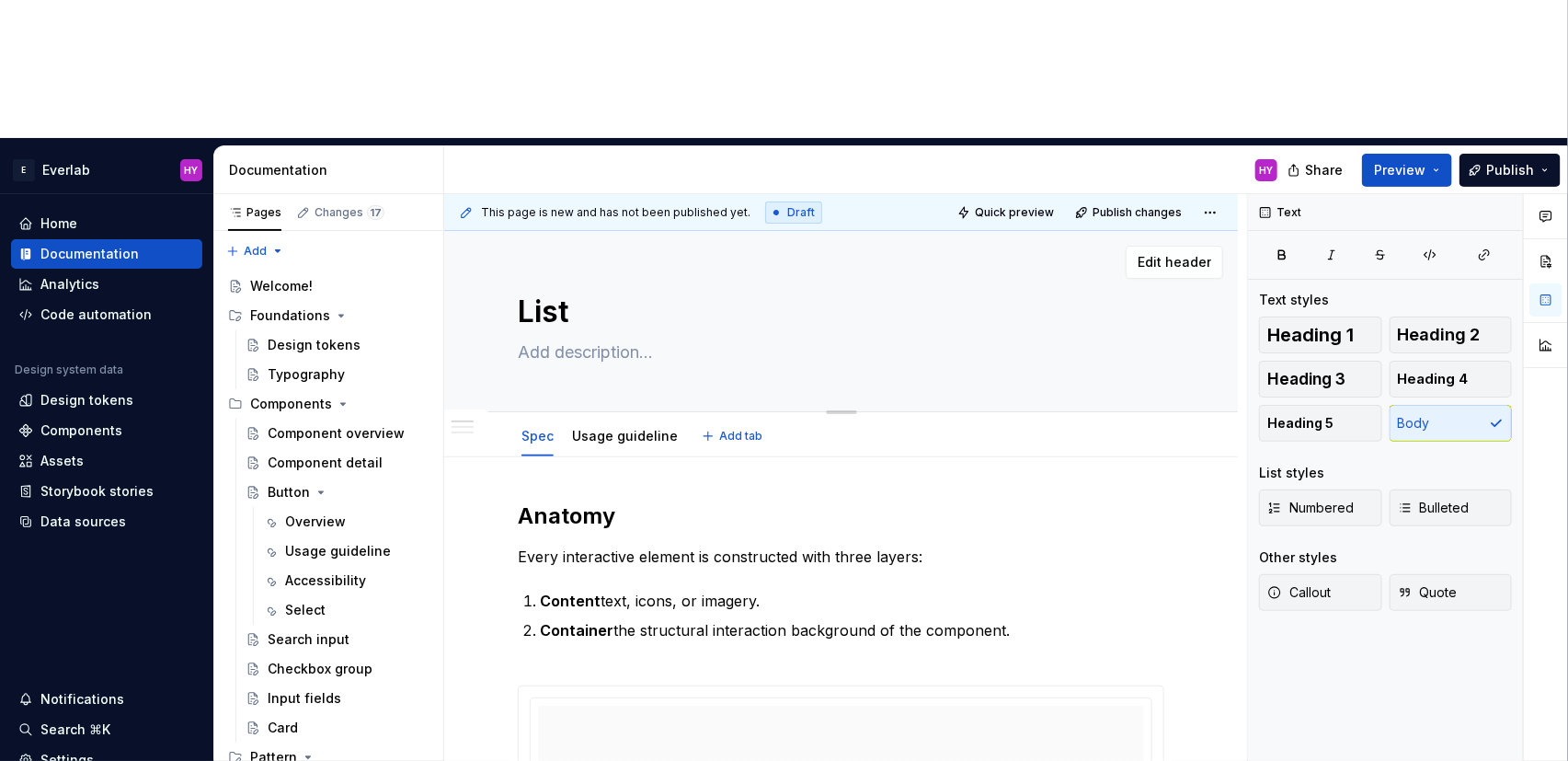
click at [636, 290] on textarea "List" at bounding box center [836, 312] width 646 height 44
click at [535, 428] on link "Spec" at bounding box center [537, 435] width 32 height 16
click at [541, 428] on link "Spec" at bounding box center [537, 435] width 32 height 16
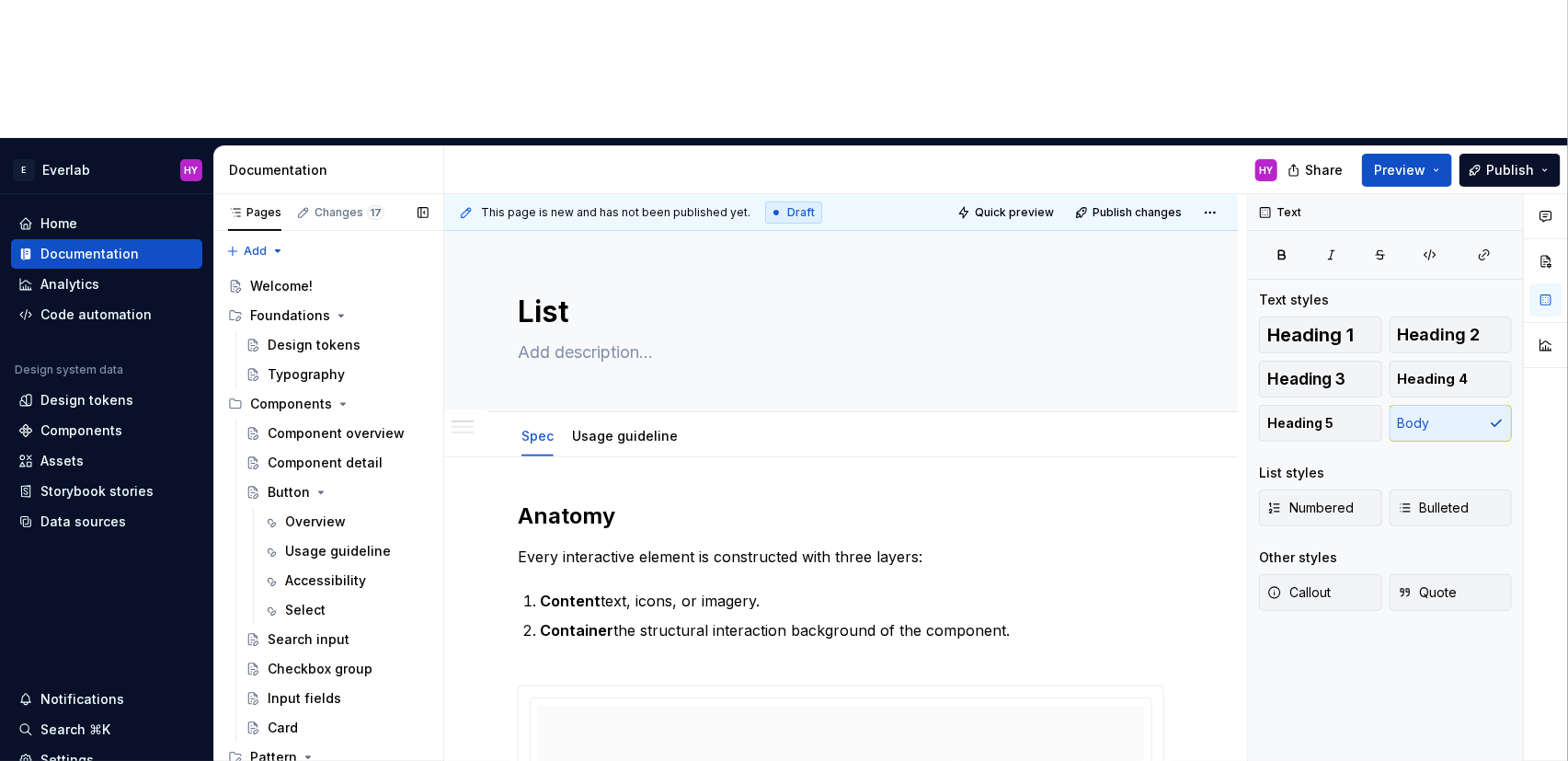
click at [537, 428] on link "Spec" at bounding box center [537, 435] width 32 height 16
click at [542, 283] on html "E Everlab HY Home Documentation Analytics Code automation Design system data De…" at bounding box center [784, 380] width 1568 height 761
drag, startPoint x: 589, startPoint y: 158, endPoint x: 585, endPoint y: 168, distance: 10.8
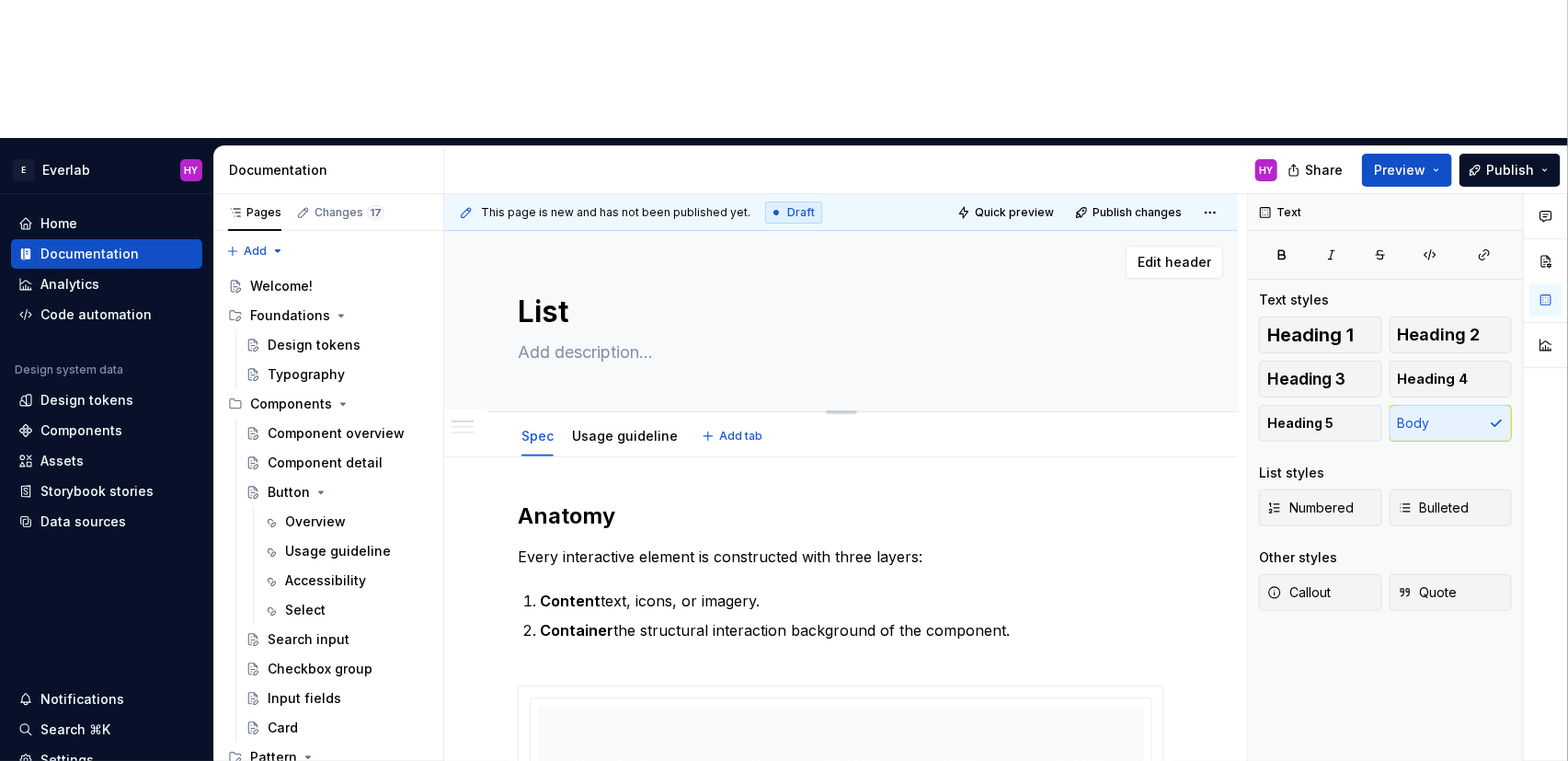
click at [588, 159] on html "E Everlab HY Home Documentation Analytics Code automation Design system data De…" at bounding box center [784, 380] width 1568 height 761
click at [588, 290] on textarea "List" at bounding box center [836, 312] width 646 height 44
type textarea "*"
type textarea "List"
type textarea "*"
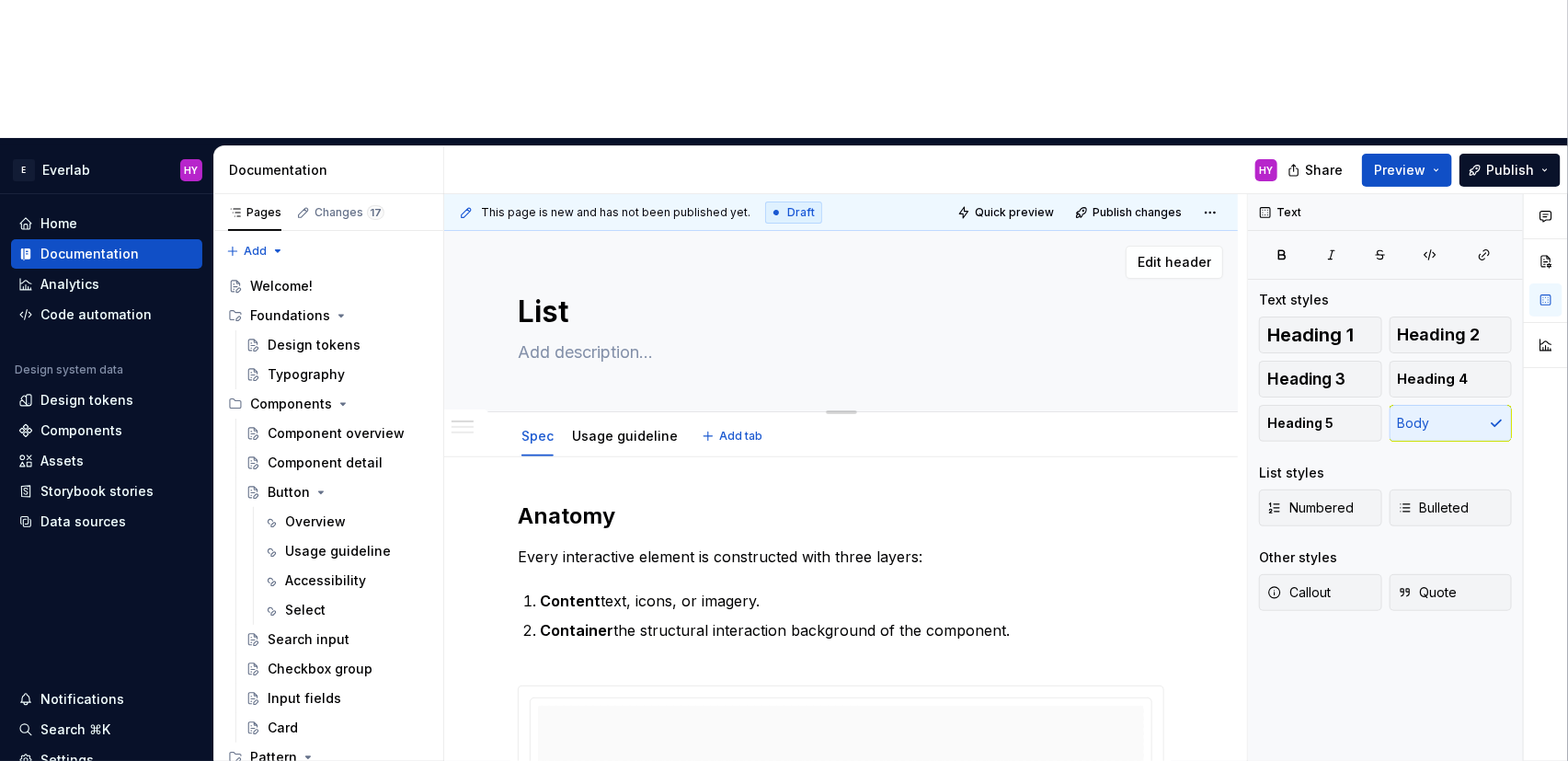
type textarea "List i"
type textarea "*"
type textarea "List in"
type textarea "*"
type textarea "List int"
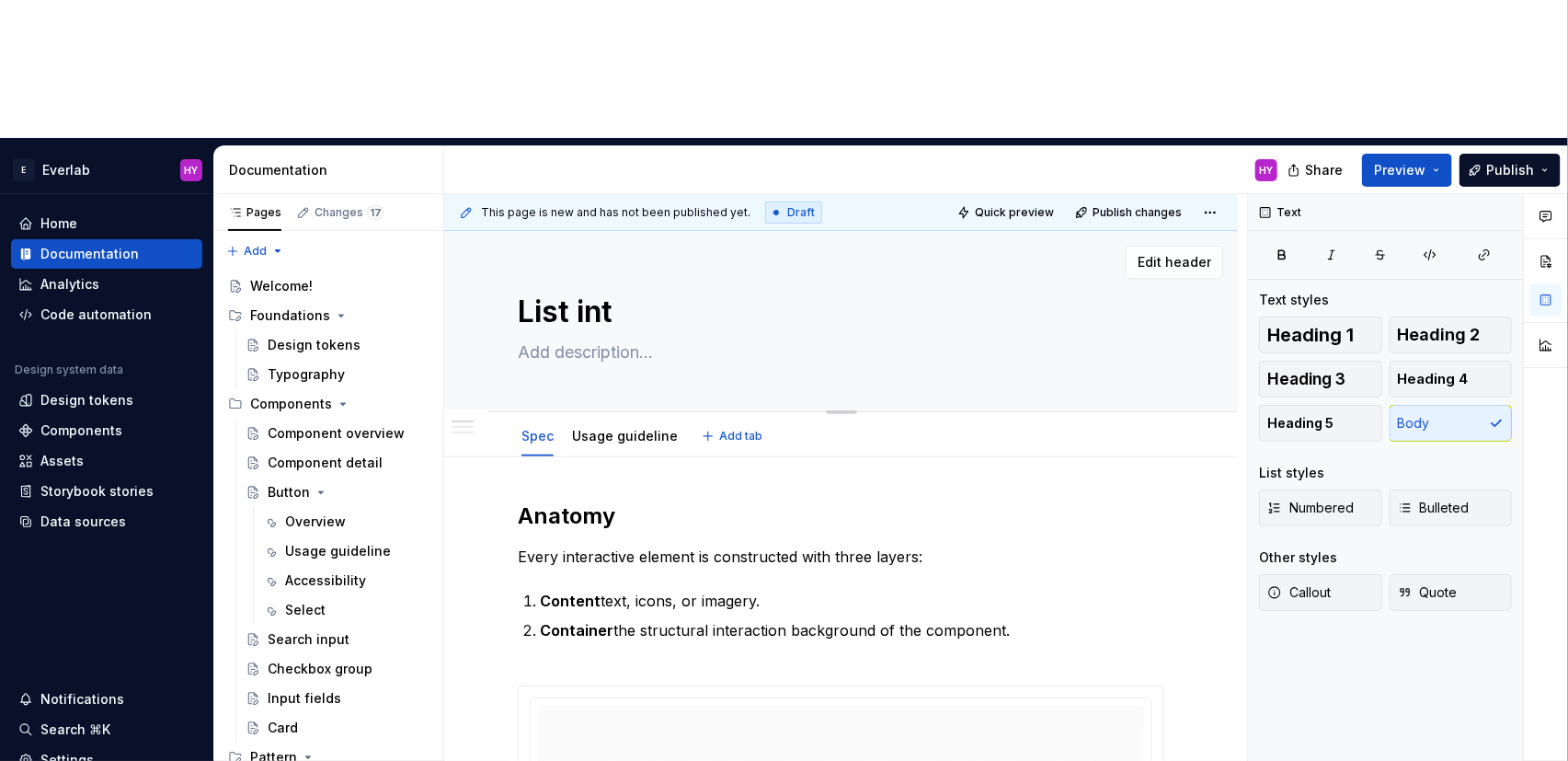
type textarea "*"
type textarea "List inte"
type textarea "*"
type textarea "List inter"
type textarea "*"
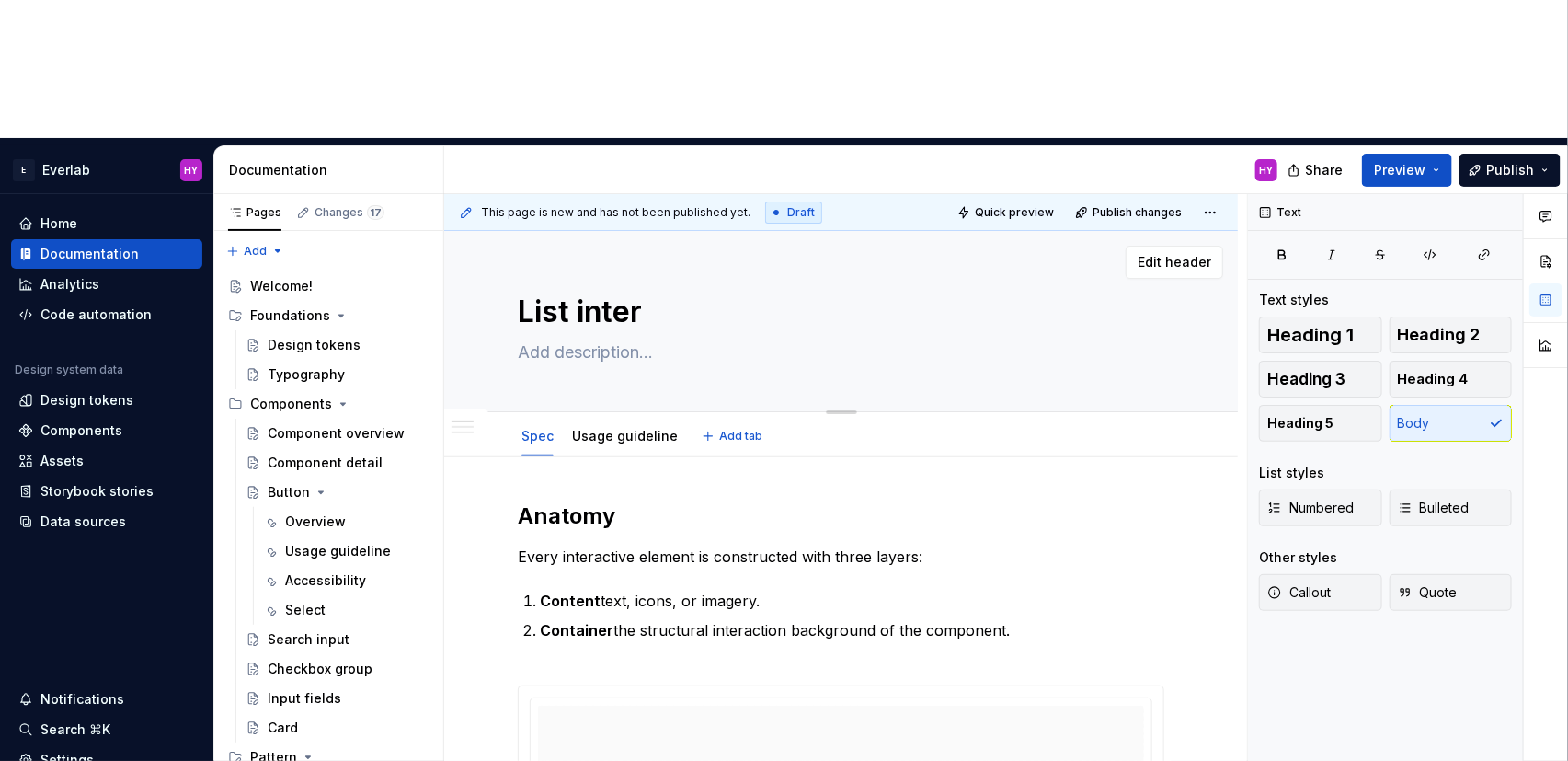
type textarea "List intera"
type textarea "*"
type textarea "List interac"
type textarea "*"
type textarea "List interact"
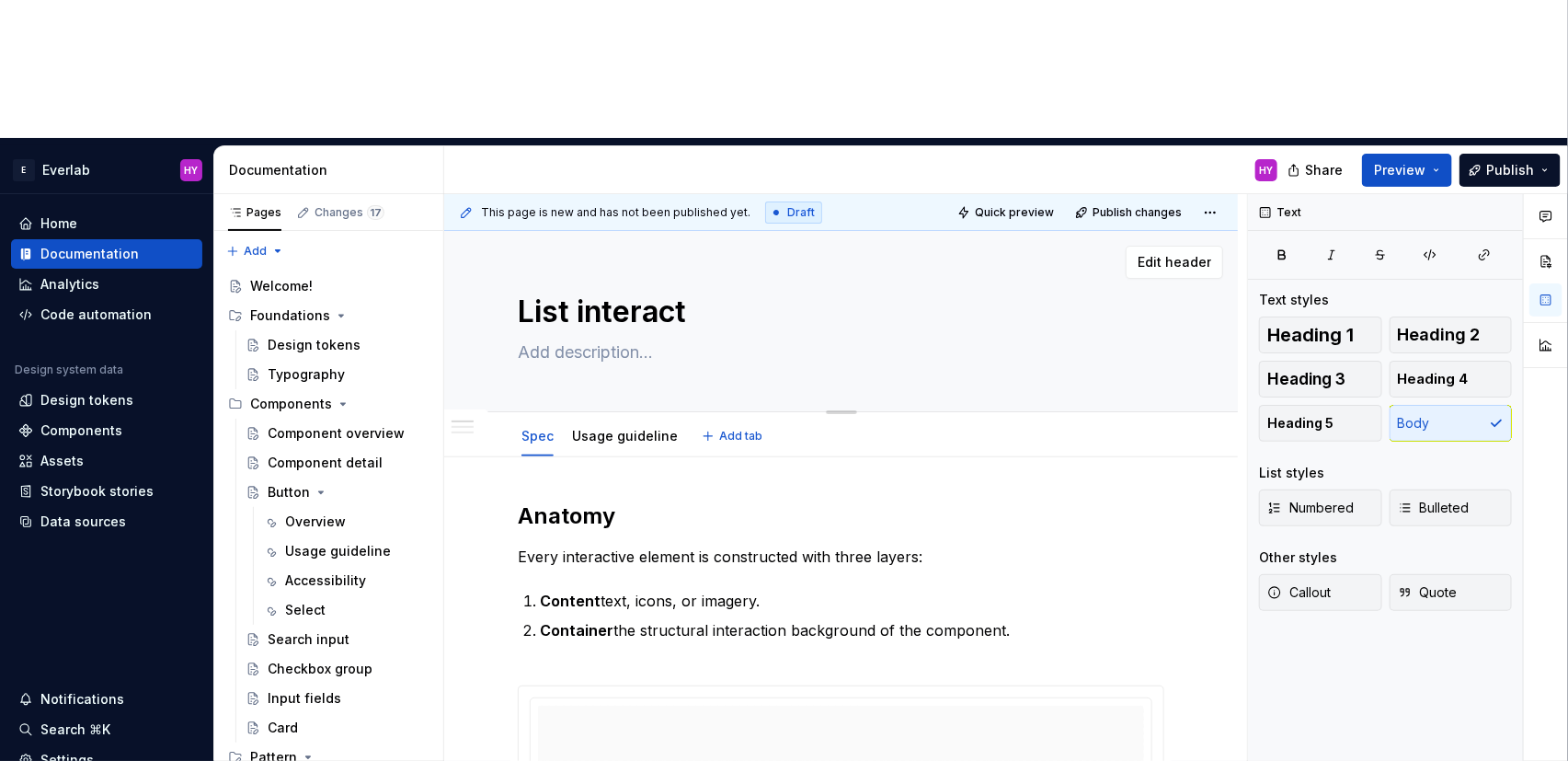
type textarea "*"
type textarea "List interacti"
type textarea "*"
type textarea "List interactio"
type textarea "*"
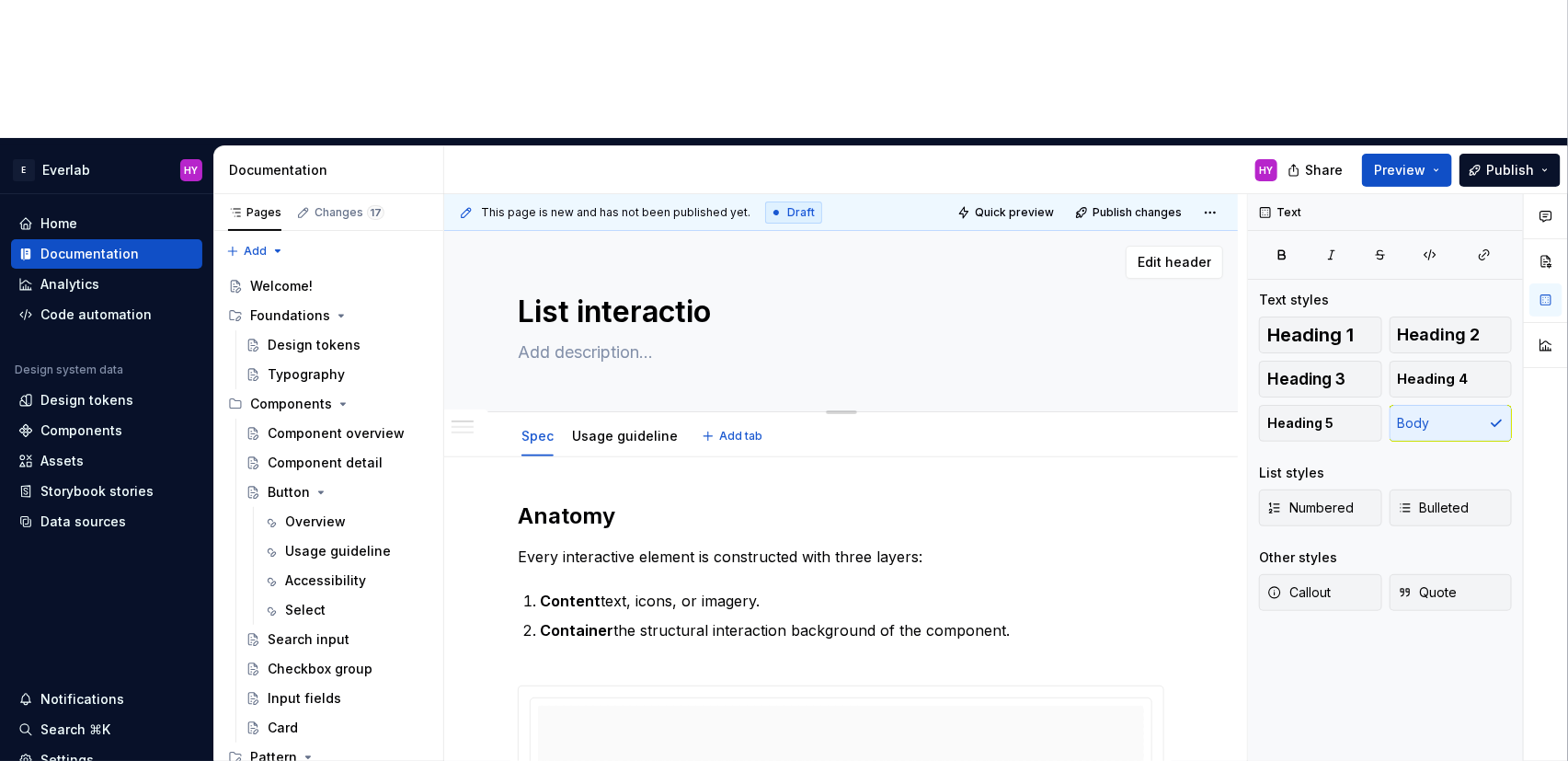
type textarea "List interaction"
type textarea "*"
type textarea "List interaction"
click at [481, 504] on button "button" at bounding box center [479, 517] width 26 height 26
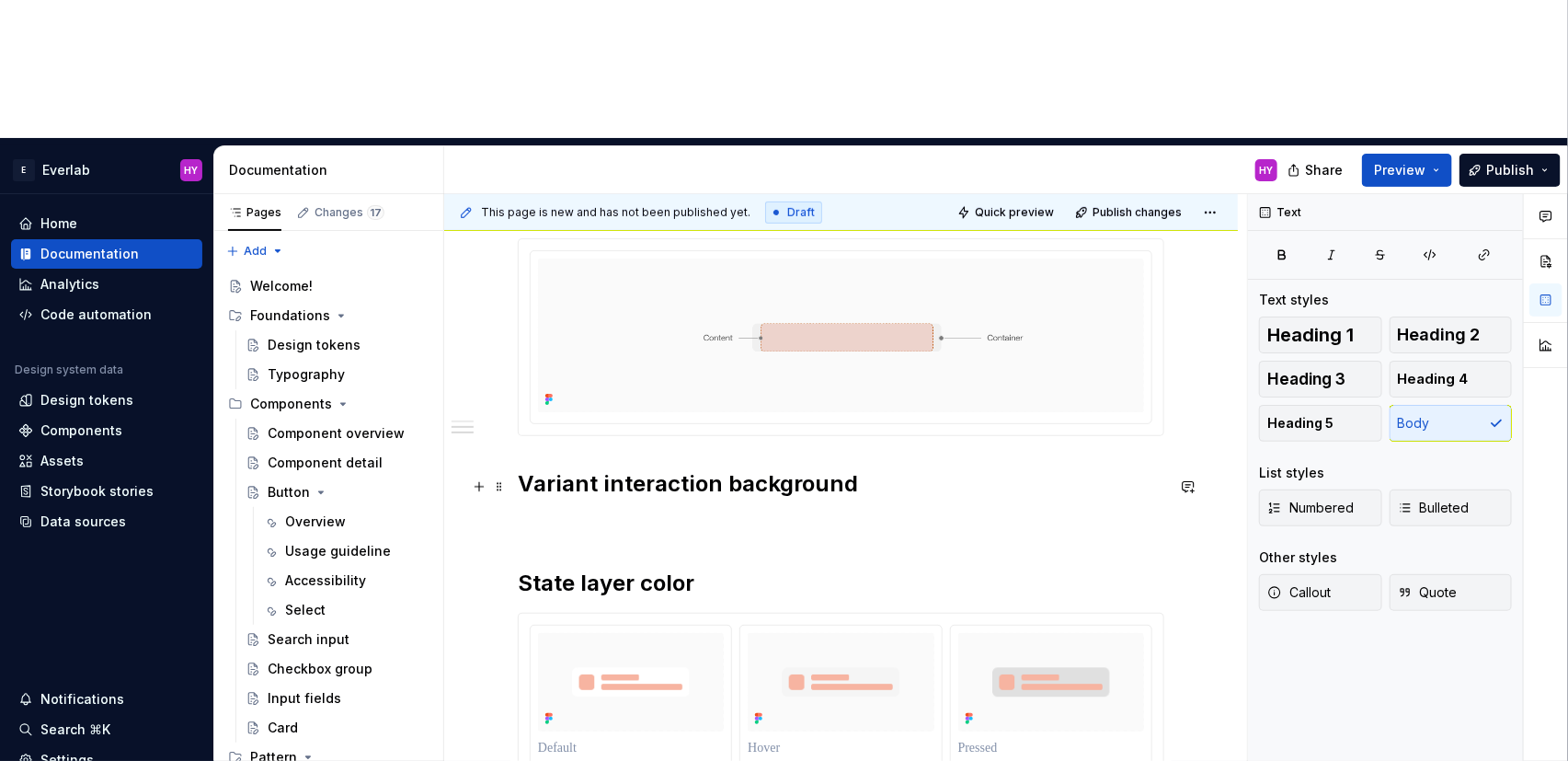
scroll to position [537, 0]
click at [595, 512] on p at bounding box center [840, 523] width 646 height 22
type textarea "*"
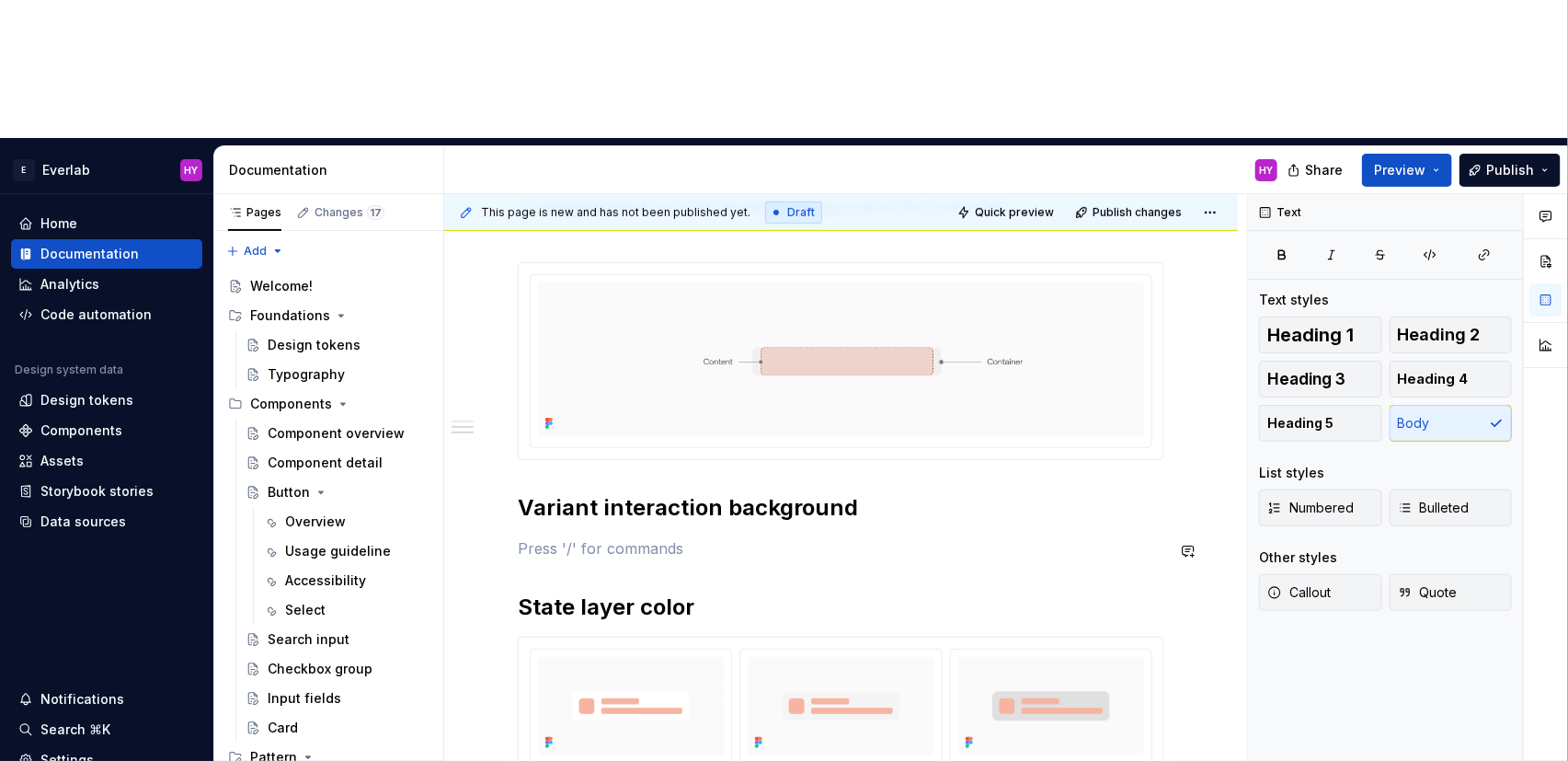
scroll to position [510, 0]
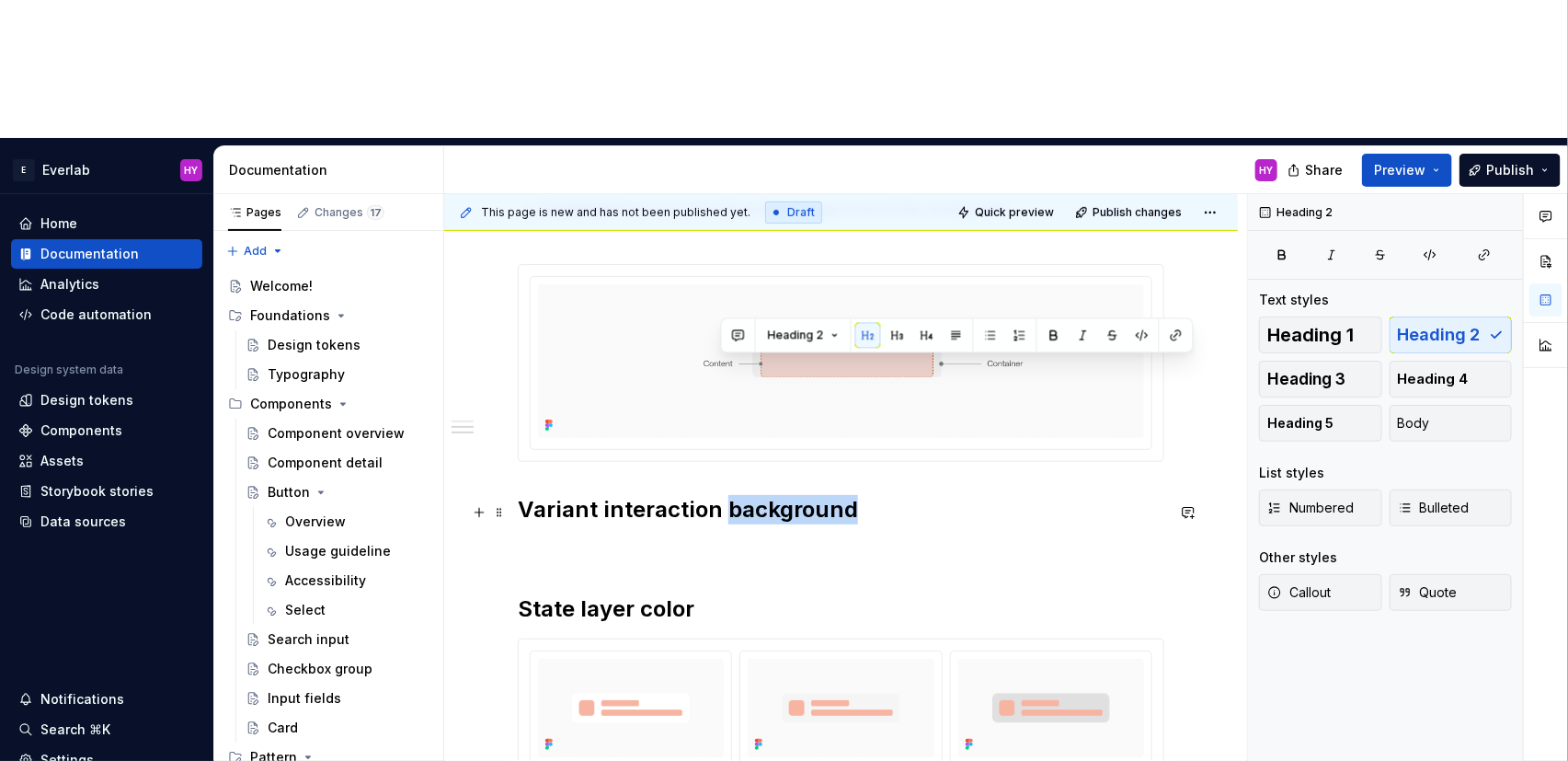
drag, startPoint x: 724, startPoint y: 371, endPoint x: 879, endPoint y: 386, distance: 155.7
click at [879, 495] on h2 "Variant interaction background" at bounding box center [840, 509] width 646 height 29
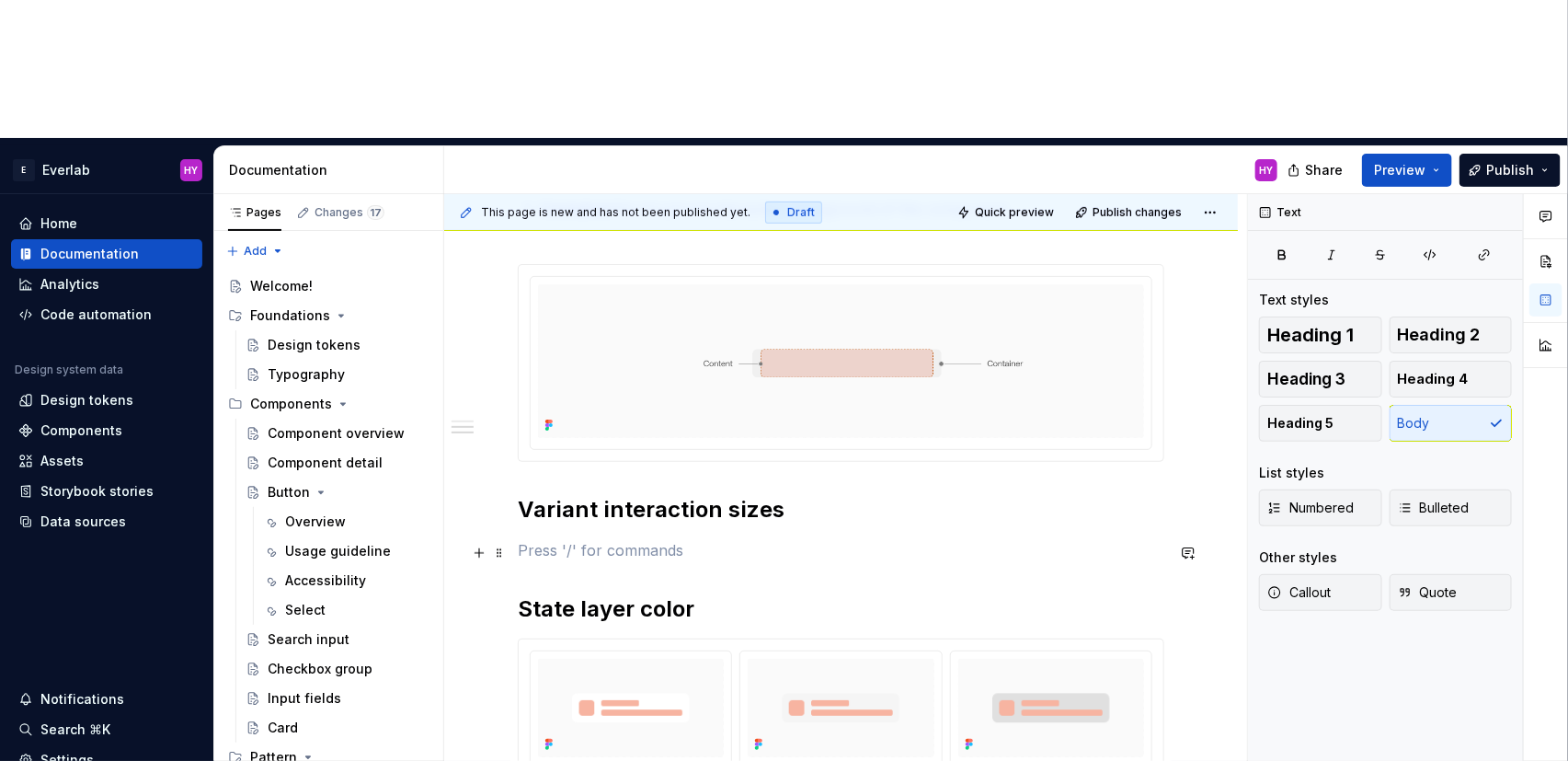
click at [645, 539] on p at bounding box center [840, 550] width 646 height 22
click at [594, 495] on h2 "Variant interaction sizes" at bounding box center [840, 509] width 646 height 29
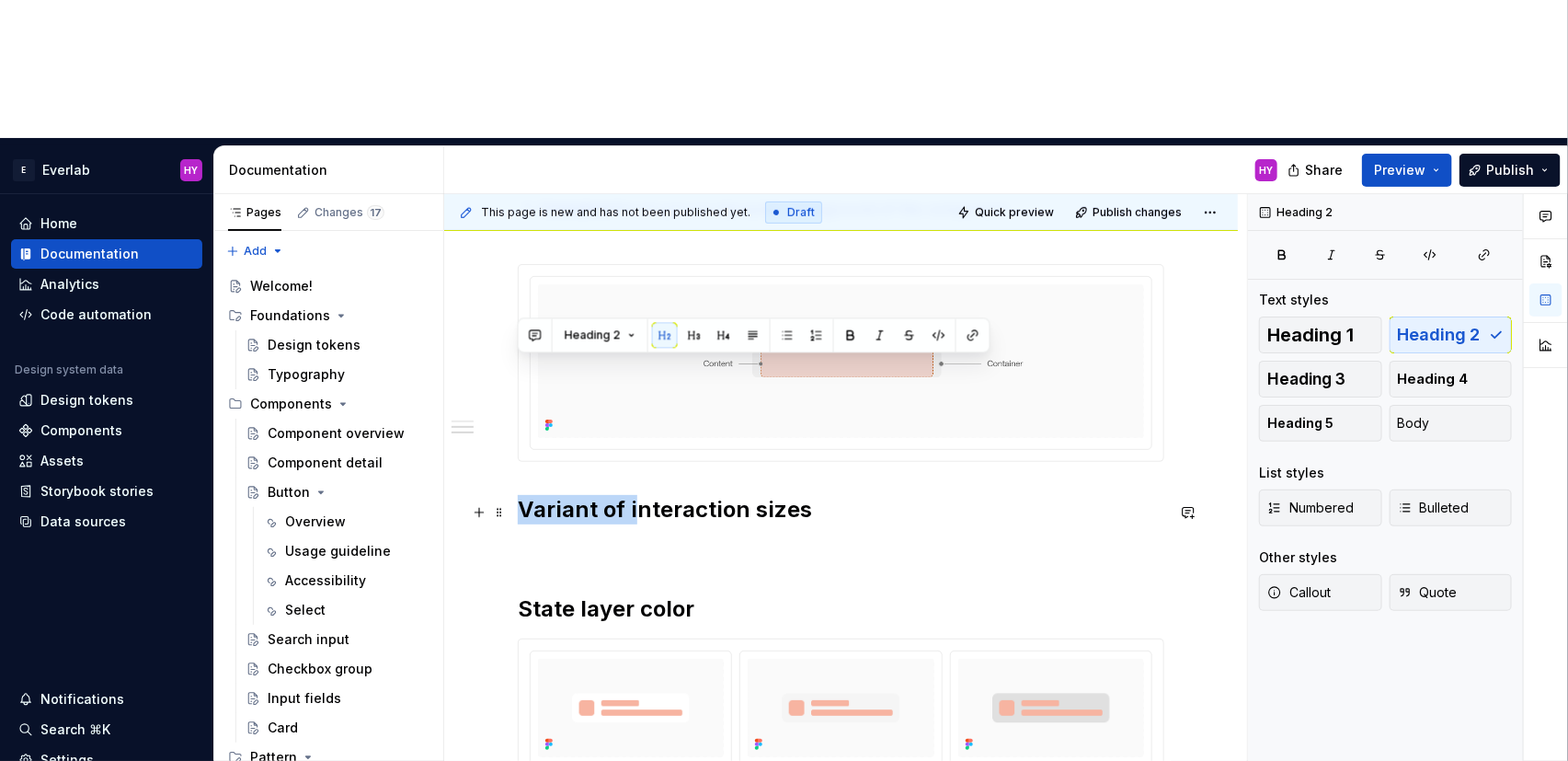
drag, startPoint x: 634, startPoint y: 369, endPoint x: 516, endPoint y: 371, distance: 118.0
click at [516, 371] on div "Anatomy Every interactive element is constructed with three layers: Content tex…" at bounding box center [841, 619] width 793 height 1342
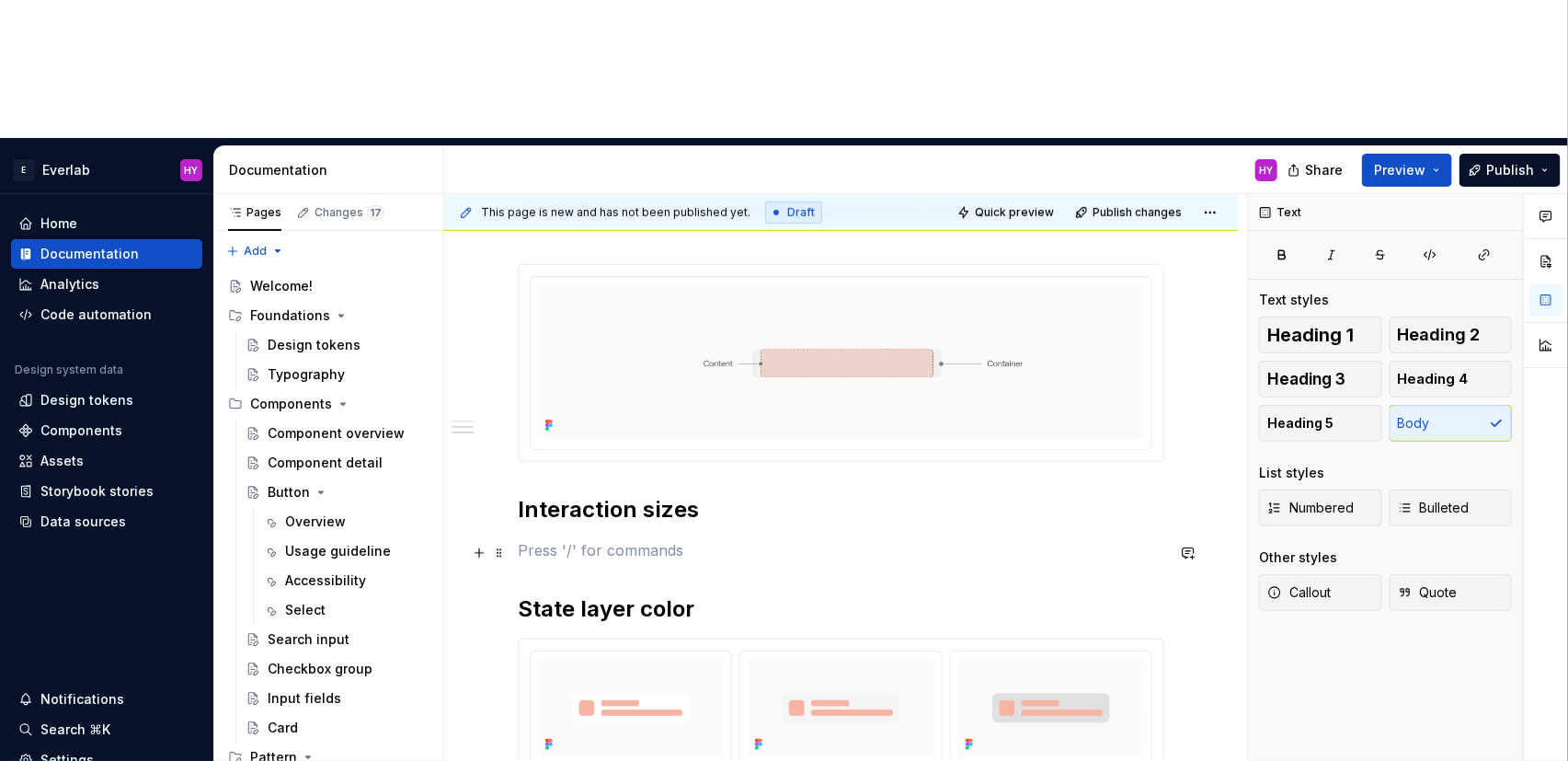
click at [605, 539] on p at bounding box center [840, 550] width 646 height 22
click at [775, 495] on h2 "Interaction sizes" at bounding box center [840, 509] width 646 height 29
click at [641, 426] on div "Anatomy Every interactive element is constructed with three layers: Content tex…" at bounding box center [840, 516] width 646 height 1048
click at [586, 539] on p at bounding box center [840, 550] width 646 height 22
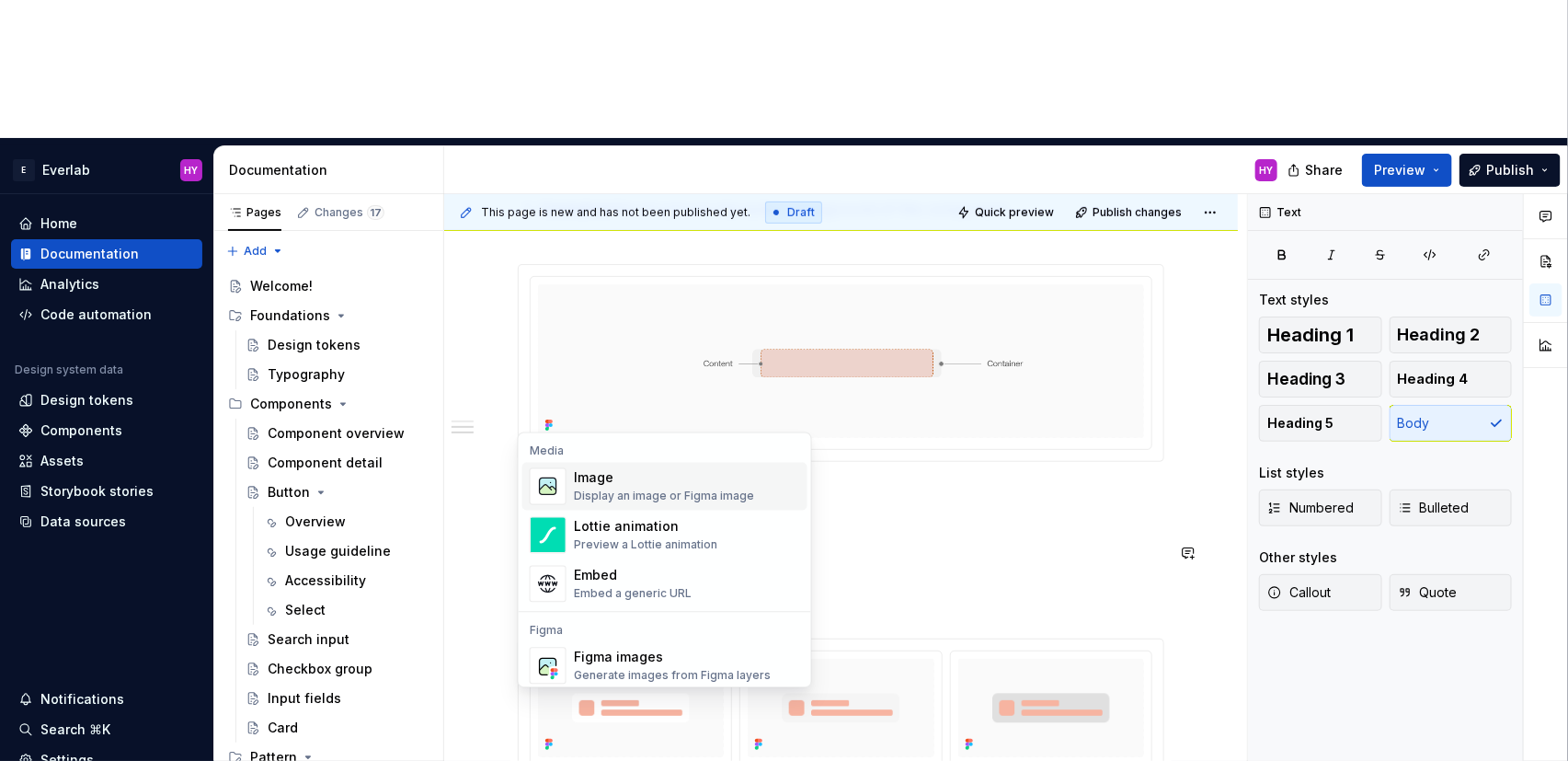
scroll to position [6, 0]
click at [640, 664] on div "Generate images from Figma layers" at bounding box center [672, 671] width 196 height 15
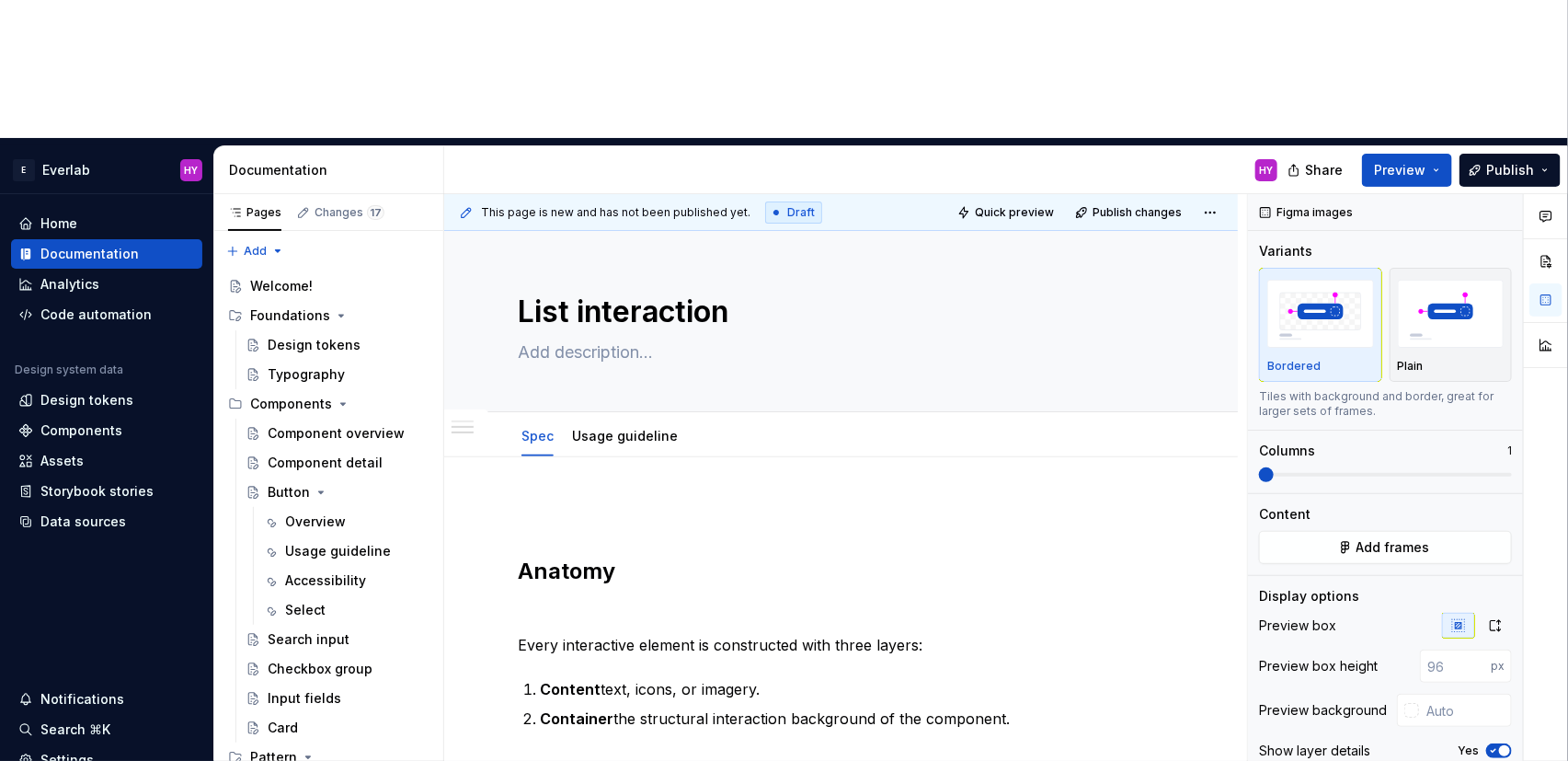
scroll to position [510, 0]
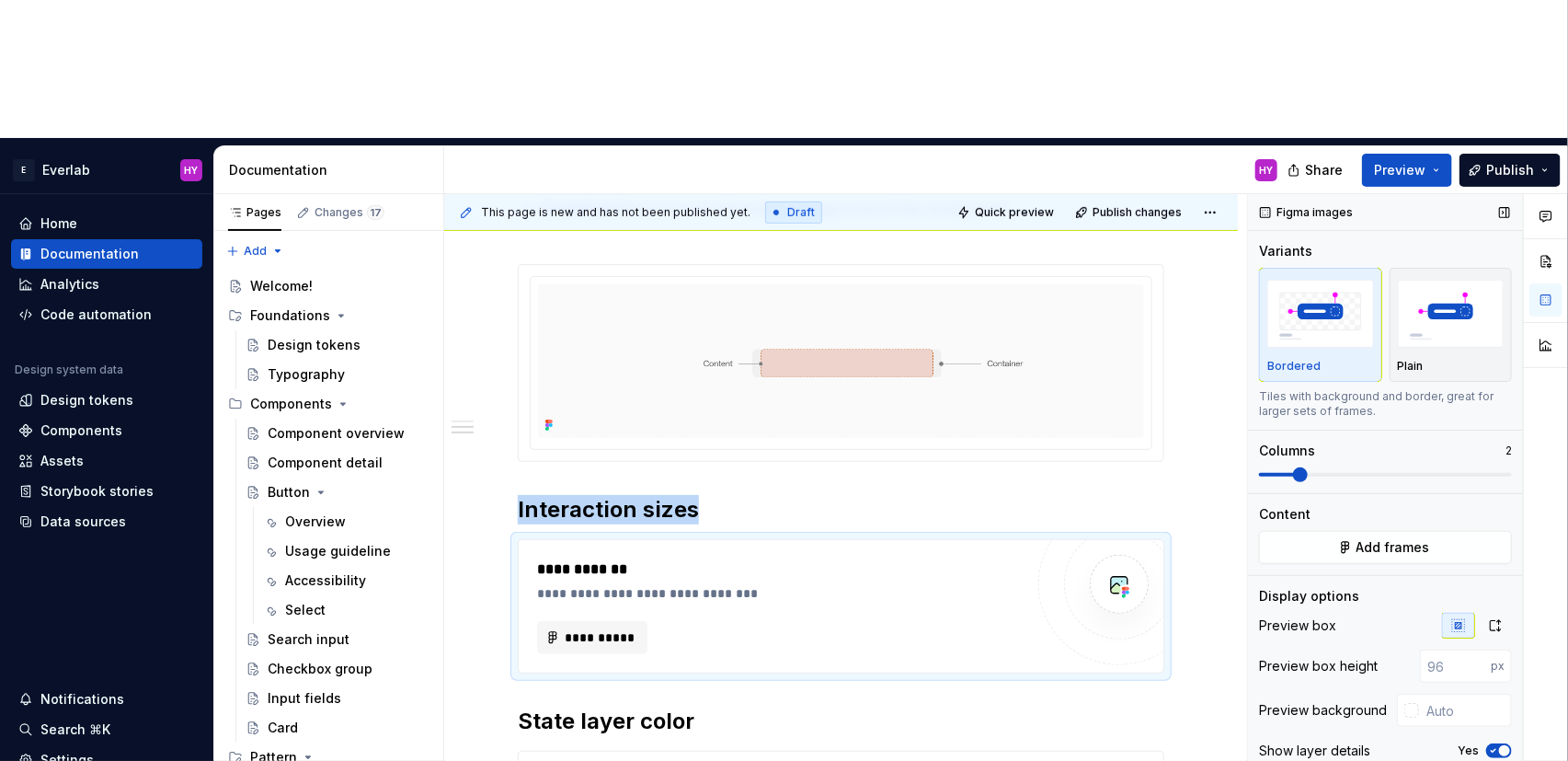
click at [1293, 467] on span at bounding box center [1300, 475] width 15 height 15
click at [620, 628] on span "**********" at bounding box center [600, 637] width 72 height 19
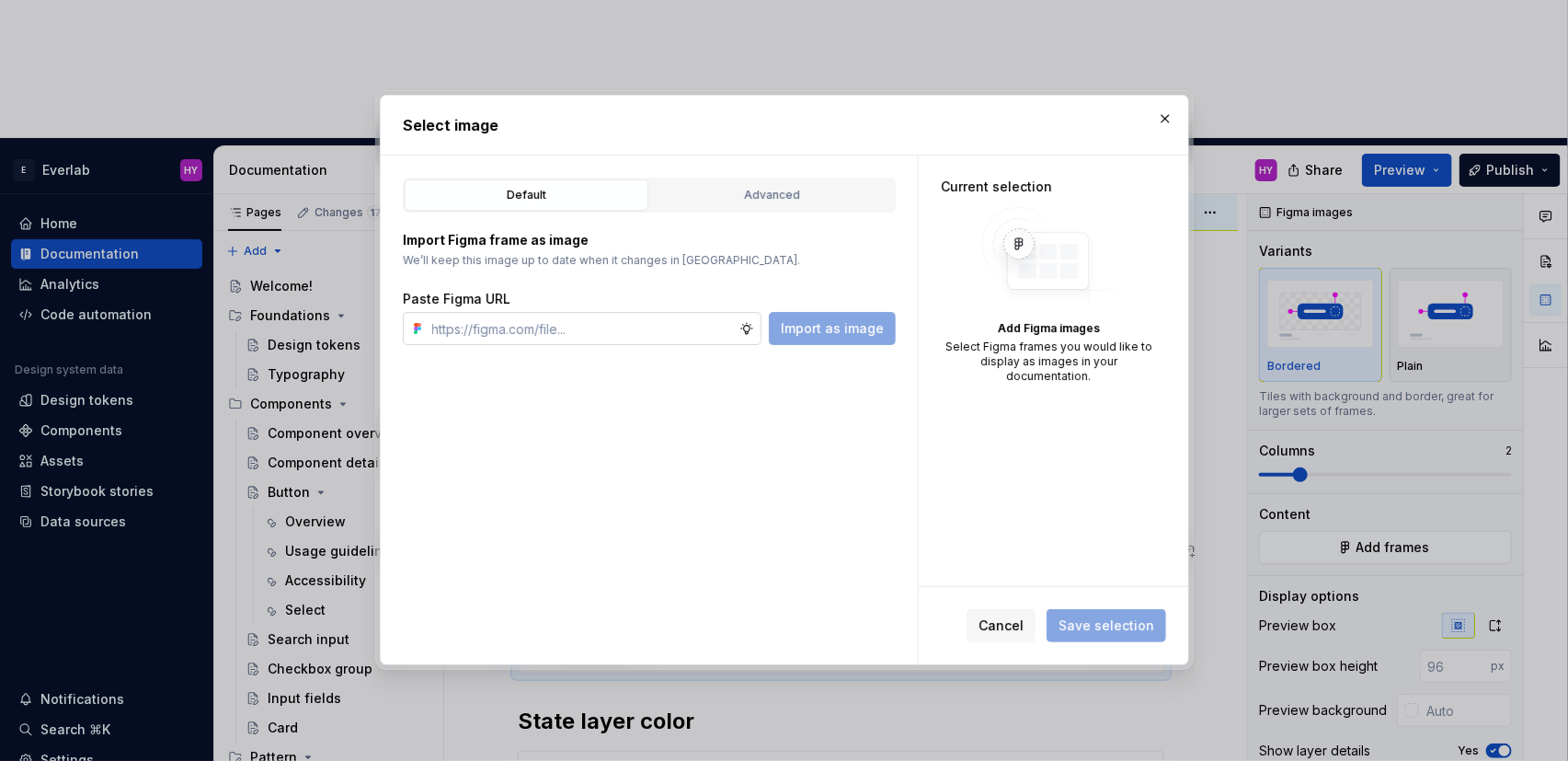
click at [613, 318] on input "text" at bounding box center [582, 328] width 314 height 33
type textarea "*"
type input "[URL][DOMAIN_NAME]"
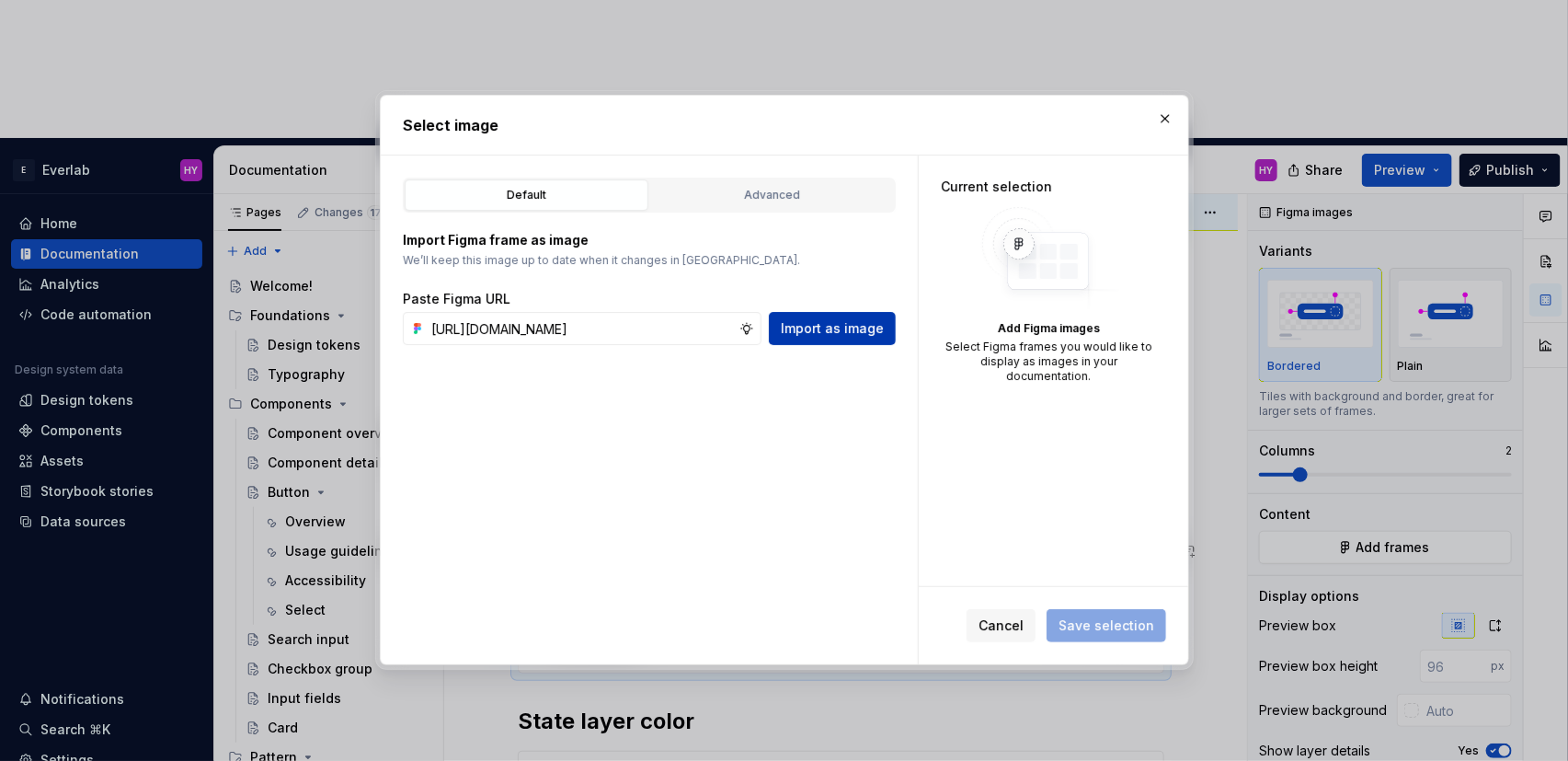
click at [808, 335] on span "Import as image" at bounding box center [833, 329] width 103 height 19
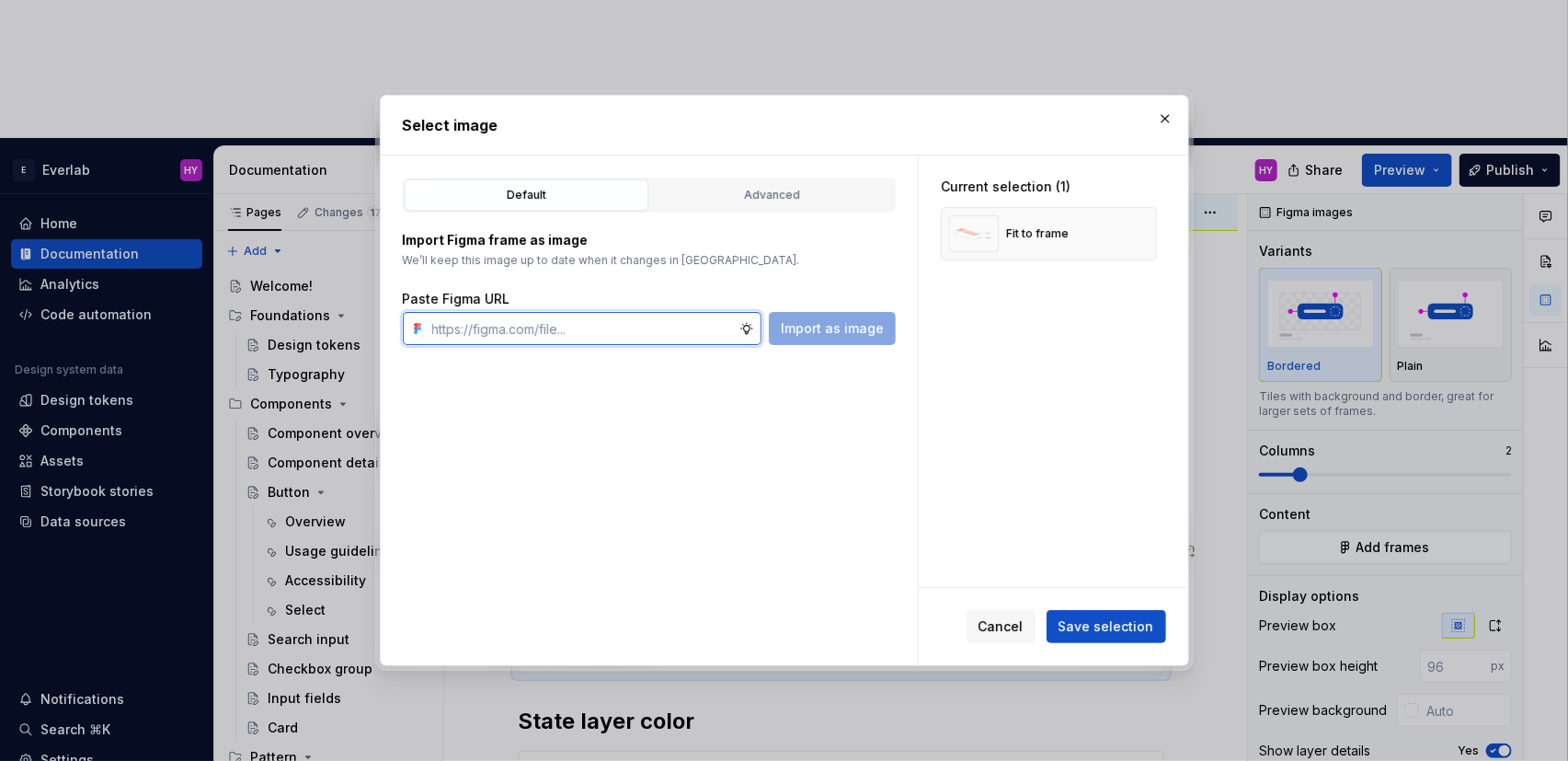
click at [591, 334] on input "text" at bounding box center [582, 328] width 314 height 33
click at [565, 339] on input "text" at bounding box center [582, 328] width 314 height 33
paste input "[URL][DOMAIN_NAME]"
type input "[URL][DOMAIN_NAME]"
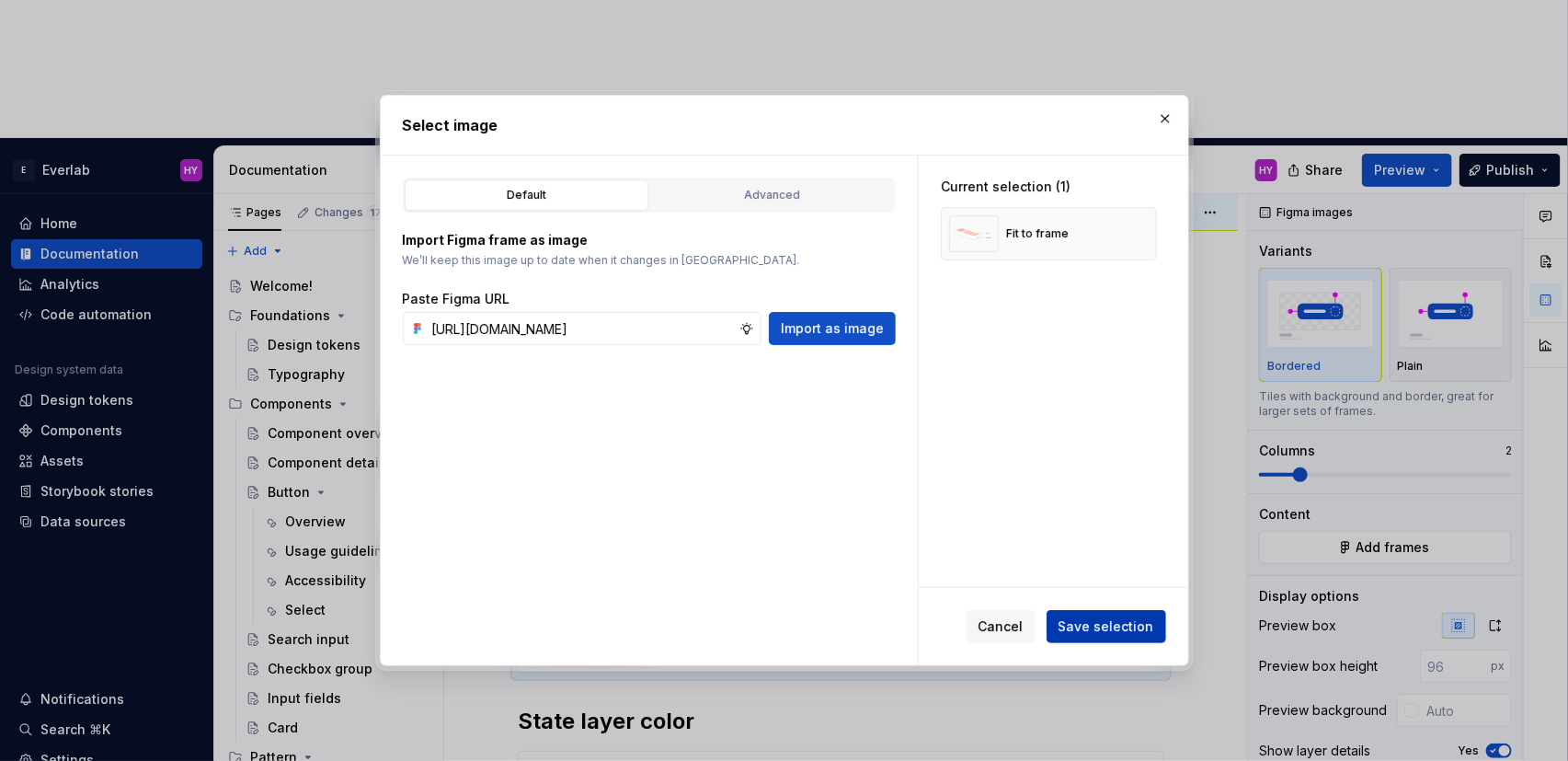
scroll to position [0, 0]
click at [1125, 634] on span "Save selection" at bounding box center [1106, 627] width 95 height 19
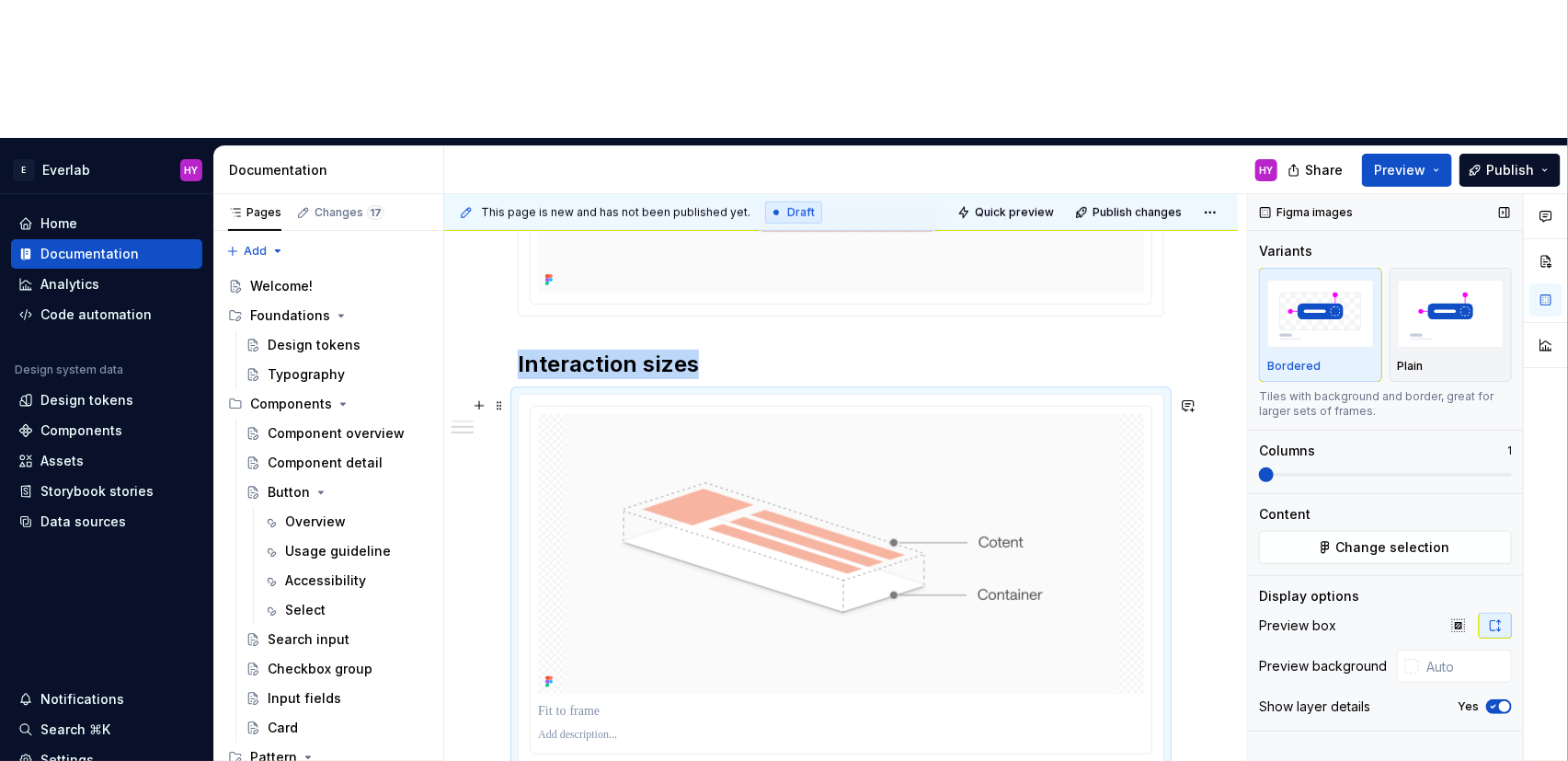
scroll to position [651, 0]
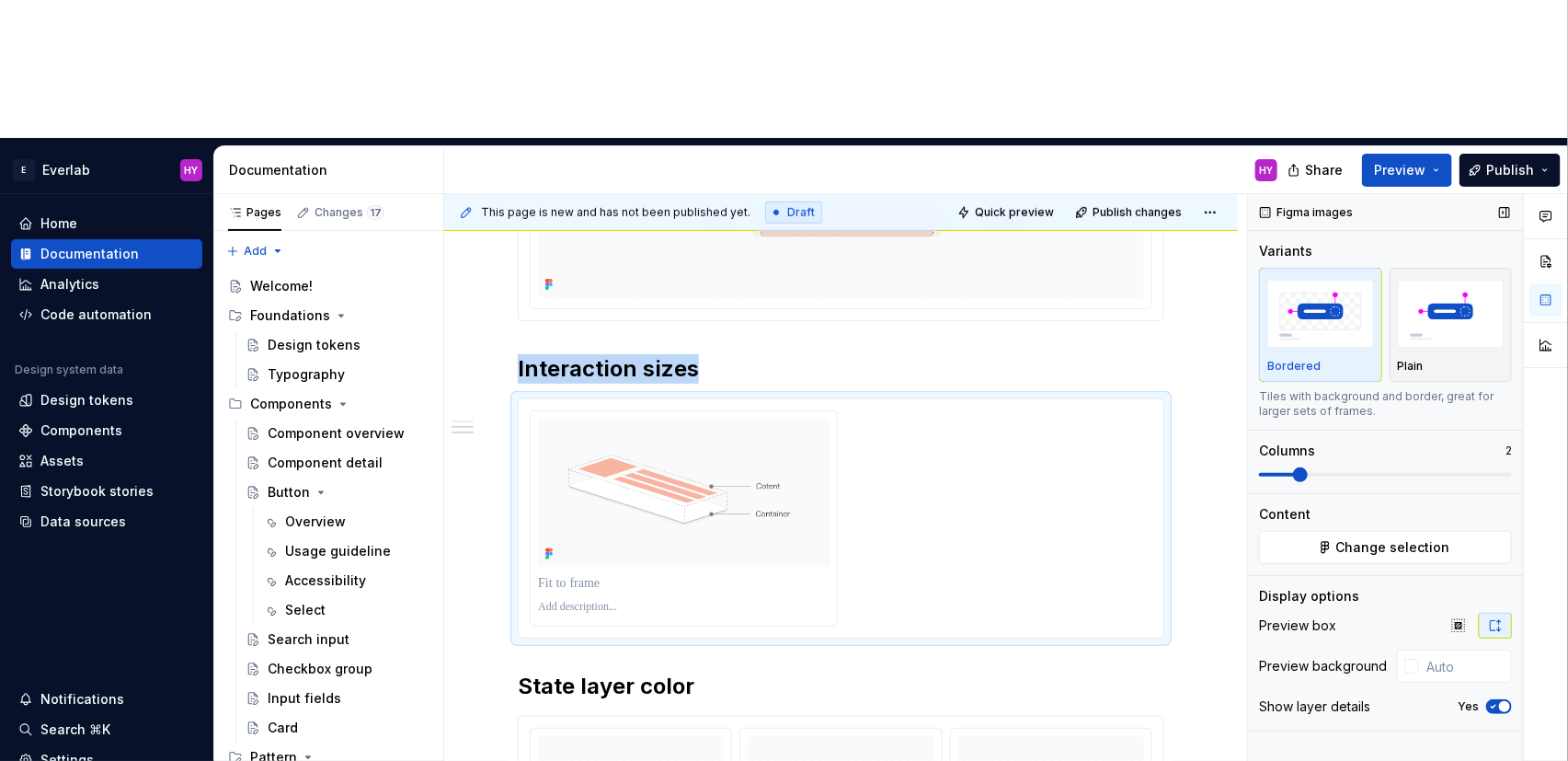
click at [1293, 467] on span at bounding box center [1300, 475] width 15 height 15
click at [980, 410] on div at bounding box center [840, 518] width 622 height 216
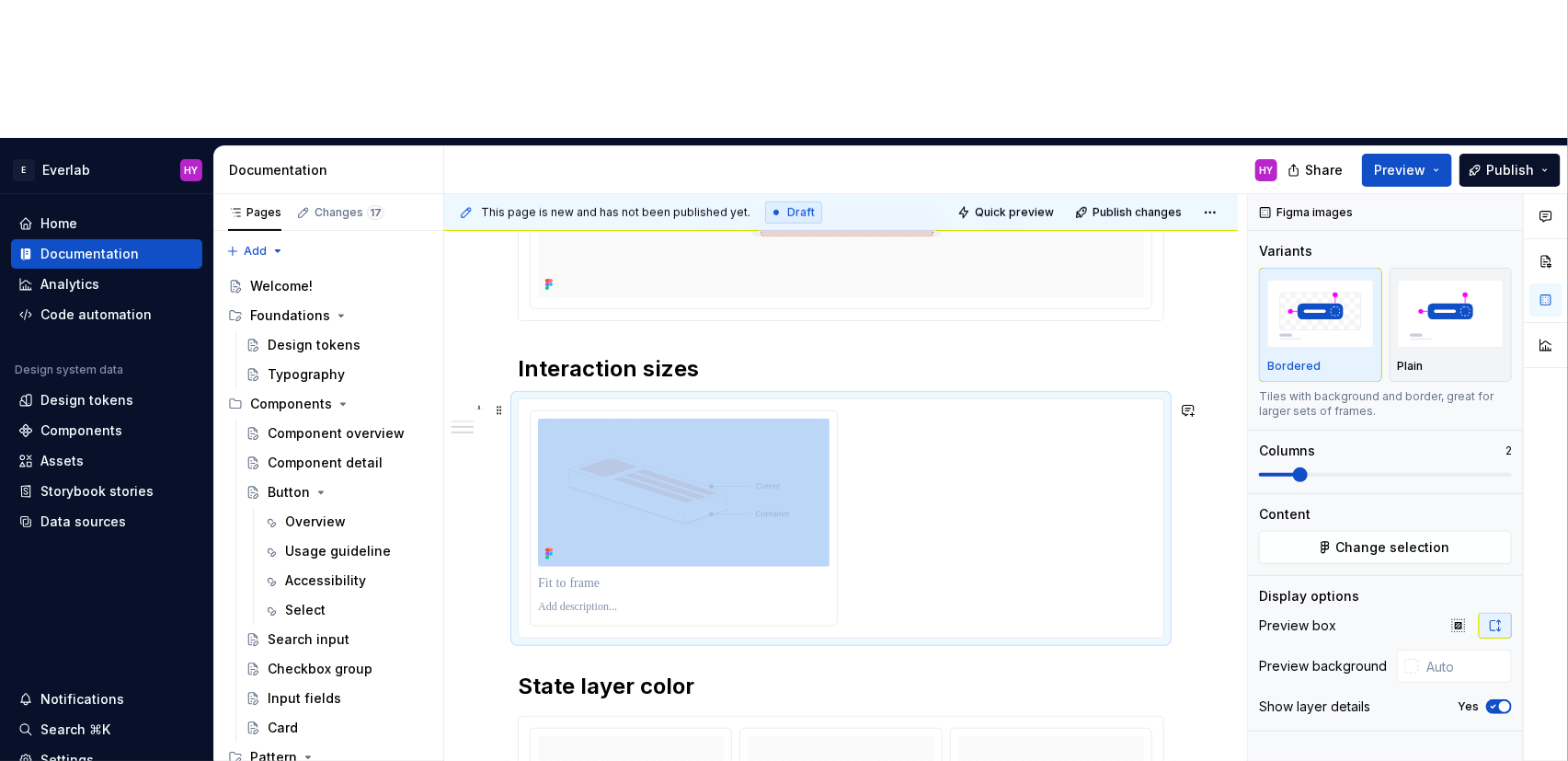
click at [980, 410] on div at bounding box center [840, 518] width 622 height 216
click at [1378, 538] on span "Change selection" at bounding box center [1393, 548] width 114 height 19
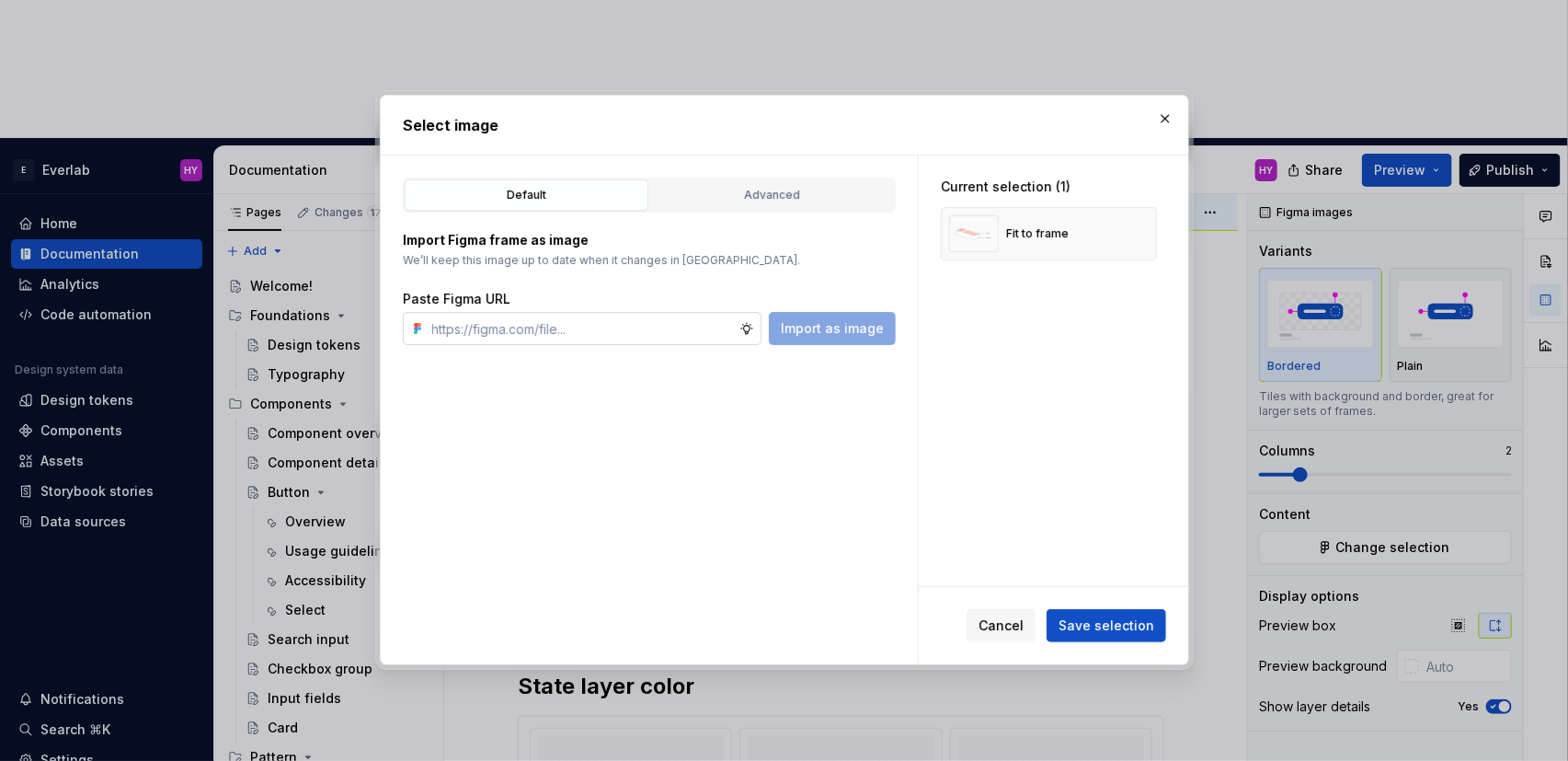
type textarea "*"
click at [728, 322] on input "text" at bounding box center [582, 328] width 314 height 33
type input "[URL][DOMAIN_NAME]"
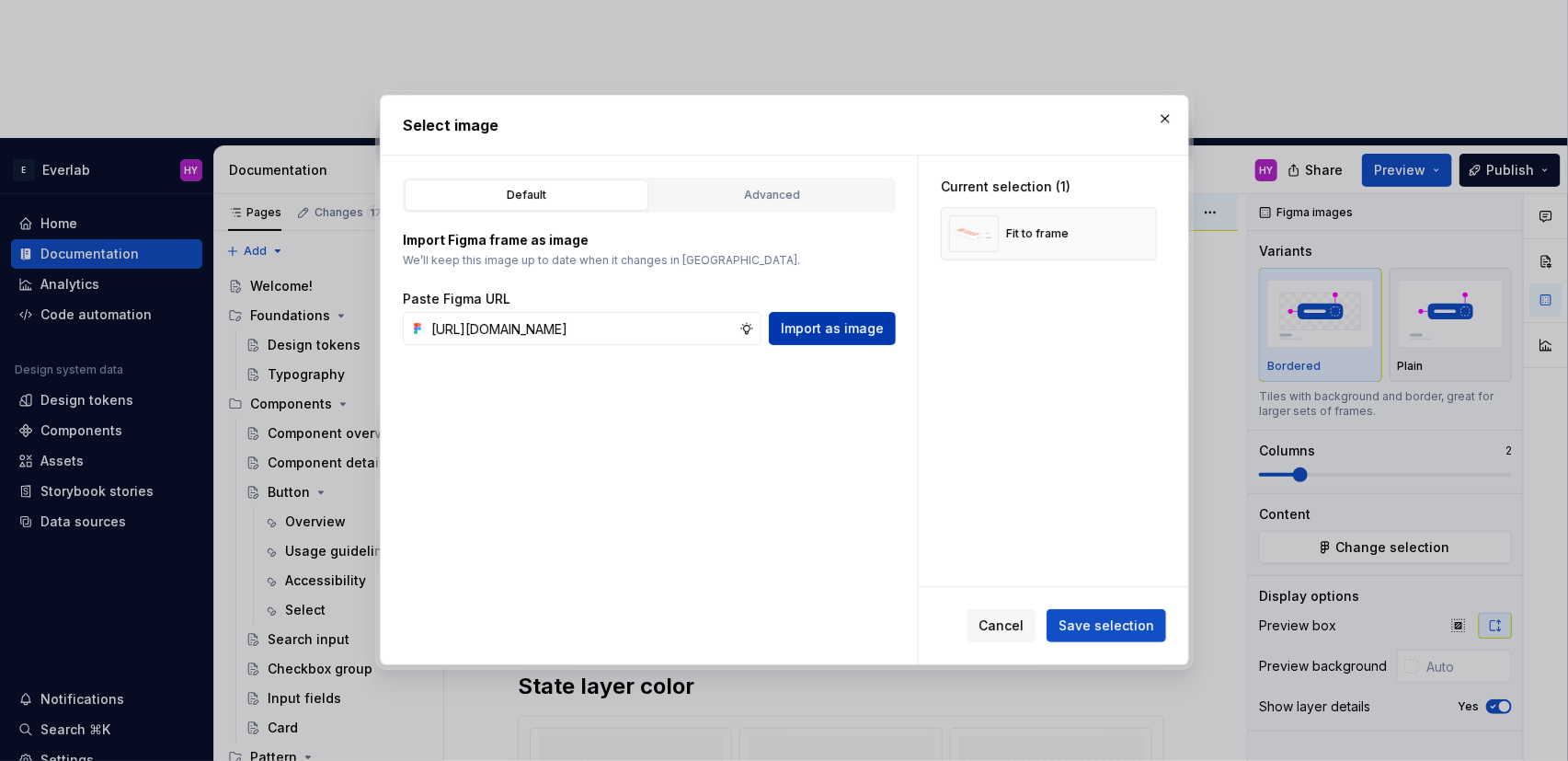
click at [878, 329] on span "Import as image" at bounding box center [833, 329] width 103 height 19
click at [1115, 626] on span "Save selection" at bounding box center [1106, 627] width 95 height 19
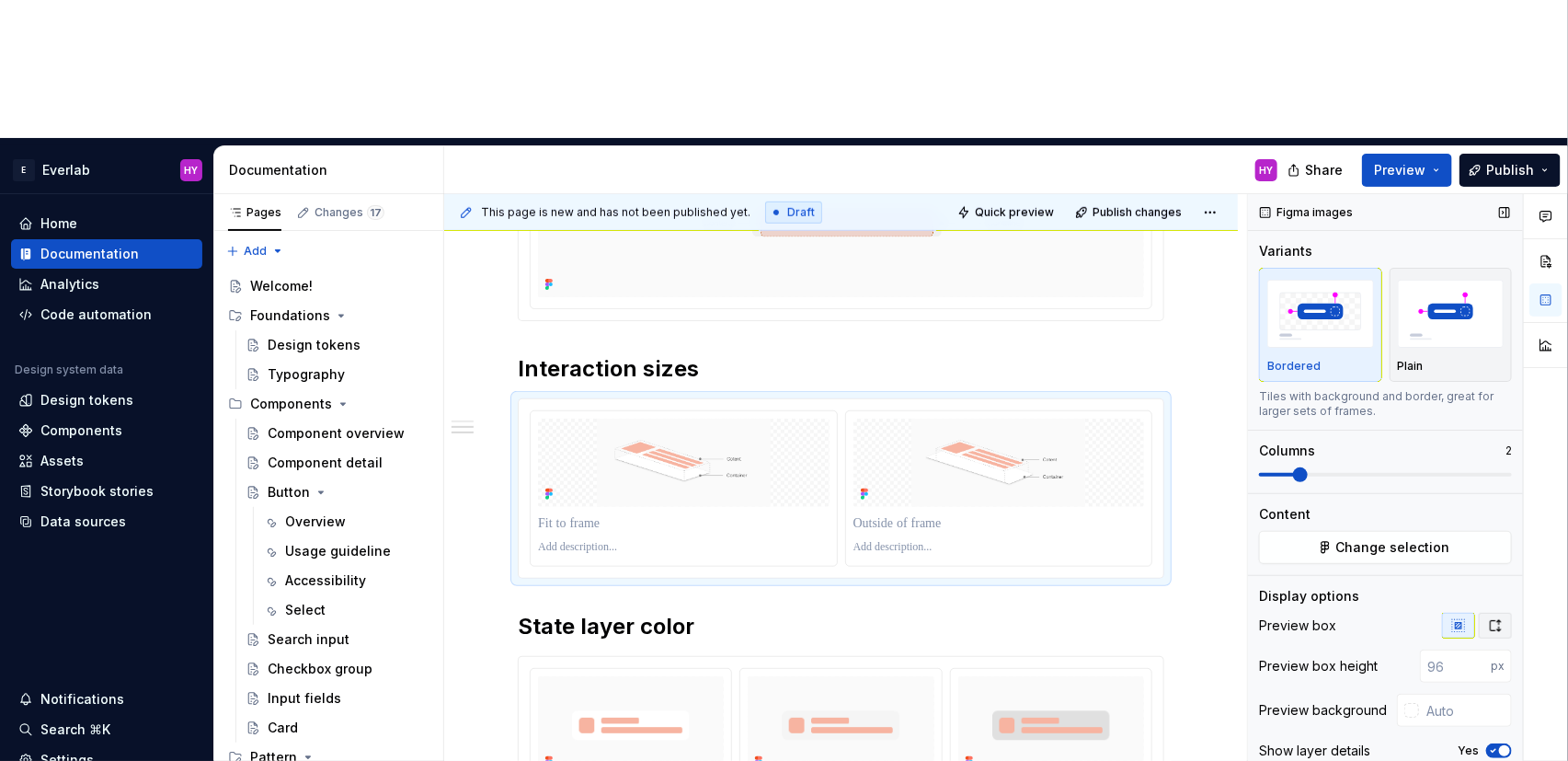
click at [1497, 619] on icon "button" at bounding box center [1495, 626] width 15 height 15
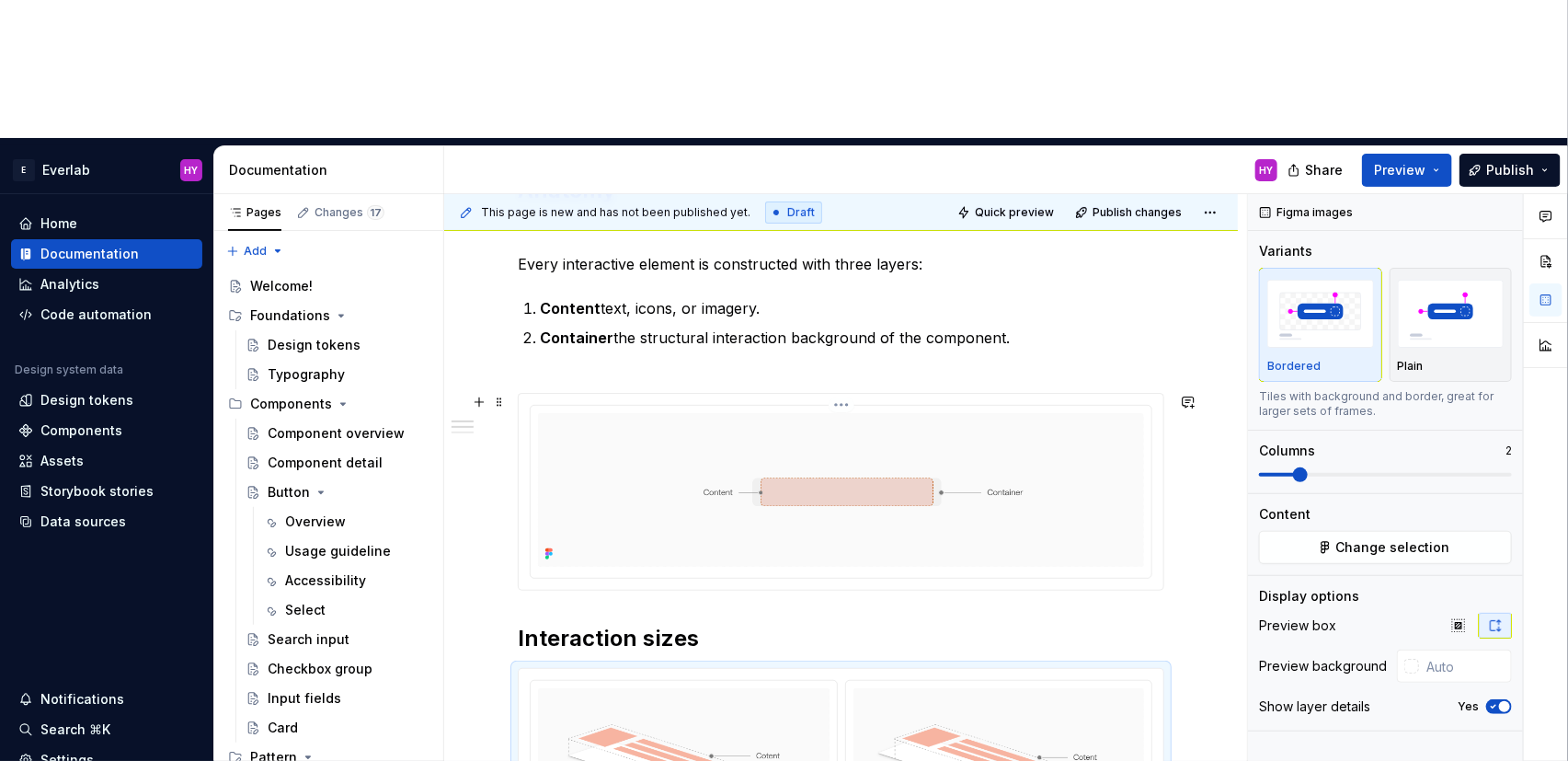
scroll to position [383, 0]
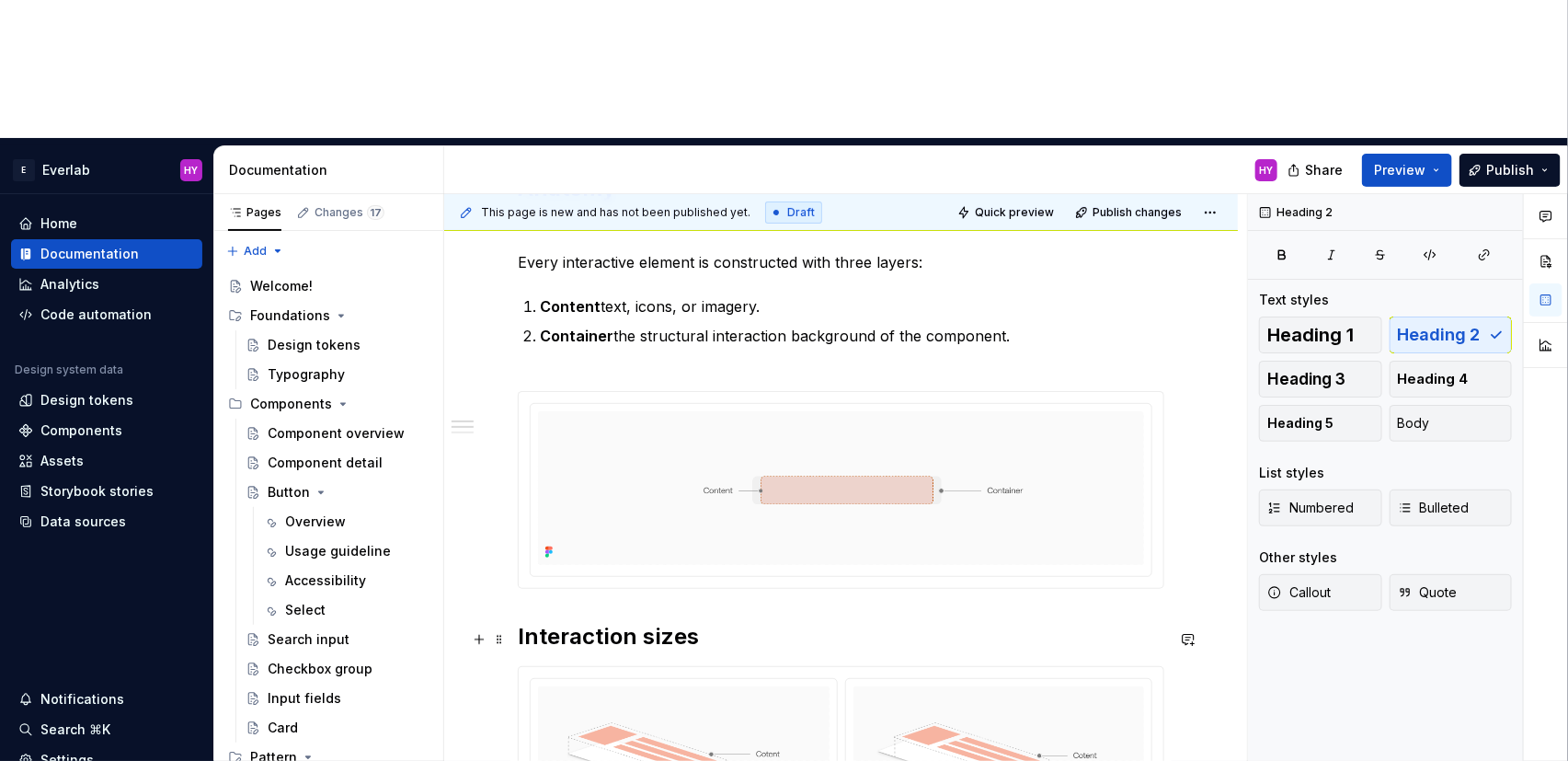
click at [665, 622] on h2 "Interaction sizes" at bounding box center [840, 636] width 646 height 29
click at [719, 622] on h2 "Interaction sizes" at bounding box center [840, 636] width 646 height 29
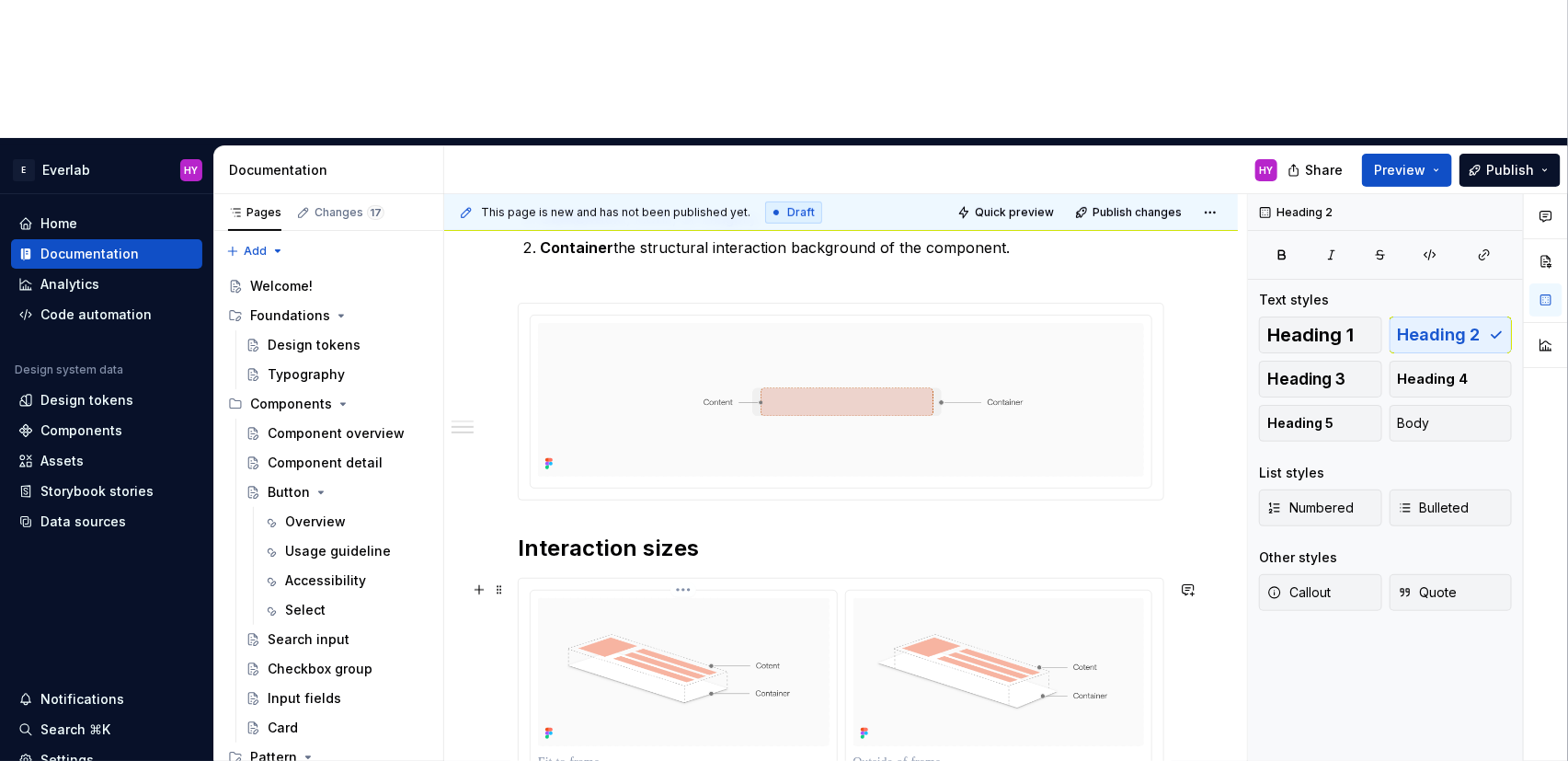
scroll to position [473, 0]
type textarea "*"
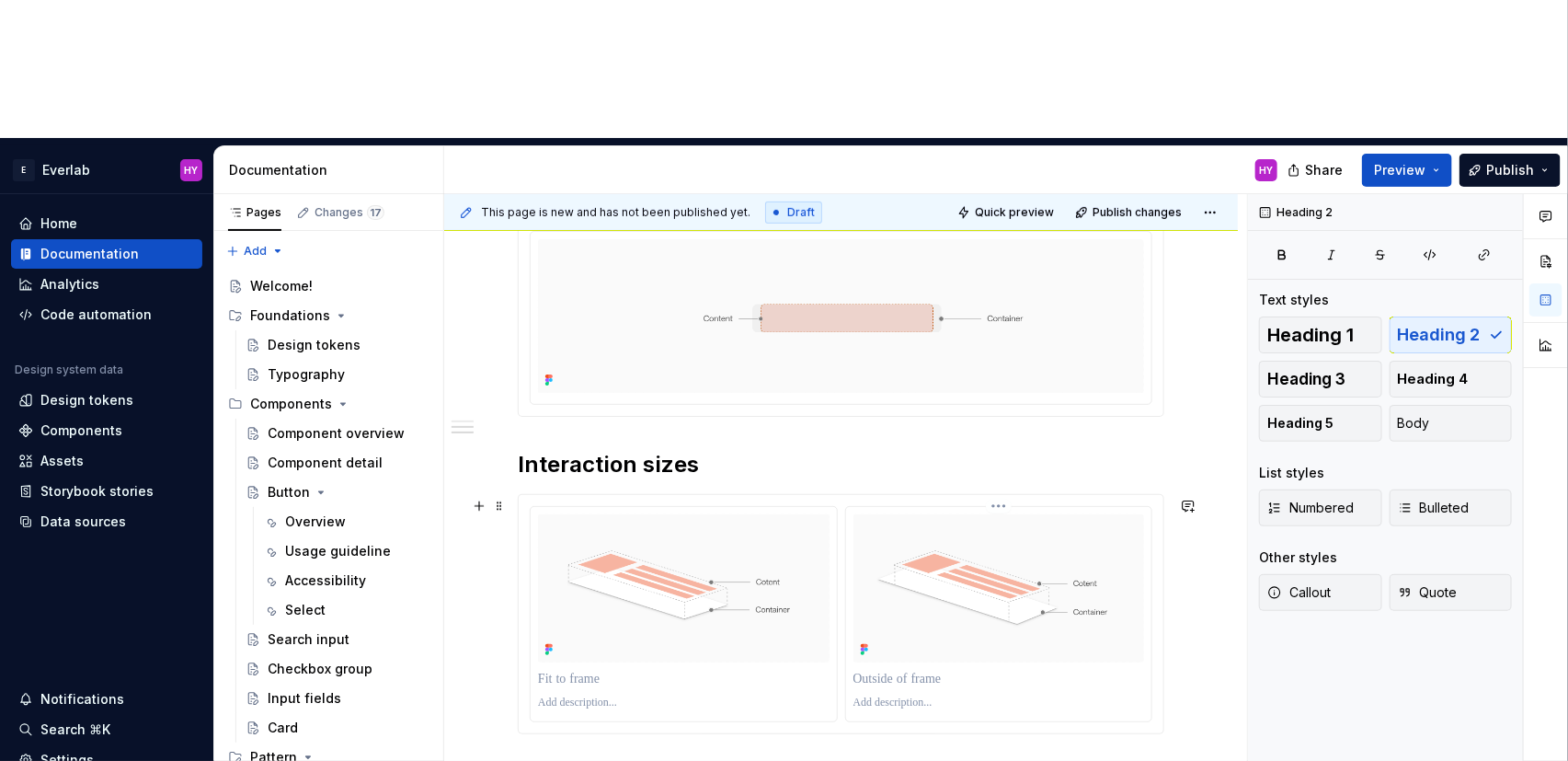
scroll to position [557, 0]
click at [592, 665] on div at bounding box center [684, 678] width 292 height 26
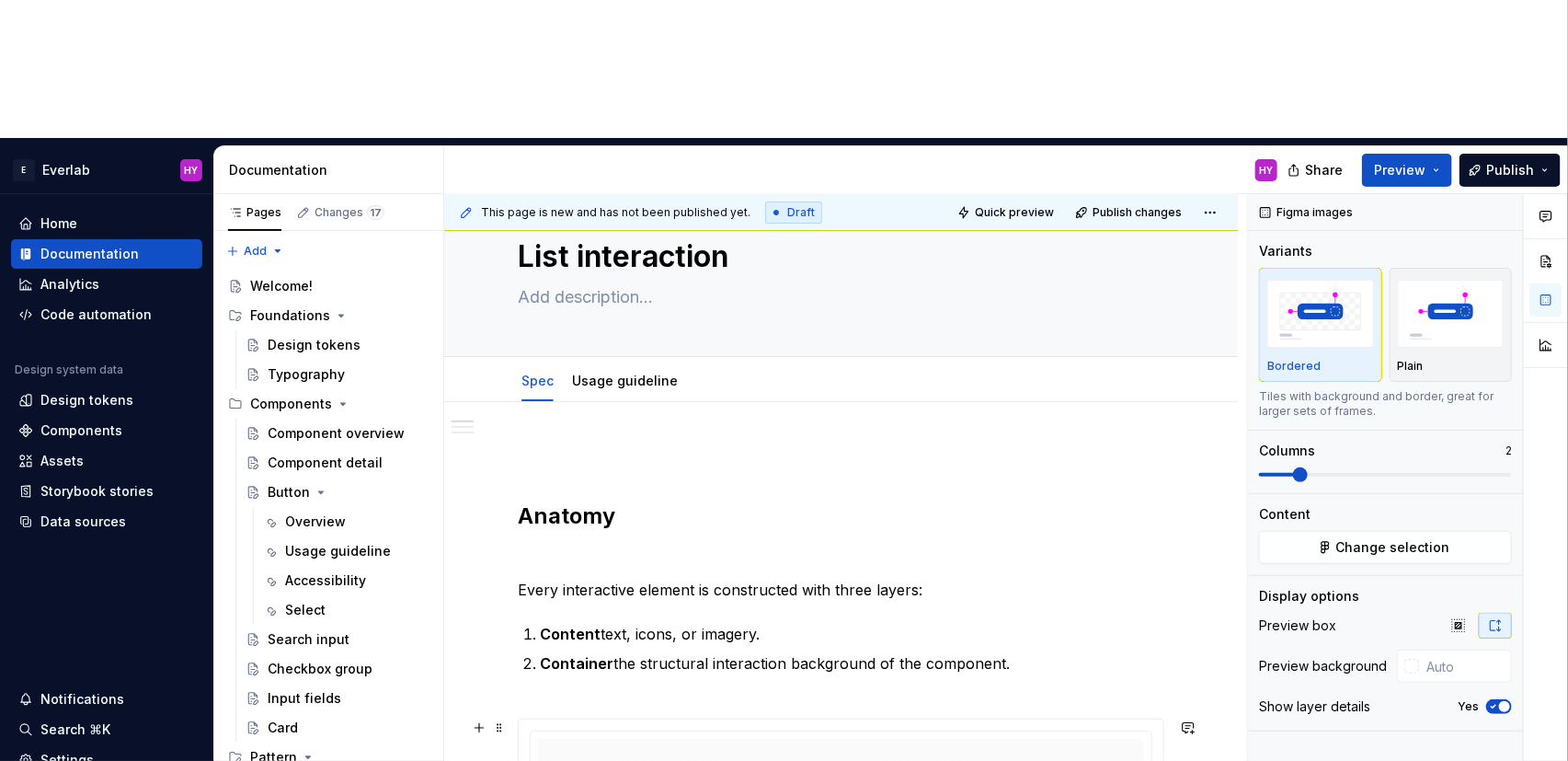
scroll to position [70, 0]
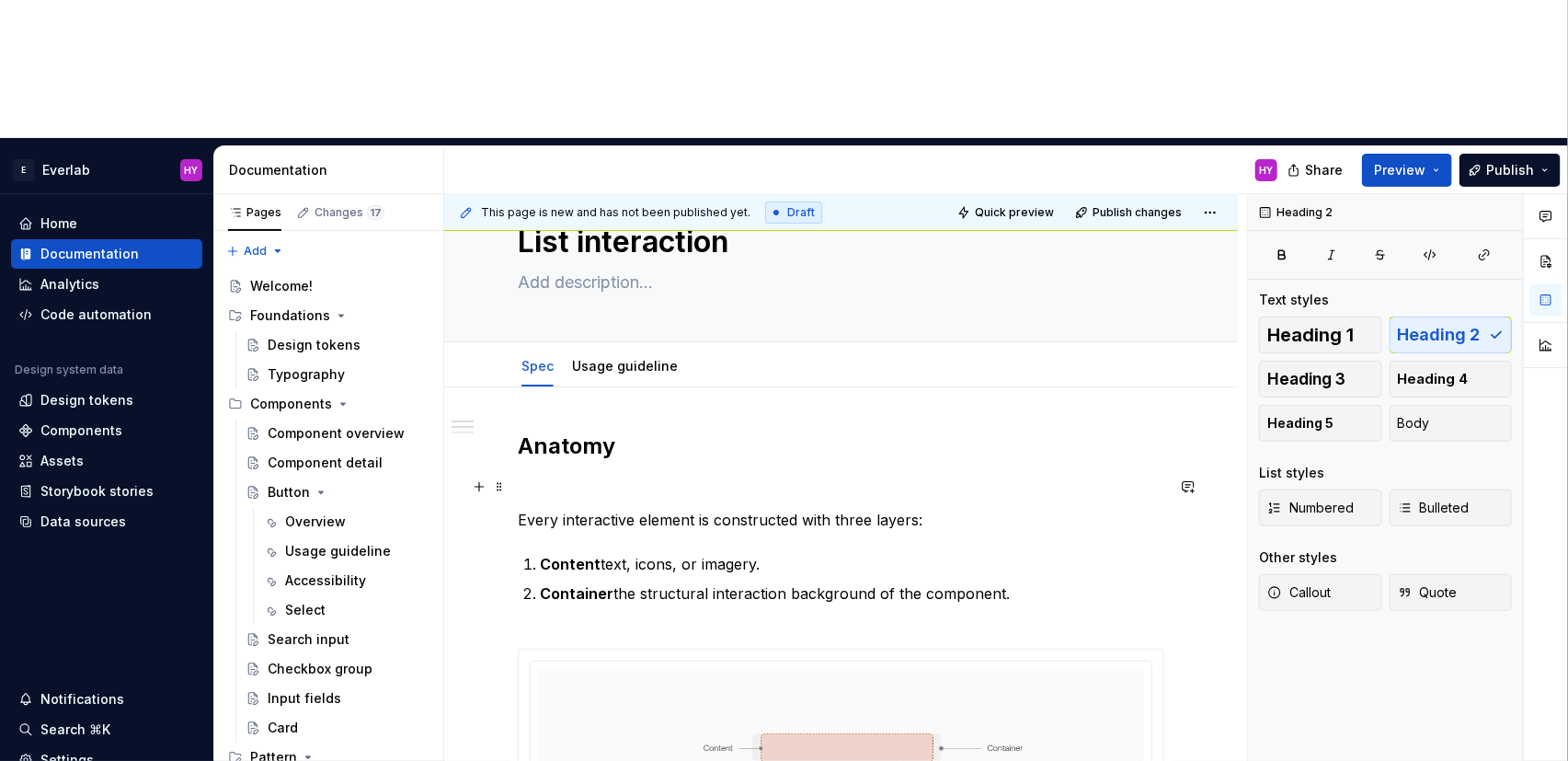
click at [540, 476] on p at bounding box center [840, 487] width 646 height 22
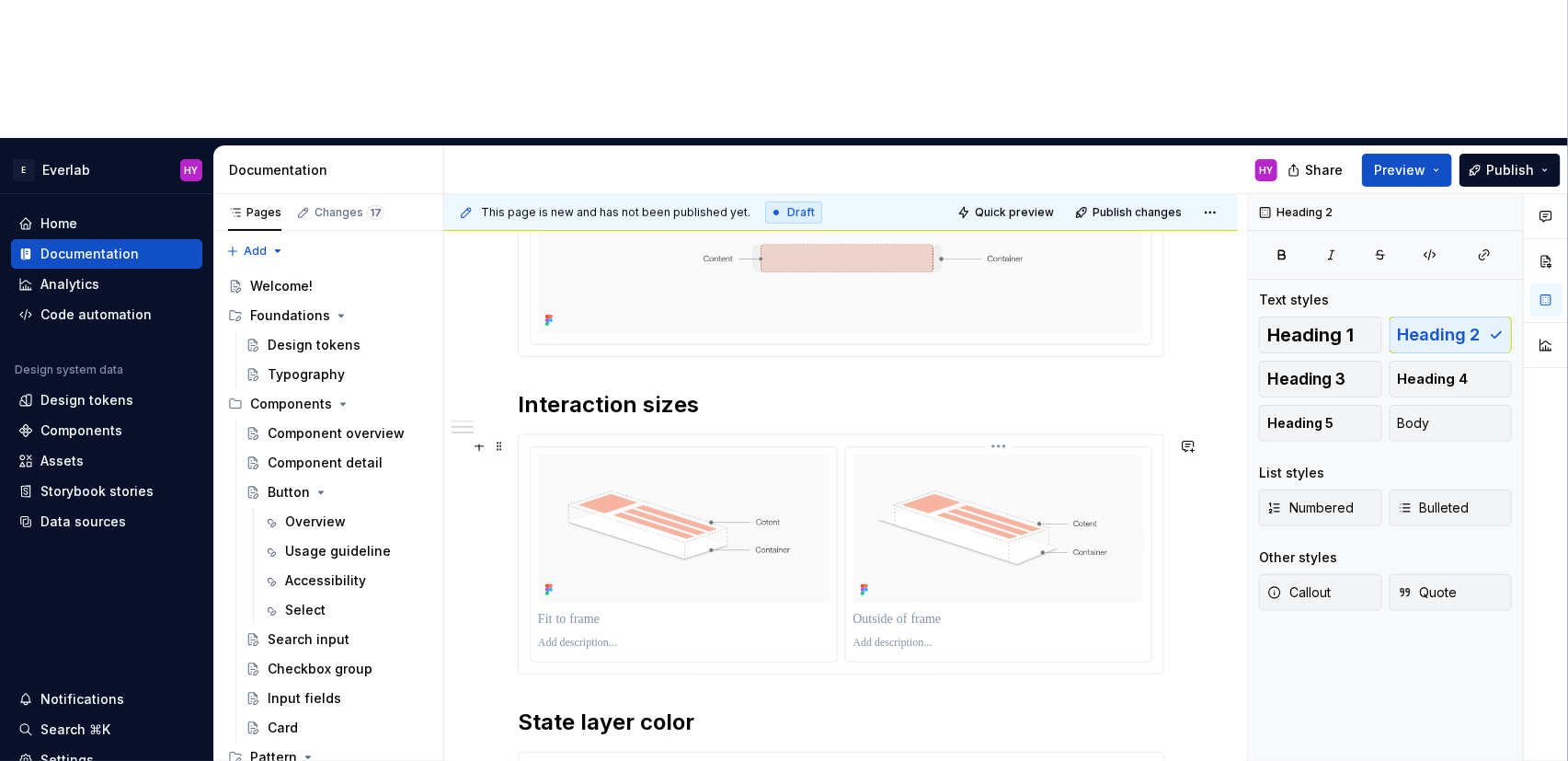
scroll to position [512, 0]
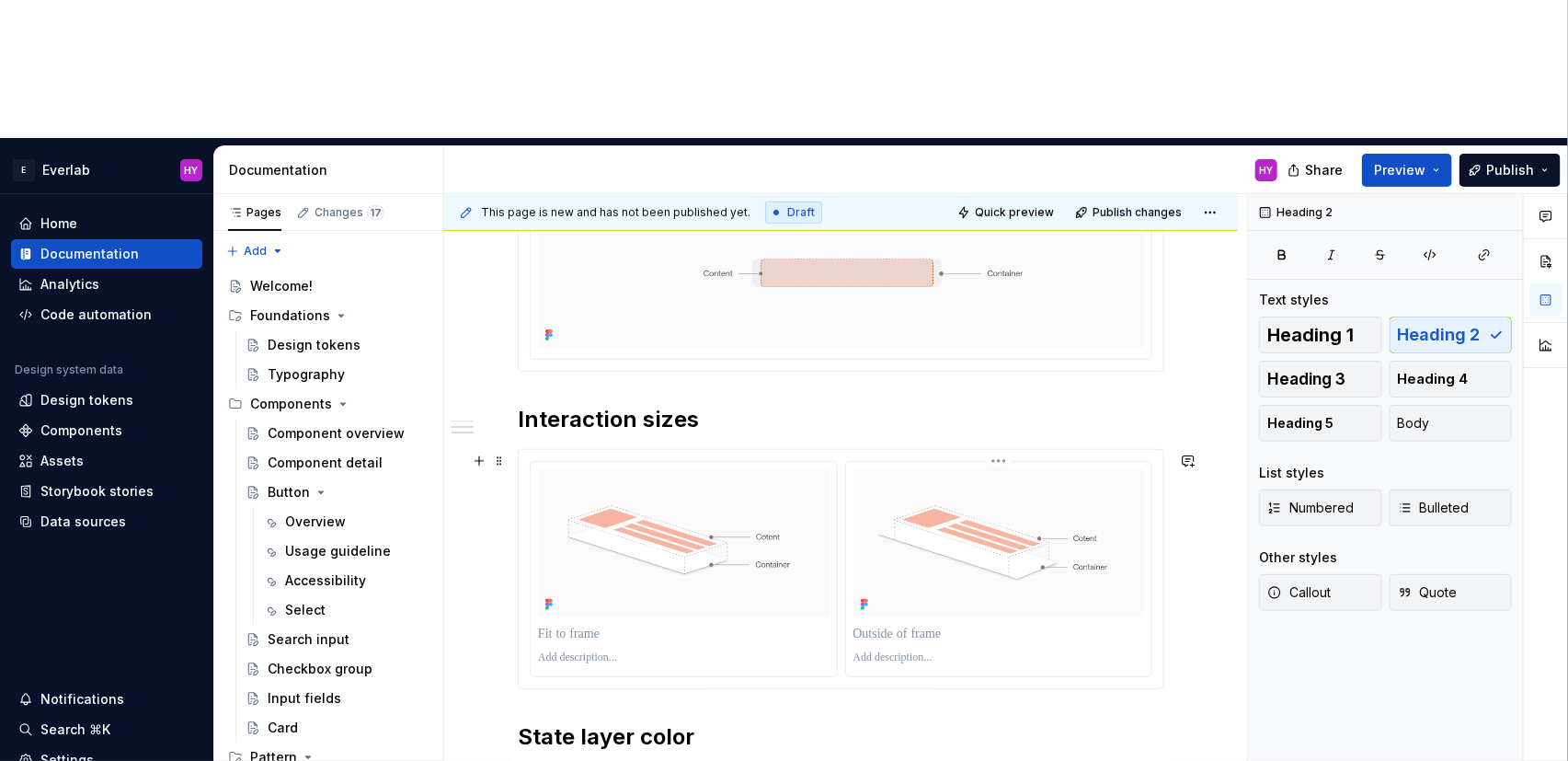
click at [1041, 647] on div at bounding box center [999, 658] width 292 height 22
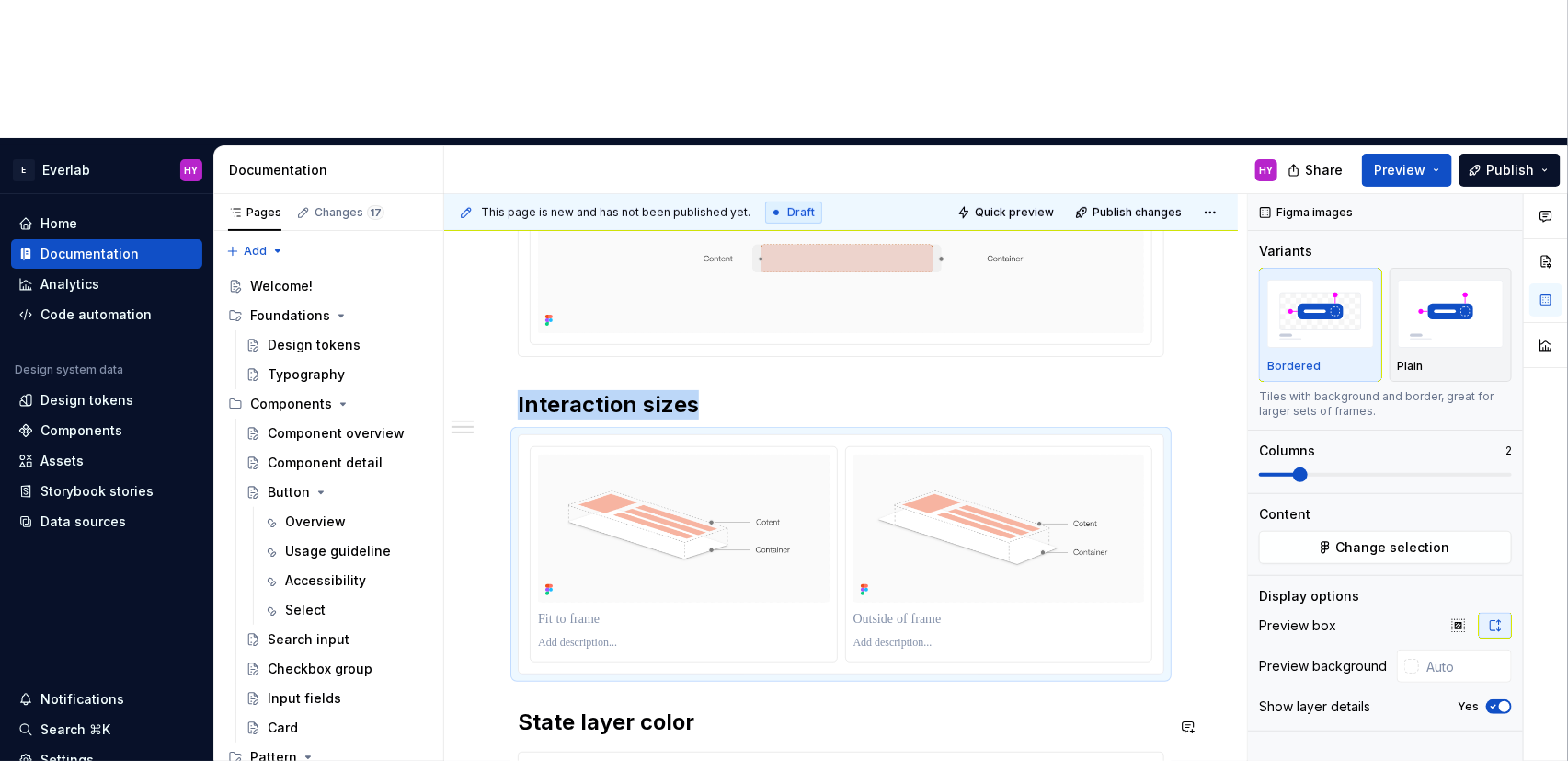
scroll to position [521, 0]
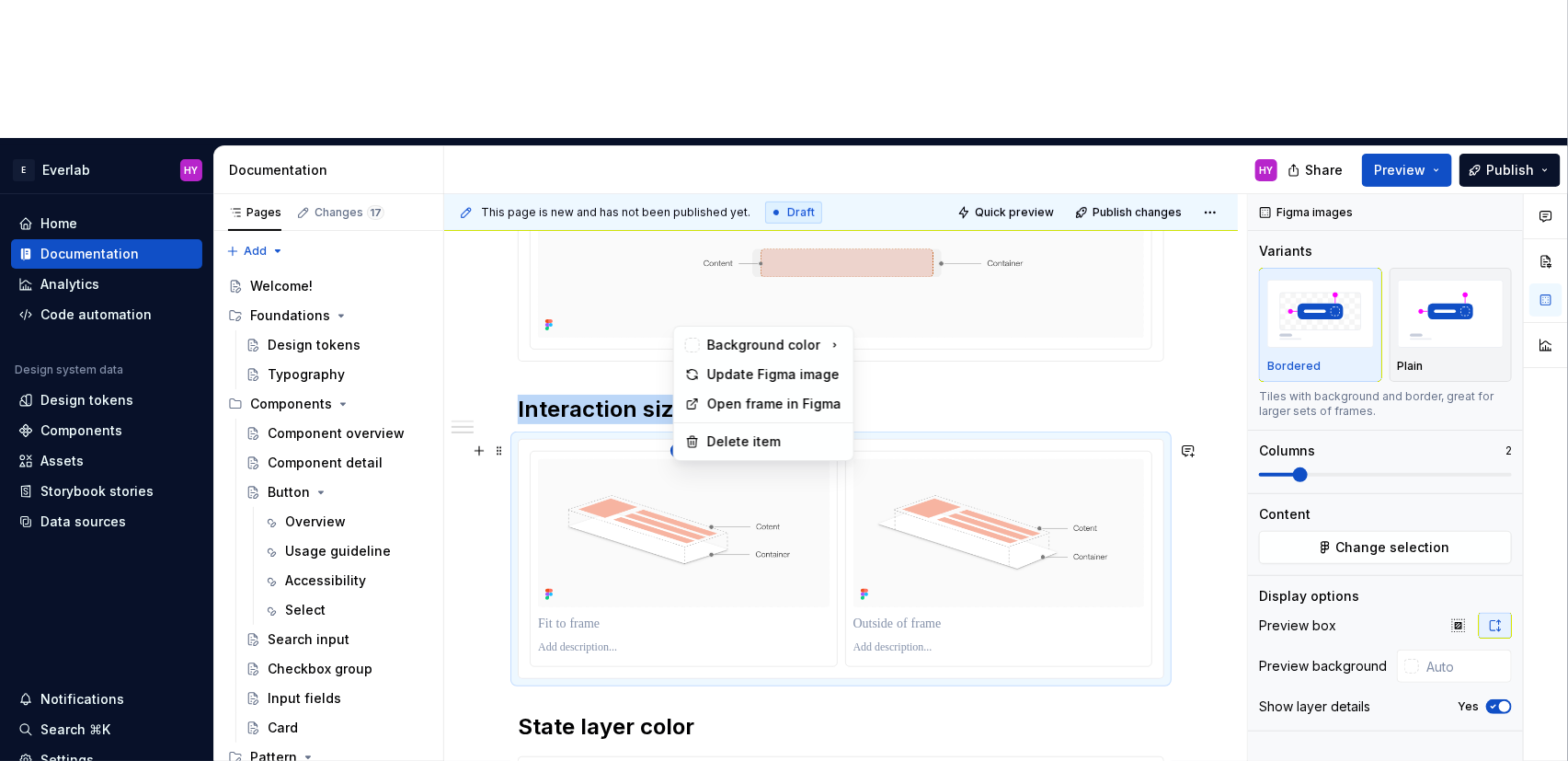
click at [685, 317] on html "E Everlab HY Home Documentation Analytics Code automation Design system data De…" at bounding box center [784, 380] width 1568 height 761
click at [739, 379] on div "Update Figma image" at bounding box center [775, 374] width 135 height 19
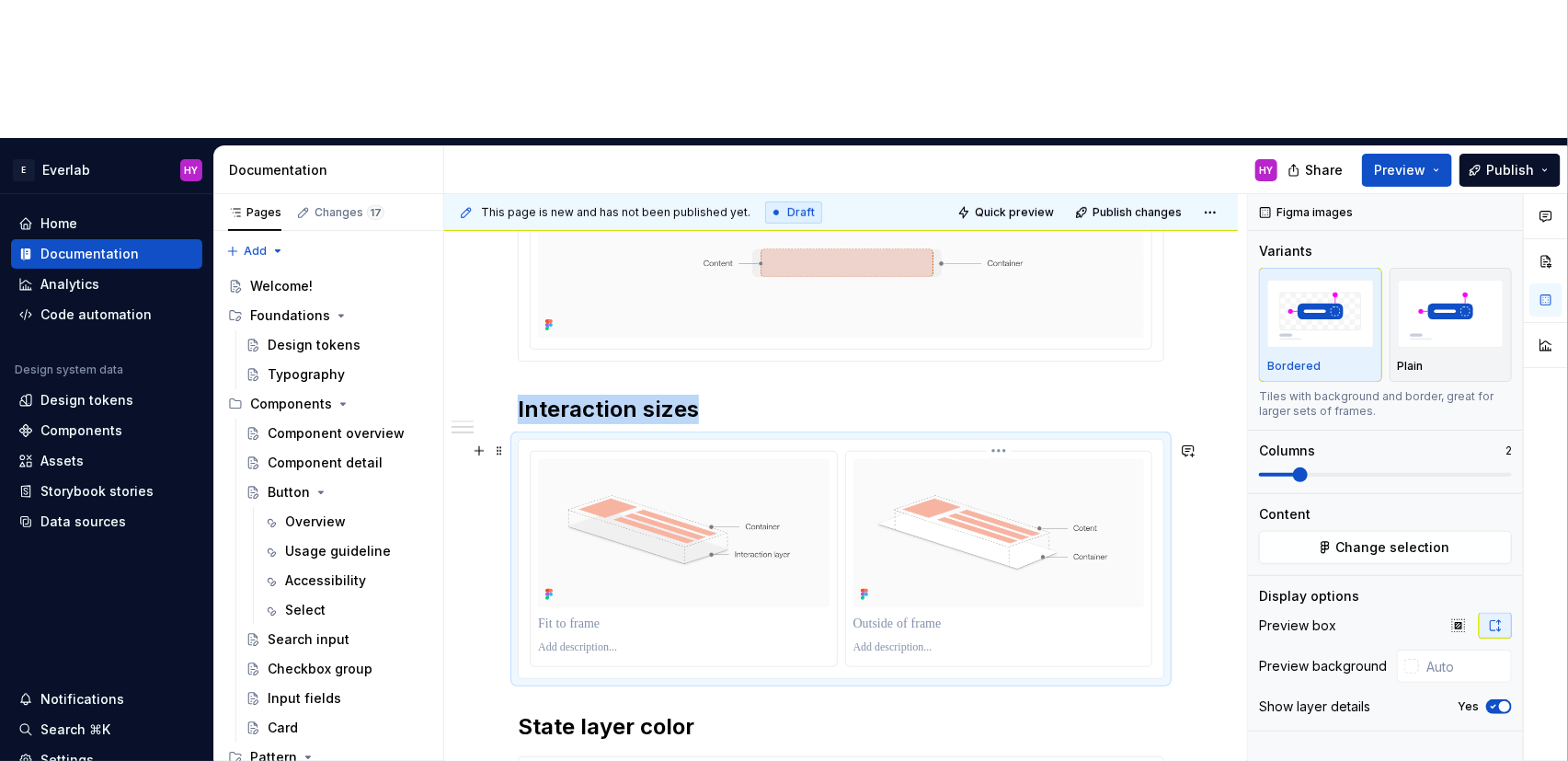
click at [1010, 316] on html "E Everlab HY Home Documentation Analytics Code automation Design system data De…" at bounding box center [784, 380] width 1568 height 761
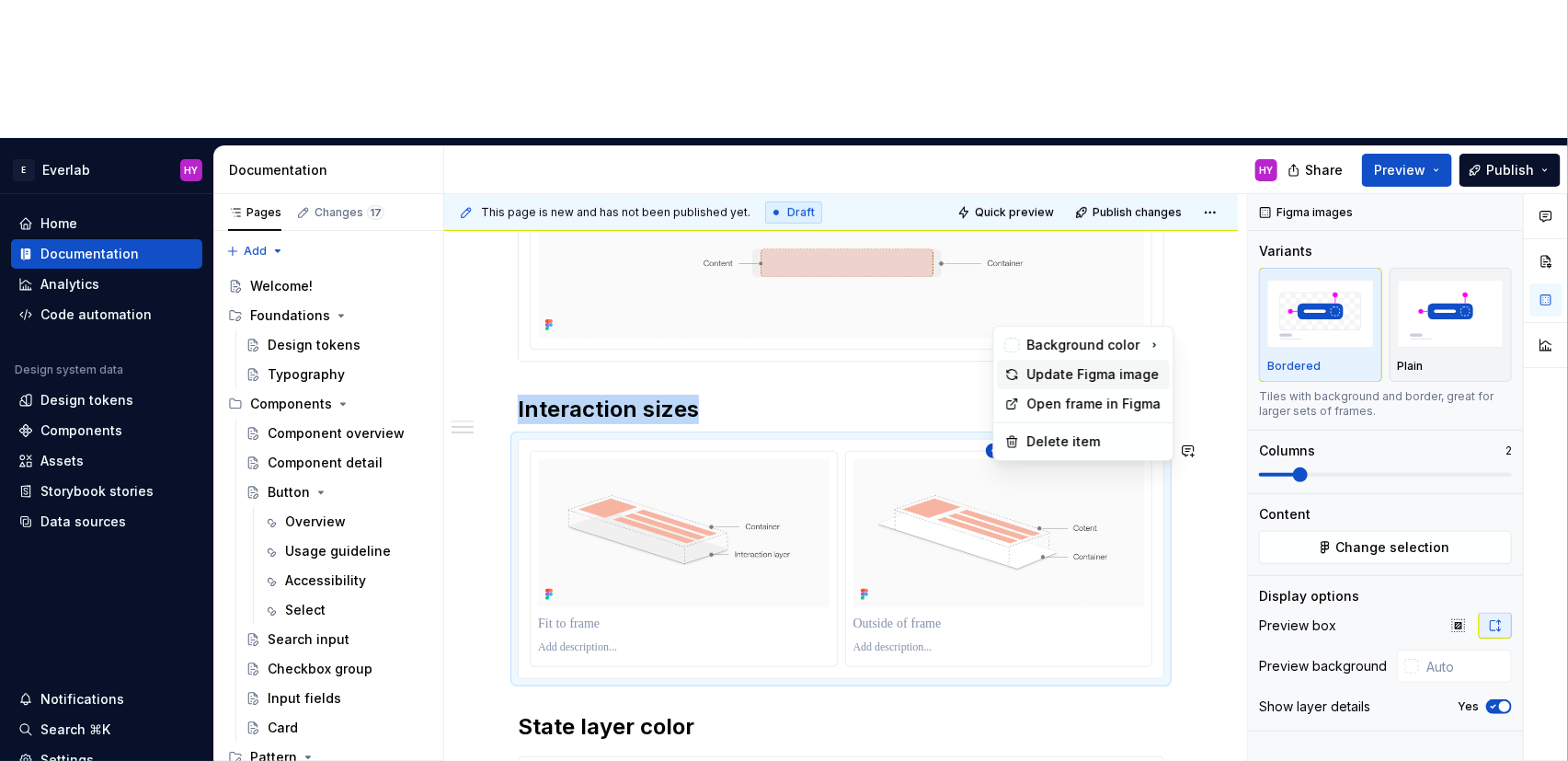
click at [1096, 368] on div "Update Figma image" at bounding box center [1095, 374] width 135 height 19
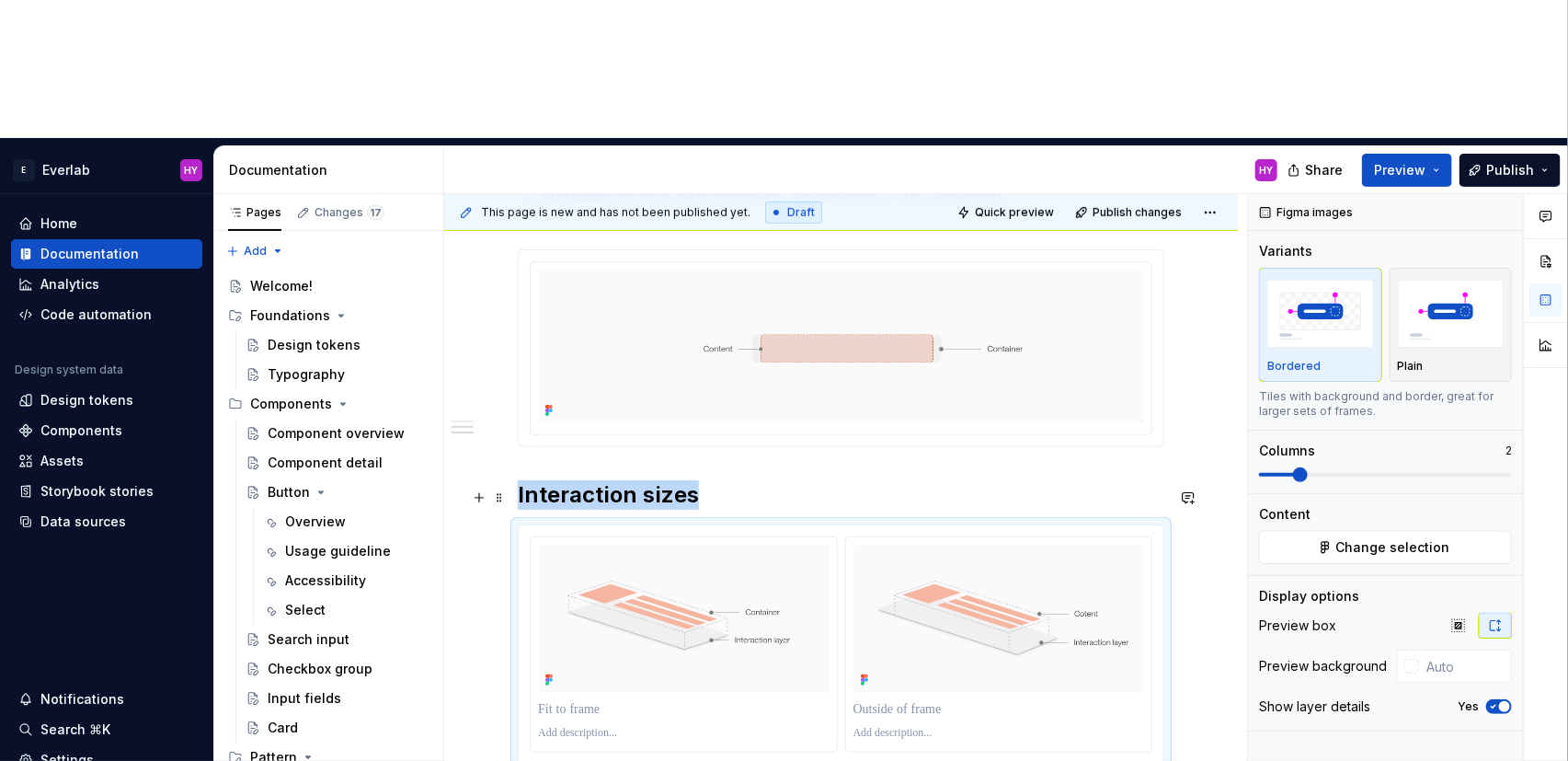
scroll to position [426, 0]
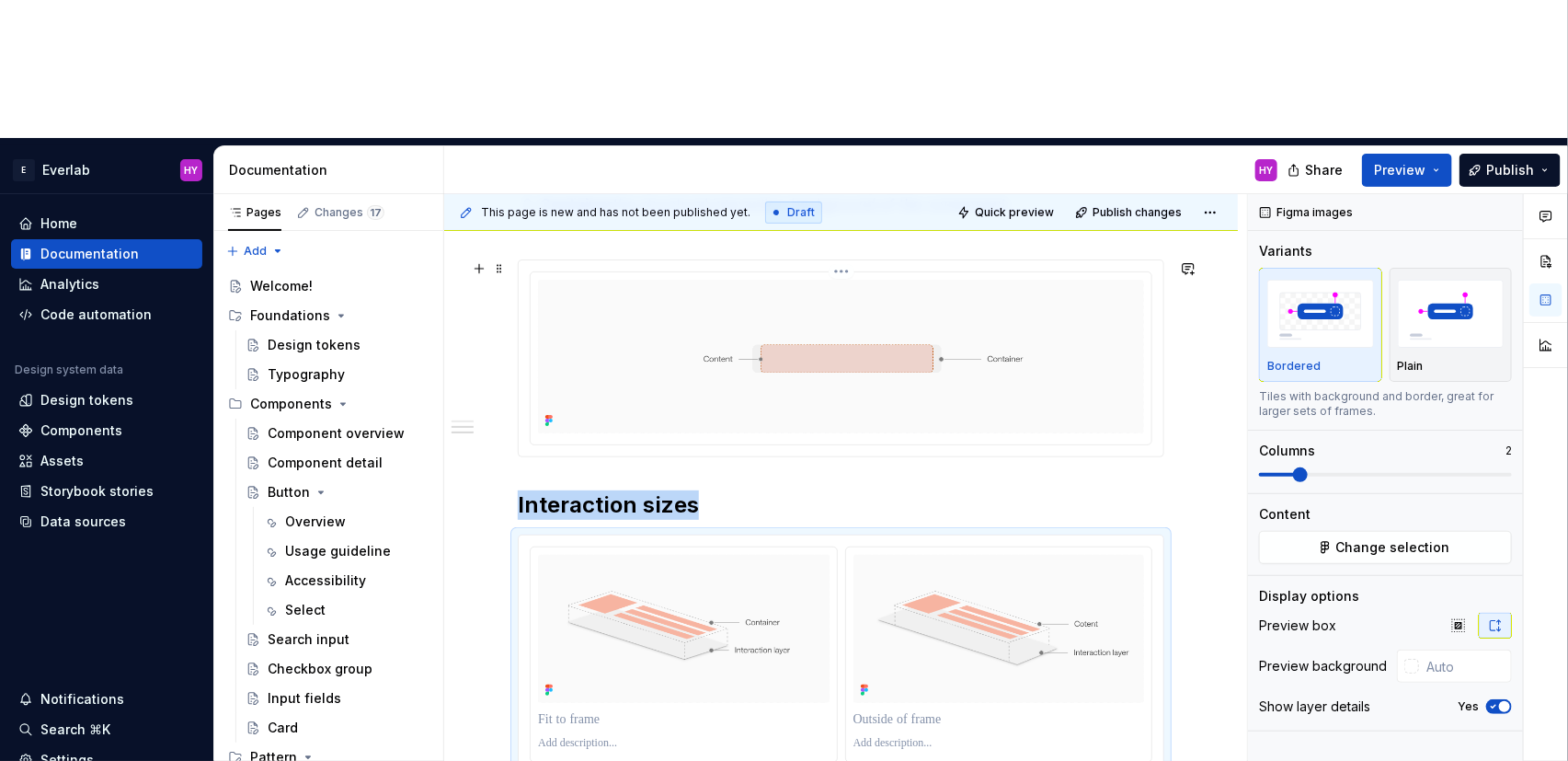
click at [852, 134] on html "E Everlab HY Home Documentation Analytics Code automation Design system data De…" at bounding box center [784, 380] width 1568 height 761
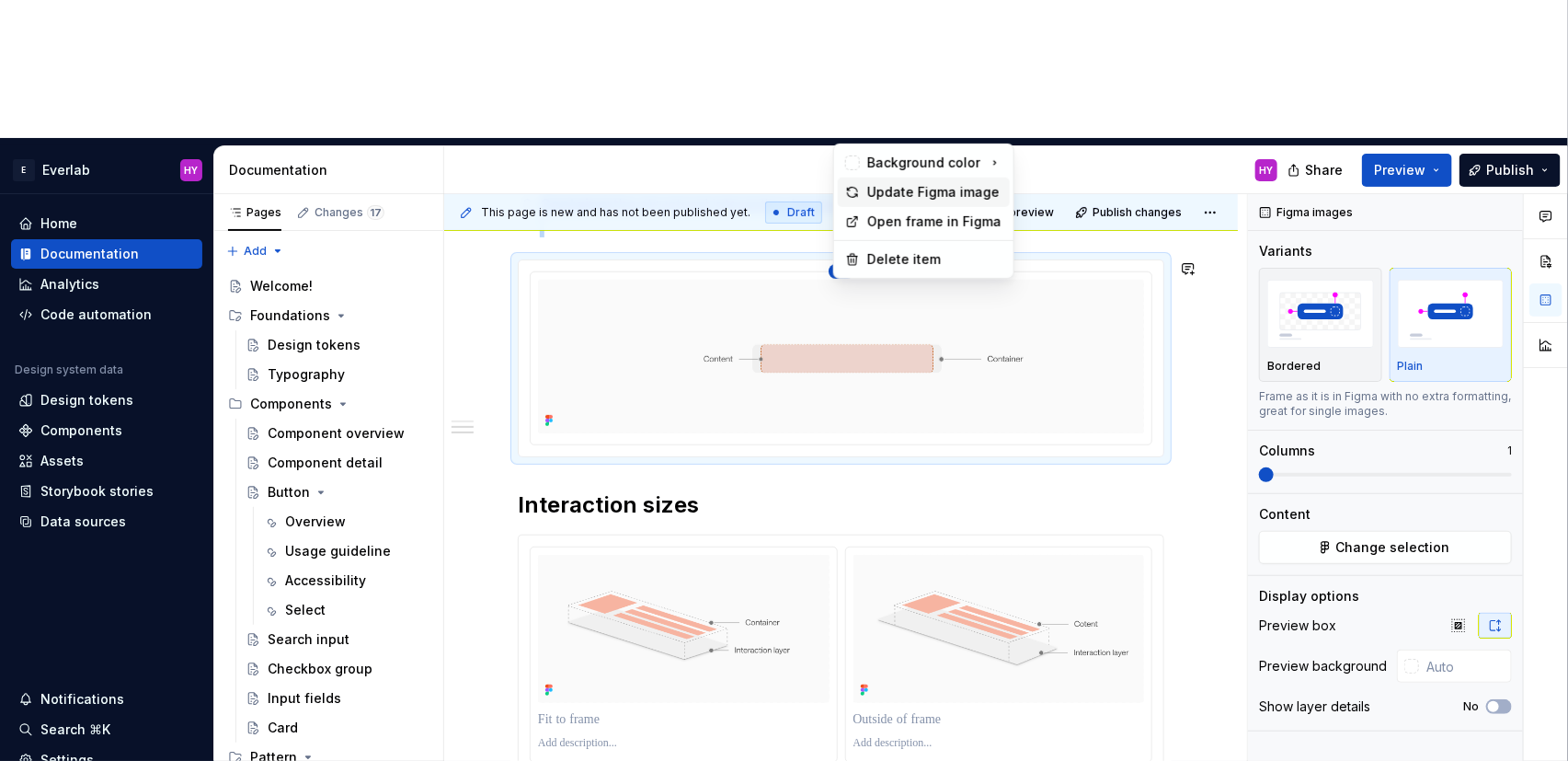
click at [881, 193] on div "Update Figma image" at bounding box center [935, 193] width 135 height 19
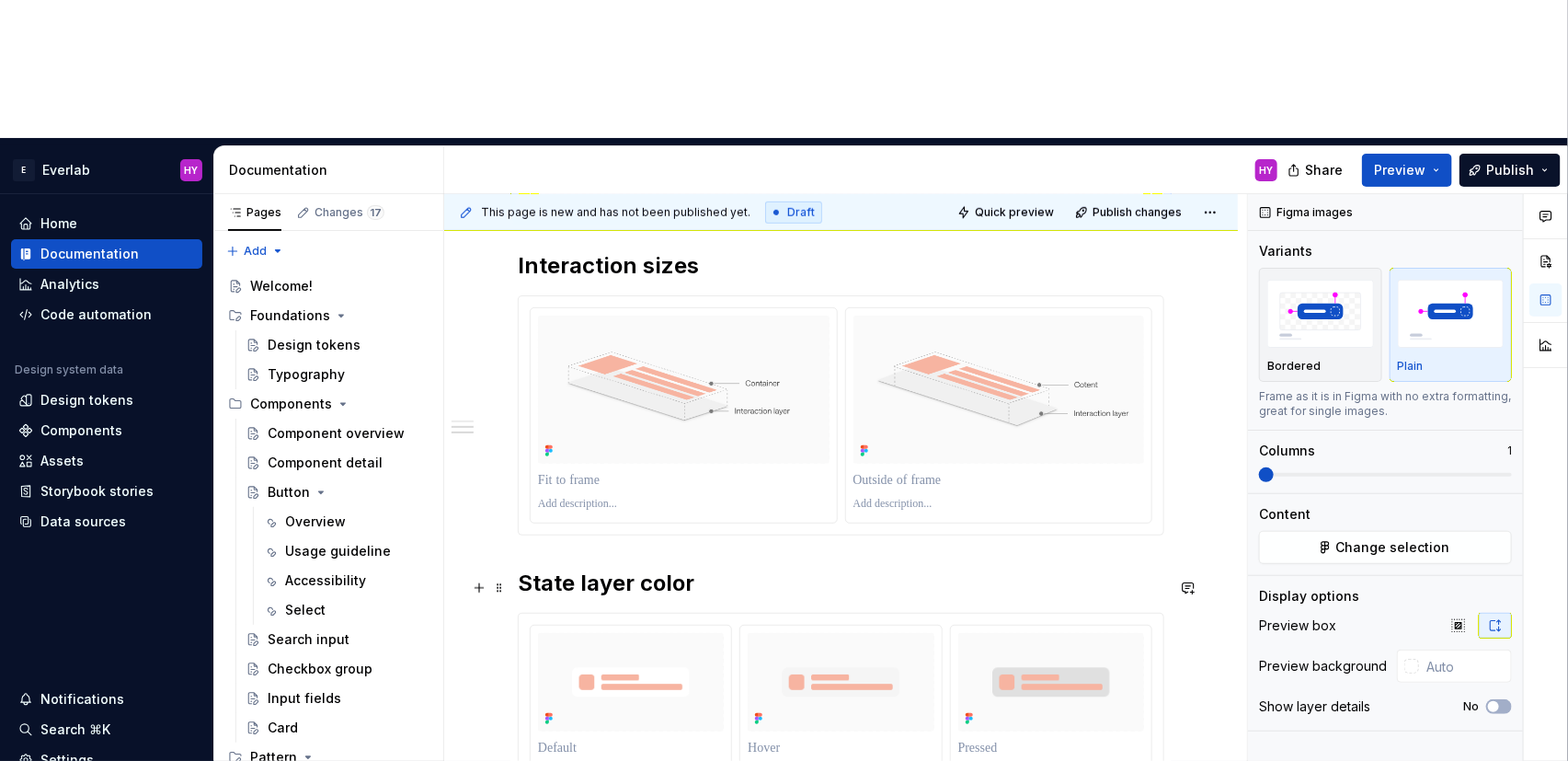
scroll to position [674, 0]
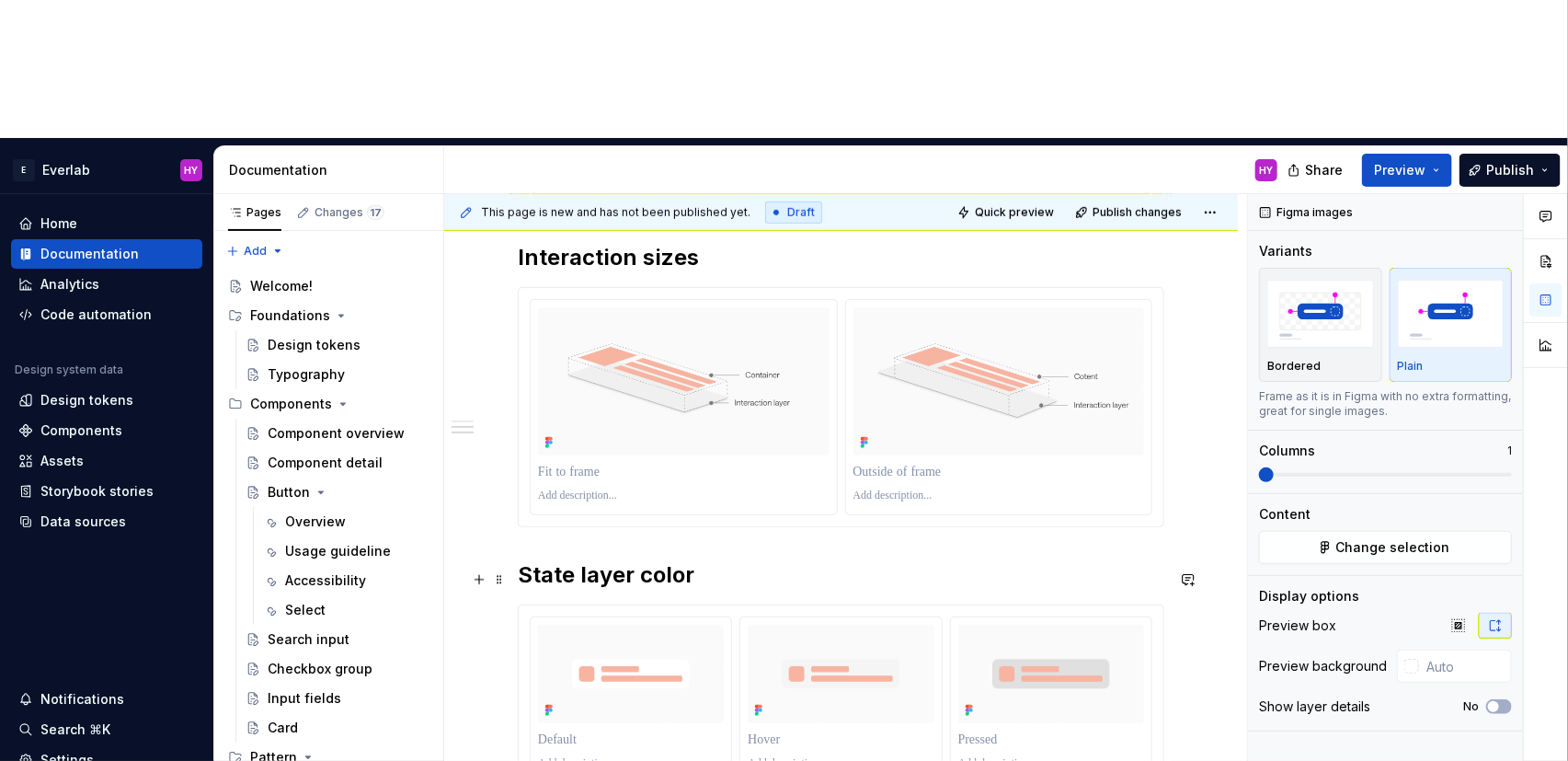
click at [685, 561] on h2 "State layer color" at bounding box center [840, 575] width 646 height 29
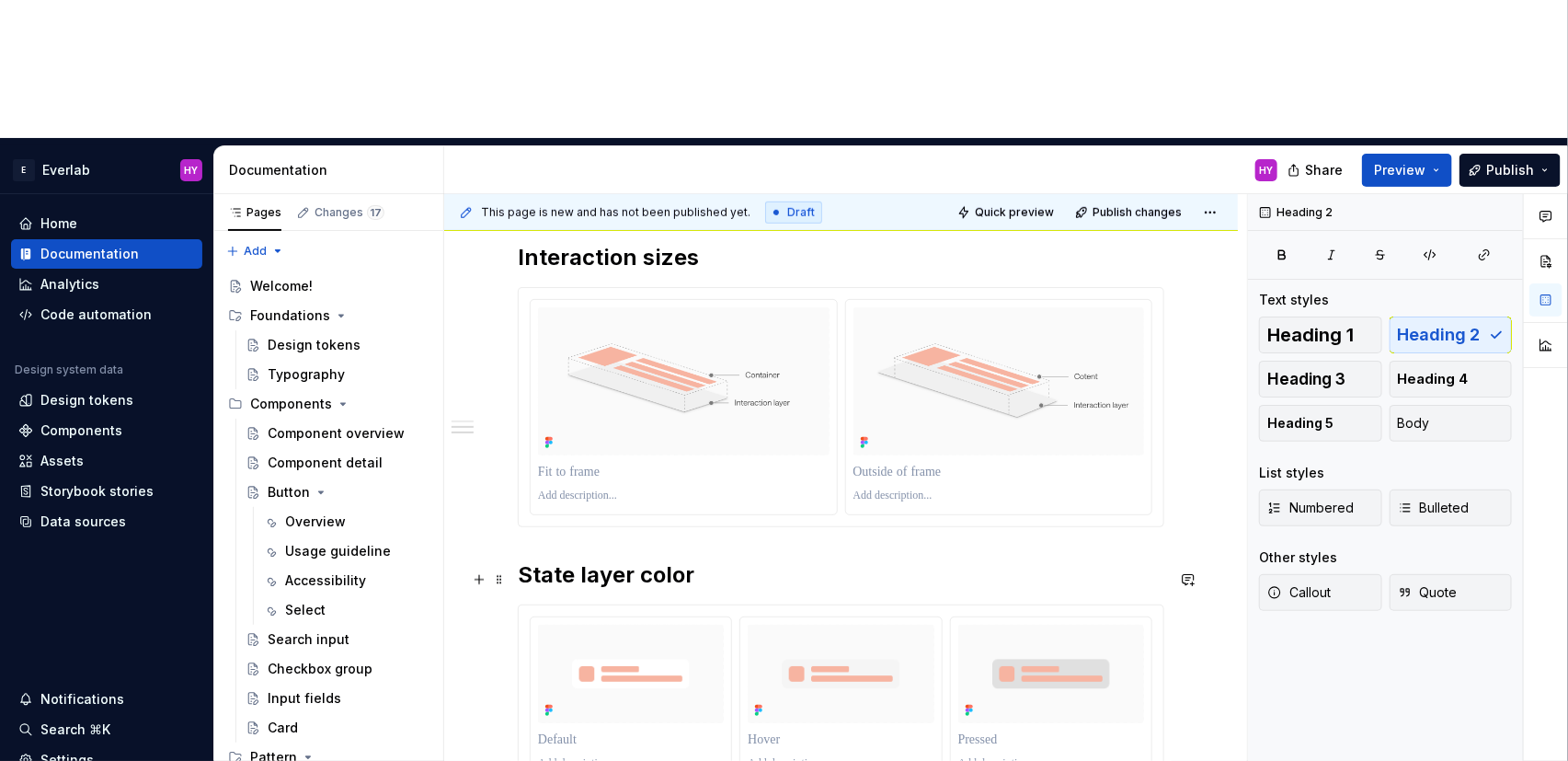
click at [720, 561] on h2 "State layer color" at bounding box center [840, 575] width 646 height 29
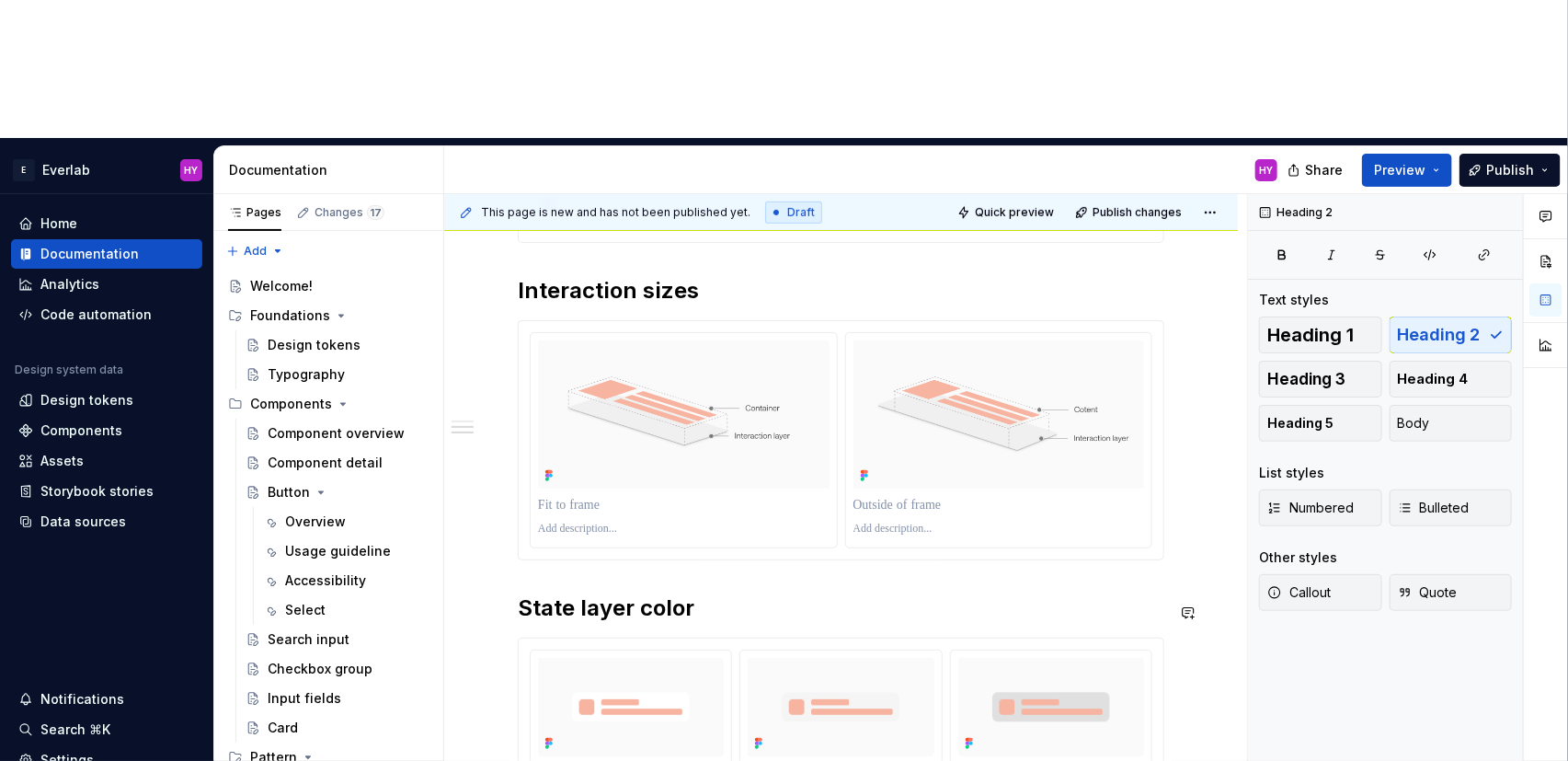
scroll to position [637, 0]
click at [764, 440] on div "Anatomy Every interactive element is constructed with three layers: Content tex…" at bounding box center [840, 453] width 646 height 1178
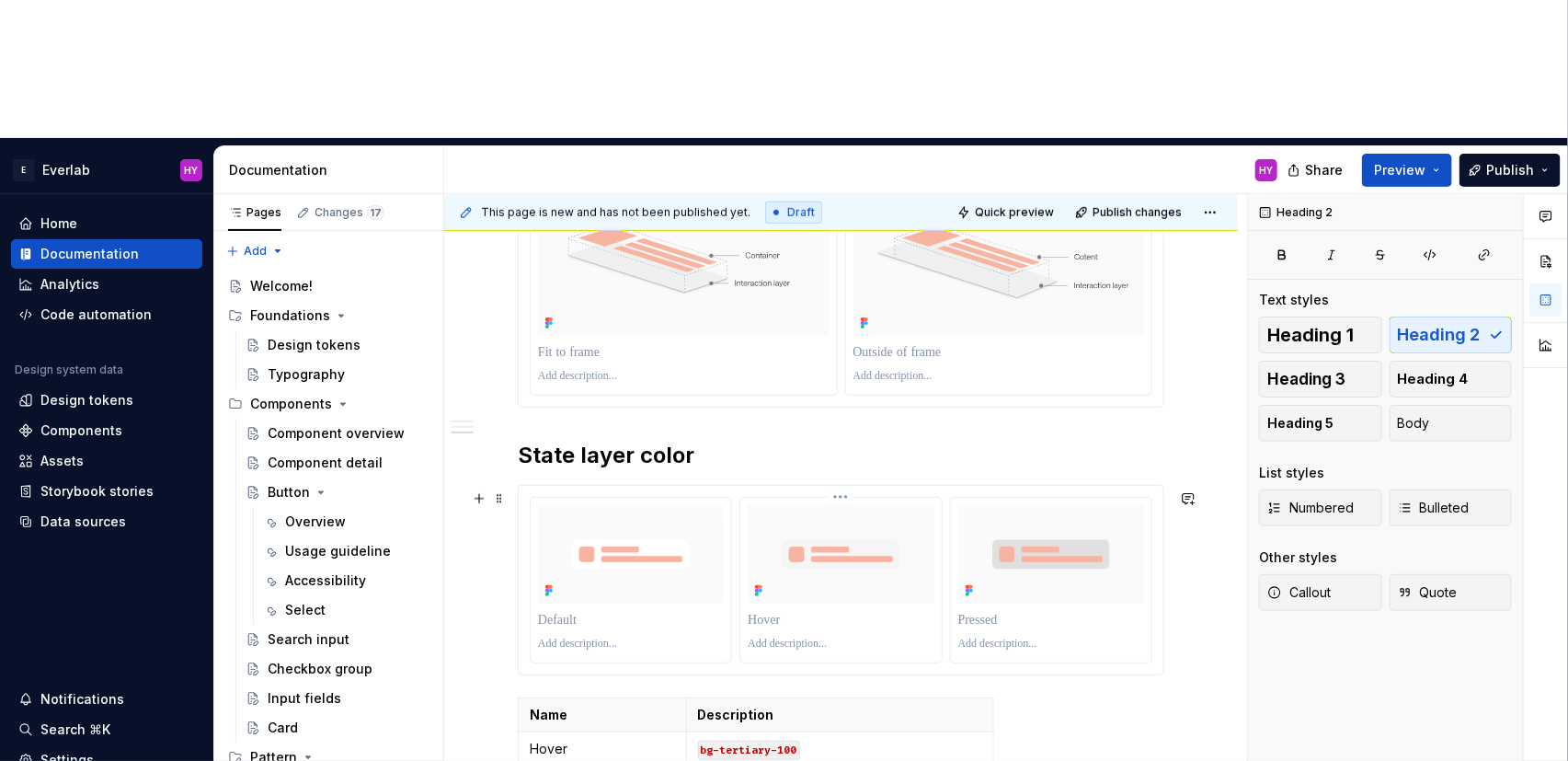
scroll to position [800, 0]
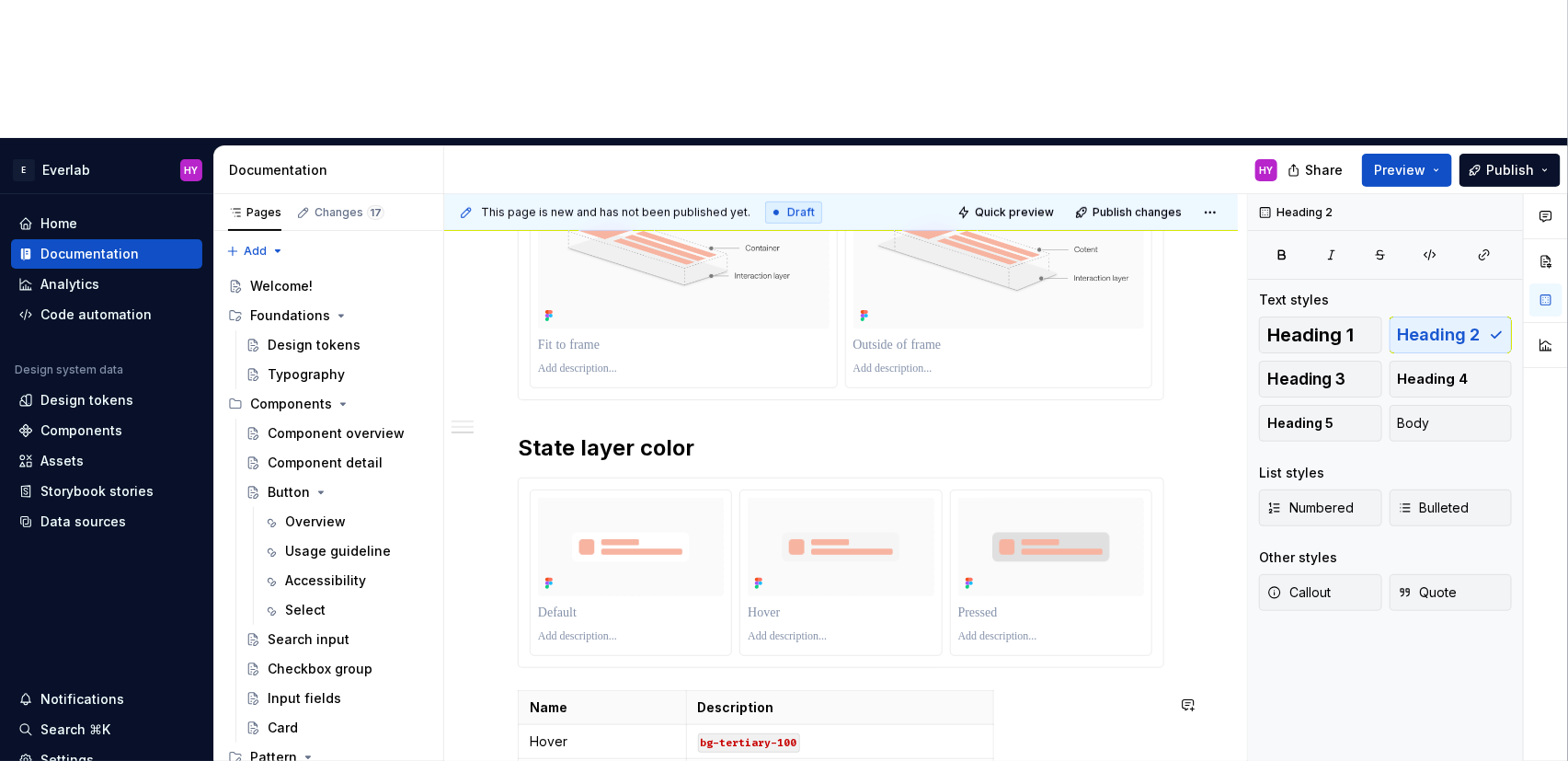
click at [652, 549] on div "Anatomy Every interactive element is constructed with three layers: Content tex…" at bounding box center [840, 290] width 646 height 1178
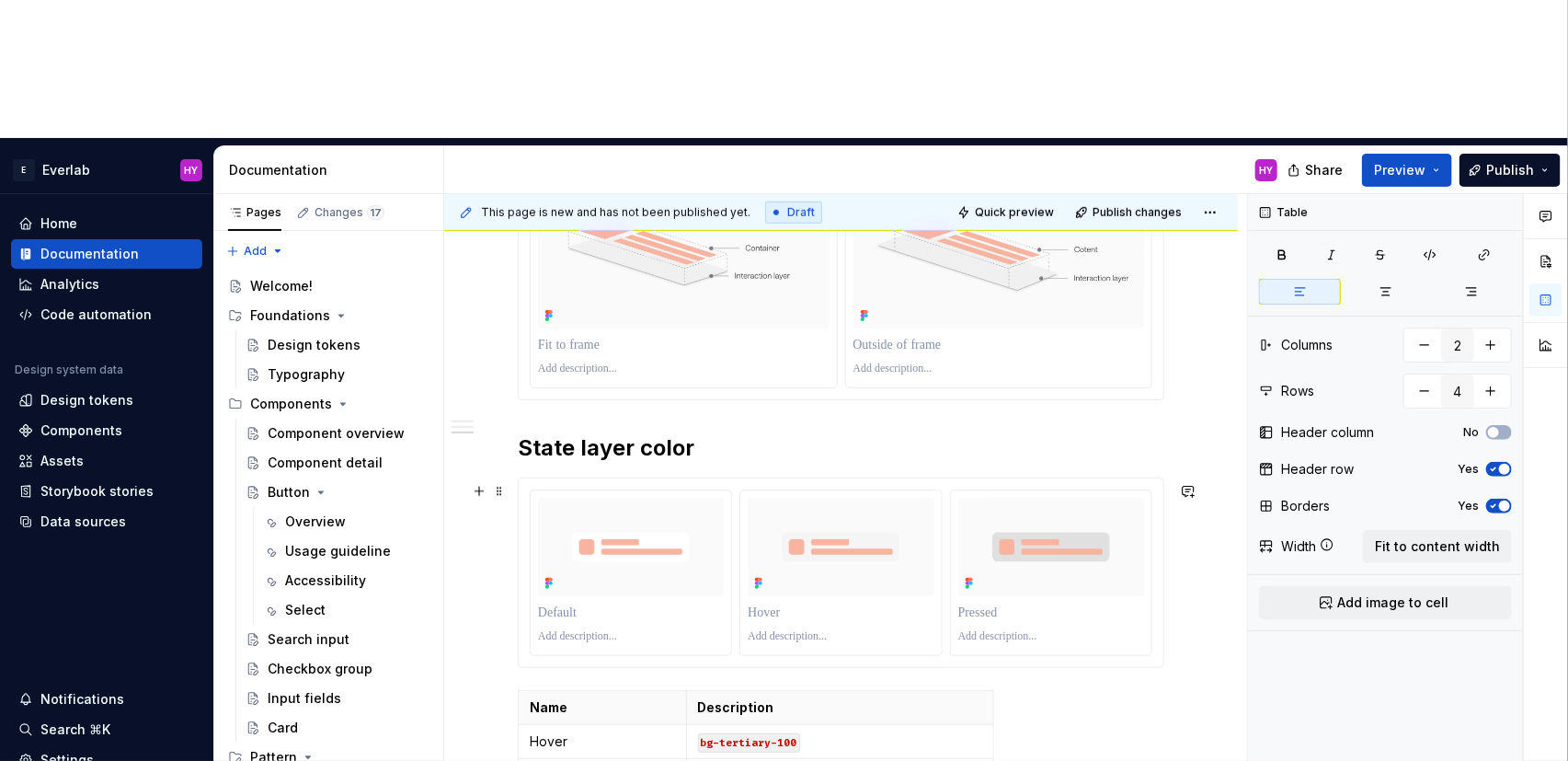
click at [636, 542] on div "Anatomy Every interactive element is constructed with three layers: Content tex…" at bounding box center [840, 290] width 646 height 1178
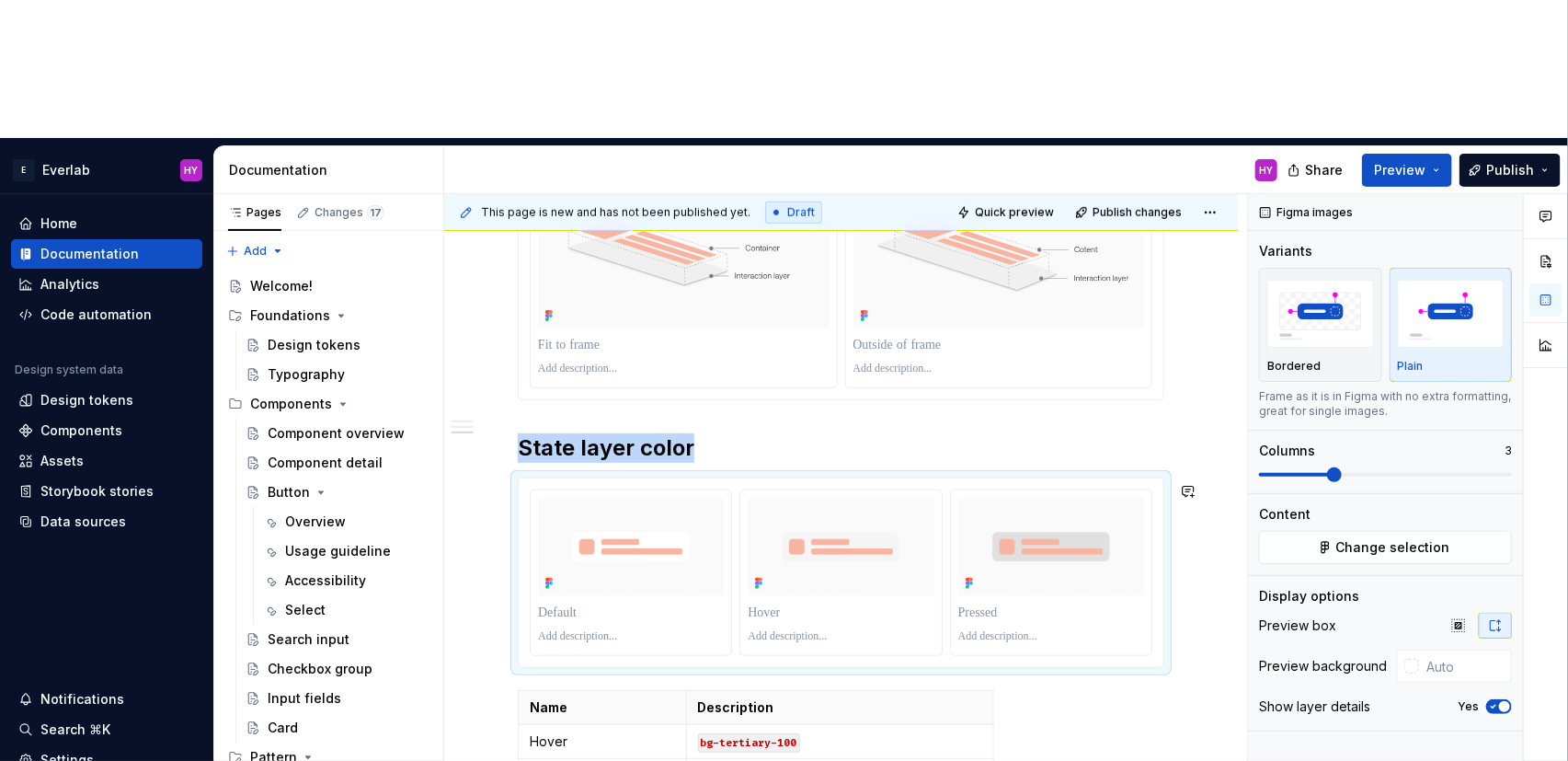
click at [680, 543] on div "Anatomy Every interactive element is constructed with three layers: Content tex…" at bounding box center [840, 290] width 646 height 1178
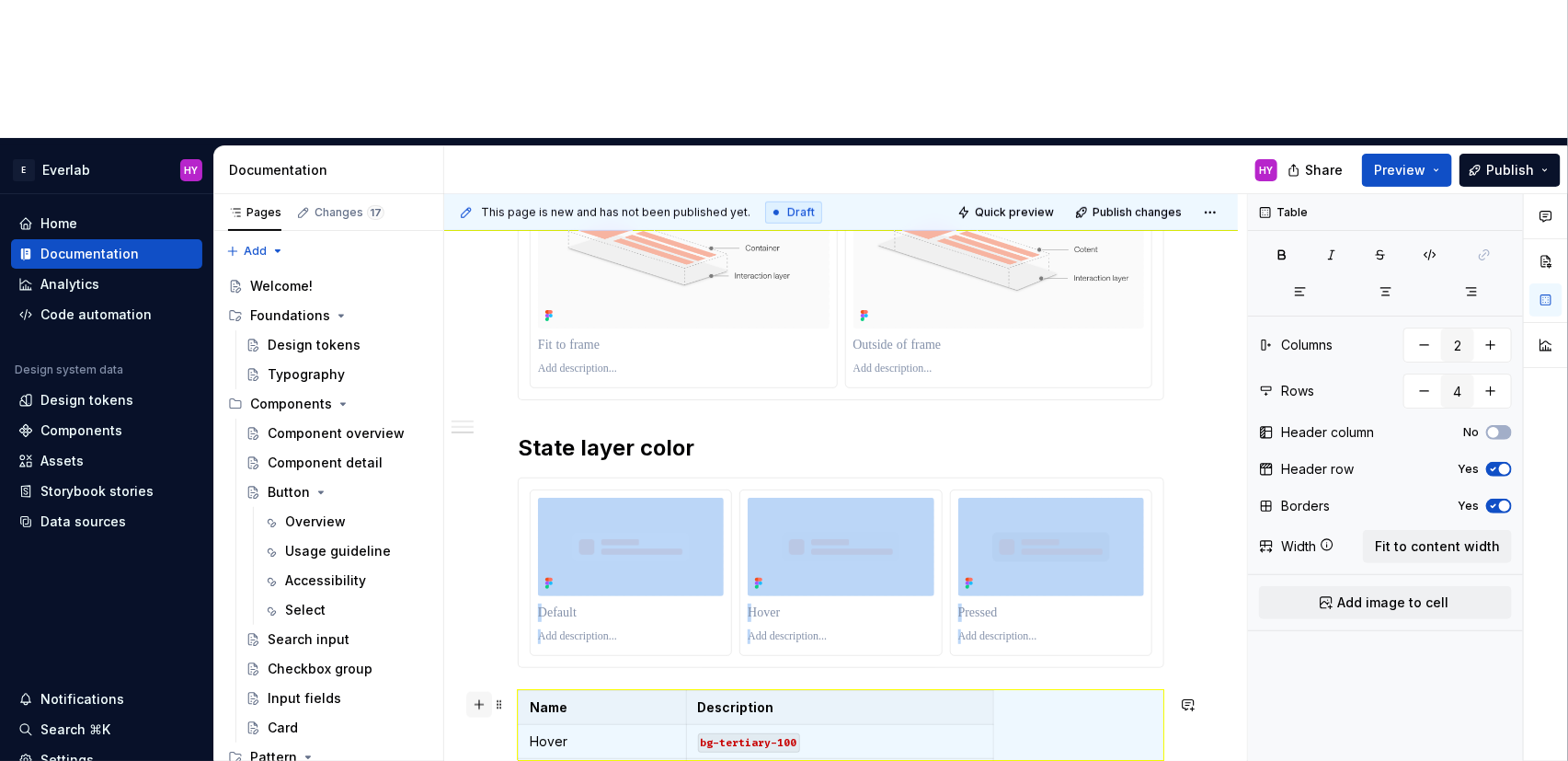
click at [477, 692] on button "button" at bounding box center [479, 705] width 26 height 26
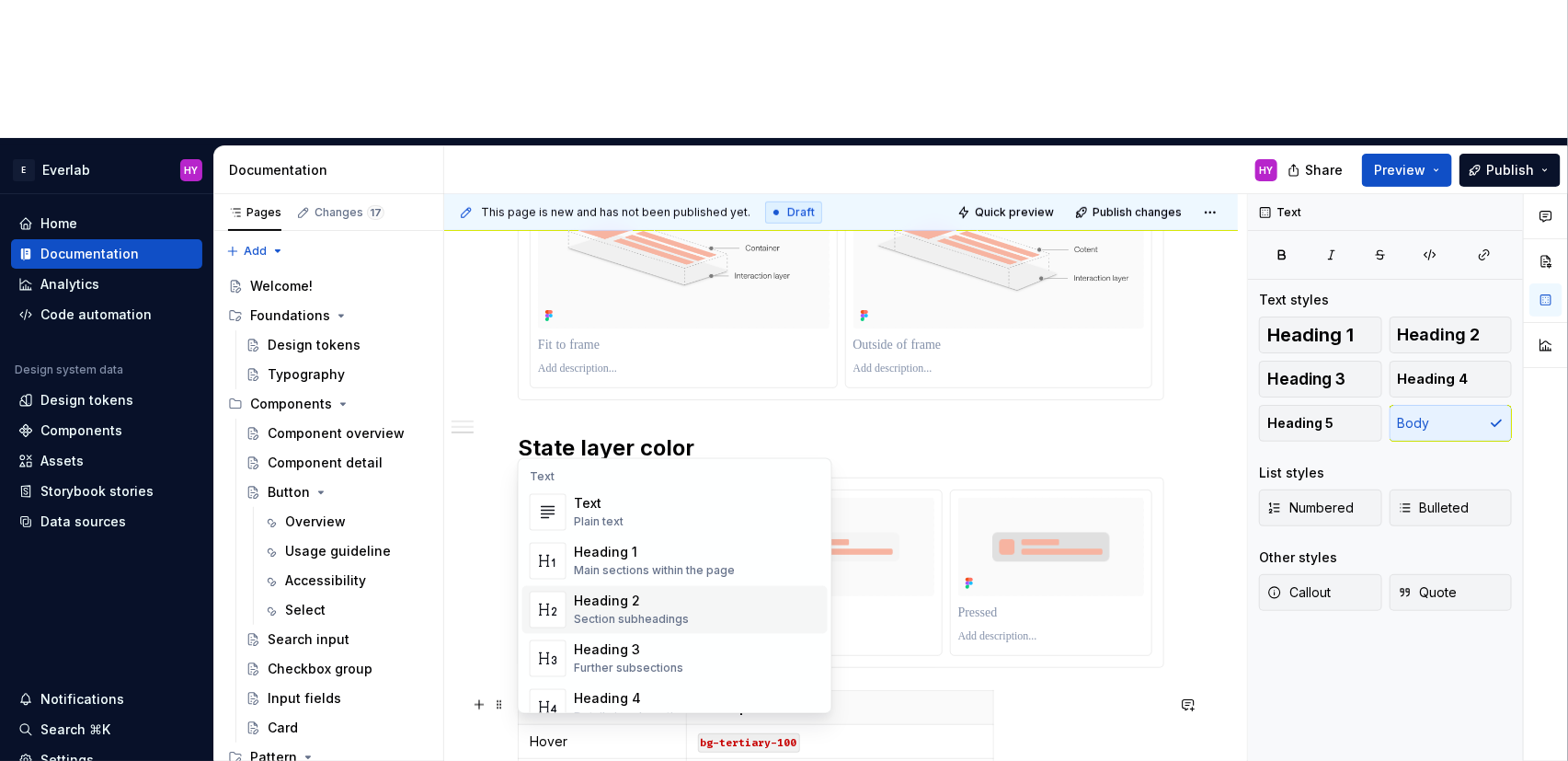
click at [665, 596] on div "Heading 2" at bounding box center [631, 602] width 115 height 19
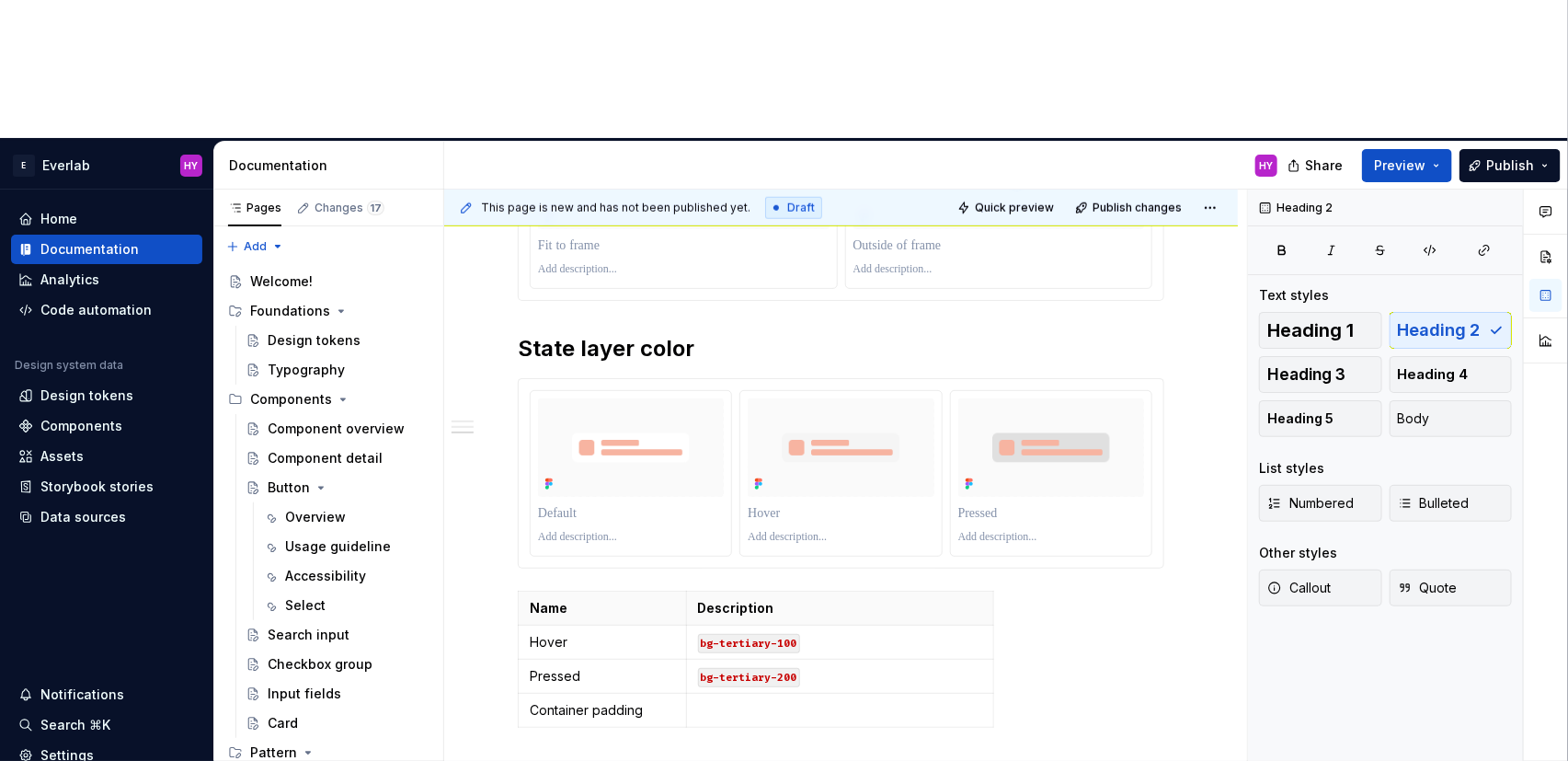
scroll to position [903, 0]
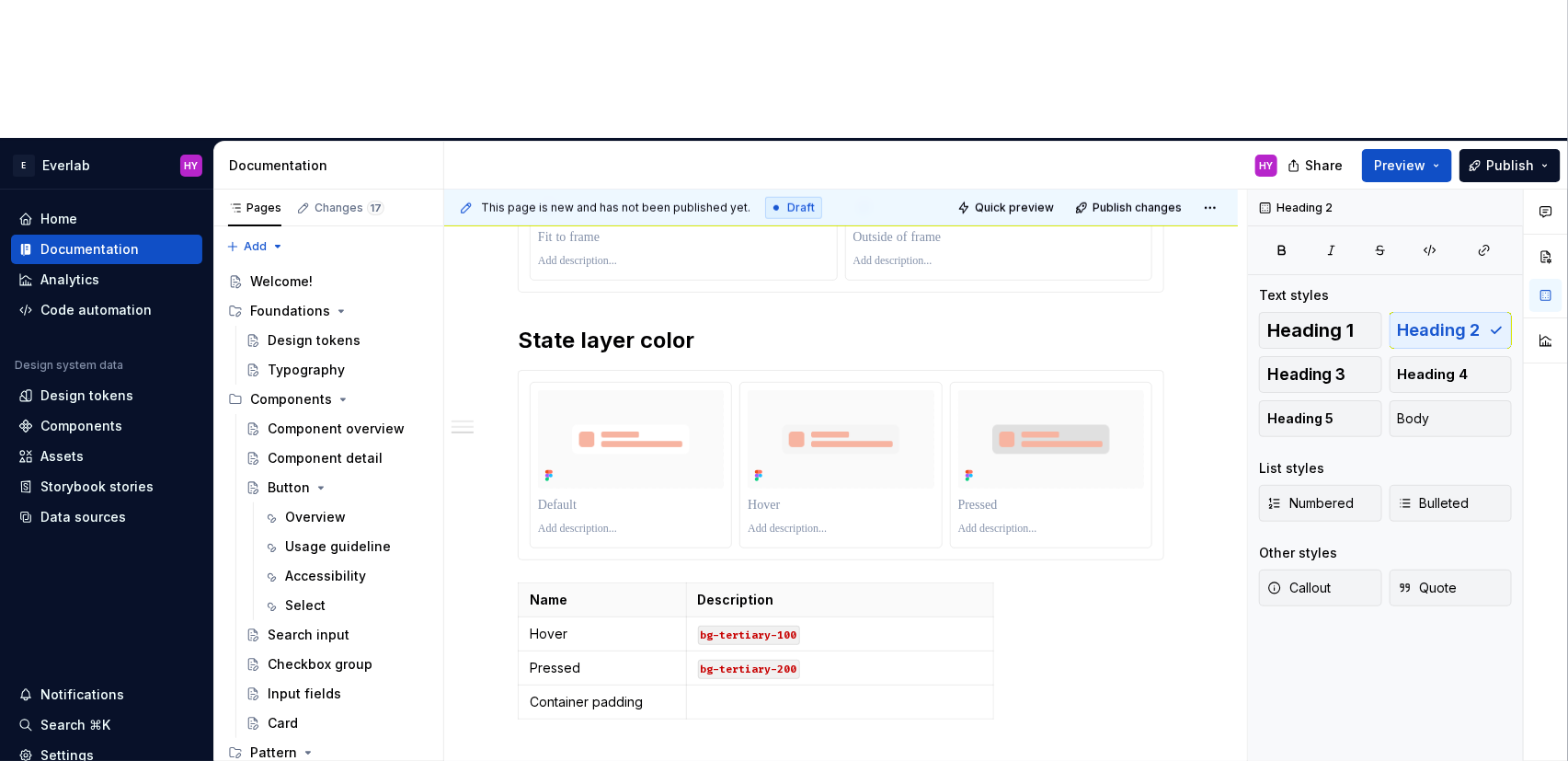
click at [722, 668] on div "Anatomy Every interactive element is constructed with three layers: Content tex…" at bounding box center [840, 210] width 646 height 1233
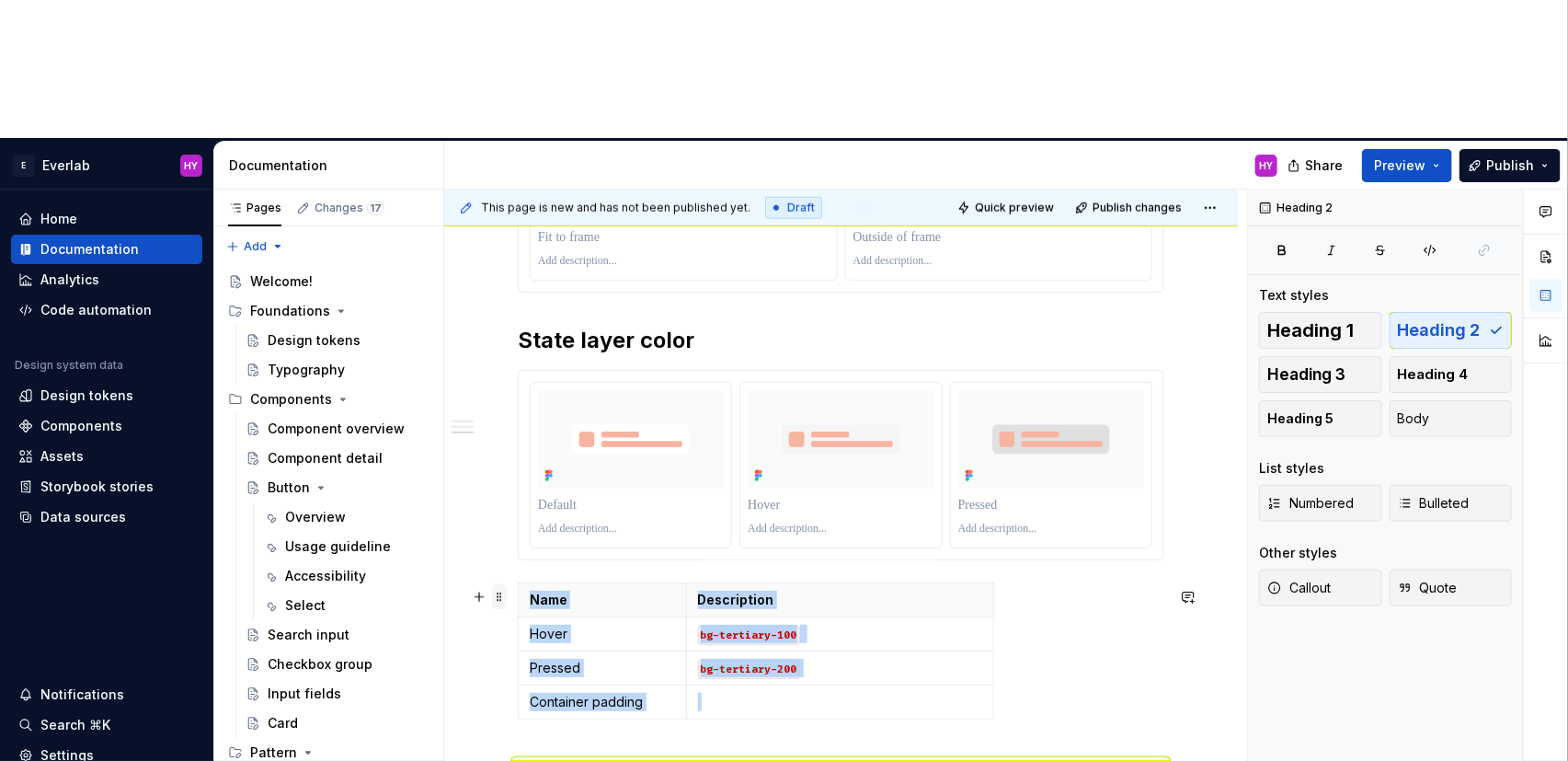
click at [499, 584] on span at bounding box center [500, 597] width 15 height 26
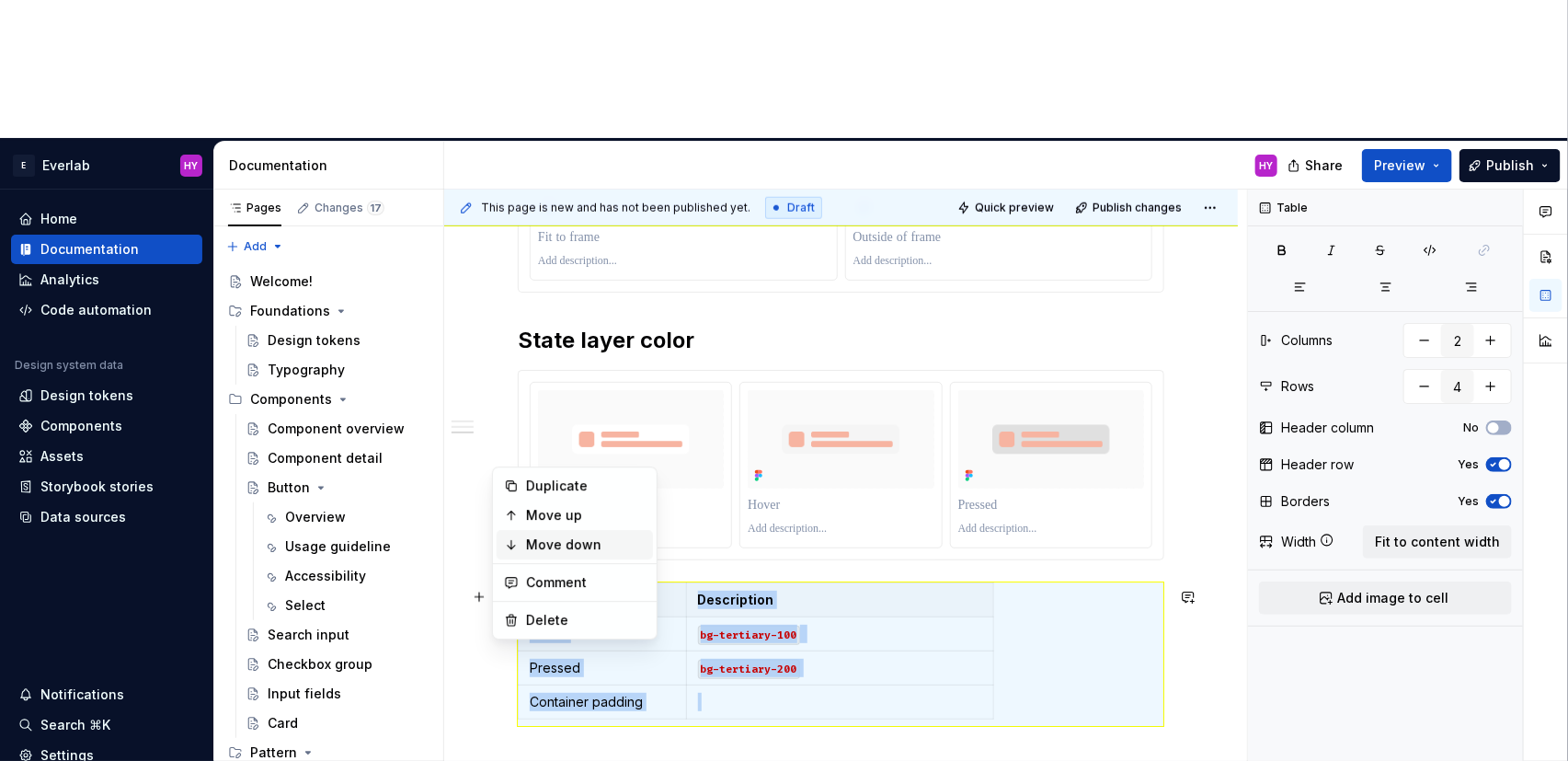
click at [538, 549] on div "Move down" at bounding box center [586, 545] width 120 height 19
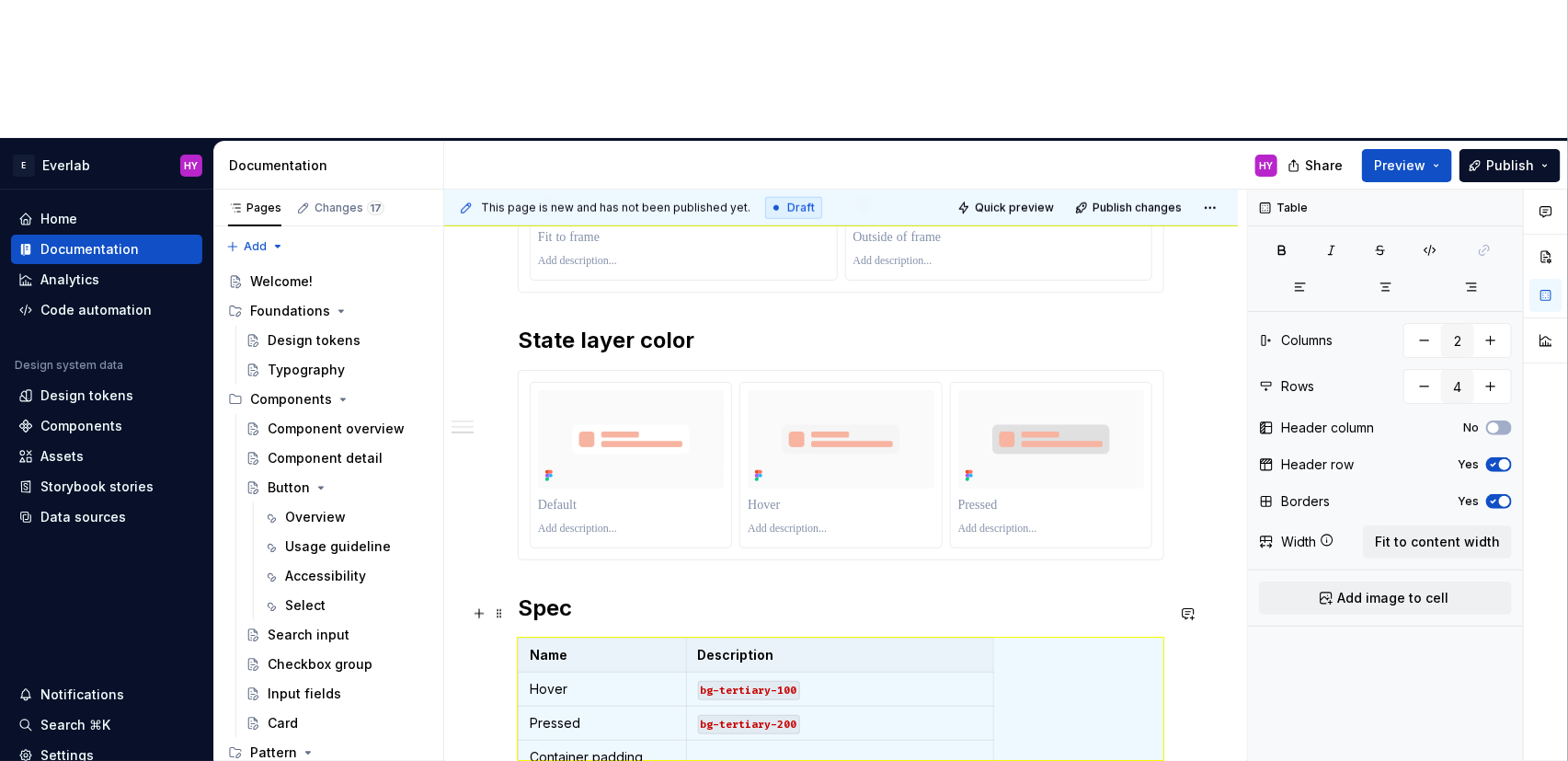
click at [610, 593] on h2 "Spec" at bounding box center [840, 607] width 646 height 29
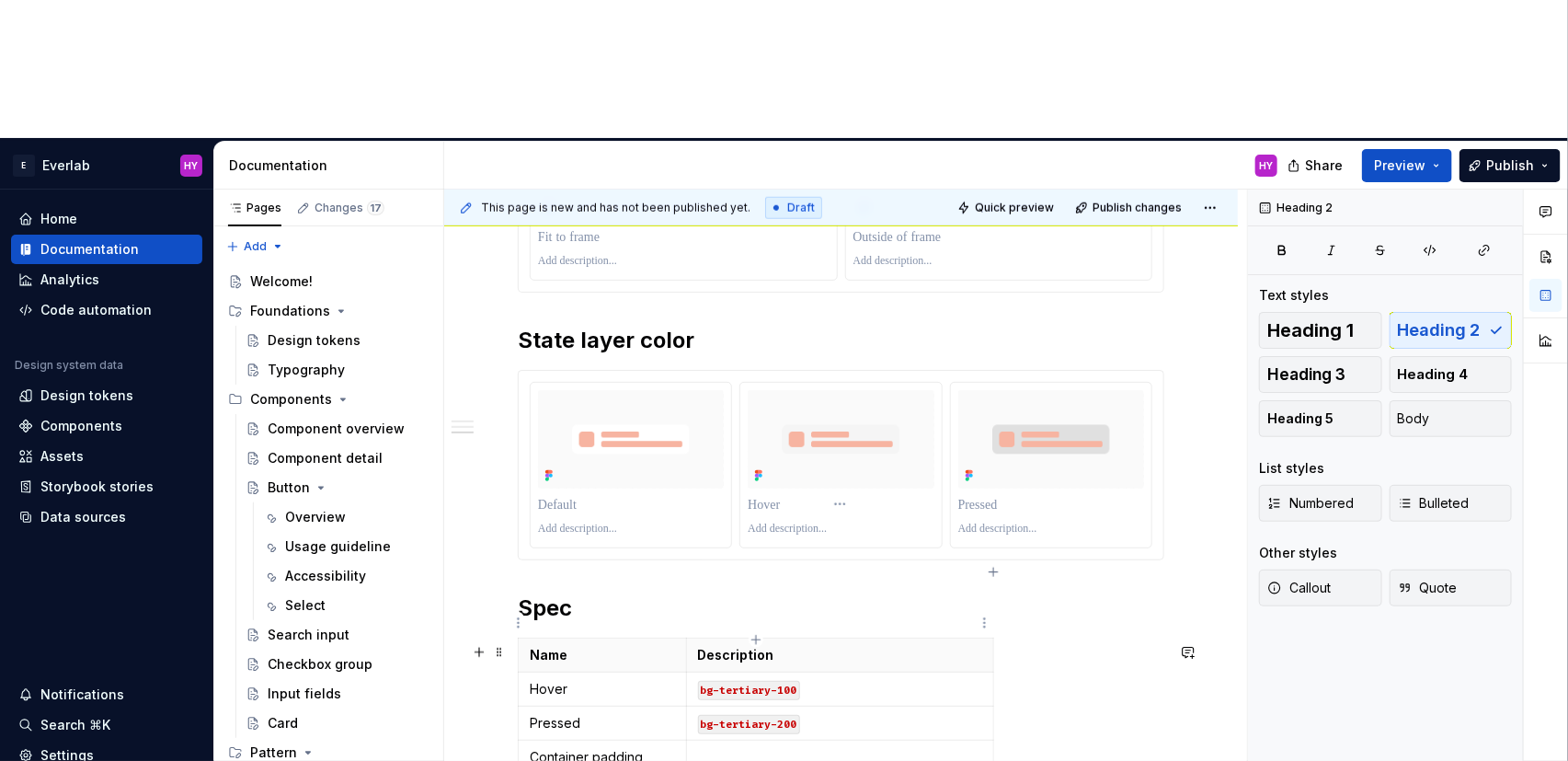
click at [742, 748] on p at bounding box center [840, 757] width 284 height 19
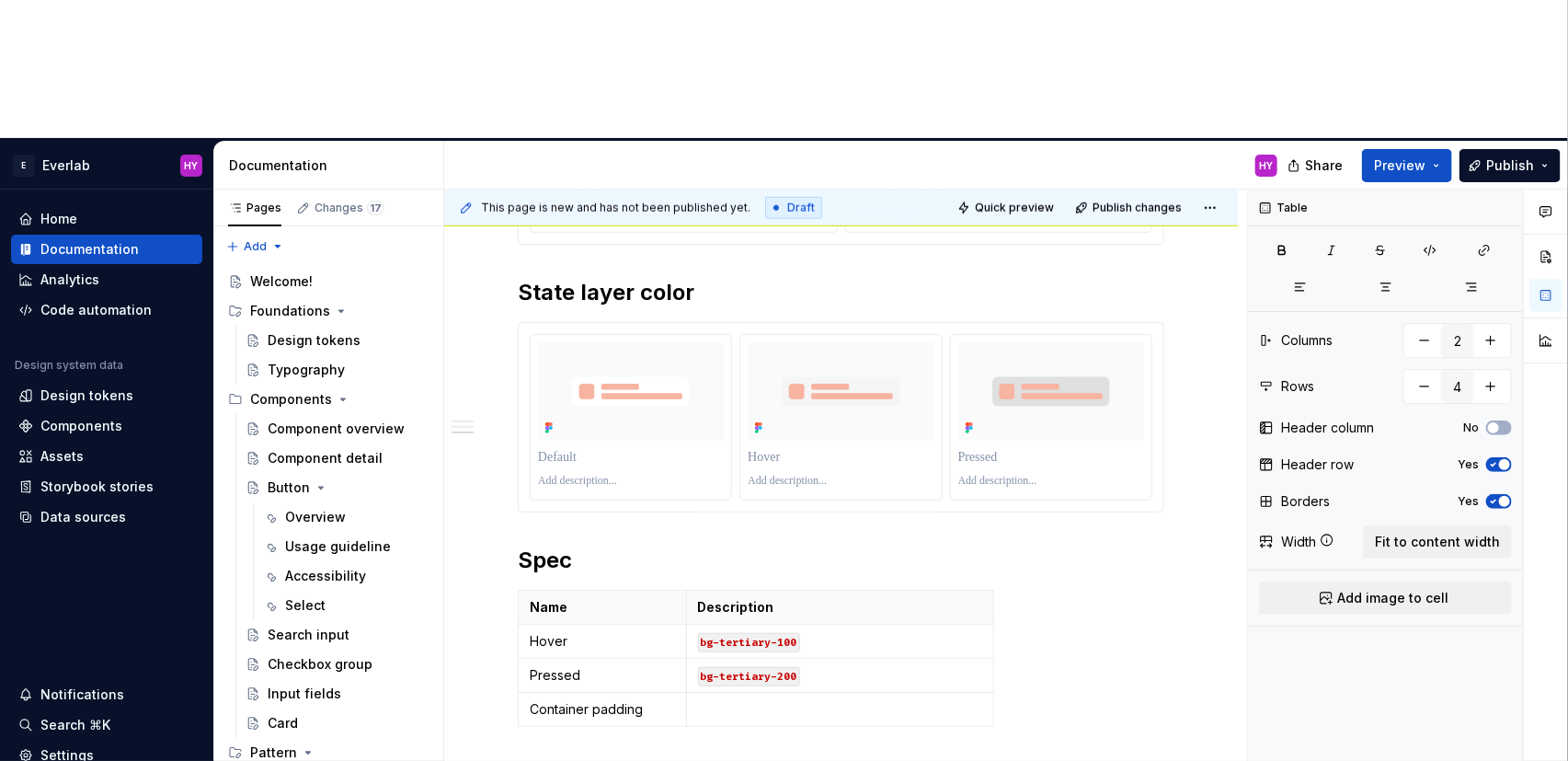
scroll to position [956, 0]
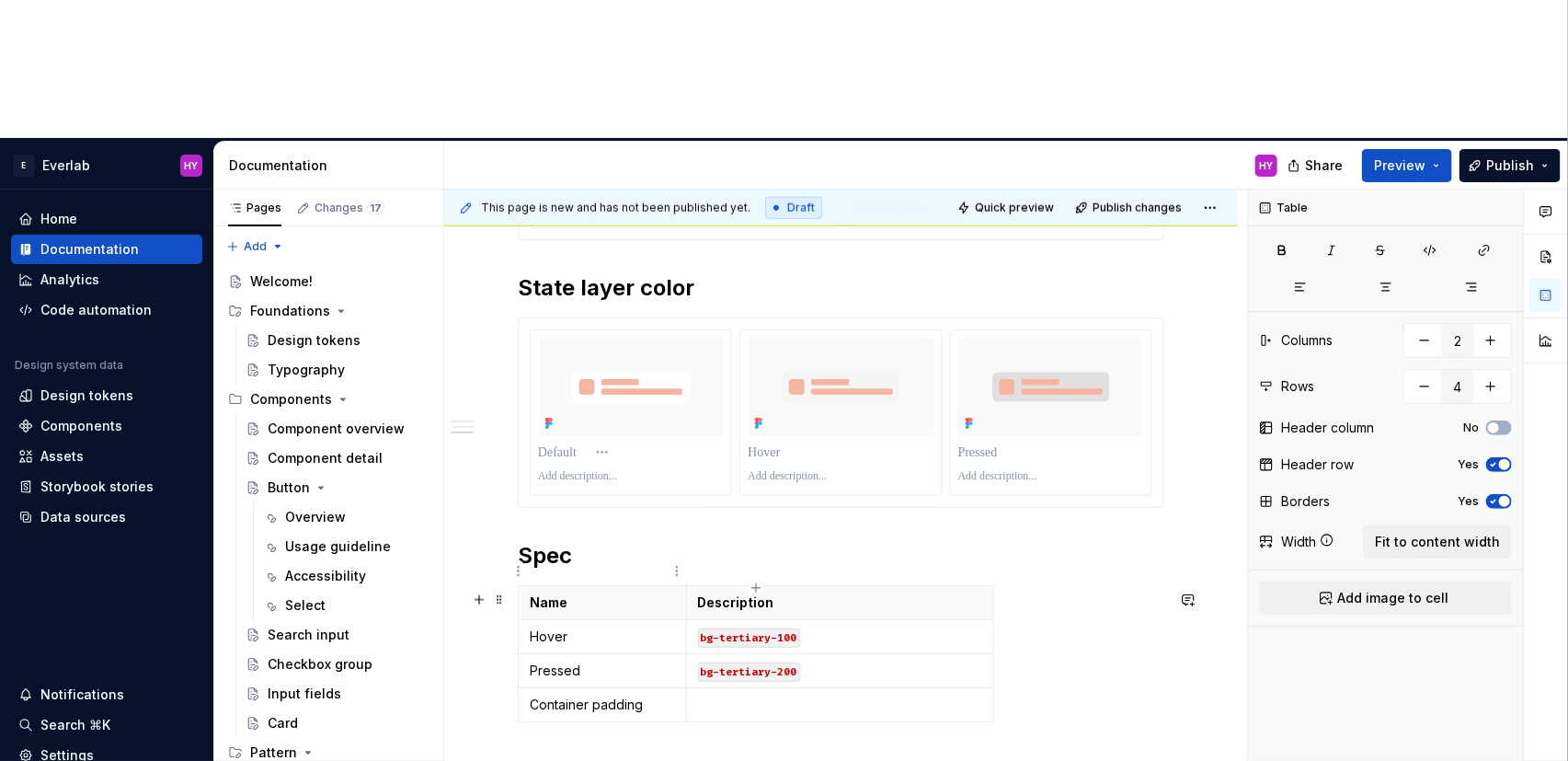
click at [649, 695] on p "Container padding" at bounding box center [602, 705] width 145 height 19
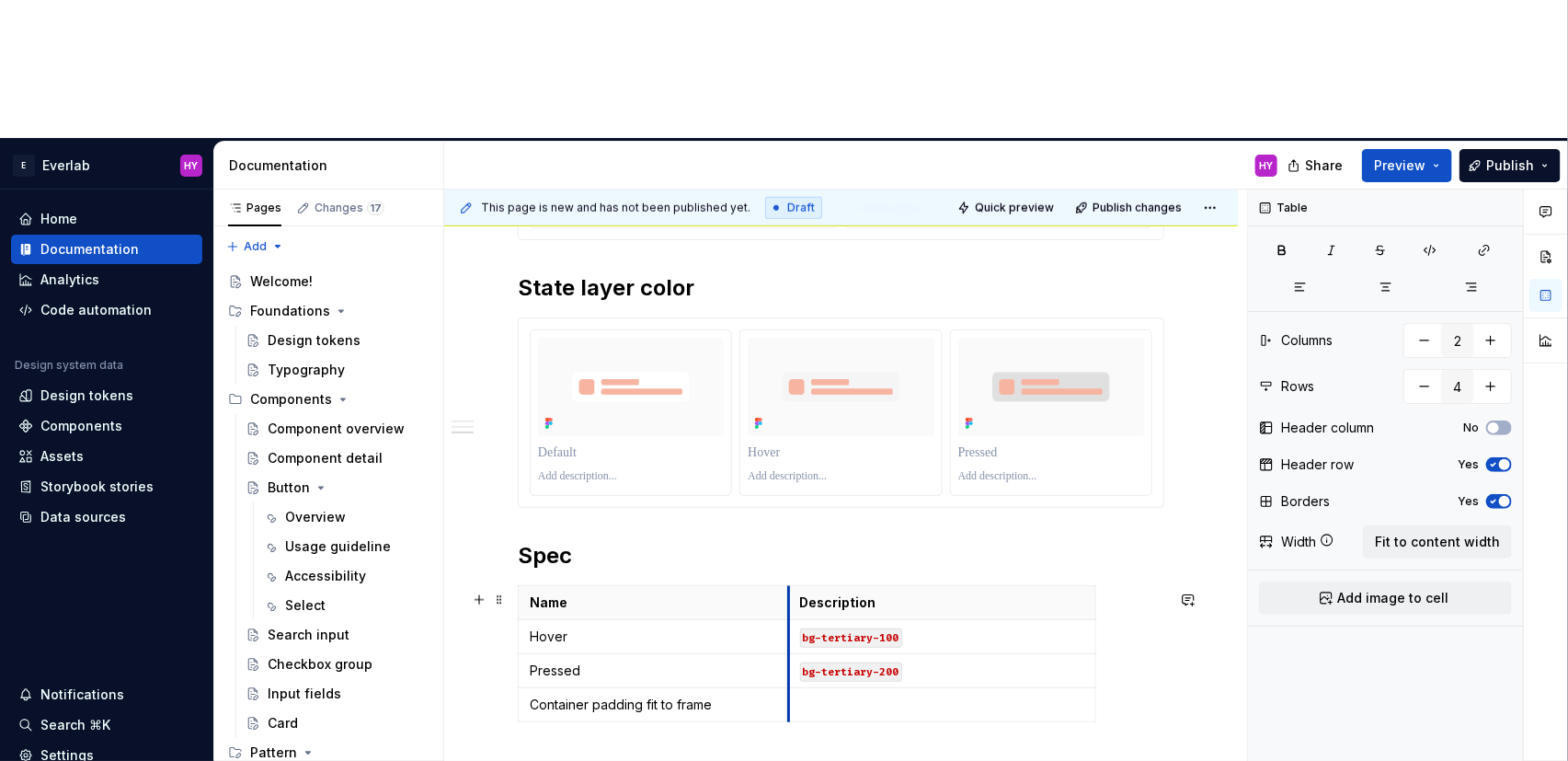
drag, startPoint x: 687, startPoint y: 467, endPoint x: 788, endPoint y: 476, distance: 101.4
click at [788, 585] on th "Description" at bounding box center [941, 602] width 307 height 34
click at [656, 695] on p "Container padding fit to frame" at bounding box center [652, 705] width 246 height 19
drag, startPoint x: 640, startPoint y: 569, endPoint x: 654, endPoint y: 567, distance: 14.1
click at [643, 695] on p "Container padding fit to frame" at bounding box center [652, 705] width 246 height 19
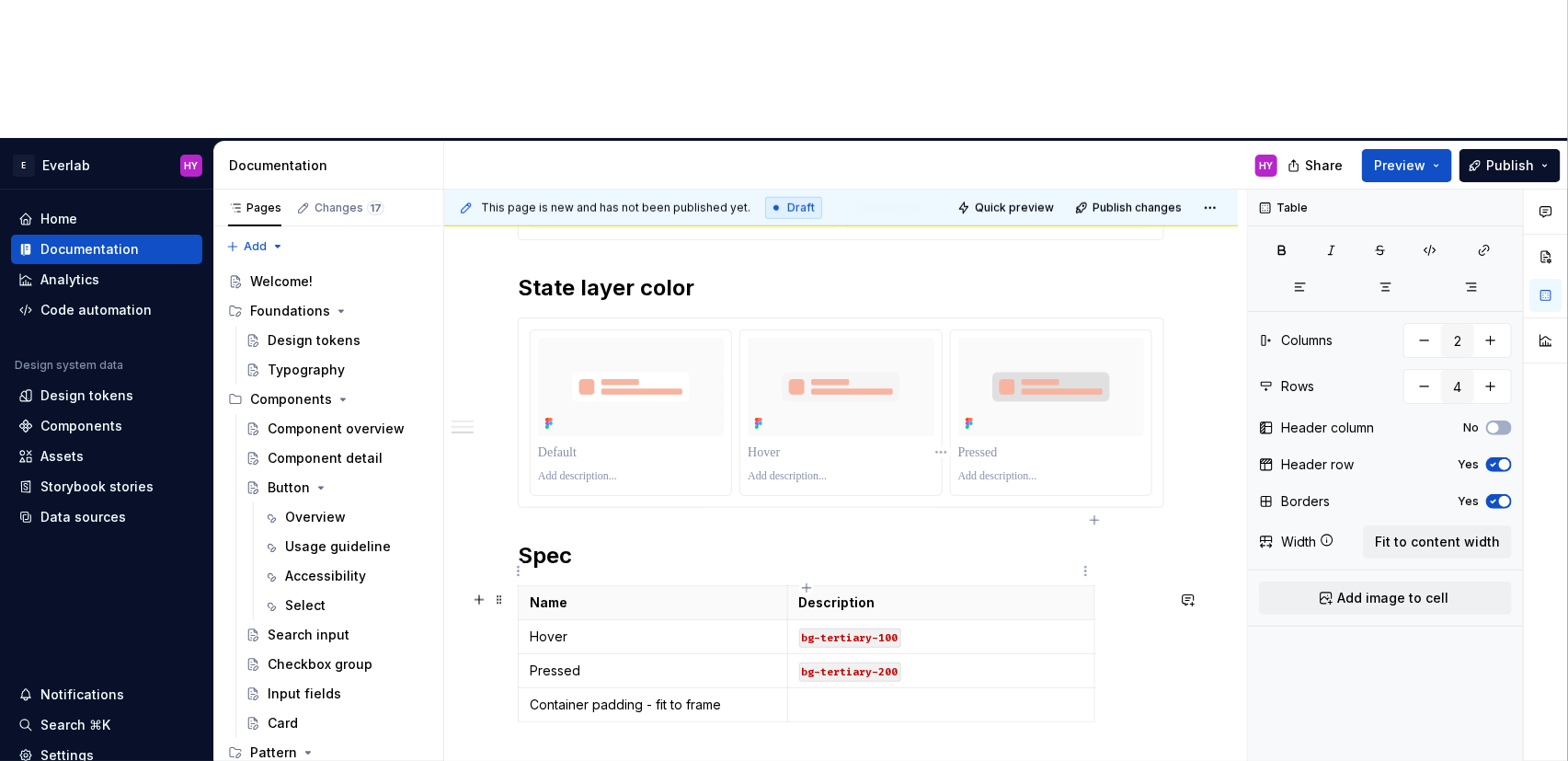
click at [861, 695] on p at bounding box center [941, 705] width 284 height 19
click at [654, 695] on p "Container padding - fit to frame" at bounding box center [652, 705] width 246 height 19
click at [842, 653] on td "bg-tertiary-200" at bounding box center [940, 670] width 307 height 34
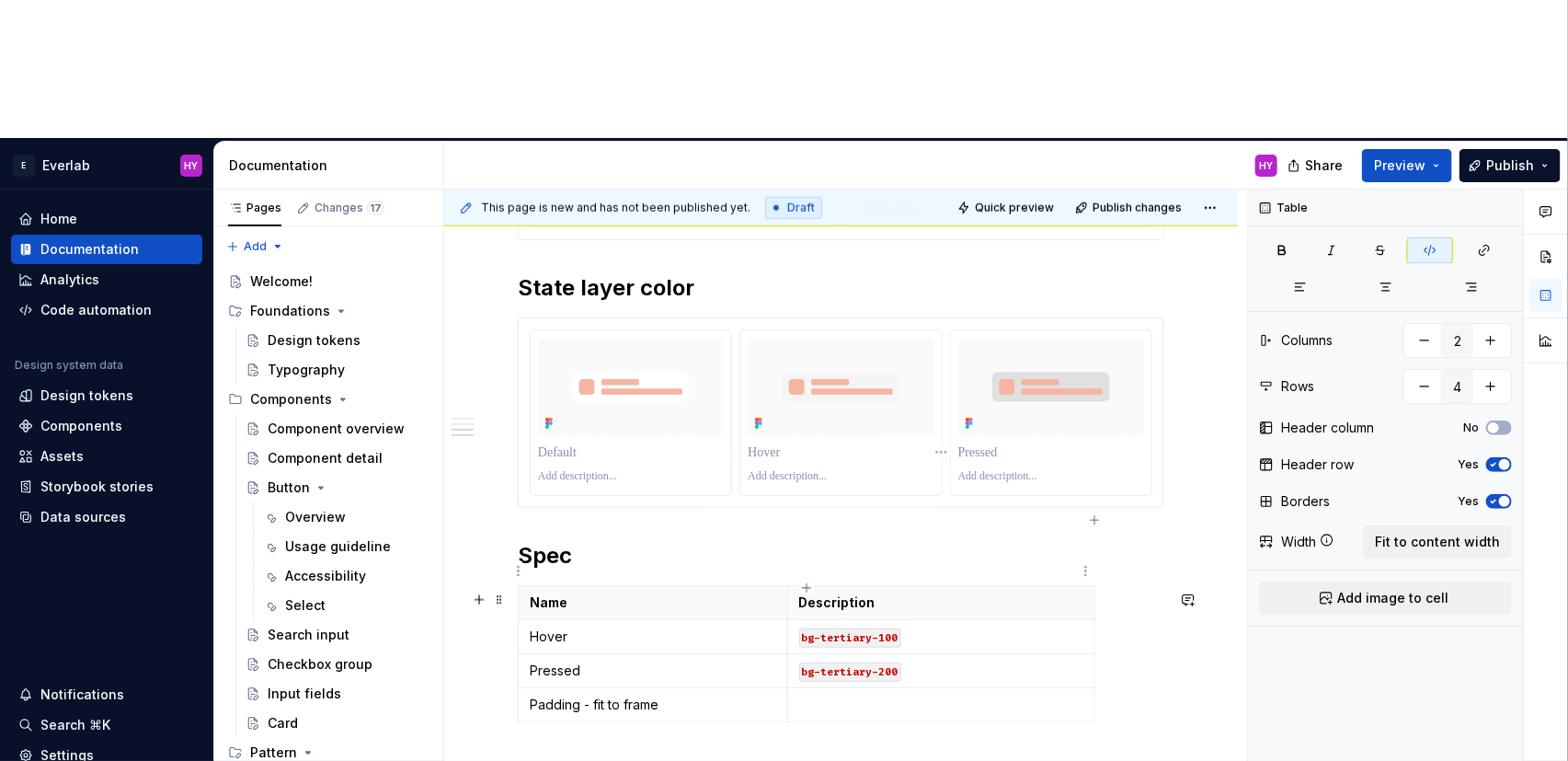
click at [840, 695] on p at bounding box center [941, 705] width 284 height 19
click at [820, 752] on p at bounding box center [840, 763] width 646 height 22
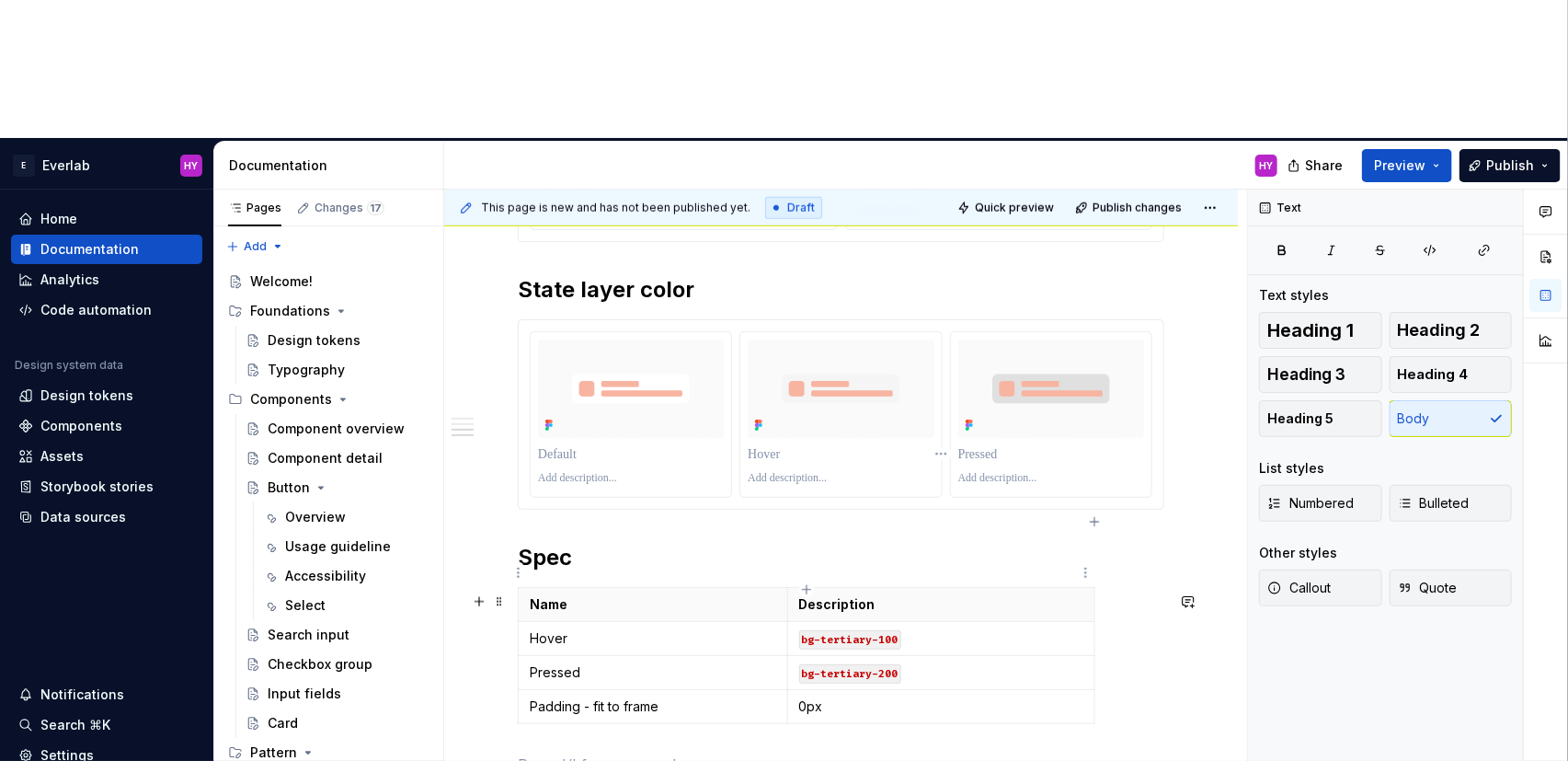
click at [804, 592] on div "Name Description Hover bg-tertiary-100 Pressed bg-tertiary-200 Padding - fit to…" at bounding box center [840, 659] width 646 height 144
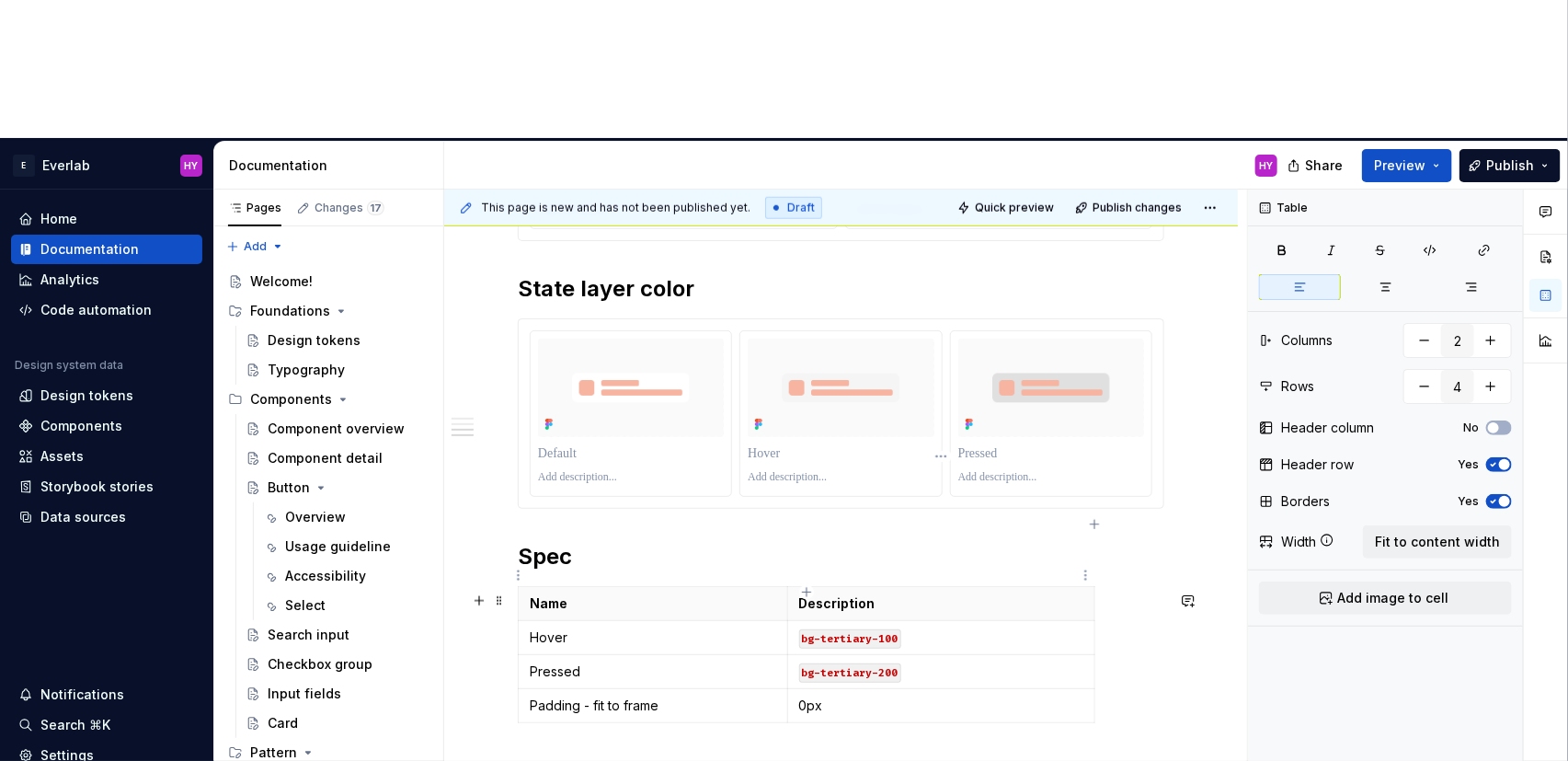
scroll to position [957, 0]
click at [806, 586] on icon "button" at bounding box center [806, 585] width 8 height 8
type textarea "*"
type input "5"
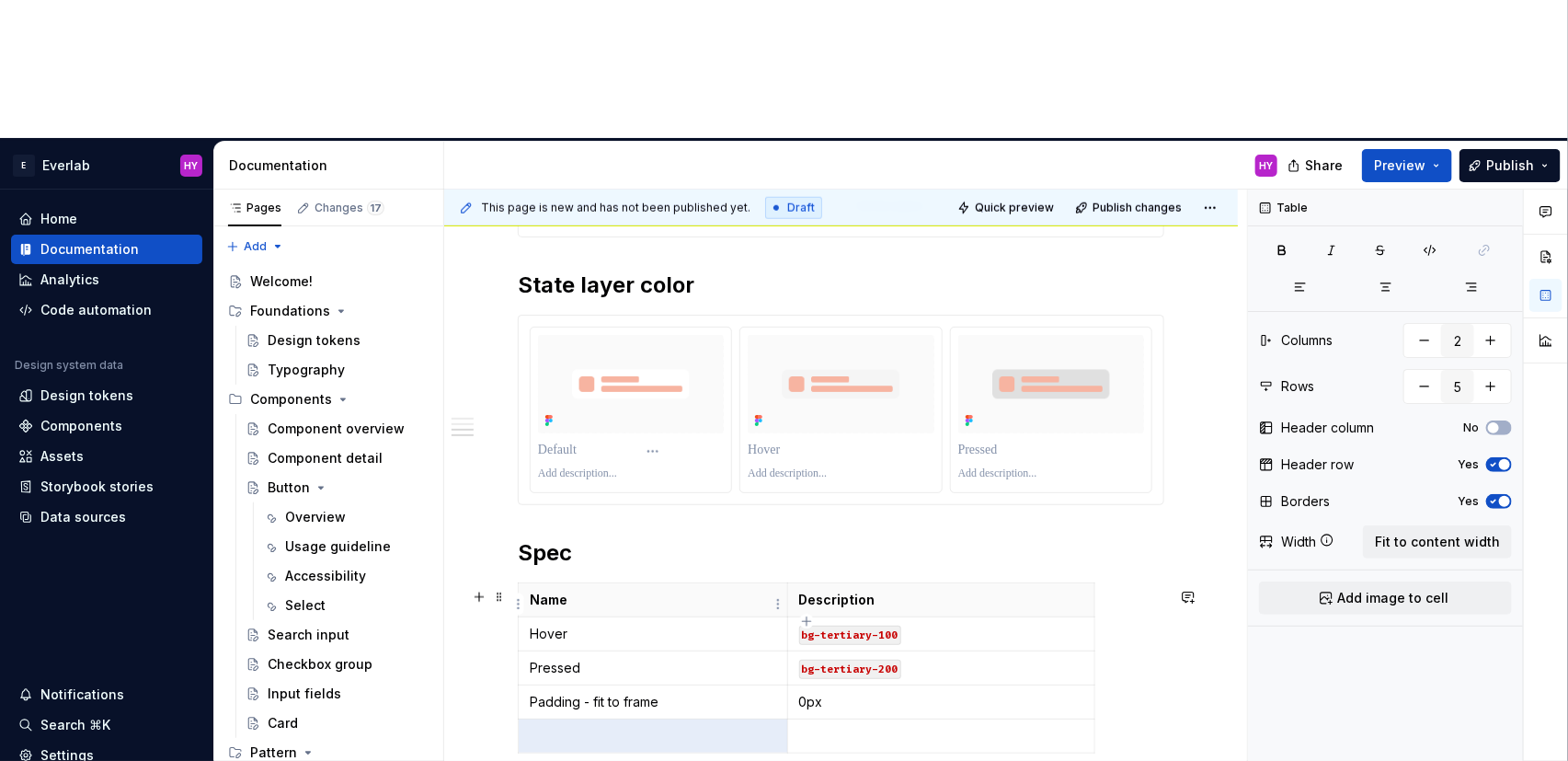
click at [659, 727] on p at bounding box center [652, 737] width 246 height 19
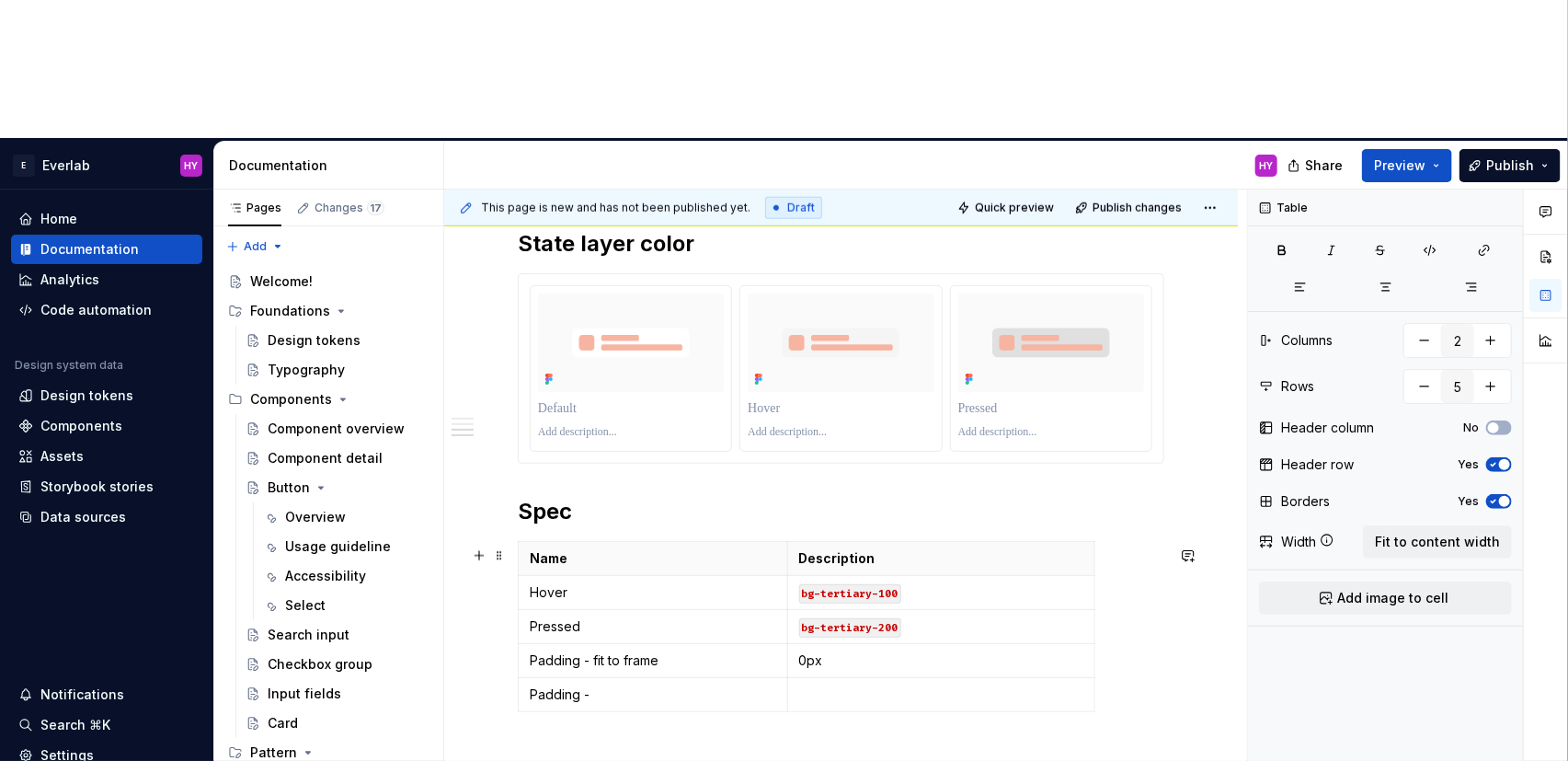
scroll to position [933, 0]
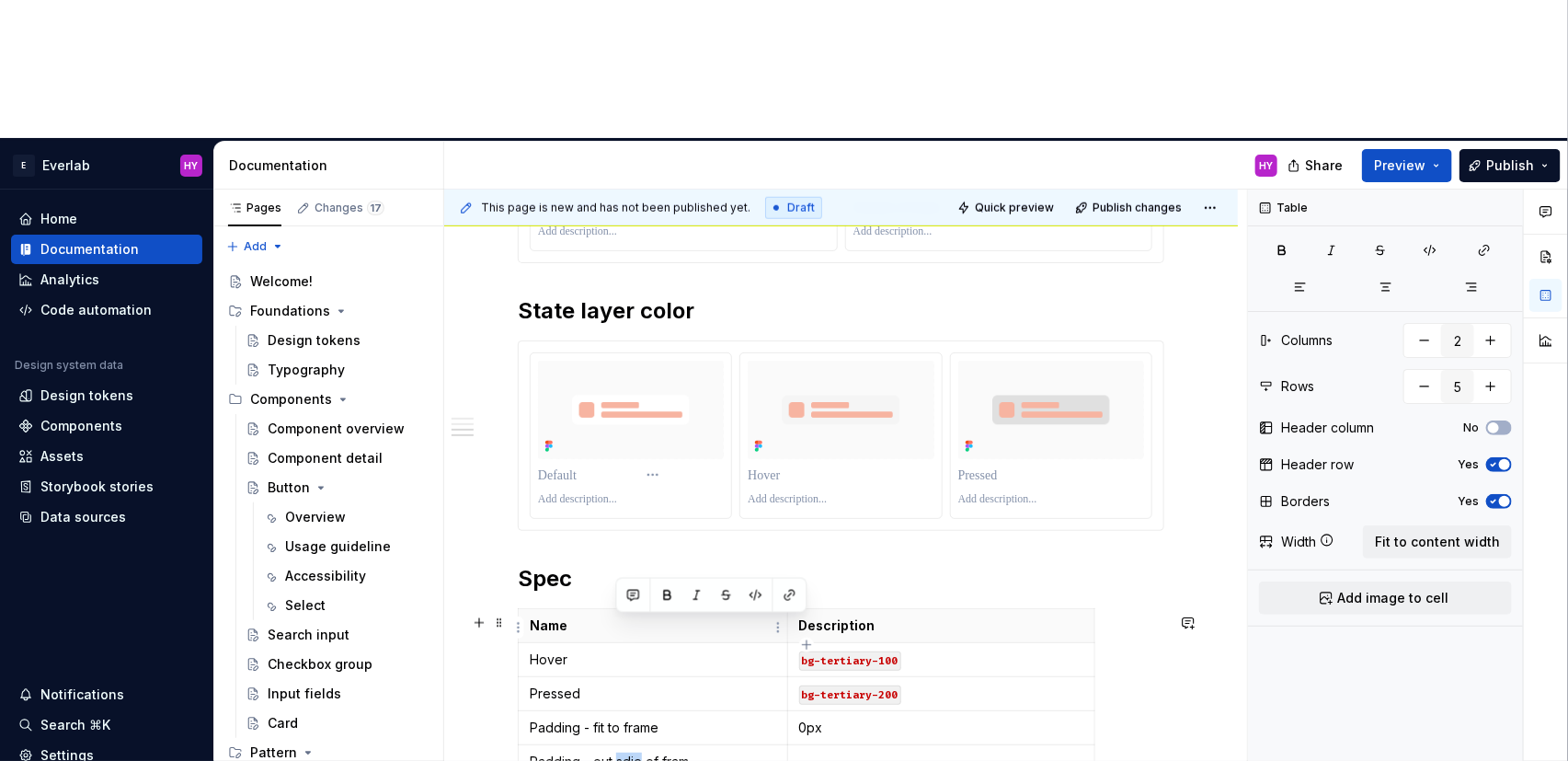
drag, startPoint x: 640, startPoint y: 627, endPoint x: 617, endPoint y: 630, distance: 23.2
click at [617, 753] on p "Padding - out sdie of fram" at bounding box center [652, 762] width 246 height 19
click at [729, 753] on p "Padding - out side of fram" at bounding box center [652, 762] width 246 height 19
click at [868, 753] on p at bounding box center [941, 762] width 284 height 19
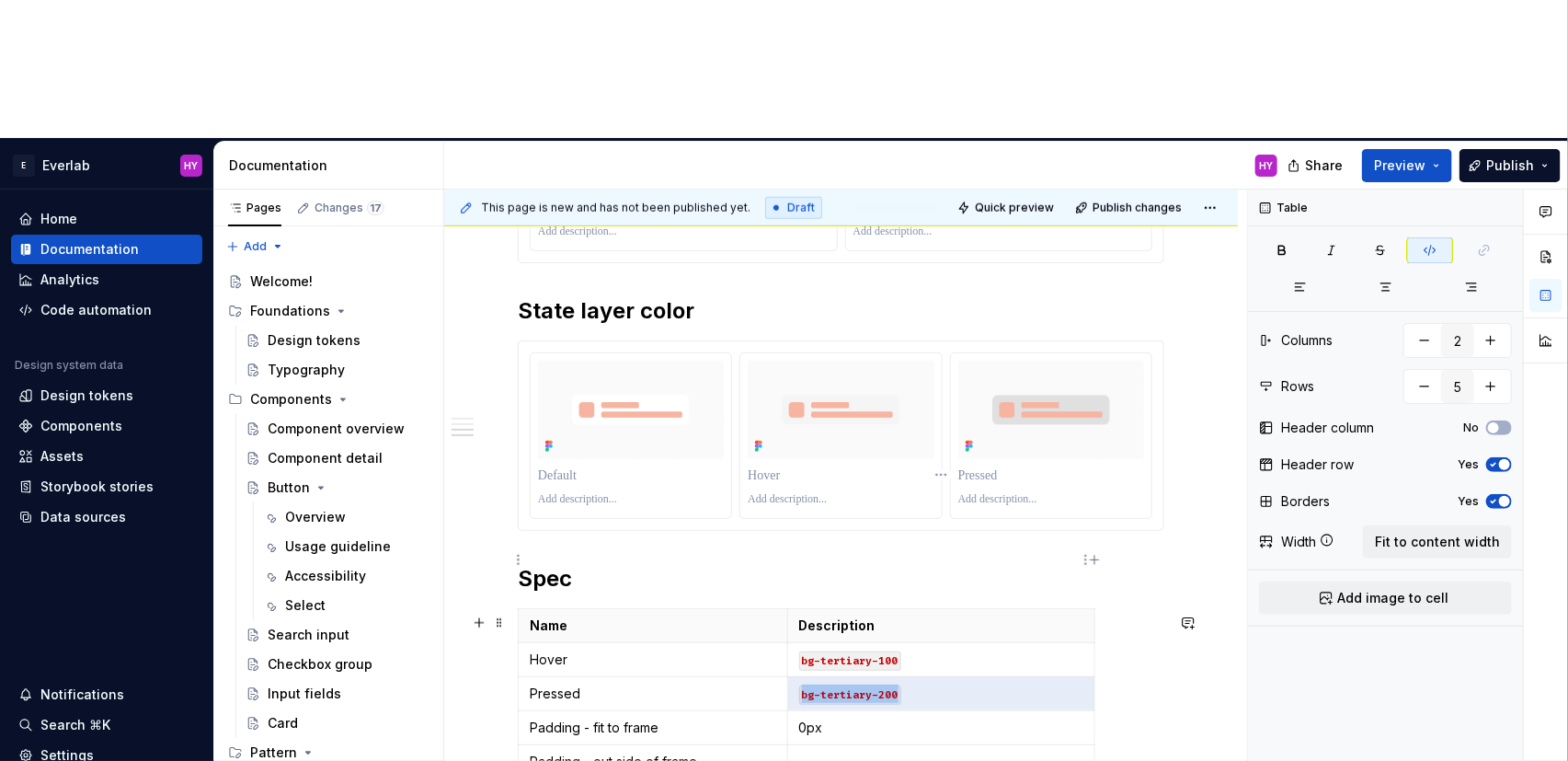
drag, startPoint x: 912, startPoint y: 563, endPoint x: 796, endPoint y: 561, distance: 116.0
click at [796, 676] on td "bg-tertiary-200" at bounding box center [940, 693] width 307 height 34
click at [833, 753] on p at bounding box center [941, 762] width 284 height 19
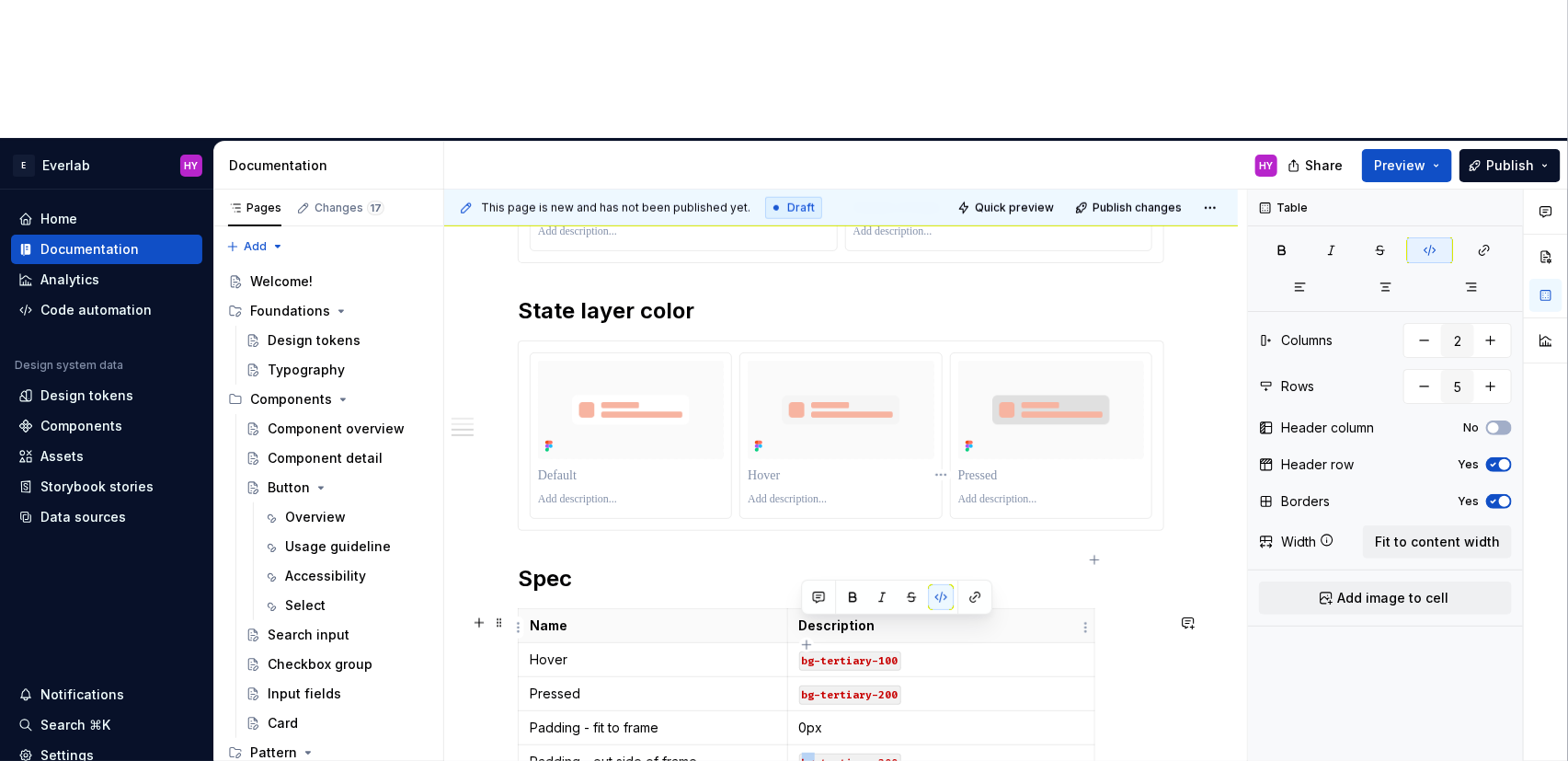
drag, startPoint x: 814, startPoint y: 626, endPoint x: 802, endPoint y: 628, distance: 12.2
click at [802, 754] on code "bg-tertiary-200" at bounding box center [849, 763] width 102 height 20
drag, startPoint x: 899, startPoint y: 629, endPoint x: 846, endPoint y: 633, distance: 53.2
click at [846, 754] on code "layout-tertiary-200" at bounding box center [863, 763] width 128 height 20
drag, startPoint x: 880, startPoint y: 628, endPoint x: 897, endPoint y: 626, distance: 17.1
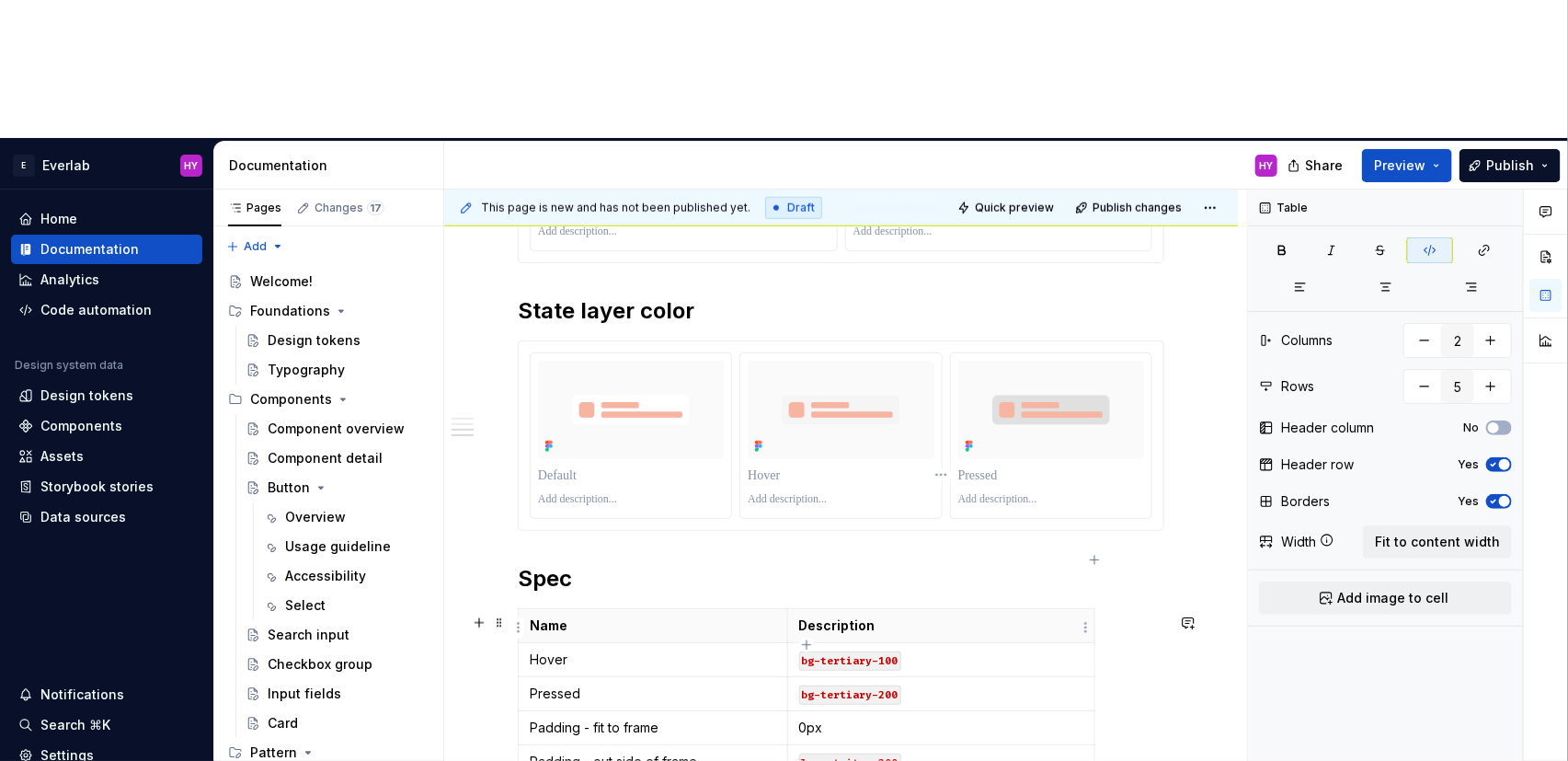
click at [898, 754] on code "layout-item-200" at bounding box center [849, 763] width 102 height 20
click at [1000, 753] on p "layout-item-negative-gap" at bounding box center [941, 762] width 284 height 19
drag, startPoint x: 995, startPoint y: 629, endPoint x: 801, endPoint y: 621, distance: 194.2
click at [801, 753] on p "layout-item-negative-gap" at bounding box center [941, 762] width 284 height 19
click at [995, 753] on p "layout-item-negative-gap" at bounding box center [941, 762] width 284 height 19
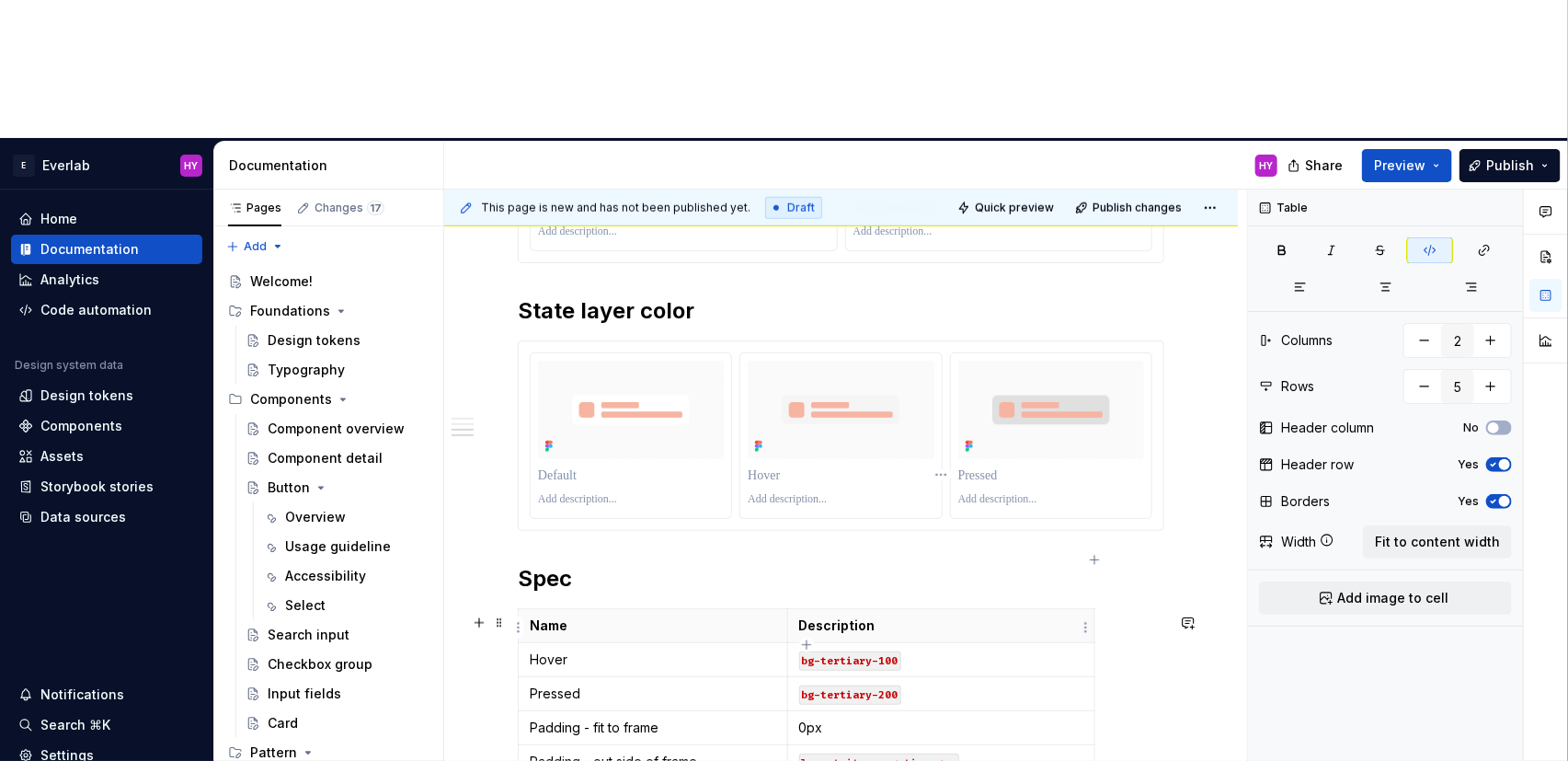
click at [1006, 753] on p "layout-item-negative-gap" at bounding box center [941, 762] width 284 height 19
click at [994, 753] on p "layout-item-negative-gap" at bounding box center [941, 762] width 284 height 19
drag, startPoint x: 984, startPoint y: 632, endPoint x: 795, endPoint y: 628, distance: 189.0
click at [795, 744] on td "layout-item-negative-gap" at bounding box center [940, 761] width 307 height 34
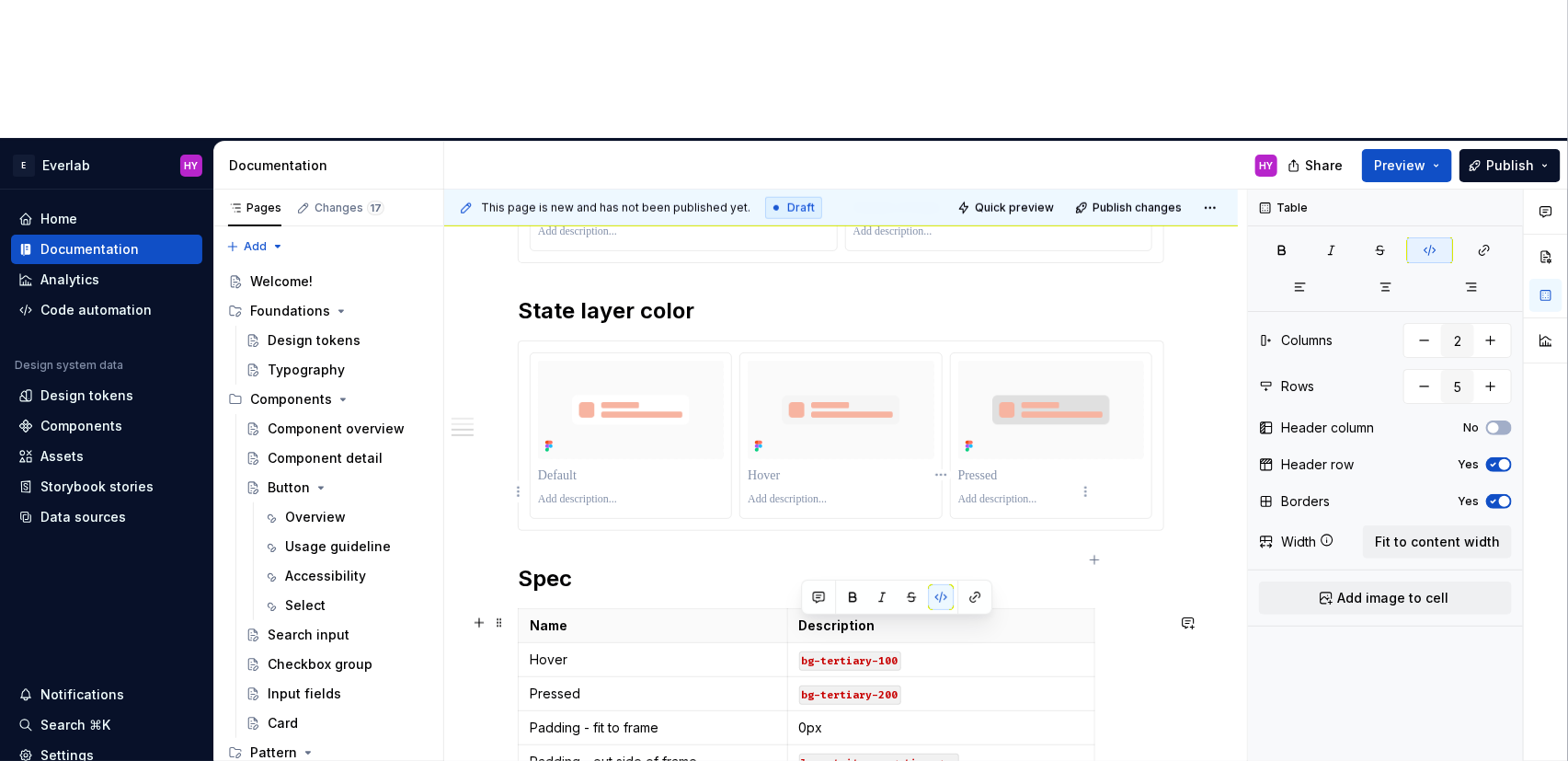
click at [865, 617] on p "Description" at bounding box center [941, 626] width 284 height 19
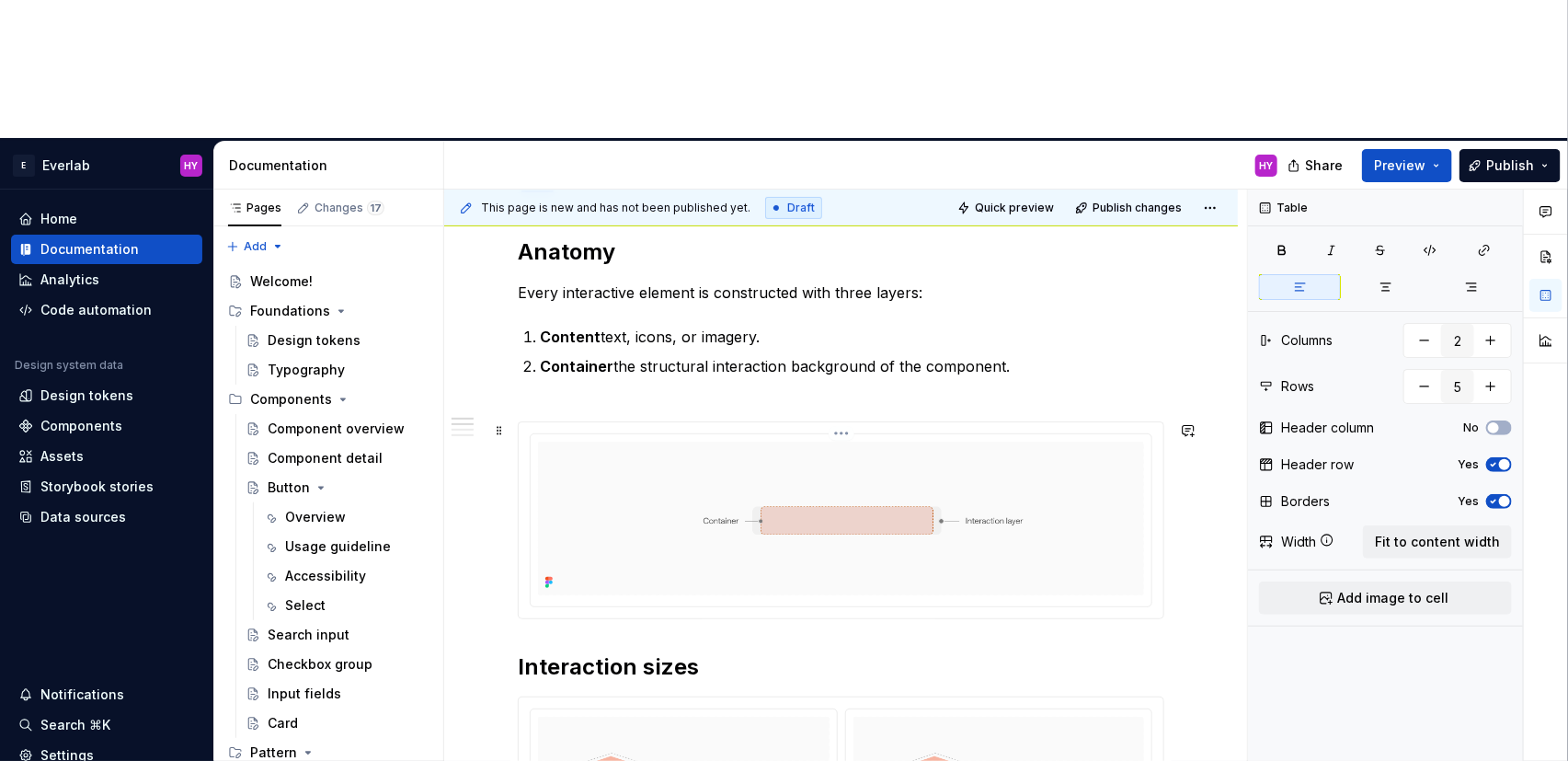
scroll to position [261, 0]
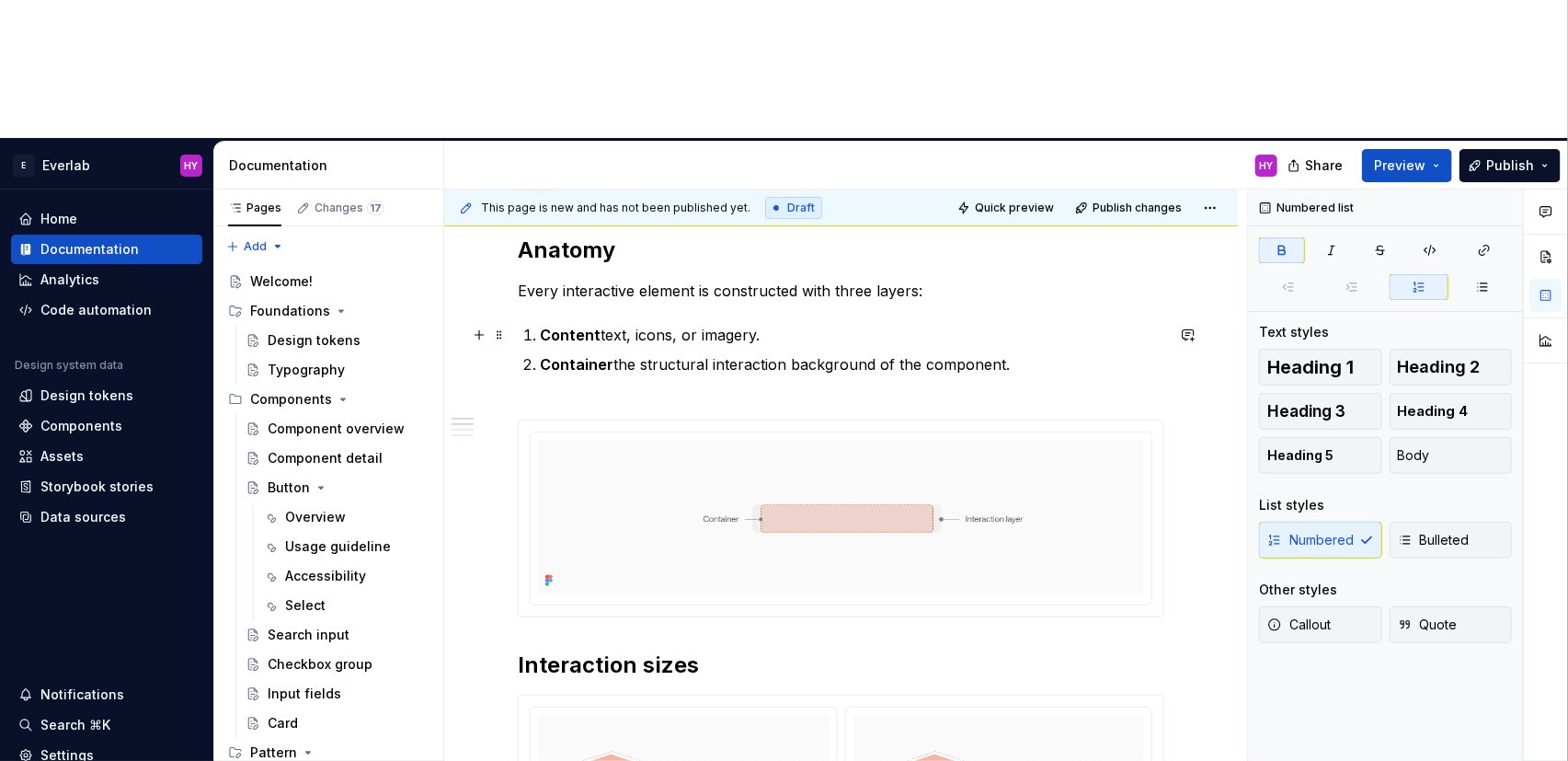
click at [578, 326] on strong "Content" at bounding box center [570, 335] width 61 height 19
drag, startPoint x: 559, startPoint y: 193, endPoint x: 525, endPoint y: 190, distance: 34.1
click at [540, 324] on li "Content text, icons, or imagery." at bounding box center [851, 335] width 624 height 22
click at [557, 355] on strong "Container" at bounding box center [576, 364] width 74 height 19
drag, startPoint x: 612, startPoint y: 223, endPoint x: 541, endPoint y: 228, distance: 71.2
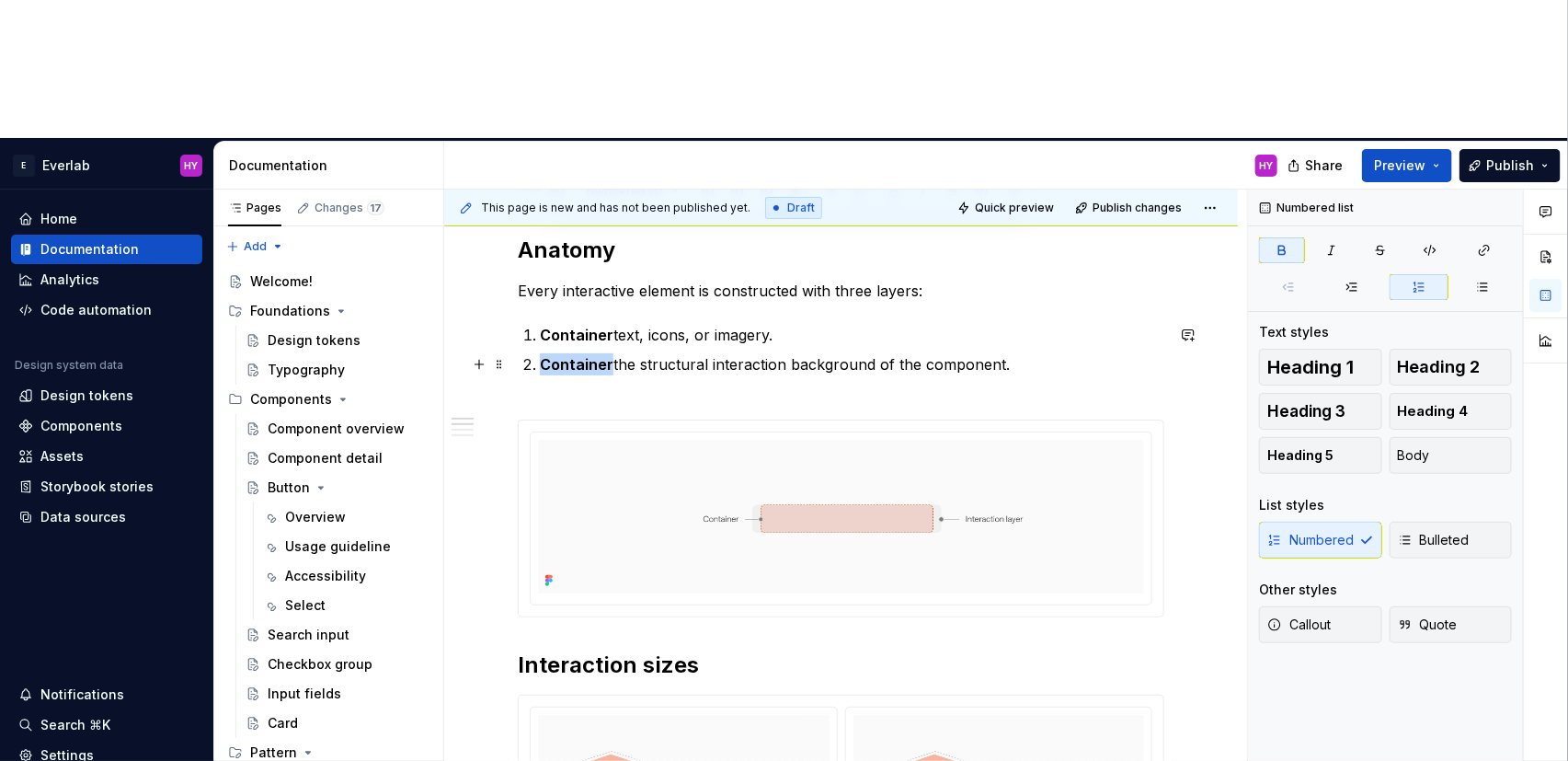
click at [541, 353] on p "Container the structural interaction background of the component." at bounding box center [851, 374] width 624 height 44
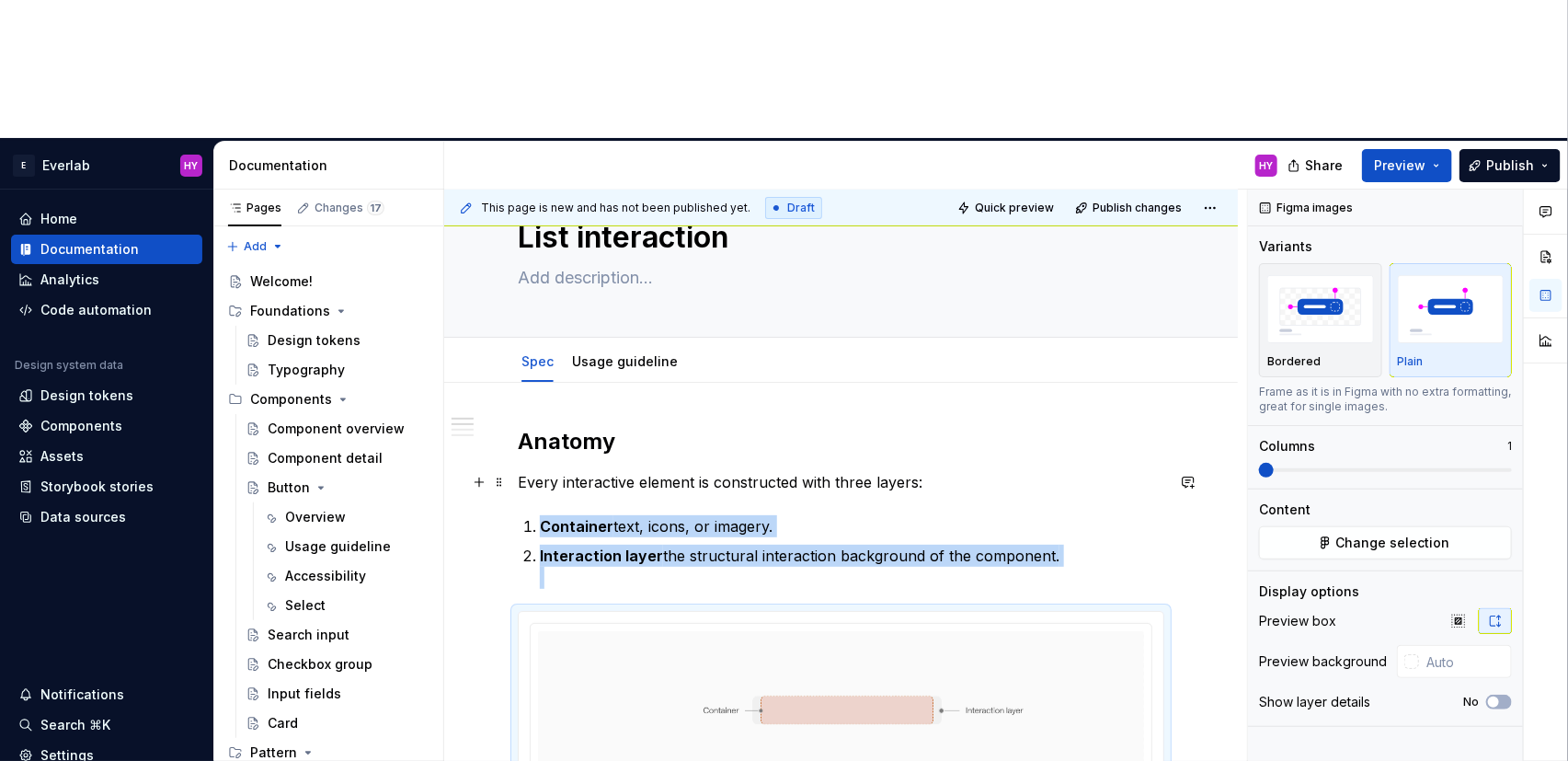
scroll to position [0, 0]
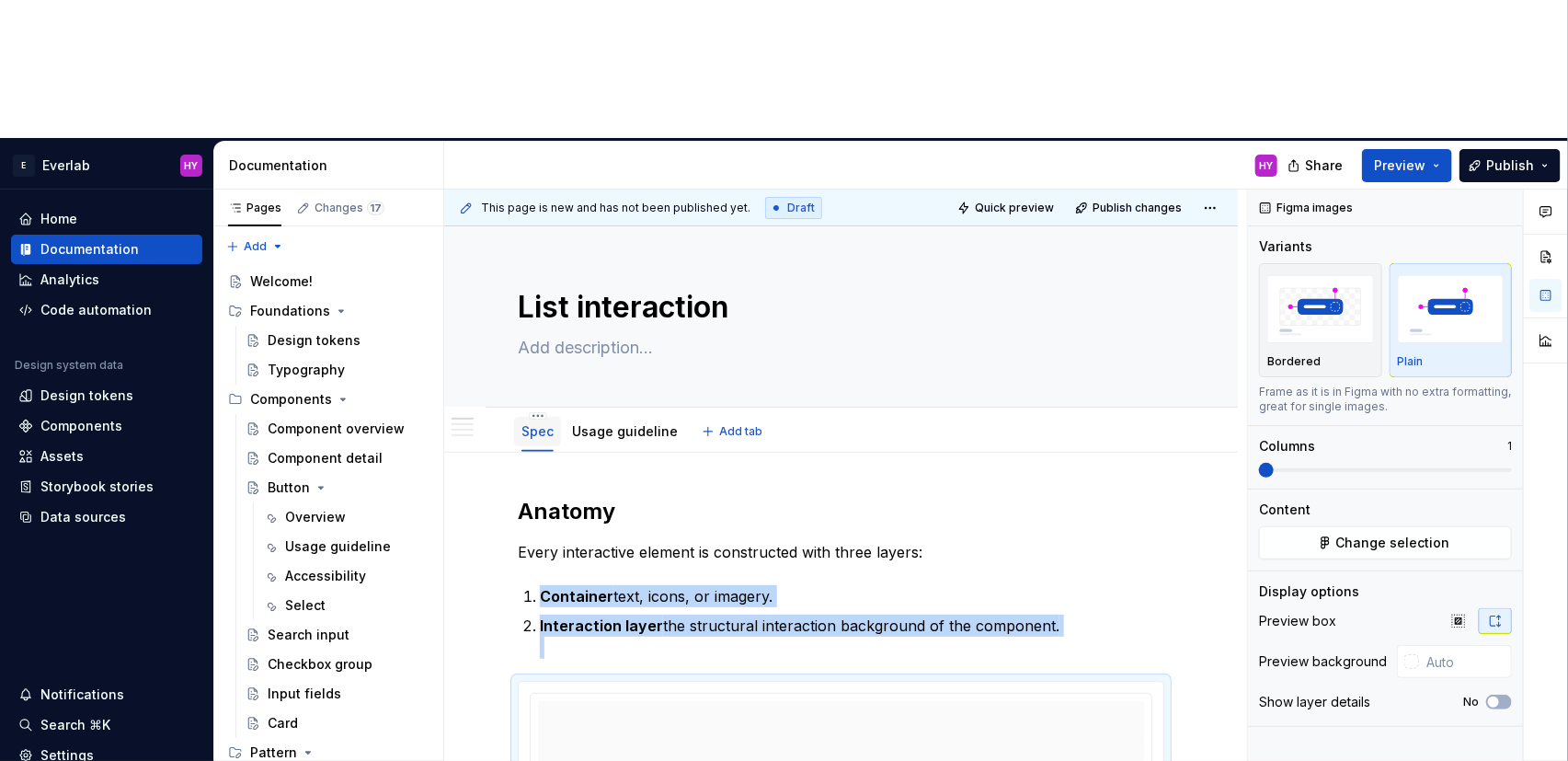
click at [542, 423] on link "Spec" at bounding box center [537, 431] width 32 height 16
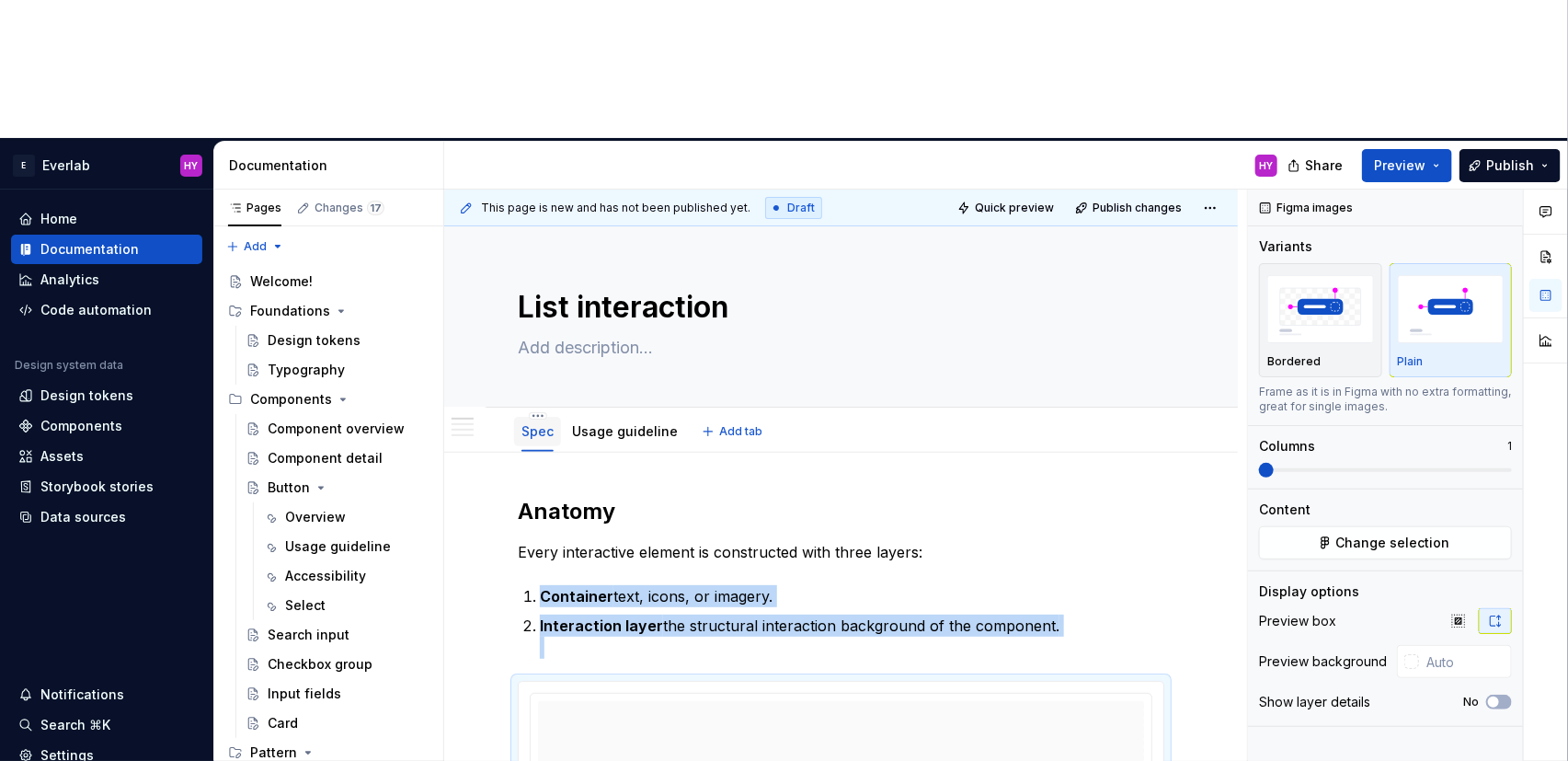
click at [542, 423] on link "Spec" at bounding box center [537, 431] width 32 height 16
click at [532, 277] on html "E Everlab HY Home Documentation Analytics Code automation Design system data De…" at bounding box center [784, 380] width 1568 height 761
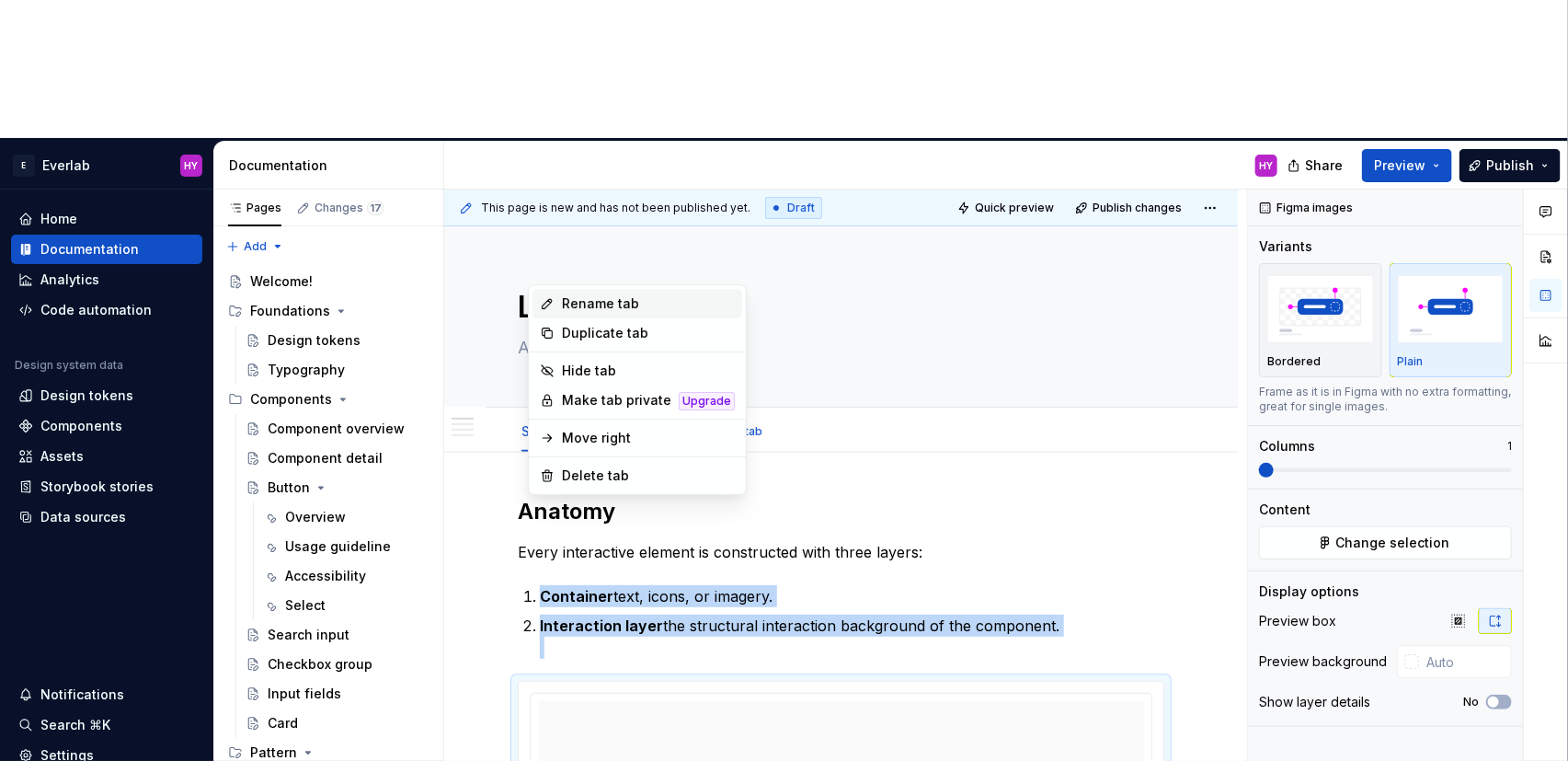
click at [592, 303] on div "Rename tab" at bounding box center [648, 304] width 173 height 19
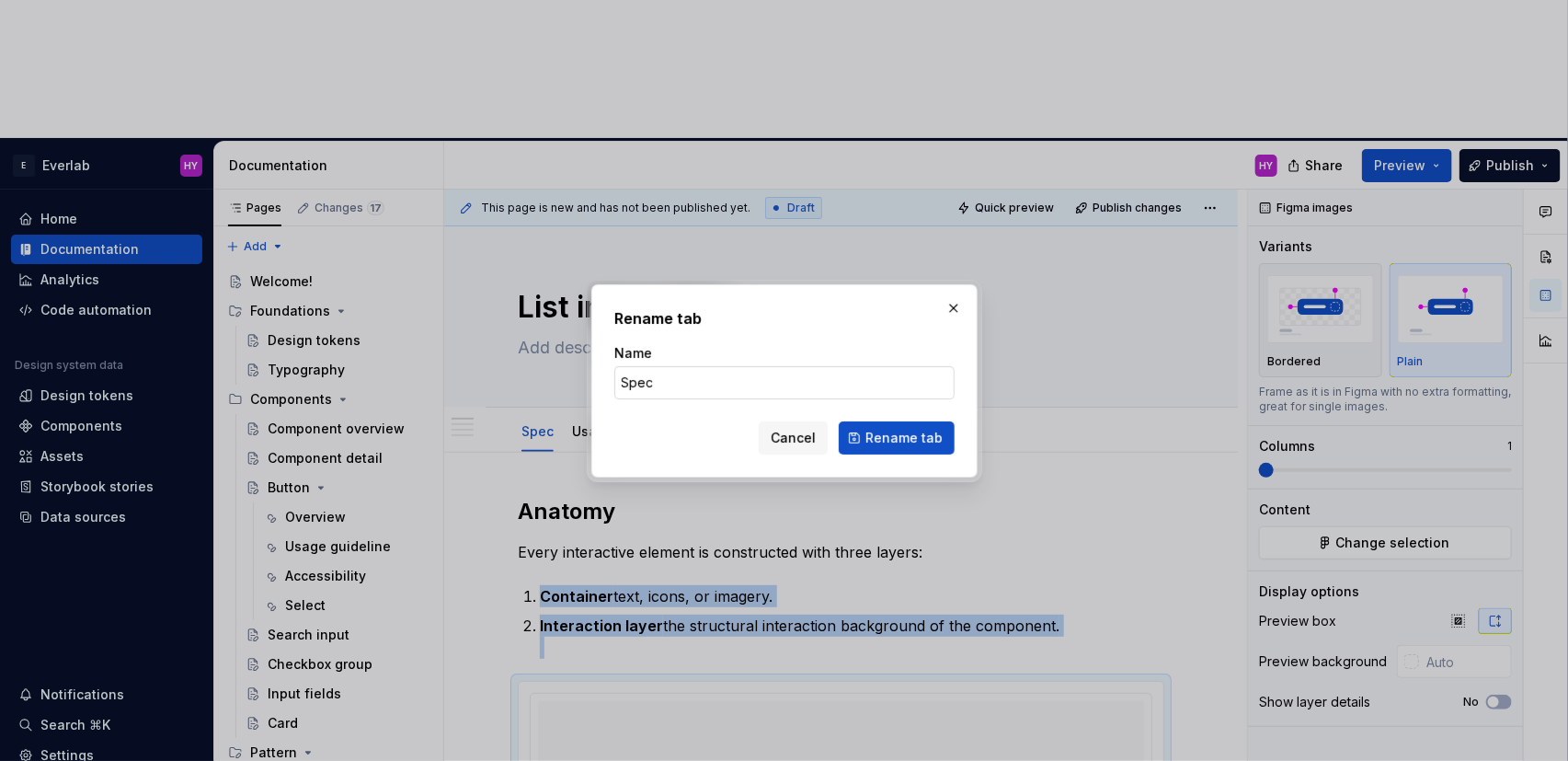
type textarea "*"
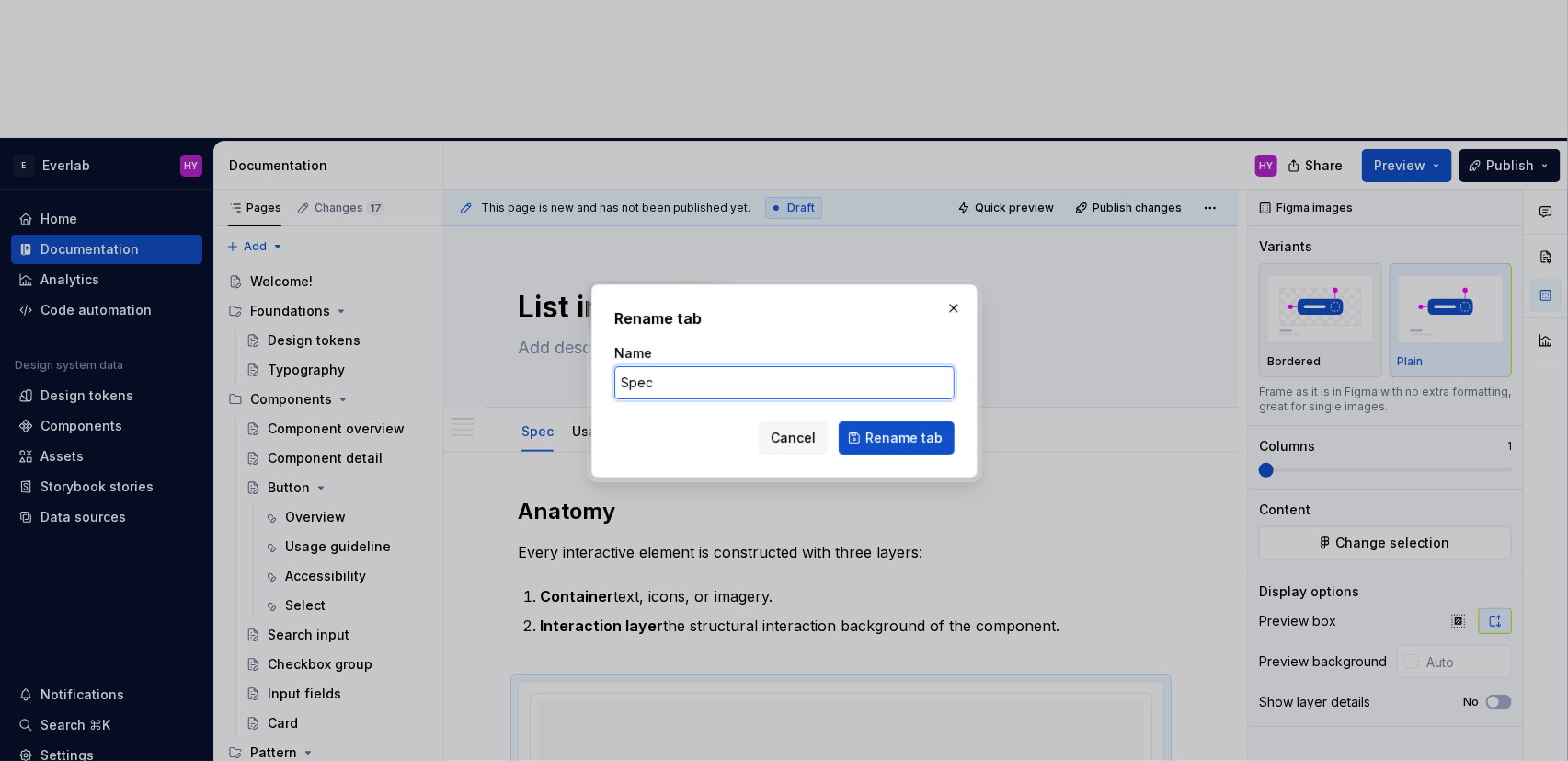
drag, startPoint x: 675, startPoint y: 383, endPoint x: 610, endPoint y: 379, distance: 65.1
click at [610, 379] on div "Rename tab Name Spec Cancel Rename tab" at bounding box center [784, 381] width 386 height 193
type input "Overview"
click button "Rename tab" at bounding box center [896, 437] width 116 height 33
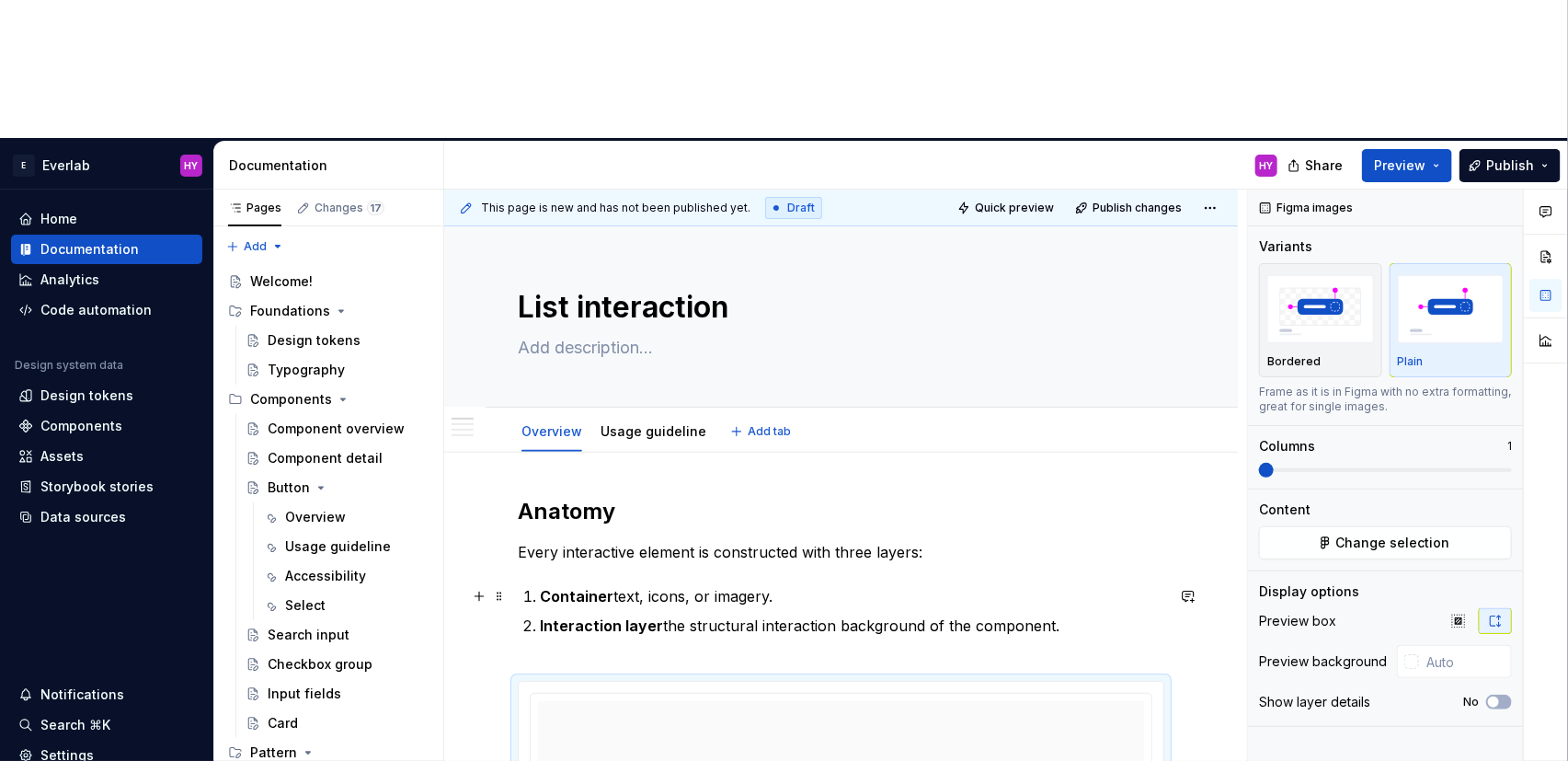
type textarea "*"
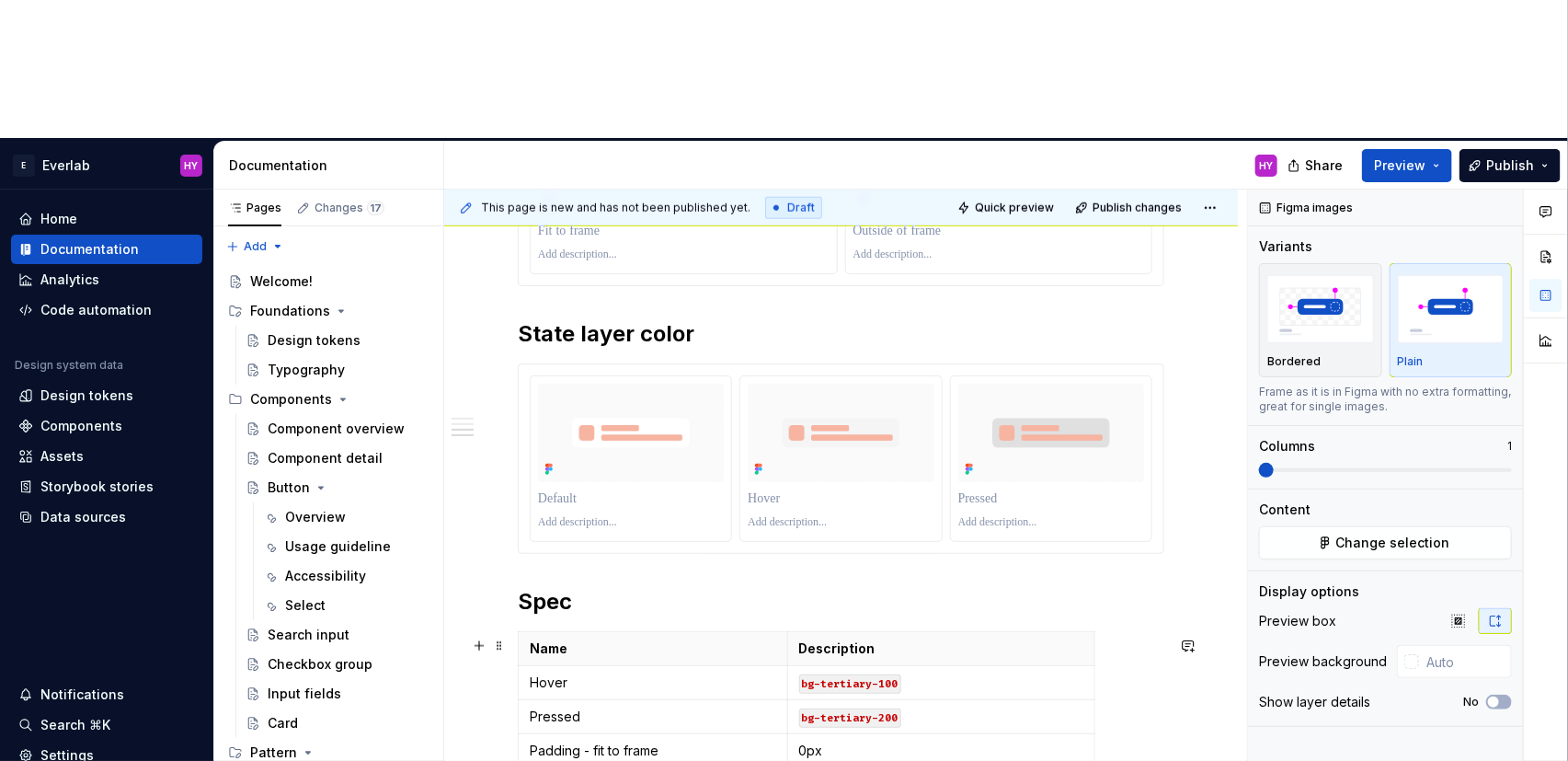
scroll to position [913, 0]
click at [865, 637] on p "Description" at bounding box center [941, 646] width 284 height 19
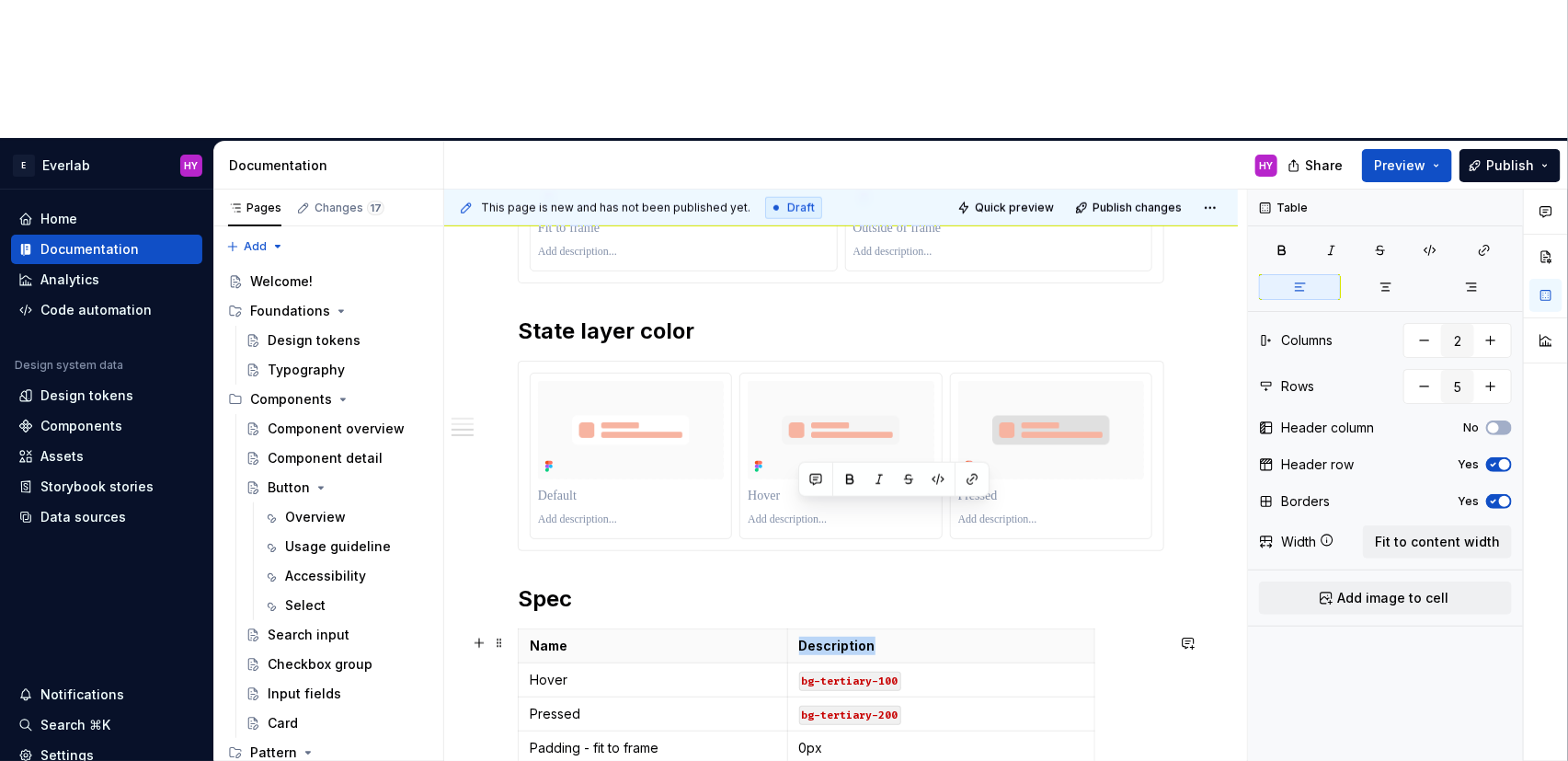
click at [865, 637] on p "Description" at bounding box center [941, 646] width 284 height 19
click at [633, 637] on p "Name" at bounding box center [652, 646] width 246 height 19
click at [1096, 581] on icon "button" at bounding box center [1095, 579] width 15 height 15
type input "3"
click at [1106, 628] on th at bounding box center [1112, 645] width 33 height 34
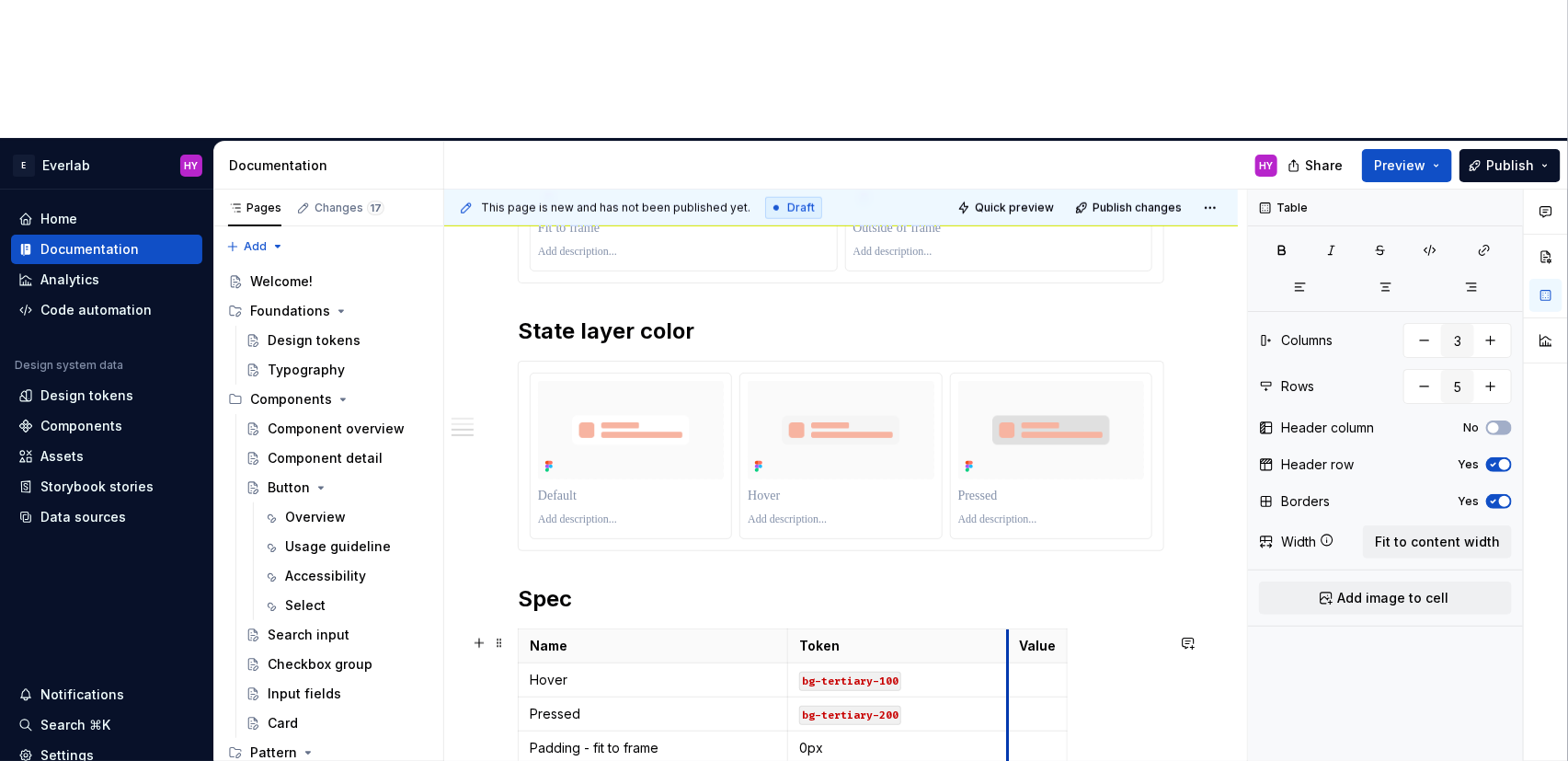
drag, startPoint x: 1098, startPoint y: 507, endPoint x: 1009, endPoint y: 515, distance: 89.4
click at [1009, 628] on th "Value" at bounding box center [1038, 645] width 60 height 34
drag, startPoint x: 1080, startPoint y: 514, endPoint x: 1122, endPoint y: 516, distance: 42.0
click at [1122, 628] on div "Name Token Value Hover bg-tertiary-100 Pressed bg-tertiary-200 Padding - fit to…" at bounding box center [840, 717] width 646 height 179
drag, startPoint x: 1111, startPoint y: 510, endPoint x: 1142, endPoint y: 516, distance: 31.6
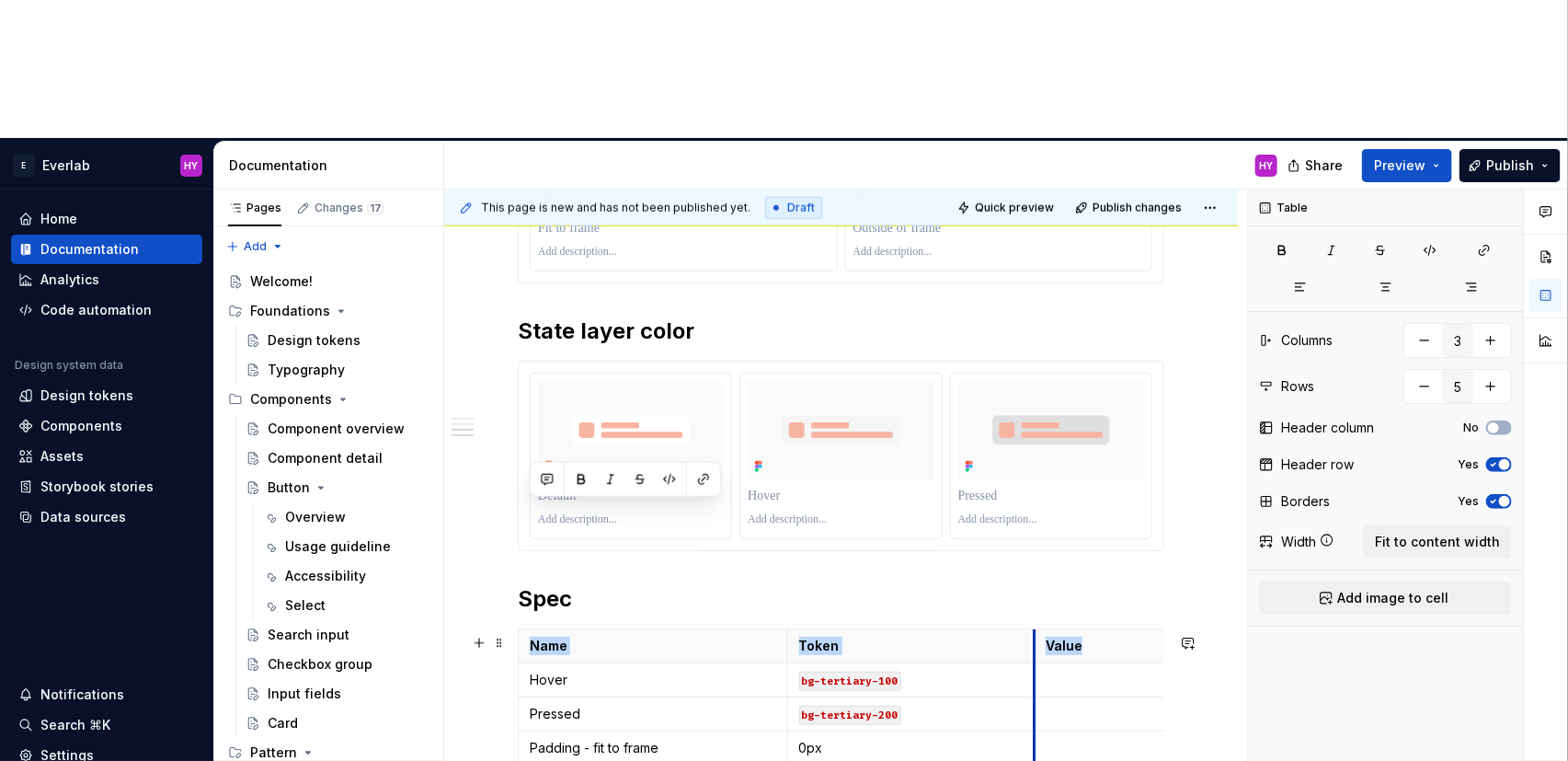
drag, startPoint x: 1007, startPoint y: 510, endPoint x: 1035, endPoint y: 509, distance: 28.0
click at [1035, 628] on th "Value" at bounding box center [1102, 645] width 136 height 34
click at [620, 584] on h2 "Spec" at bounding box center [840, 598] width 646 height 29
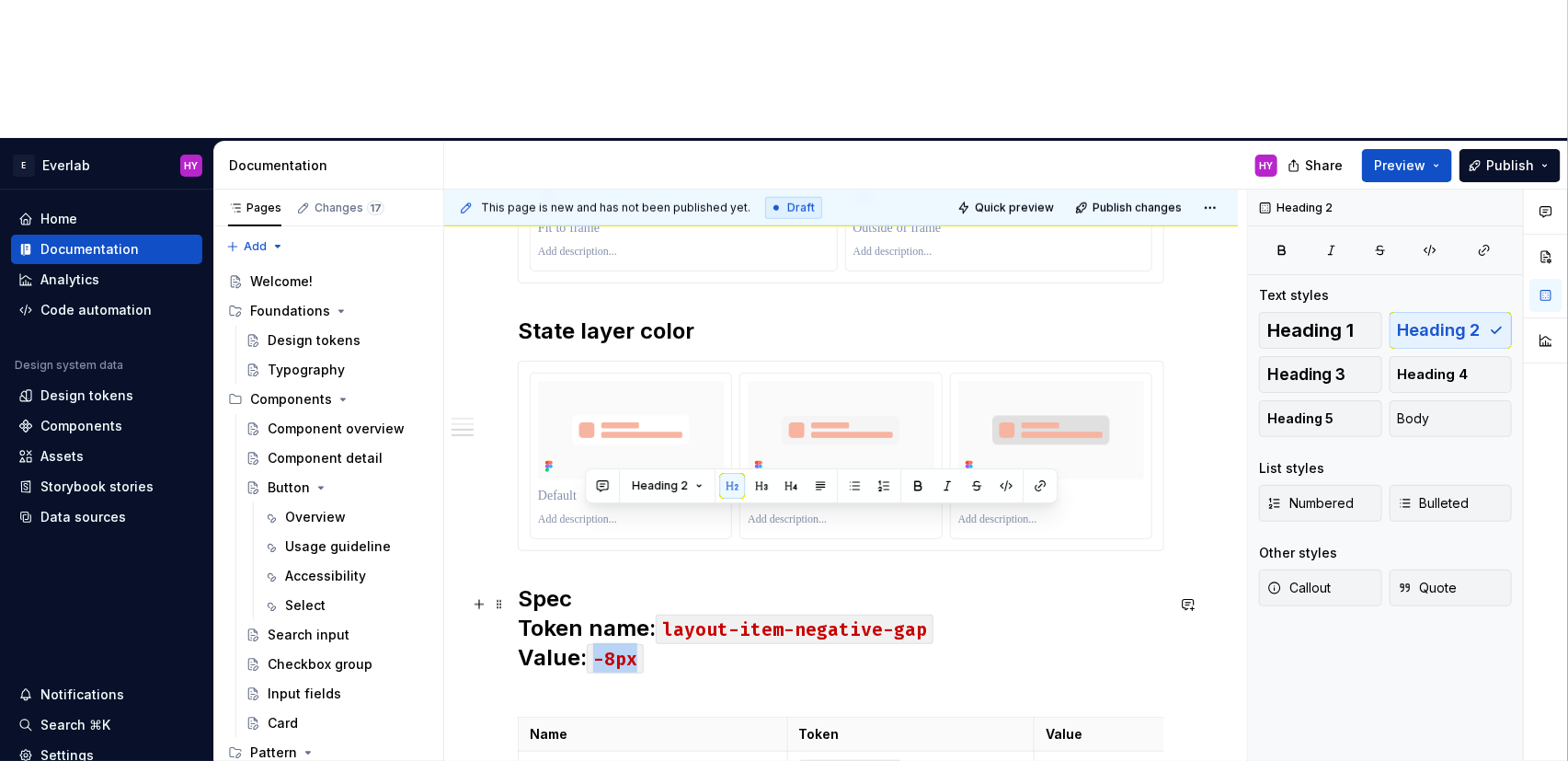
drag, startPoint x: 674, startPoint y: 536, endPoint x: 585, endPoint y: 524, distance: 89.8
click at [585, 584] on h2 "Spec Token name : layout-item-negative-gap Value : -8px" at bounding box center [840, 643] width 646 height 118
copy h2 "-8px"
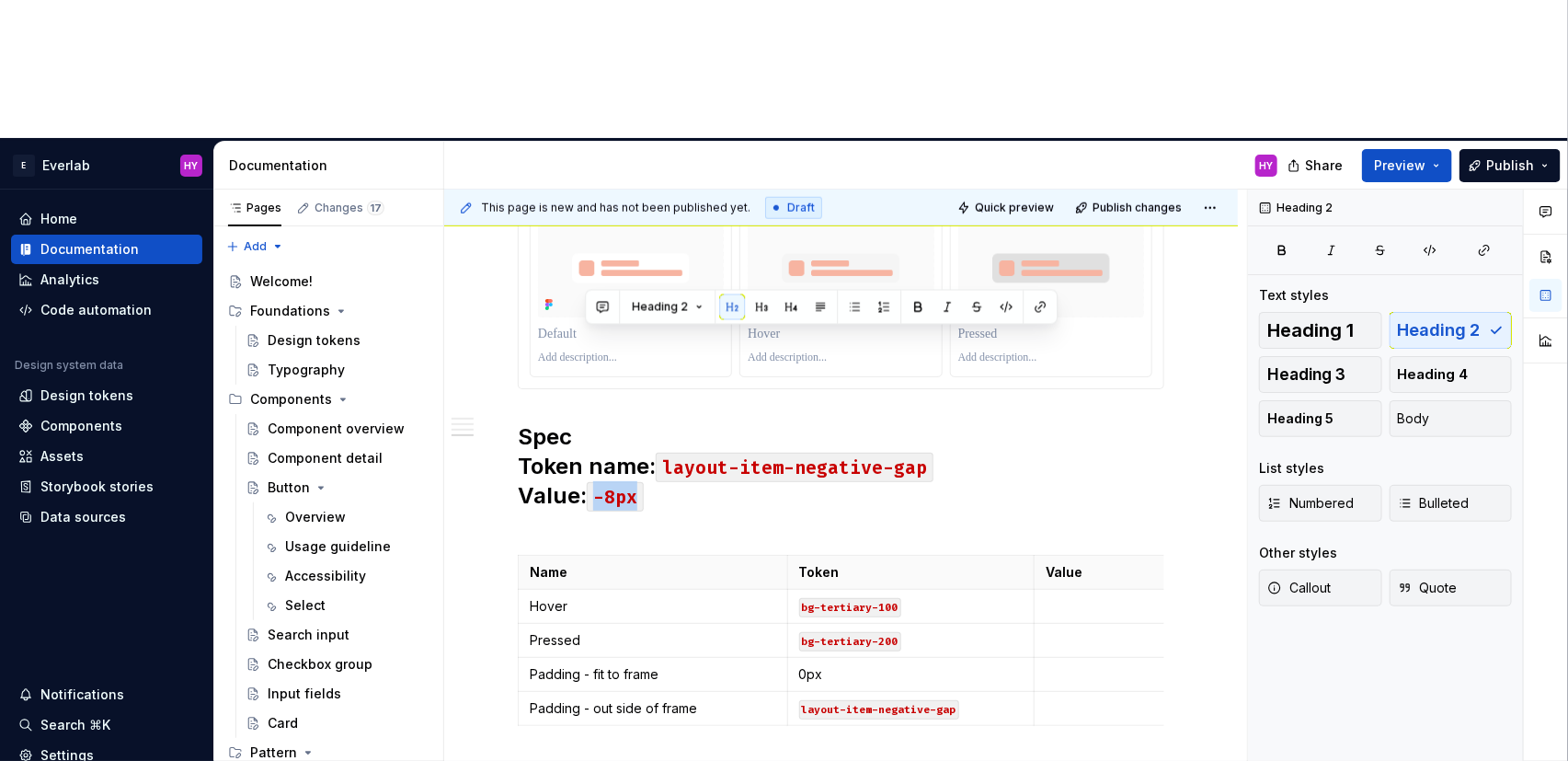
scroll to position [1092, 0]
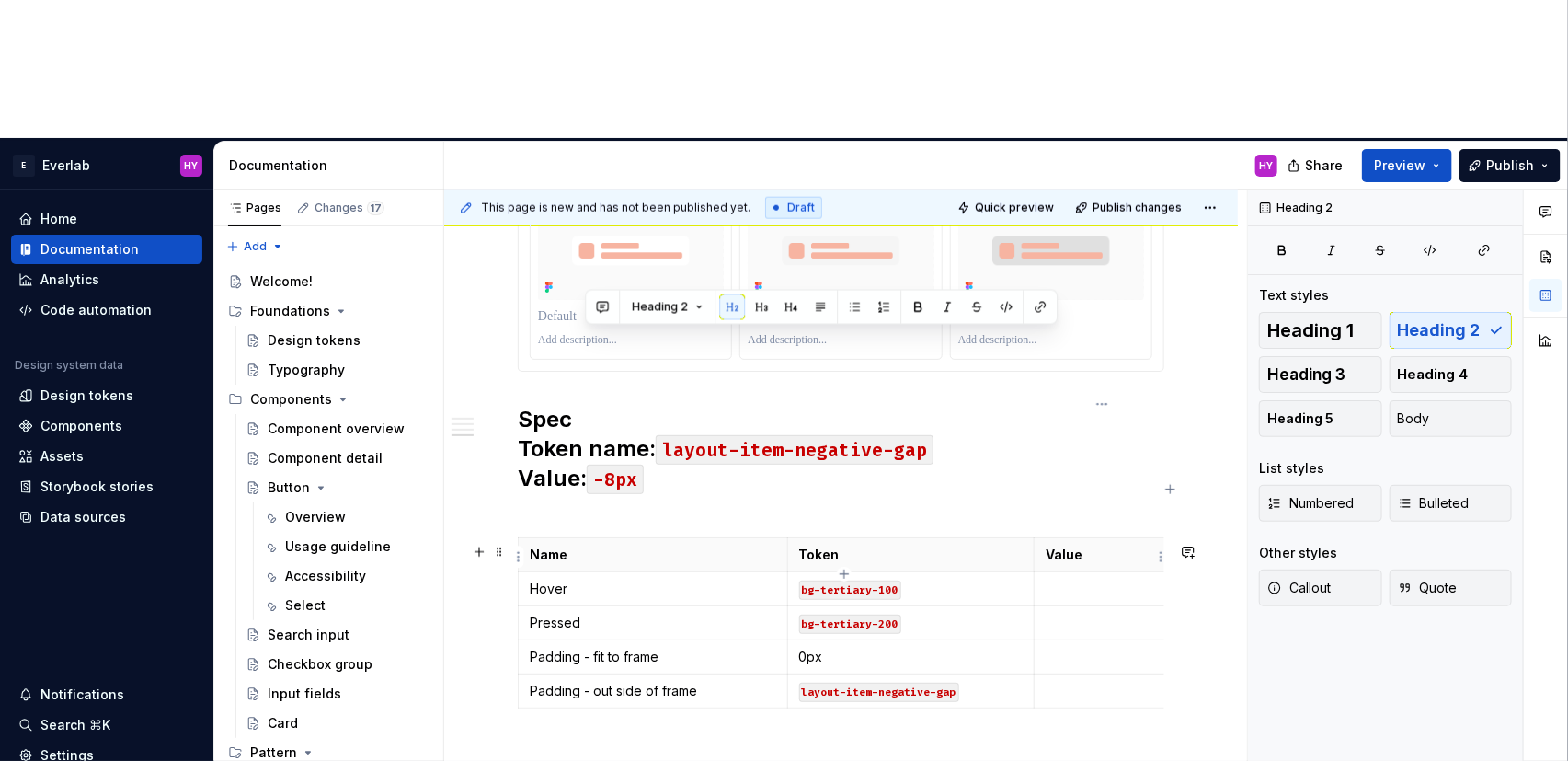
click at [1133, 681] on p at bounding box center [1102, 691] width 113 height 19
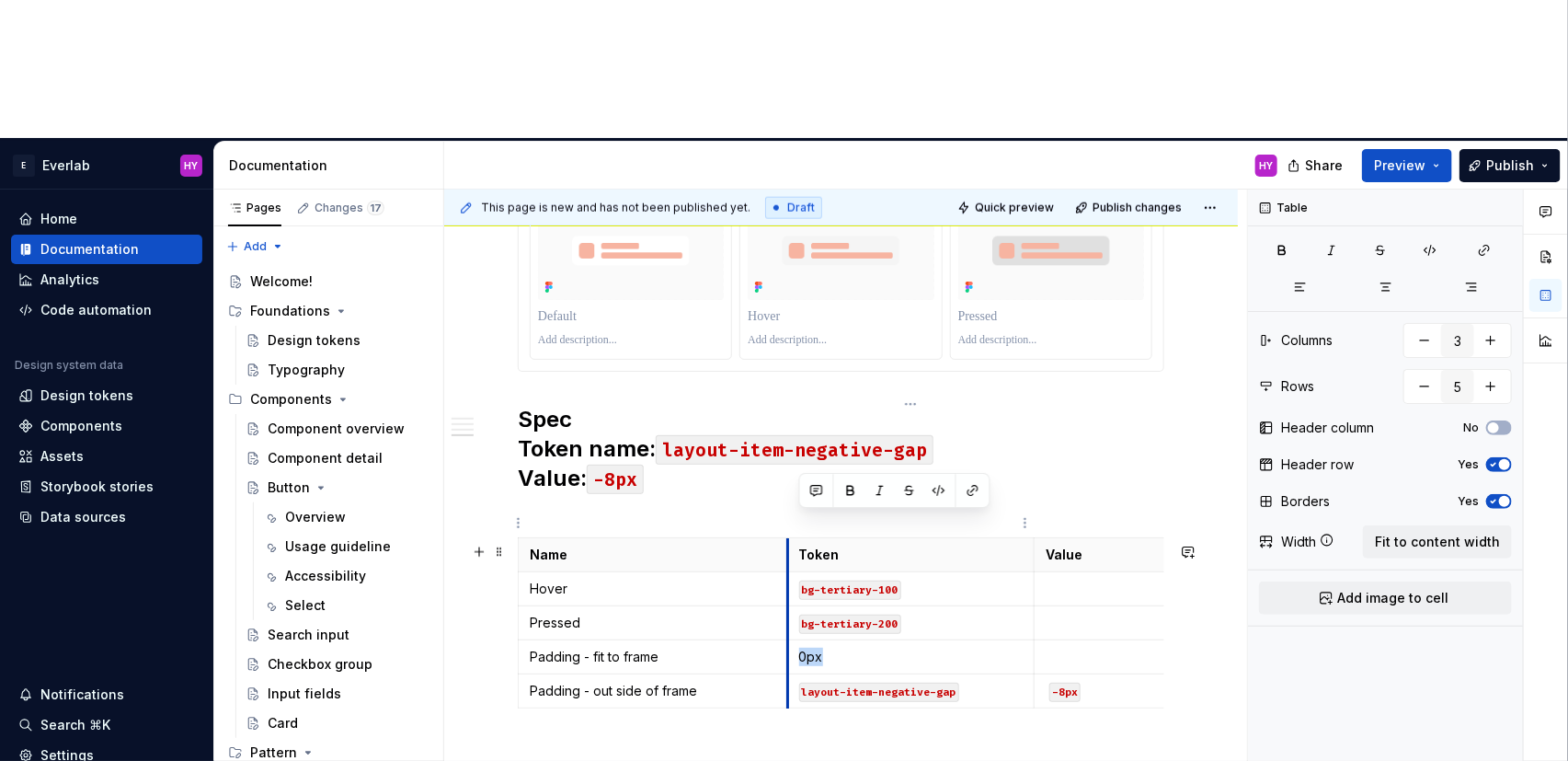
drag, startPoint x: 879, startPoint y: 526, endPoint x: 788, endPoint y: 522, distance: 91.1
click at [788, 639] on td "0px" at bounding box center [910, 656] width 247 height 34
click at [1076, 648] on p at bounding box center [1102, 657] width 113 height 19
click at [1062, 649] on code "-8px" at bounding box center [1065, 658] width 31 height 20
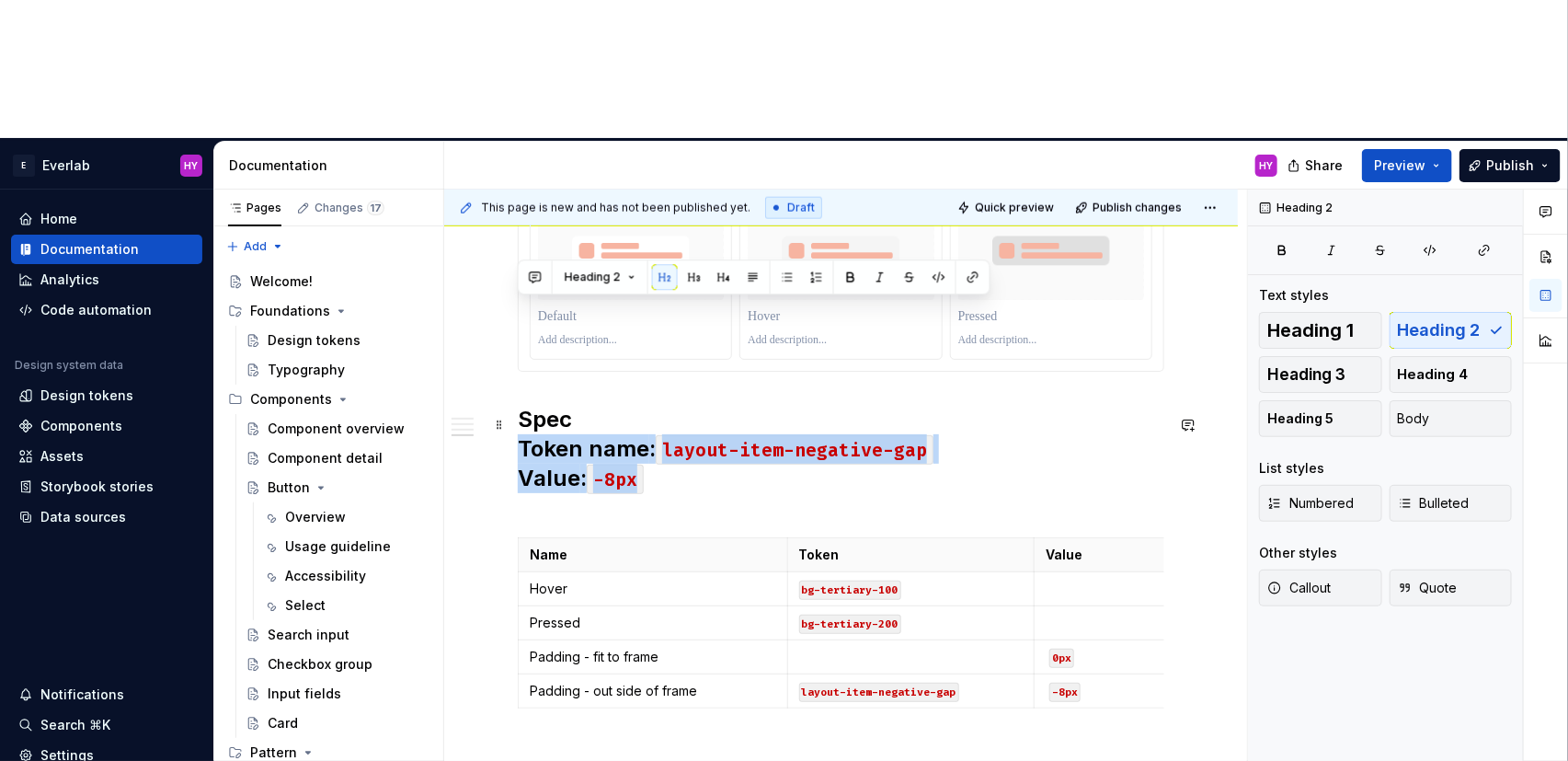
drag, startPoint x: 658, startPoint y: 358, endPoint x: 509, endPoint y: 318, distance: 154.3
click at [509, 318] on div "Anatomy Every interactive element is constructed with three layers: Container t…" at bounding box center [841, 185] width 793 height 1649
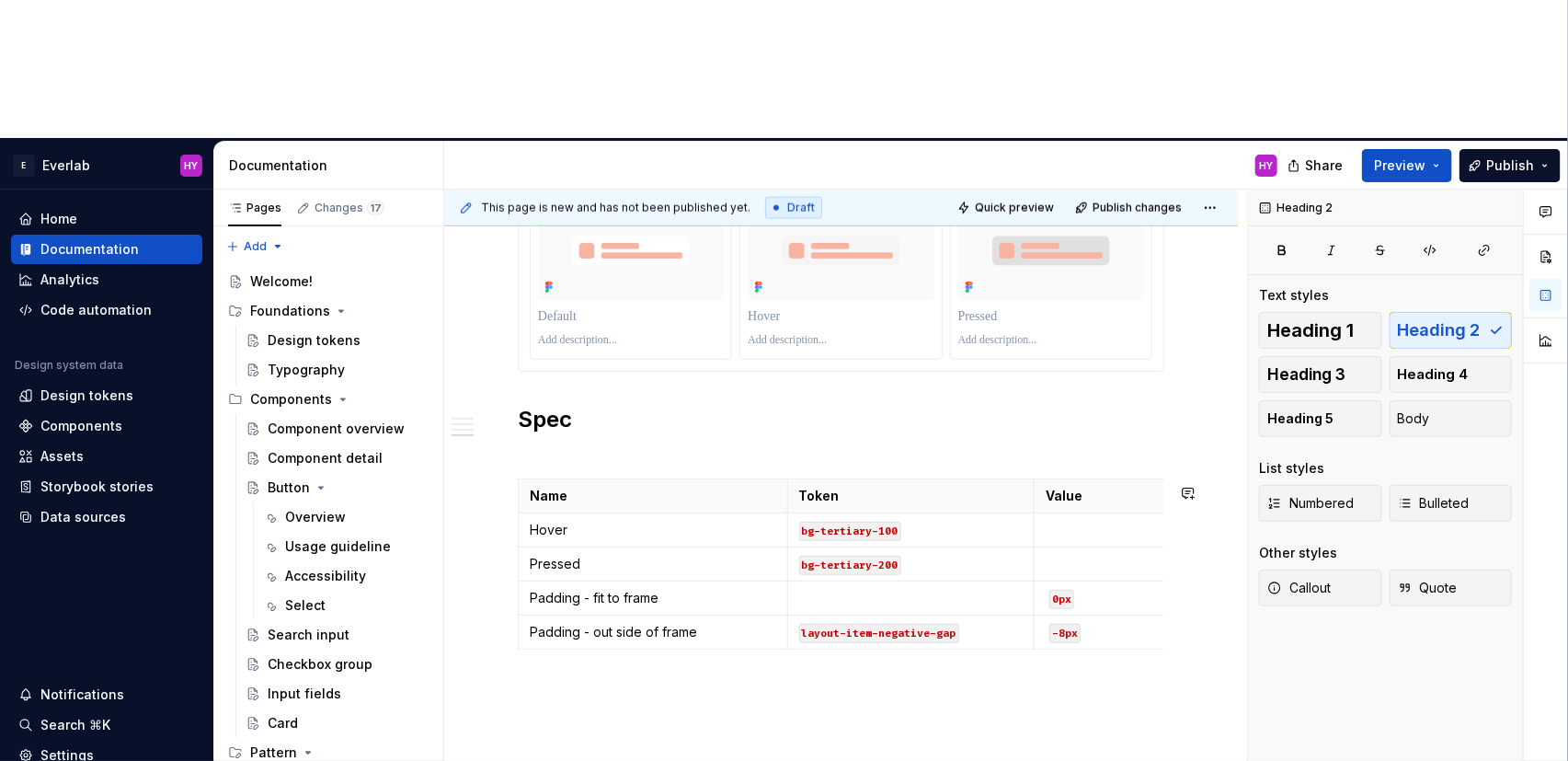
click at [961, 638] on div "Anatomy Every interactive element is constructed with three layers: Container t…" at bounding box center [841, 156] width 793 height 1591
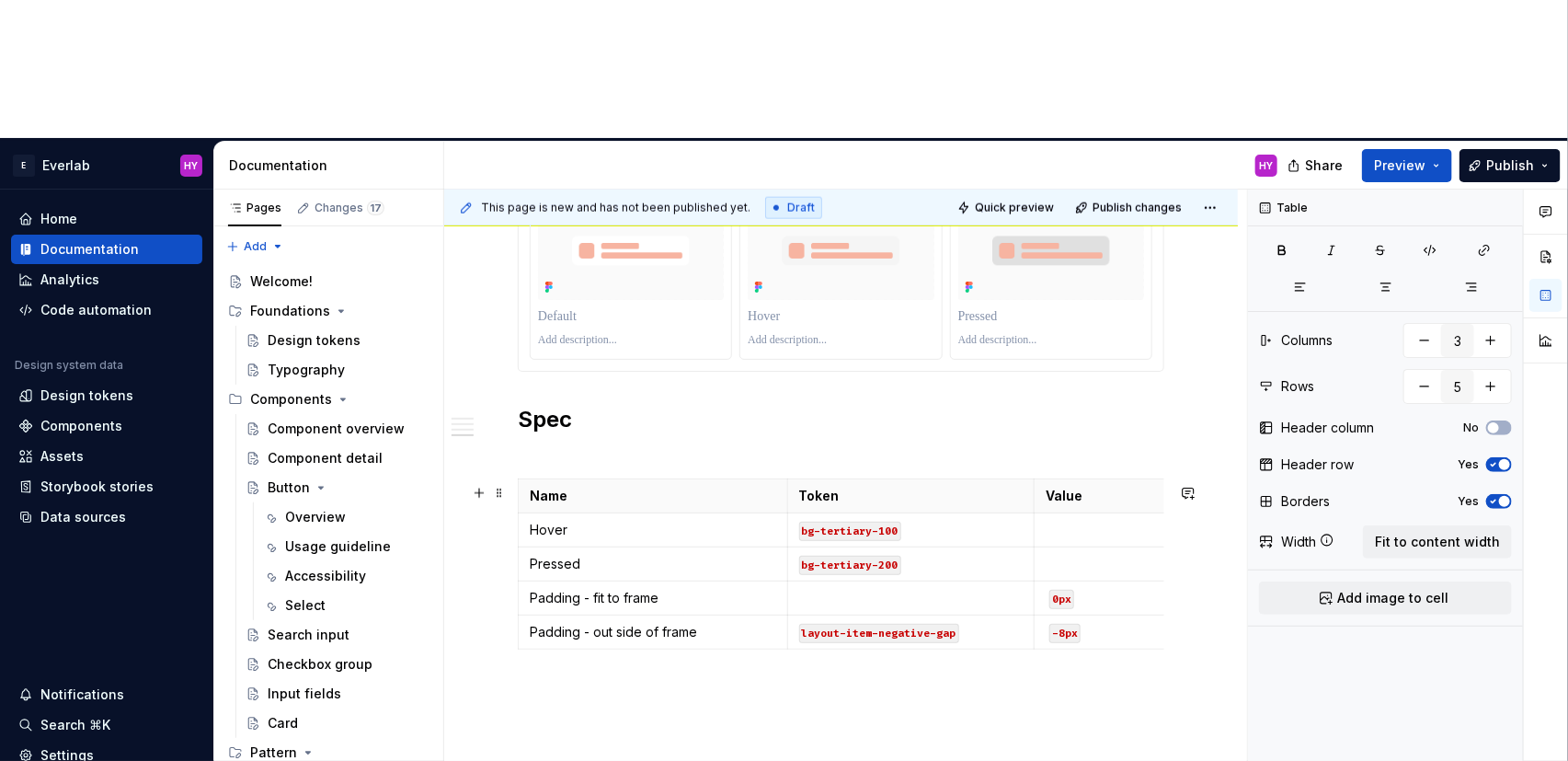
click at [541, 589] on p "Padding - fit to frame" at bounding box center [652, 598] width 246 height 19
click at [527, 580] on td "Padding - fit to frame" at bounding box center [653, 597] width 269 height 34
click at [574, 580] on td "Conatiner Padding - fit to frame" at bounding box center [653, 597] width 269 height 34
drag, startPoint x: 588, startPoint y: 461, endPoint x: 525, endPoint y: 462, distance: 63.0
click at [525, 580] on td "Conatiner Padding - fit to frame" at bounding box center [653, 597] width 269 height 34
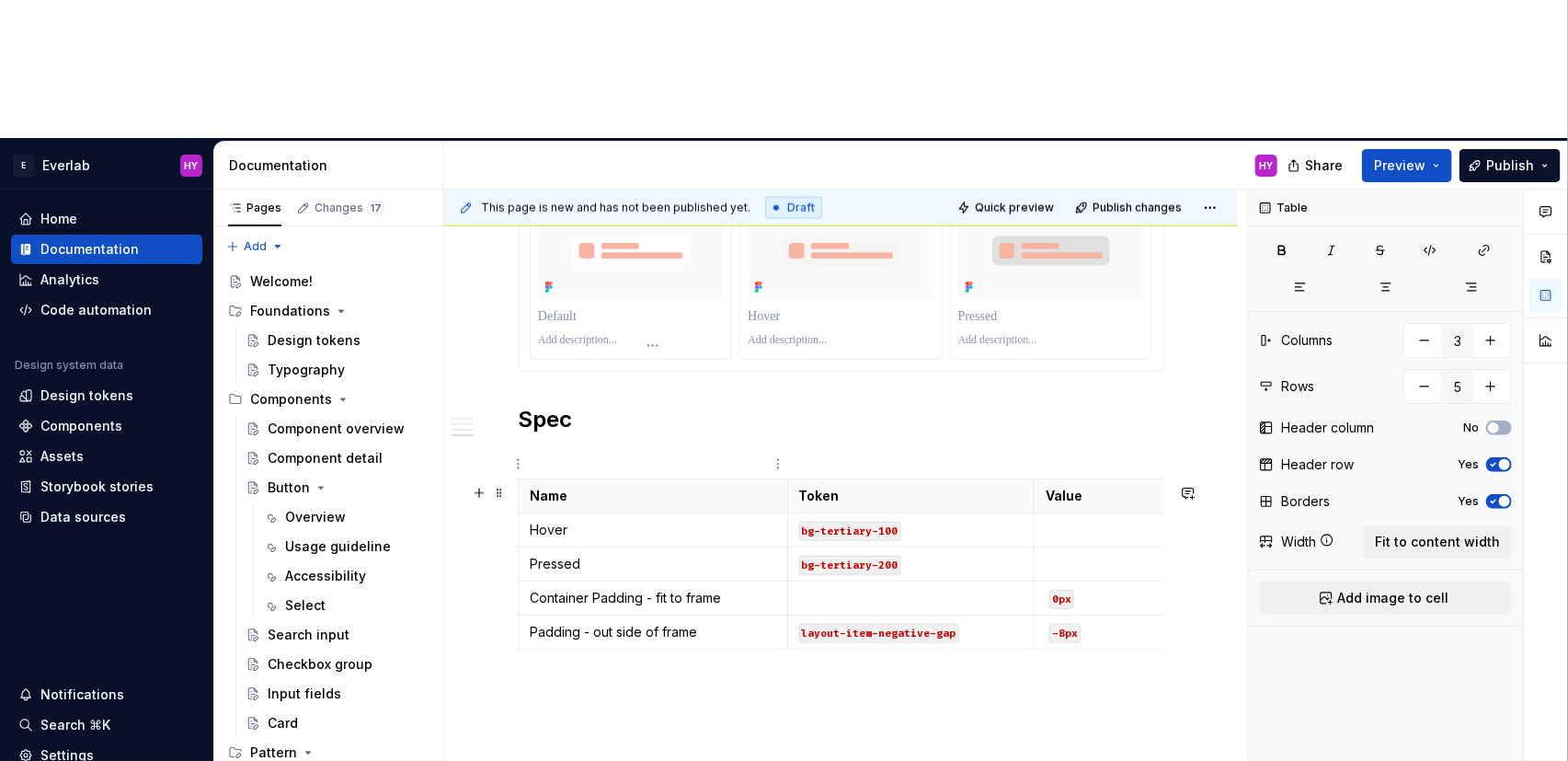
click at [599, 589] on p "Container Padding - fit to frame" at bounding box center [652, 598] width 246 height 19
click at [609, 622] on p "Padding - out side of frame" at bounding box center [652, 632] width 246 height 19
drag, startPoint x: 643, startPoint y: 462, endPoint x: 531, endPoint y: 464, distance: 112.0
click at [531, 589] on p "Container padding - fit to frame" at bounding box center [652, 598] width 246 height 19
copy p "Container padding"
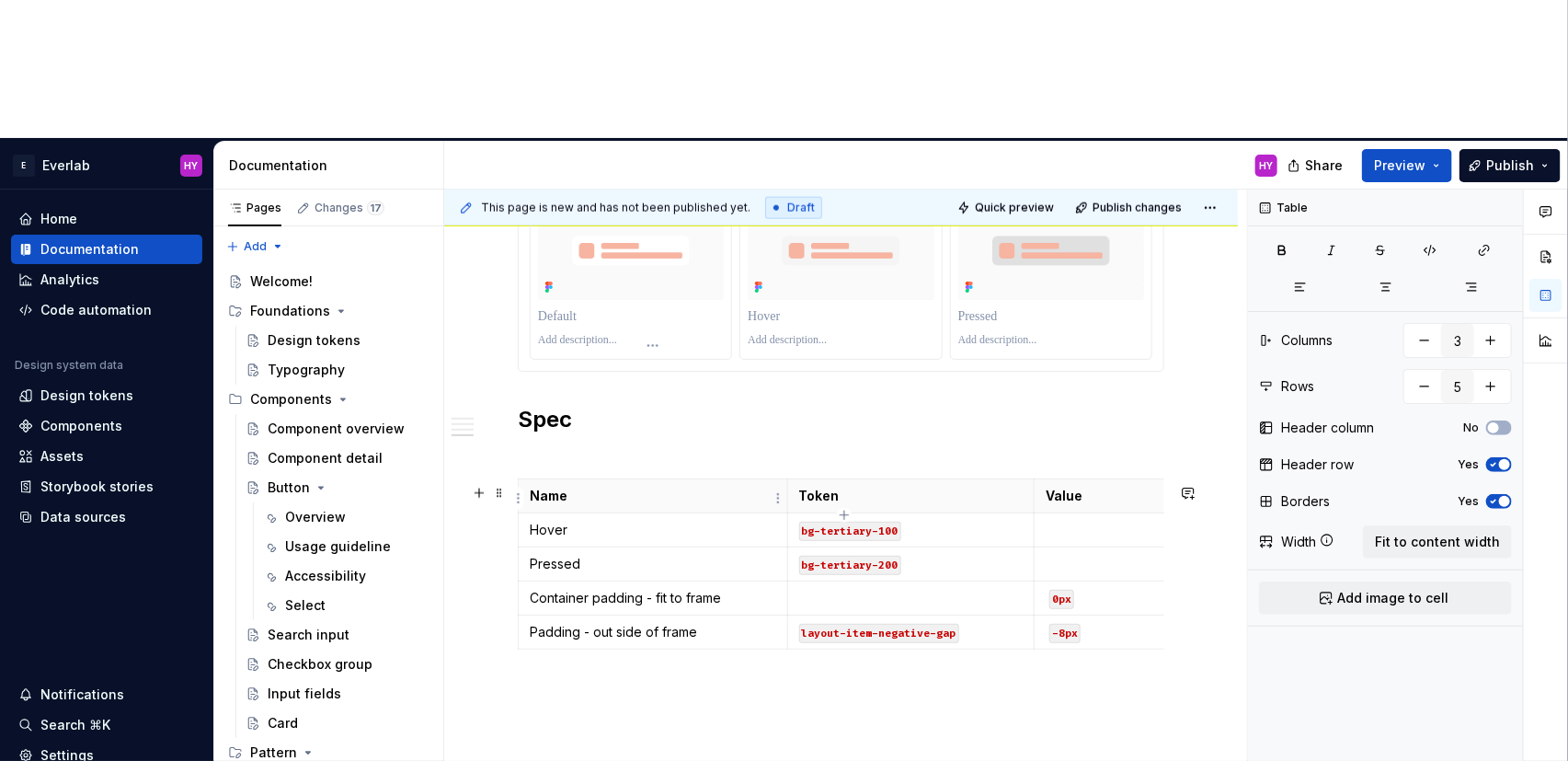
click at [548, 622] on p "Padding - out side of frame" at bounding box center [652, 632] width 246 height 19
drag, startPoint x: 578, startPoint y: 497, endPoint x: 524, endPoint y: 496, distance: 54.0
click at [524, 615] on td "Padding - out side of frame" at bounding box center [653, 632] width 269 height 34
drag, startPoint x: 788, startPoint y: 360, endPoint x: 796, endPoint y: 371, distance: 13.6
click at [797, 478] on th "Token" at bounding box center [920, 495] width 247 height 34
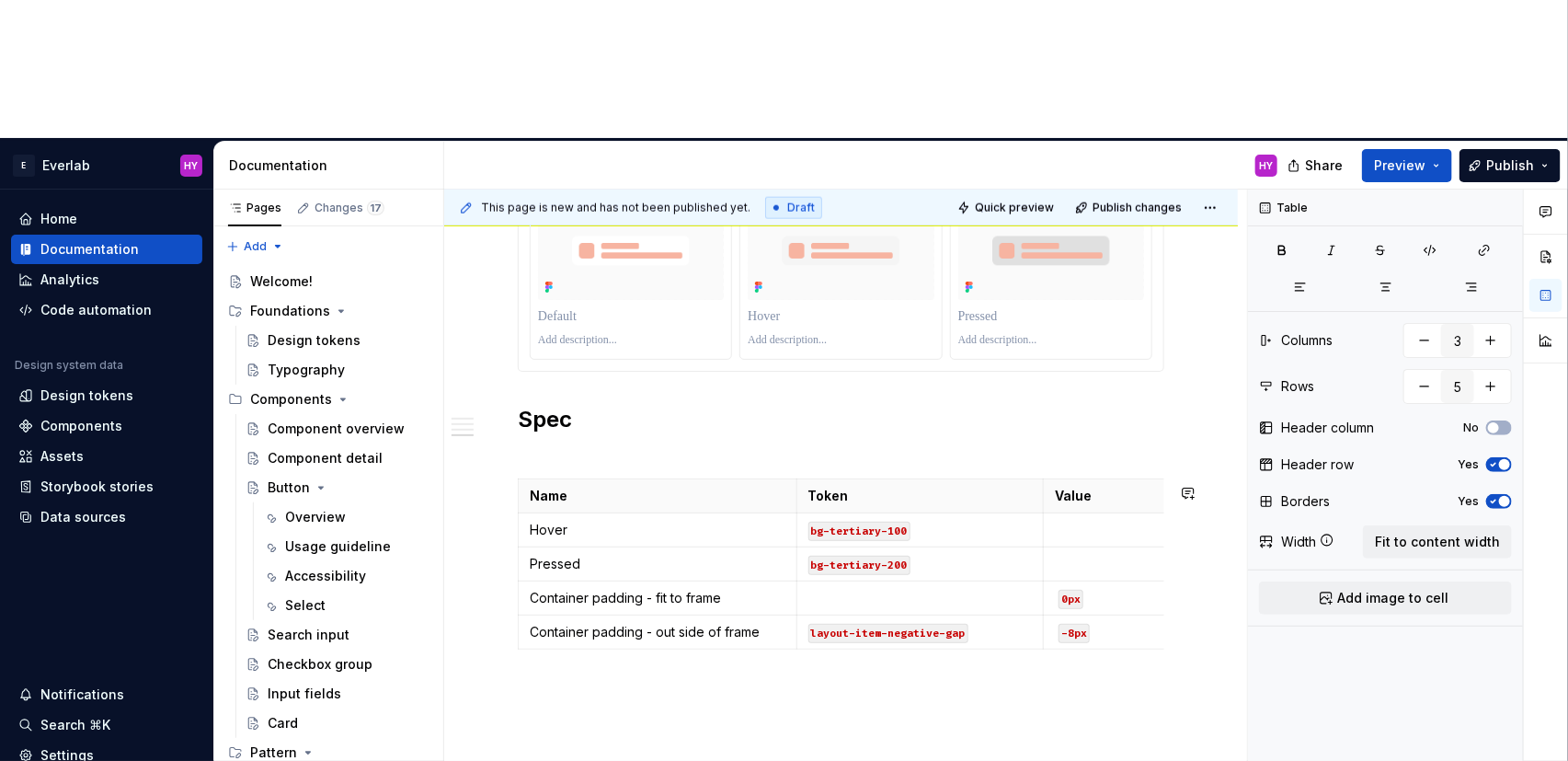
click at [768, 620] on div "Anatomy Every interactive element is constructed with three layers: Container t…" at bounding box center [841, 156] width 793 height 1591
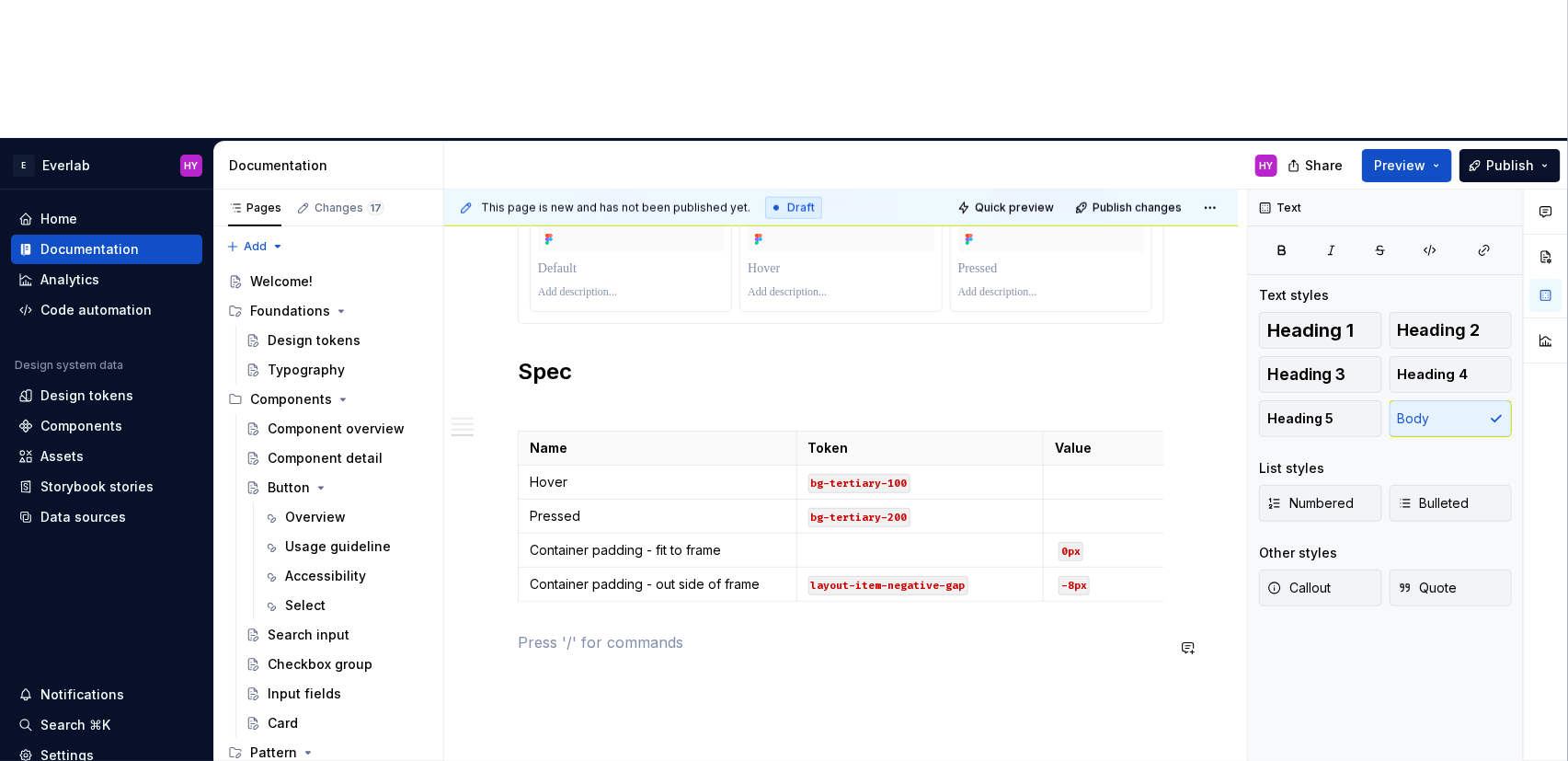
scroll to position [1134, 0]
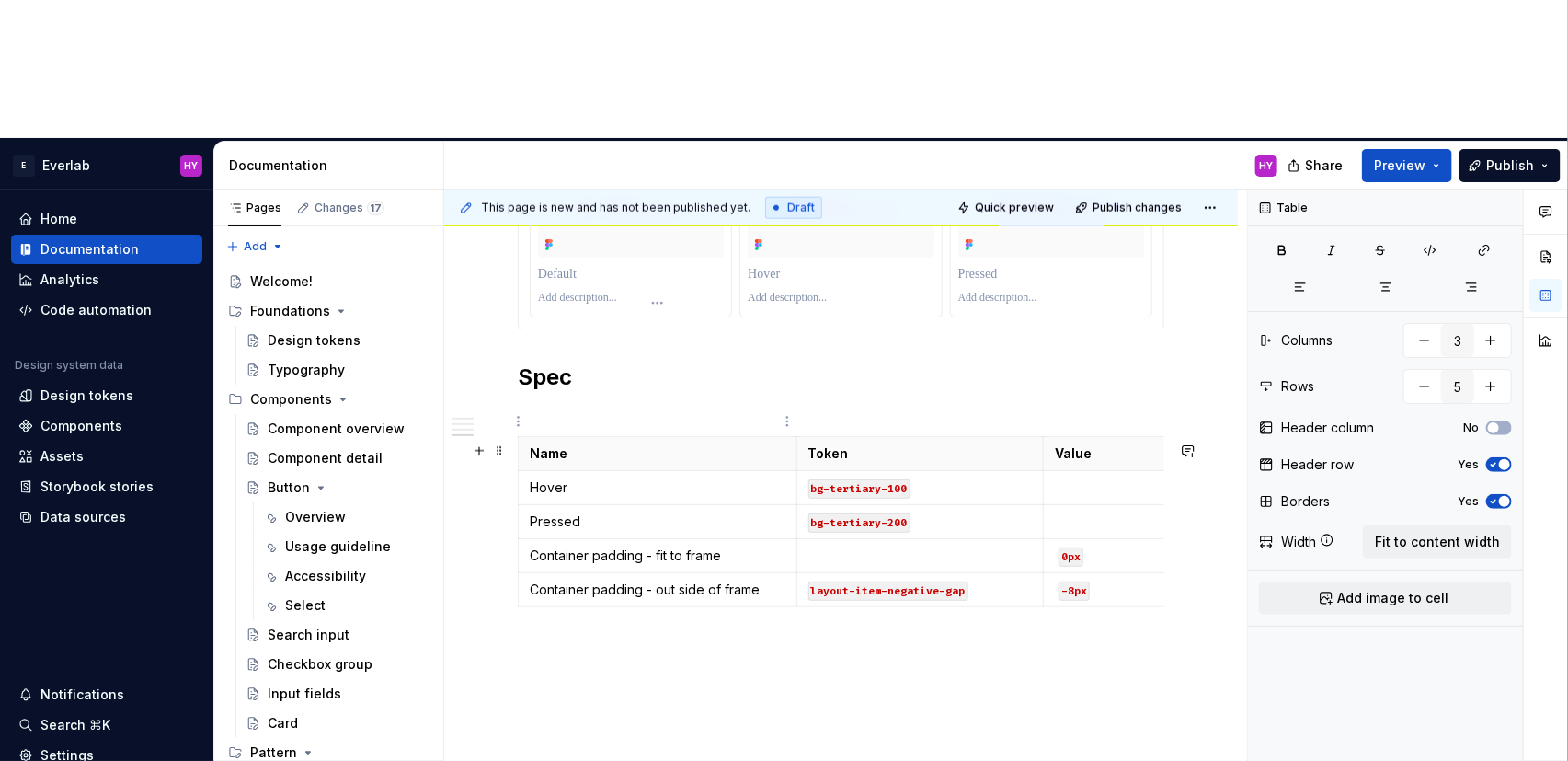
click at [573, 547] on p "Container padding - fit to frame" at bounding box center [657, 556] width 255 height 19
drag, startPoint x: 588, startPoint y: 421, endPoint x: 529, endPoint y: 419, distance: 59.0
click at [529, 538] on td "Container padding - fit to frame" at bounding box center [658, 555] width 279 height 34
click at [558, 580] on p "Container padding - out side of frame" at bounding box center [657, 590] width 255 height 19
drag, startPoint x: 589, startPoint y: 455, endPoint x: 528, endPoint y: 457, distance: 61.0
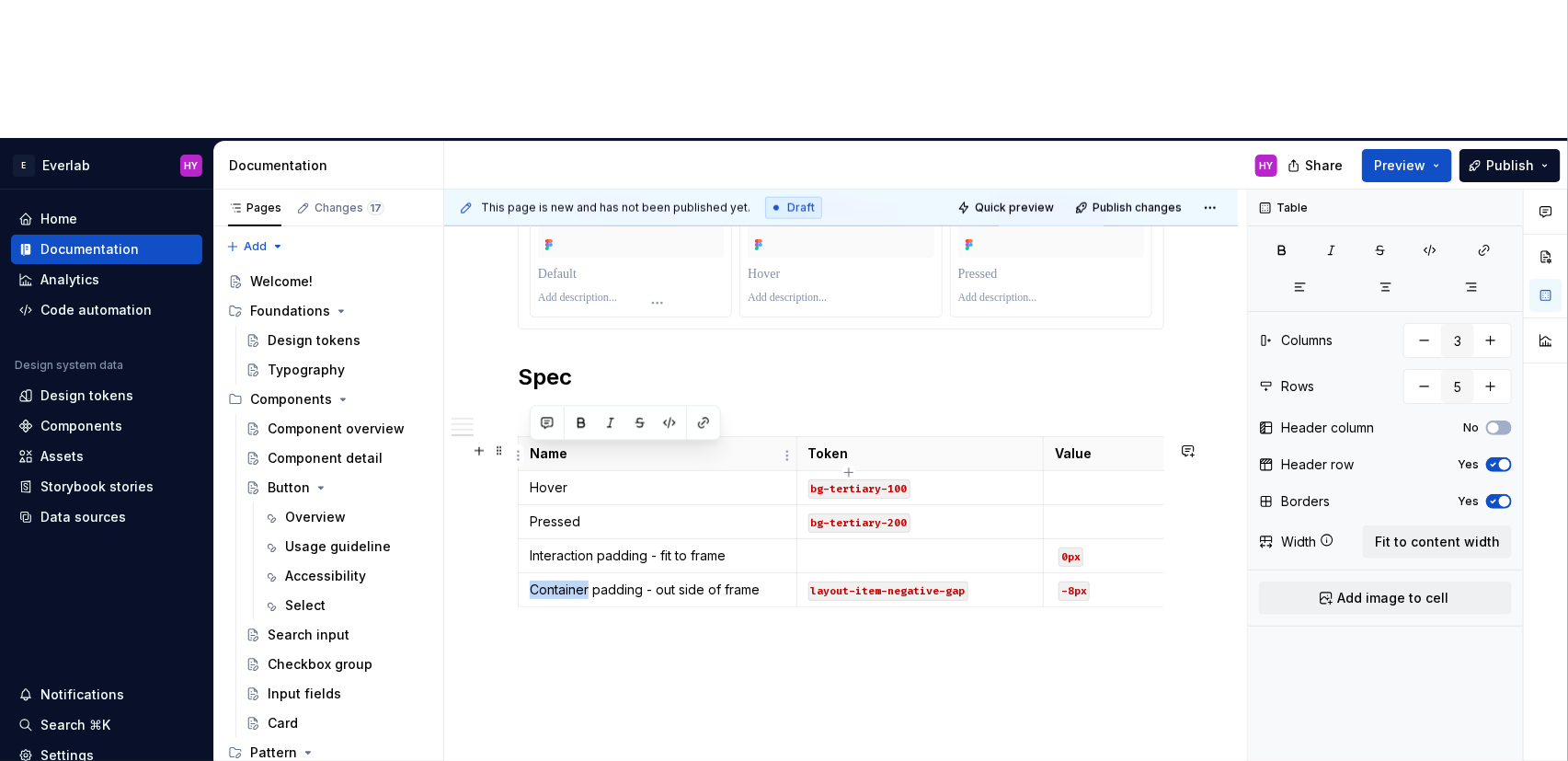
click at [528, 572] on td "Container padding - out side of frame" at bounding box center [658, 589] width 279 height 34
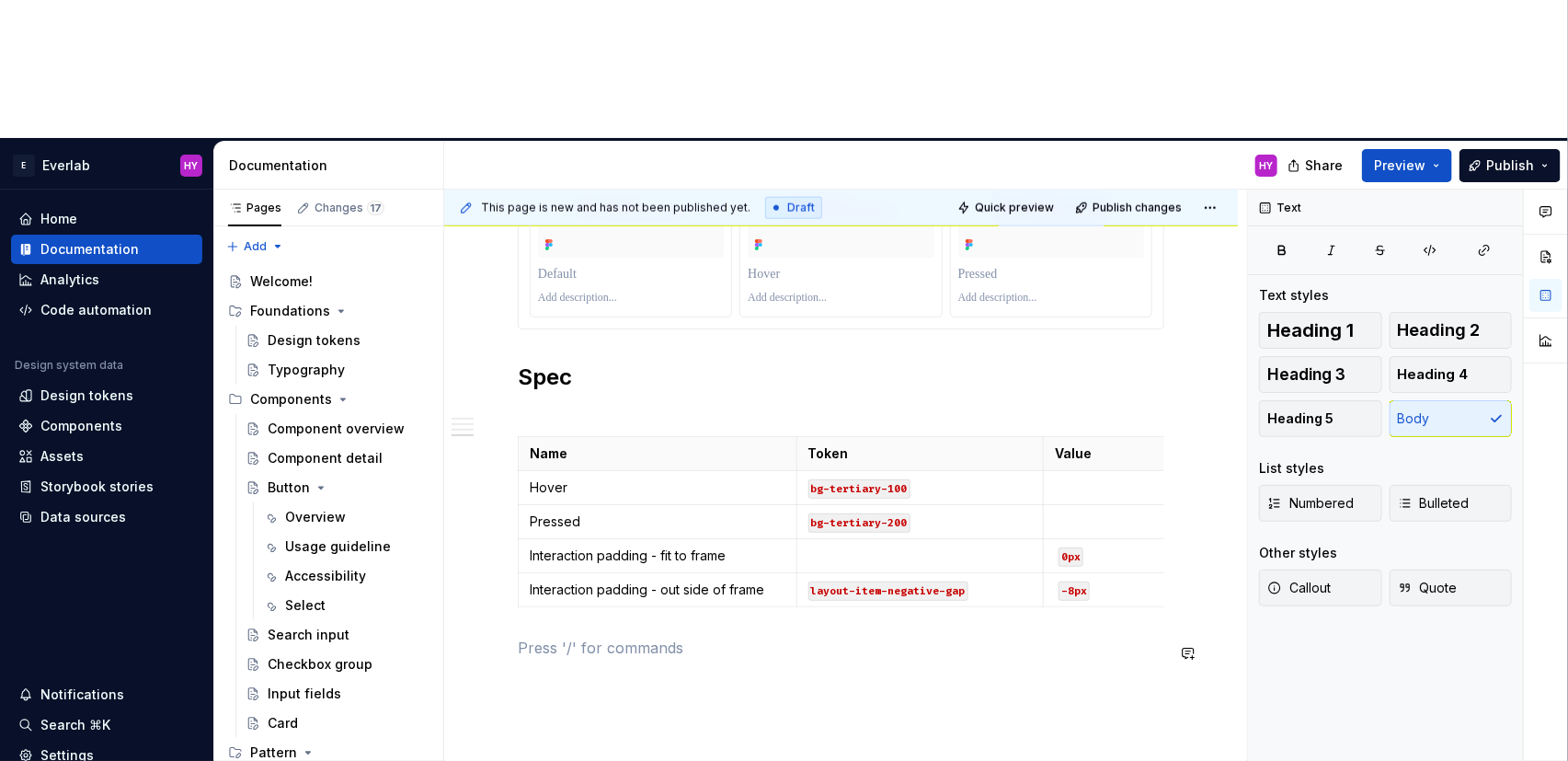
click at [686, 539] on div "Anatomy Every interactive element is constructed with three layers: Container t…" at bounding box center [840, 22] width 646 height 1319
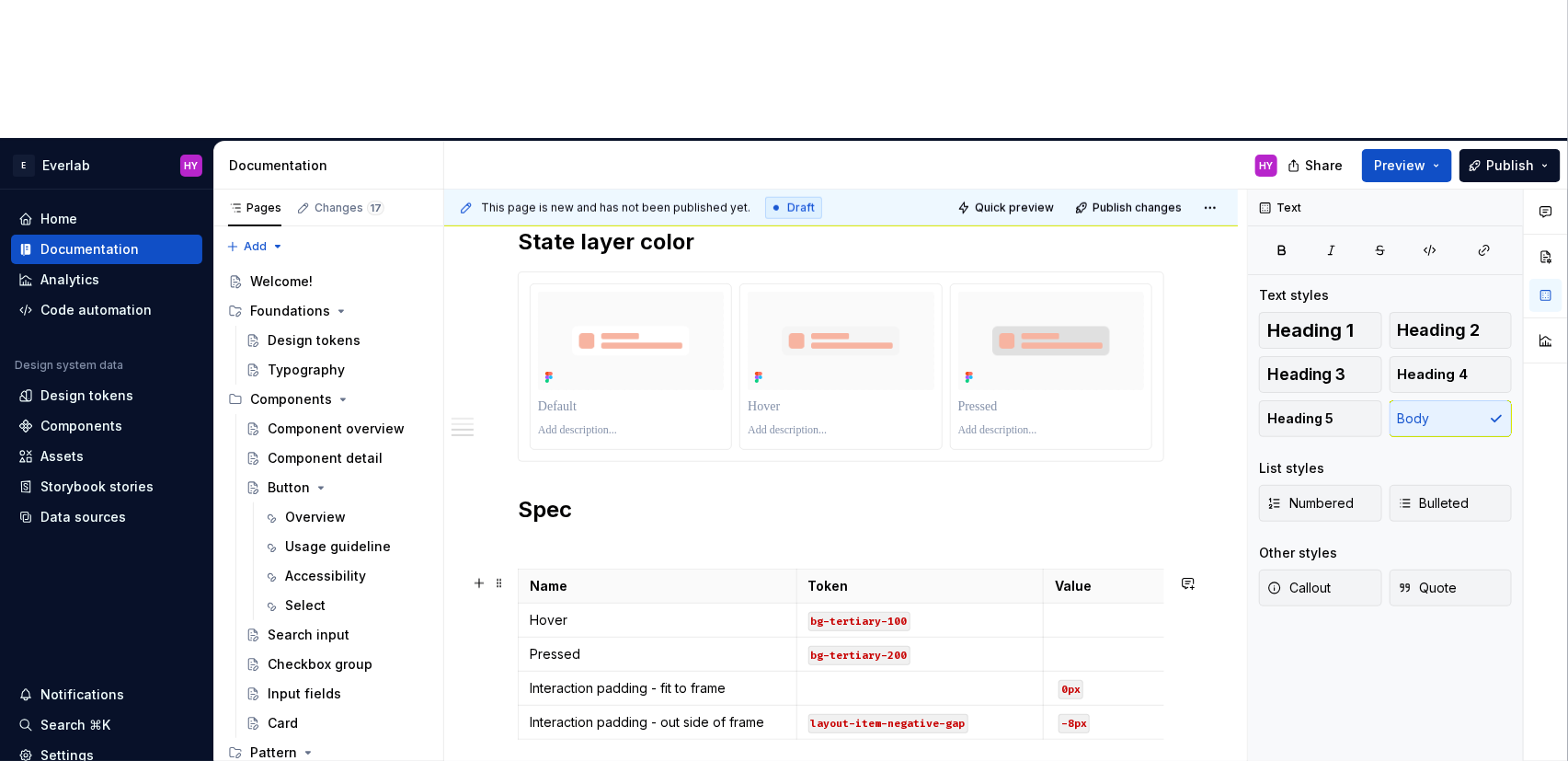
scroll to position [1001, 0]
click at [638, 496] on h2 "Spec" at bounding box center [840, 525] width 646 height 59
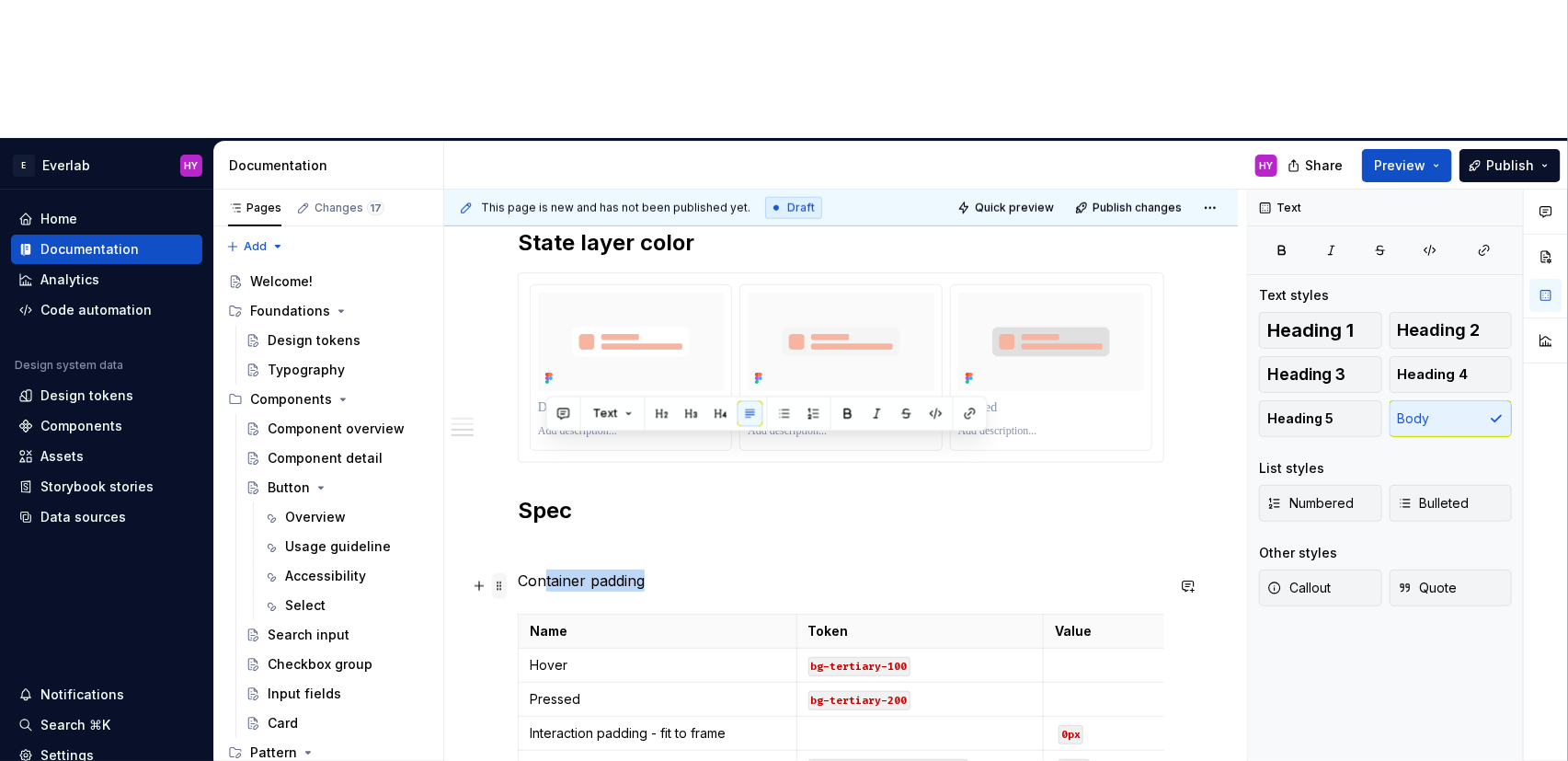
drag, startPoint x: 661, startPoint y: 455, endPoint x: 494, endPoint y: 438, distance: 167.9
click at [517, 437] on div "Anatomy Every interactive element is constructed with three layers: Container t…" at bounding box center [840, 177] width 646 height 1363
click at [679, 569] on p "Container padding" at bounding box center [840, 580] width 646 height 22
drag, startPoint x: 679, startPoint y: 451, endPoint x: 509, endPoint y: 445, distance: 170.1
click at [509, 445] on div "Anatomy Every interactive element is constructed with three layers: Container t…" at bounding box center [841, 269] width 793 height 1635
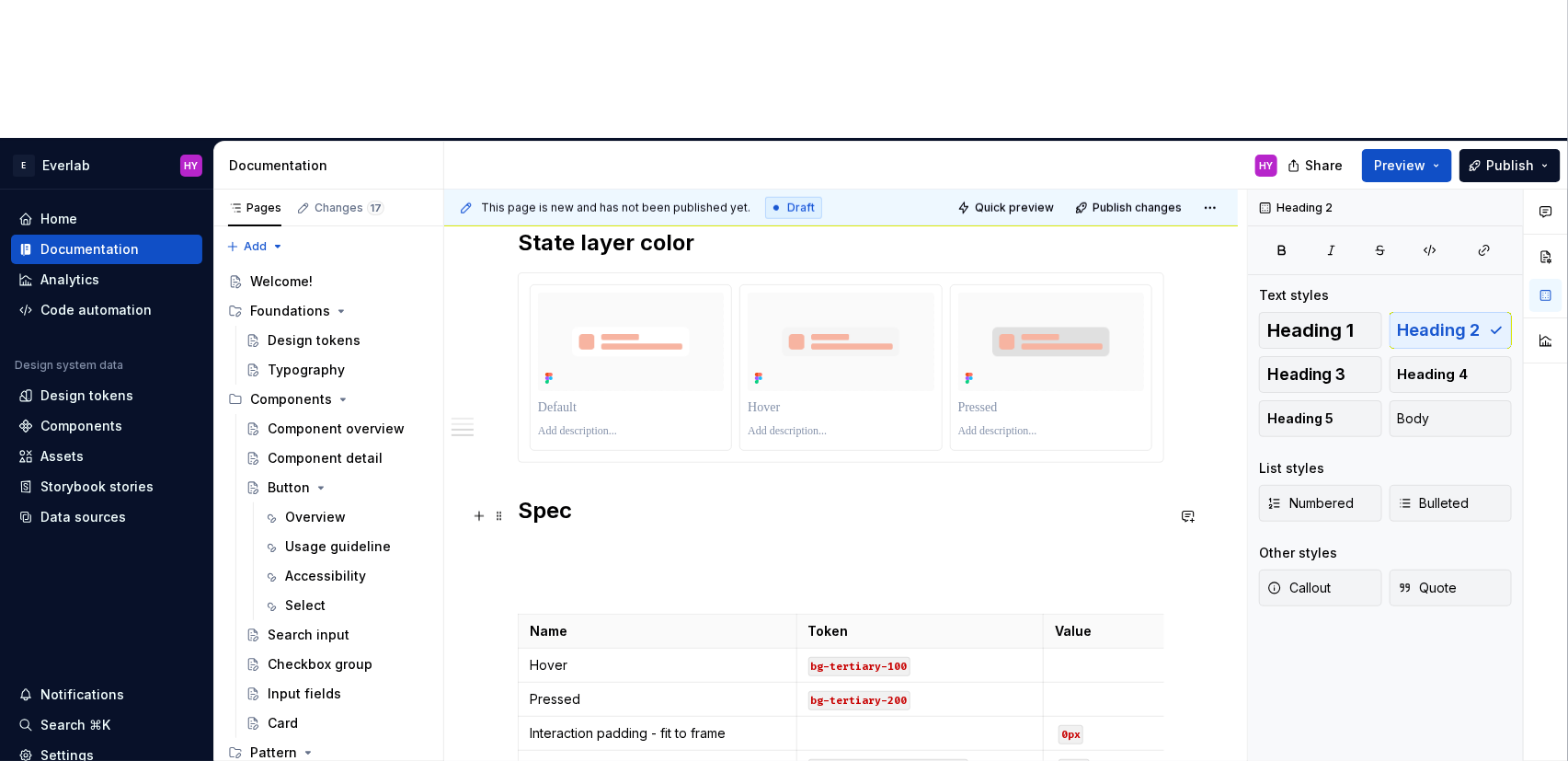
click at [903, 496] on h2 "Spec" at bounding box center [840, 525] width 646 height 59
click at [746, 569] on p at bounding box center [840, 580] width 646 height 22
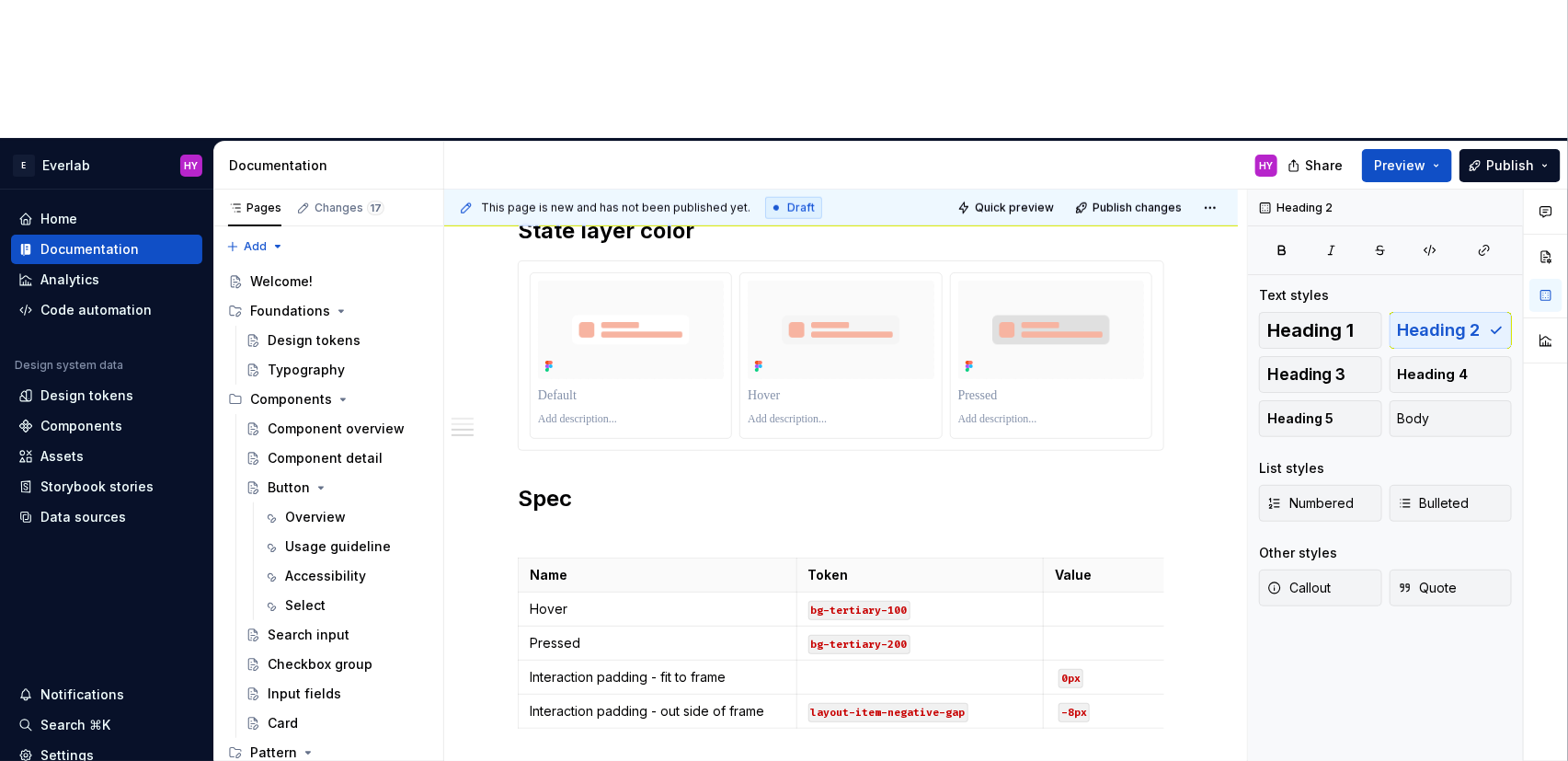
scroll to position [1153, 0]
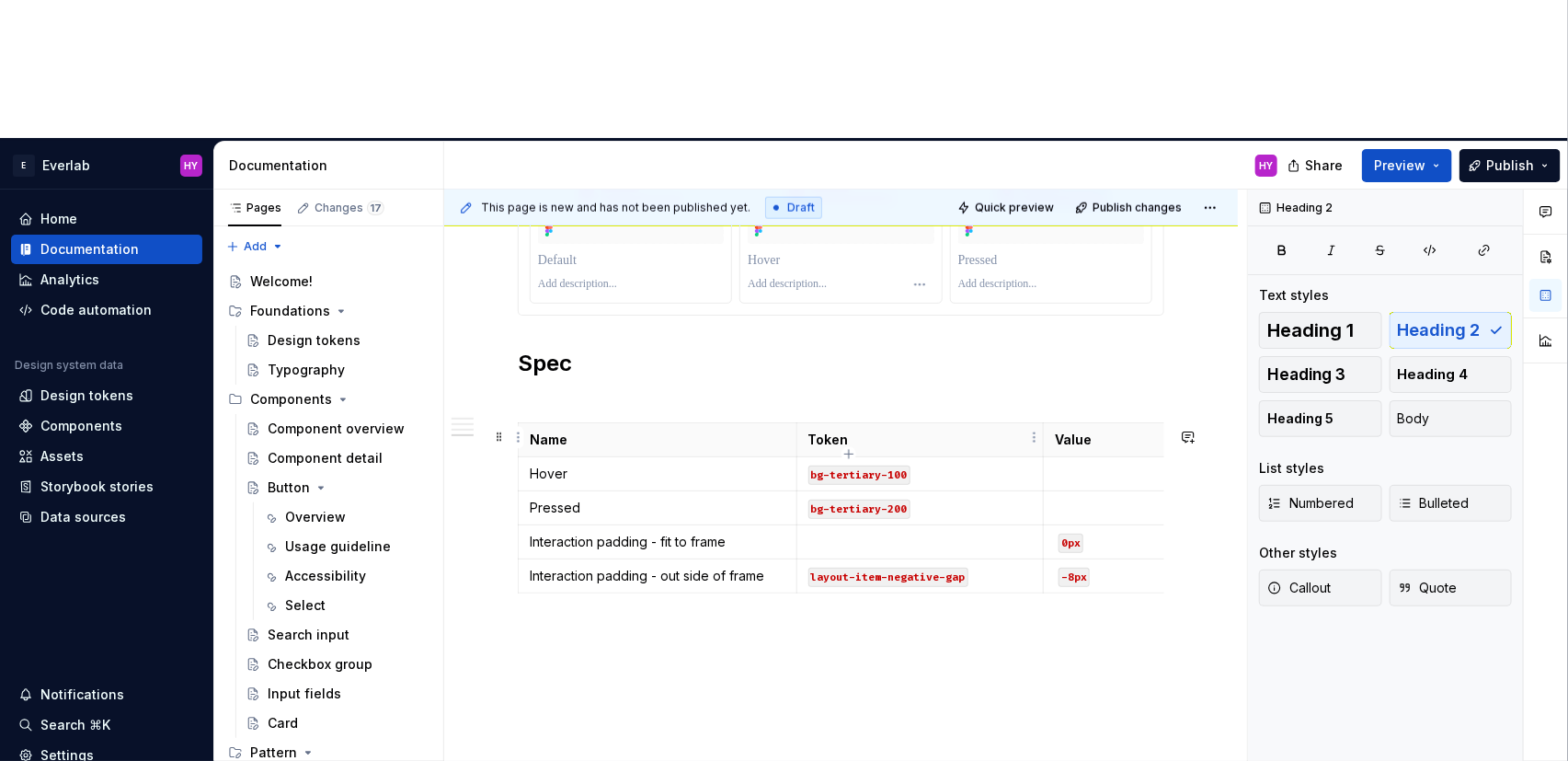
click at [939, 567] on code "layout-item-negative-gap" at bounding box center [888, 577] width 160 height 20
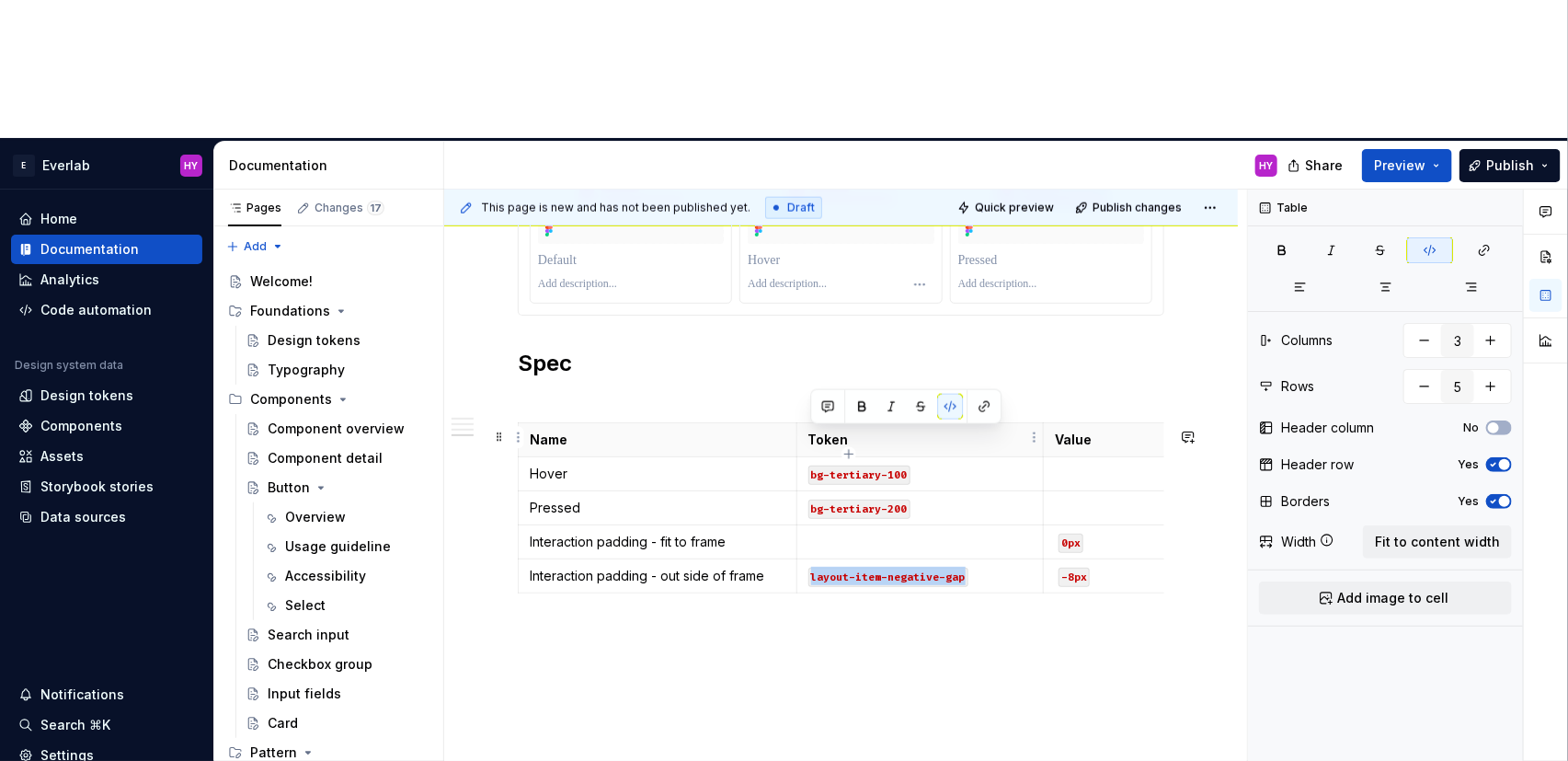
drag, startPoint x: 963, startPoint y: 437, endPoint x: 807, endPoint y: 435, distance: 156.0
click at [808, 567] on code "layout-item-negative-gap" at bounding box center [888, 577] width 160 height 20
copy code "layout-item-negative-gap"
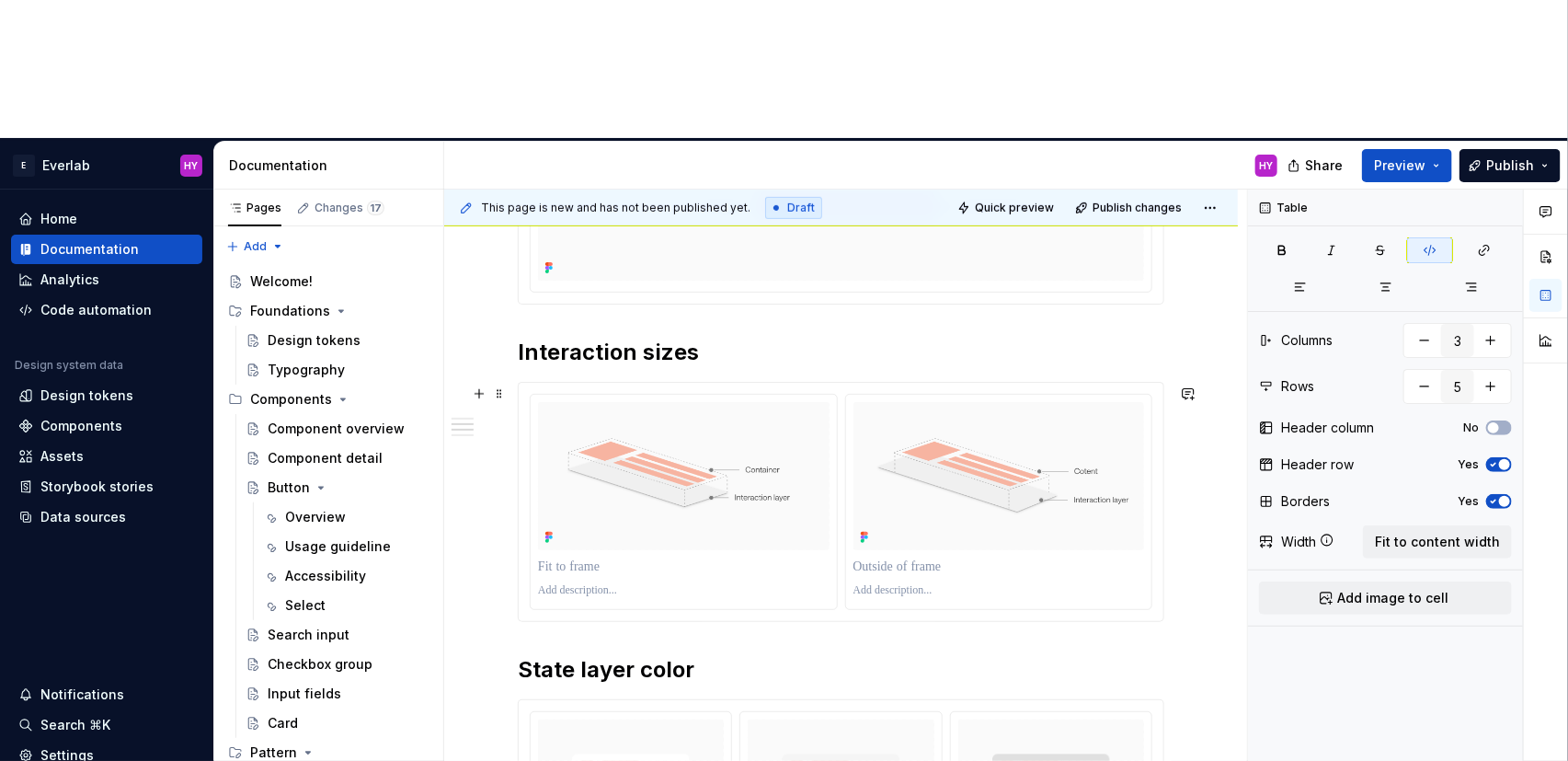
scroll to position [573, 0]
click at [510, 504] on div "Anatomy Every interactive element is constructed with three layers: Container t…" at bounding box center [841, 675] width 793 height 1591
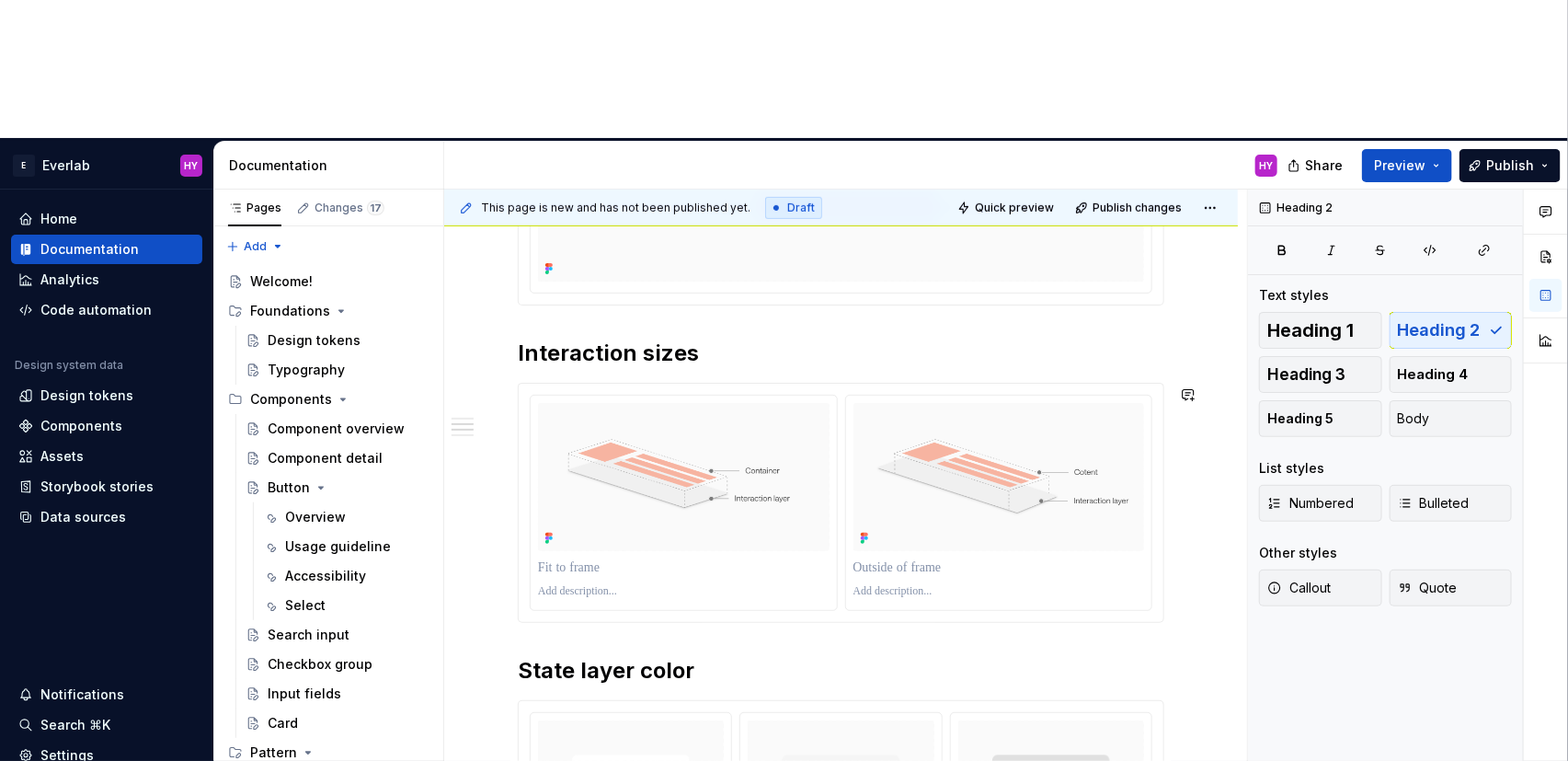
click at [577, 502] on div "Anatomy Every interactive element is constructed with three layers: Container t…" at bounding box center [840, 571] width 646 height 1296
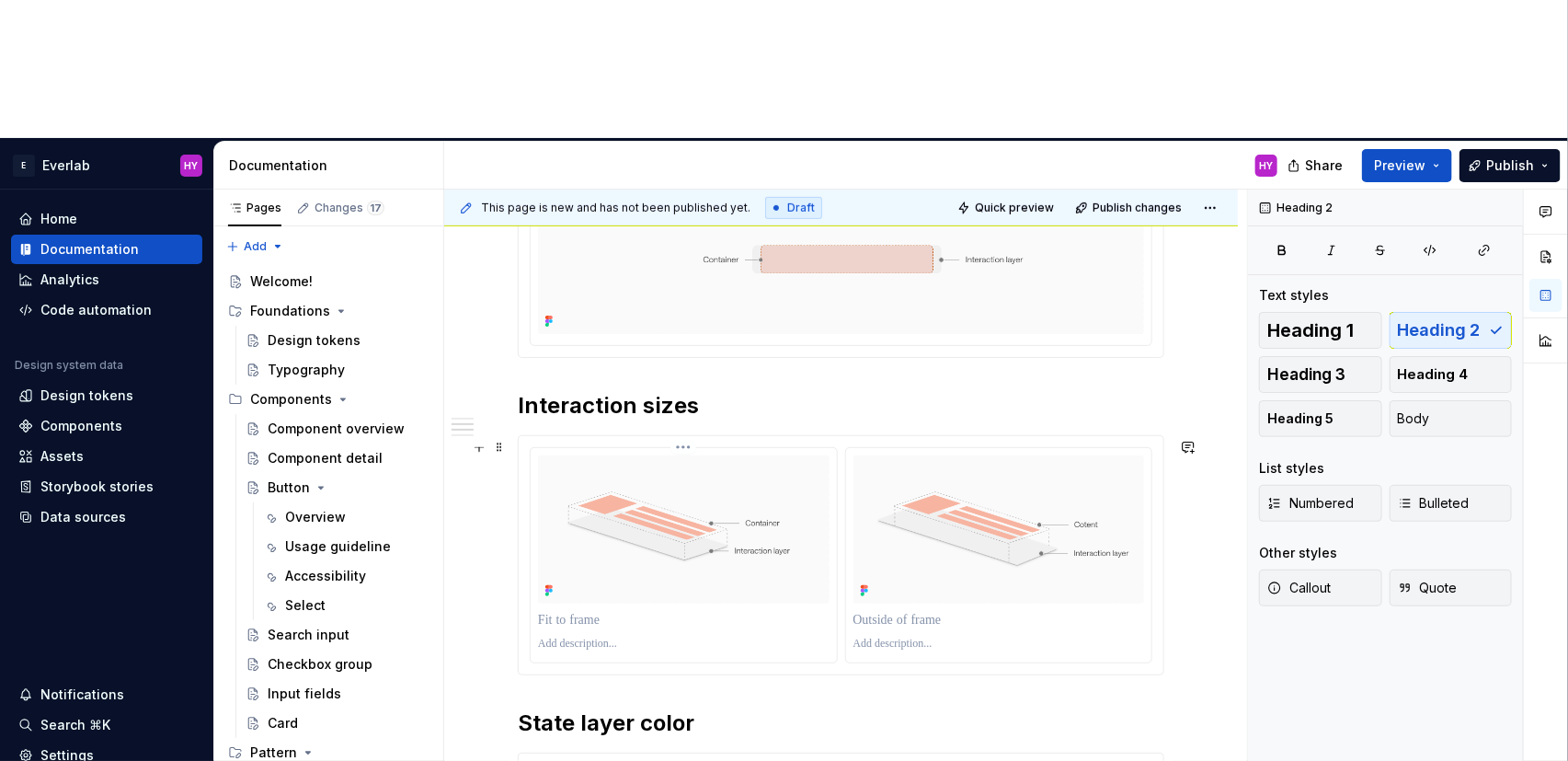
scroll to position [519, 0]
click at [574, 547] on div at bounding box center [840, 557] width 646 height 241
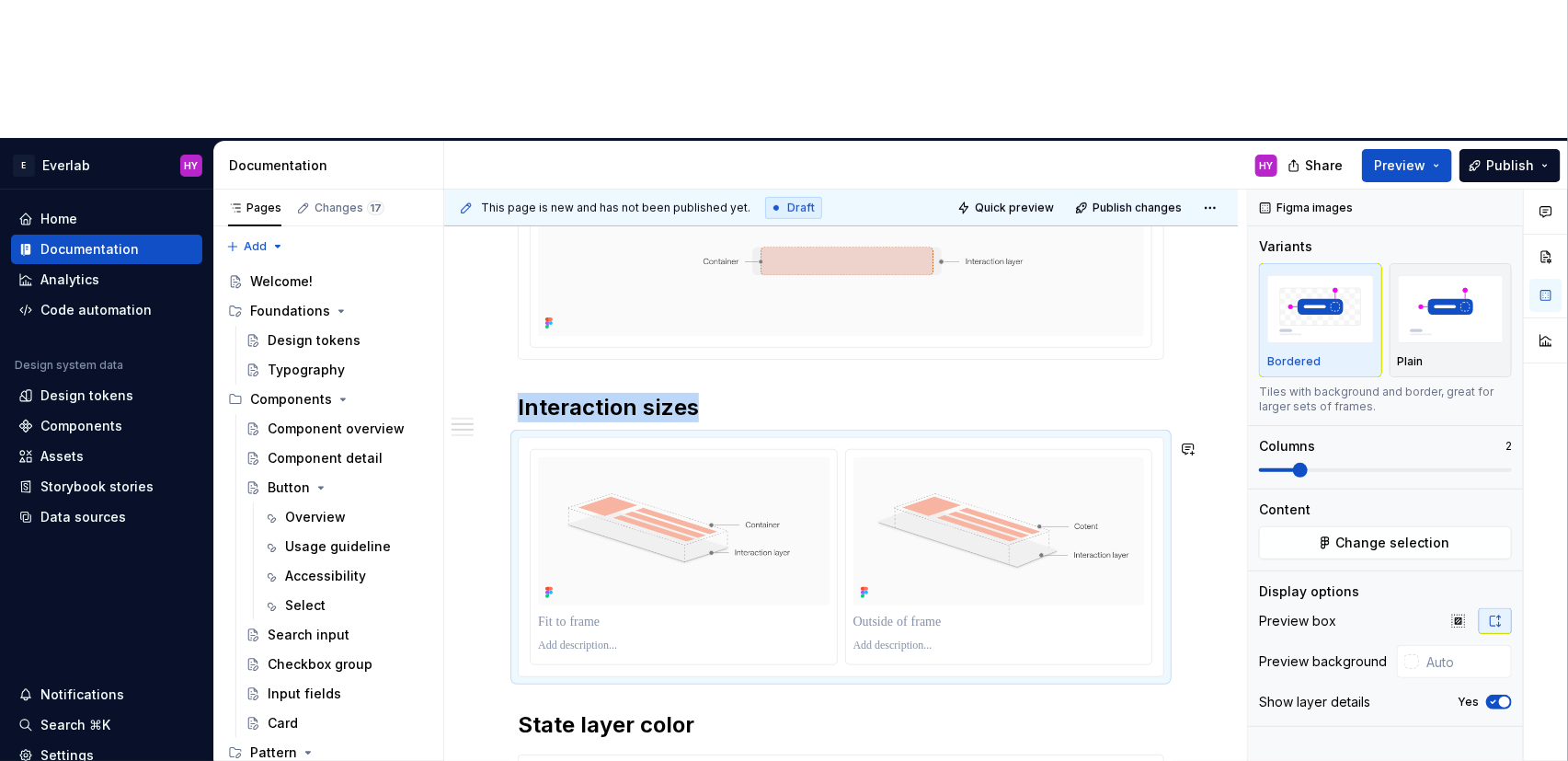
click at [535, 571] on div "Anatomy Every interactive element is constructed with three layers: Container t…" at bounding box center [840, 625] width 646 height 1296
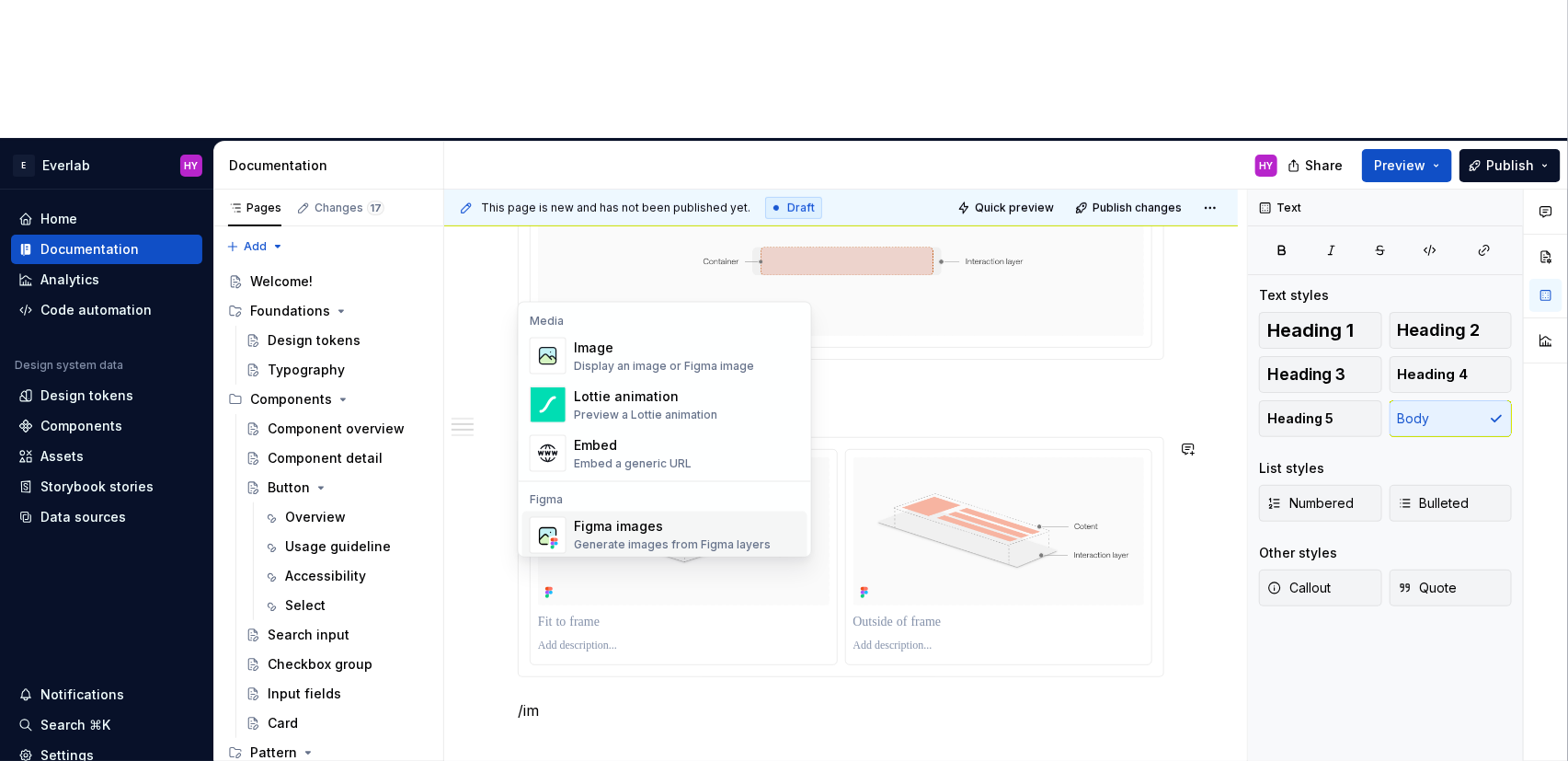
click at [684, 534] on div "Figma images" at bounding box center [672, 527] width 196 height 19
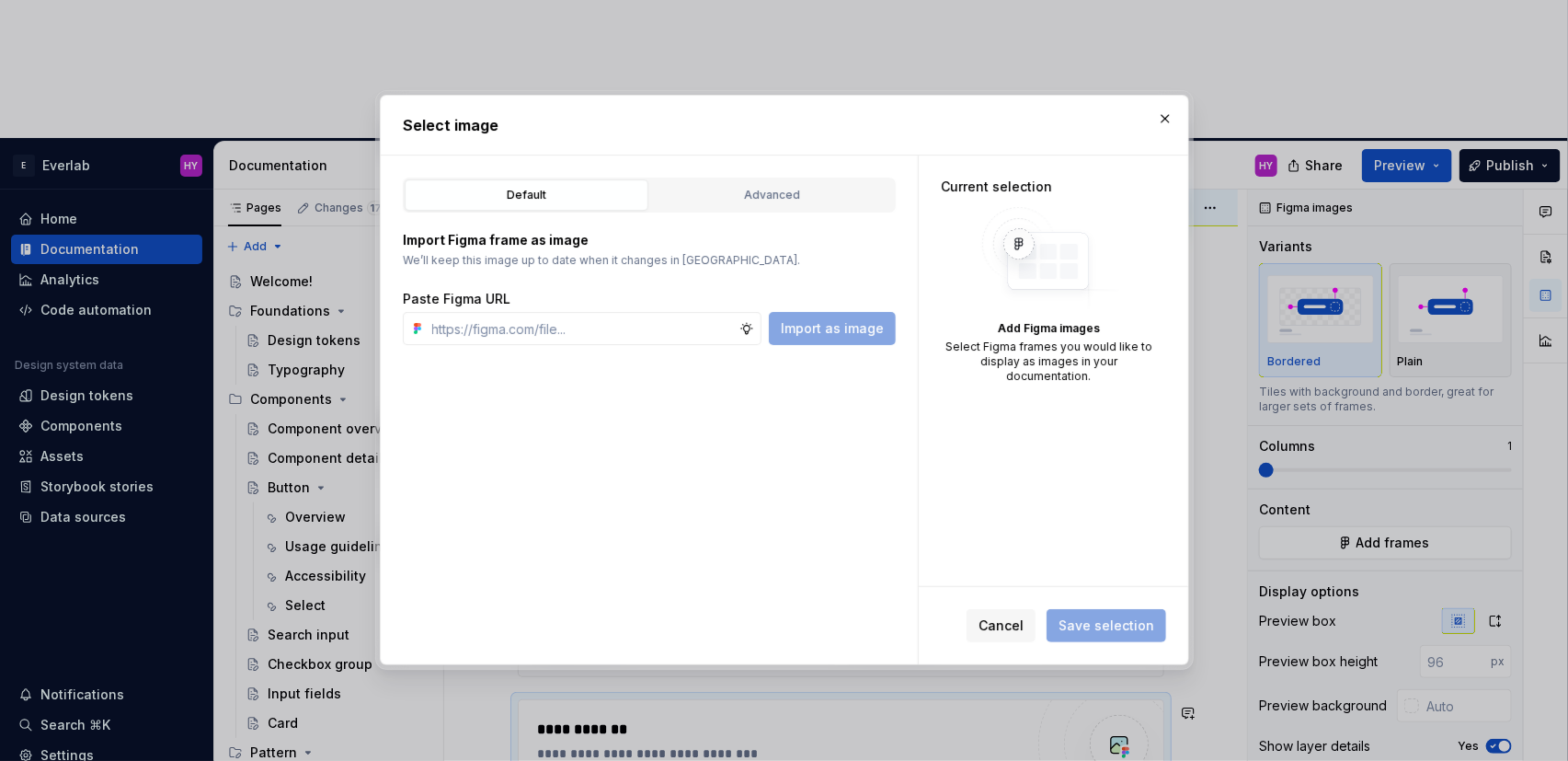
type textarea "*"
paste input "[URL][DOMAIN_NAME]"
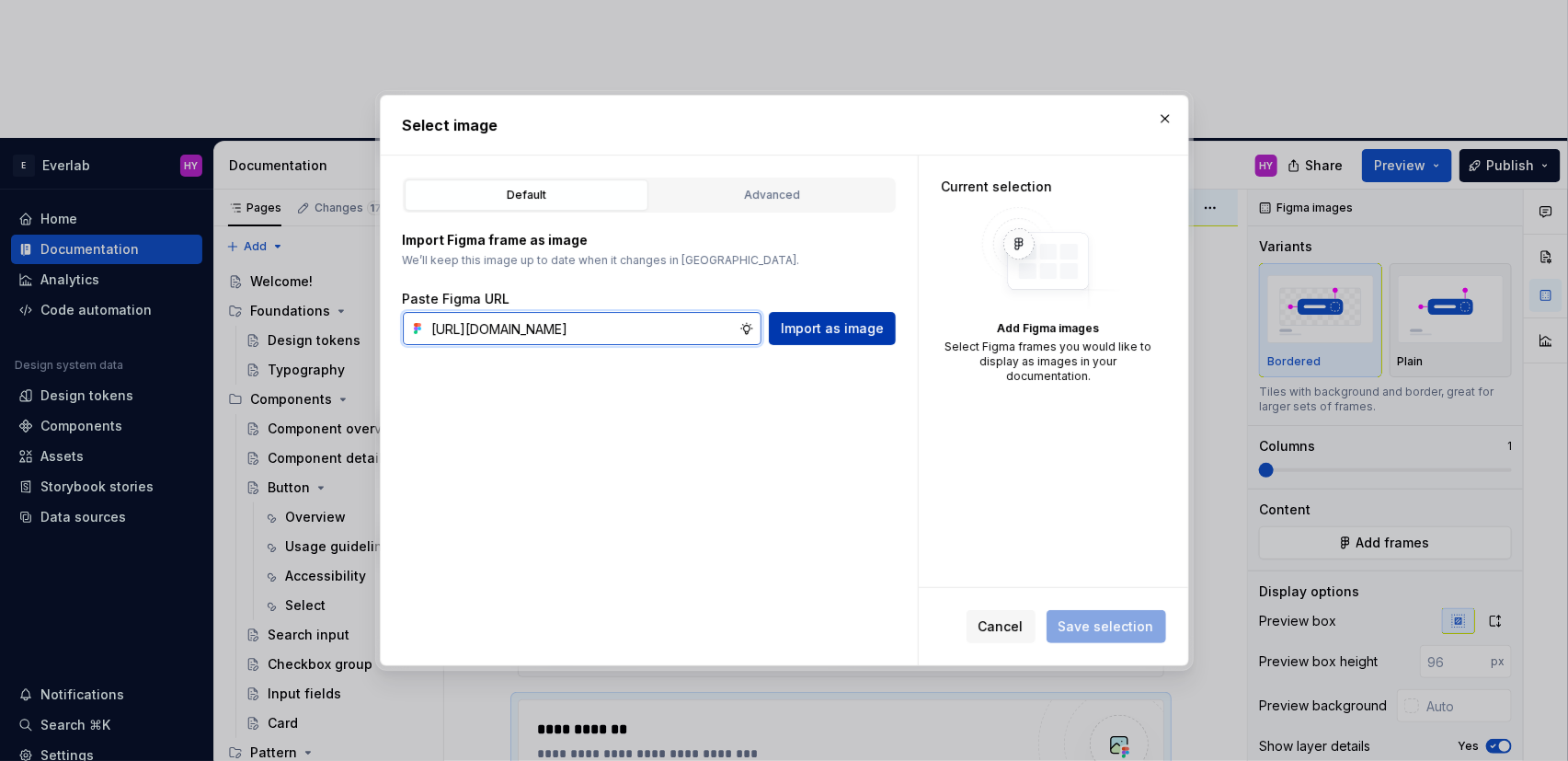
type input "[URL][DOMAIN_NAME]"
click at [838, 331] on span "Import as image" at bounding box center [833, 329] width 103 height 19
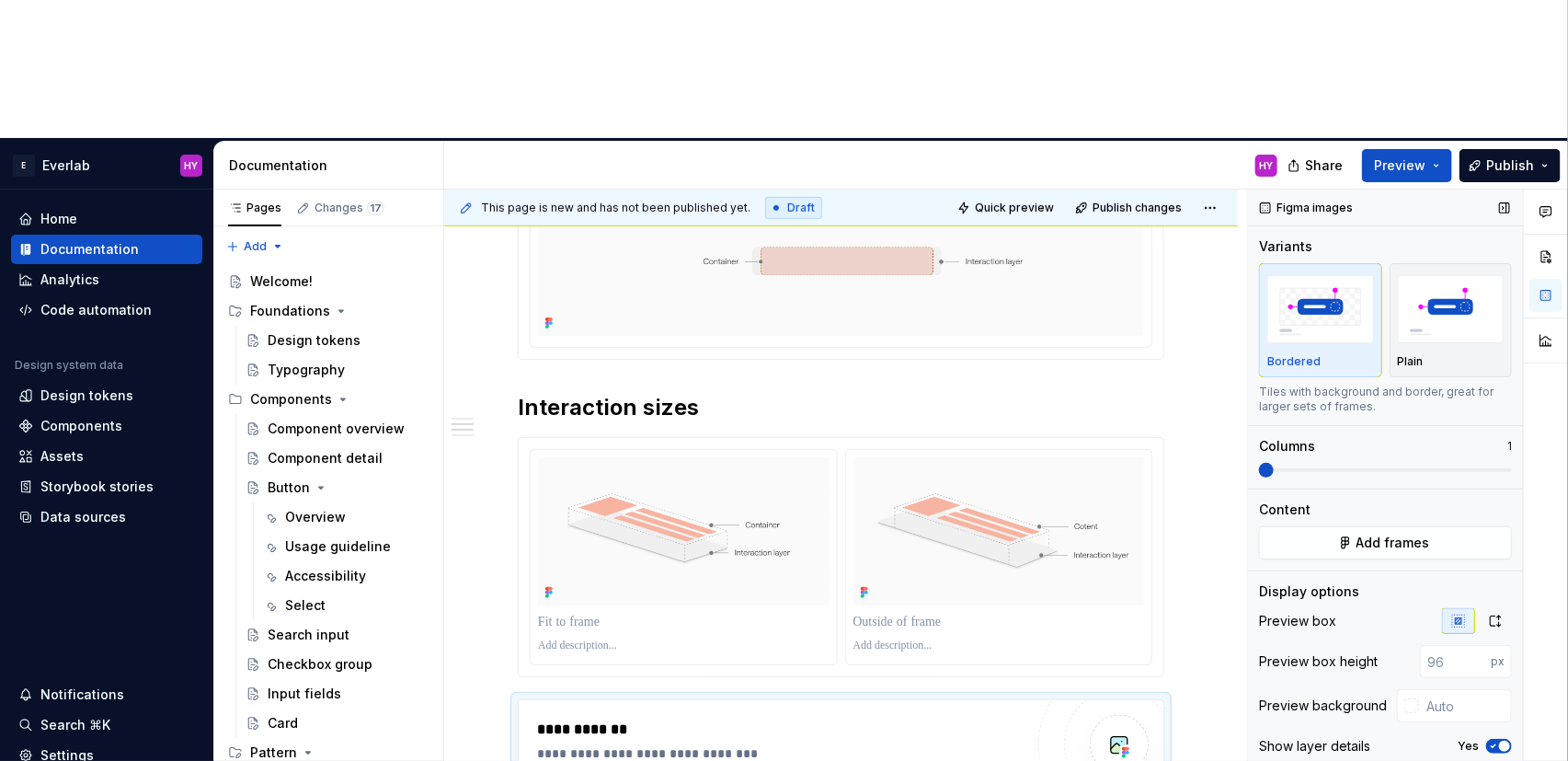
drag, startPoint x: 1267, startPoint y: 329, endPoint x: 1276, endPoint y: 329, distance: 9.0
click at [1293, 462] on span at bounding box center [1300, 470] width 15 height 15
click at [1467, 271] on div "button" at bounding box center [1451, 309] width 107 height 76
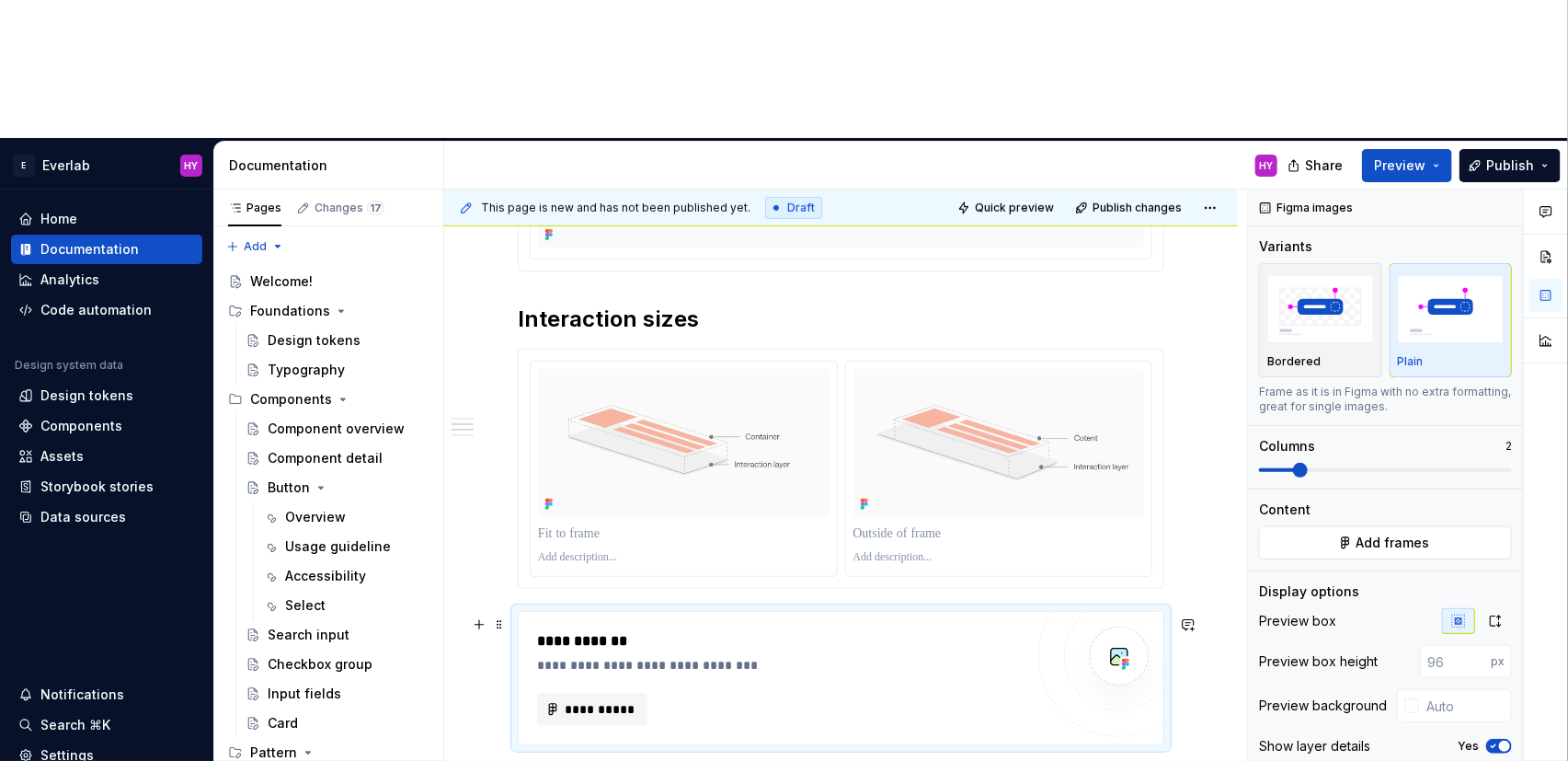
scroll to position [659, 0]
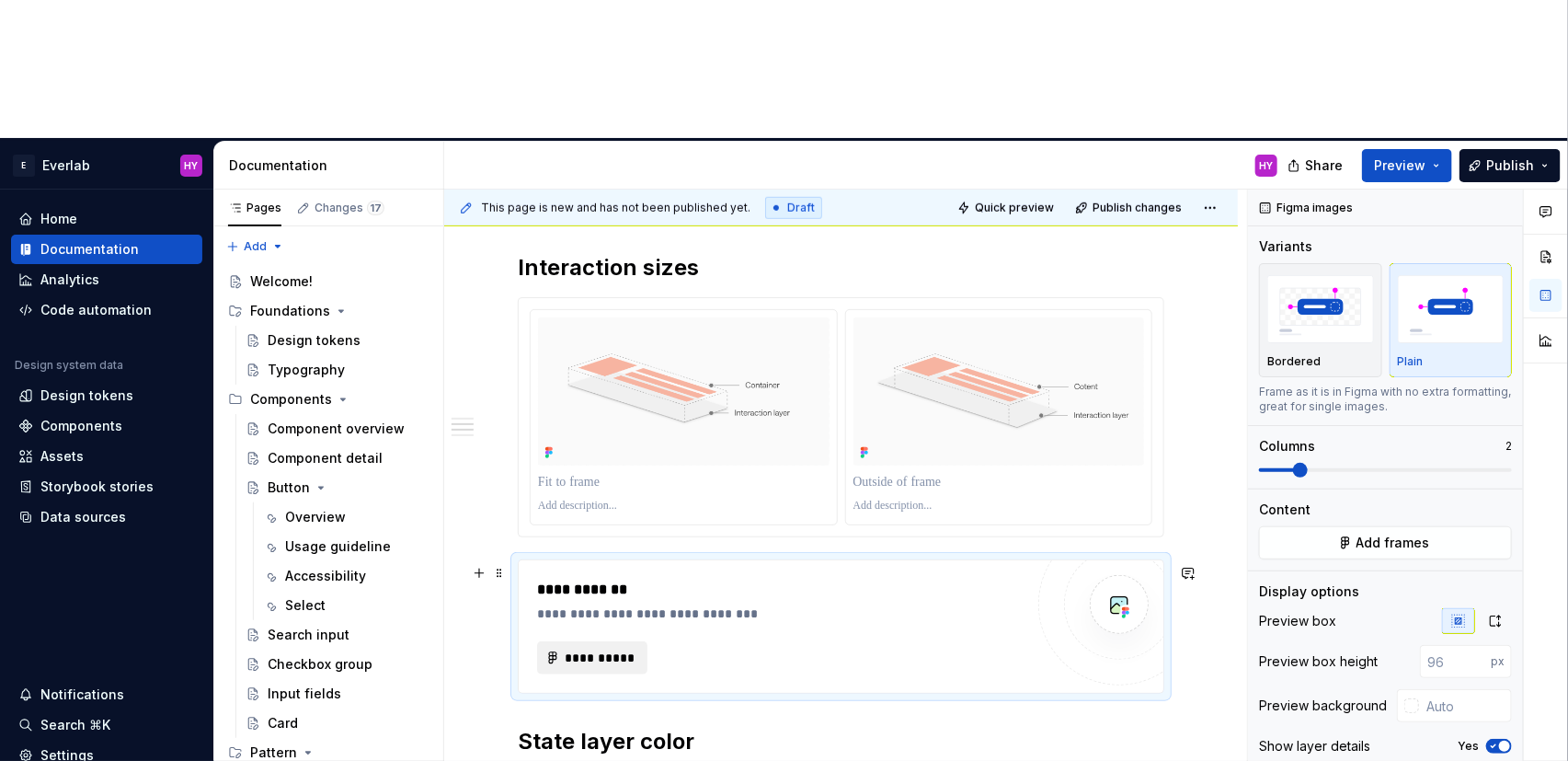
click at [610, 649] on span "**********" at bounding box center [600, 658] width 72 height 19
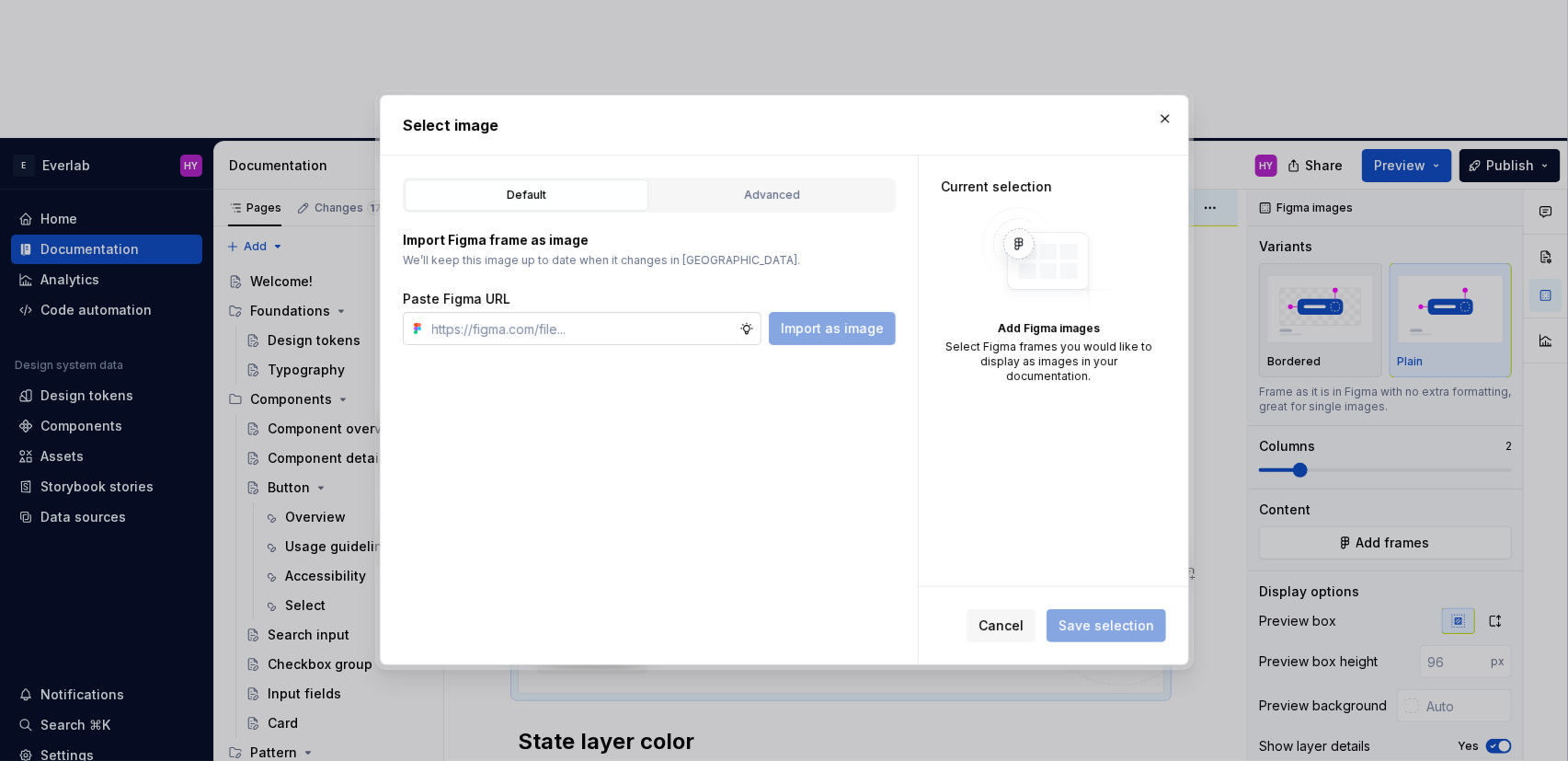
click at [657, 337] on input "text" at bounding box center [582, 328] width 314 height 33
type input "[URL][DOMAIN_NAME]"
click at [881, 327] on span "Import as image" at bounding box center [833, 329] width 103 height 19
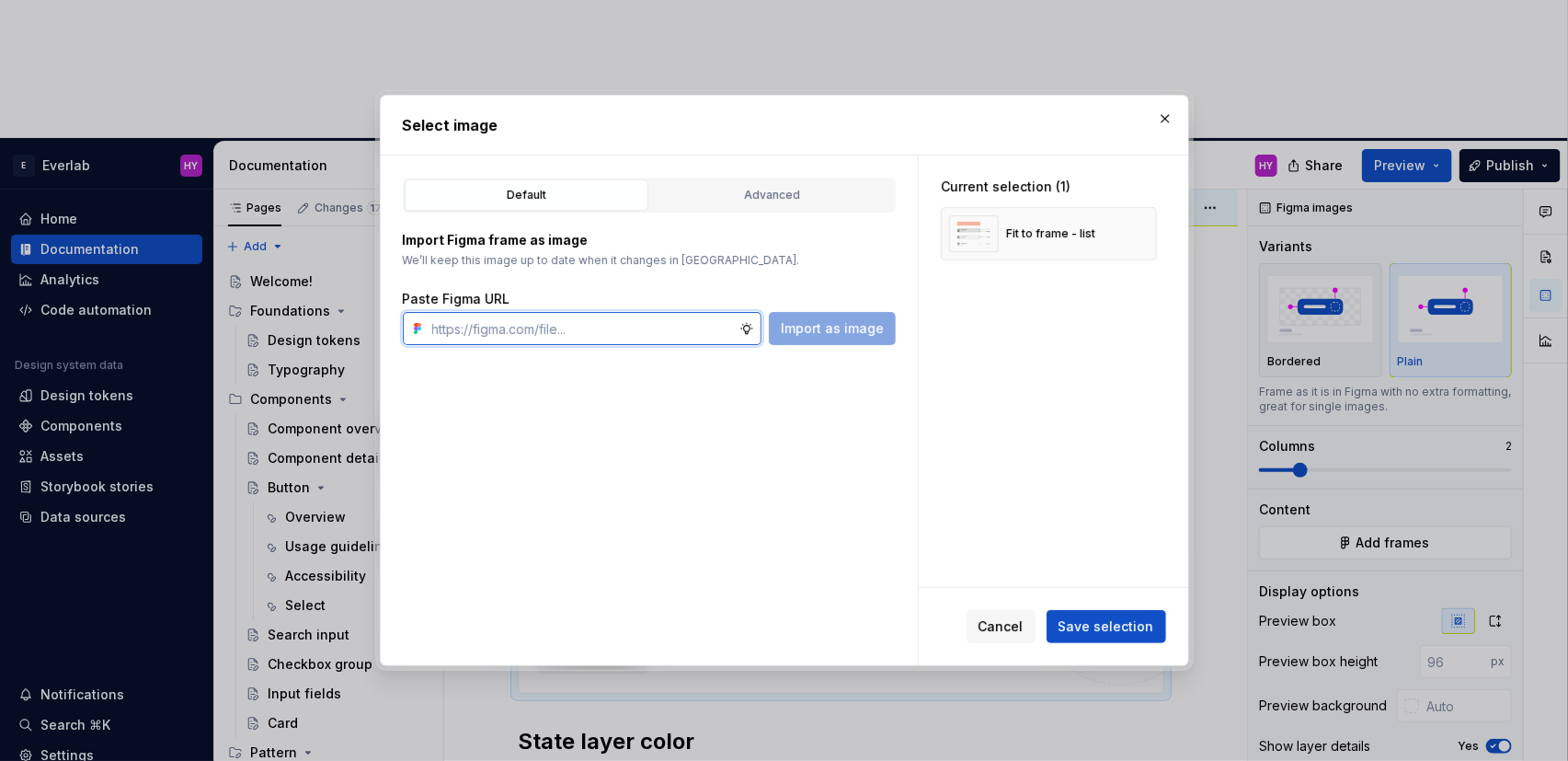
click at [591, 329] on input "text" at bounding box center [582, 328] width 314 height 33
paste input "[URL][DOMAIN_NAME]"
type input "[URL][DOMAIN_NAME]"
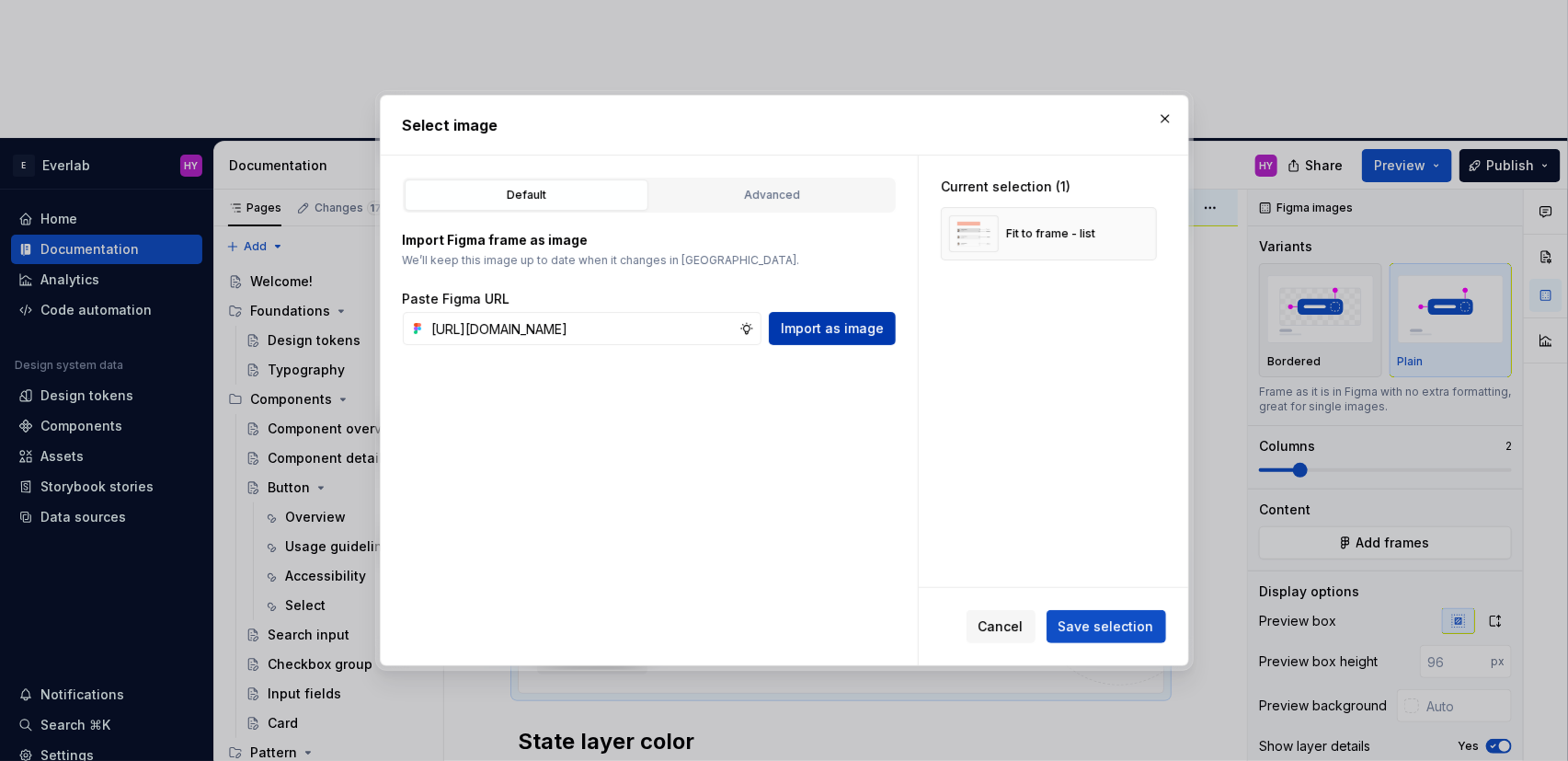
scroll to position [0, 0]
click at [892, 330] on button "Import as image" at bounding box center [833, 328] width 127 height 33
type textarea "*"
click at [1117, 625] on span "Save selection" at bounding box center [1106, 627] width 95 height 19
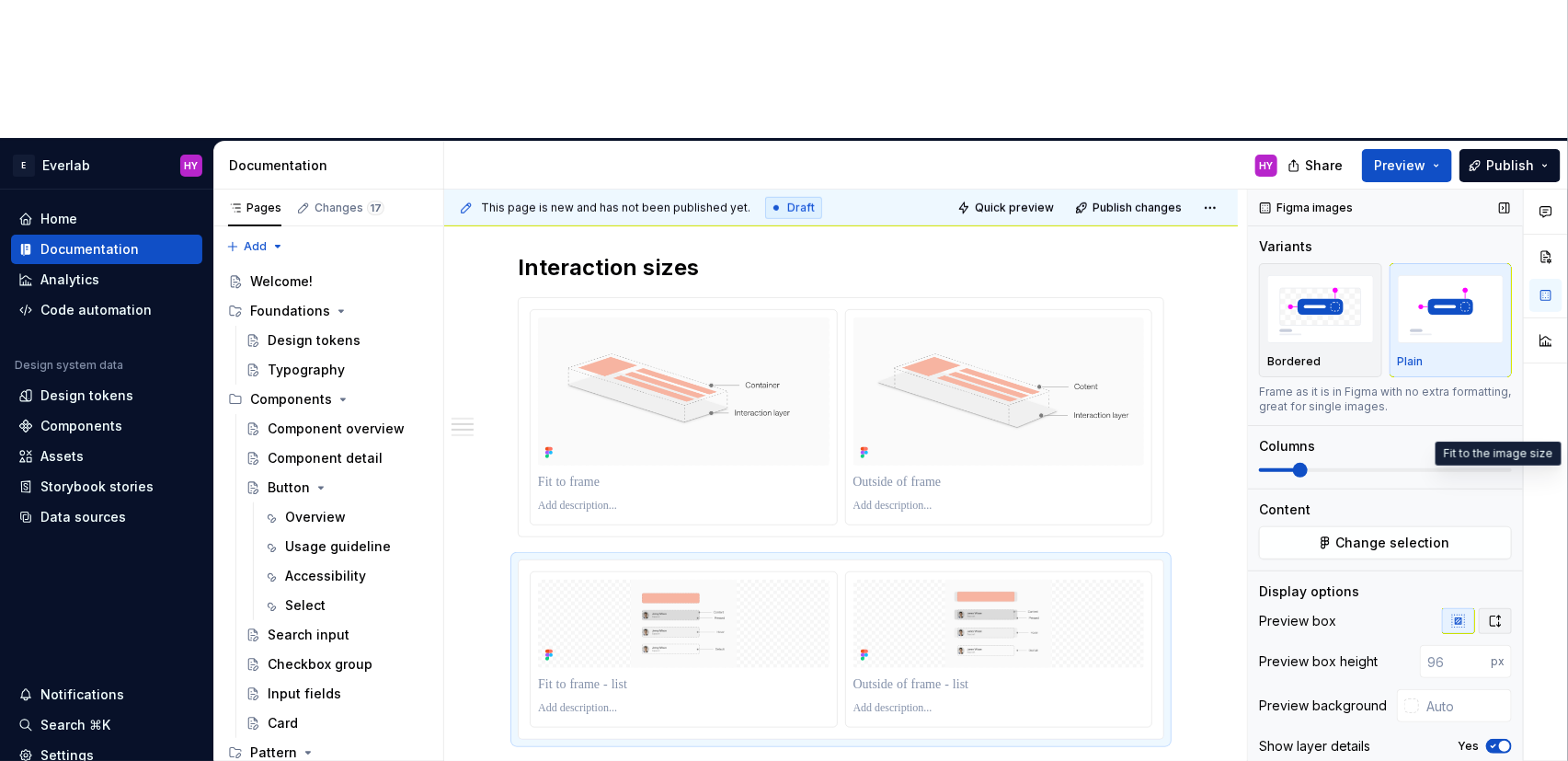
click at [1496, 614] on icon "button" at bounding box center [1495, 622] width 15 height 15
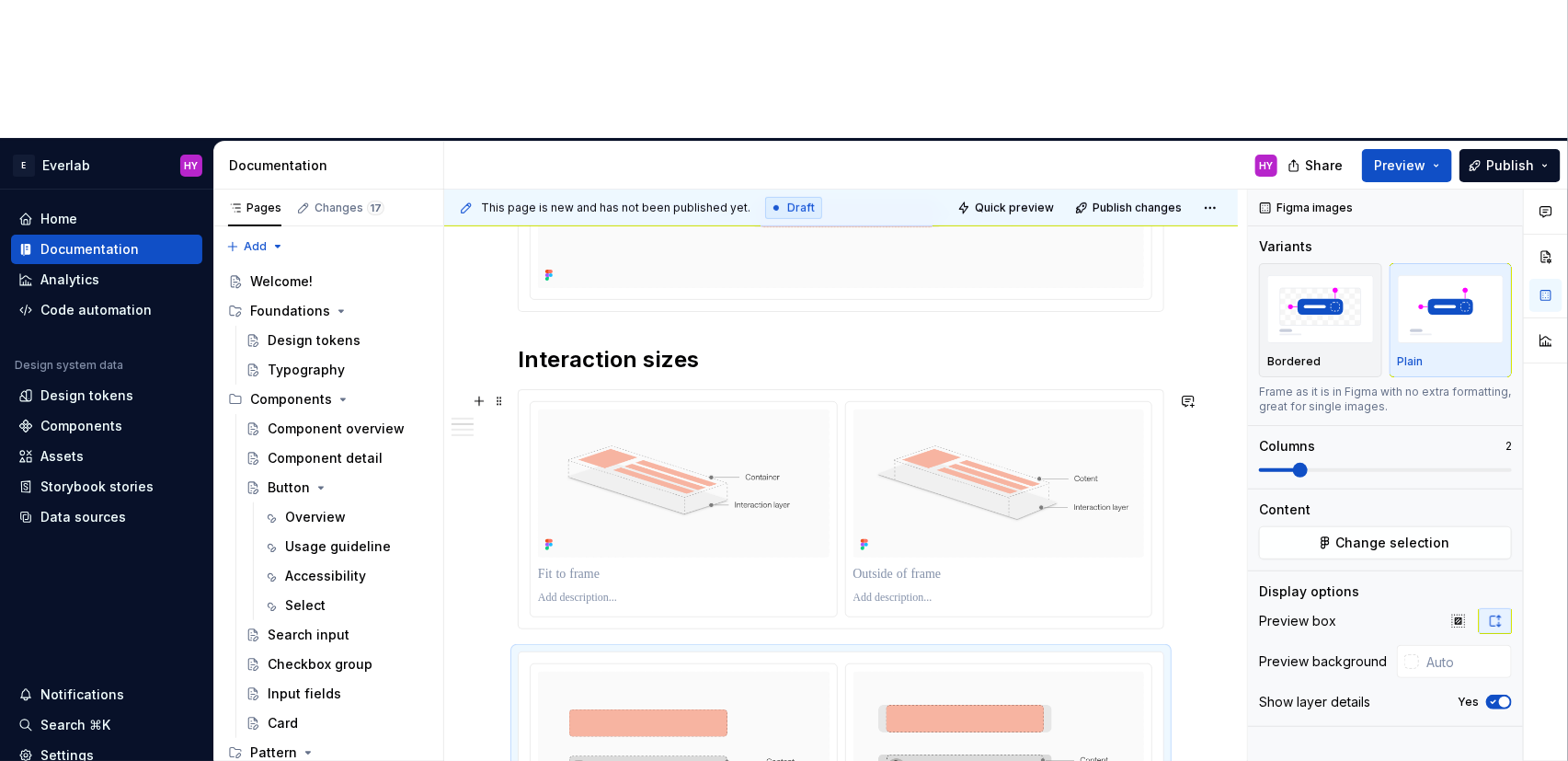
scroll to position [560, 0]
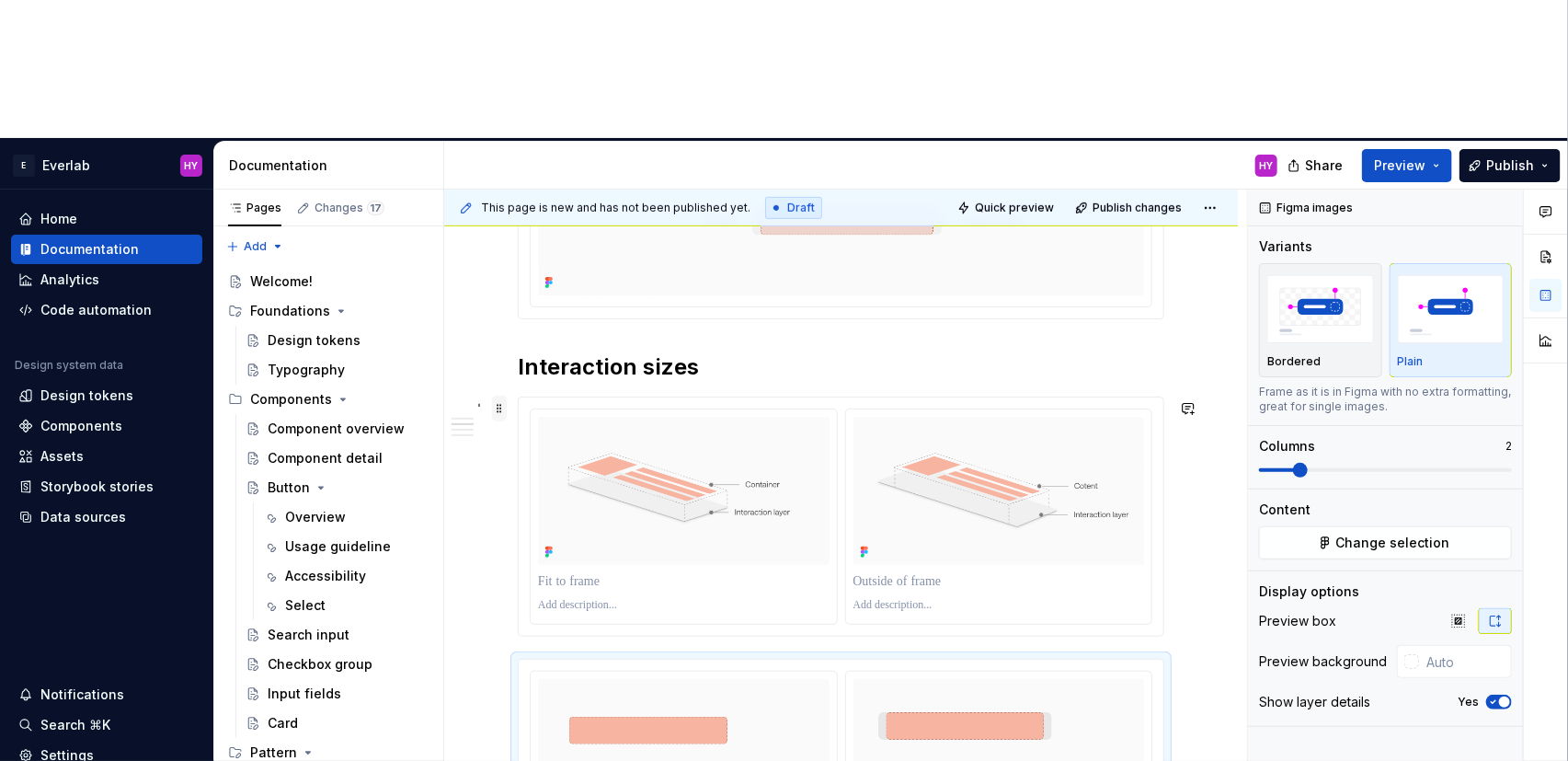
click at [503, 396] on span at bounding box center [500, 409] width 15 height 26
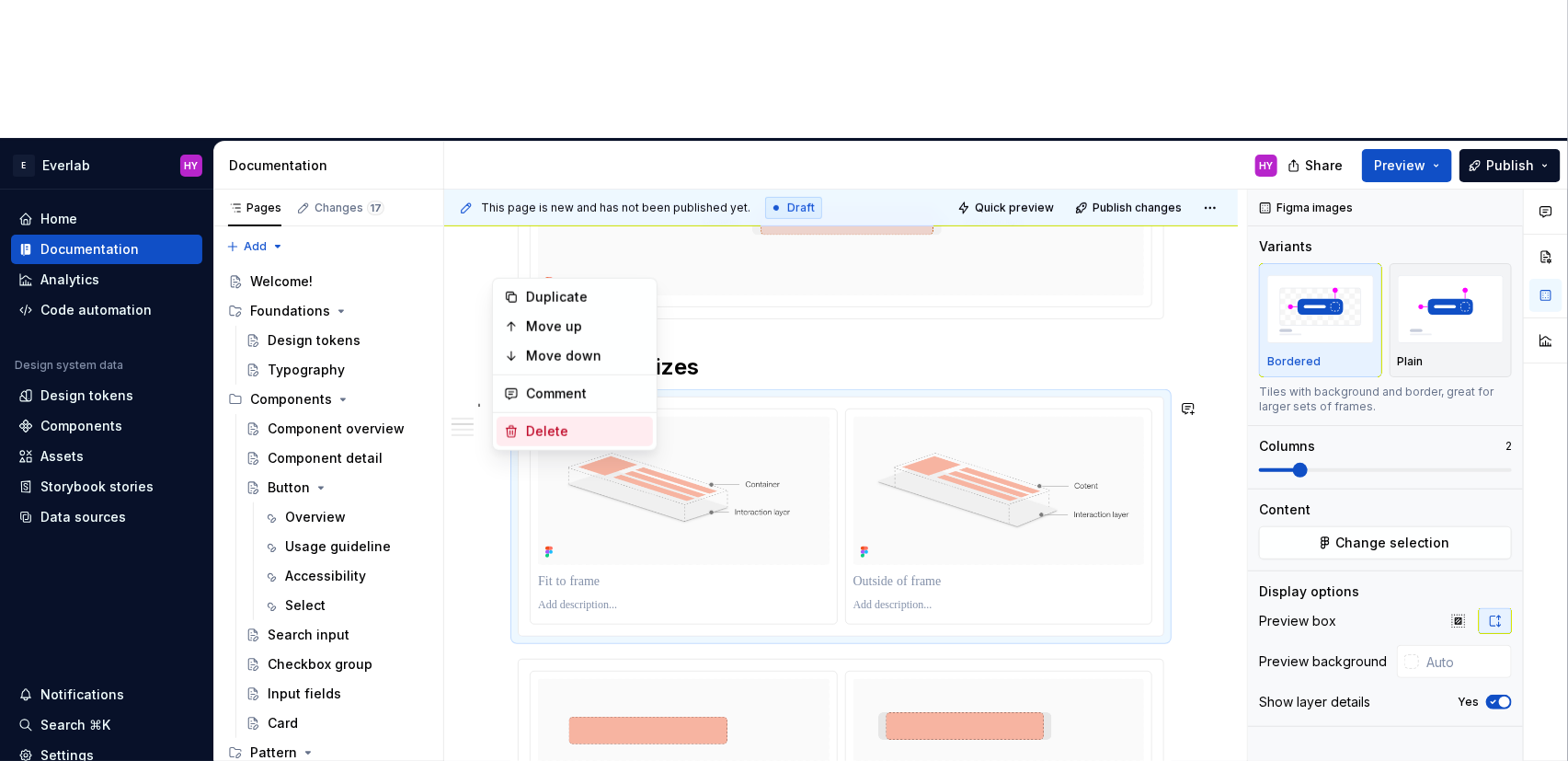
click at [592, 432] on div "Delete" at bounding box center [586, 432] width 120 height 19
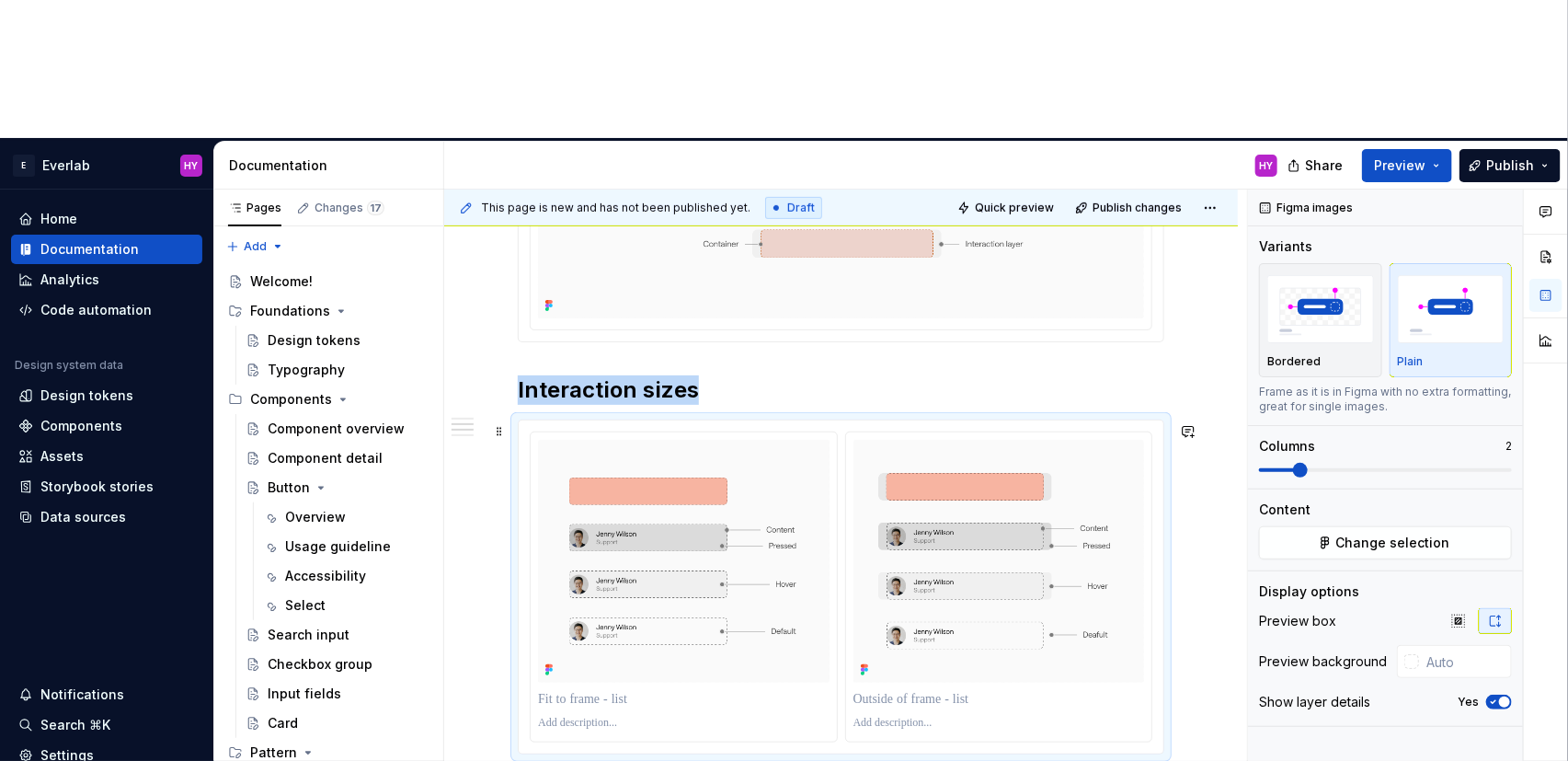
scroll to position [532, 0]
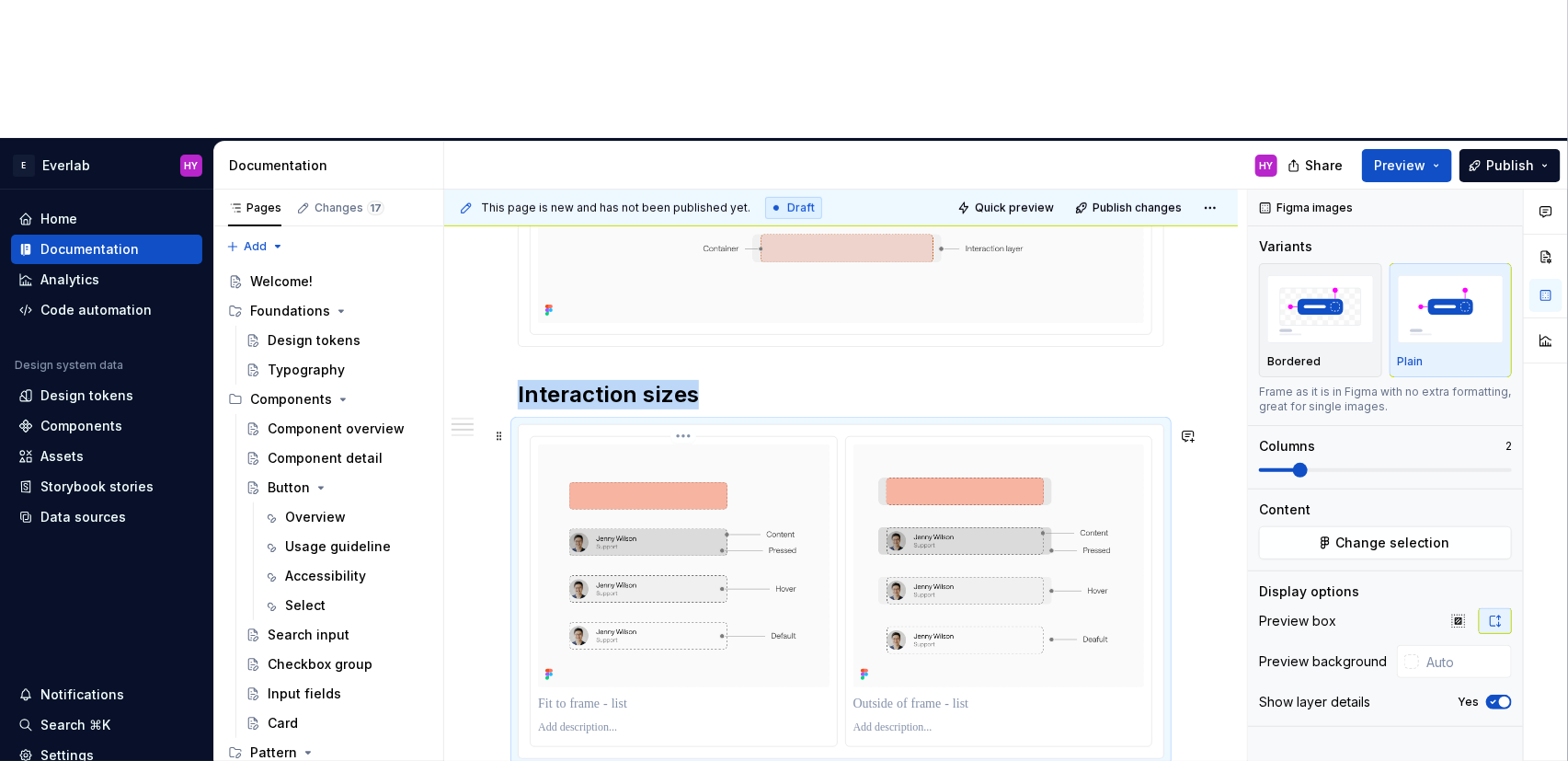
click at [655, 695] on p at bounding box center [684, 704] width 292 height 19
click at [915, 650] on div "Anatomy Every interactive element is constructed with three layers: Container t…" at bounding box center [840, 661] width 646 height 1391
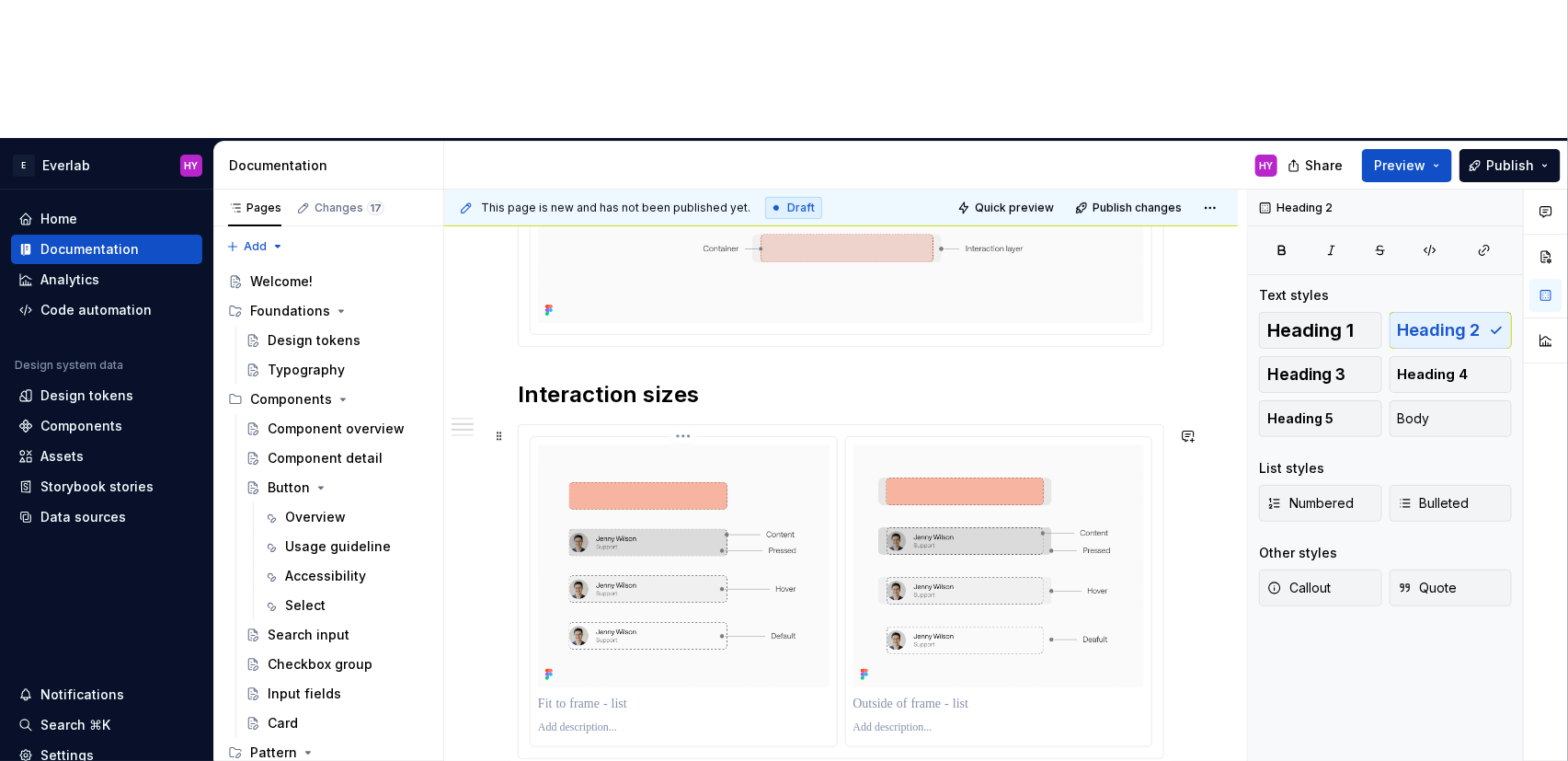
click at [690, 295] on html "E Everlab HY Home Documentation Analytics Code automation Design system data De…" at bounding box center [784, 380] width 1568 height 761
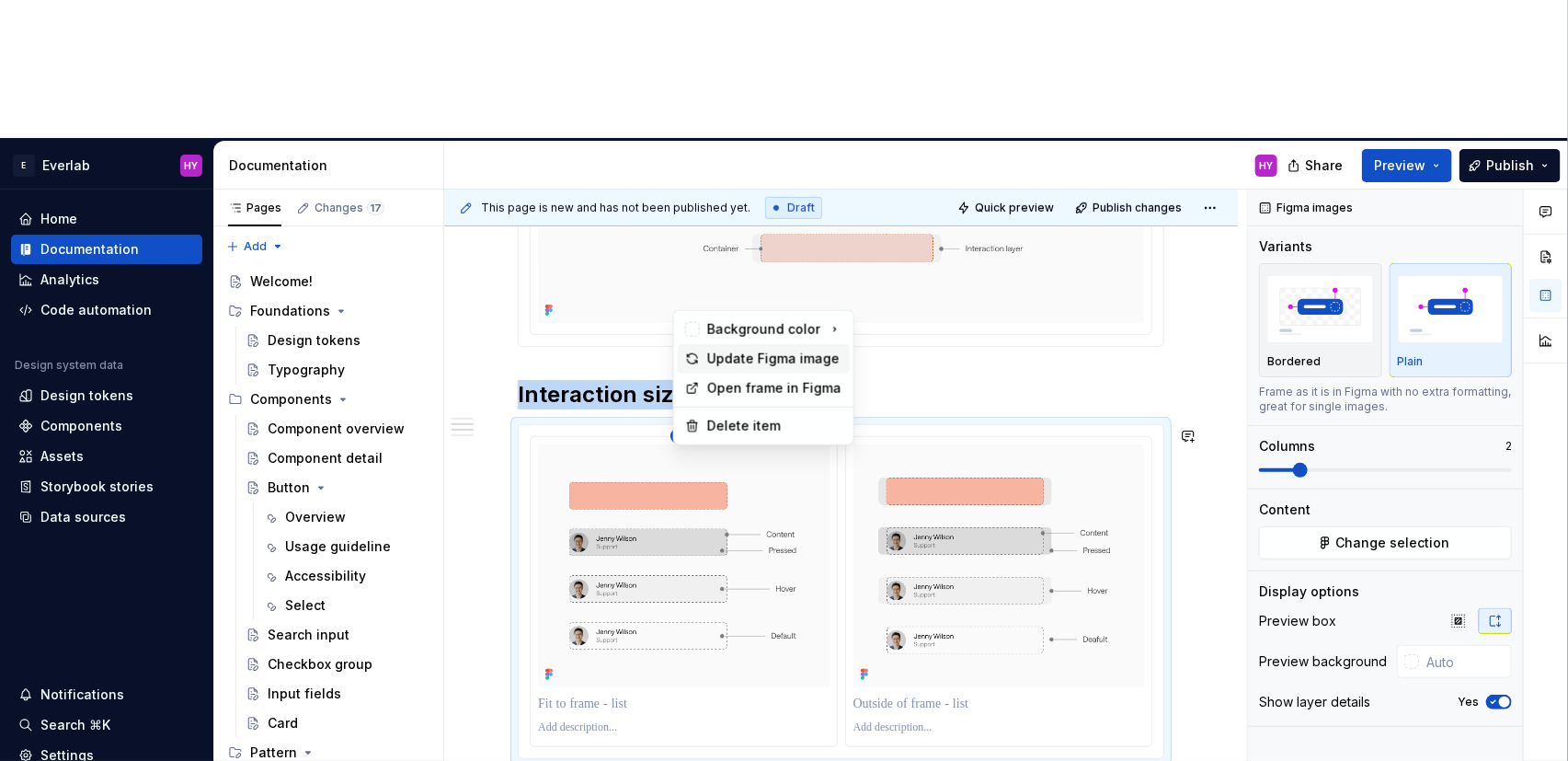
click at [718, 359] on div "Update Figma image" at bounding box center [775, 359] width 135 height 19
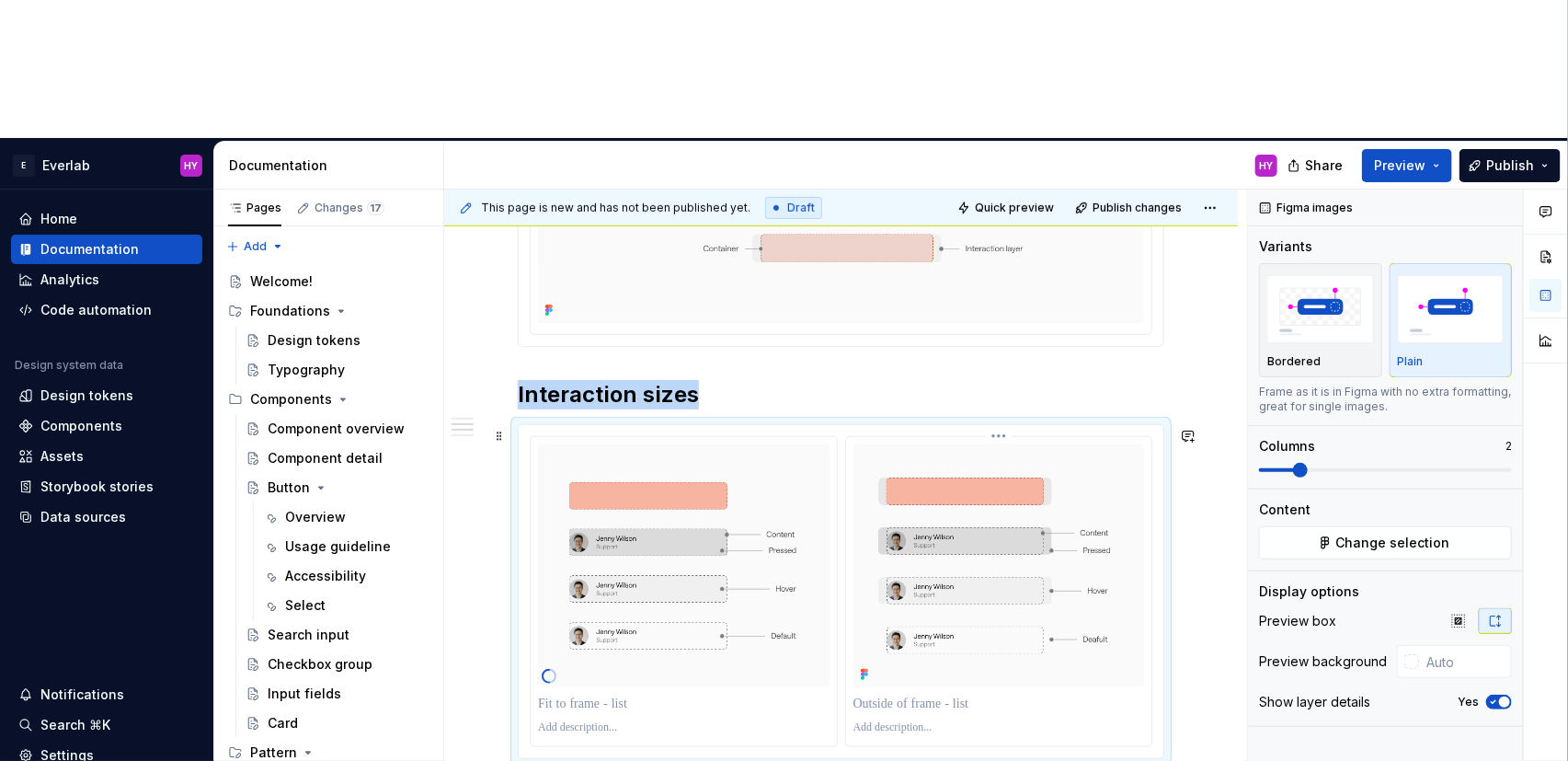
click at [1005, 300] on html "E Everlab HY Home Documentation Analytics Code automation Design system data De…" at bounding box center [784, 380] width 1568 height 761
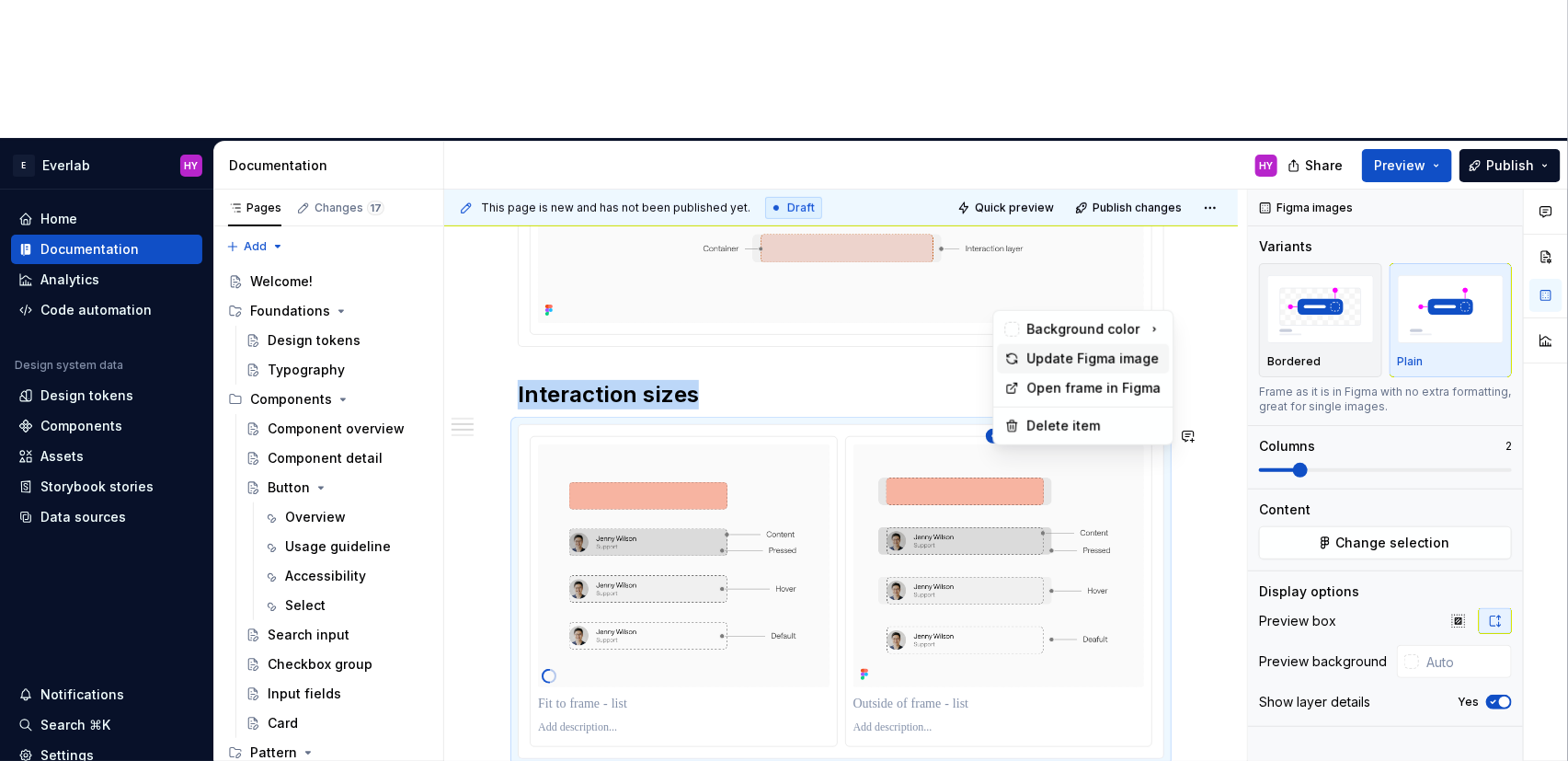
click at [1035, 359] on div "Update Figma image" at bounding box center [1095, 359] width 135 height 19
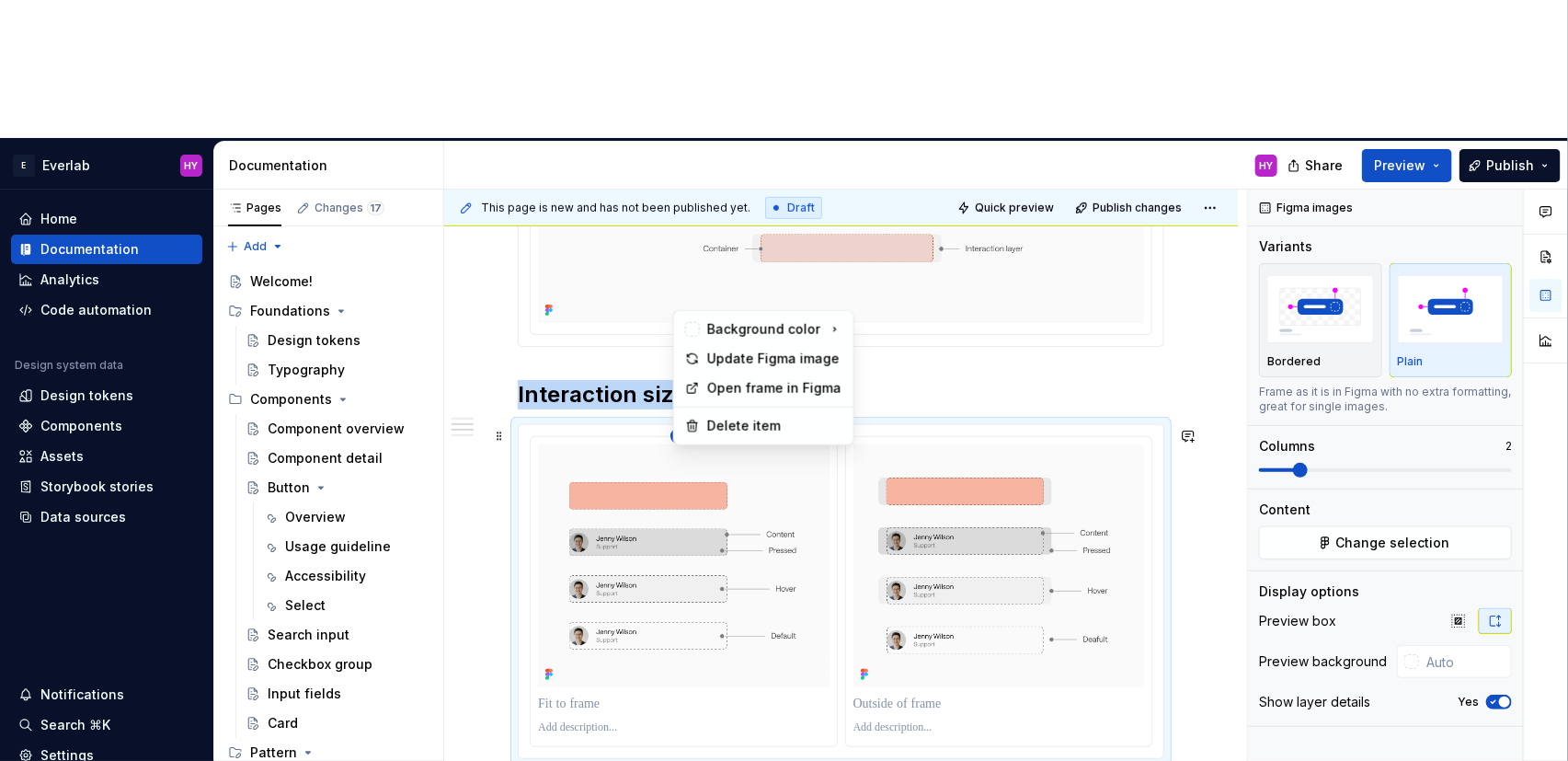
click at [690, 297] on html "E Everlab HY Home Documentation Analytics Code automation Design system data De…" at bounding box center [784, 380] width 1568 height 761
click at [756, 355] on div "Update Figma image" at bounding box center [775, 359] width 135 height 19
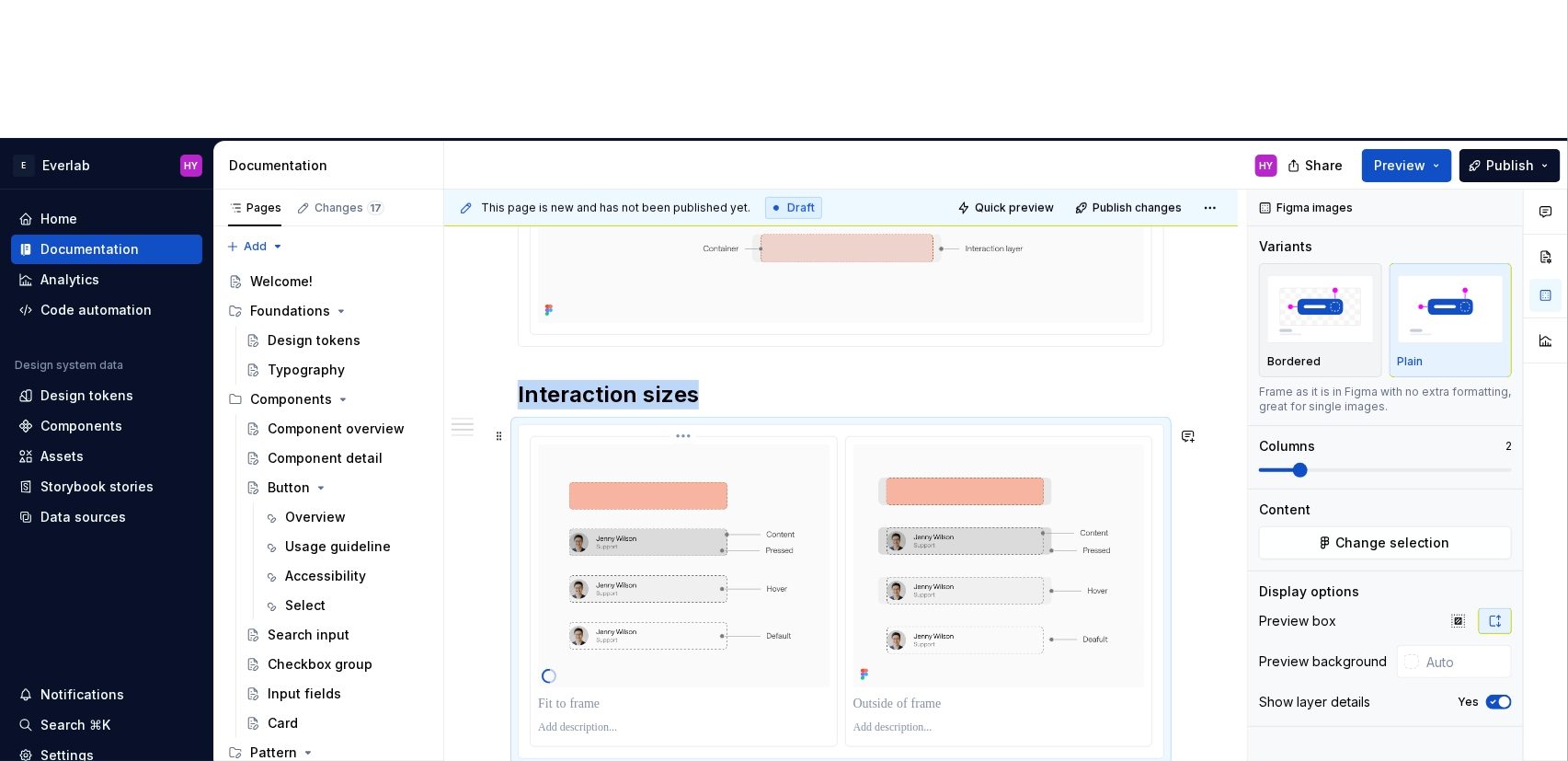
scroll to position [537, 0]
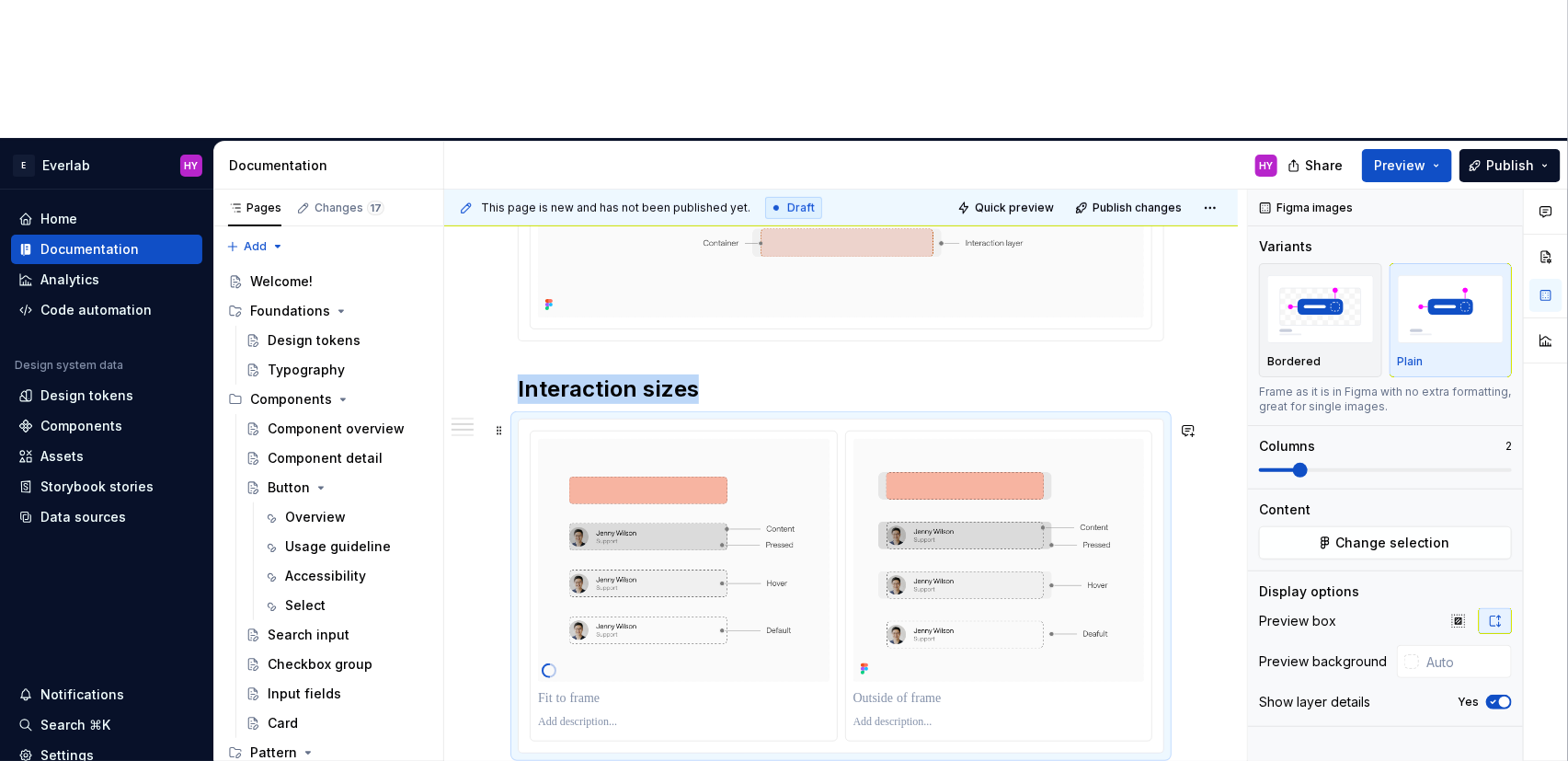
click at [997, 419] on div at bounding box center [840, 586] width 645 height 333
click at [998, 296] on html "E Everlab HY Home Documentation Analytics Code automation Design system data De…" at bounding box center [784, 380] width 1568 height 761
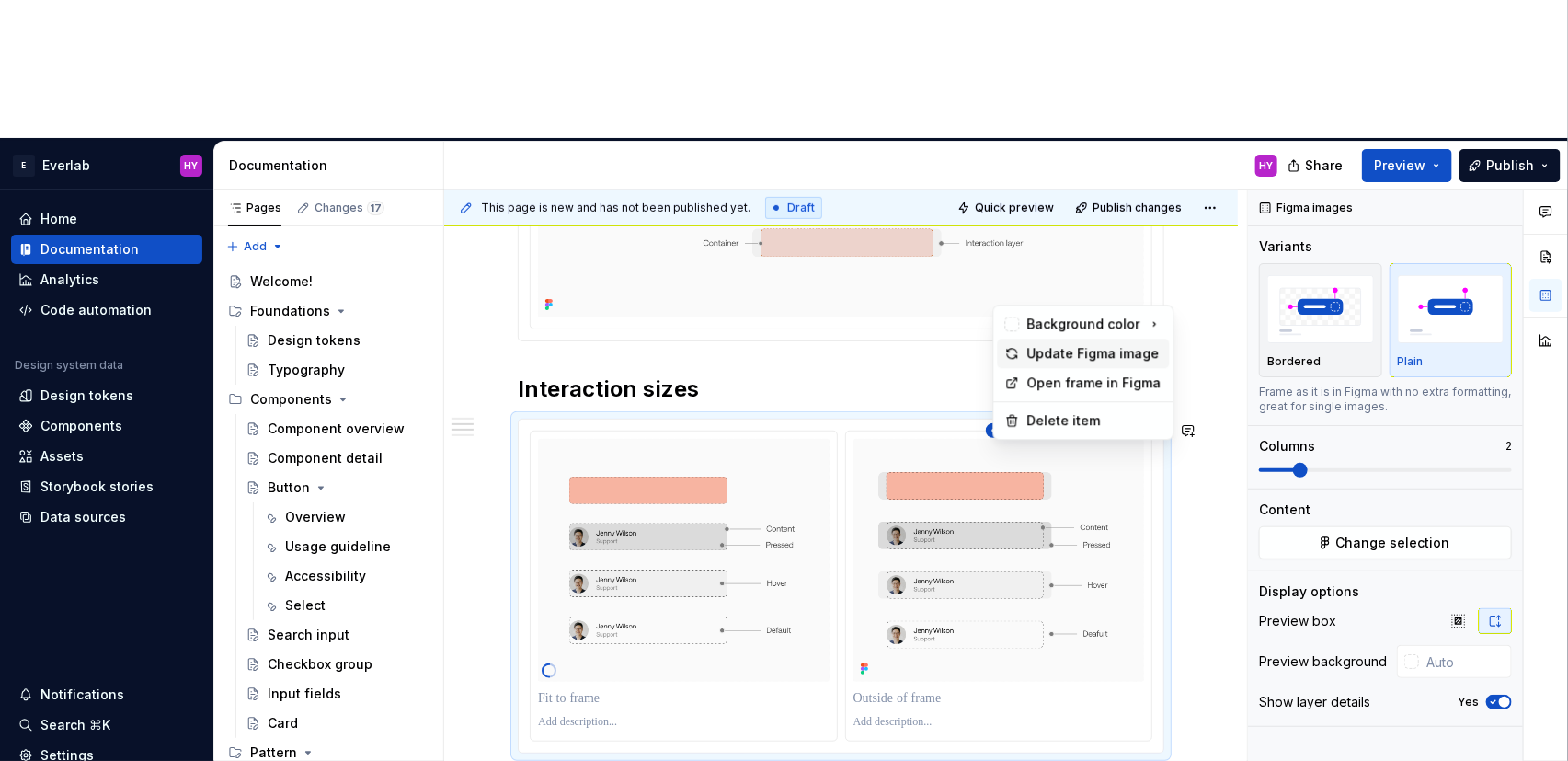
click at [1034, 349] on div "Update Figma image" at bounding box center [1095, 354] width 135 height 19
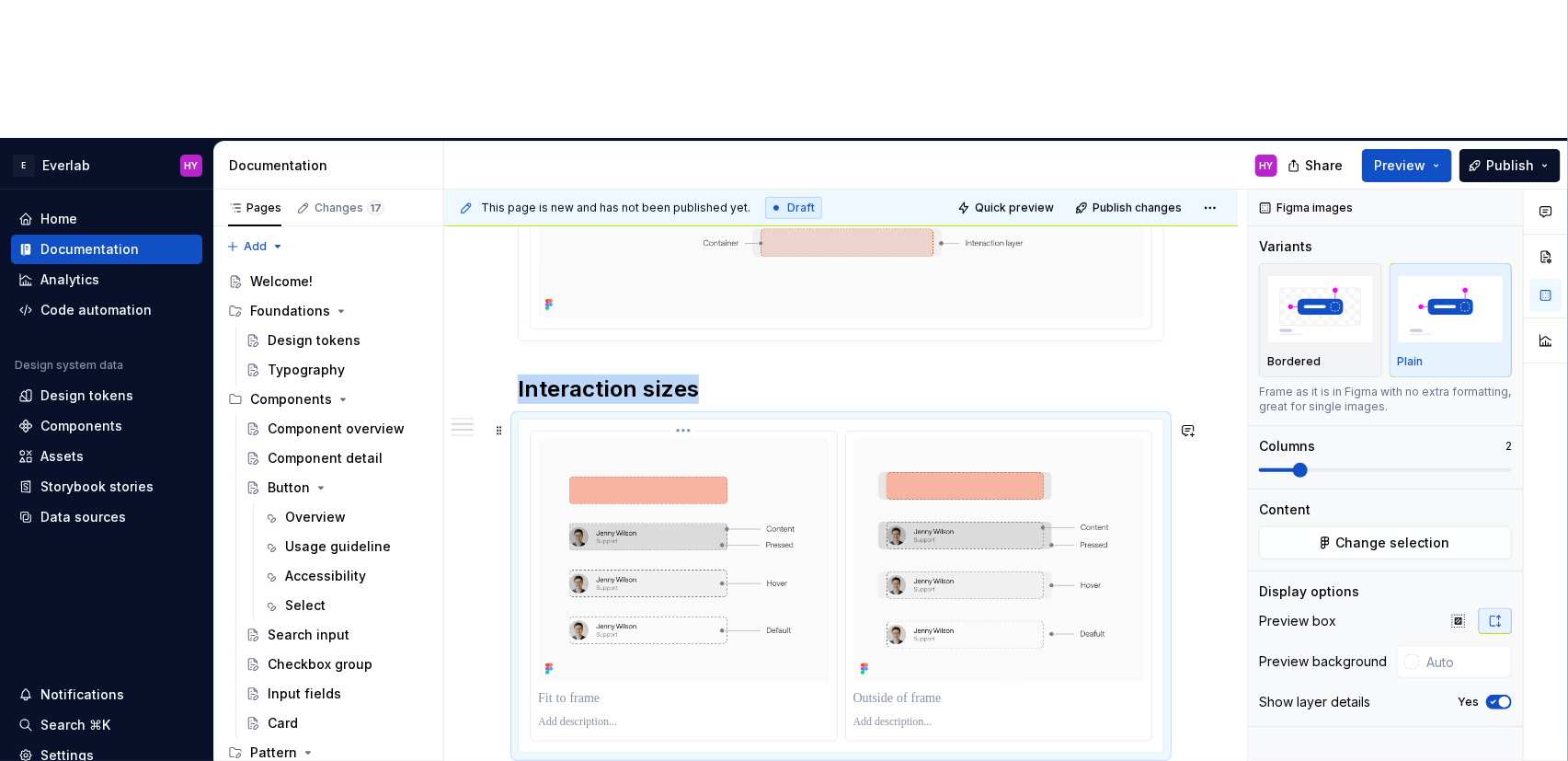
click at [682, 290] on html "E Everlab HY Home Documentation Analytics Code automation Design system data De…" at bounding box center [784, 380] width 1568 height 761
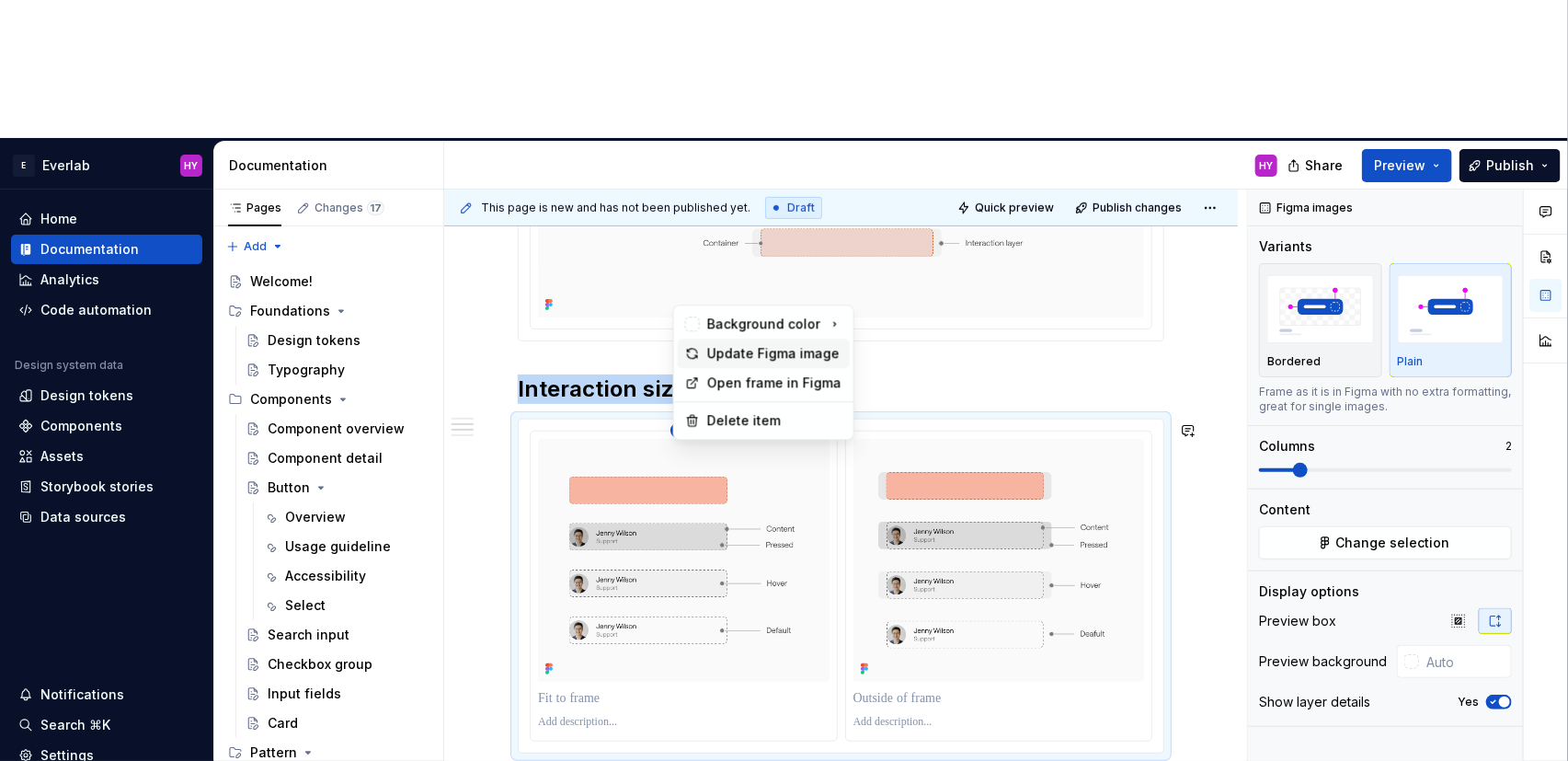
click at [707, 351] on div "Update Figma image" at bounding box center [775, 354] width 135 height 19
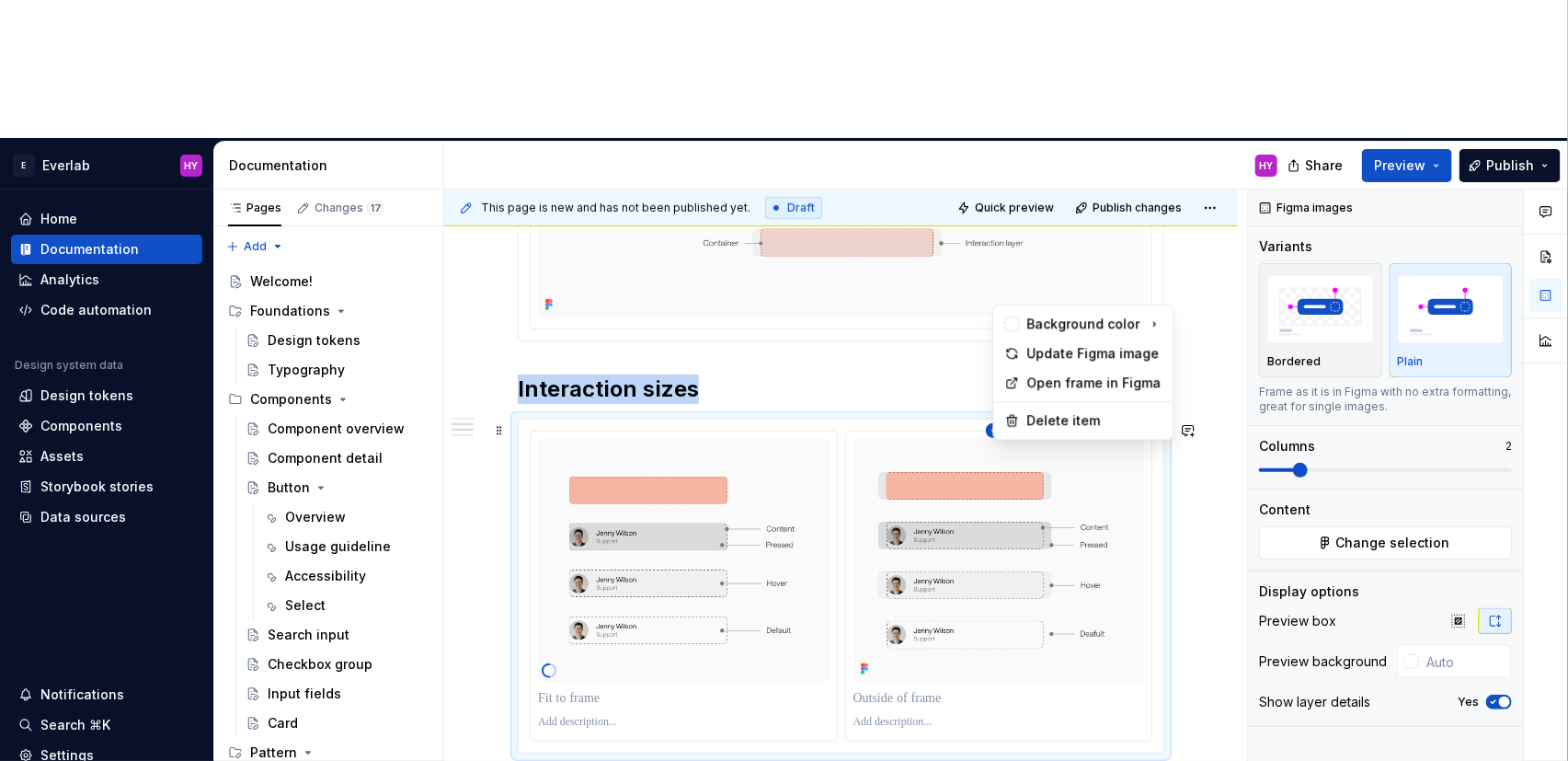
click at [1004, 297] on html "E Everlab HY Home Documentation Analytics Code automation Design system data De…" at bounding box center [784, 380] width 1568 height 761
drag, startPoint x: 1030, startPoint y: 347, endPoint x: 1043, endPoint y: 491, distance: 144.6
click at [1030, 347] on div "Update Figma image" at bounding box center [1095, 354] width 135 height 19
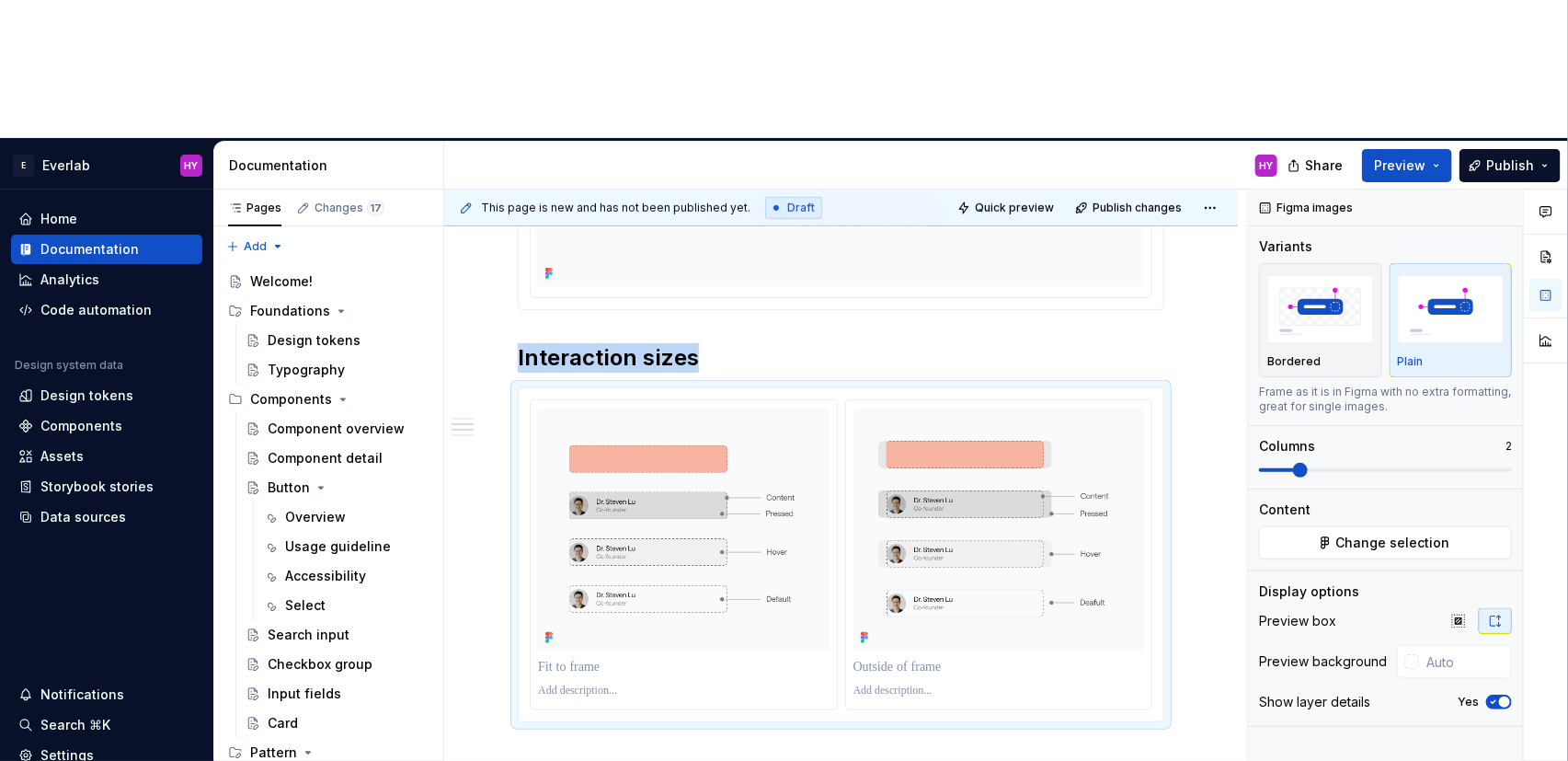
scroll to position [543, 0]
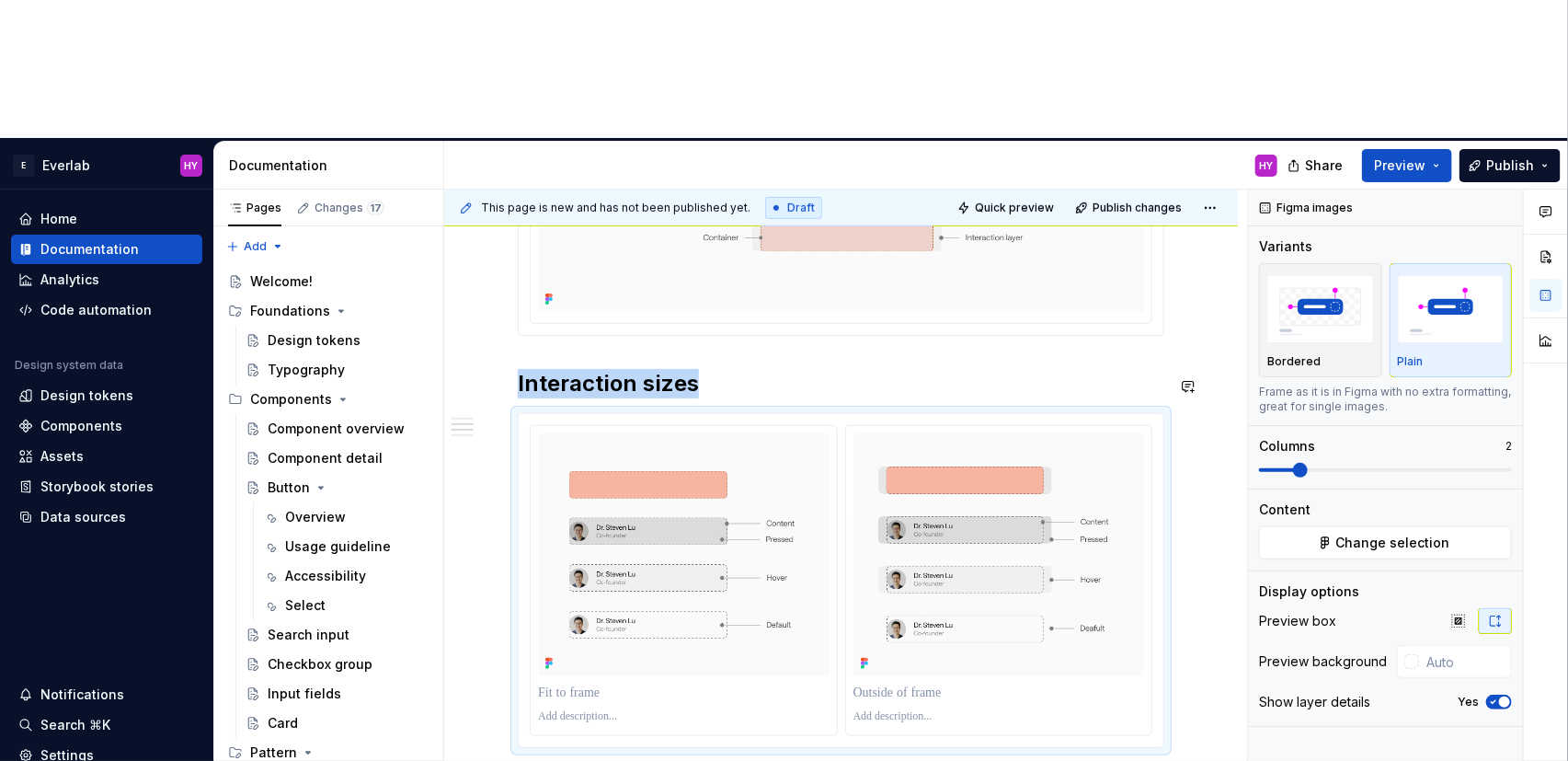
click at [690, 262] on div "Anatomy Every interactive element is constructed with three layers: Container t…" at bounding box center [840, 650] width 646 height 1391
click at [692, 369] on h2 "Interaction sizes" at bounding box center [840, 383] width 646 height 29
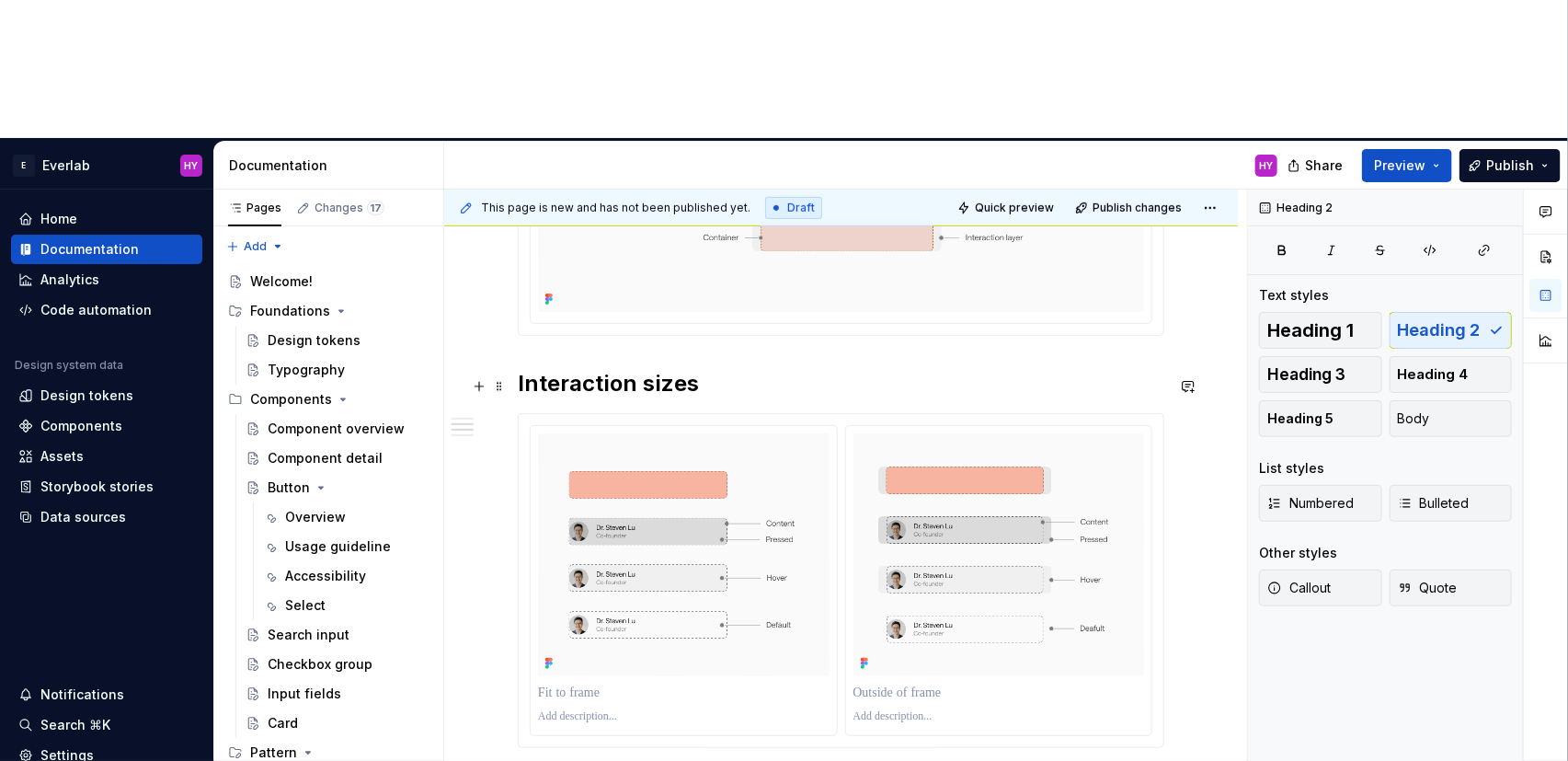
click at [692, 369] on h2 "Interaction sizes" at bounding box center [840, 383] width 646 height 29
click at [640, 261] on div "Anatomy Every interactive element is constructed with three layers: Container t…" at bounding box center [840, 650] width 646 height 1391
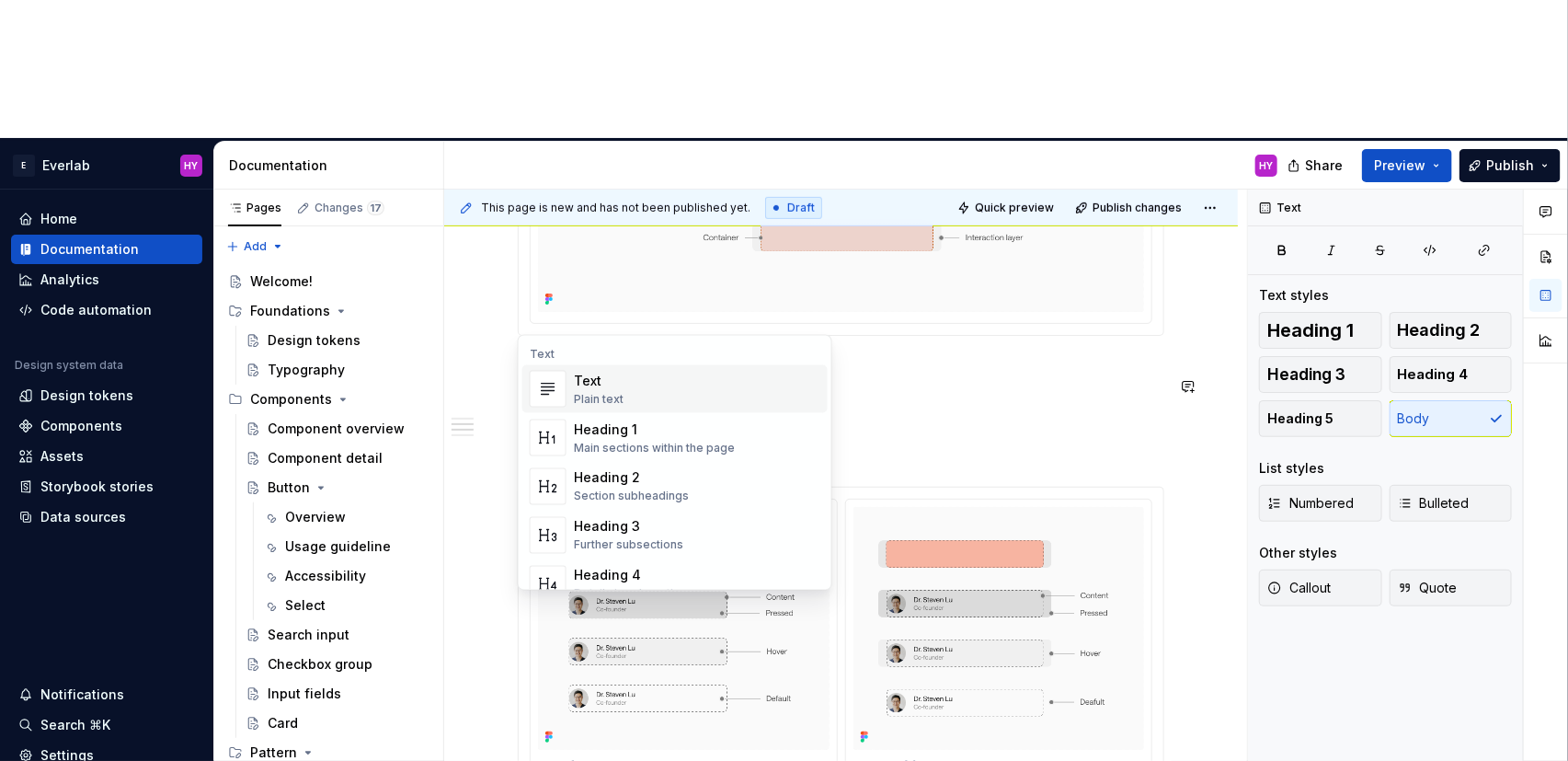
click at [664, 400] on div "Text Plain text" at bounding box center [696, 388] width 246 height 37
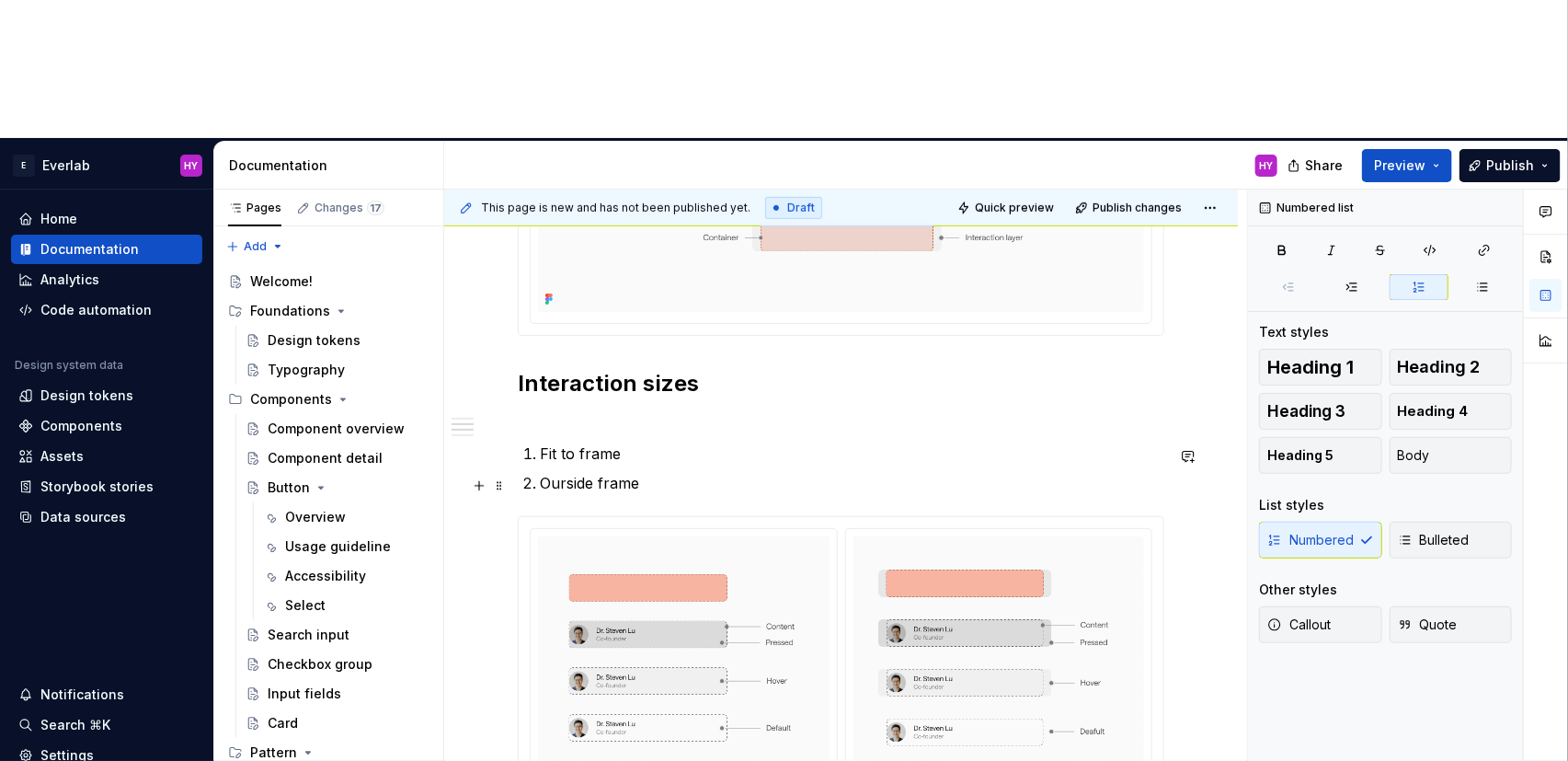
click at [566, 472] on p "Ourside frame" at bounding box center [851, 483] width 624 height 22
click at [716, 472] on p "Outside frame" at bounding box center [851, 483] width 624 height 22
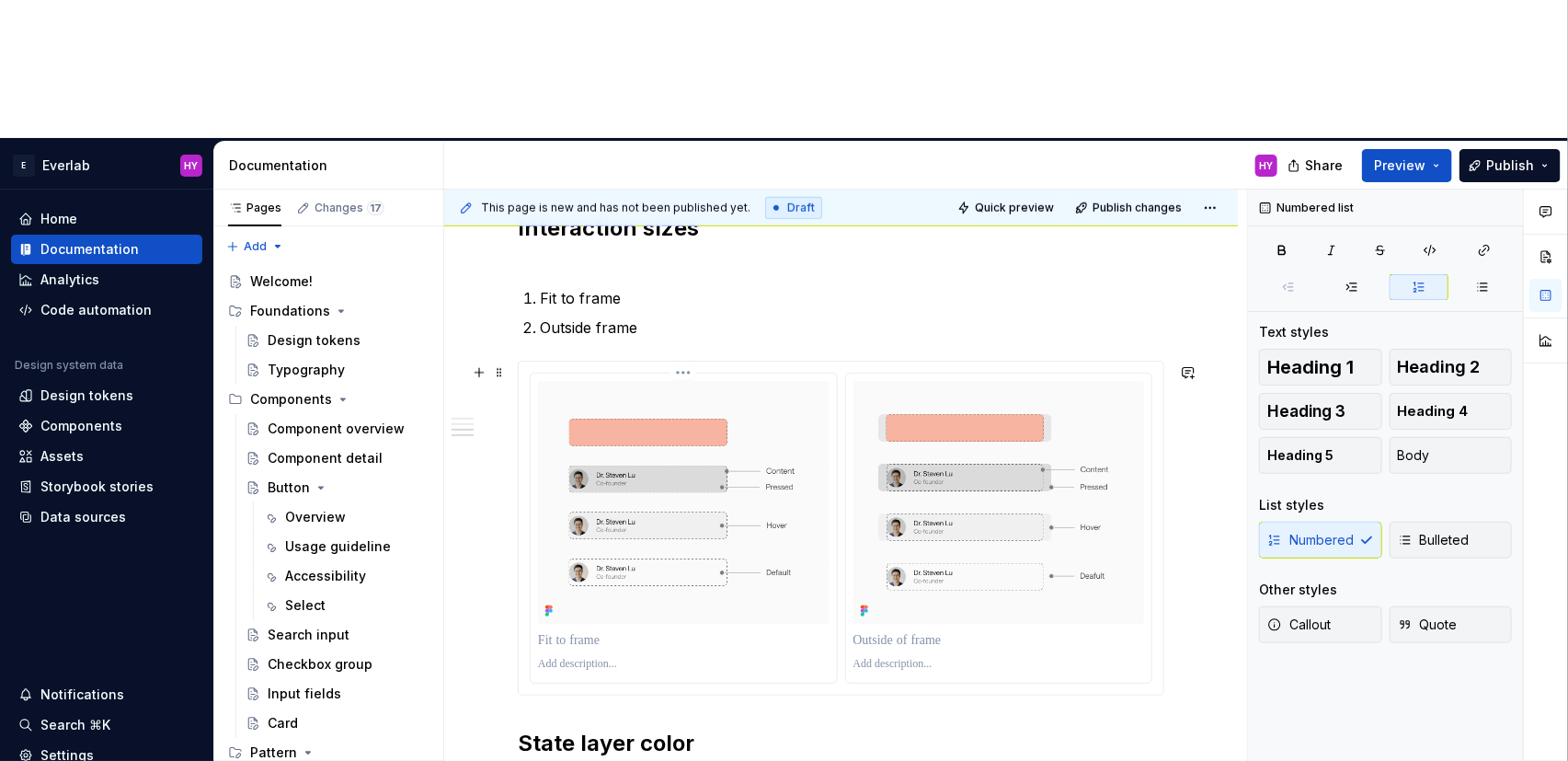
scroll to position [869, 0]
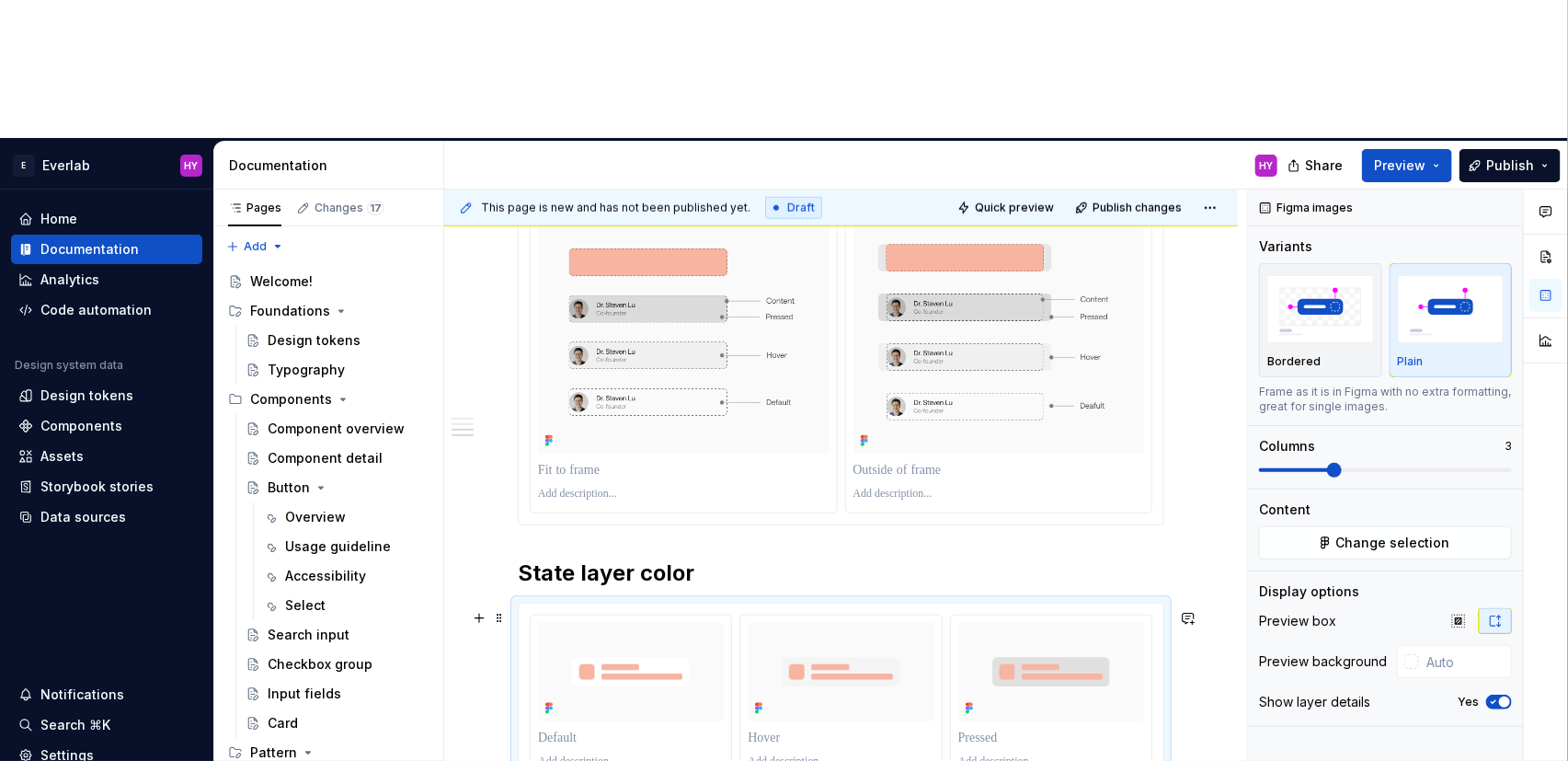
click at [880, 604] on div at bounding box center [840, 698] width 645 height 189
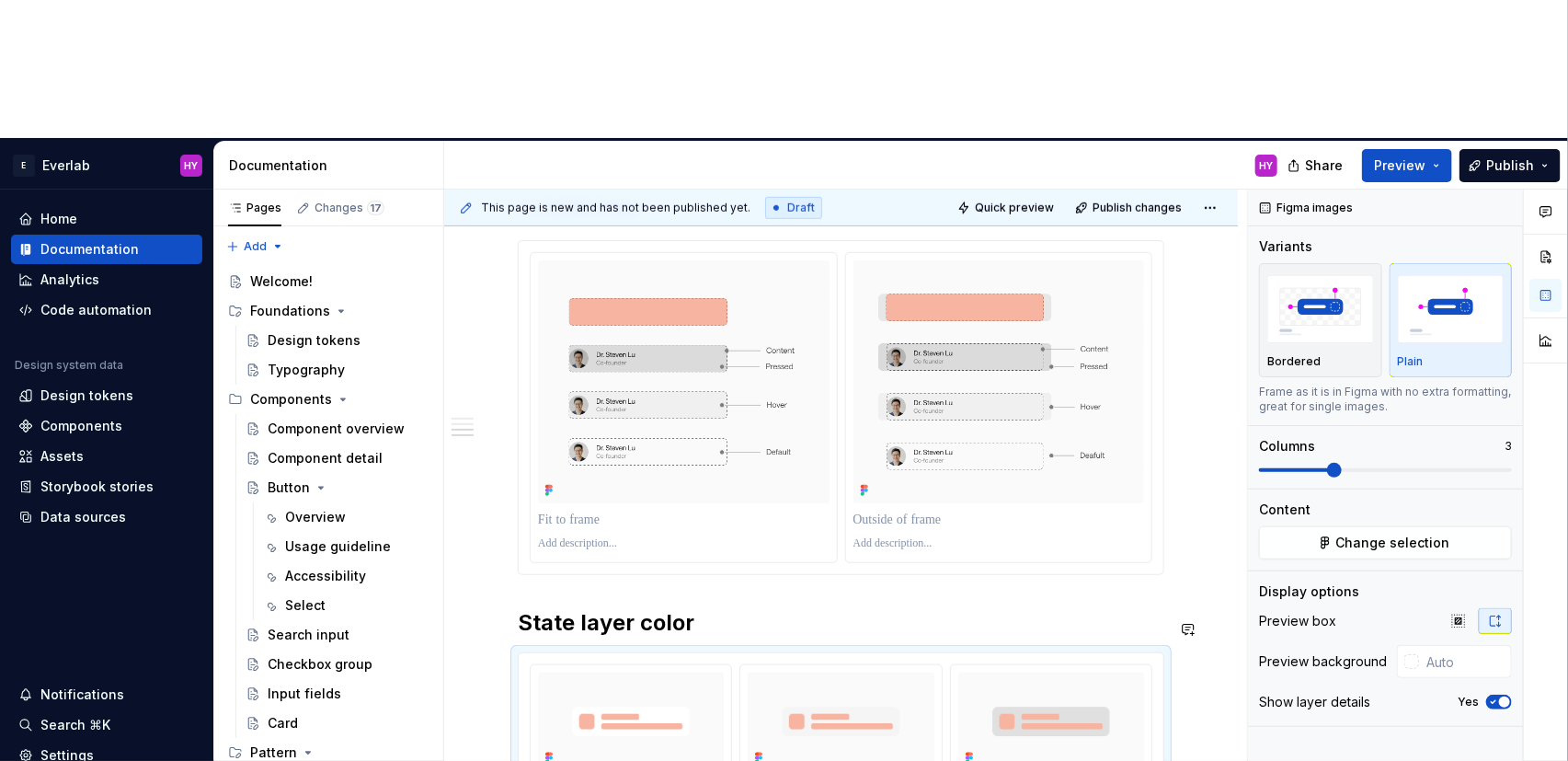
scroll to position [794, 0]
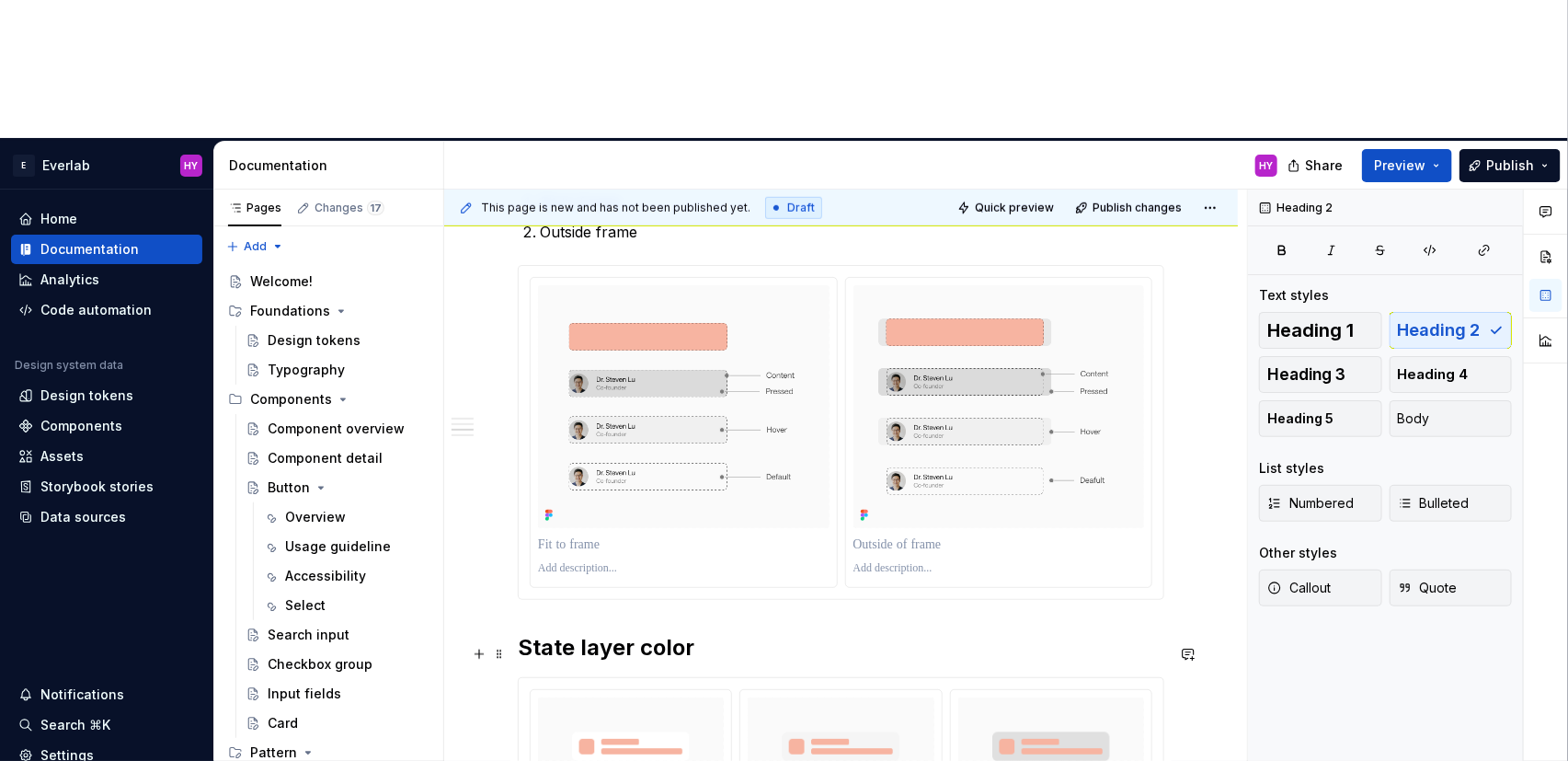
click at [693, 633] on h2 "State layer color" at bounding box center [840, 647] width 646 height 29
drag, startPoint x: 713, startPoint y: 515, endPoint x: 577, endPoint y: 517, distance: 136.0
click at [577, 633] on h2 "State layer color" at bounding box center [840, 647] width 646 height 29
click at [471, 298] on div "Anatomy Every interactive element is constructed with three layers: Container t…" at bounding box center [841, 552] width 793 height 1789
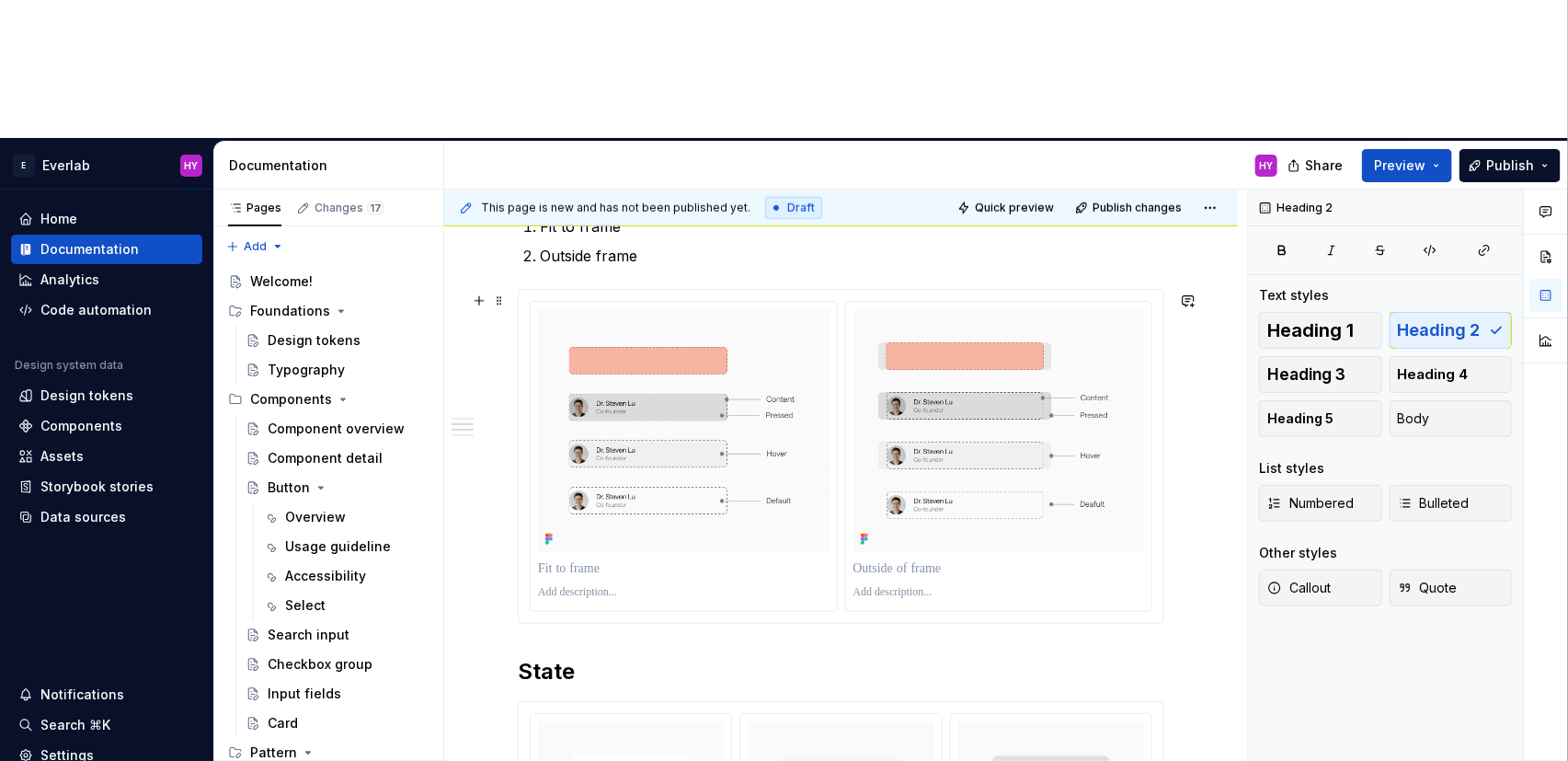
scroll to position [769, 0]
click at [506, 666] on span at bounding box center [500, 680] width 15 height 26
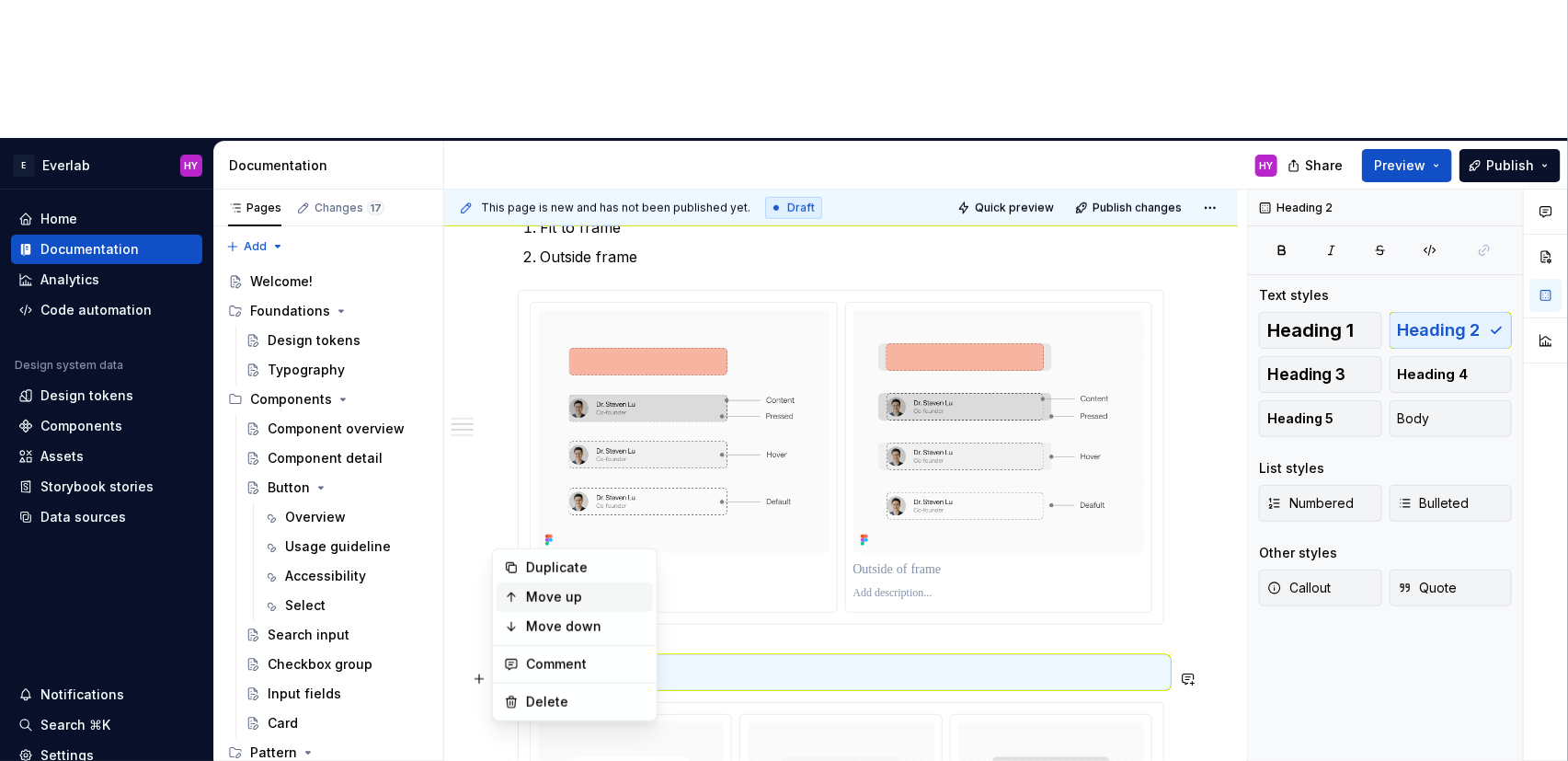
click at [602, 597] on div "Move up" at bounding box center [586, 597] width 120 height 19
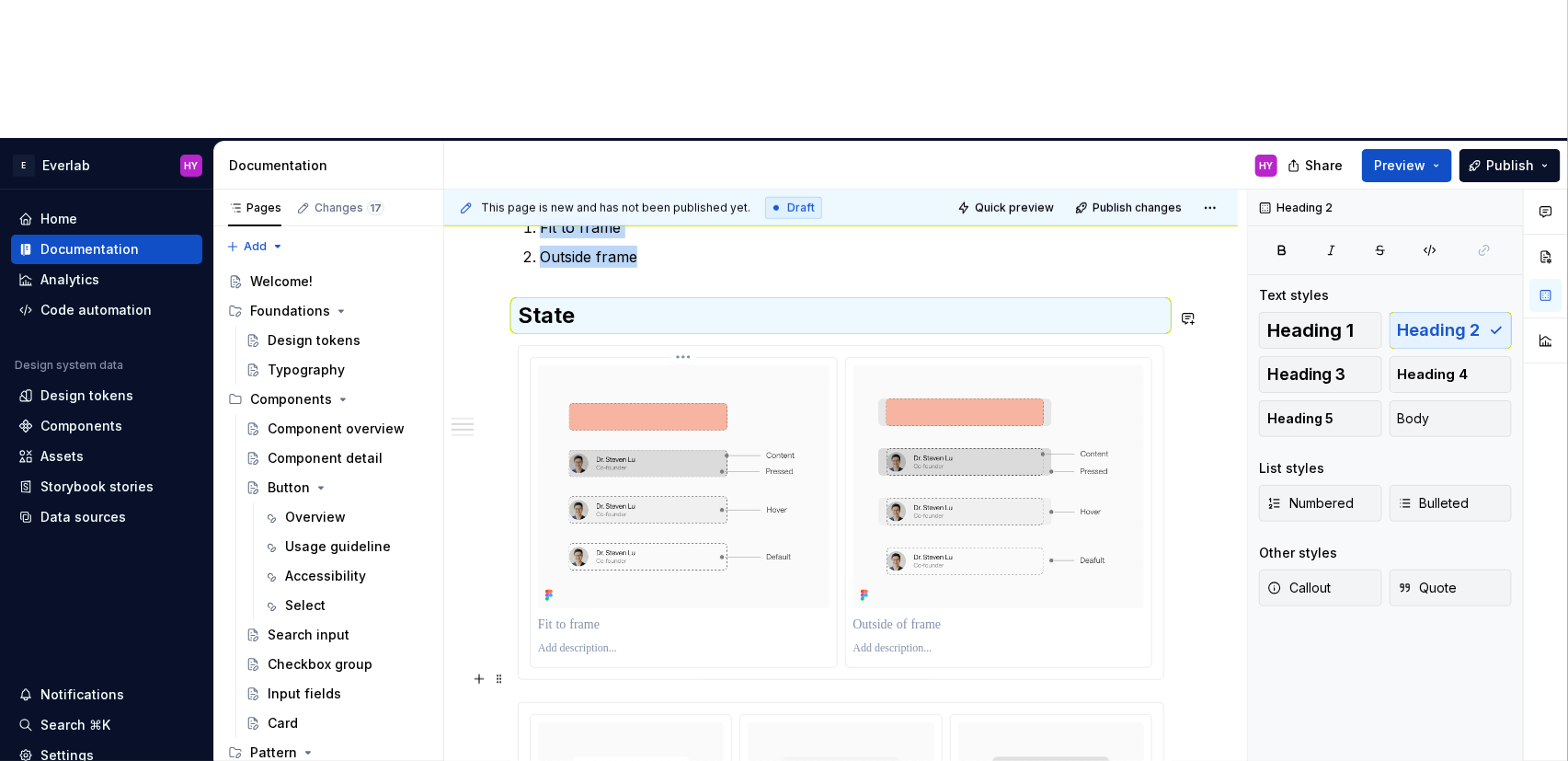
scroll to position [408, 0]
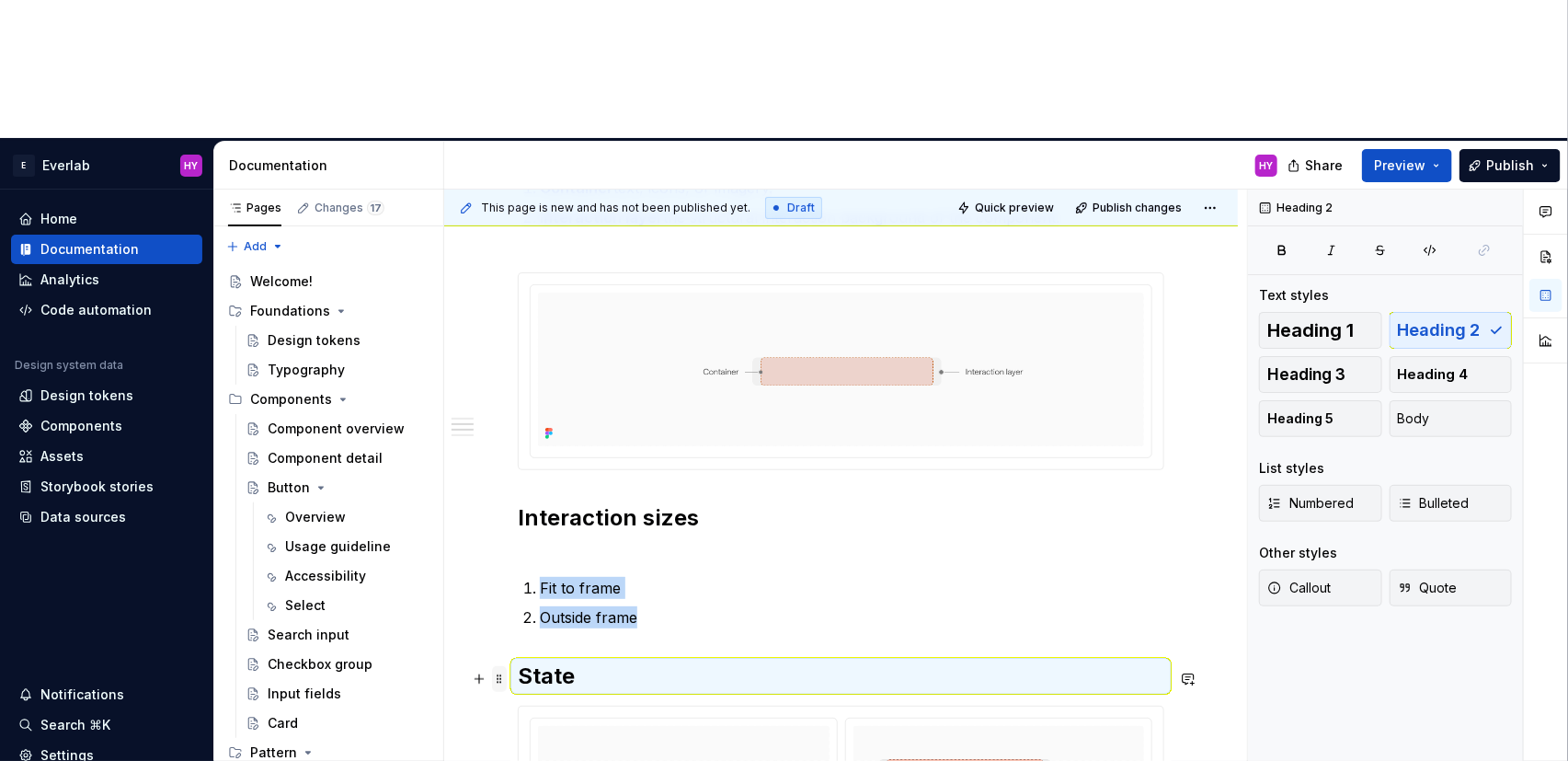
click at [492, 666] on span at bounding box center [500, 680] width 15 height 26
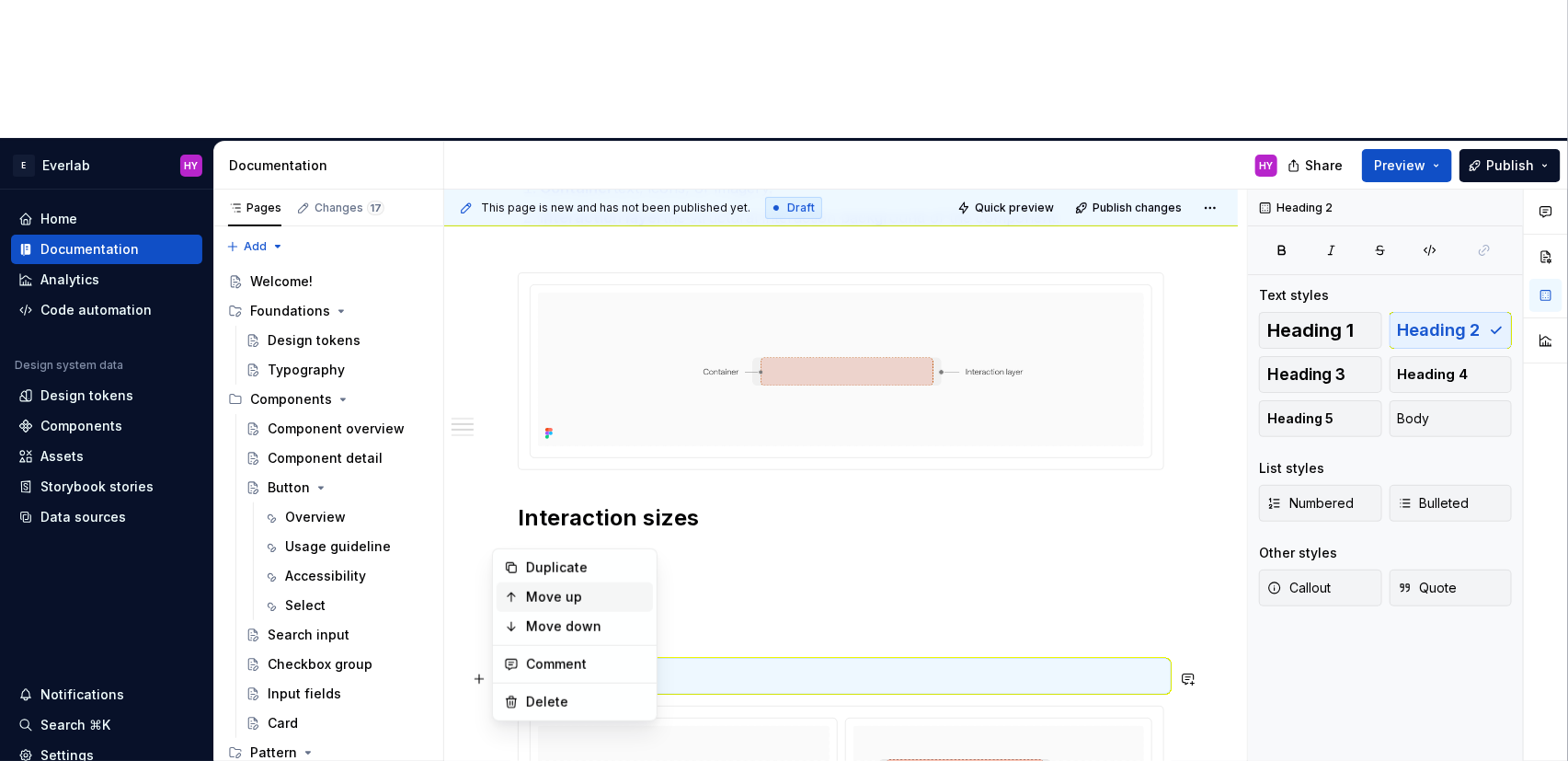
click at [517, 602] on icon at bounding box center [512, 597] width 15 height 15
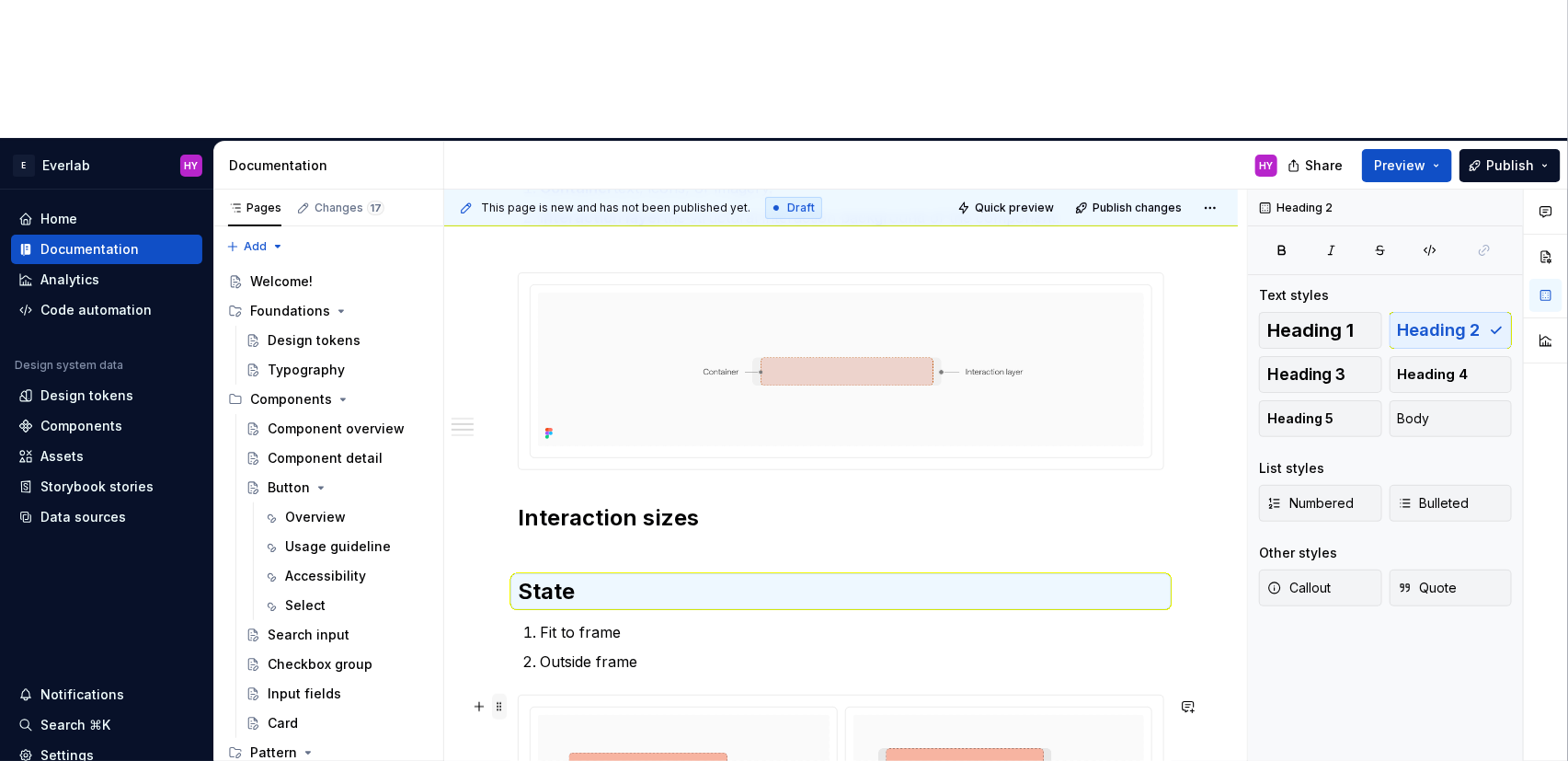
click at [501, 694] on span at bounding box center [500, 707] width 15 height 26
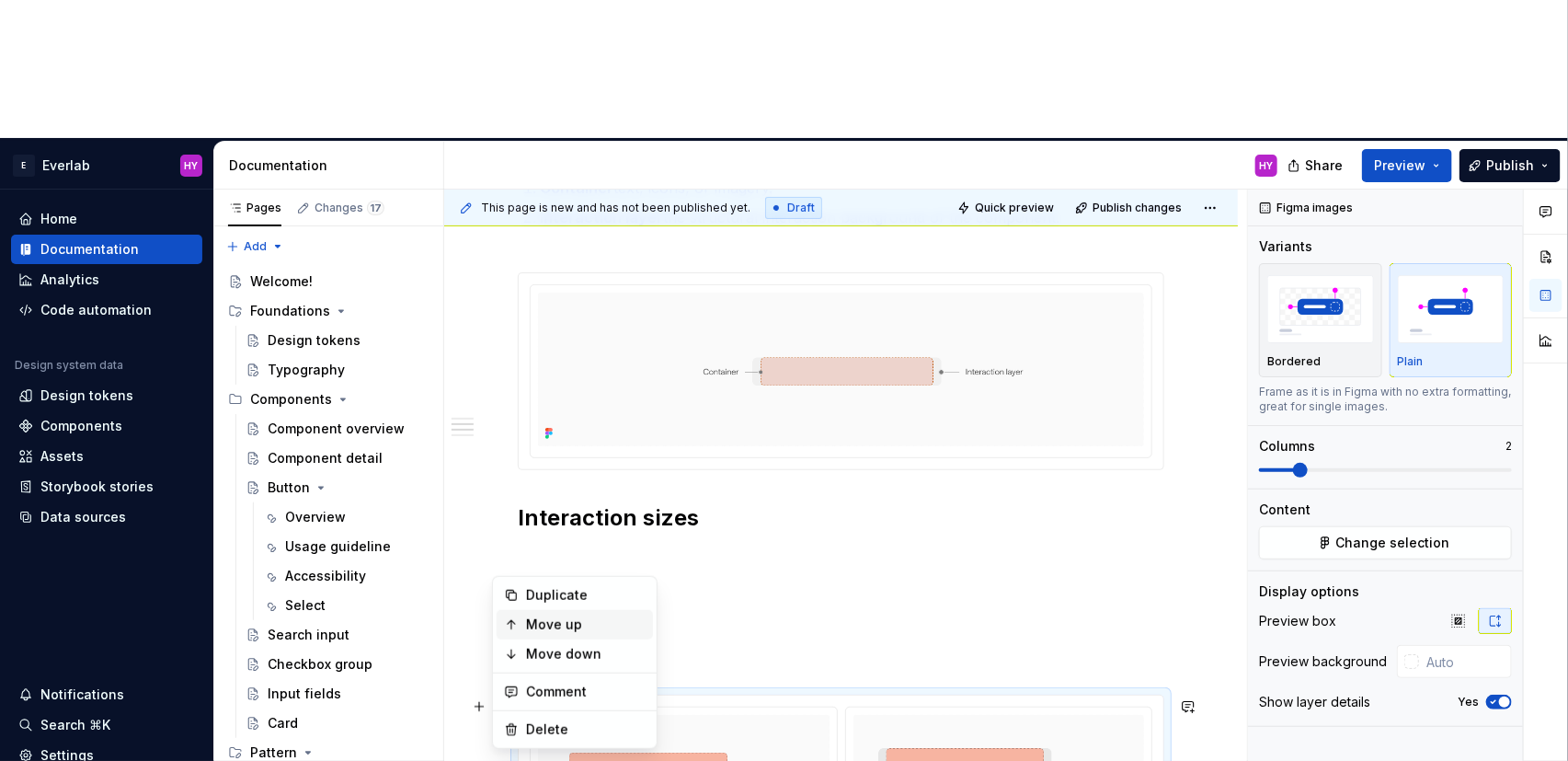
click at [524, 620] on div "Move up" at bounding box center [574, 624] width 156 height 29
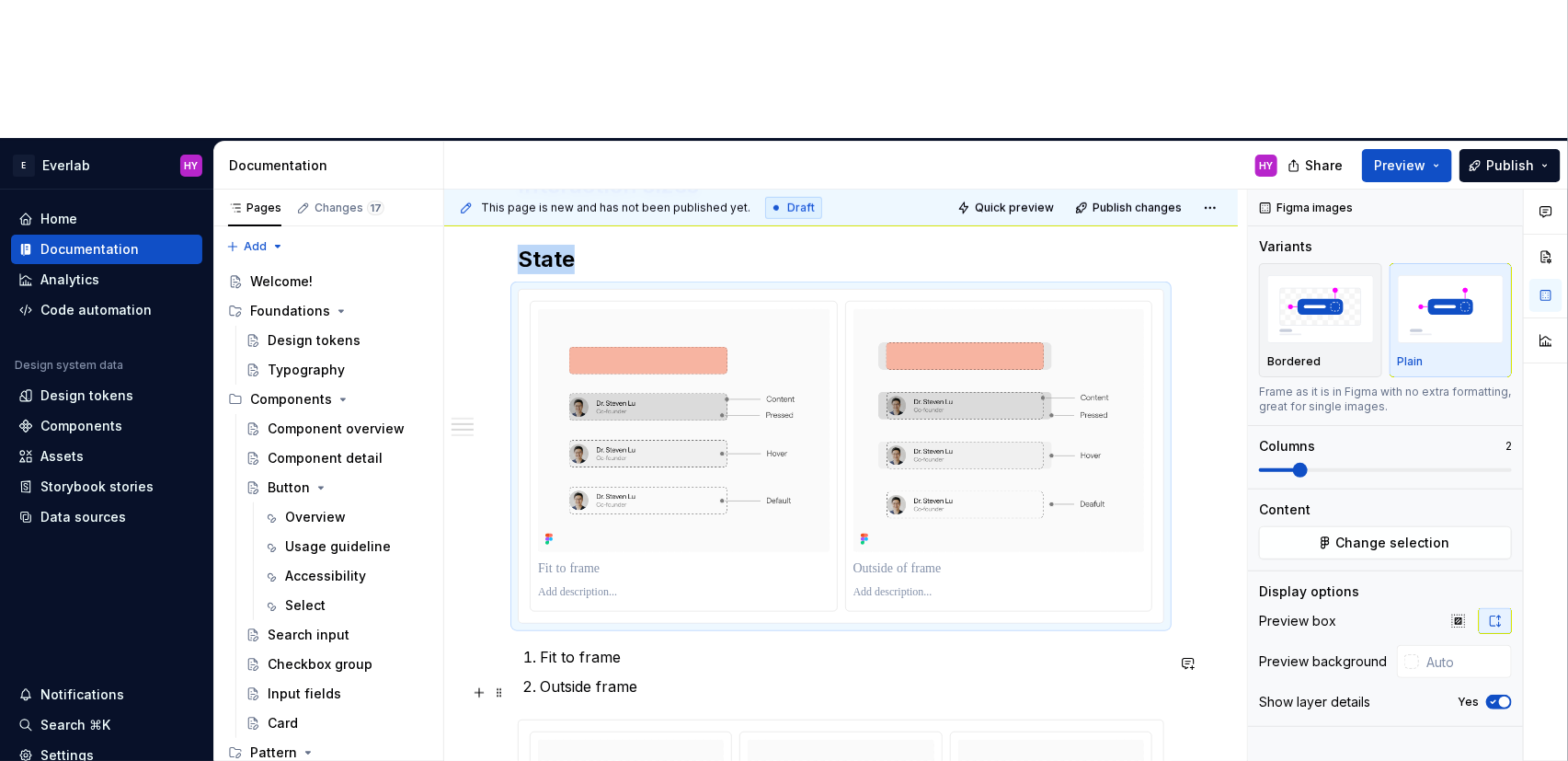
scroll to position [753, 0]
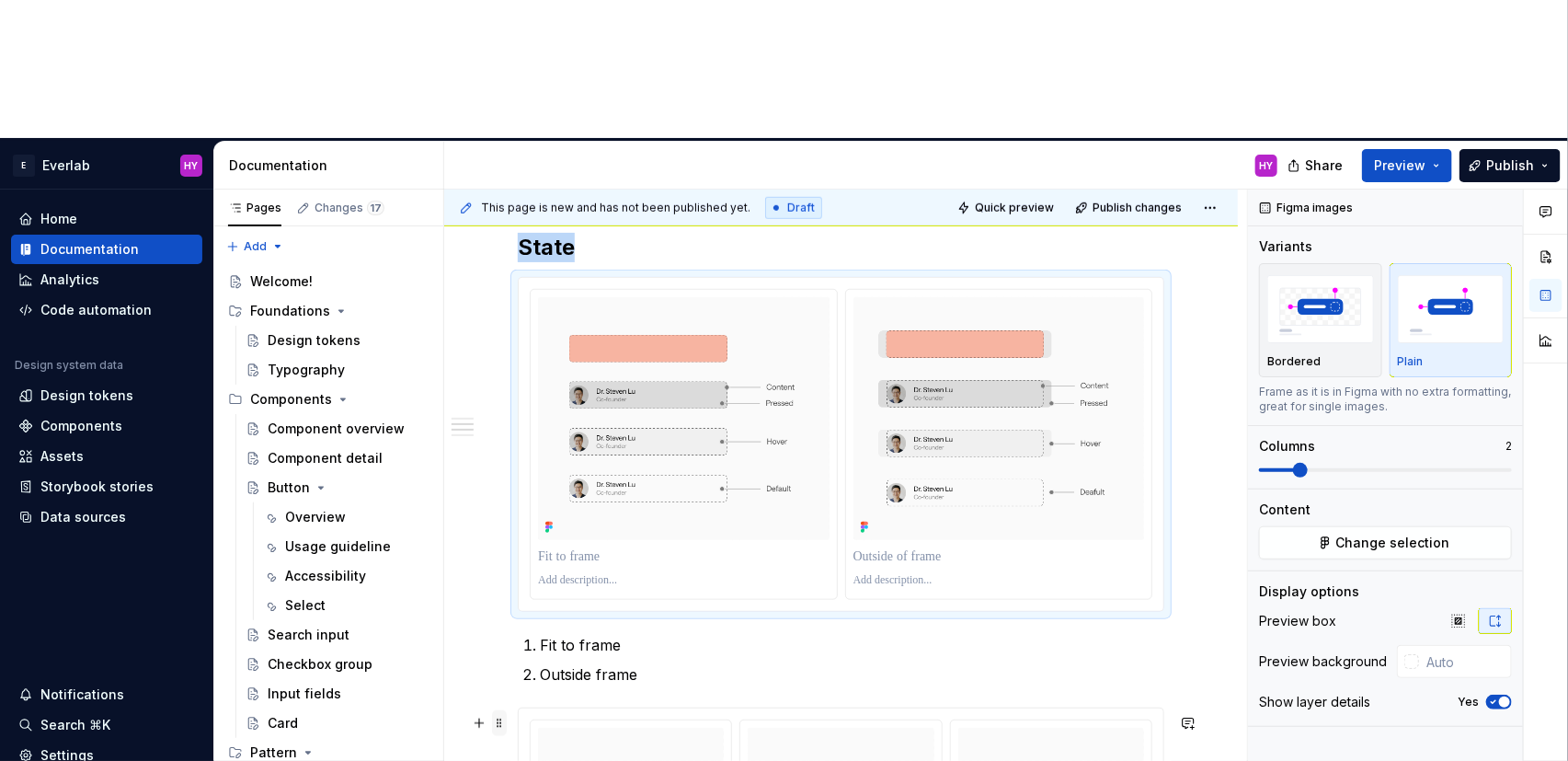
click at [501, 710] on span at bounding box center [500, 724] width 15 height 26
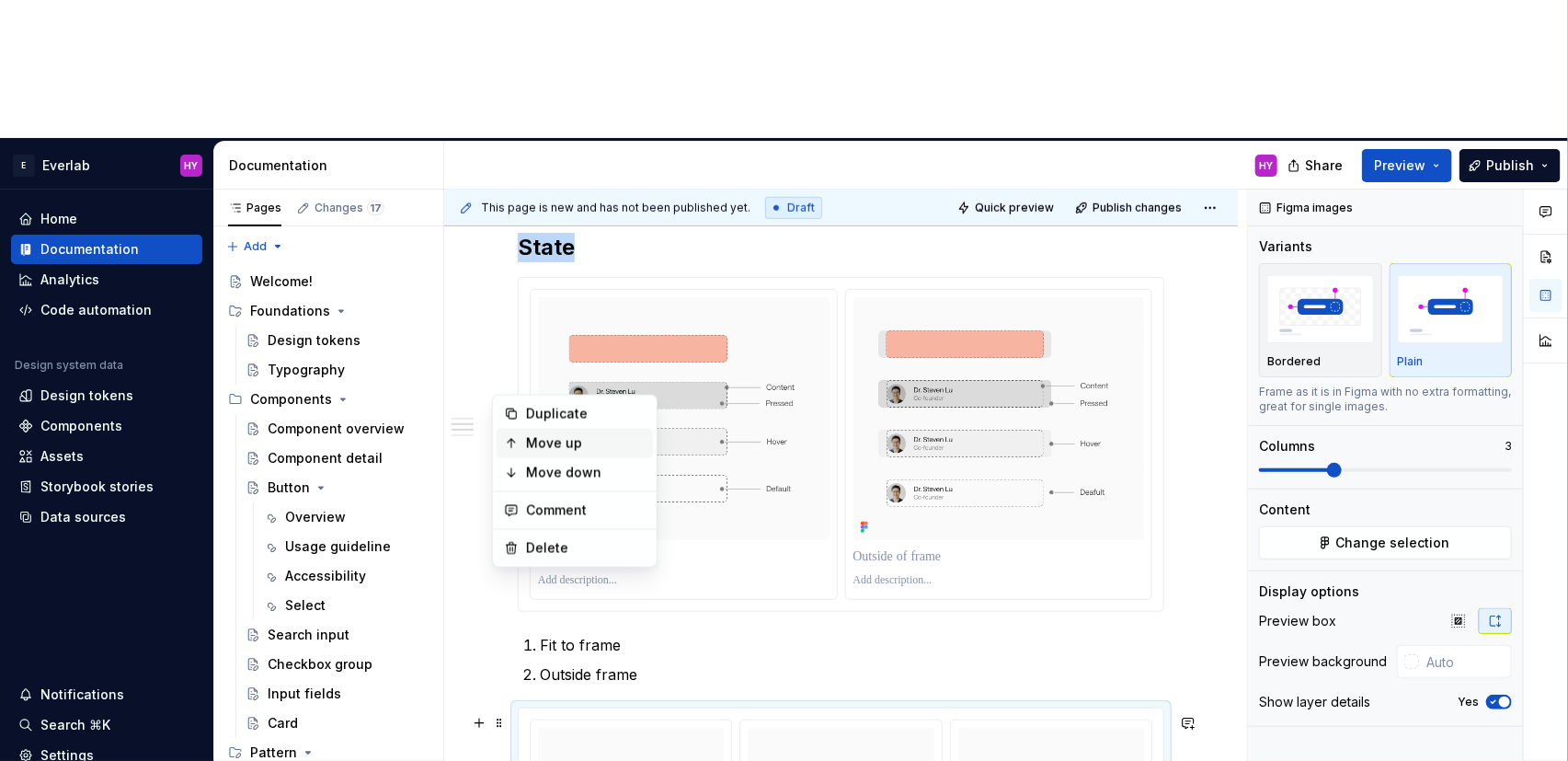
click at [565, 447] on div "Move up" at bounding box center [586, 444] width 120 height 19
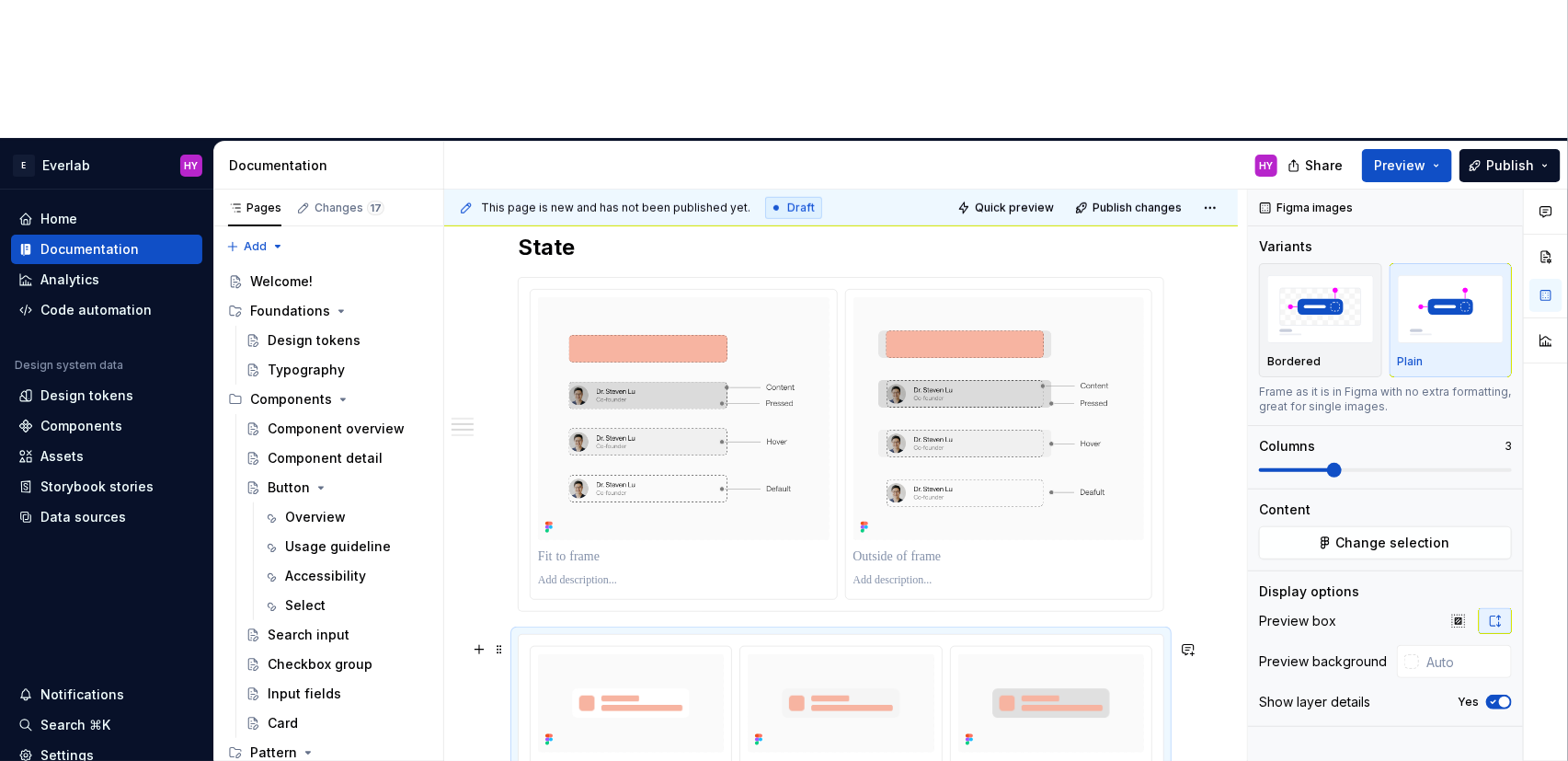
click at [507, 509] on div "Anatomy Every interactive element is constructed with three layers: Container t…" at bounding box center [841, 589] width 793 height 1778
click at [504, 637] on span at bounding box center [500, 650] width 15 height 26
click at [519, 569] on div "Move up" at bounding box center [574, 568] width 156 height 29
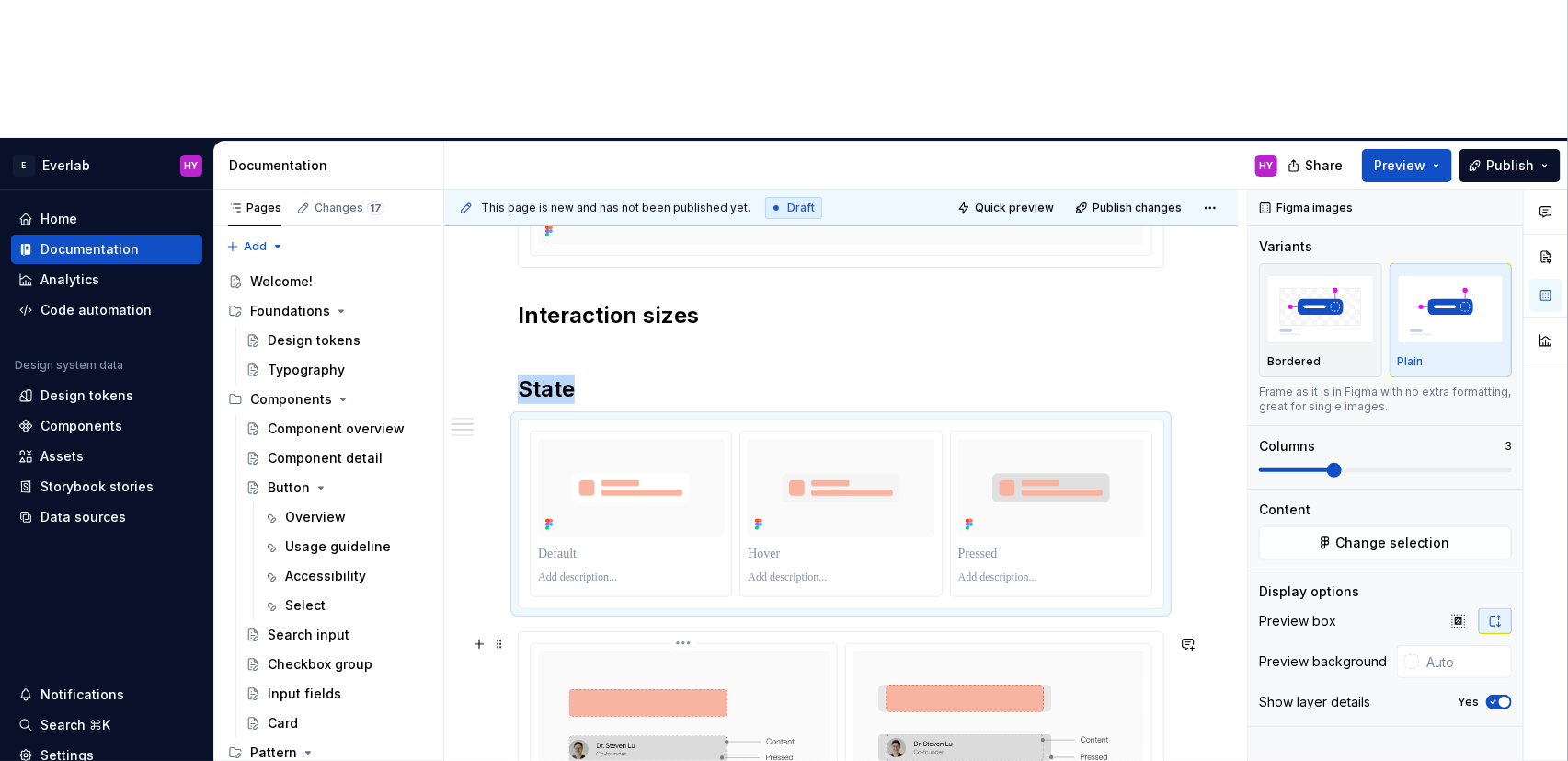
scroll to position [603, 0]
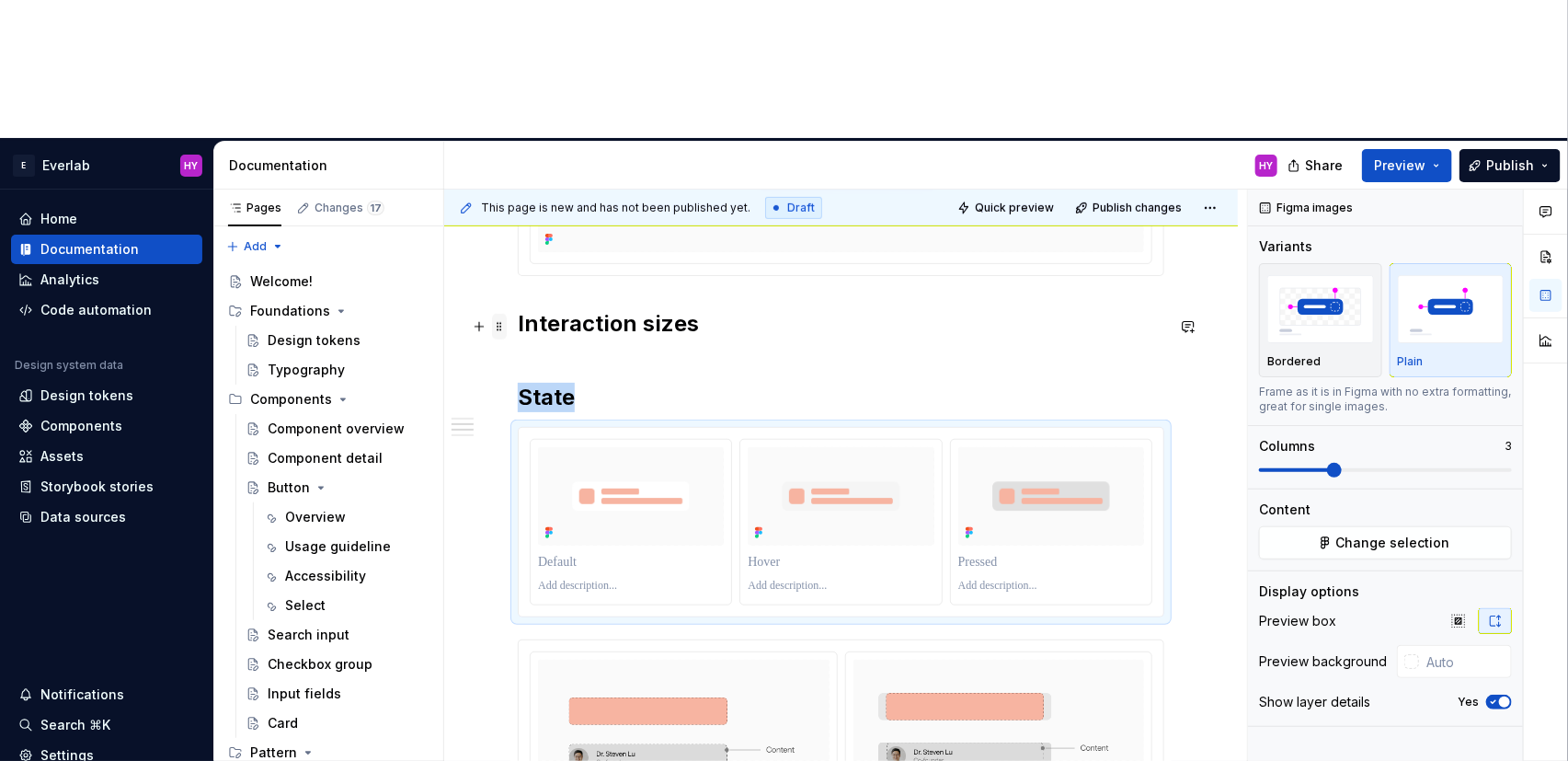
click at [497, 314] on span at bounding box center [500, 327] width 15 height 26
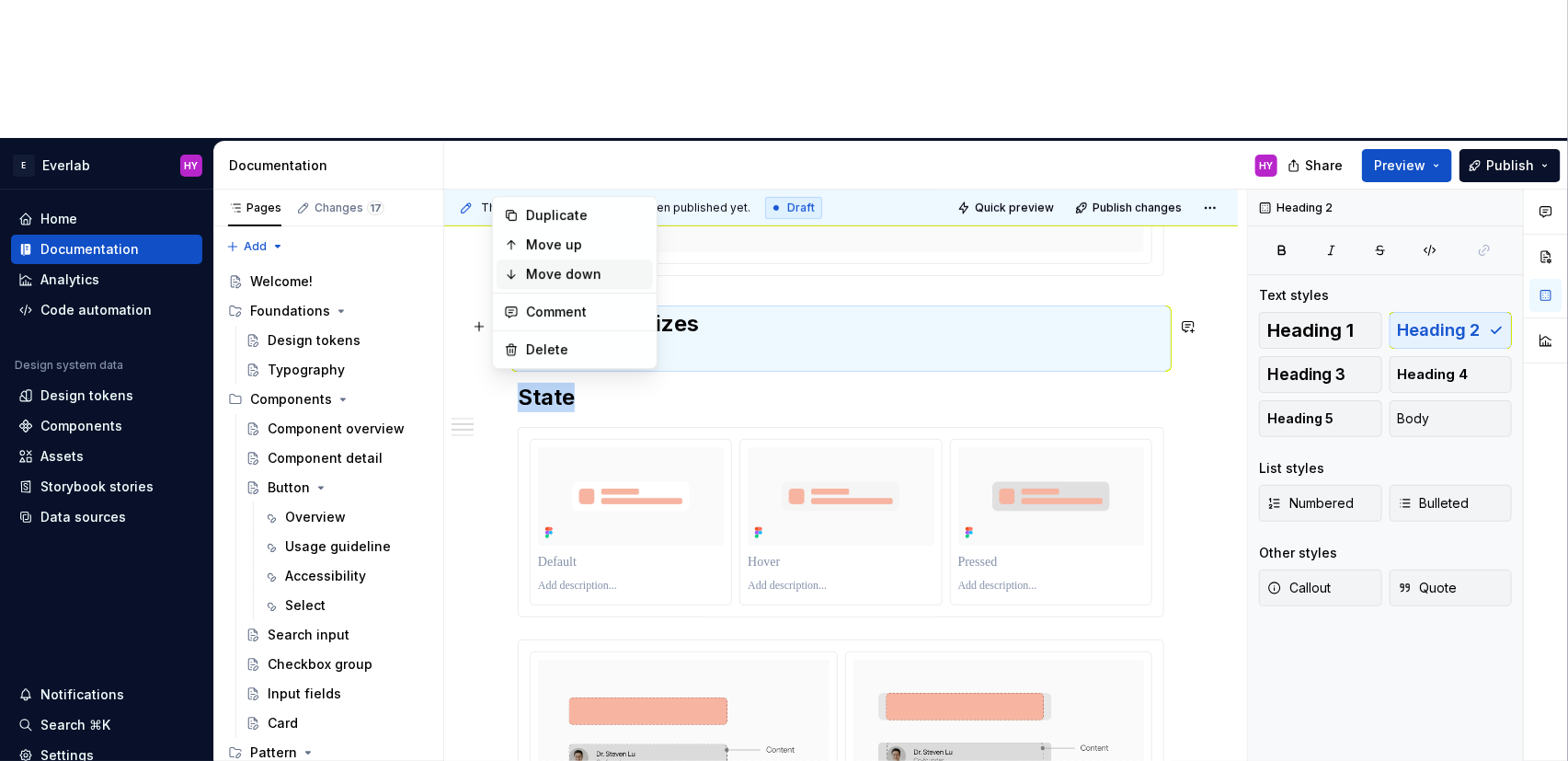
click at [556, 273] on div "Move down" at bounding box center [586, 274] width 120 height 19
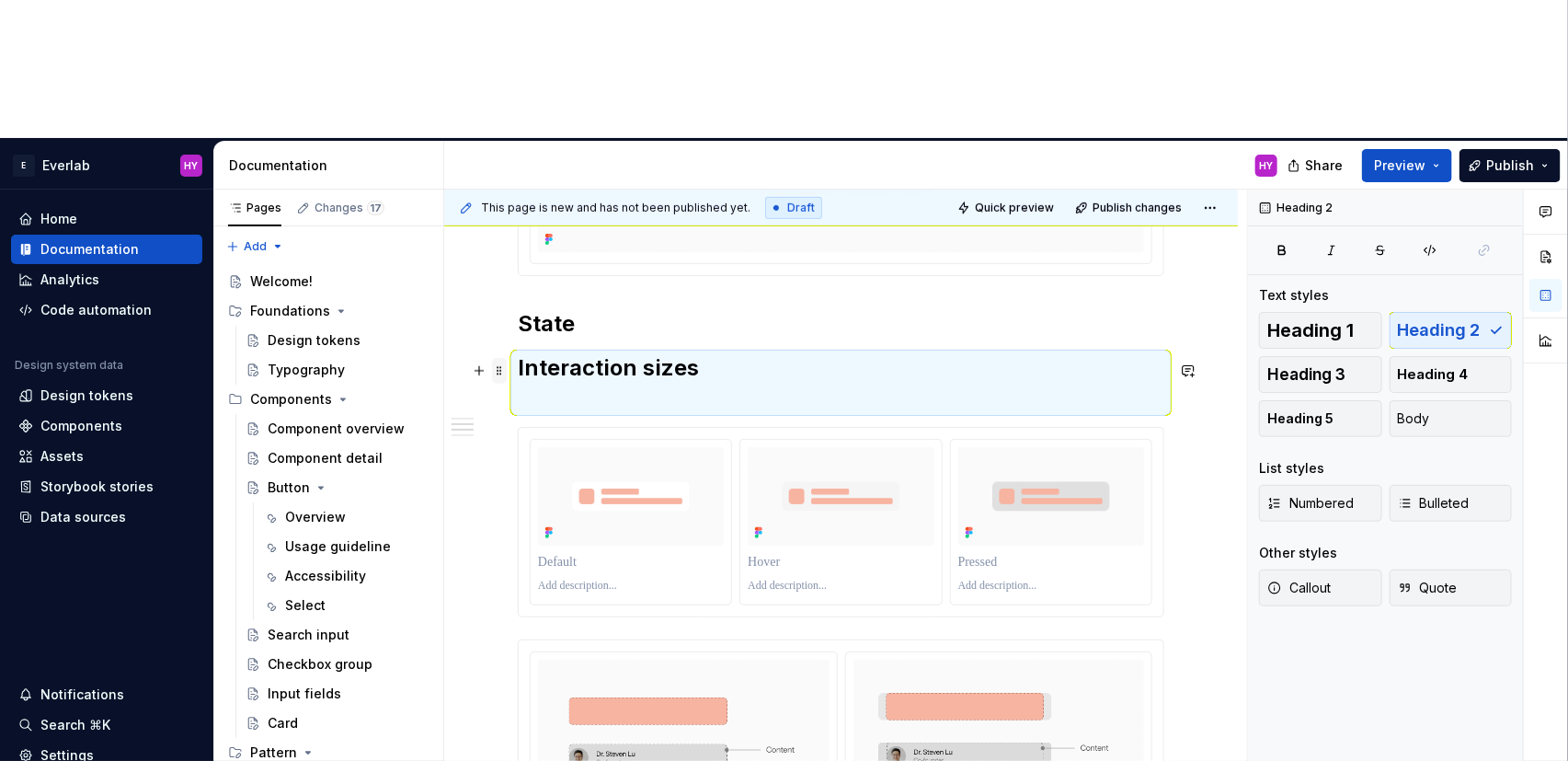
click at [505, 358] on span at bounding box center [500, 371] width 15 height 26
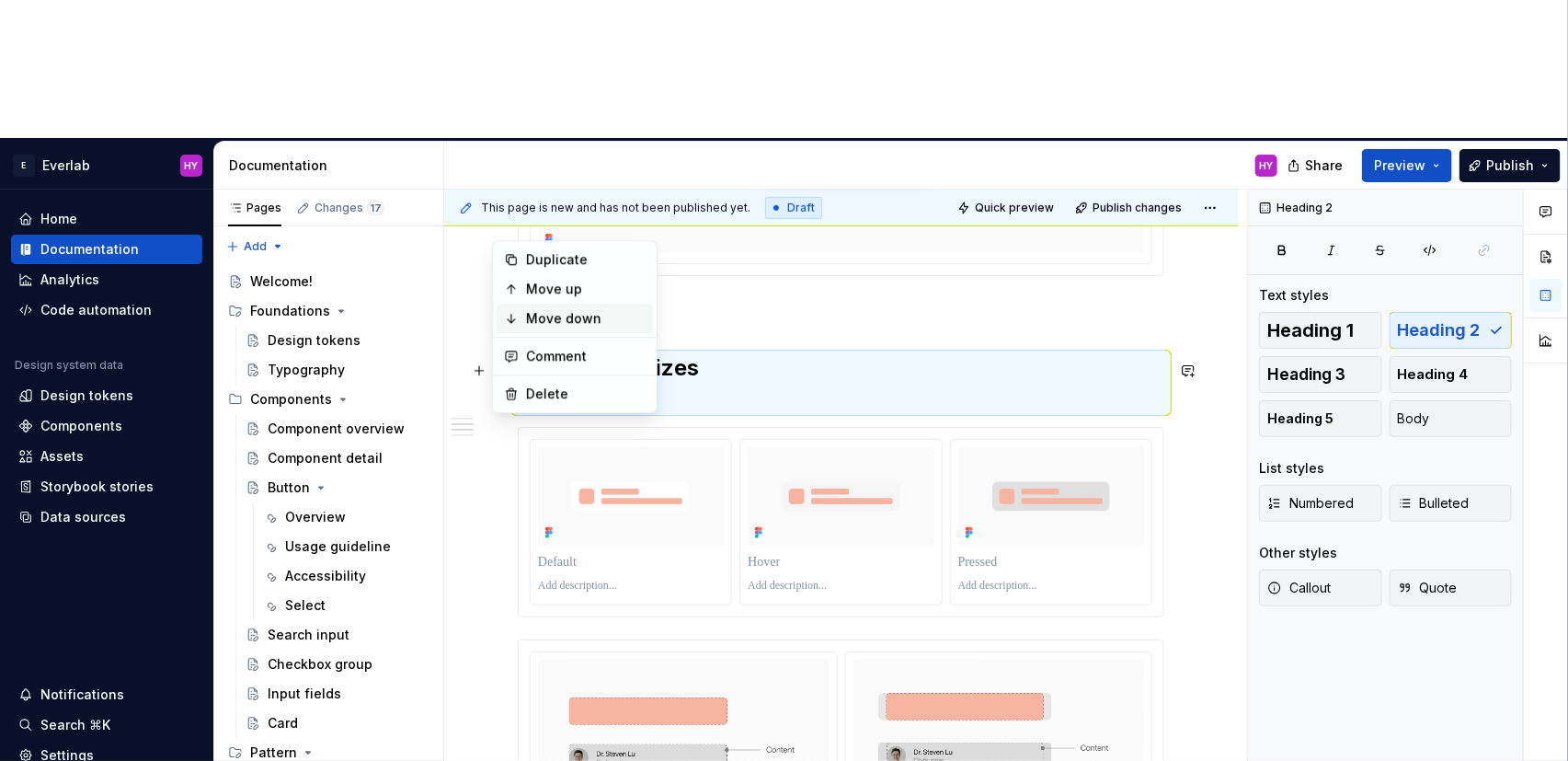
click at [530, 318] on div "Move down" at bounding box center [586, 318] width 120 height 19
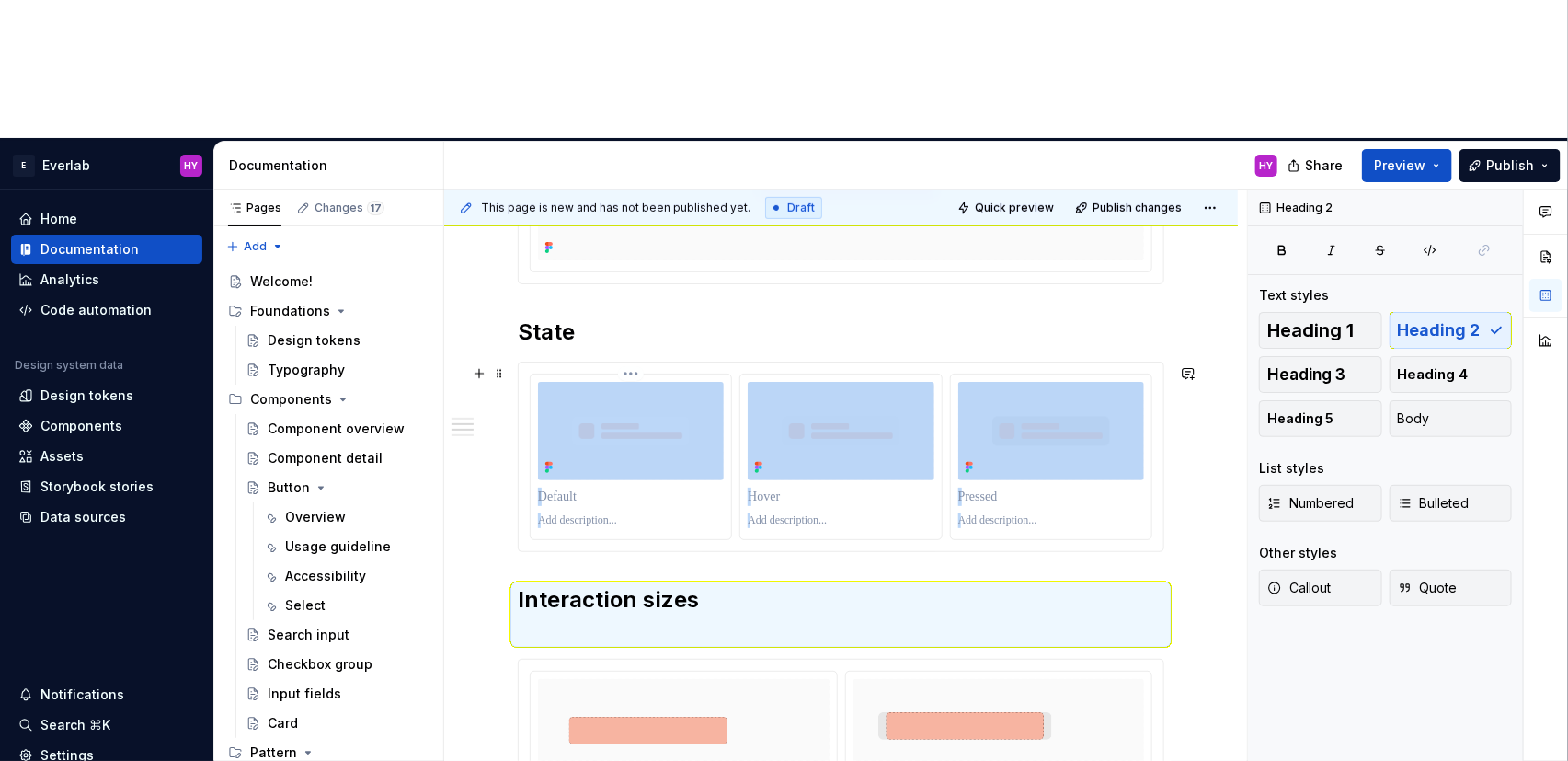
scroll to position [670, 0]
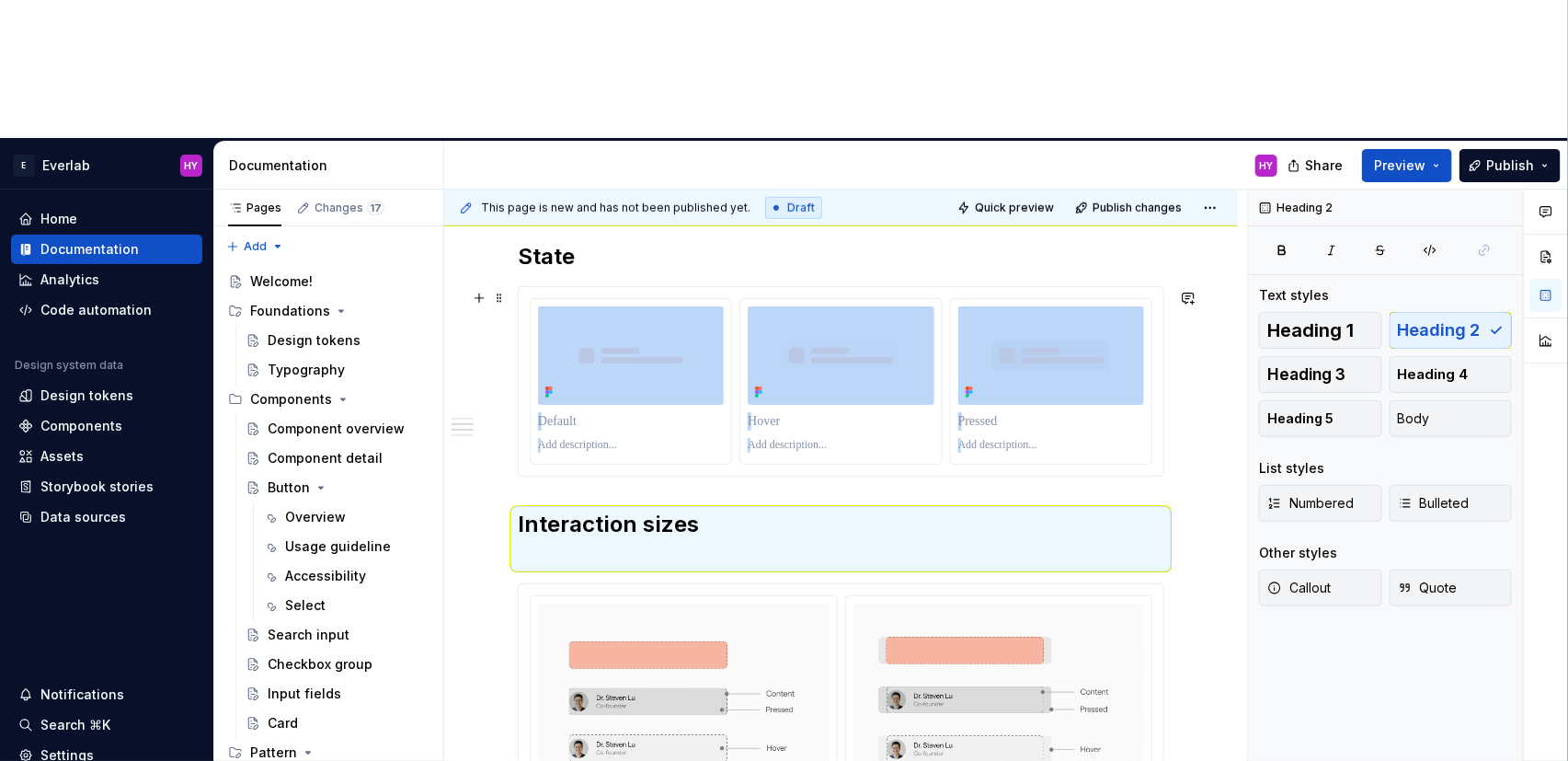
click at [461, 338] on div "Anatomy Every interactive element is constructed with three layers: Container t…" at bounding box center [841, 677] width 793 height 1789
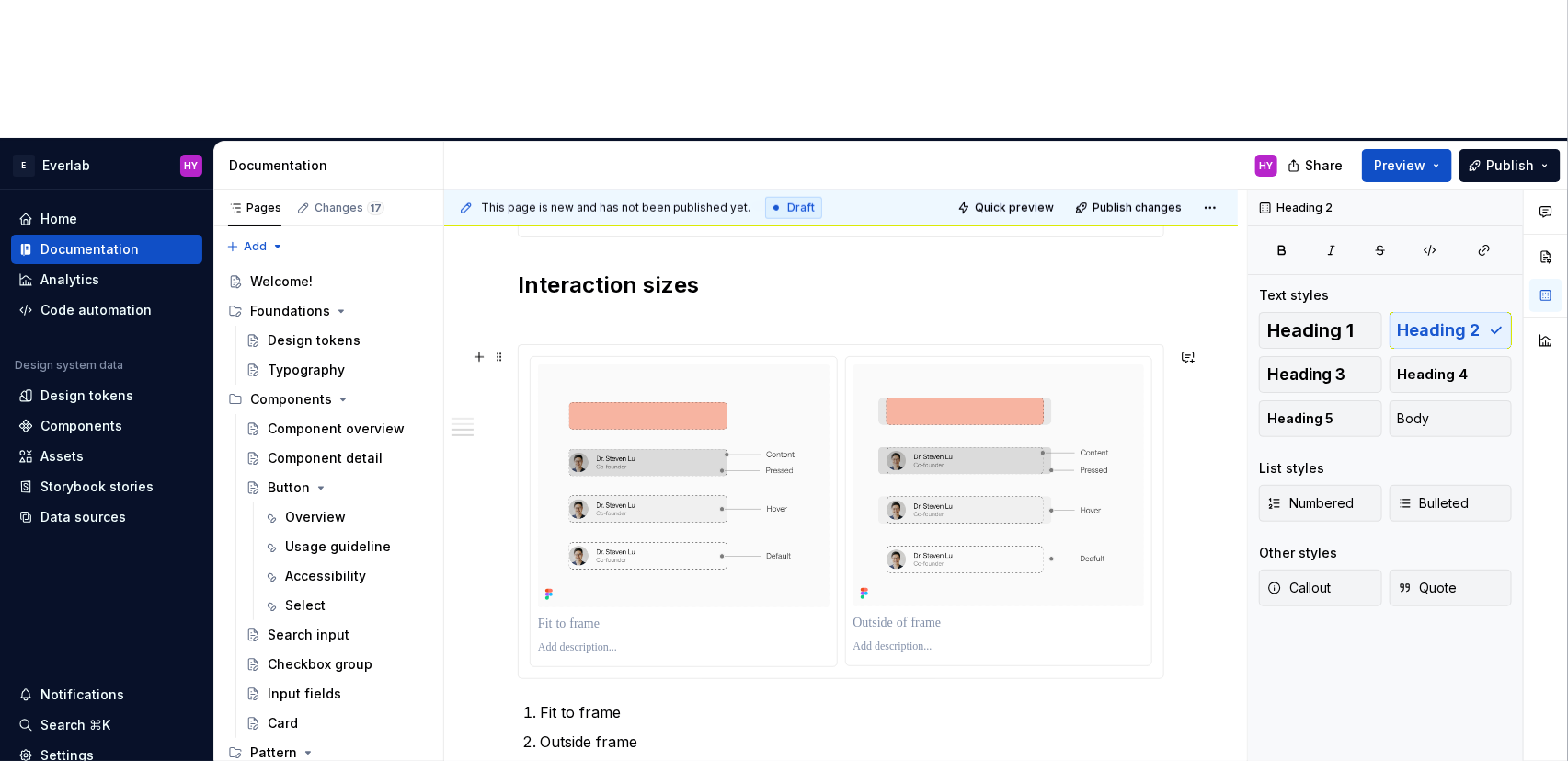
scroll to position [911, 0]
click at [501, 705] on span at bounding box center [500, 718] width 15 height 26
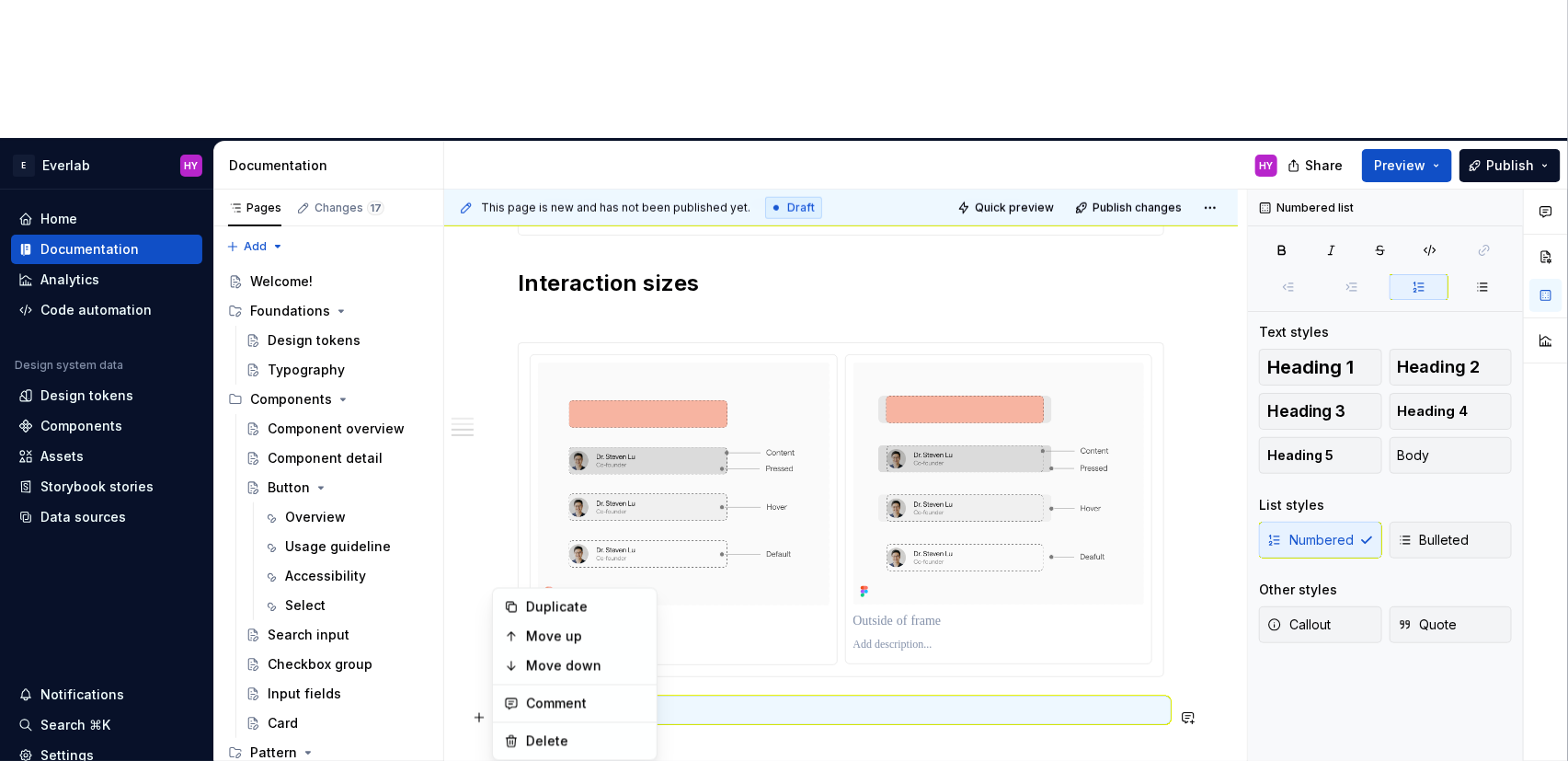
drag, startPoint x: 562, startPoint y: 631, endPoint x: 790, endPoint y: 636, distance: 228.1
click at [790, 636] on body "E Everlab HY Home Documentation Analytics Code automation Design system data De…" at bounding box center [784, 380] width 1568 height 761
click at [790, 636] on div "Anatomy Every interactive element is constructed with three layers: Container t…" at bounding box center [840, 333] width 646 height 1494
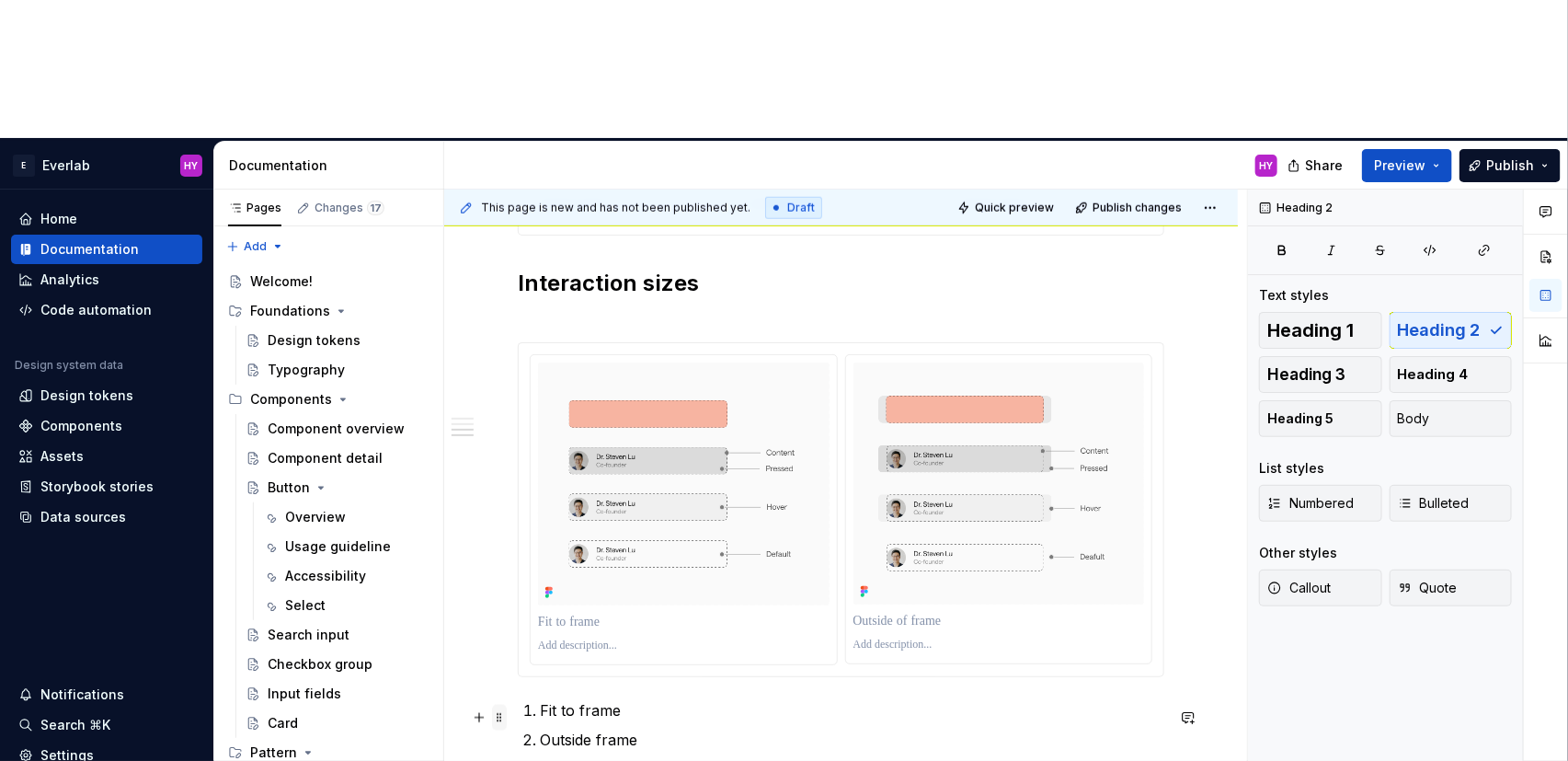
click at [496, 705] on span at bounding box center [500, 718] width 15 height 26
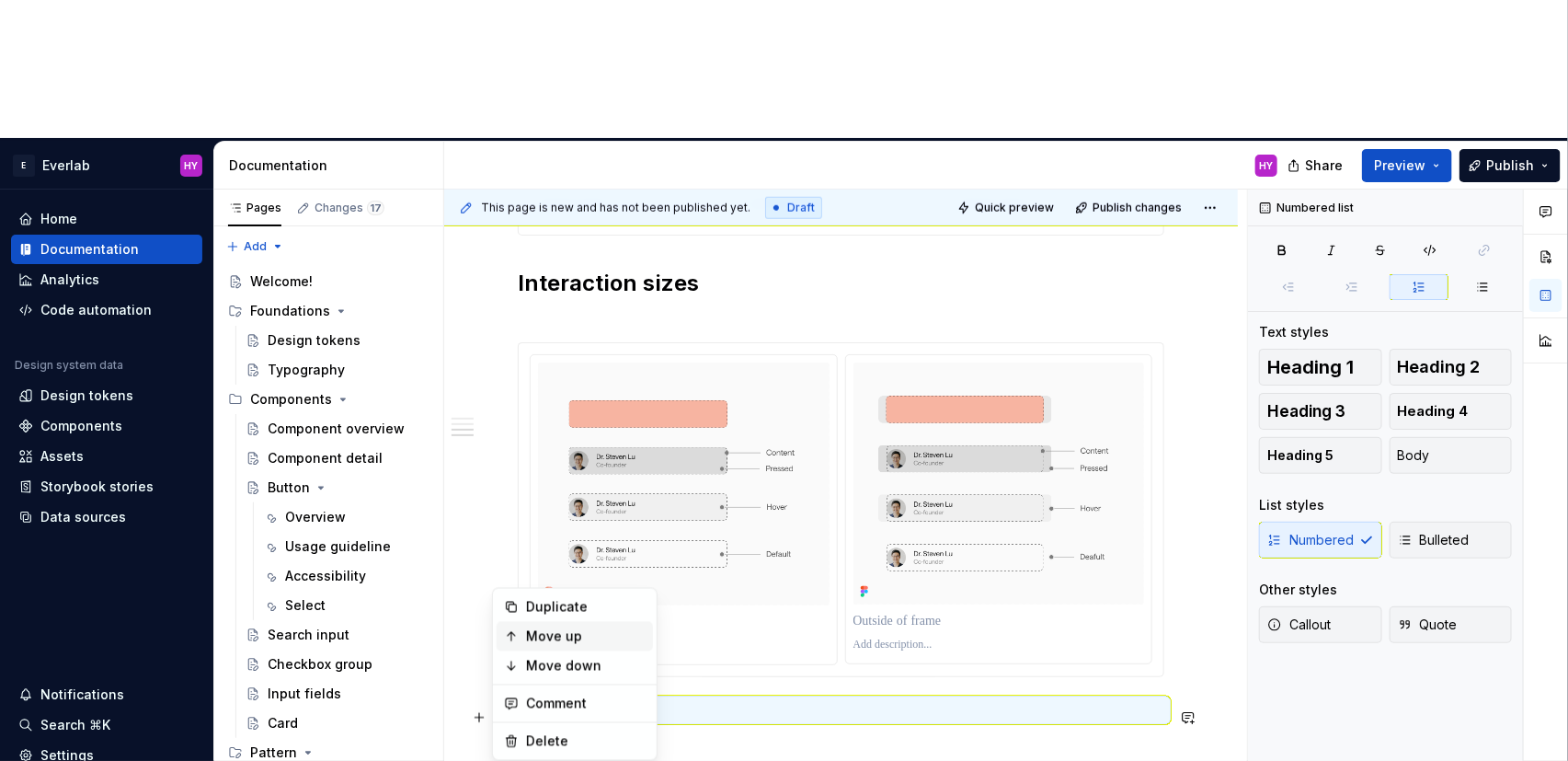
click at [537, 639] on div "Move up" at bounding box center [586, 637] width 120 height 19
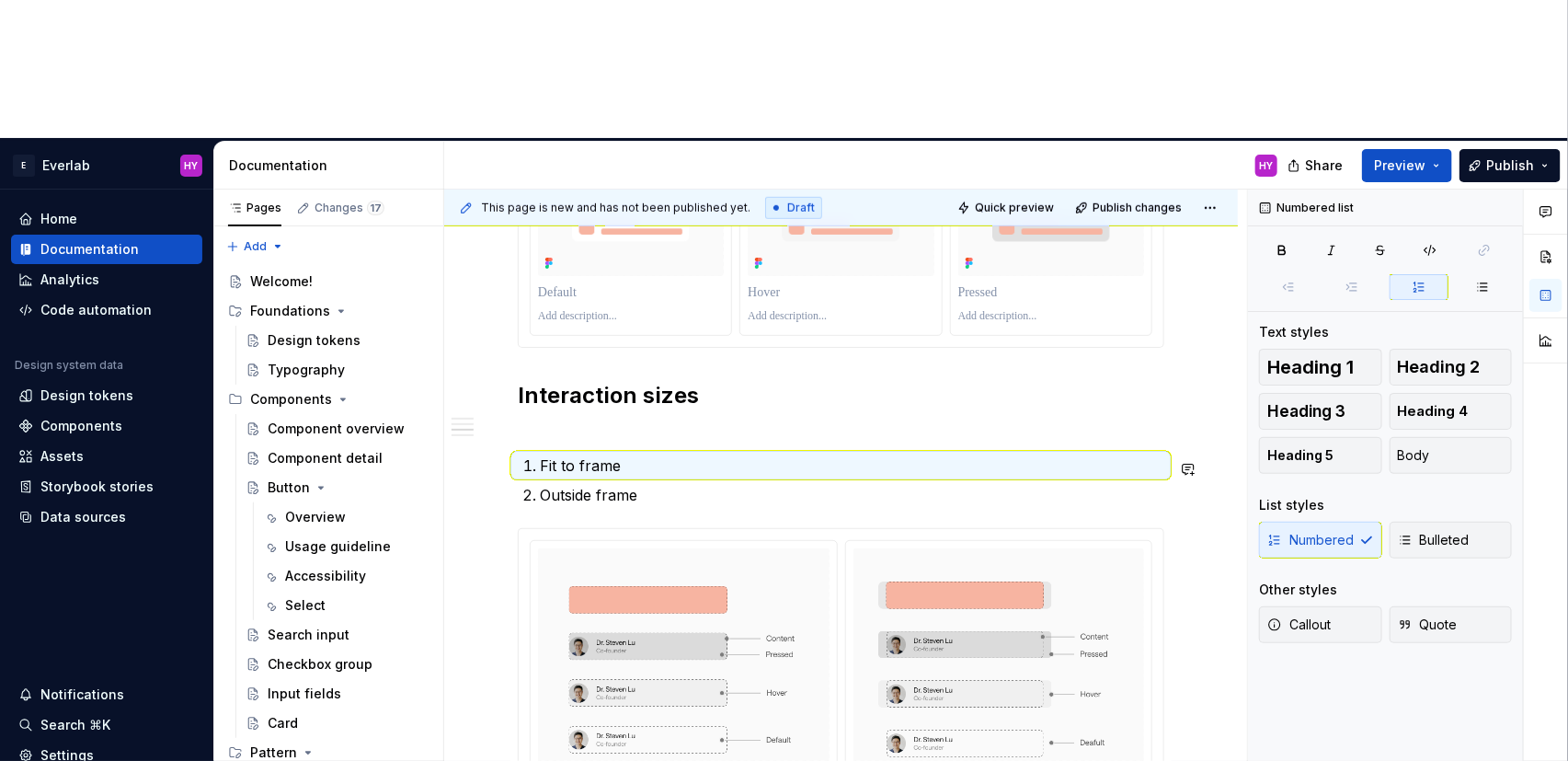
scroll to position [804, 0]
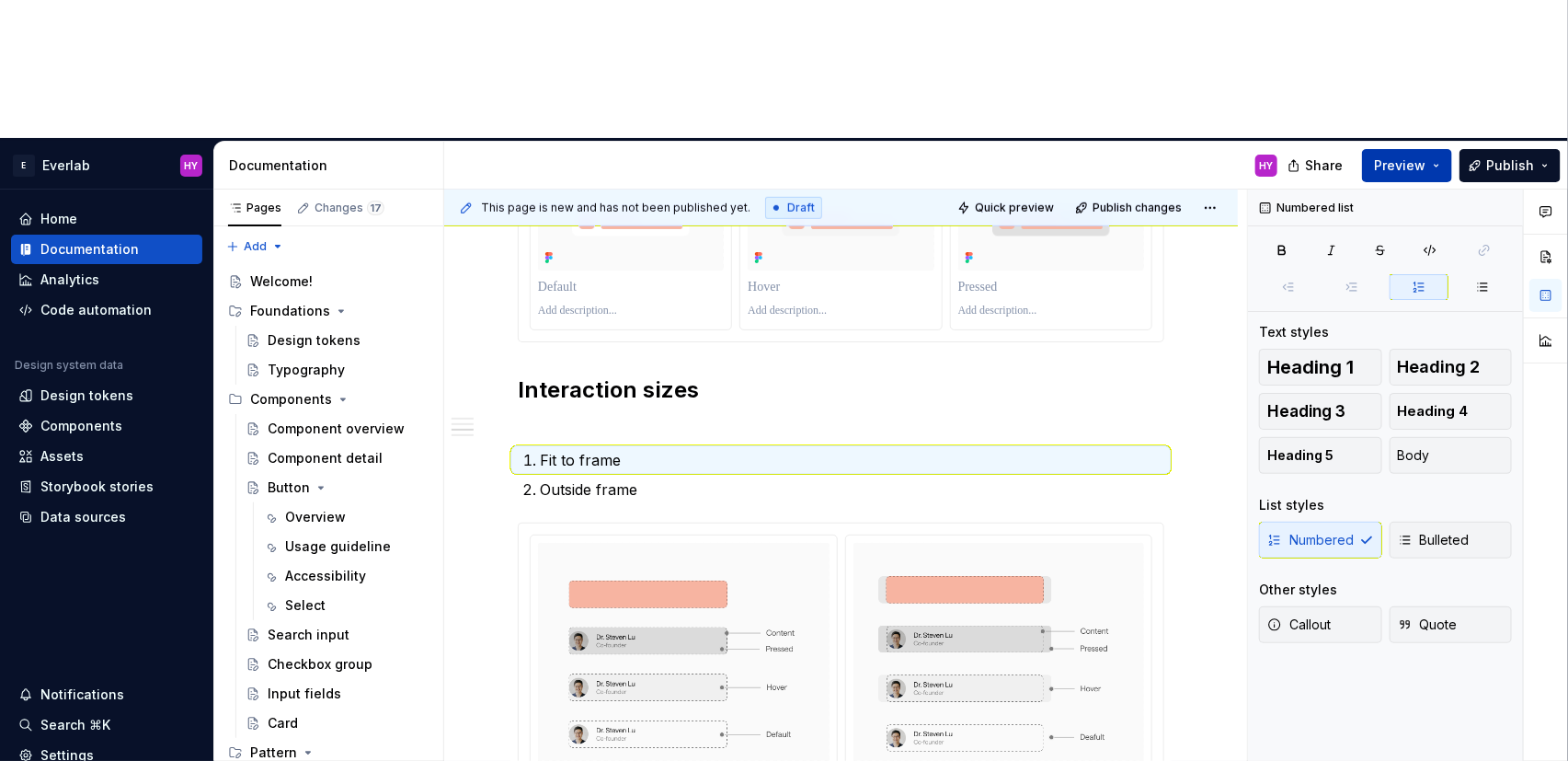
click at [1408, 156] on span "Preview" at bounding box center [1400, 166] width 51 height 19
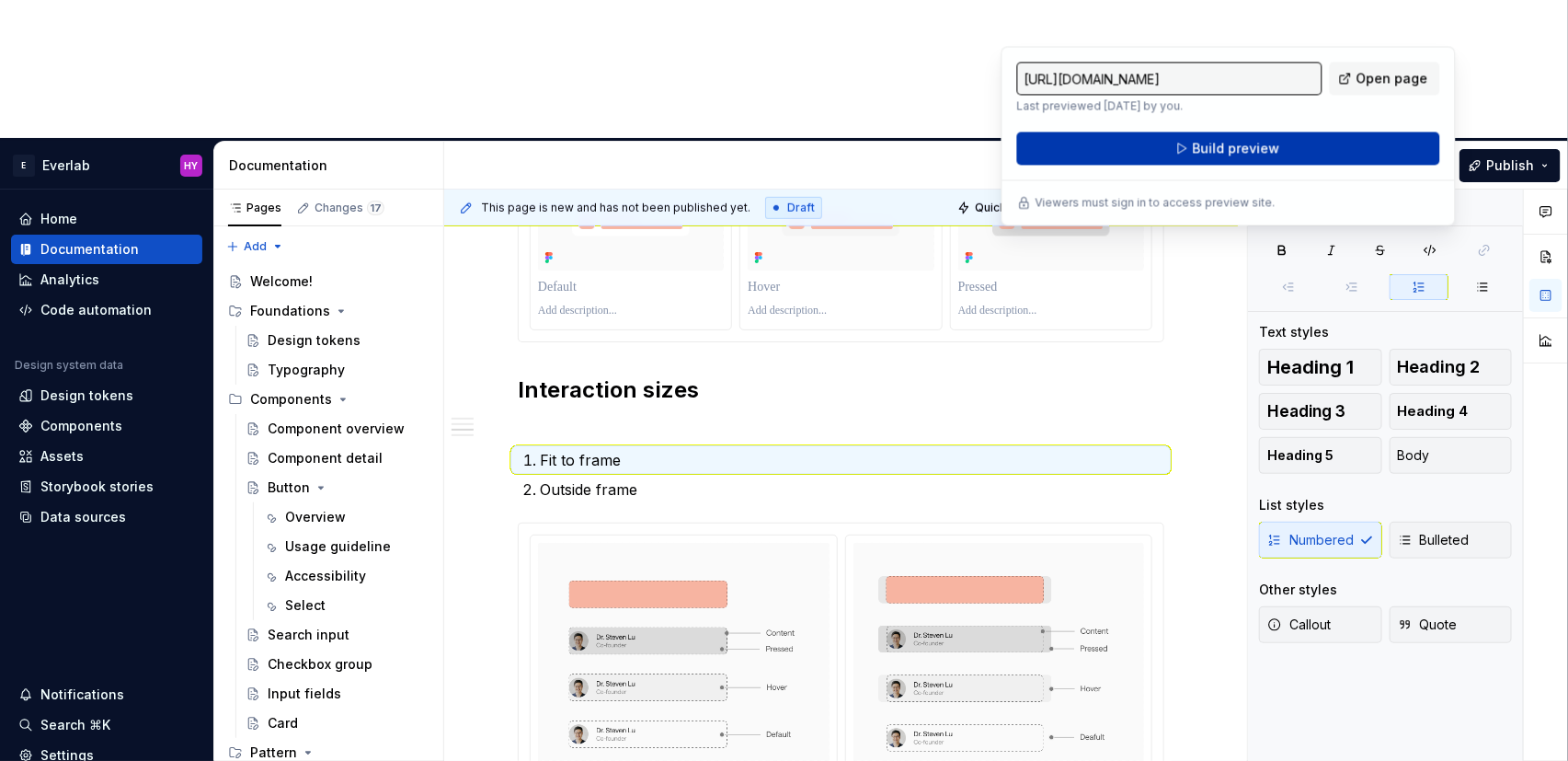
click at [1285, 162] on button "Build preview" at bounding box center [1228, 148] width 423 height 33
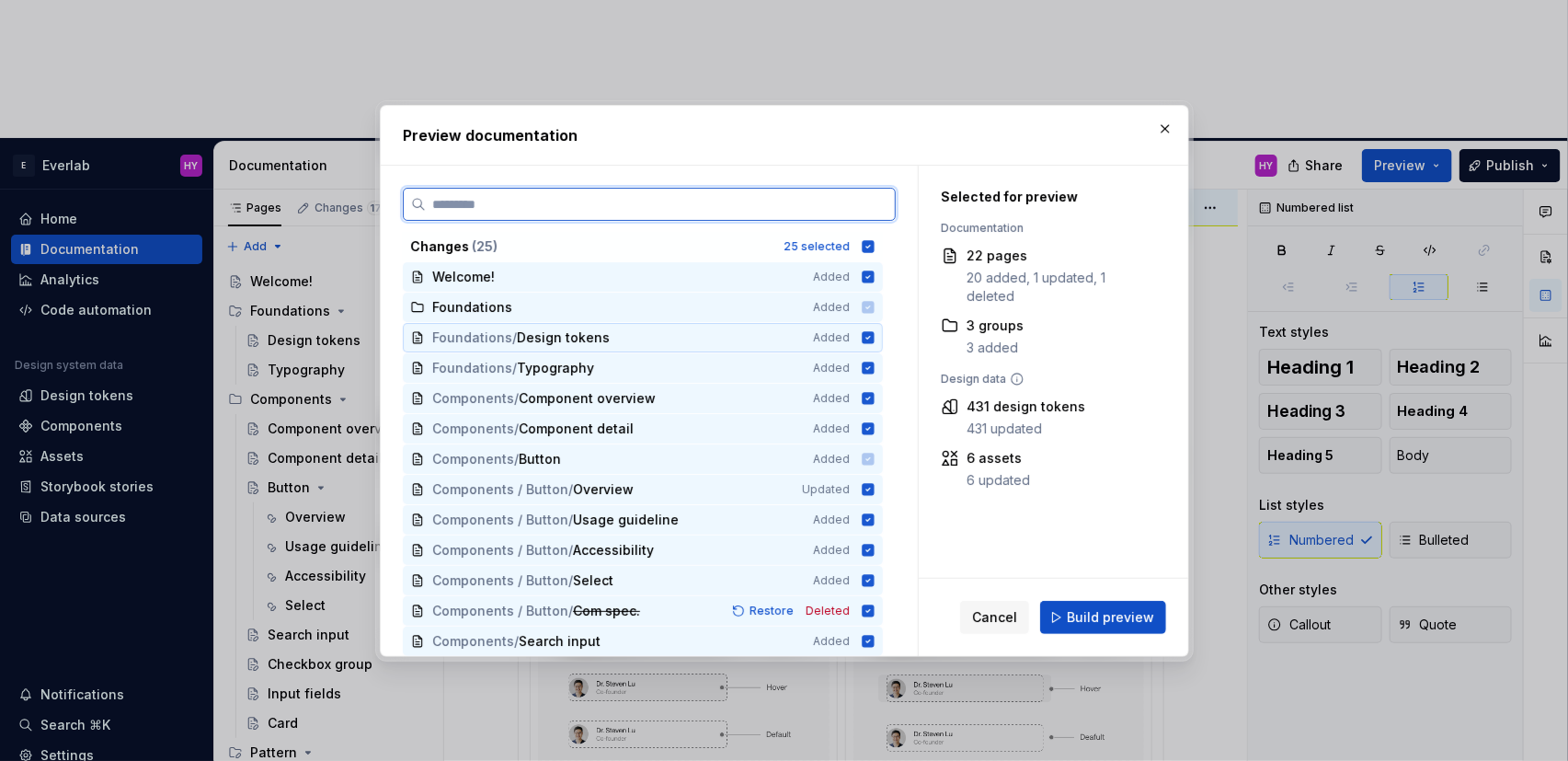
click at [874, 340] on icon at bounding box center [867, 337] width 12 height 12
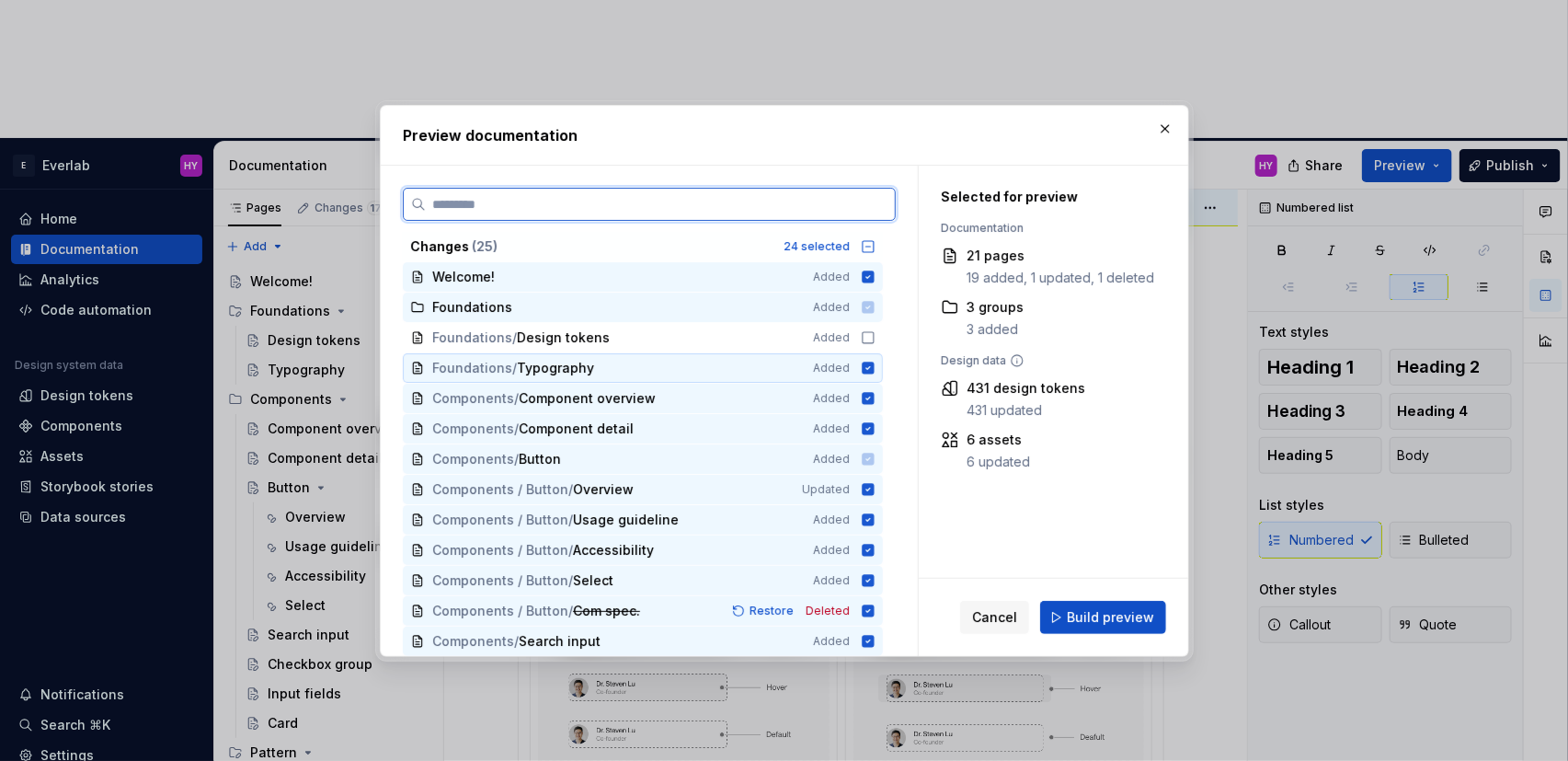
drag, startPoint x: 879, startPoint y: 363, endPoint x: 893, endPoint y: 388, distance: 28.7
click at [874, 363] on icon at bounding box center [867, 367] width 12 height 12
click at [874, 395] on icon at bounding box center [867, 400] width 12 height 12
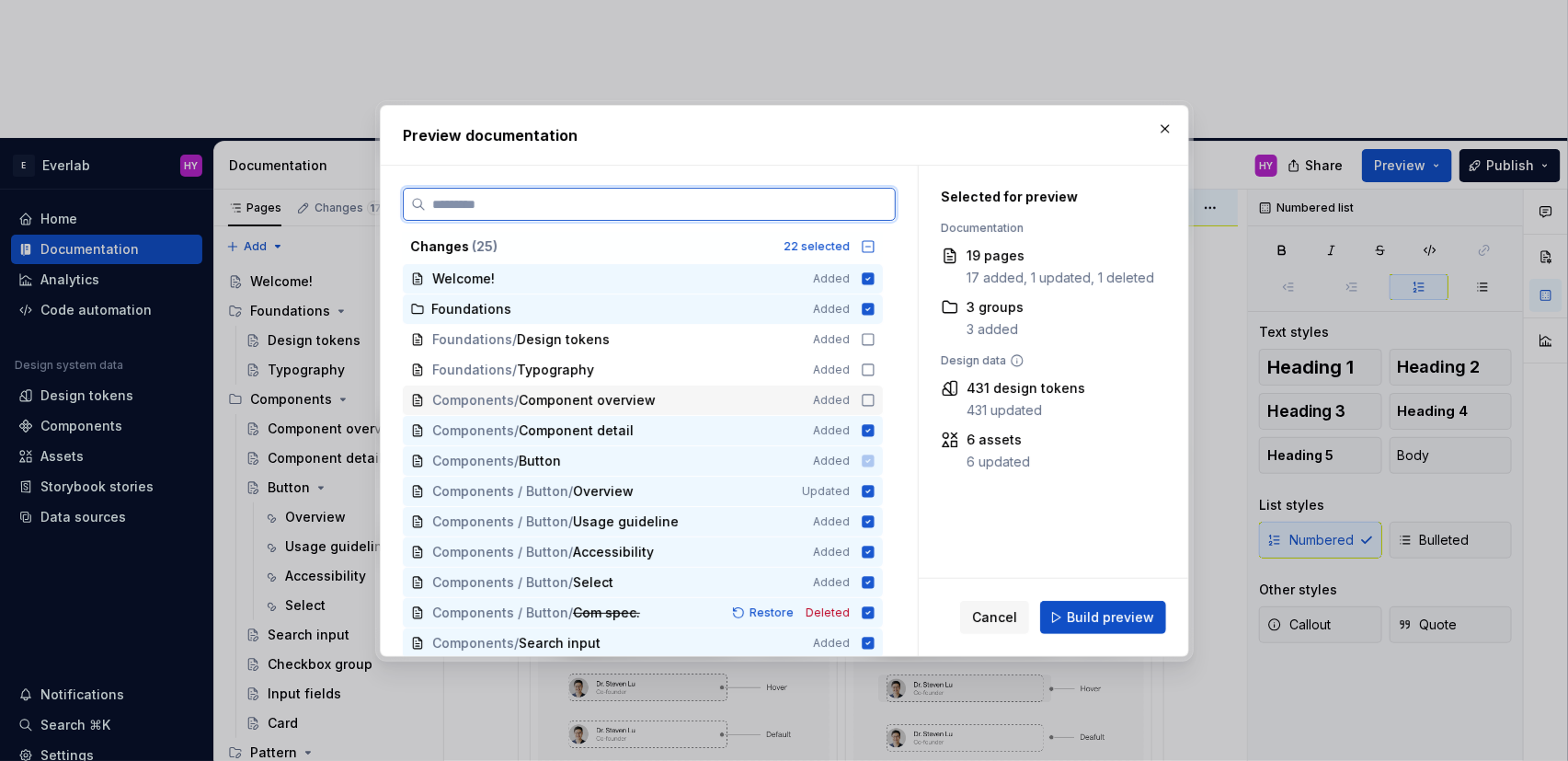
scroll to position [3, 0]
click at [876, 427] on icon at bounding box center [868, 429] width 15 height 15
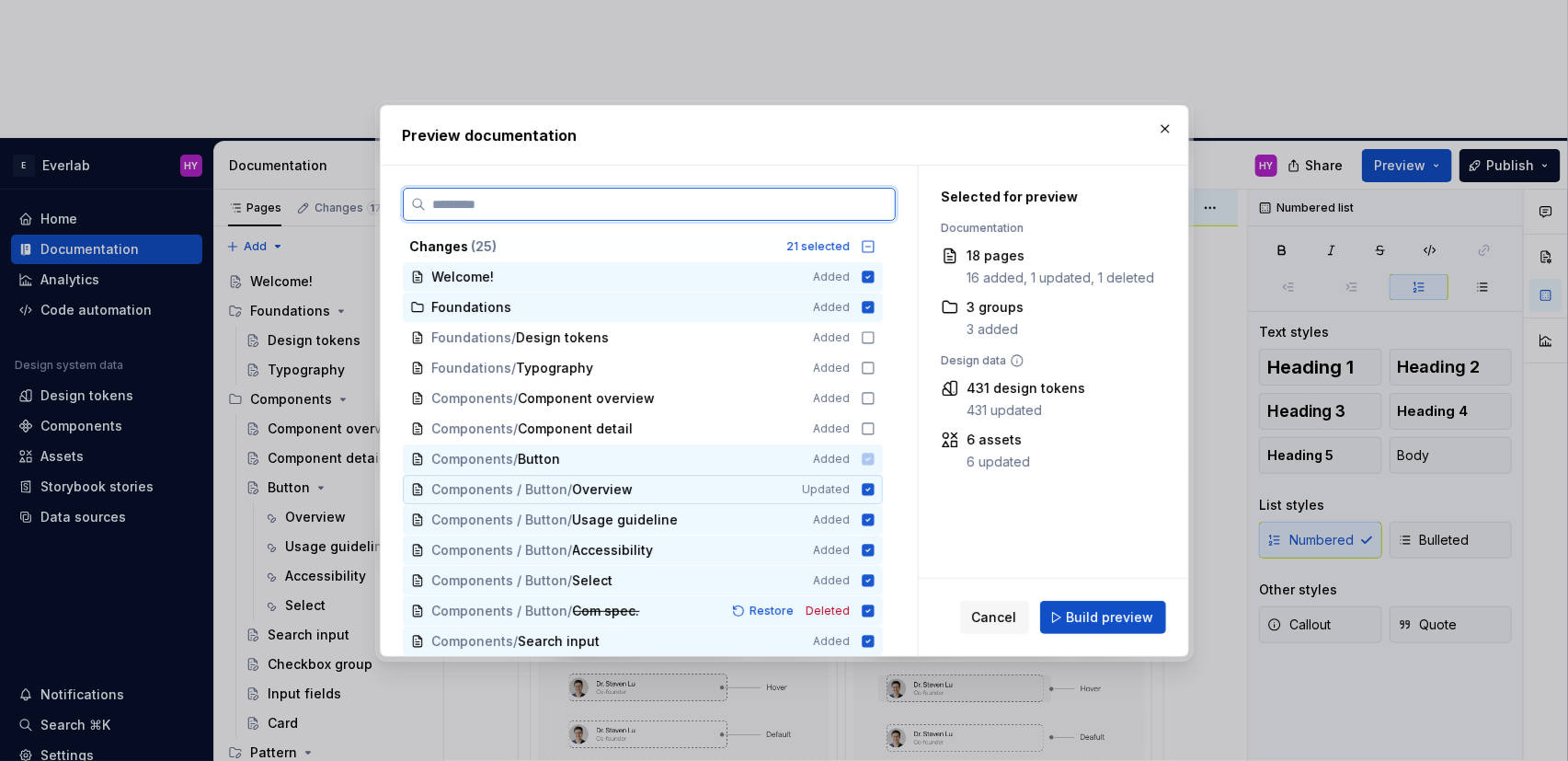
click at [874, 491] on icon at bounding box center [867, 489] width 12 height 12
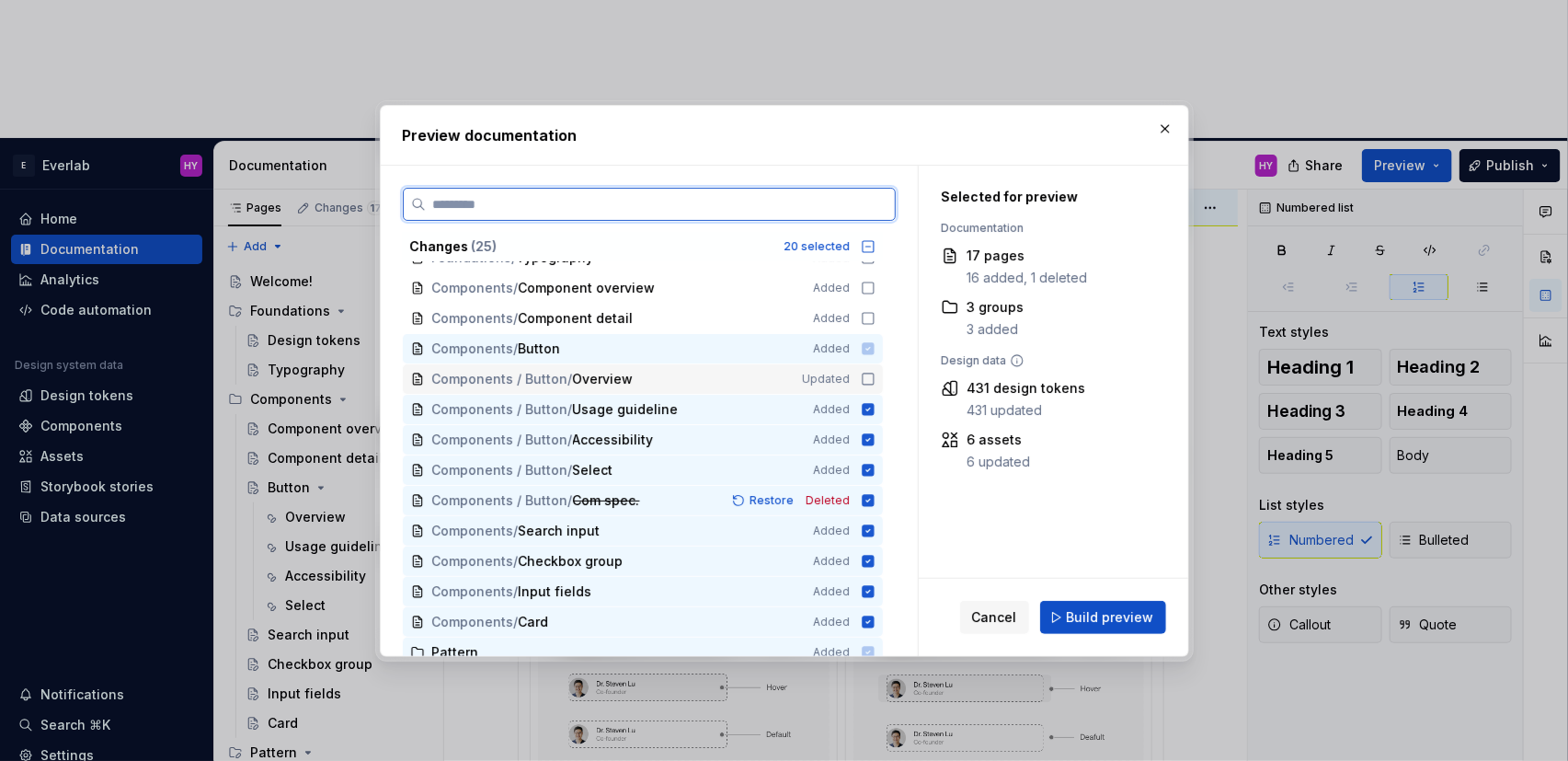
scroll to position [120, 0]
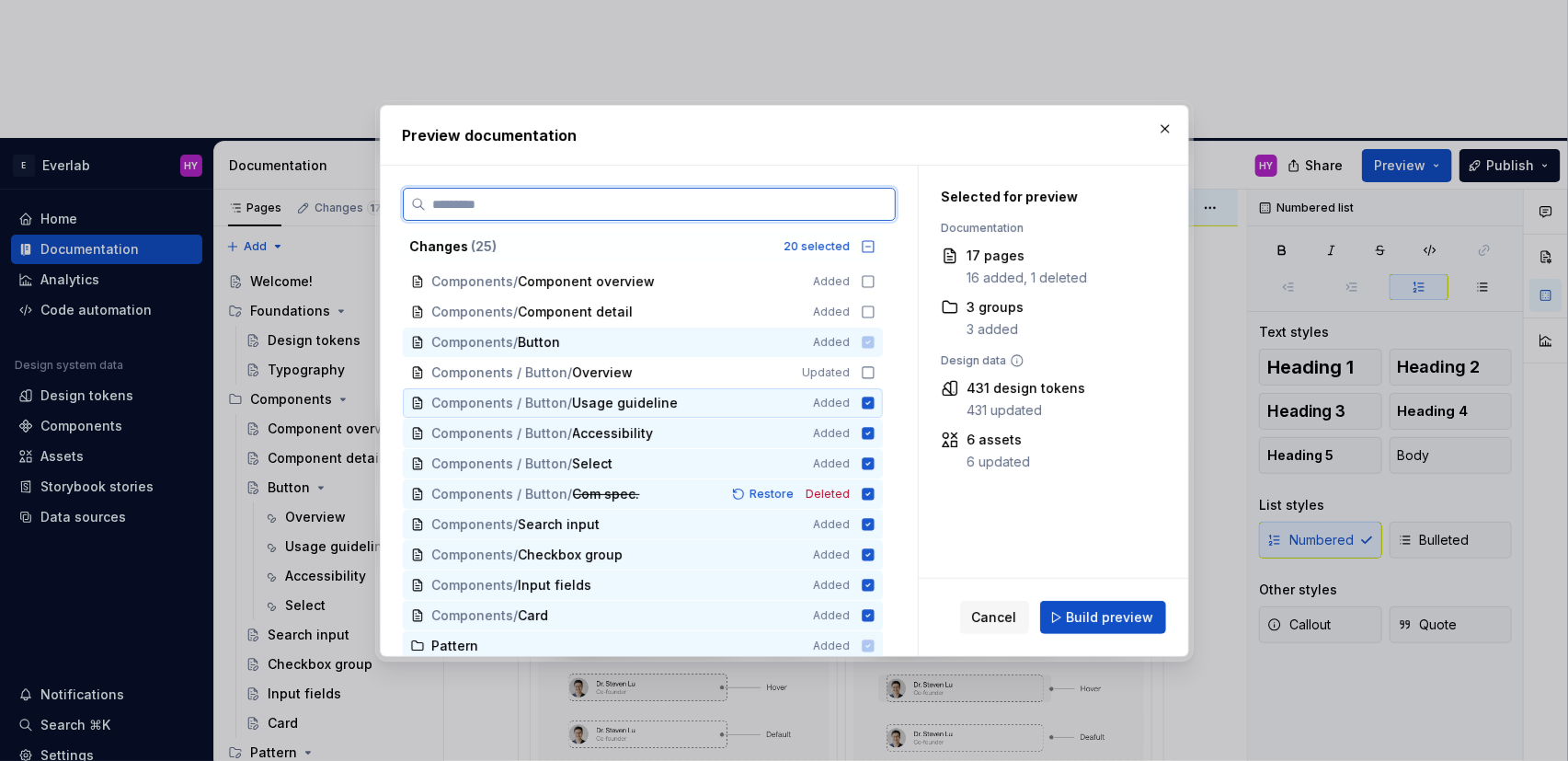
click at [874, 397] on icon at bounding box center [867, 402] width 12 height 12
drag, startPoint x: 879, startPoint y: 425, endPoint x: 878, endPoint y: 454, distance: 29.0
click at [876, 426] on icon at bounding box center [868, 433] width 15 height 15
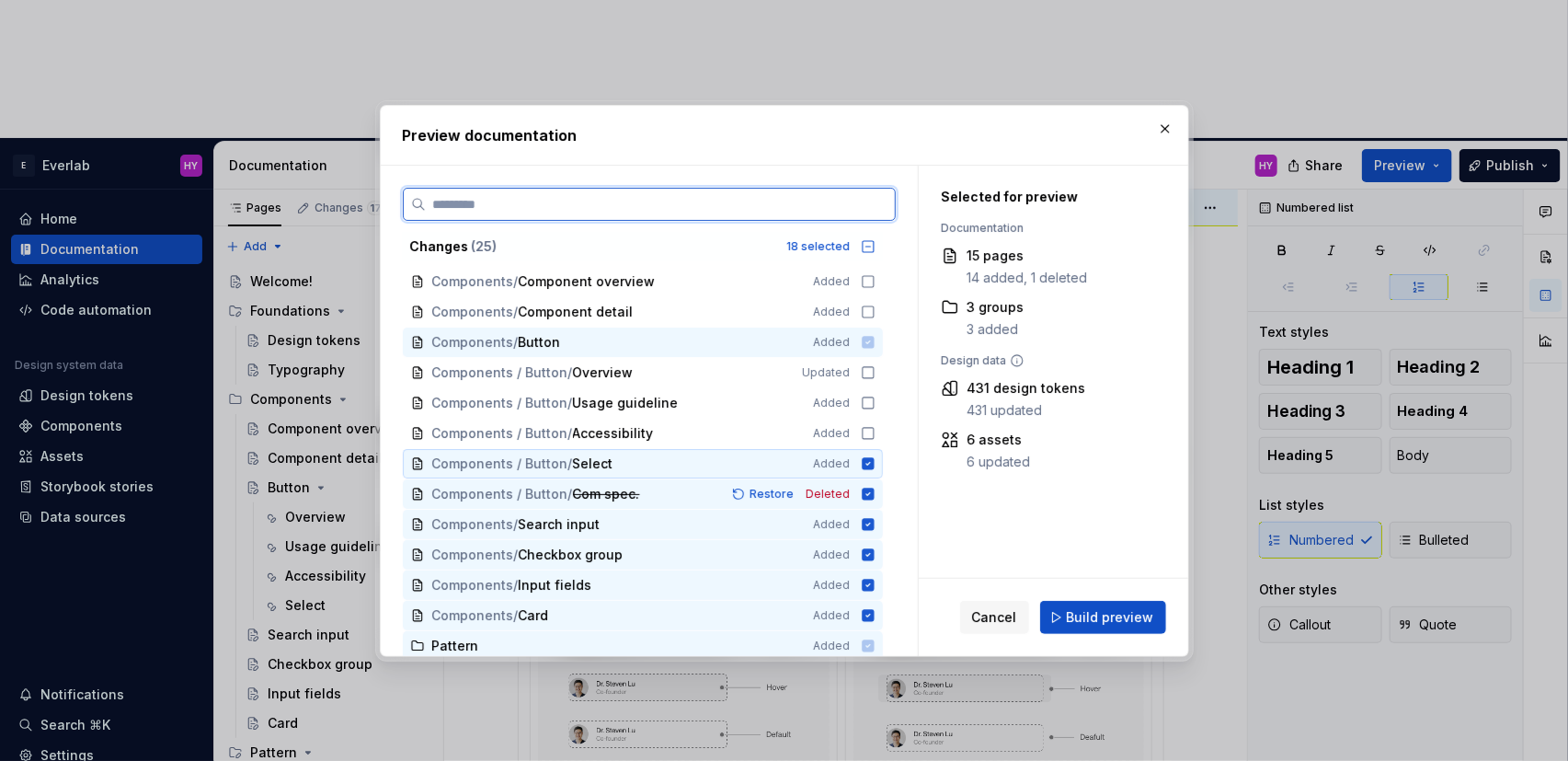
drag, startPoint x: 878, startPoint y: 459, endPoint x: 879, endPoint y: 470, distance: 11.0
click at [874, 459] on icon at bounding box center [867, 463] width 12 height 12
drag, startPoint x: 878, startPoint y: 496, endPoint x: 883, endPoint y: 513, distance: 17.7
click at [874, 496] on icon at bounding box center [867, 493] width 12 height 12
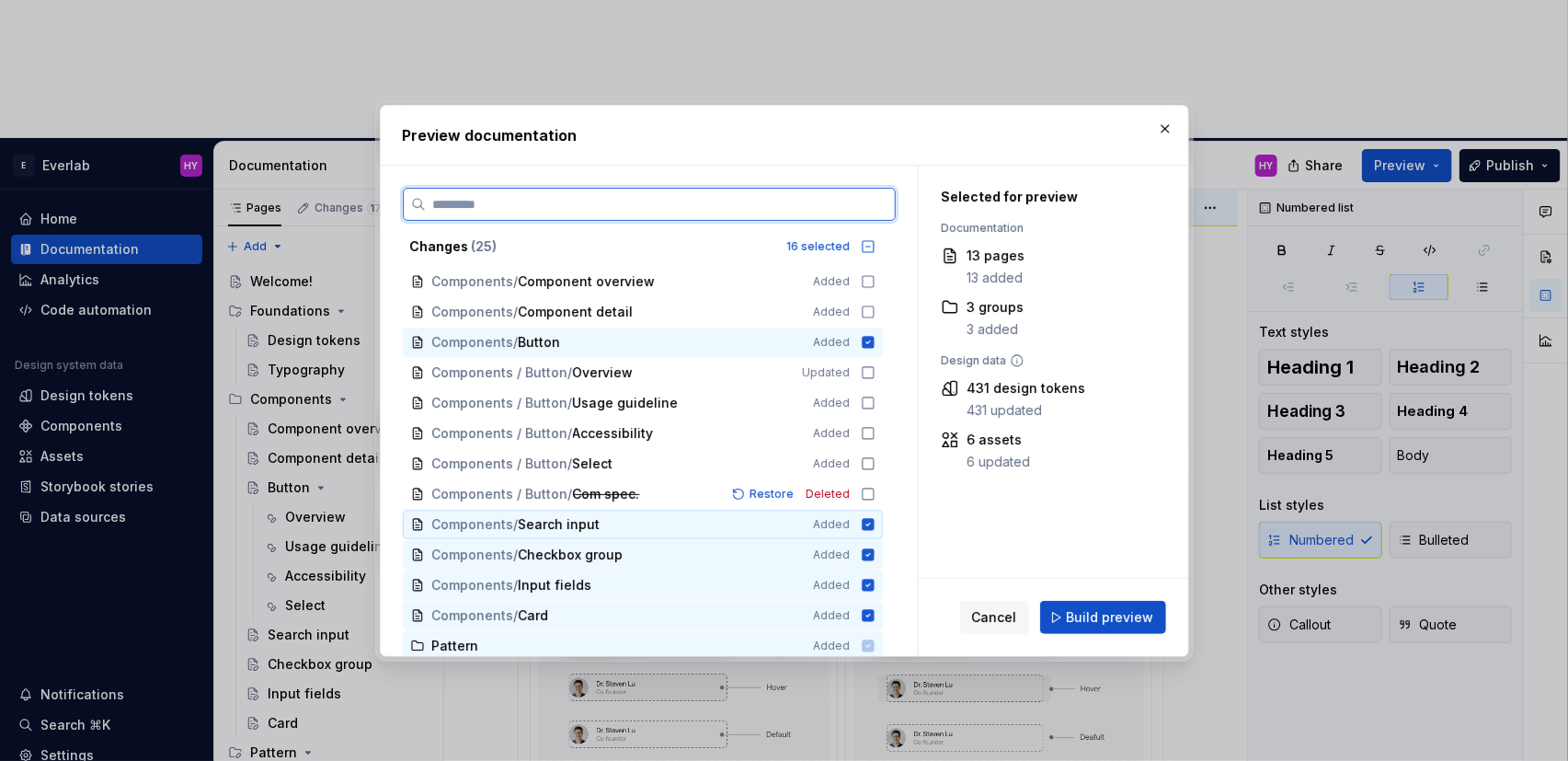
click at [874, 524] on icon at bounding box center [867, 523] width 12 height 12
drag, startPoint x: 878, startPoint y: 552, endPoint x: 878, endPoint y: 572, distance: 20.0
click at [876, 553] on icon at bounding box center [868, 555] width 15 height 15
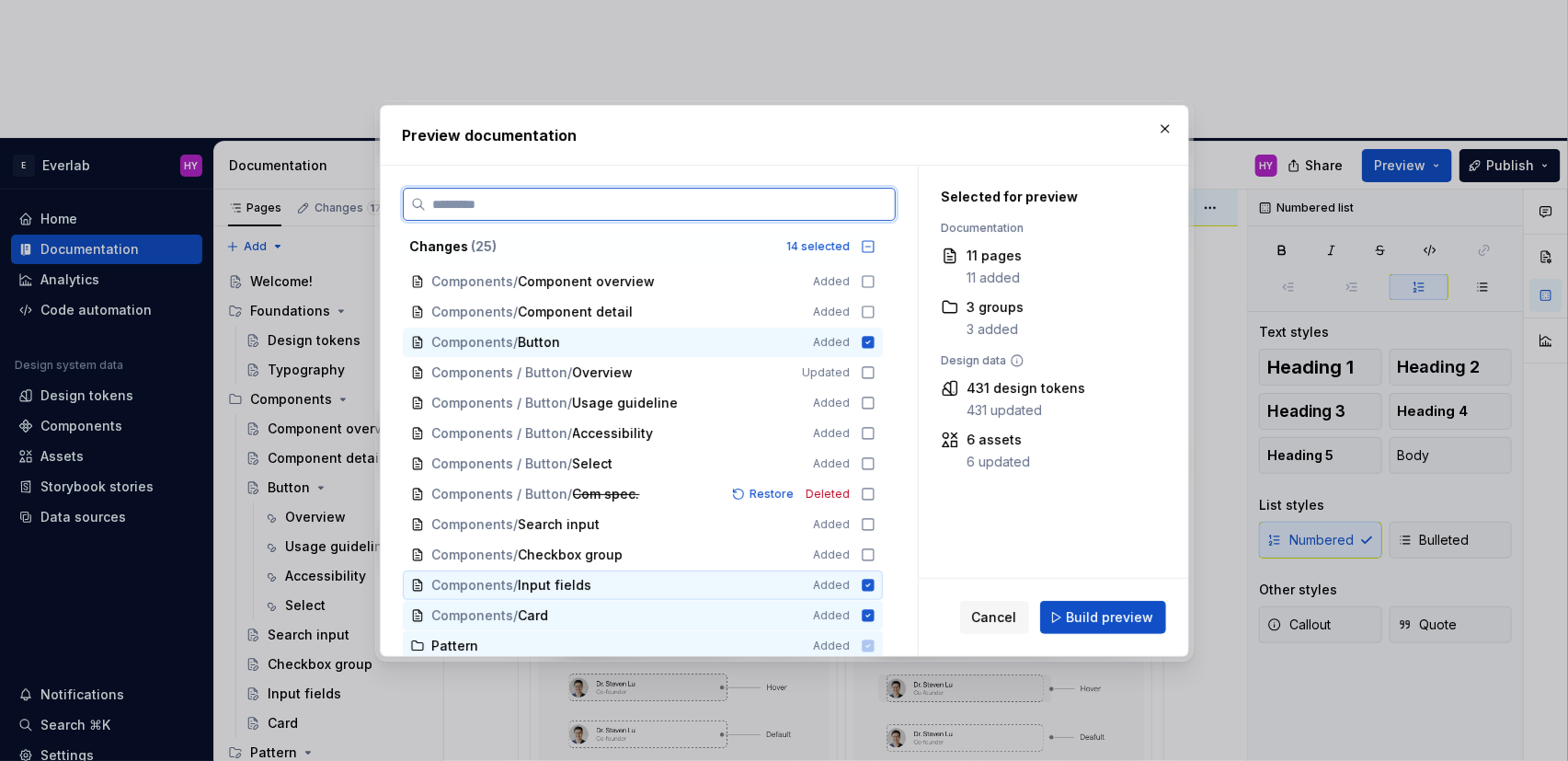
click at [876, 591] on icon at bounding box center [868, 585] width 15 height 15
drag, startPoint x: 874, startPoint y: 615, endPoint x: 872, endPoint y: 574, distance: 41.0
click at [873, 615] on icon at bounding box center [867, 615] width 12 height 12
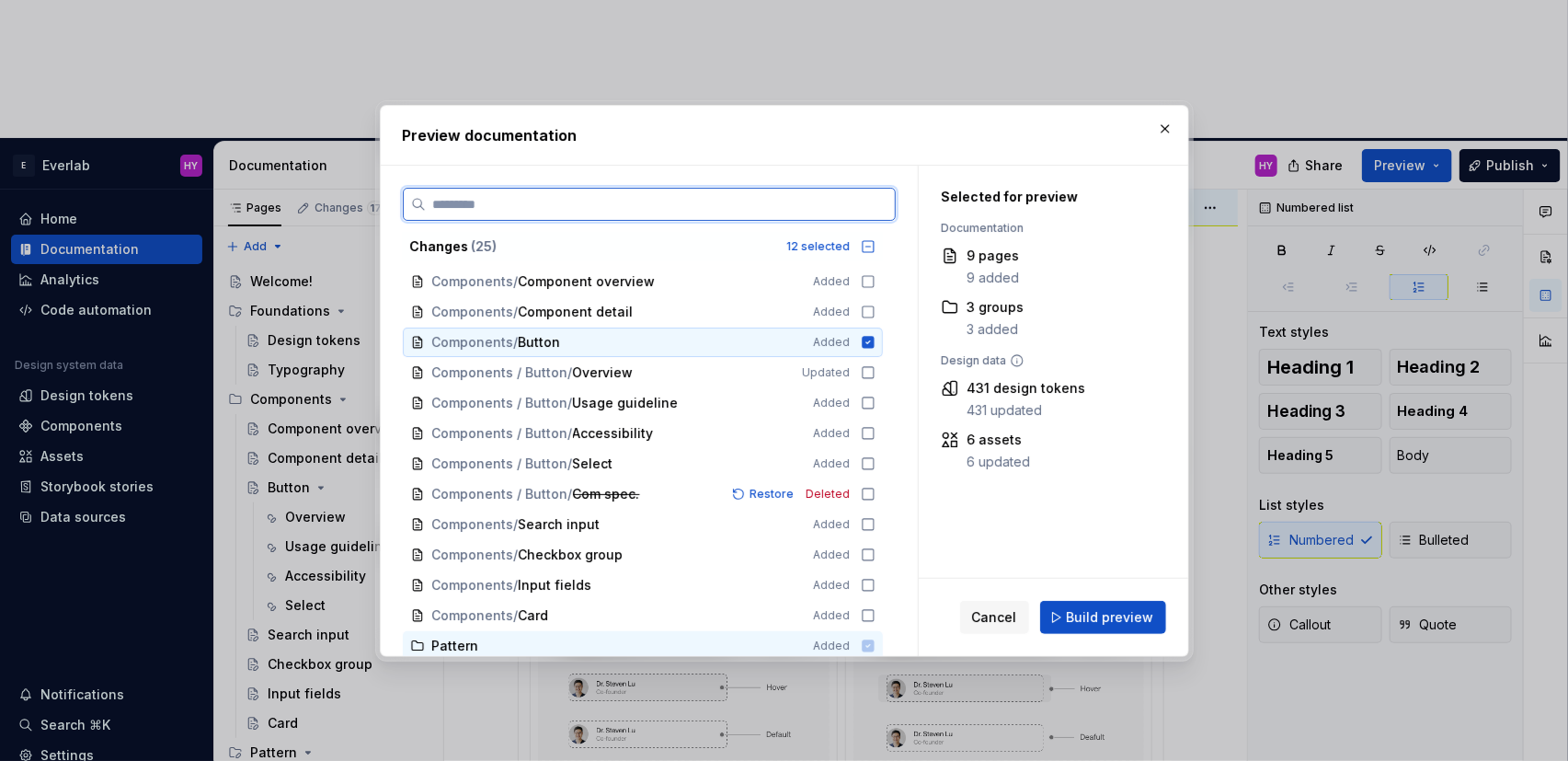
drag, startPoint x: 876, startPoint y: 345, endPoint x: 858, endPoint y: 352, distance: 19.3
click at [874, 345] on icon at bounding box center [867, 342] width 12 height 12
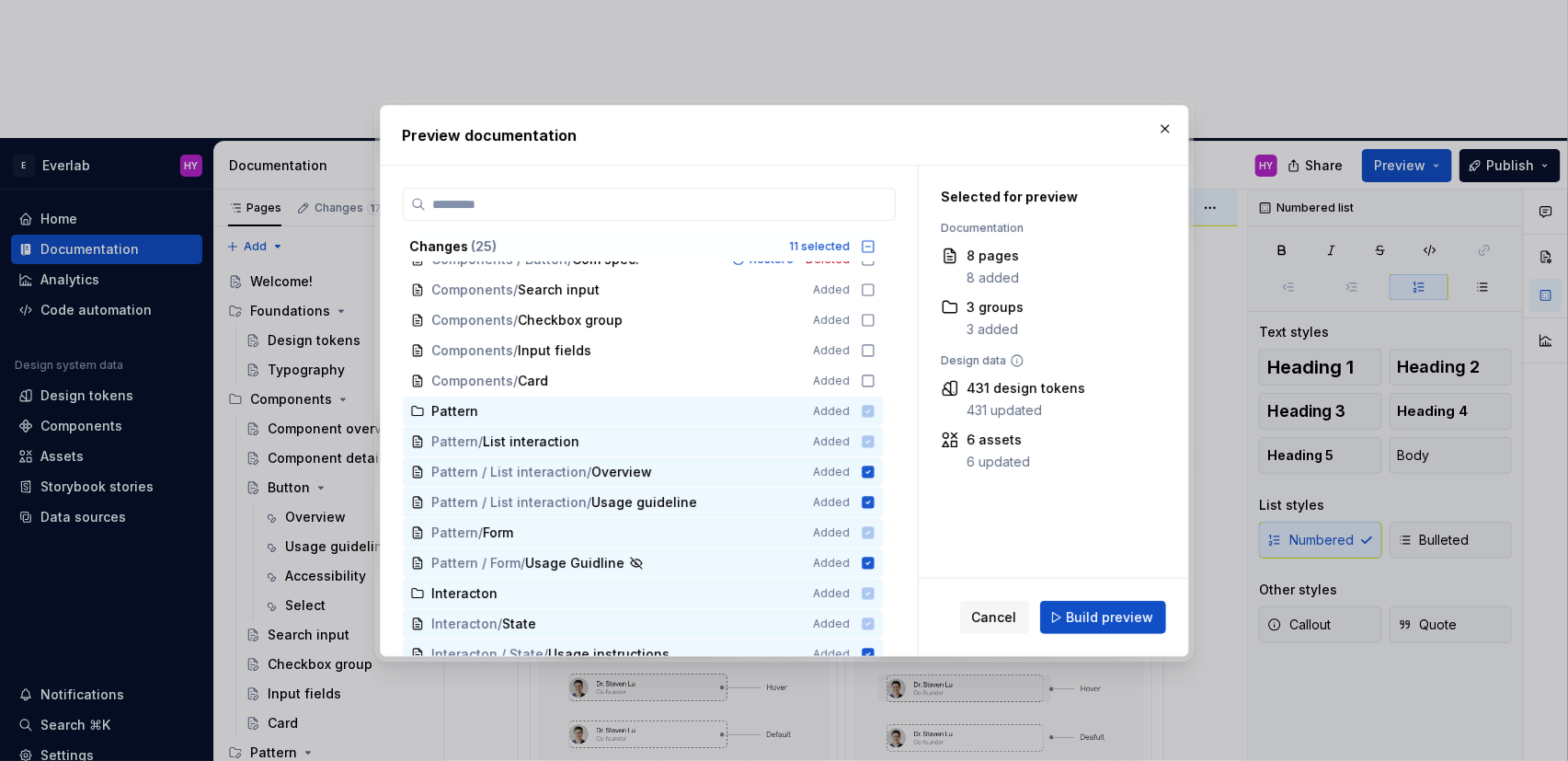
scroll to position [361, 0]
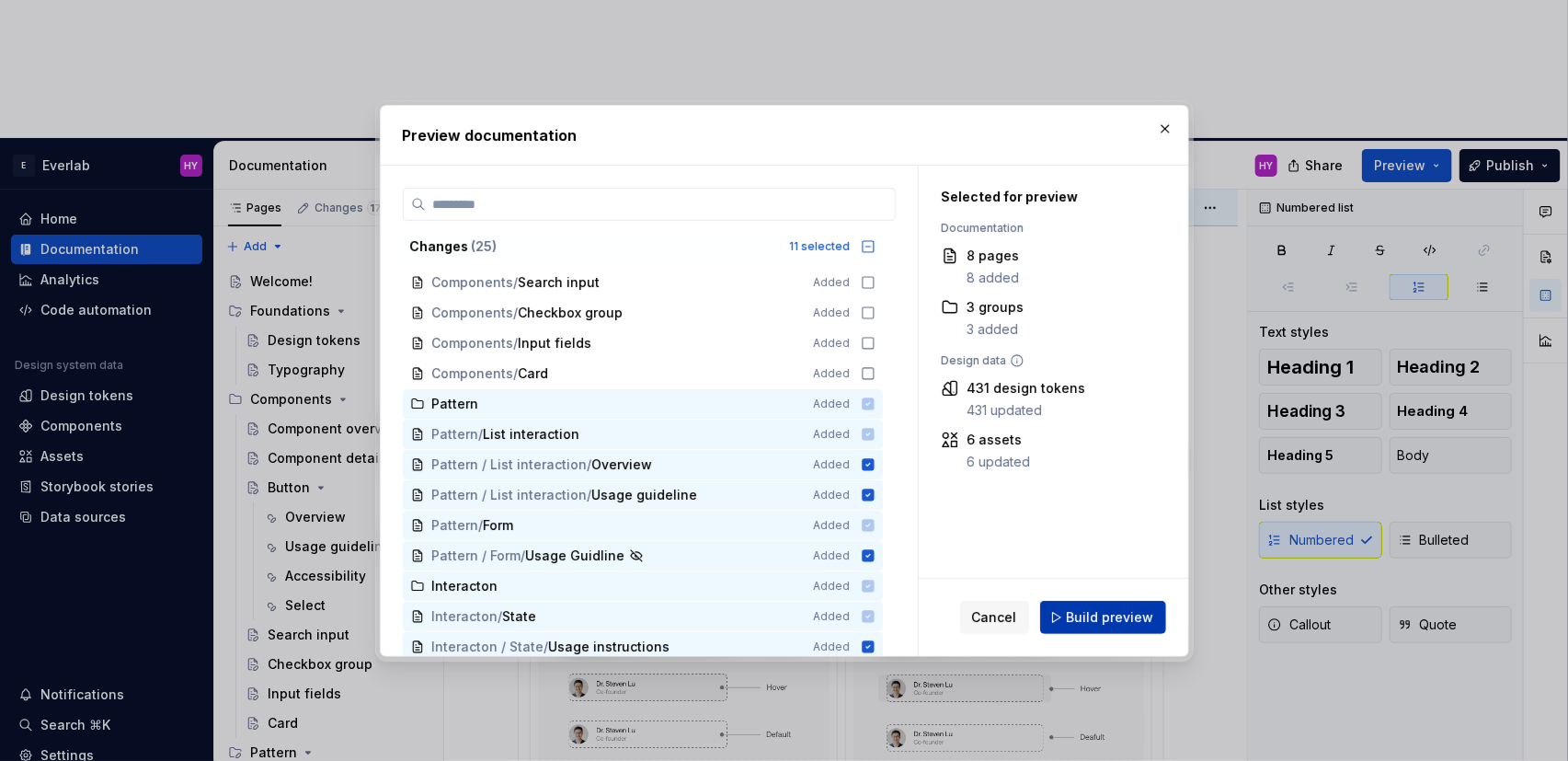
click at [1110, 619] on span "Build preview" at bounding box center [1110, 618] width 87 height 19
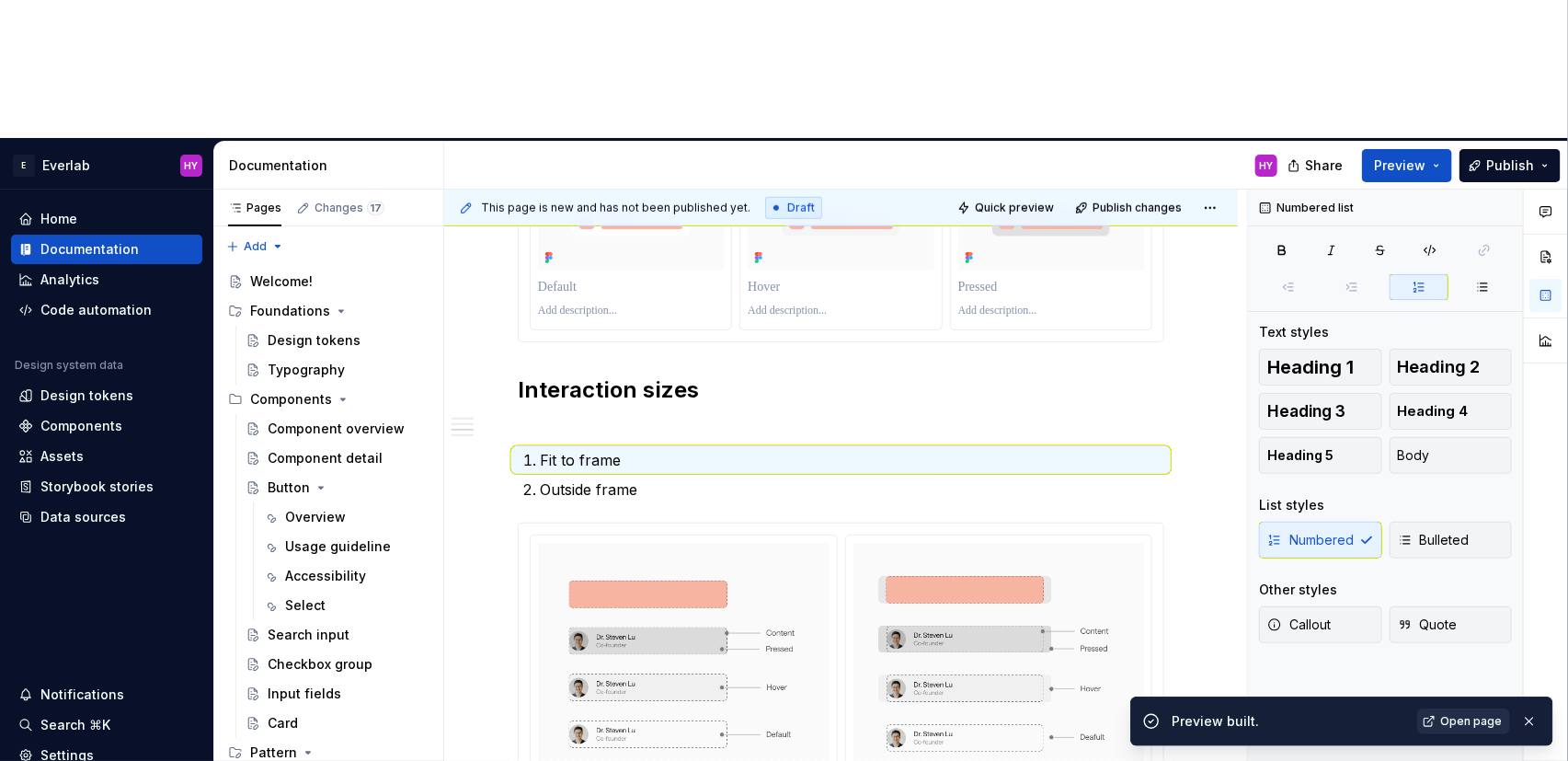
click at [1448, 725] on span "Open page" at bounding box center [1471, 722] width 62 height 15
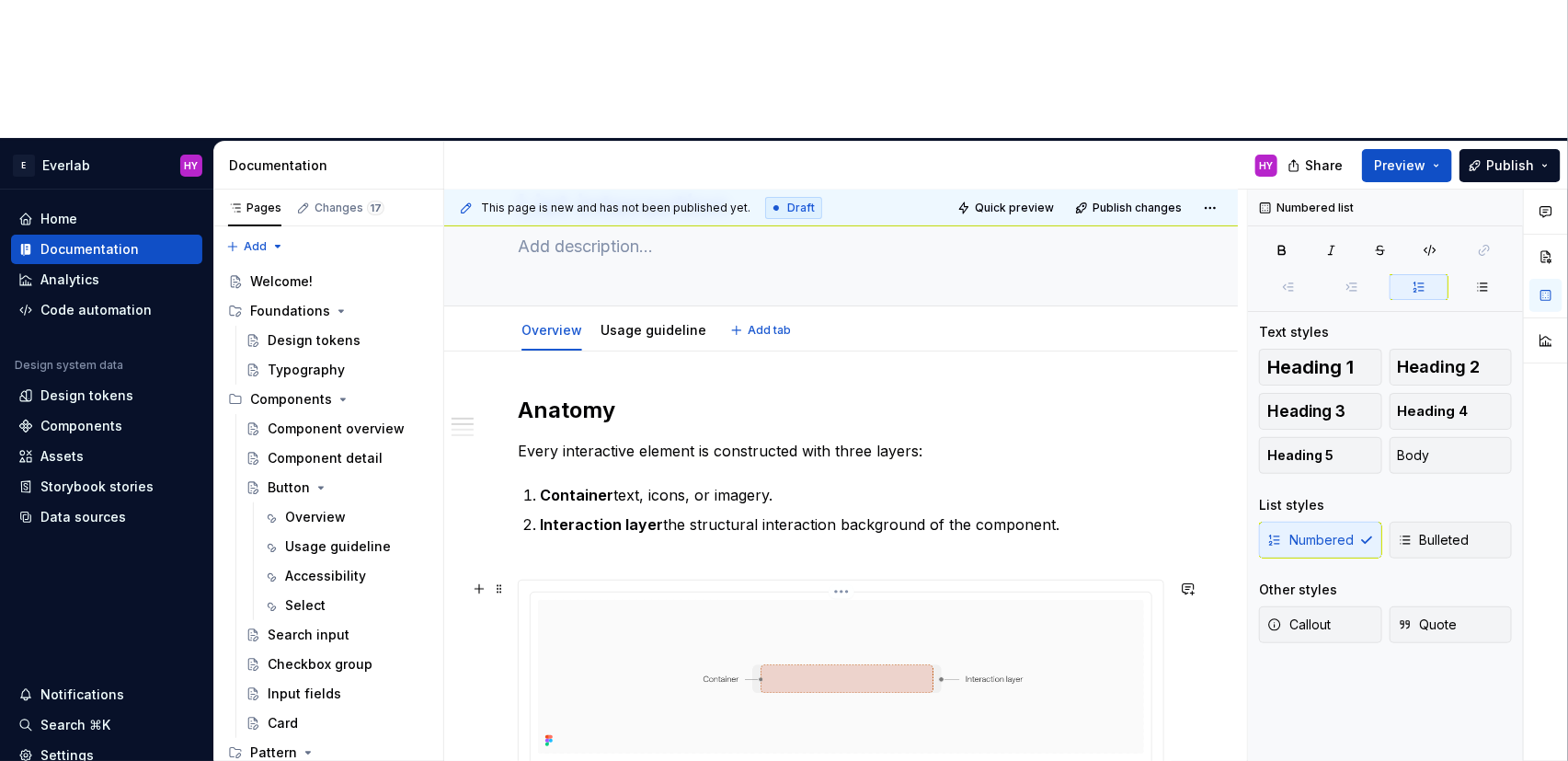
scroll to position [0, 0]
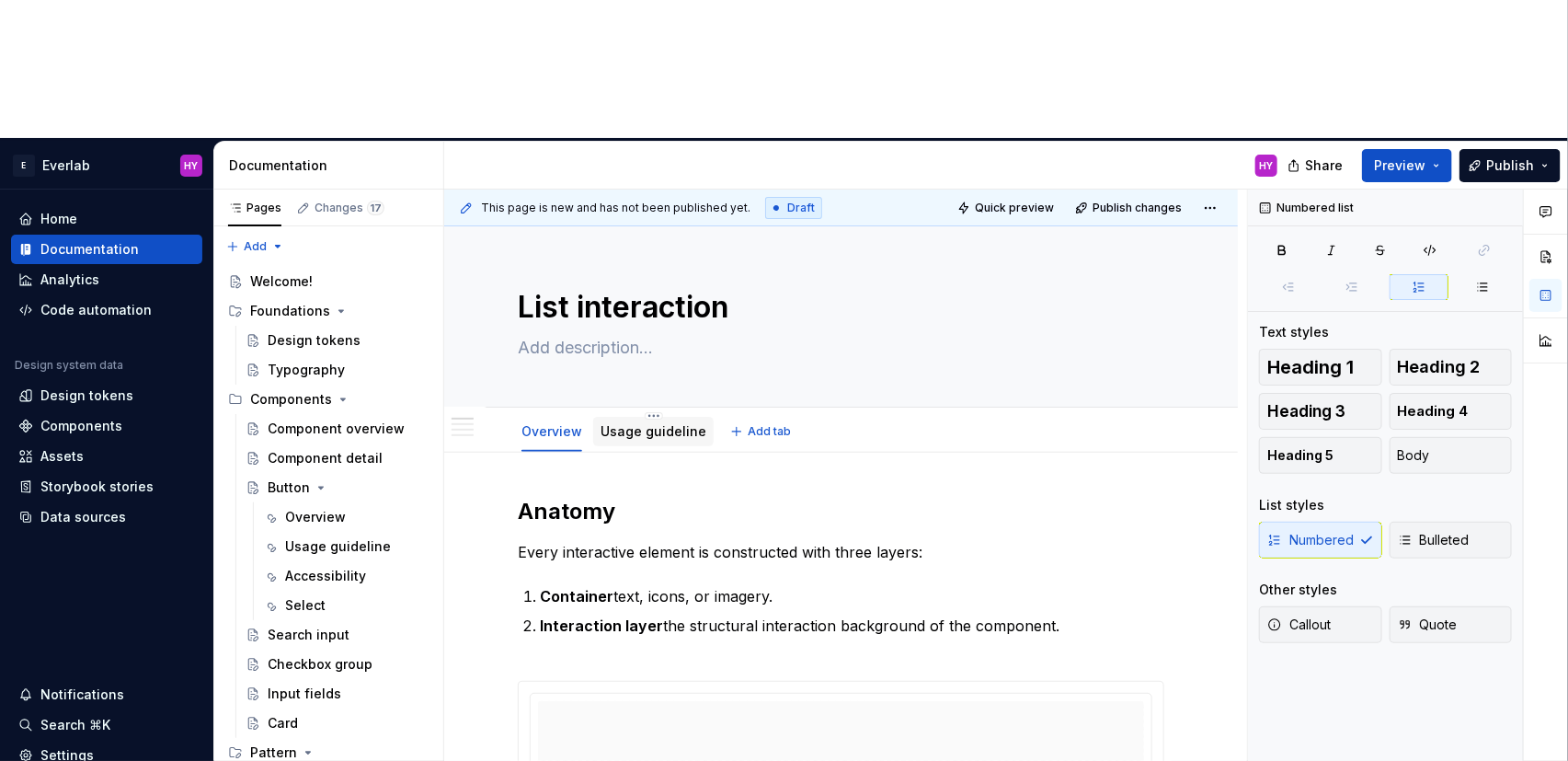
click at [647, 422] on div "Usage guideline" at bounding box center [653, 432] width 106 height 19
click at [640, 423] on link "Usage guideline" at bounding box center [653, 431] width 106 height 16
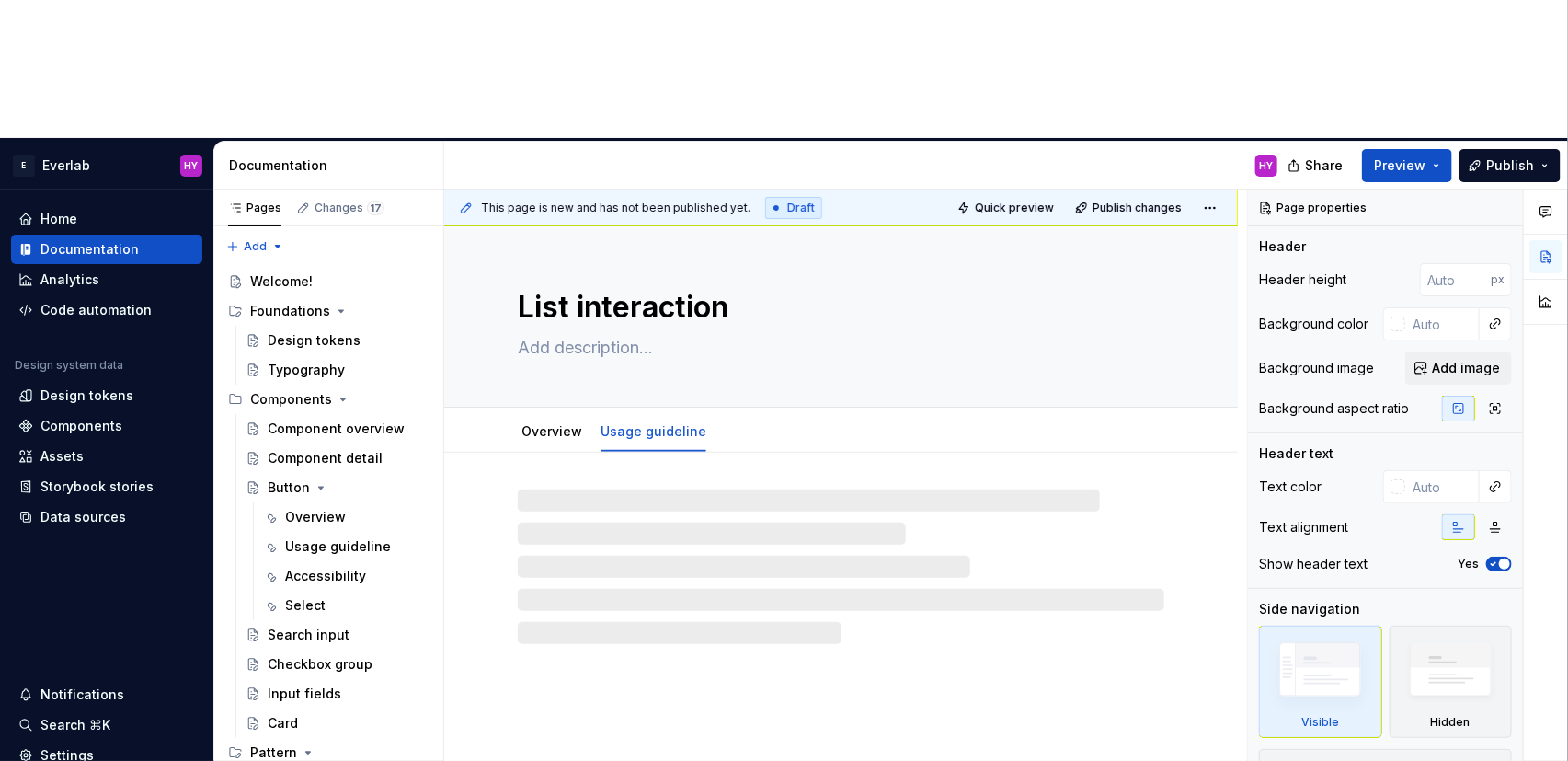
type textarea "*"
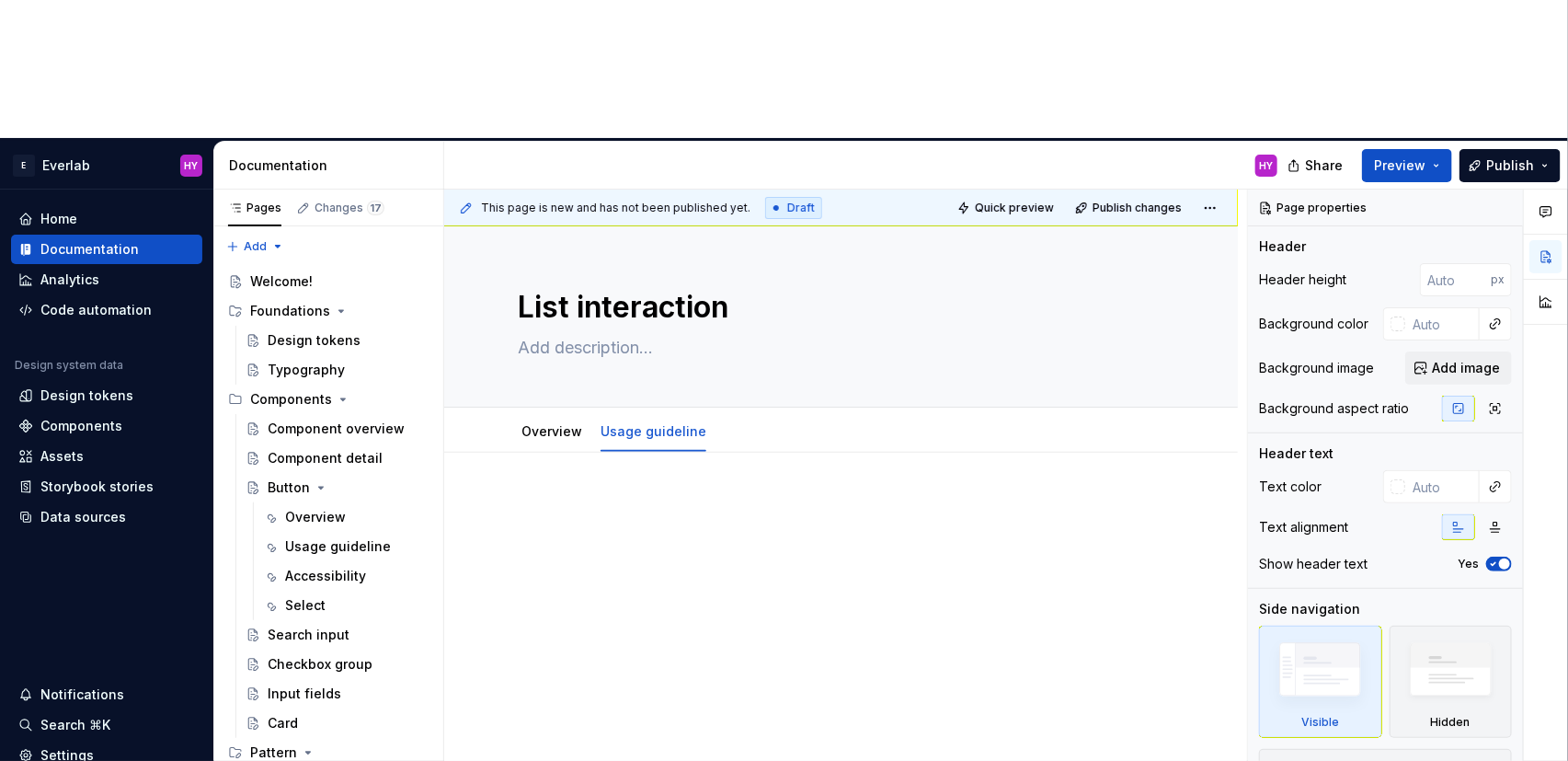
click at [576, 453] on div at bounding box center [841, 635] width 793 height 364
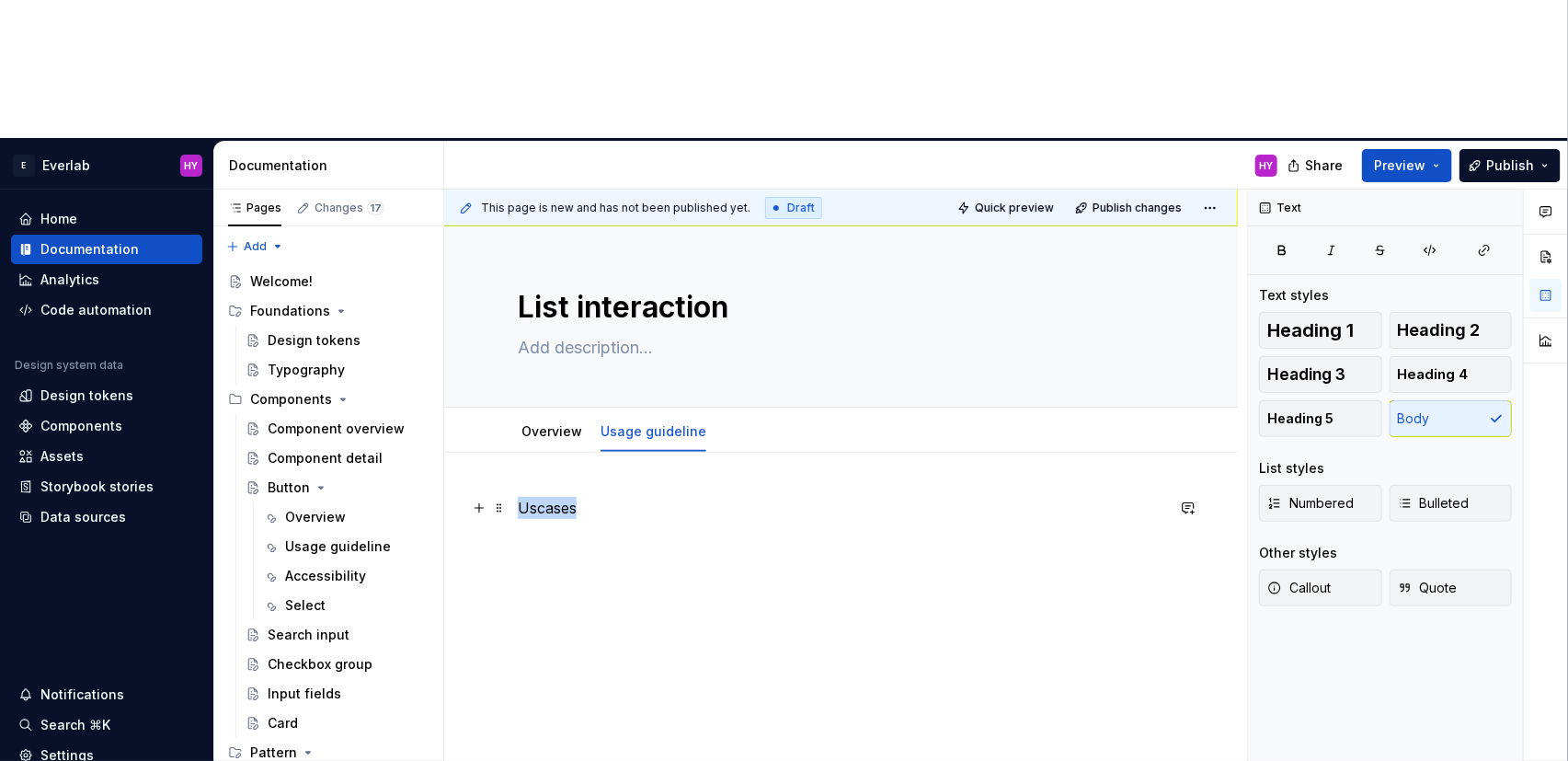
drag, startPoint x: 535, startPoint y: 367, endPoint x: 510, endPoint y: 366, distance: 25.0
click at [510, 453] on div "Uscases" at bounding box center [841, 635] width 793 height 364
click at [631, 333] on button "button" at bounding box center [633, 335] width 26 height 26
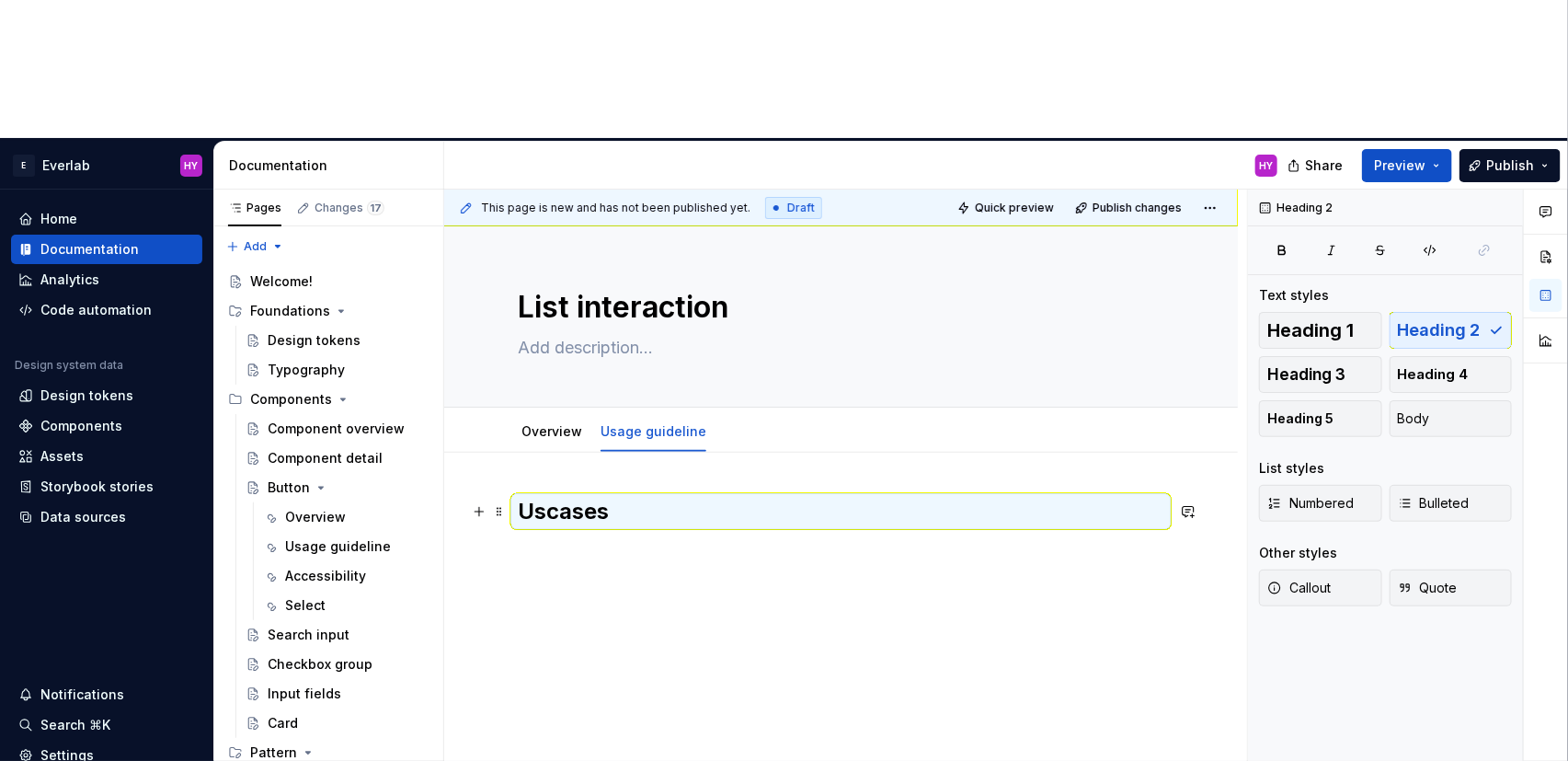
click at [547, 497] on h2 "Uscases" at bounding box center [840, 511] width 646 height 29
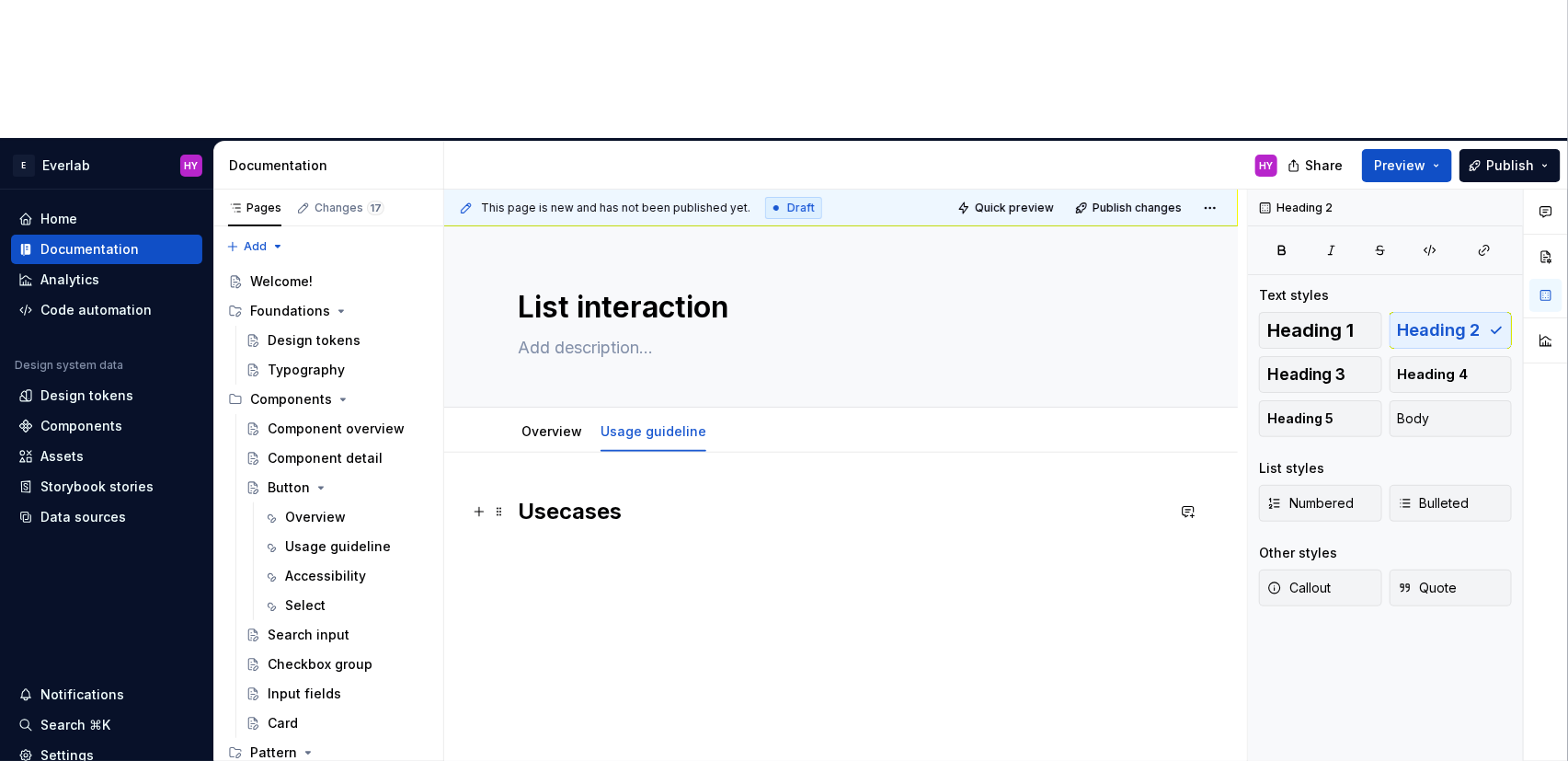
click at [660, 497] on h2 "Usecases" at bounding box center [840, 511] width 646 height 29
click at [658, 497] on div "Usecases" at bounding box center [840, 543] width 646 height 92
click at [558, 497] on h2 "Usecases" at bounding box center [840, 511] width 646 height 29
click at [694, 497] on h2 "Use cases" at bounding box center [840, 511] width 646 height 29
type textarea "*"
